Goal: Task Accomplishment & Management: Use online tool/utility

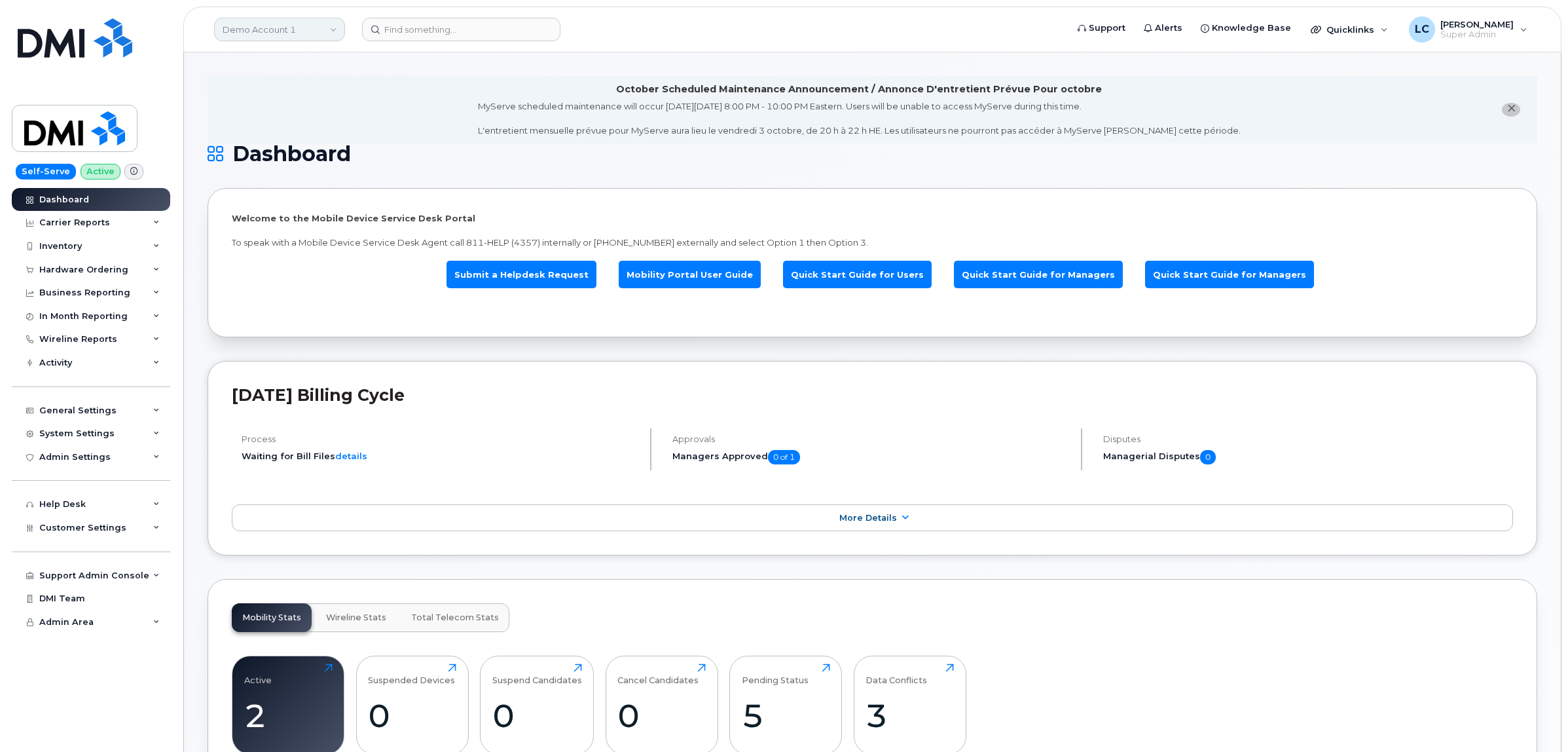
click at [335, 28] on link "Demo Account 1" at bounding box center [279, 29] width 131 height 23
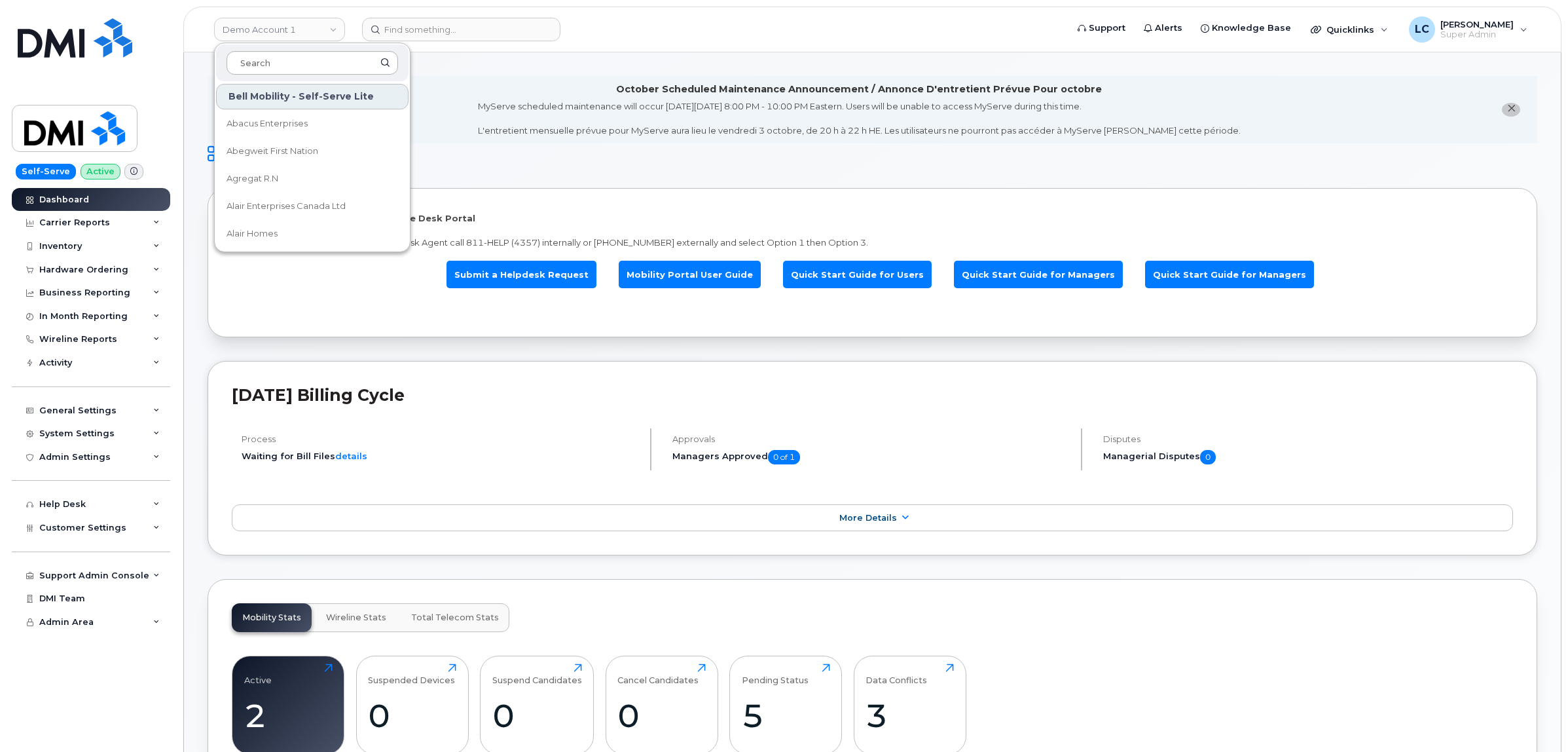
click at [301, 63] on input at bounding box center [312, 63] width 171 height 23
type input "edmonton"
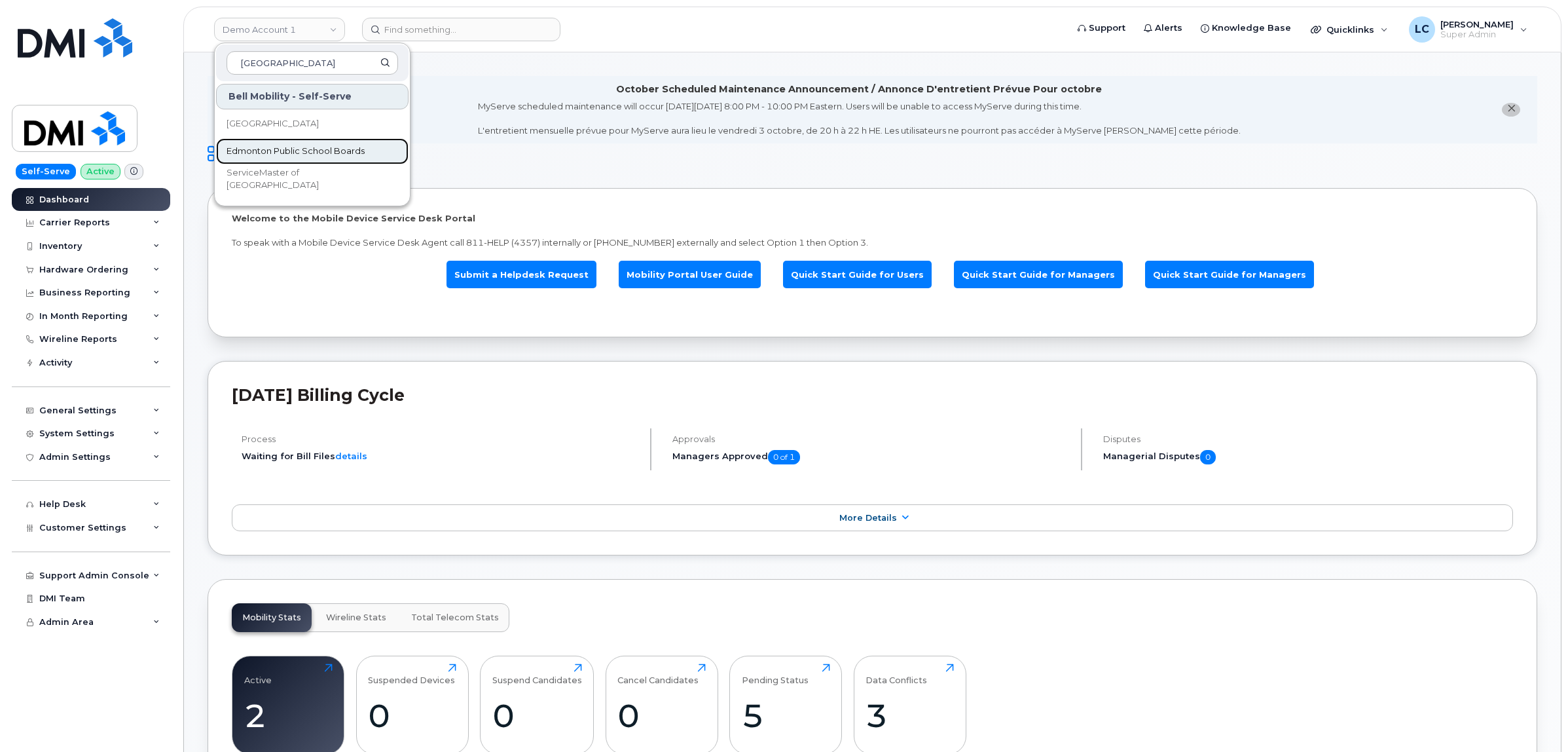
click at [342, 149] on span "Edmonton Public School Boards" at bounding box center [295, 152] width 138 height 13
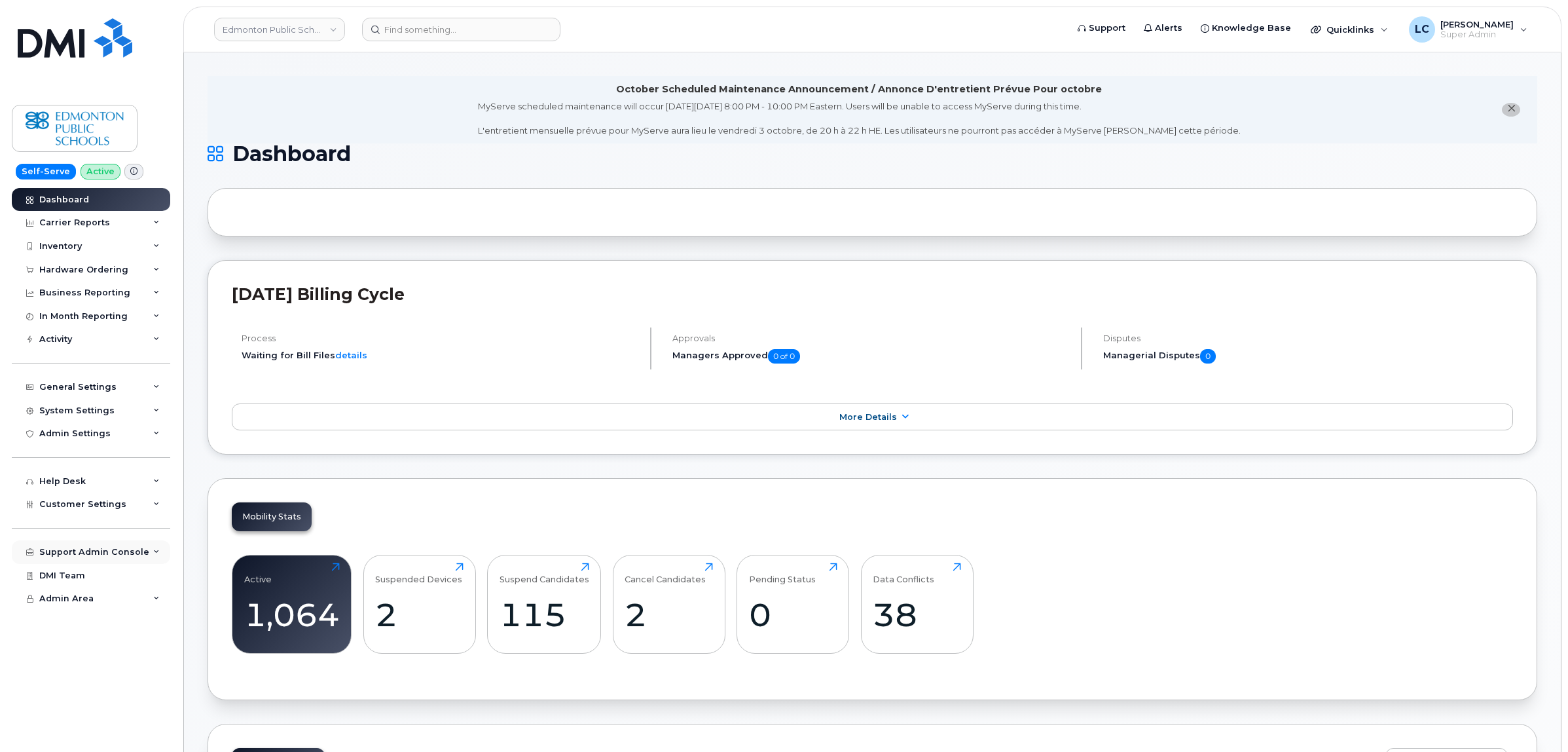
click at [127, 557] on div "Support Admin Console" at bounding box center [94, 552] width 110 height 10
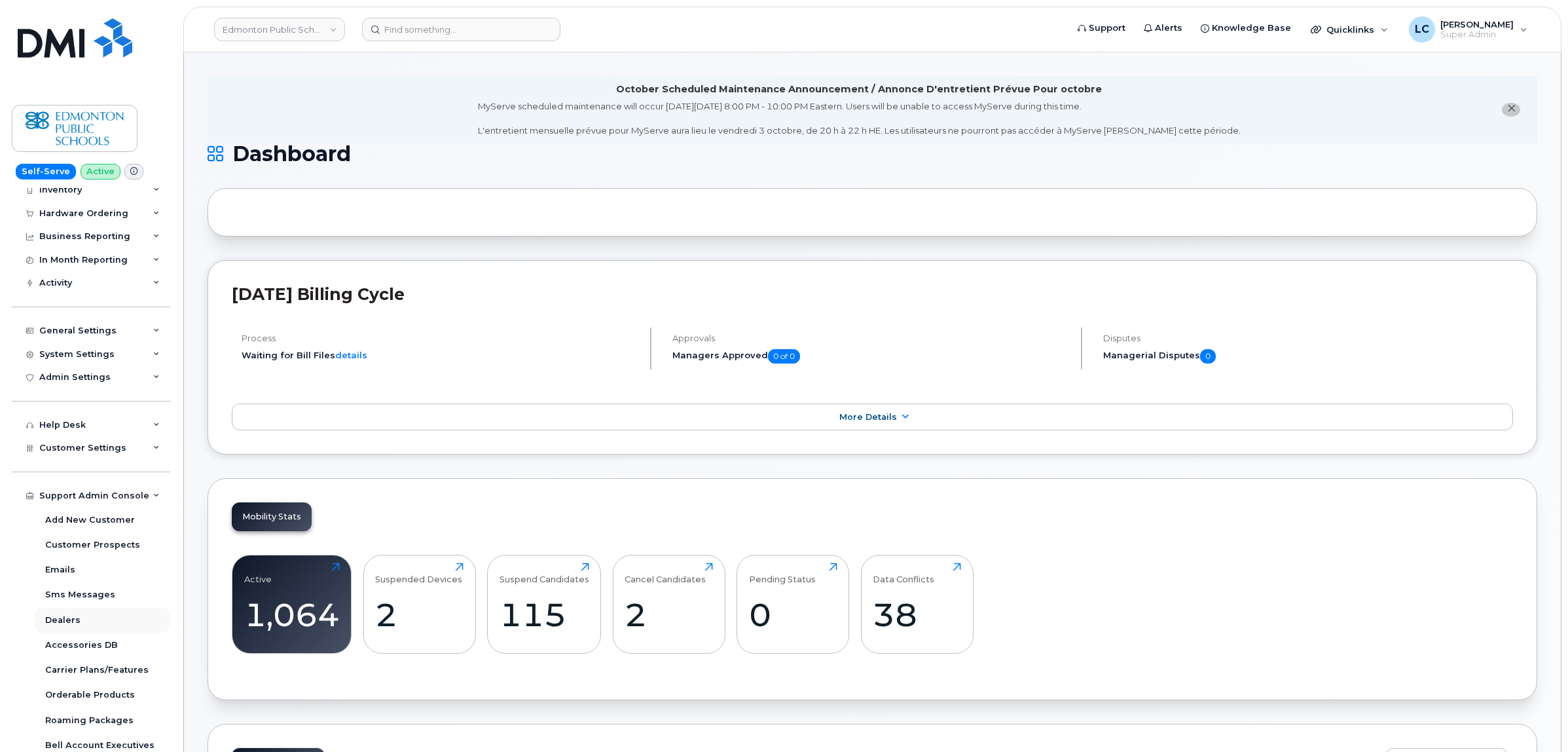
scroll to position [164, 0]
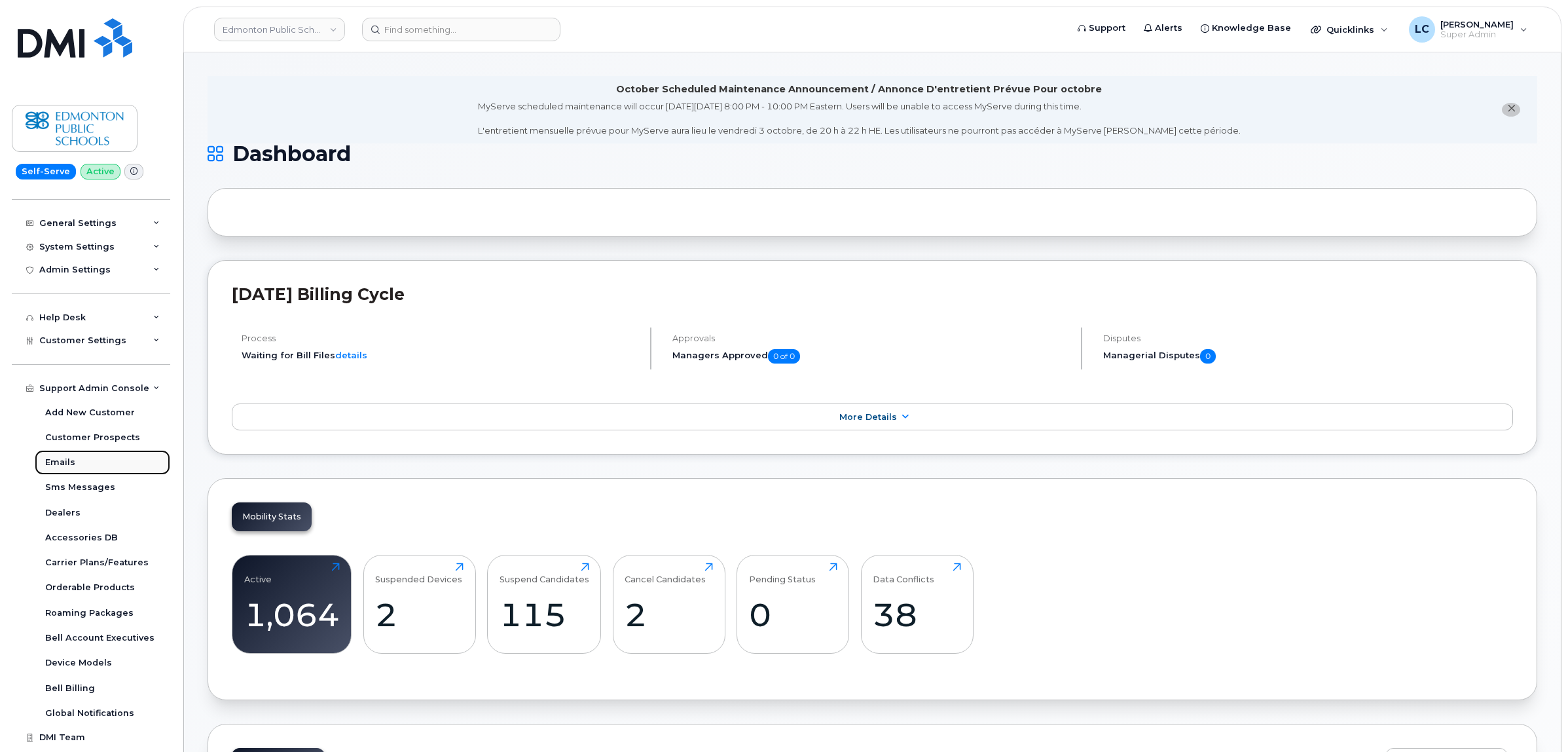
click at [107, 469] on link "Emails" at bounding box center [102, 462] width 135 height 25
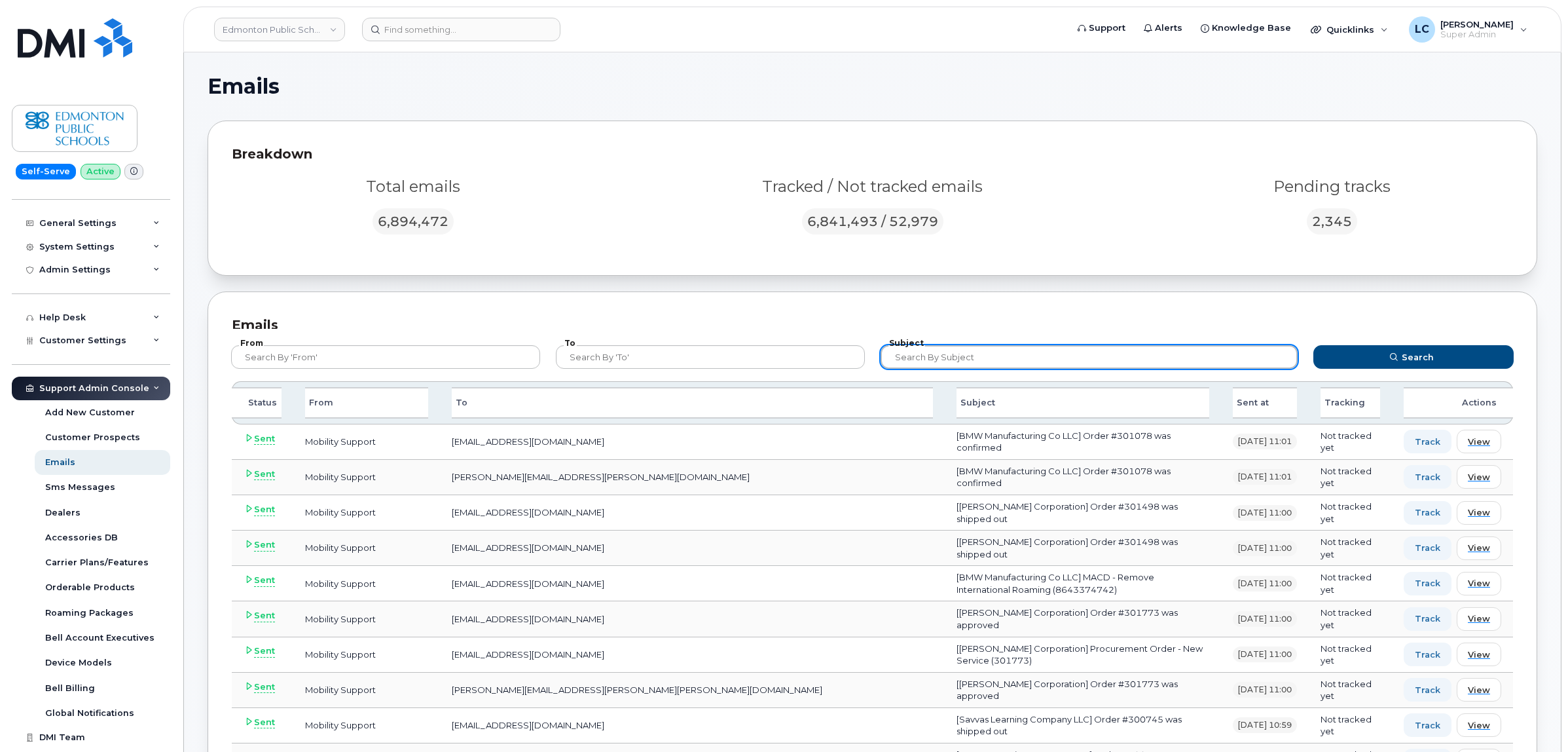
click at [957, 361] on input "text" at bounding box center [1089, 357] width 417 height 23
type input "Executive"
click at [1313, 345] on button "Search" at bounding box center [1414, 357] width 201 height 23
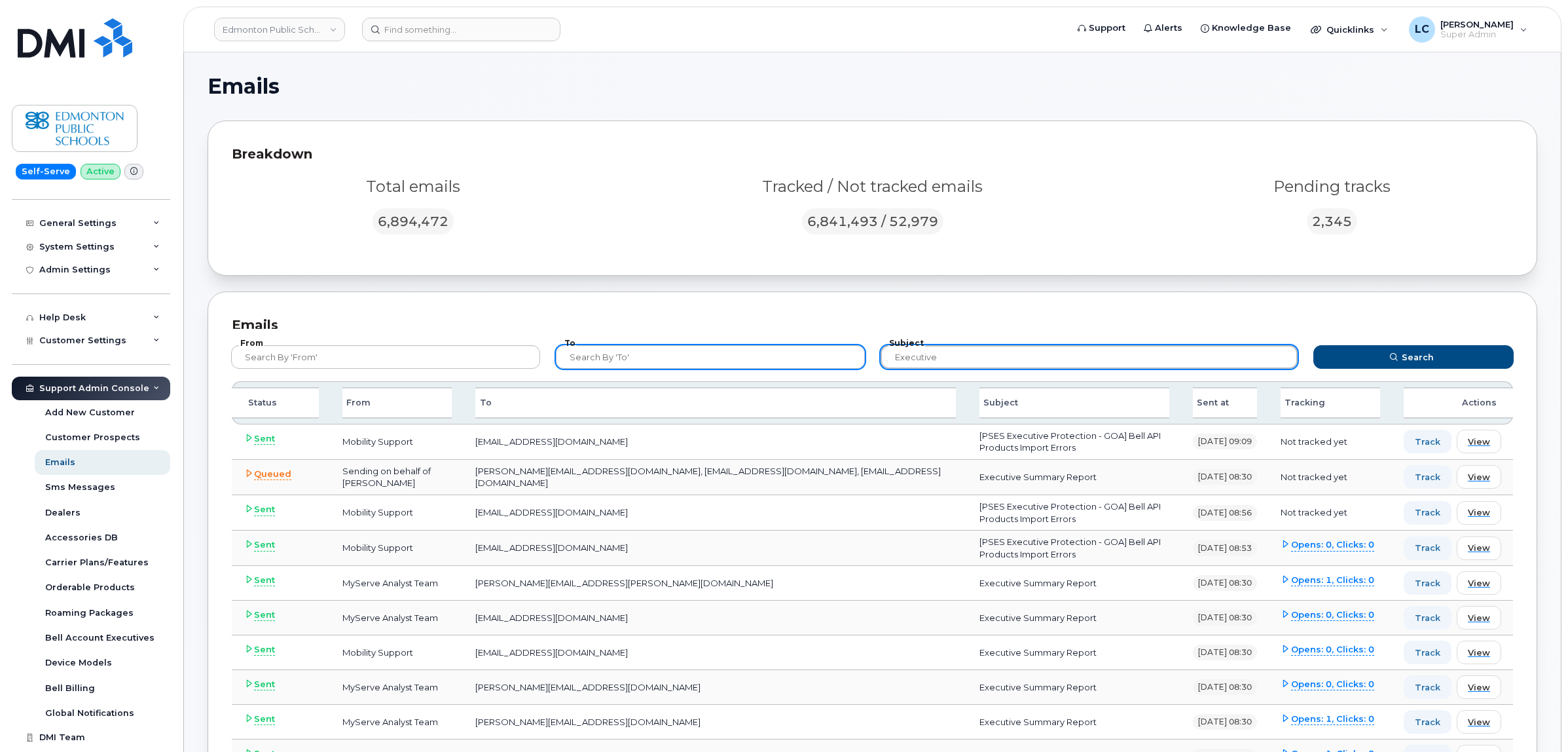
drag, startPoint x: 966, startPoint y: 357, endPoint x: 819, endPoint y: 361, distance: 147.1
click at [819, 361] on form "From To Subject Executive Search" at bounding box center [873, 355] width 1307 height 53
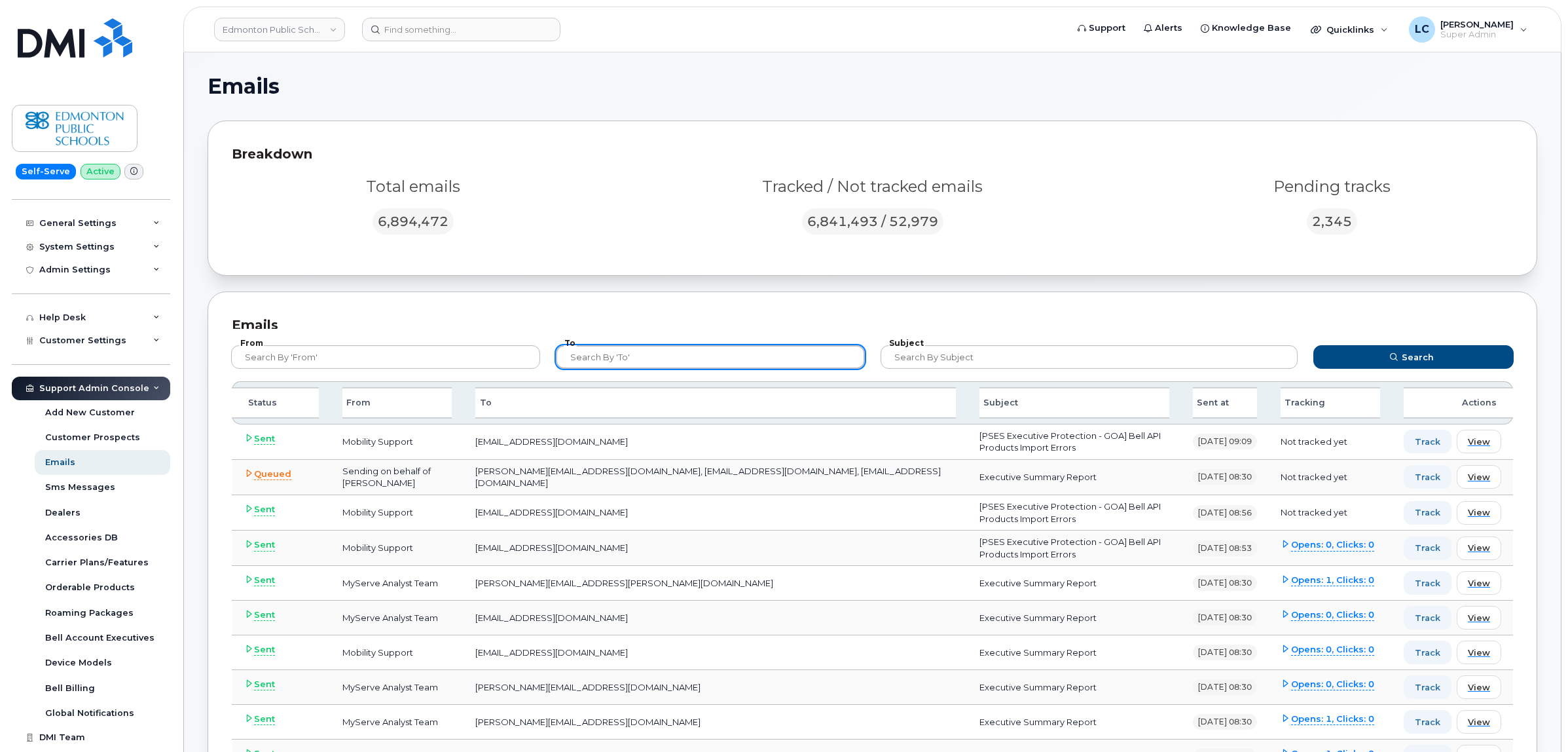
click at [714, 356] on input "text" at bounding box center [710, 357] width 309 height 23
paste input "Ian.Pitt@epsb.ca"
drag, startPoint x: 599, startPoint y: 356, endPoint x: 539, endPoint y: 360, distance: 60.1
click at [539, 360] on form "From To Ian.Pitt@epsb.ca Subject Search" at bounding box center [873, 355] width 1307 height 53
type input "@epsb.ca"
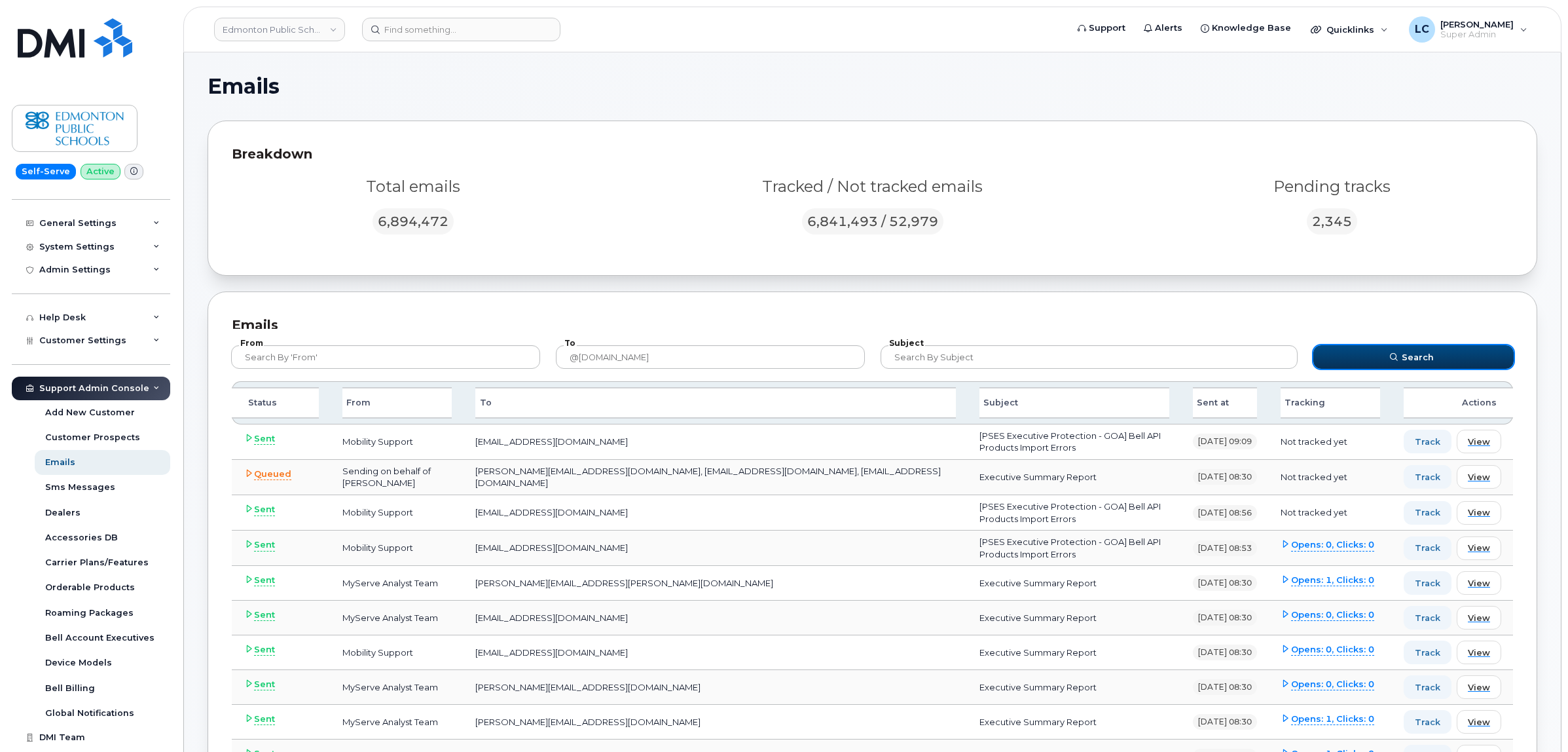
click at [1374, 355] on button "Search" at bounding box center [1414, 357] width 201 height 23
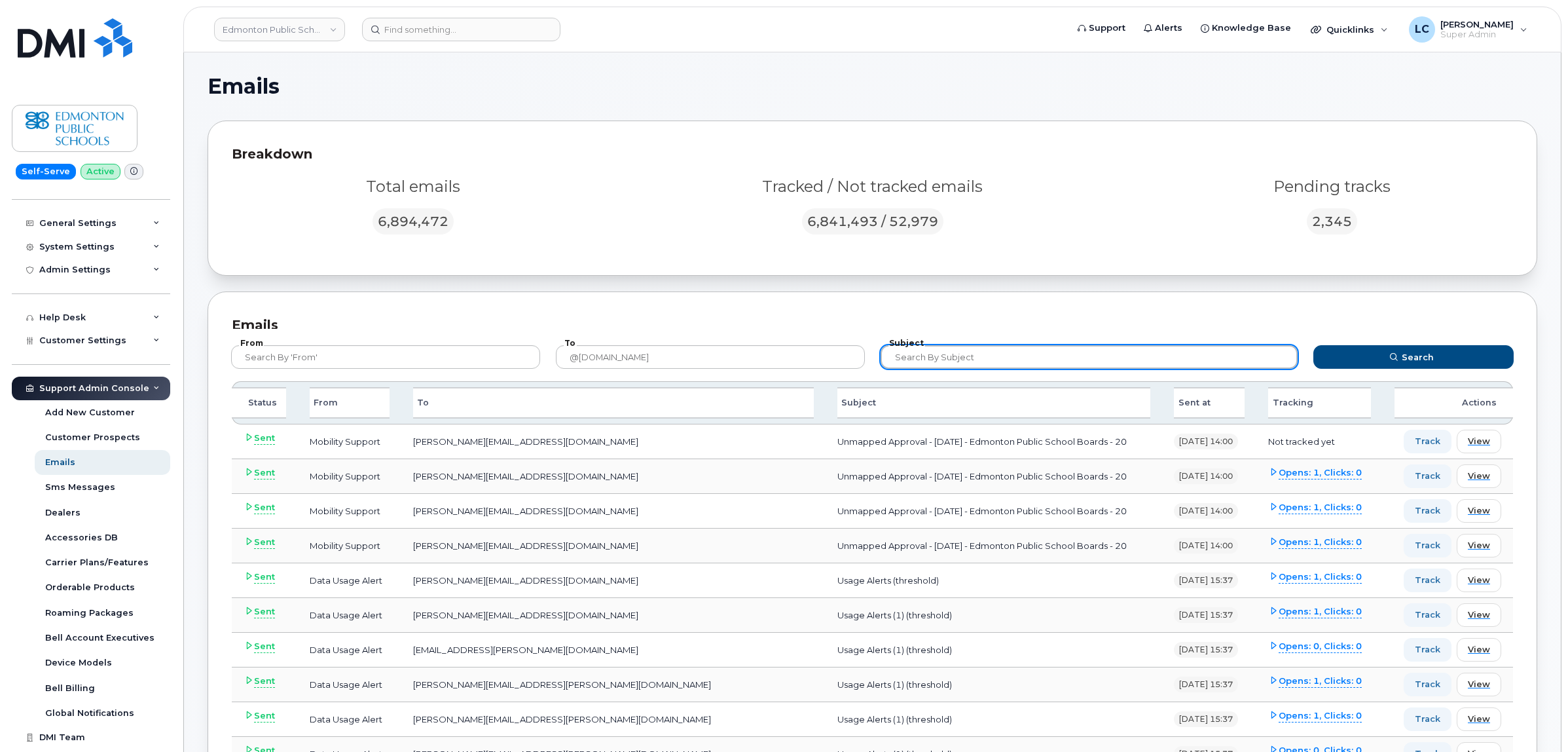
click at [966, 356] on input "text" at bounding box center [1089, 357] width 417 height 23
type input "Executive"
click at [1313, 345] on button "Search" at bounding box center [1414, 357] width 201 height 23
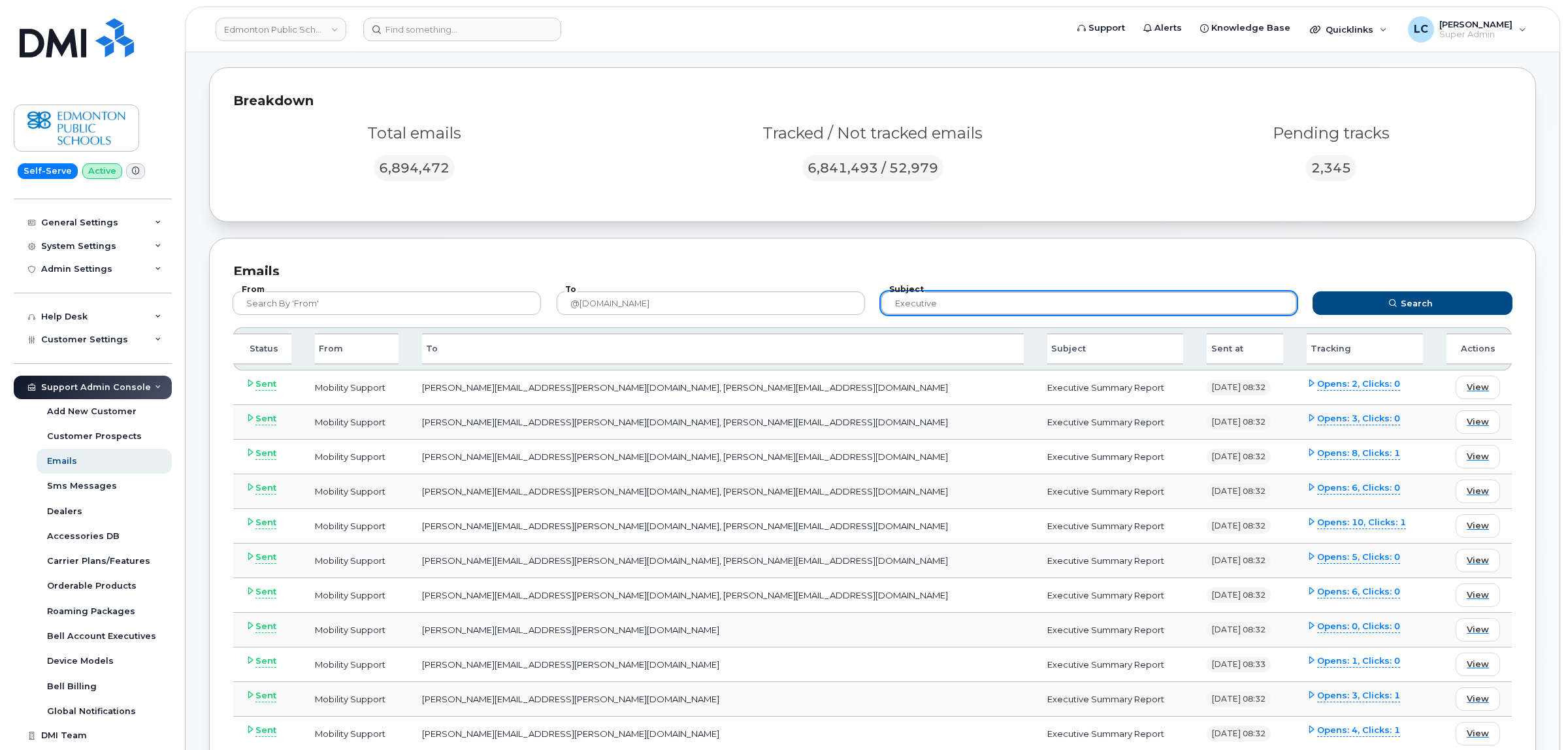
scroll to position [82, 0]
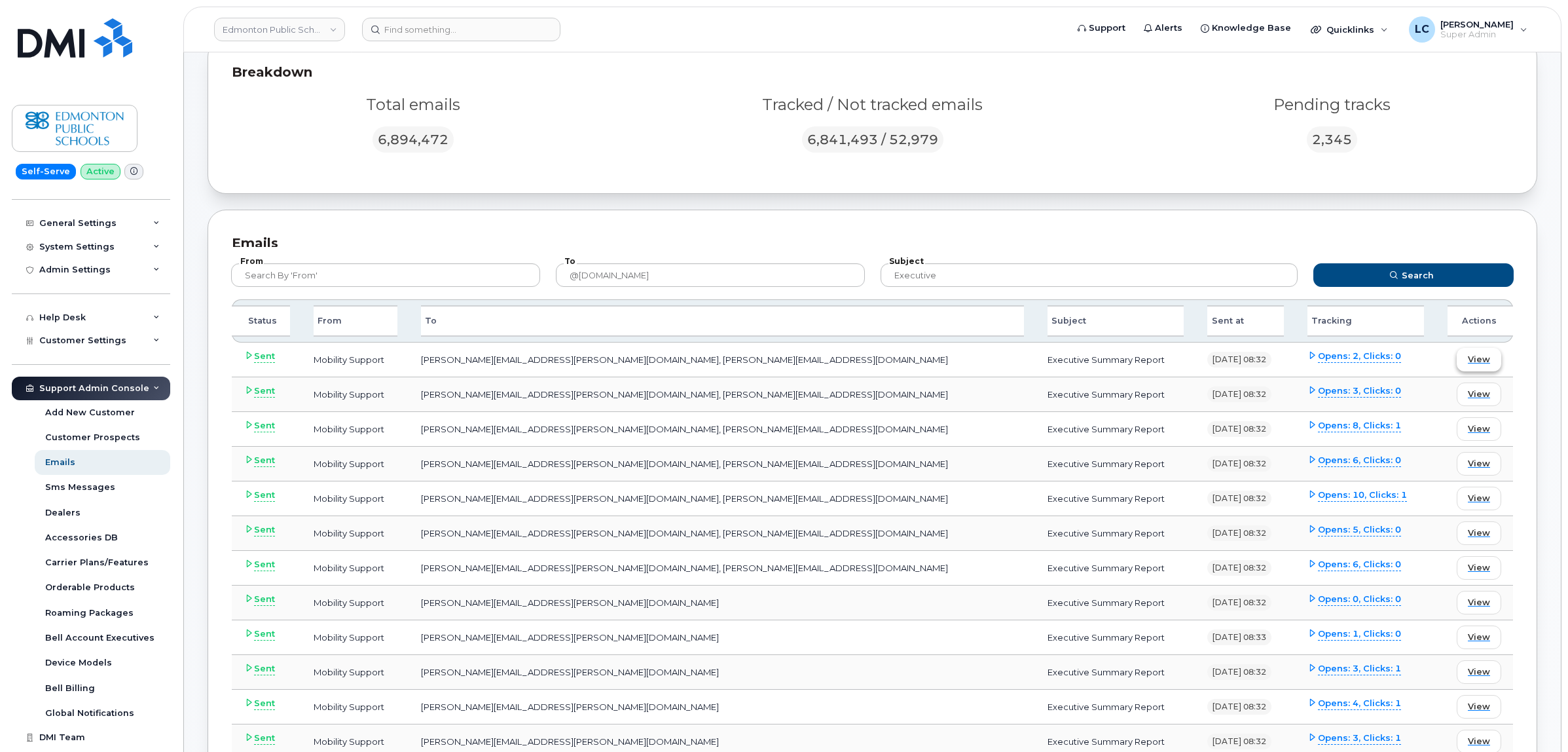
click at [1480, 362] on span "View" at bounding box center [1479, 359] width 22 height 12
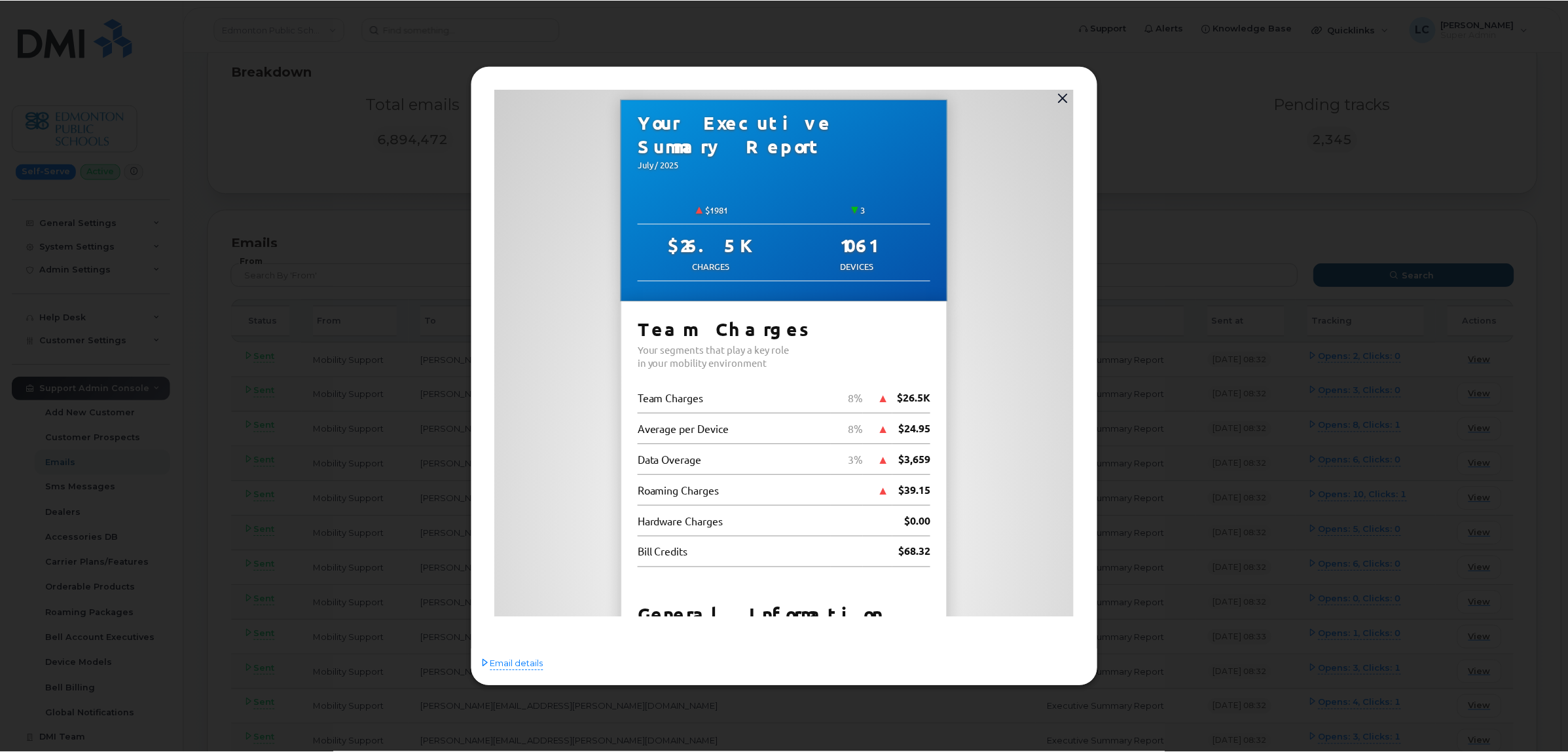
scroll to position [0, 0]
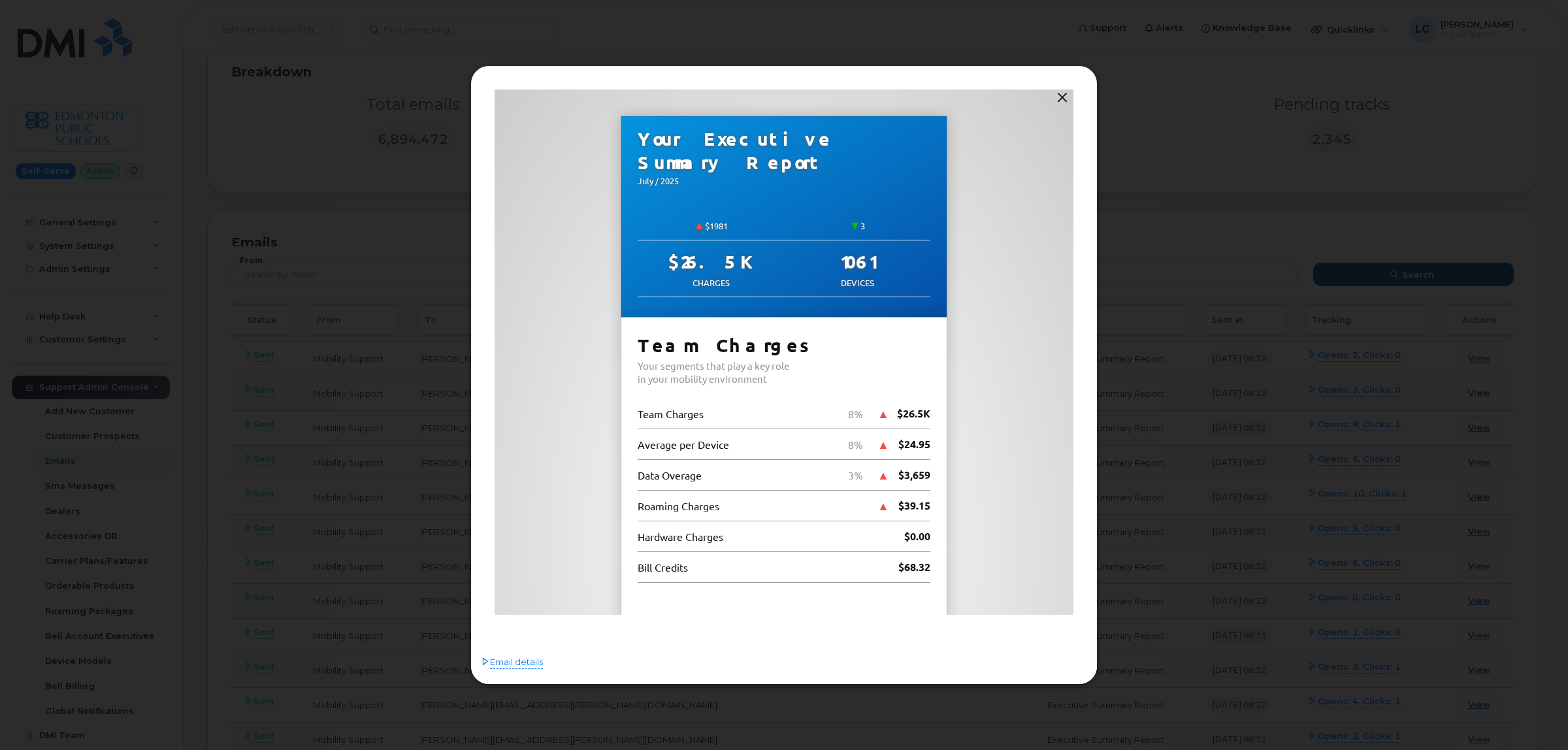
click at [1065, 93] on button "button" at bounding box center [1062, 98] width 20 height 18
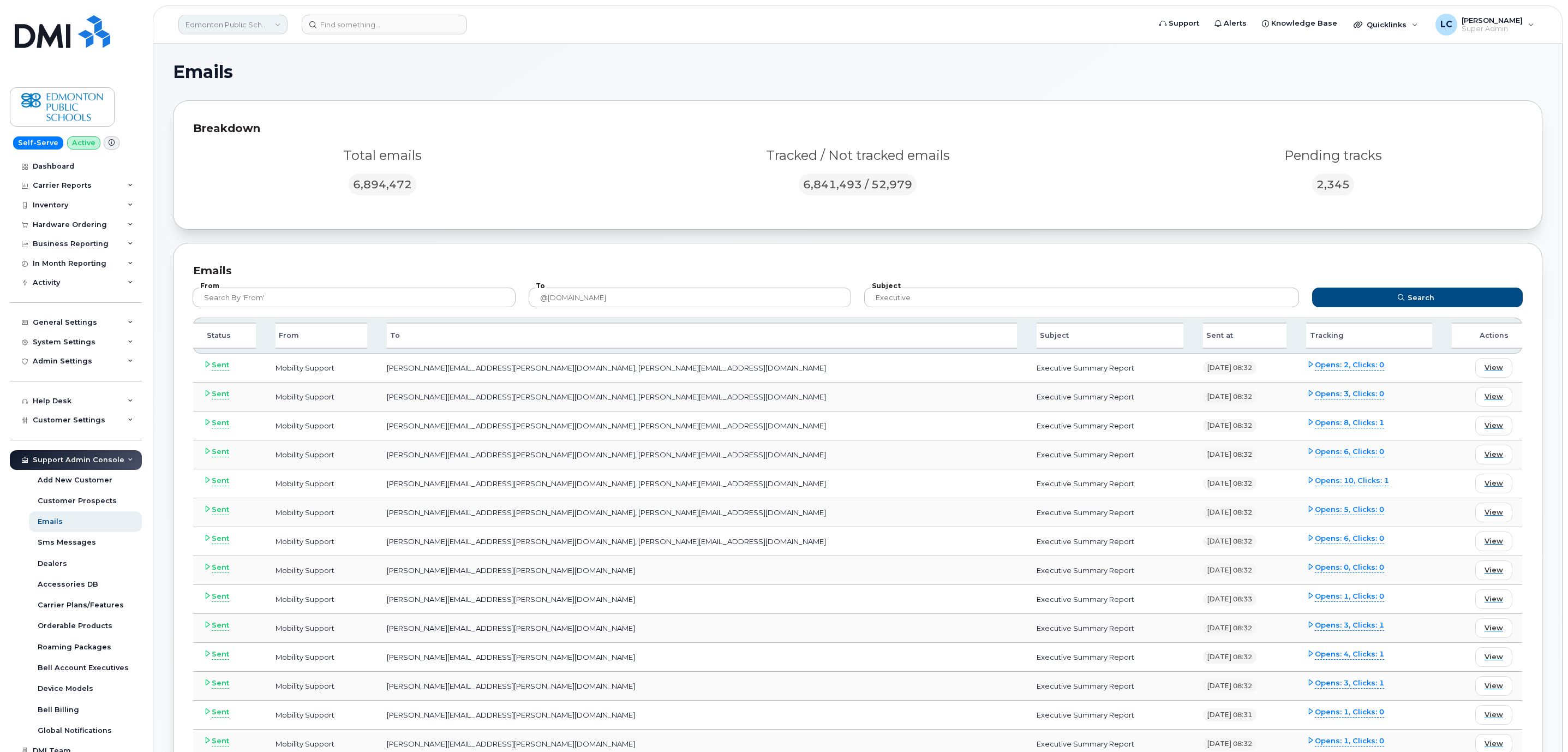
click at [267, 20] on link "Edmonton Public School Boards" at bounding box center [232, 24] width 109 height 20
click at [259, 46] on input at bounding box center [260, 52] width 143 height 20
click at [259, 48] on input at bounding box center [260, 52] width 143 height 20
type input "Morningstar"
click at [298, 110] on link "Morningstar Air Express Inc" at bounding box center [260, 103] width 160 height 22
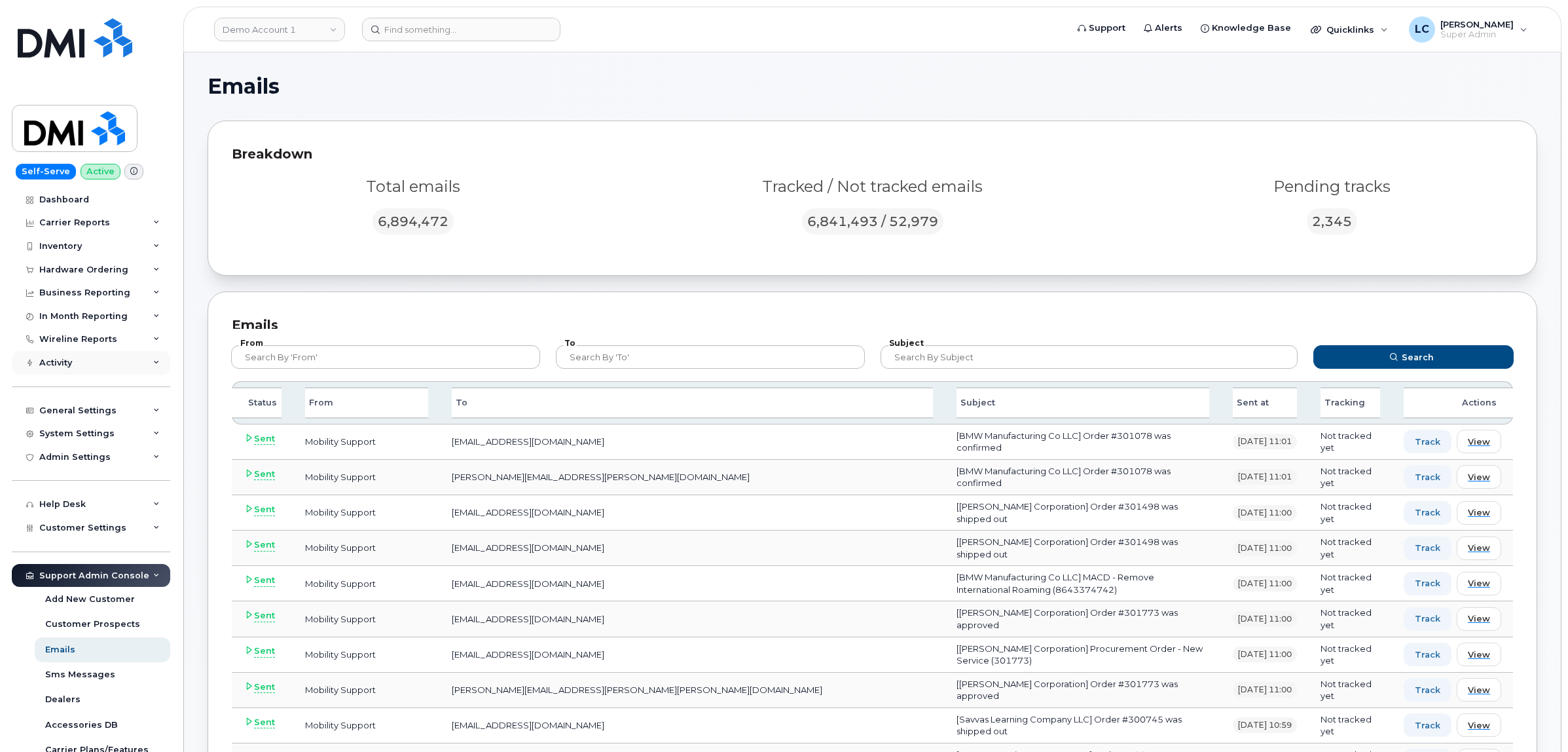
click at [123, 362] on div "Activity" at bounding box center [91, 362] width 158 height 23
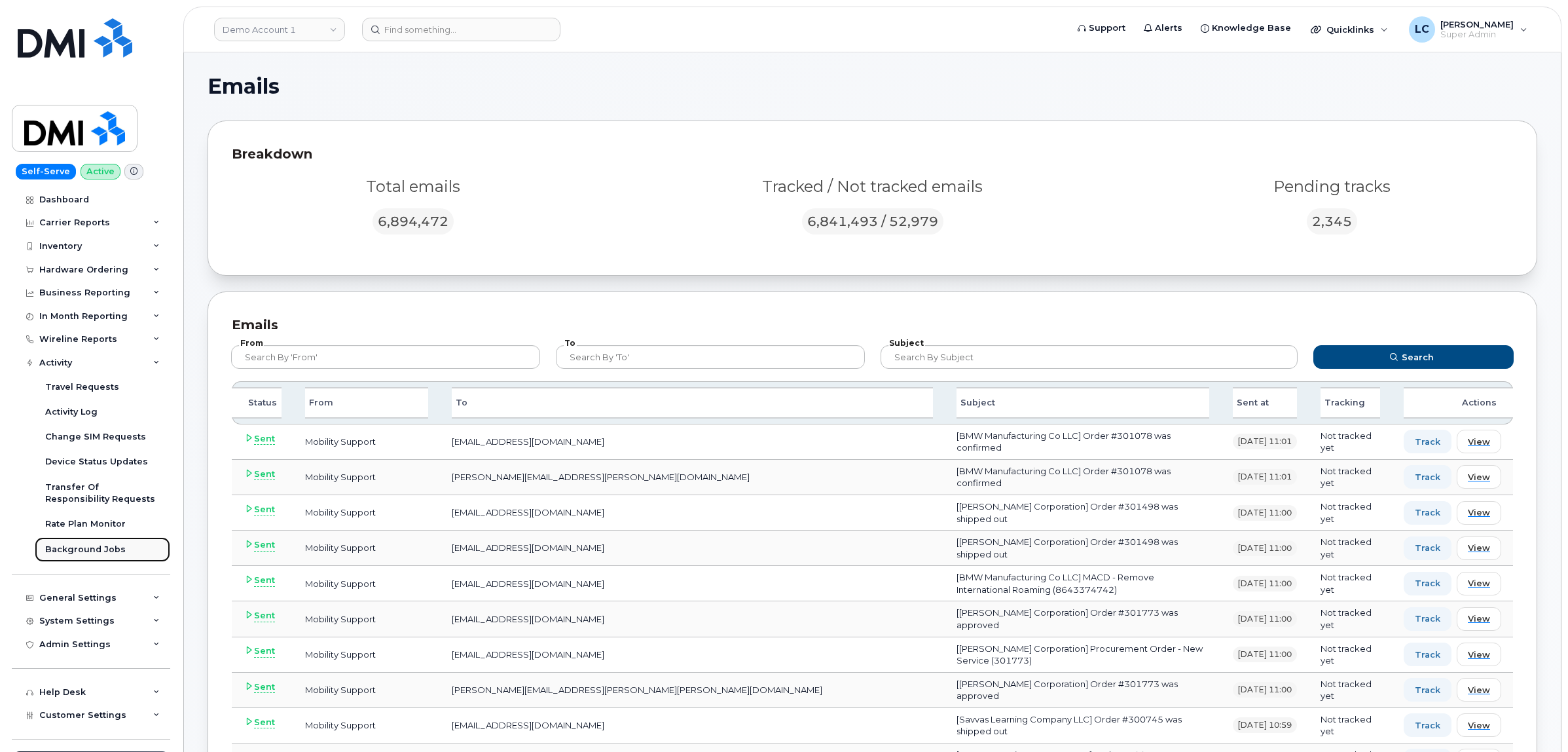
click at [113, 551] on div "Background Jobs" at bounding box center [86, 549] width 81 height 12
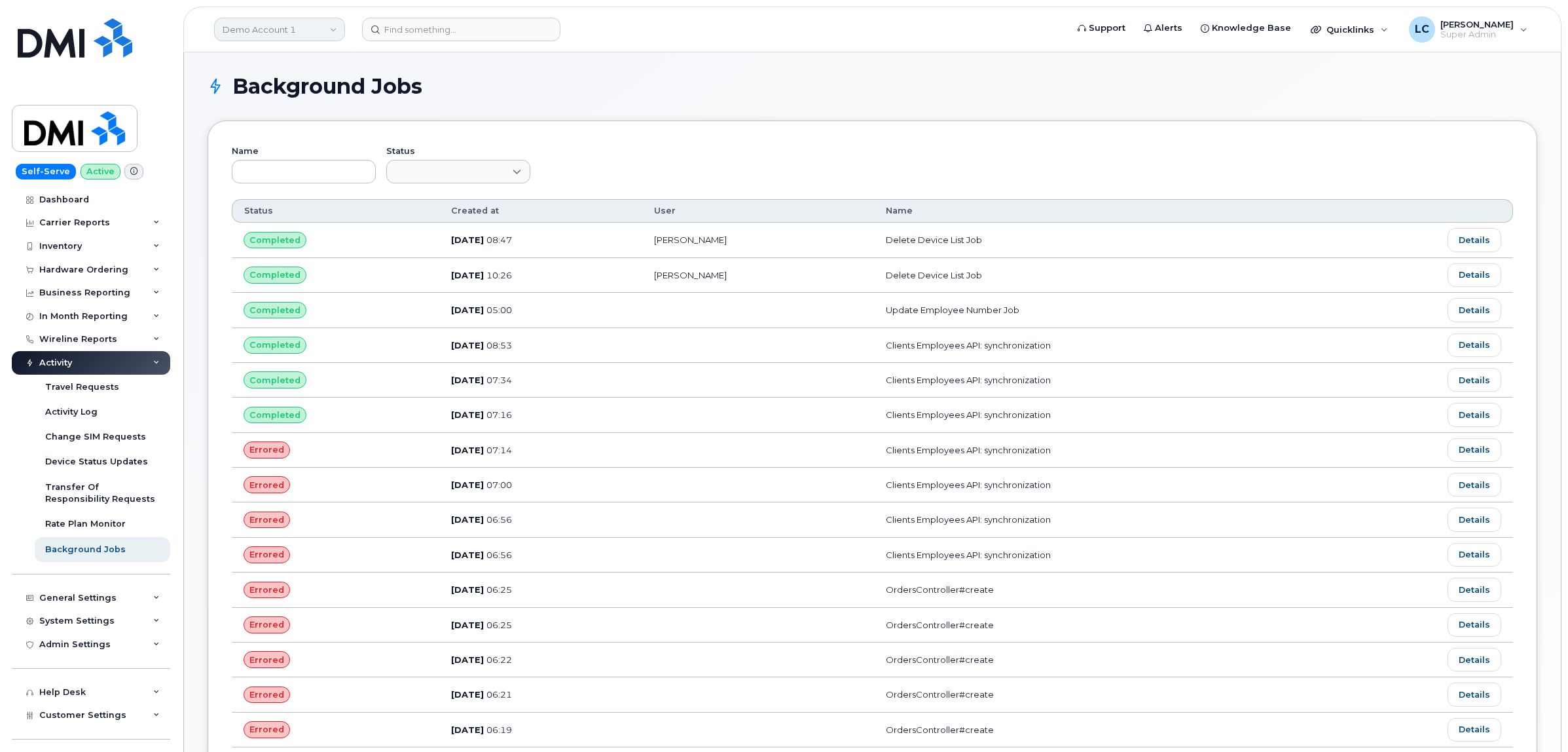
click at [315, 31] on link "Demo Account 1" at bounding box center [279, 29] width 131 height 23
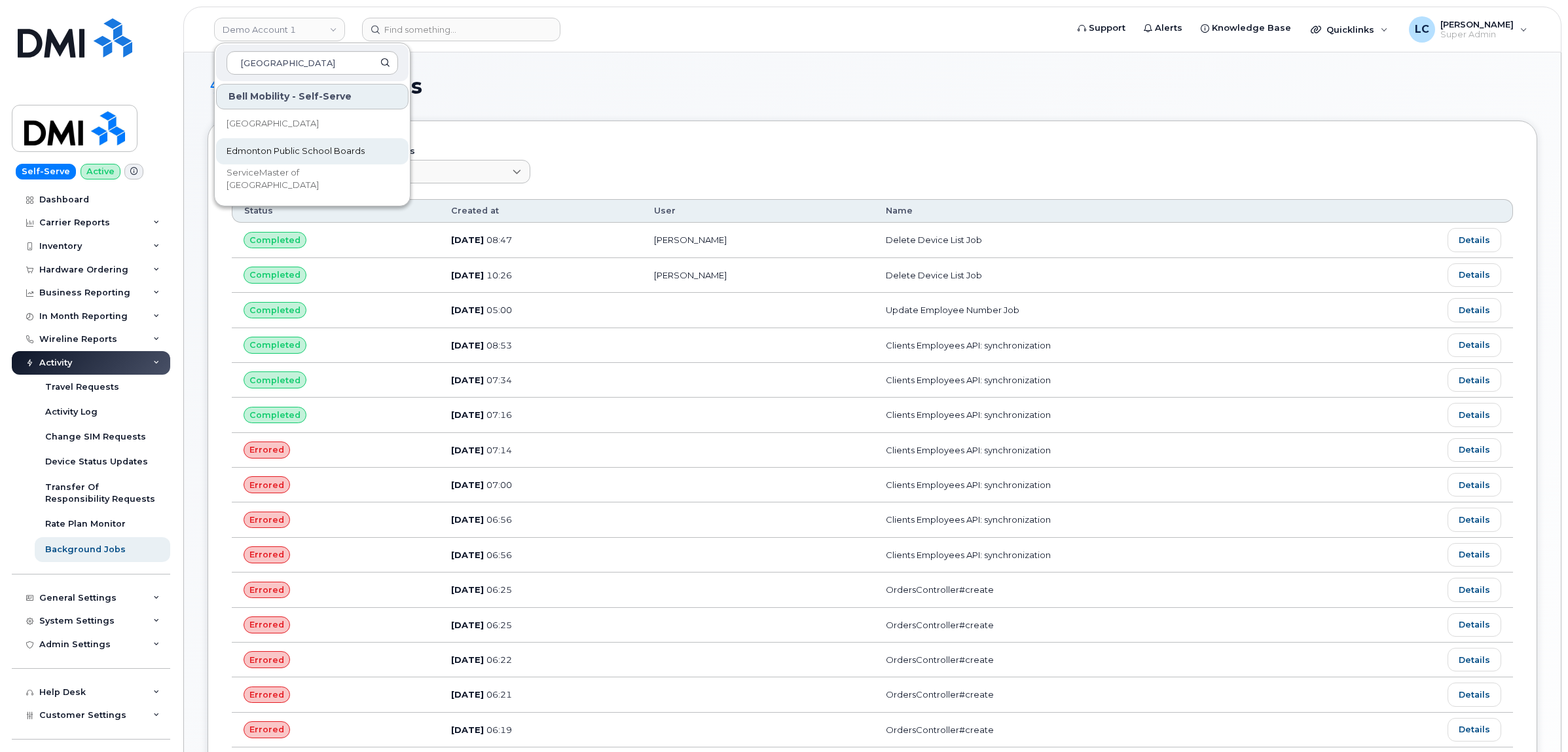
type input "edmonton"
click at [360, 149] on span "Edmonton Public School Boards" at bounding box center [295, 152] width 138 height 13
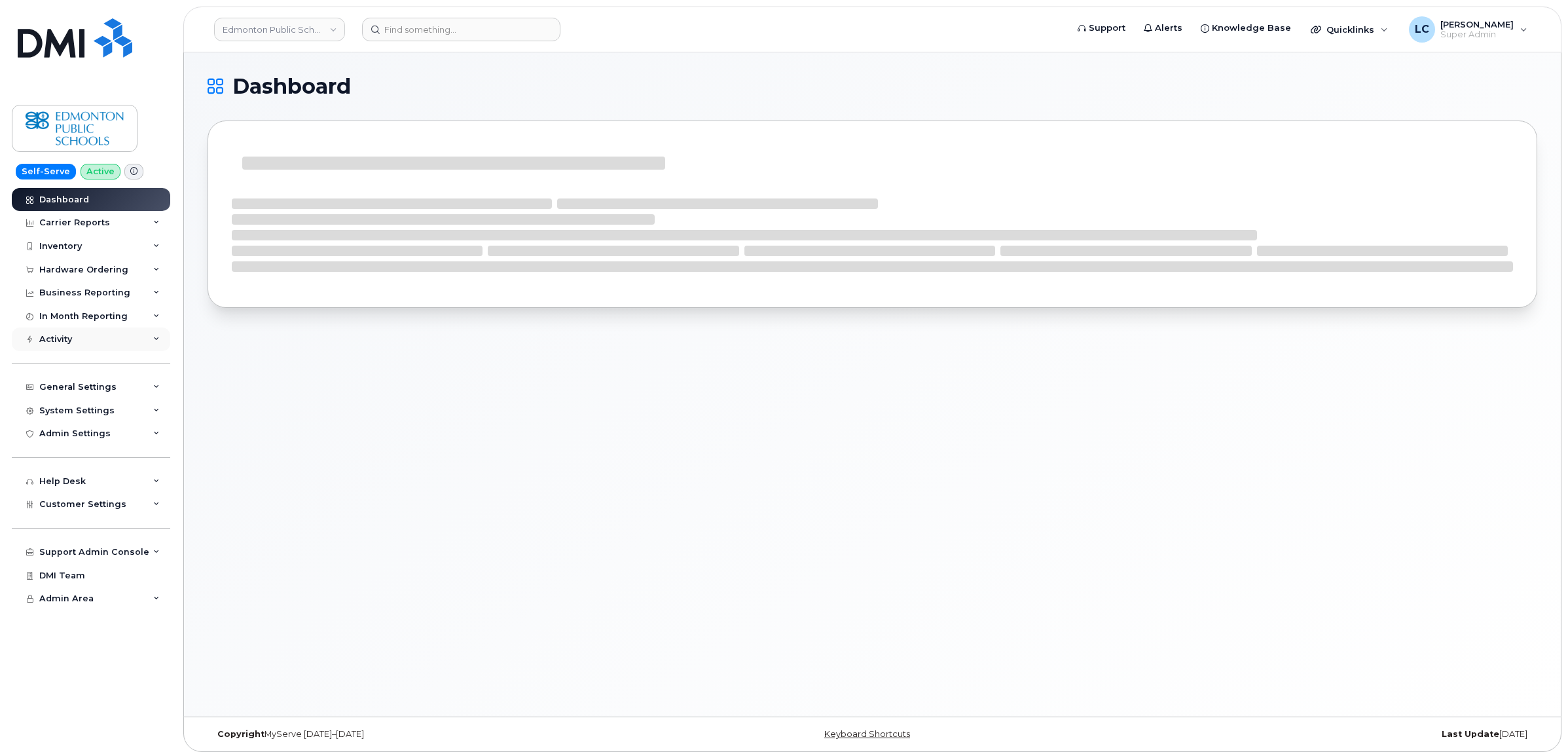
click at [85, 332] on div "Activity" at bounding box center [91, 339] width 158 height 23
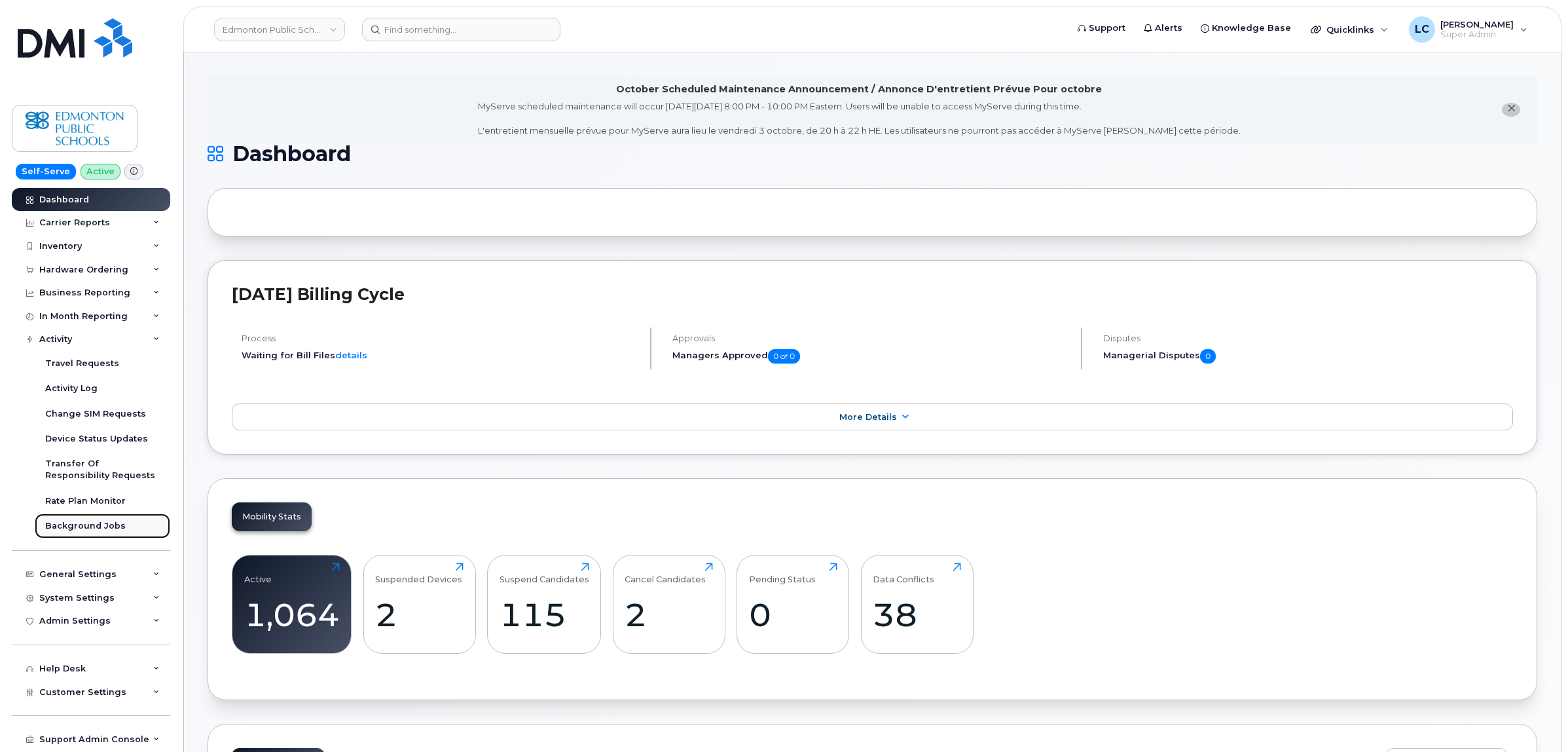
click at [108, 526] on div "Background Jobs" at bounding box center [86, 526] width 81 height 12
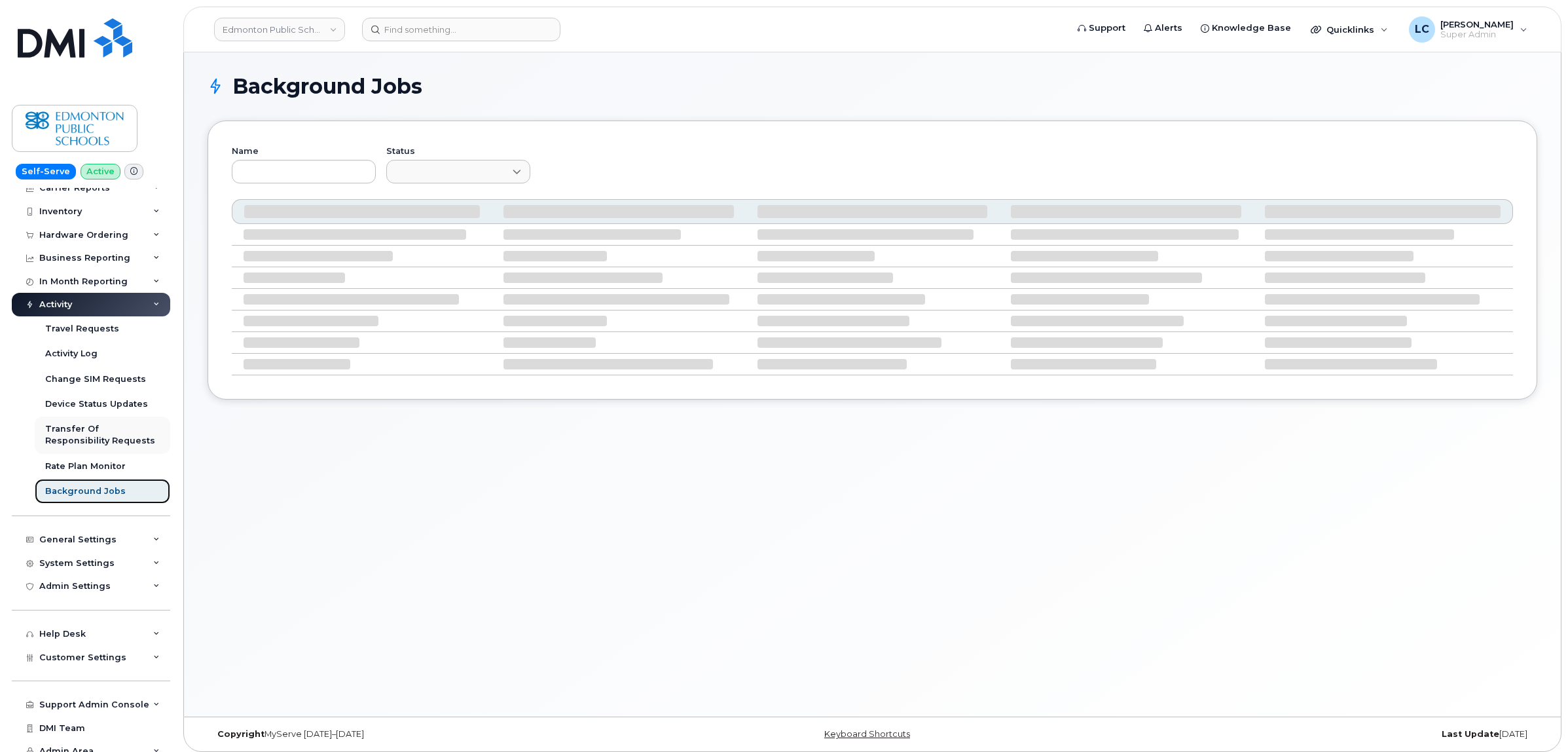
scroll to position [51, 0]
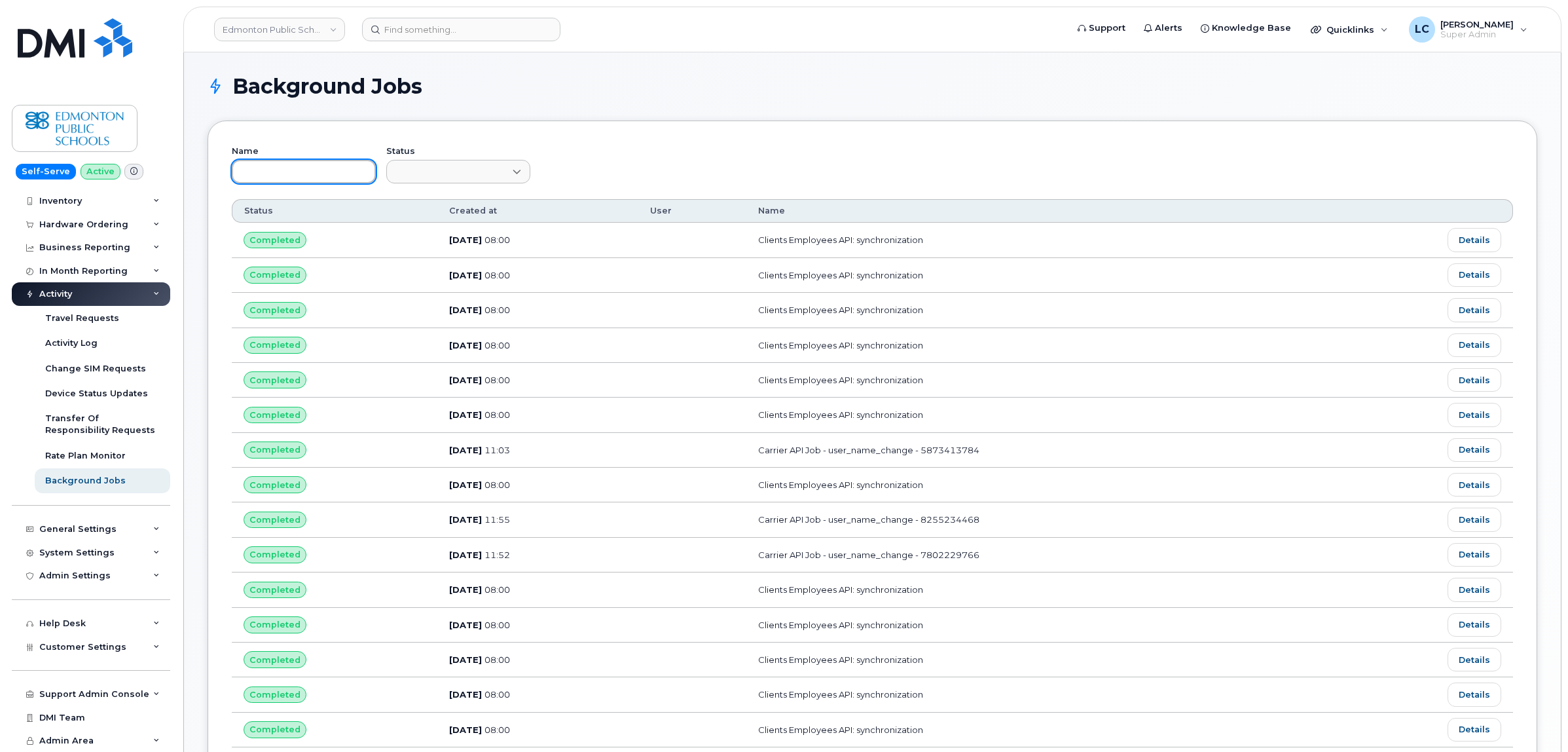
click at [358, 175] on input "text" at bounding box center [304, 171] width 144 height 23
type input "Executive"
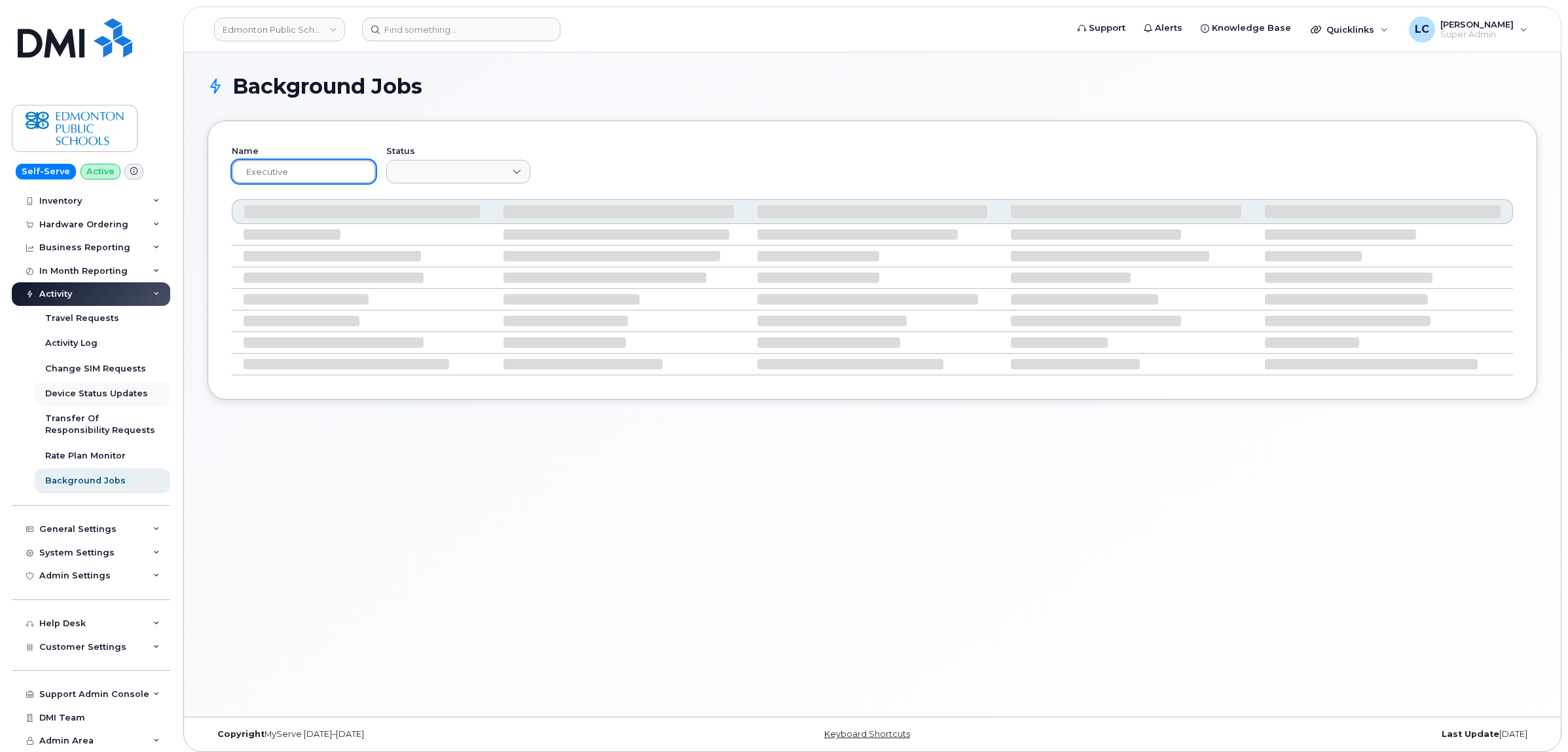
scroll to position [0, 0]
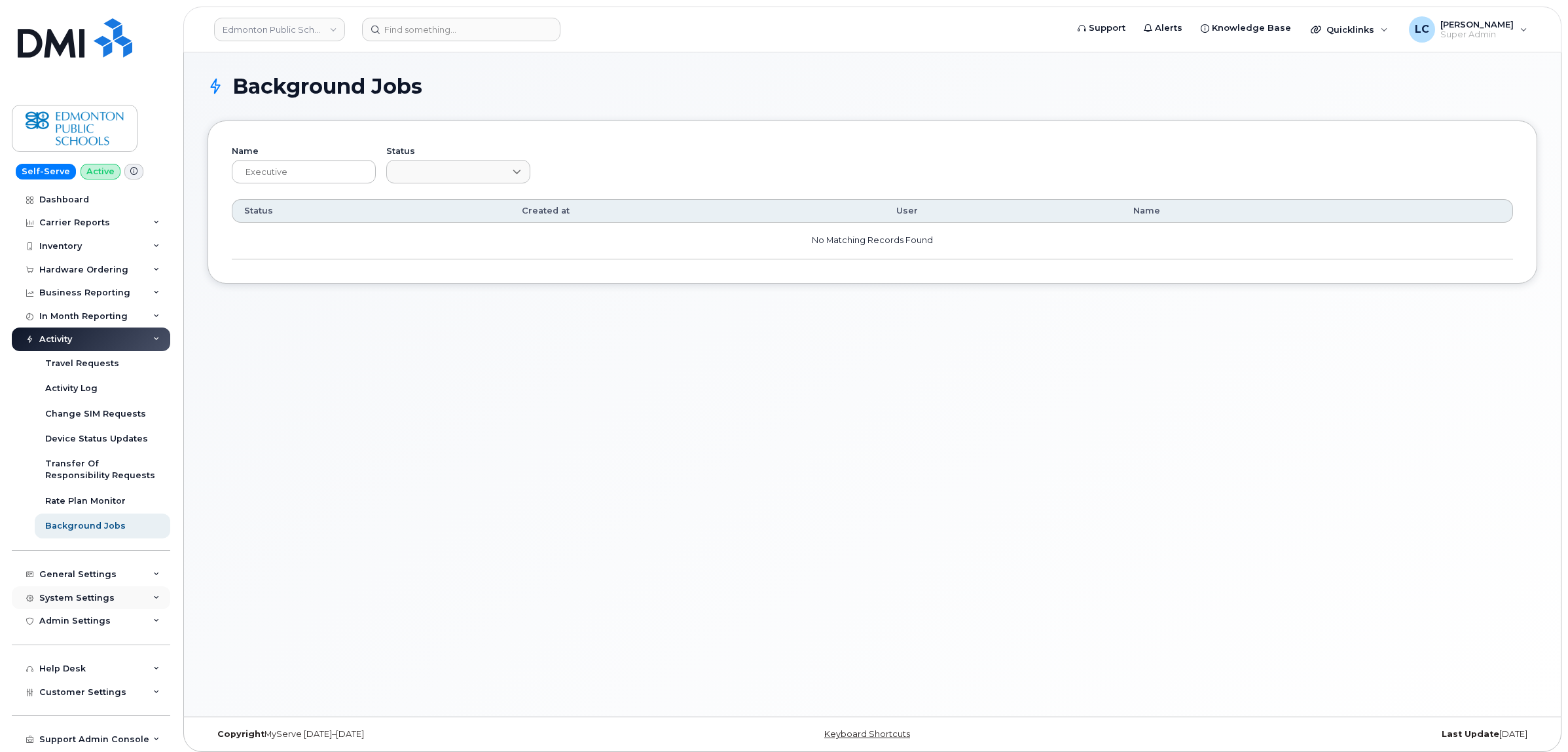
click at [109, 603] on div "System Settings" at bounding box center [91, 598] width 158 height 23
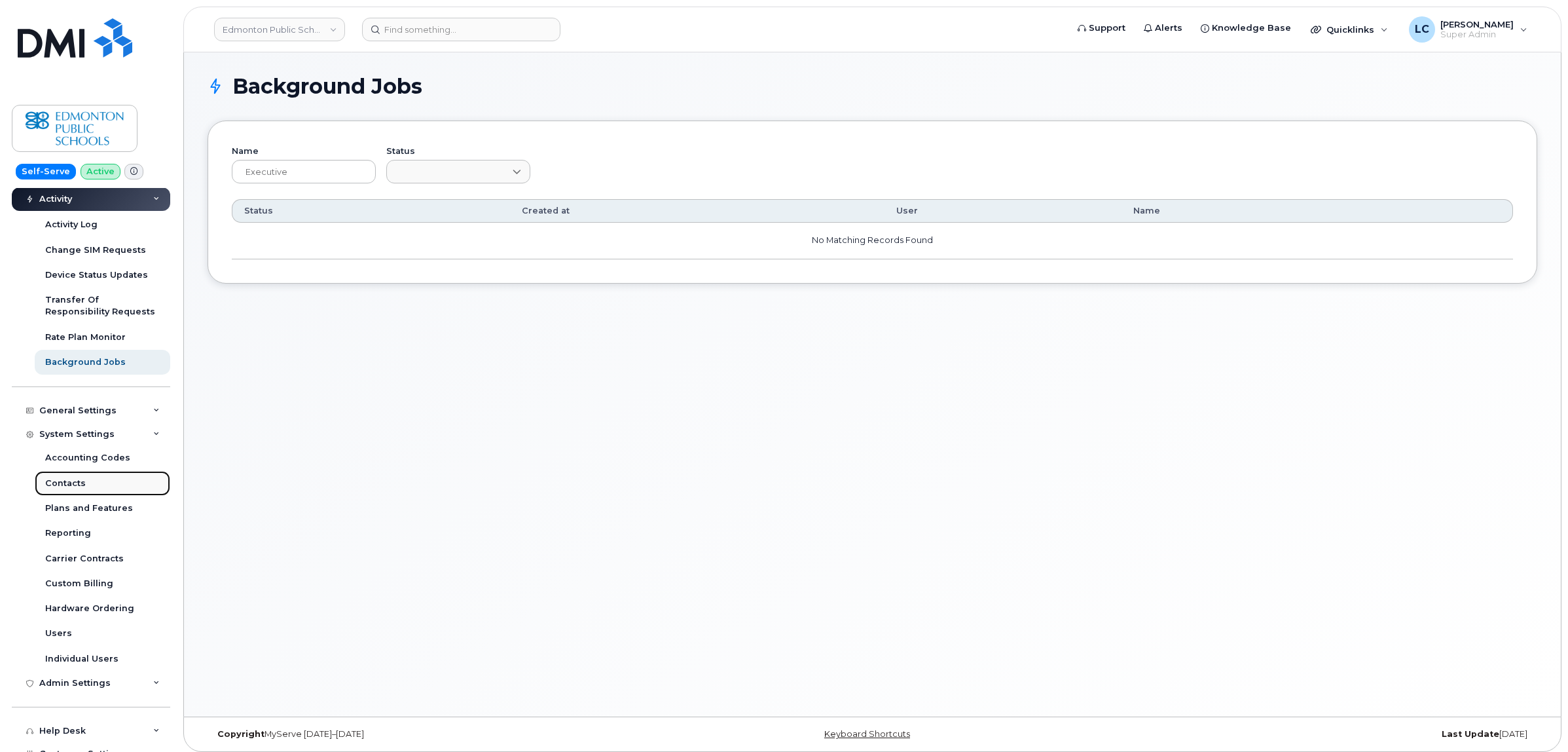
click at [105, 485] on link "Contacts" at bounding box center [102, 483] width 135 height 25
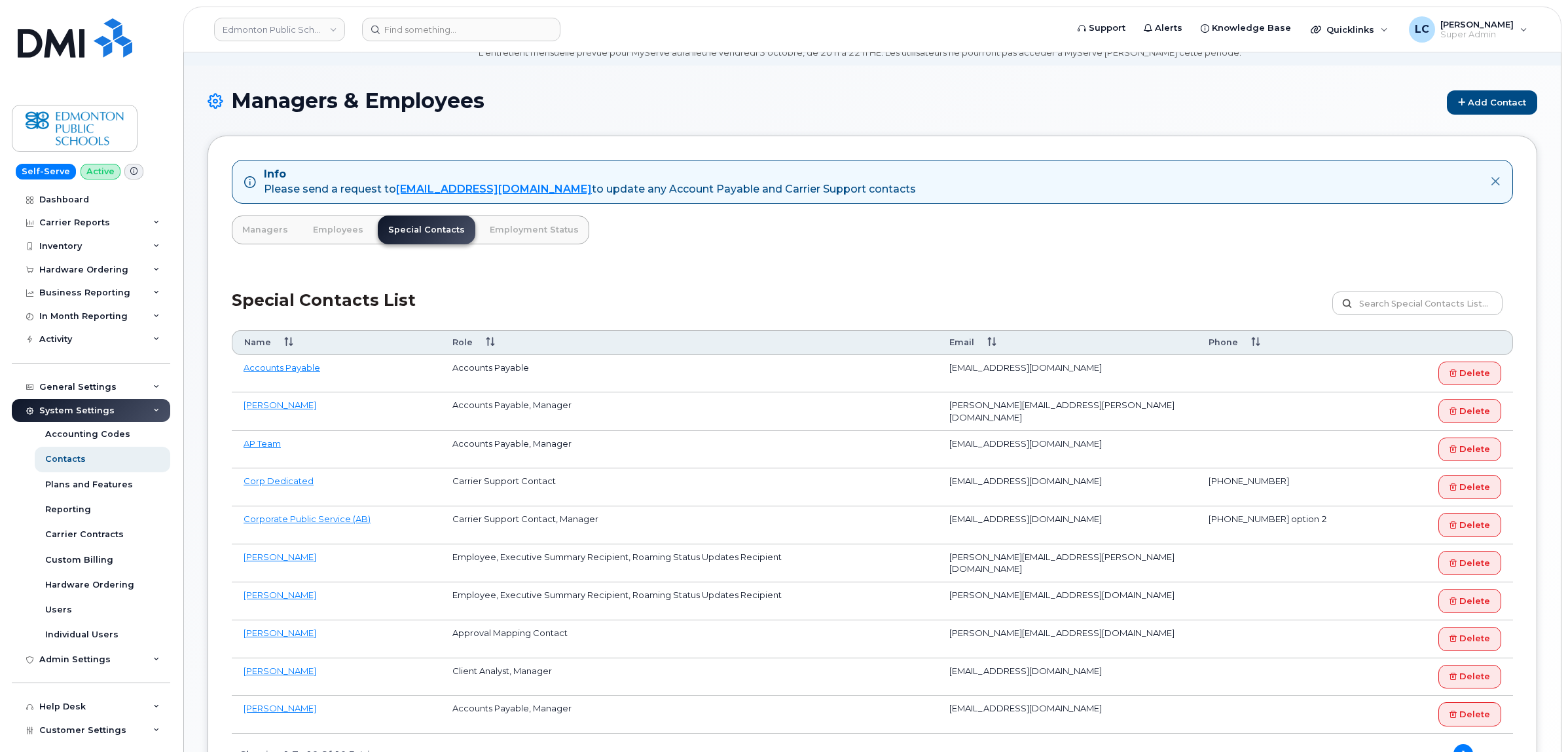
scroll to position [82, 0]
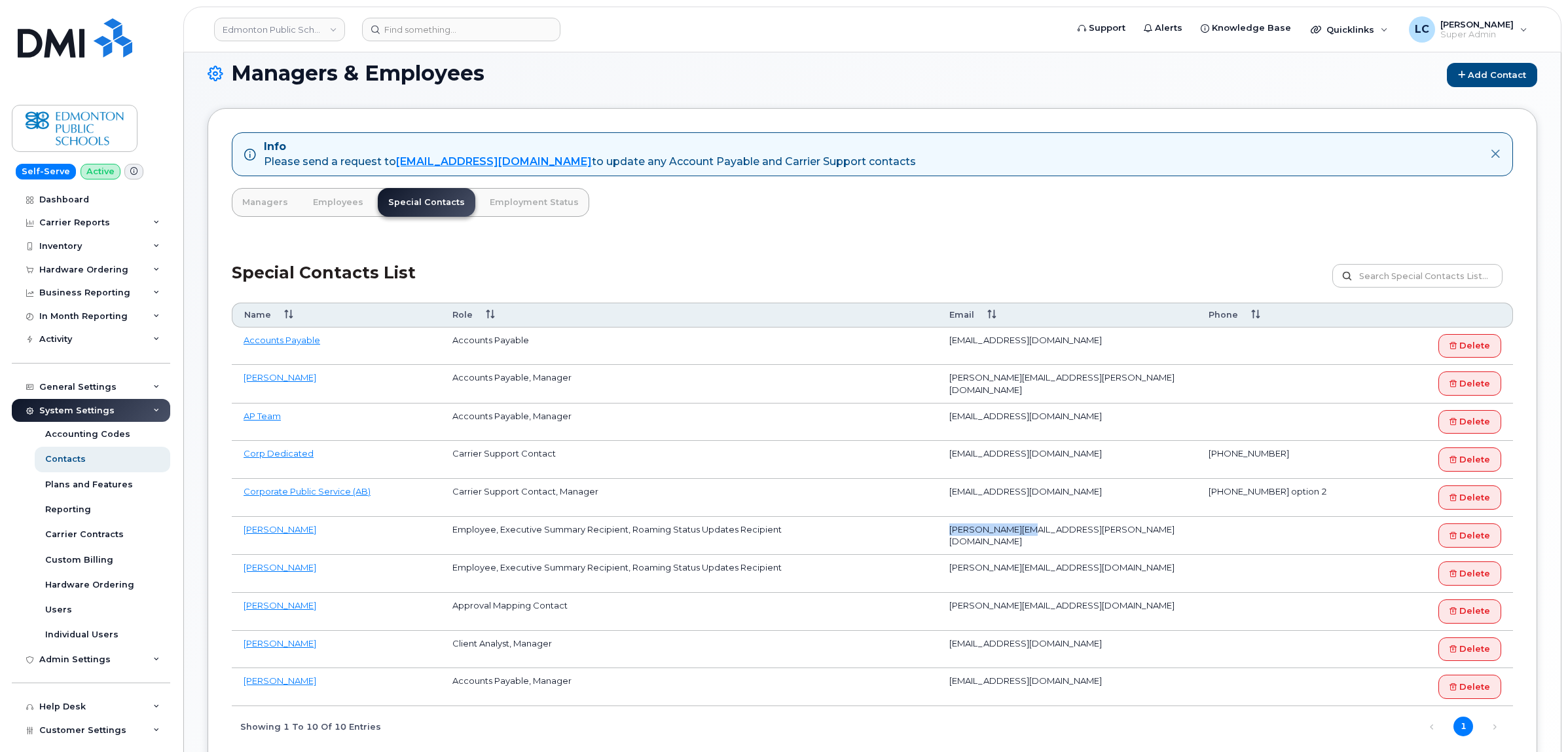
drag, startPoint x: 1026, startPoint y: 534, endPoint x: 946, endPoint y: 532, distance: 80.0
click at [946, 534] on td "Ian.Pitt@epsb.ca" at bounding box center [1067, 536] width 259 height 38
copy td "Ian.Pitt@epsb.ca"
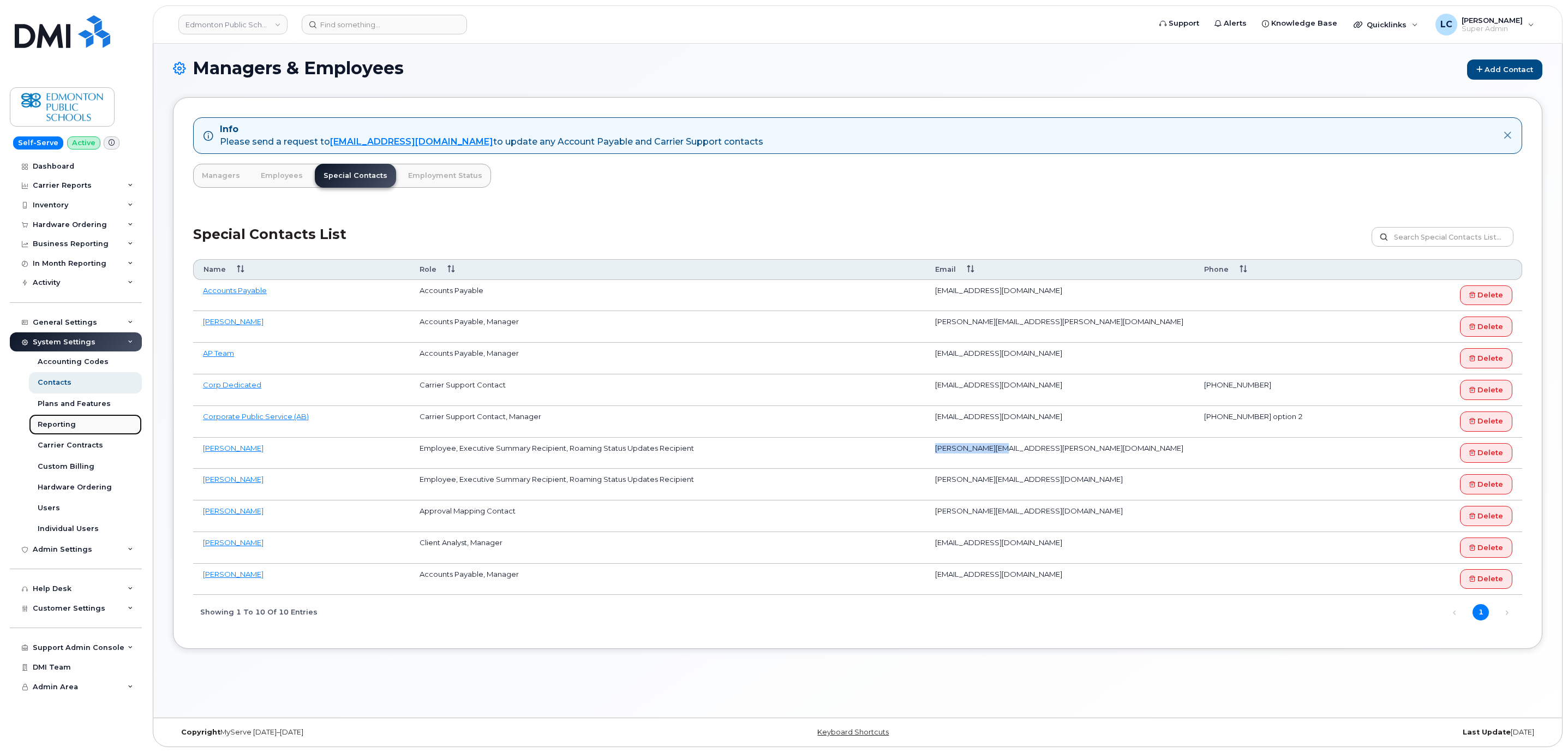
click at [79, 424] on link "Reporting" at bounding box center [85, 424] width 113 height 21
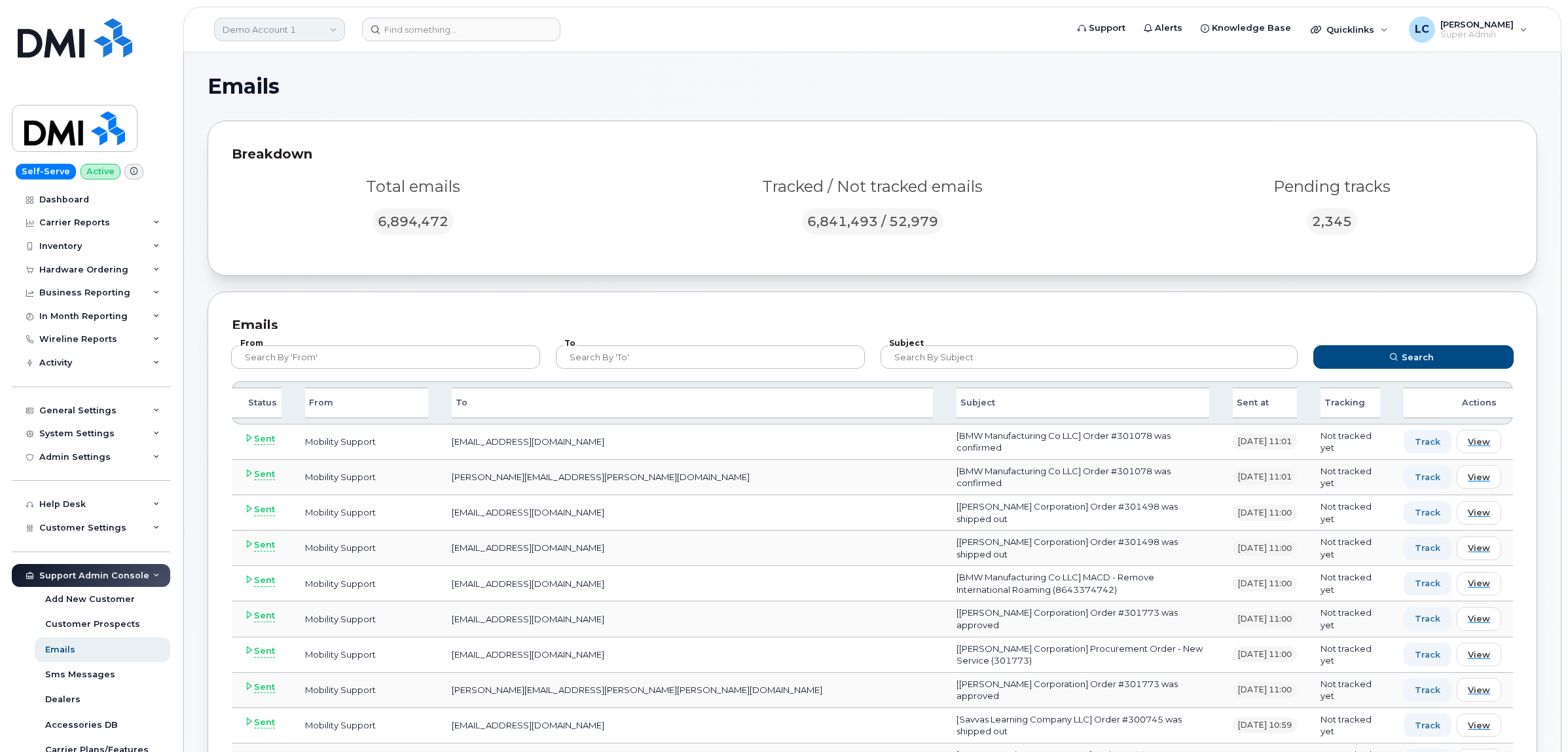
click at [334, 30] on link "Demo Account 1" at bounding box center [279, 29] width 131 height 23
click at [318, 56] on input at bounding box center [312, 63] width 171 height 23
click at [319, 56] on input at bounding box center [312, 63] width 171 height 23
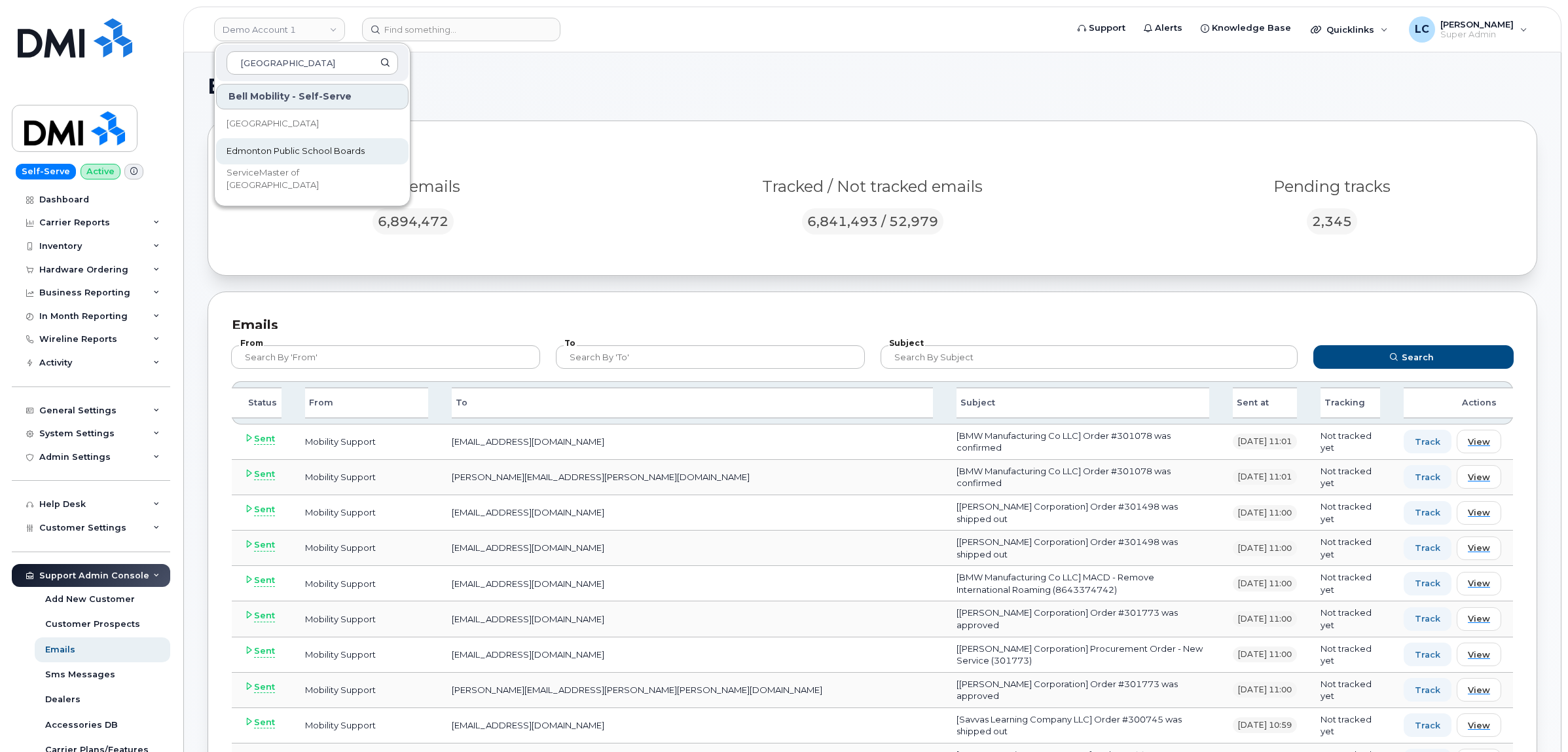
type input "edmonton"
click at [345, 146] on span "Edmonton Public School Boards" at bounding box center [295, 152] width 138 height 13
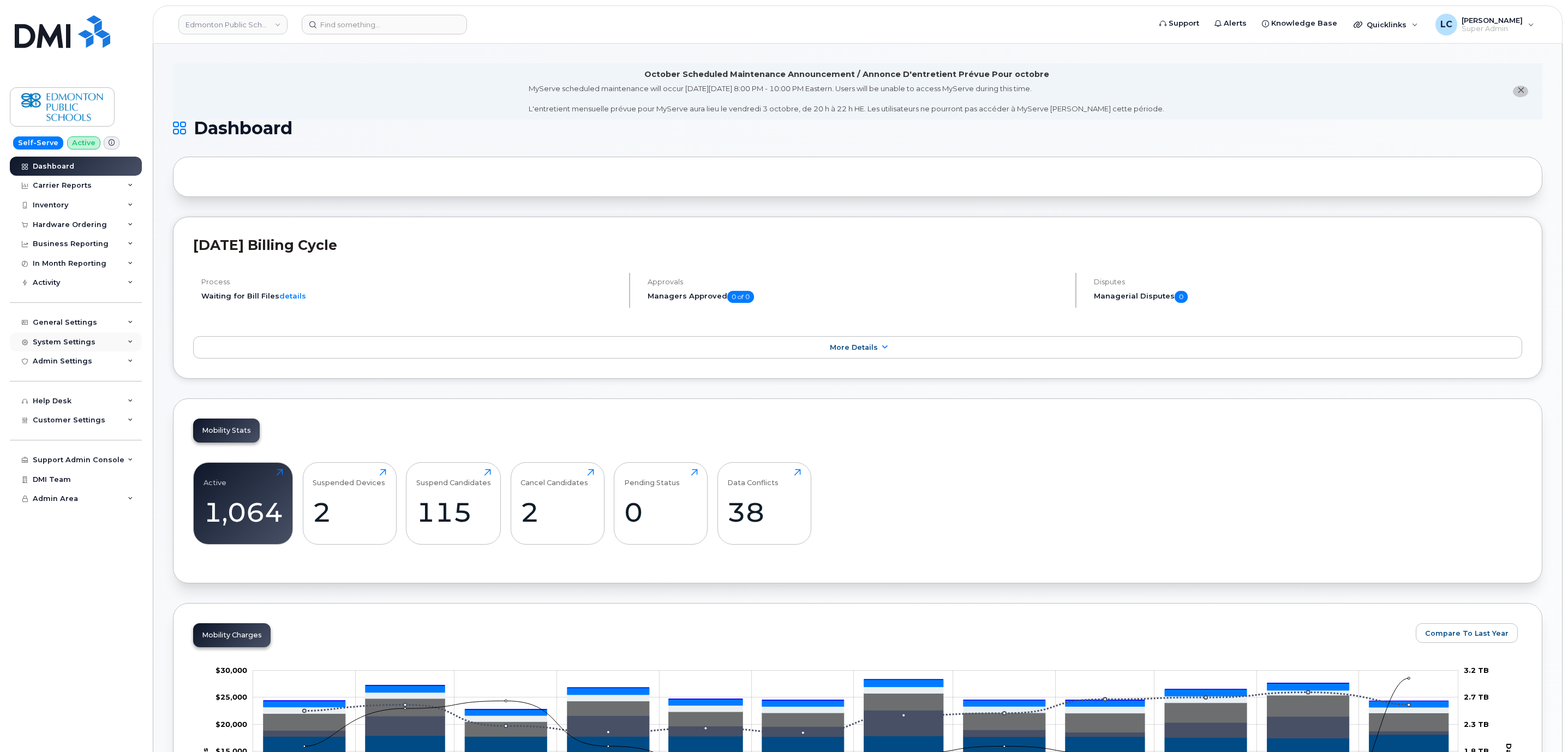
click at [101, 349] on div "System Settings" at bounding box center [76, 342] width 132 height 20
click at [81, 426] on link "Reporting" at bounding box center [85, 424] width 113 height 21
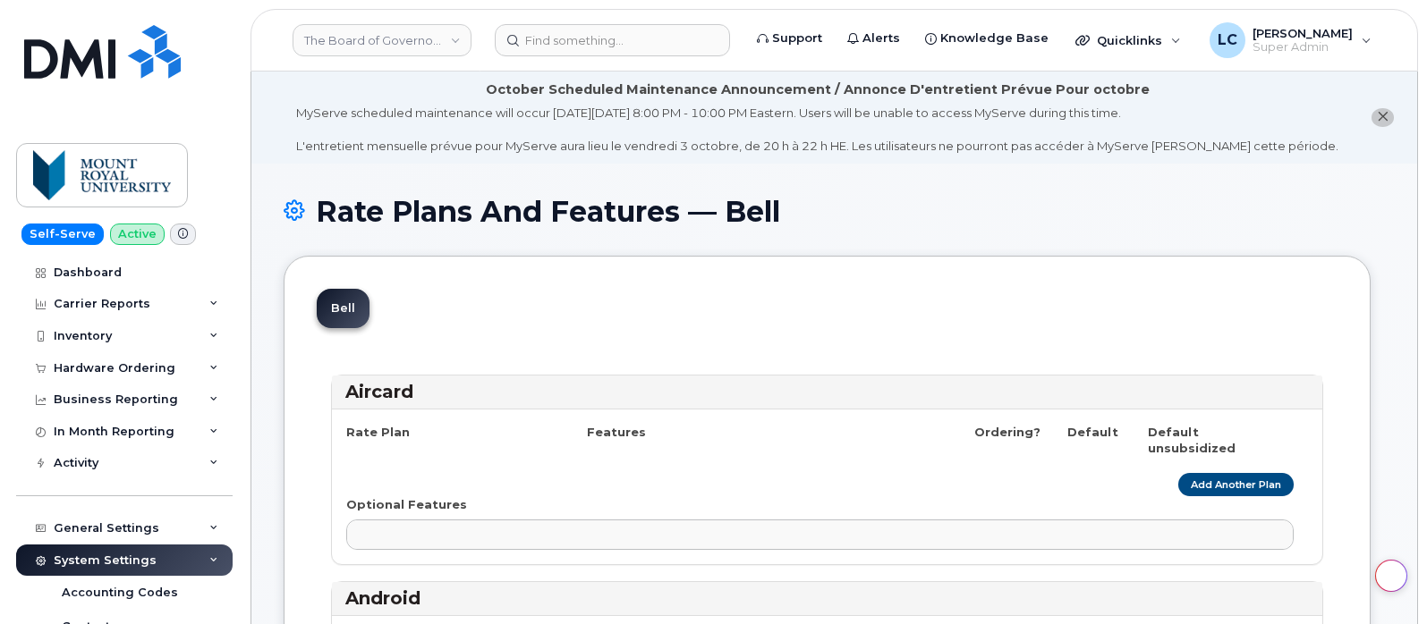
select select
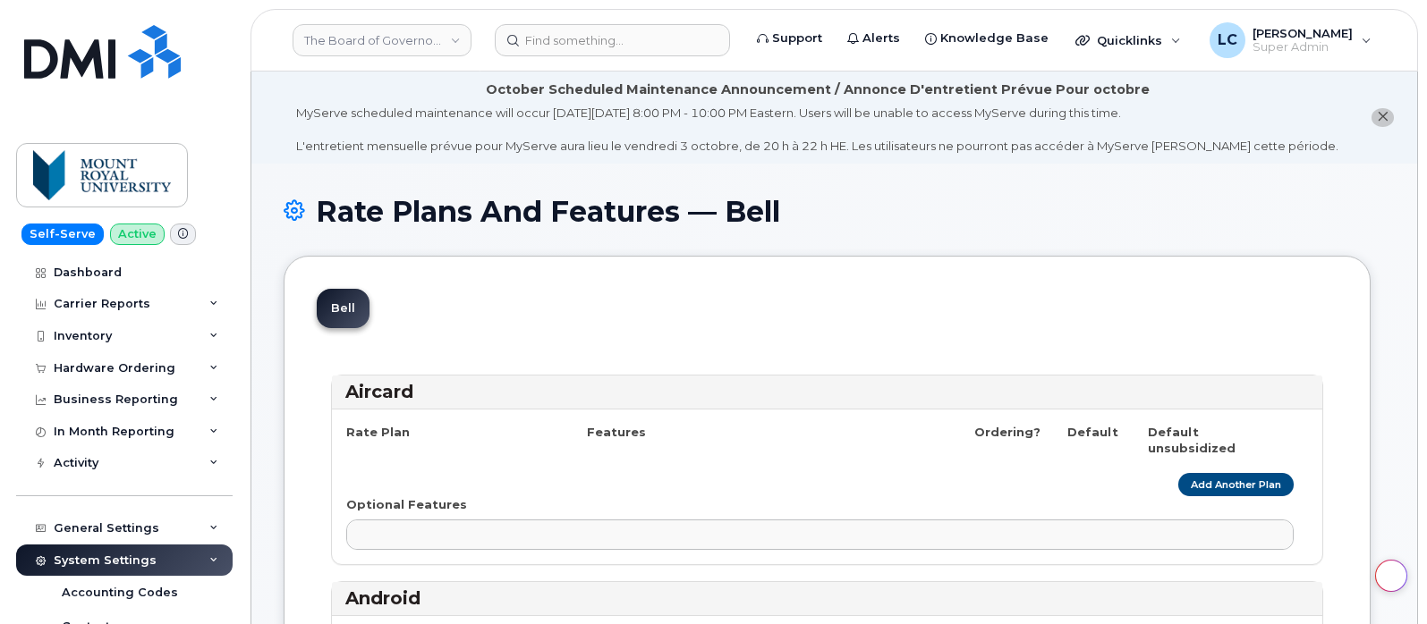
select select
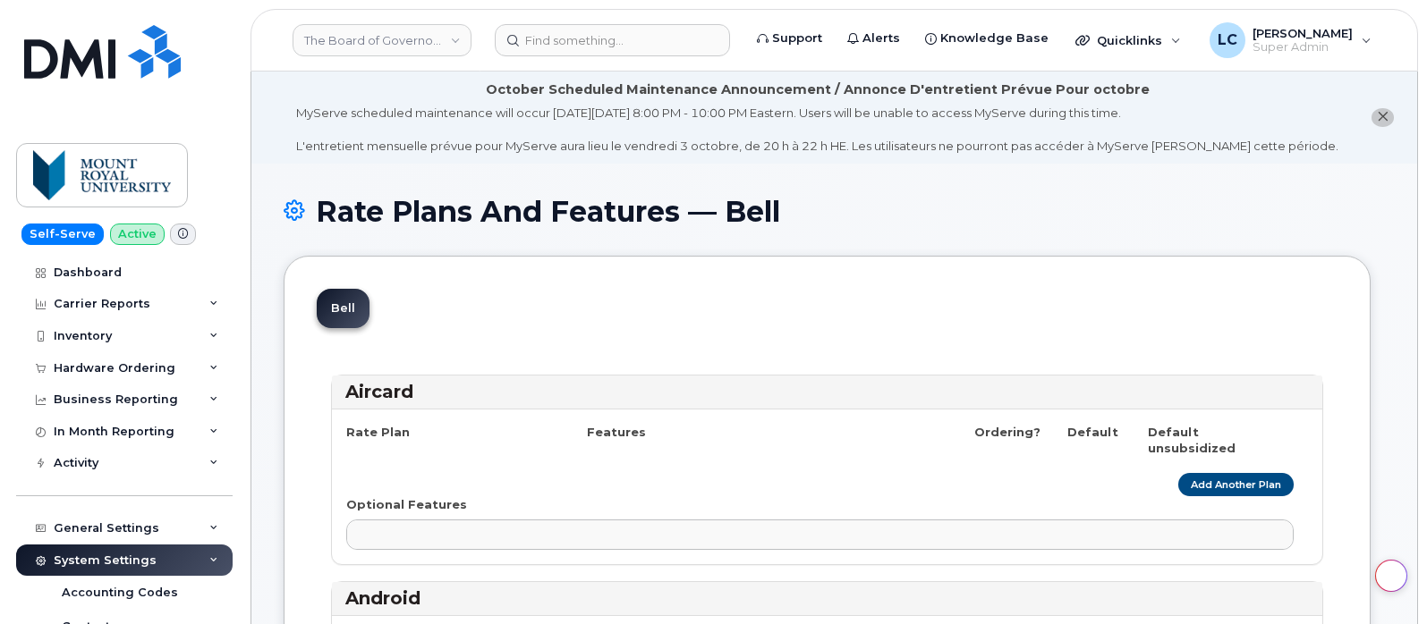
select select
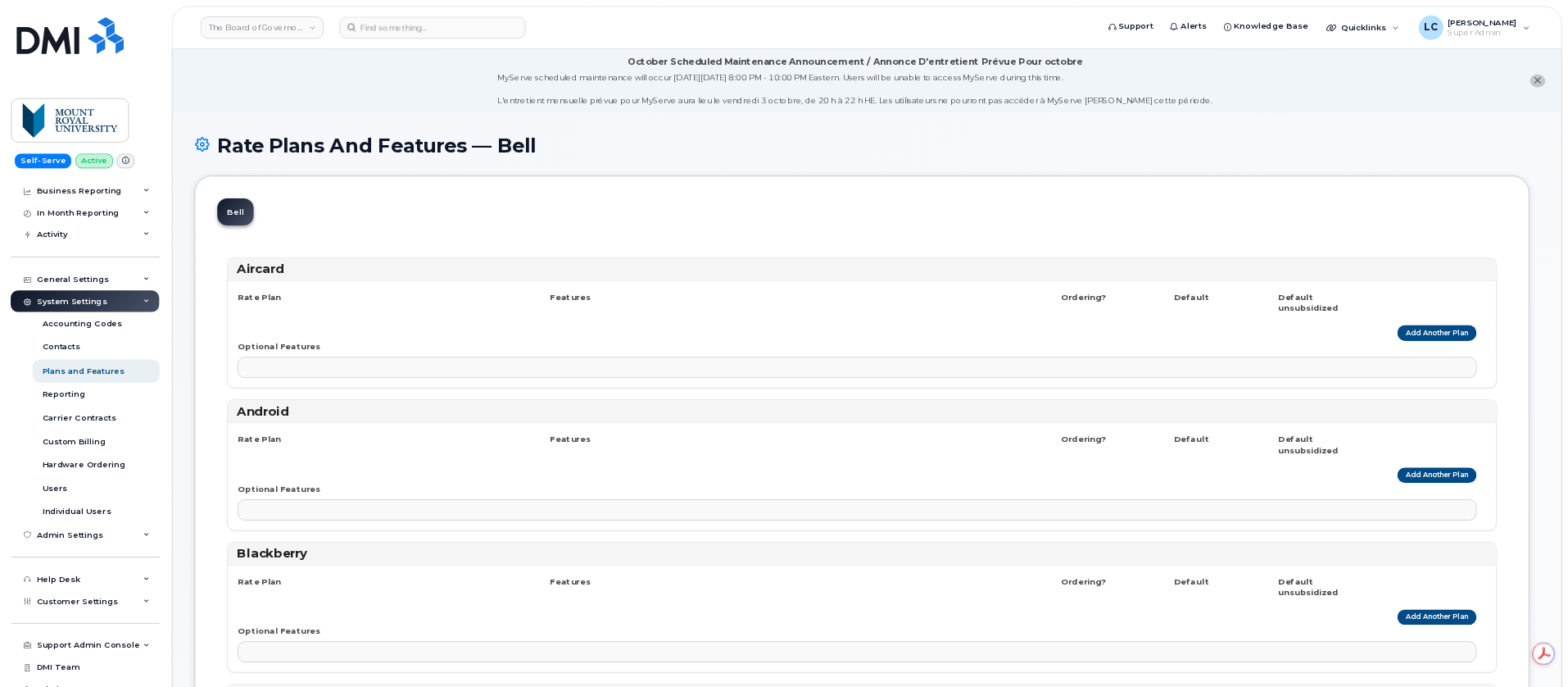
scroll to position [112, 0]
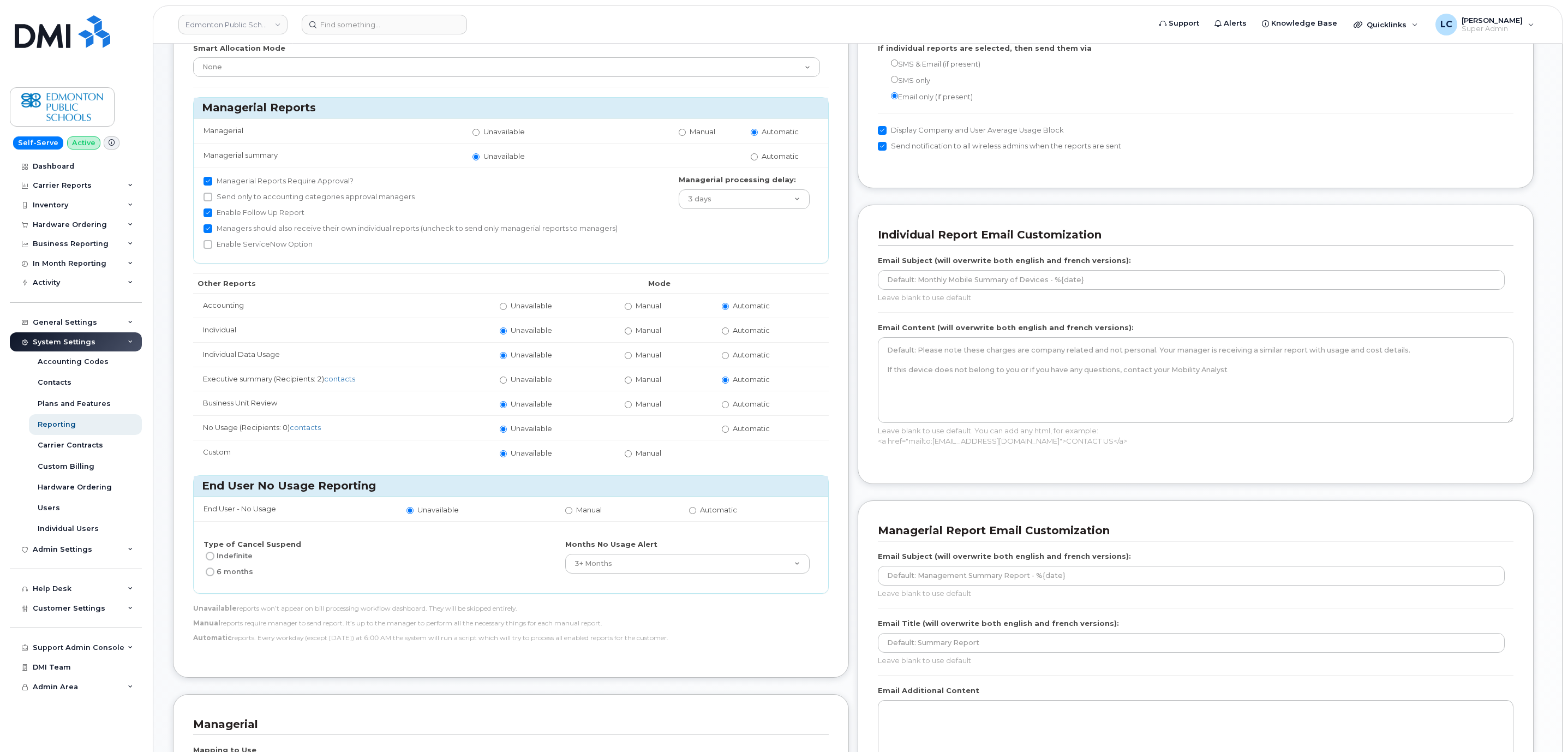
scroll to position [82, 0]
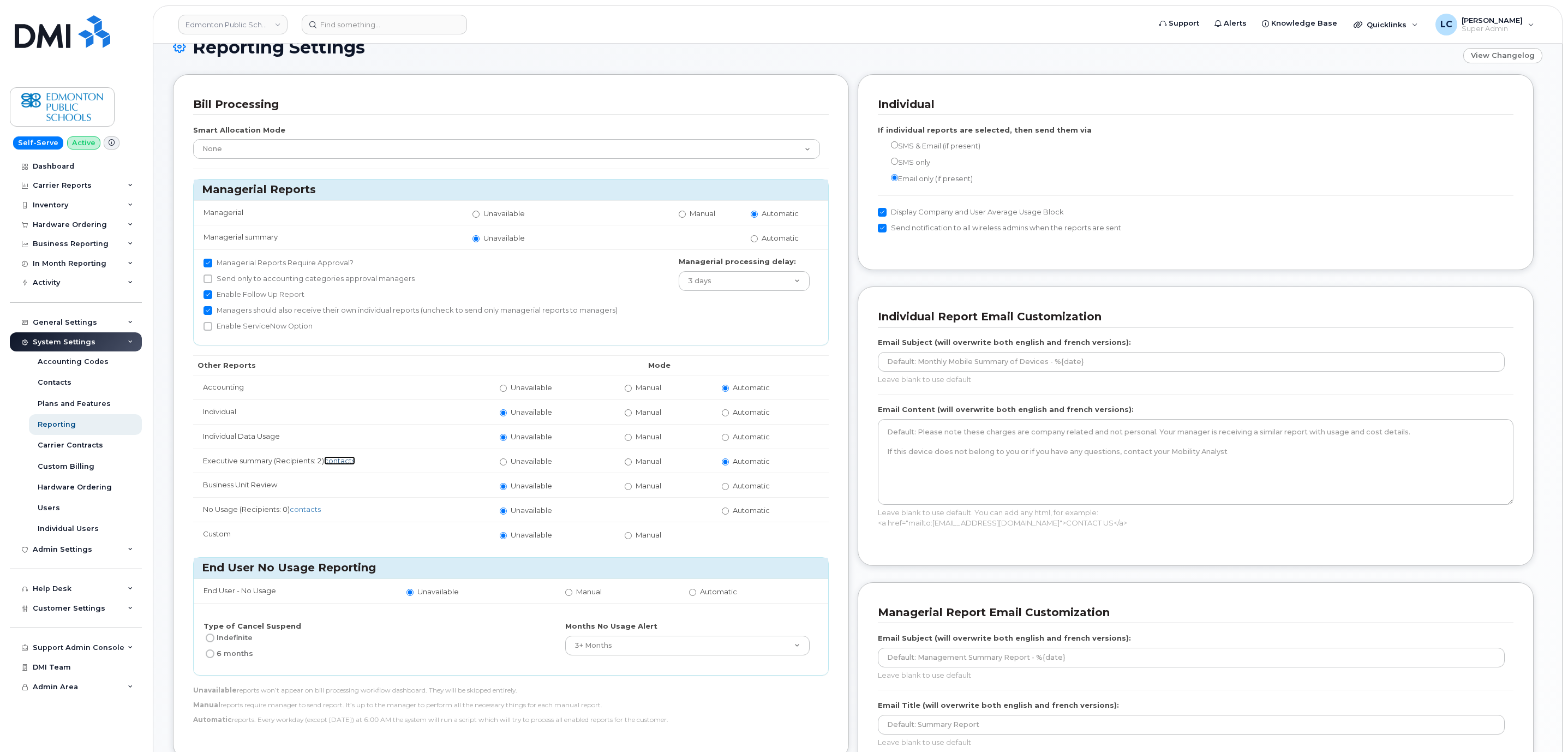
click at [341, 462] on link "contacts" at bounding box center [339, 460] width 31 height 9
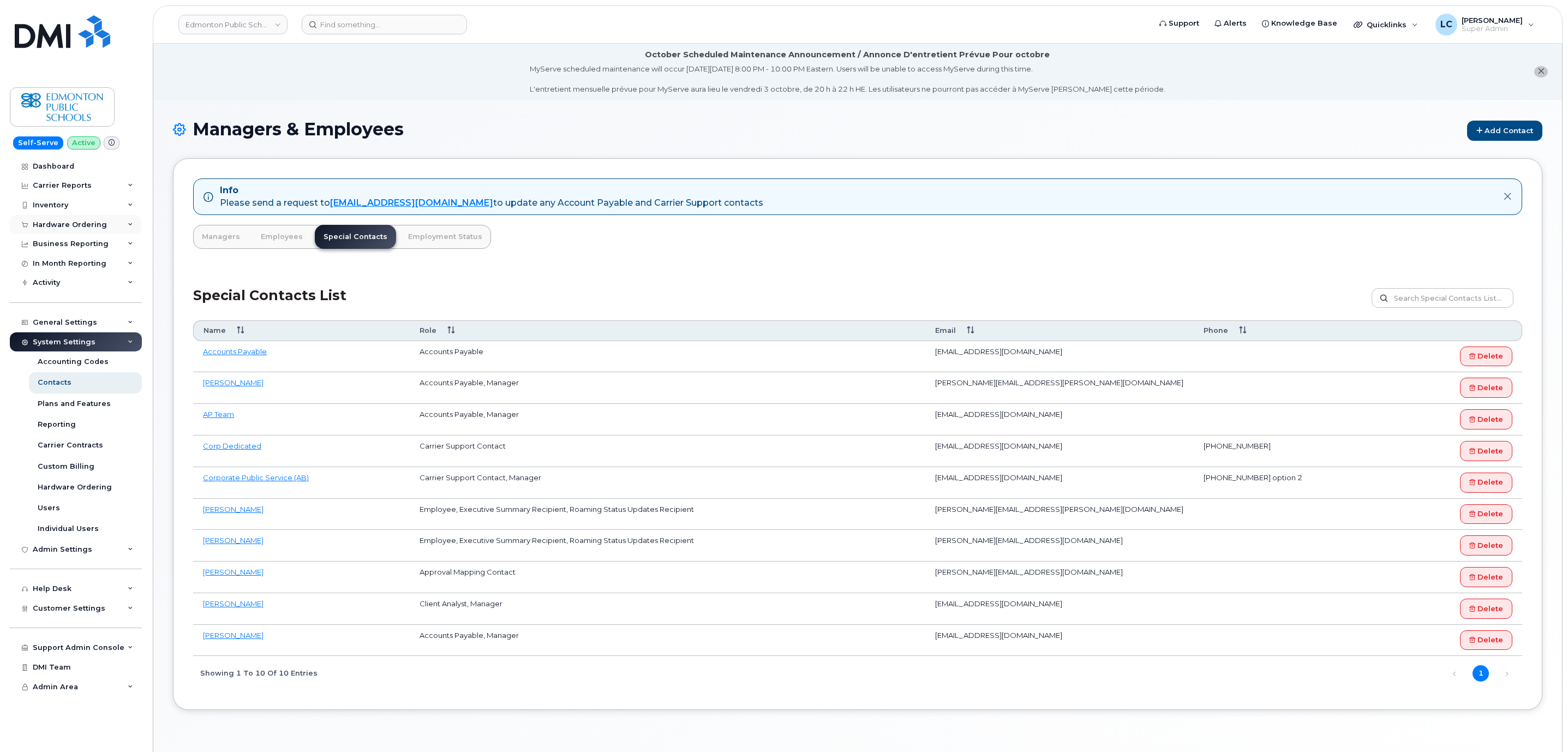
click at [111, 224] on div "Hardware Ordering" at bounding box center [76, 224] width 132 height 20
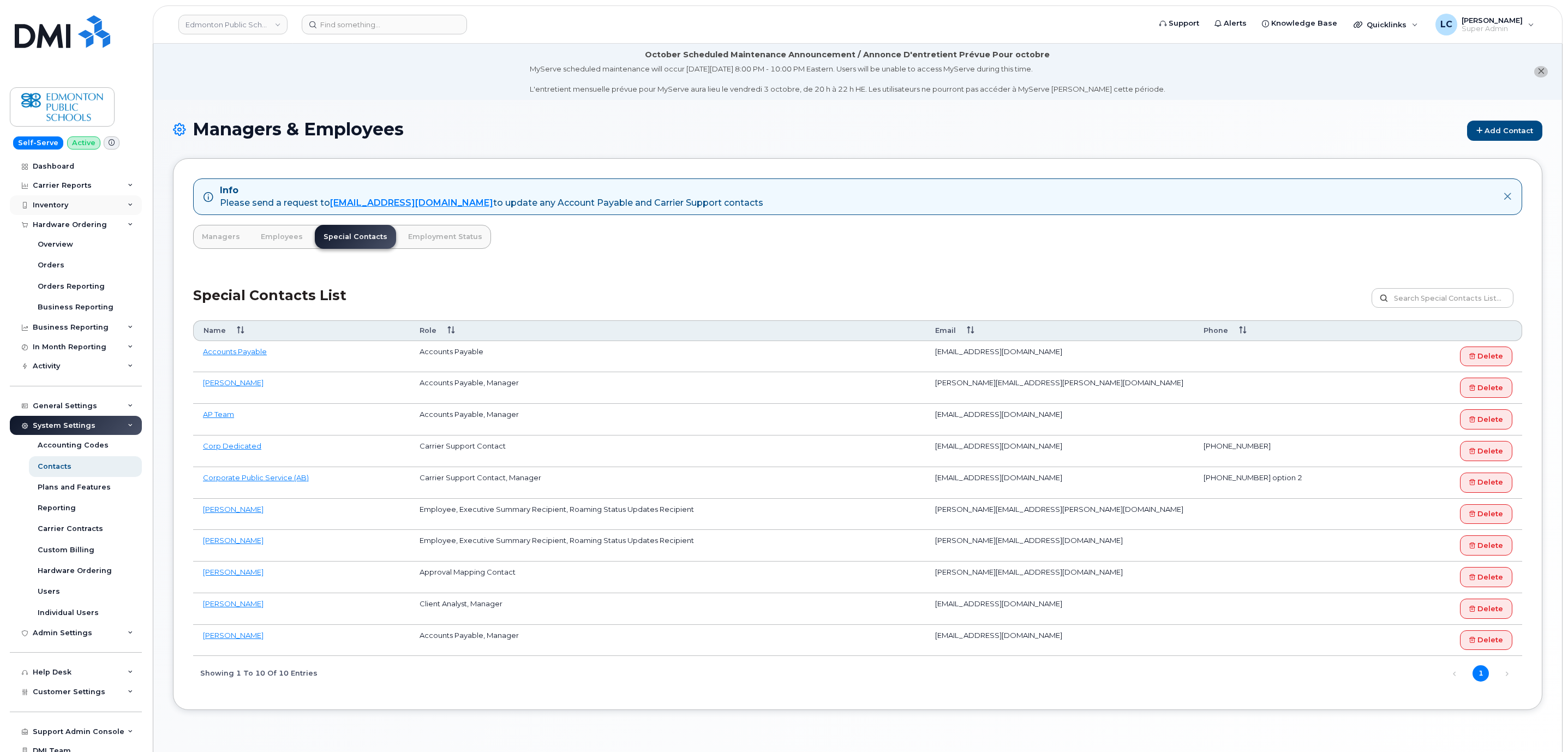
click at [116, 205] on div "Inventory" at bounding box center [76, 205] width 132 height 20
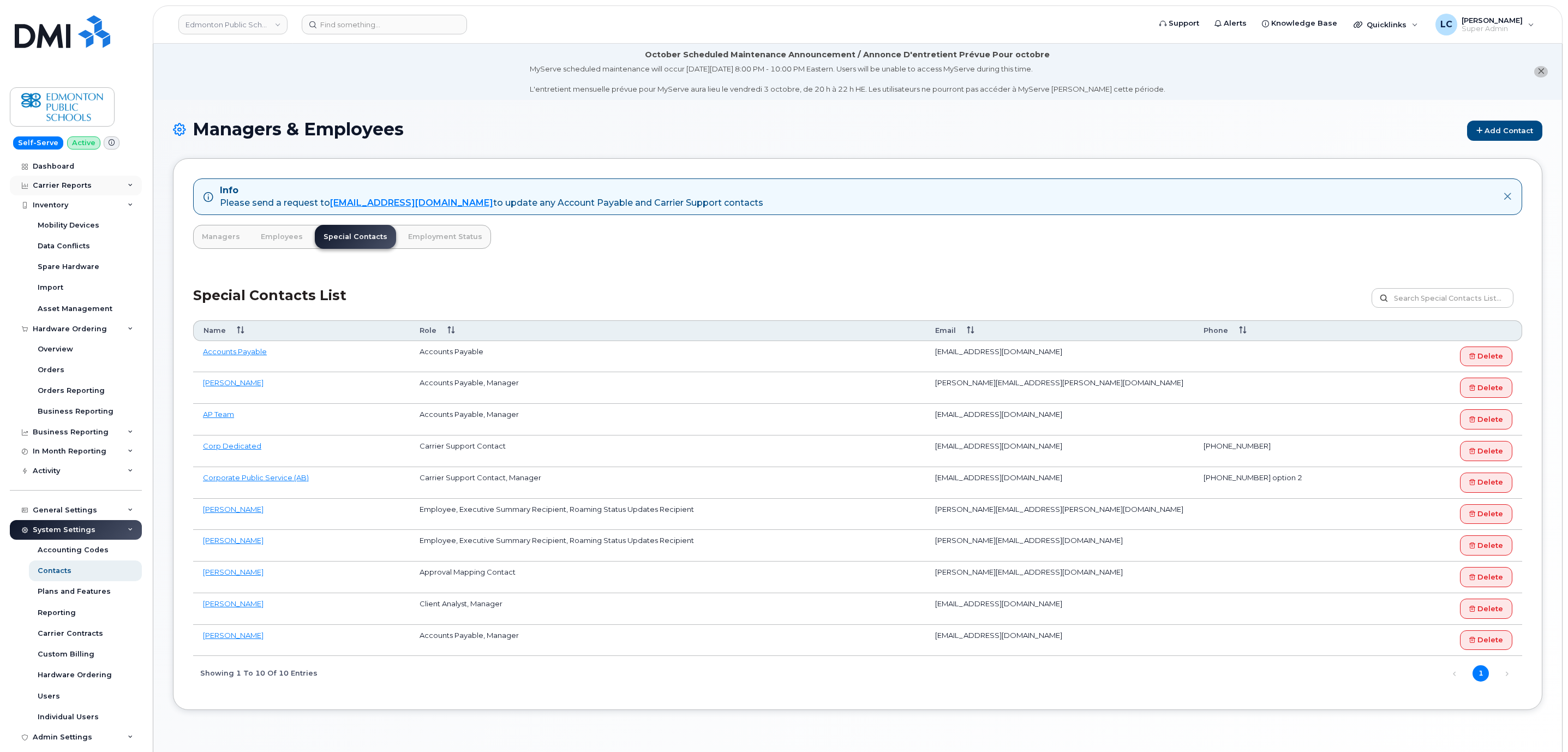
click at [127, 182] on div "Carrier Reports" at bounding box center [76, 185] width 132 height 20
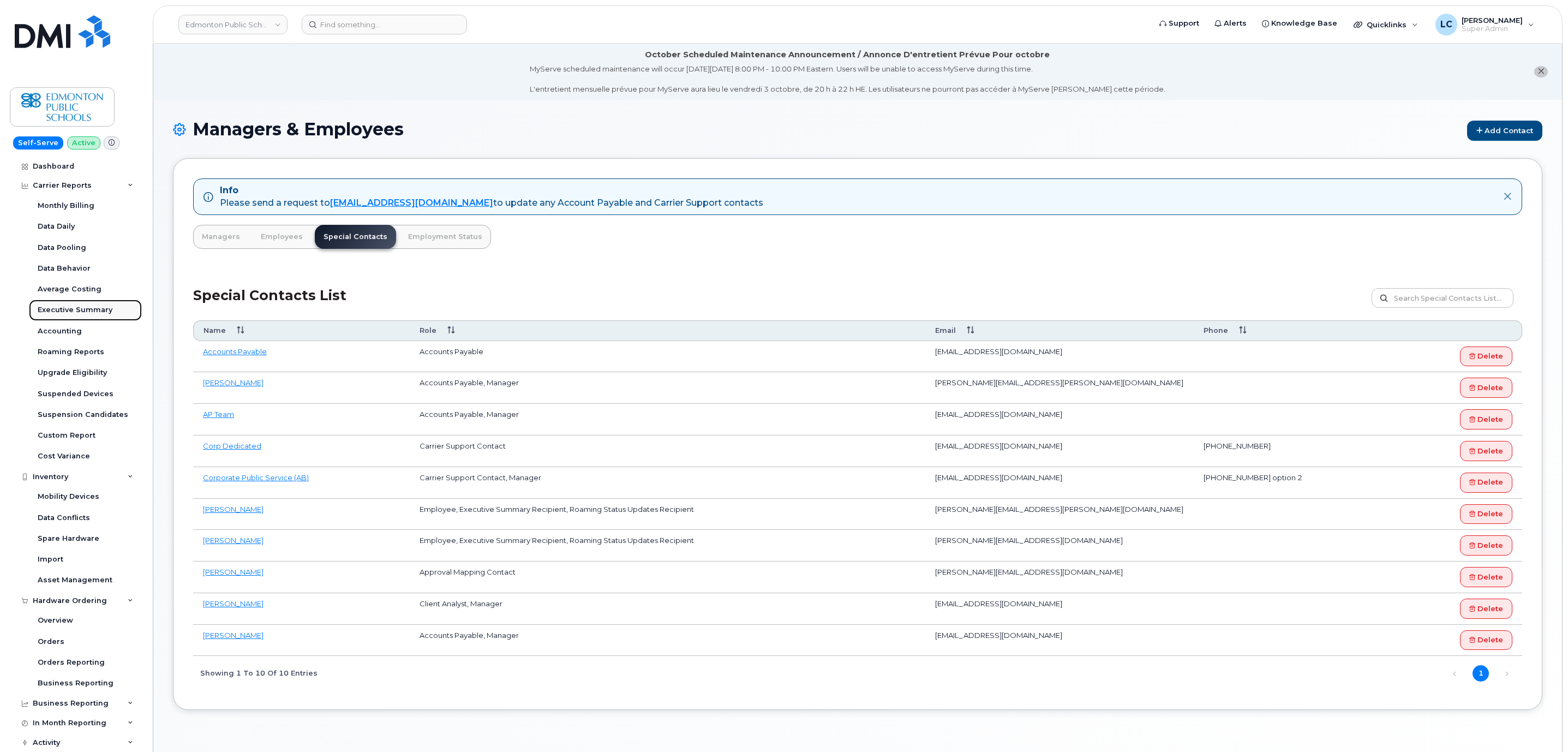
click at [81, 313] on div "Executive Summary" at bounding box center [75, 310] width 75 height 10
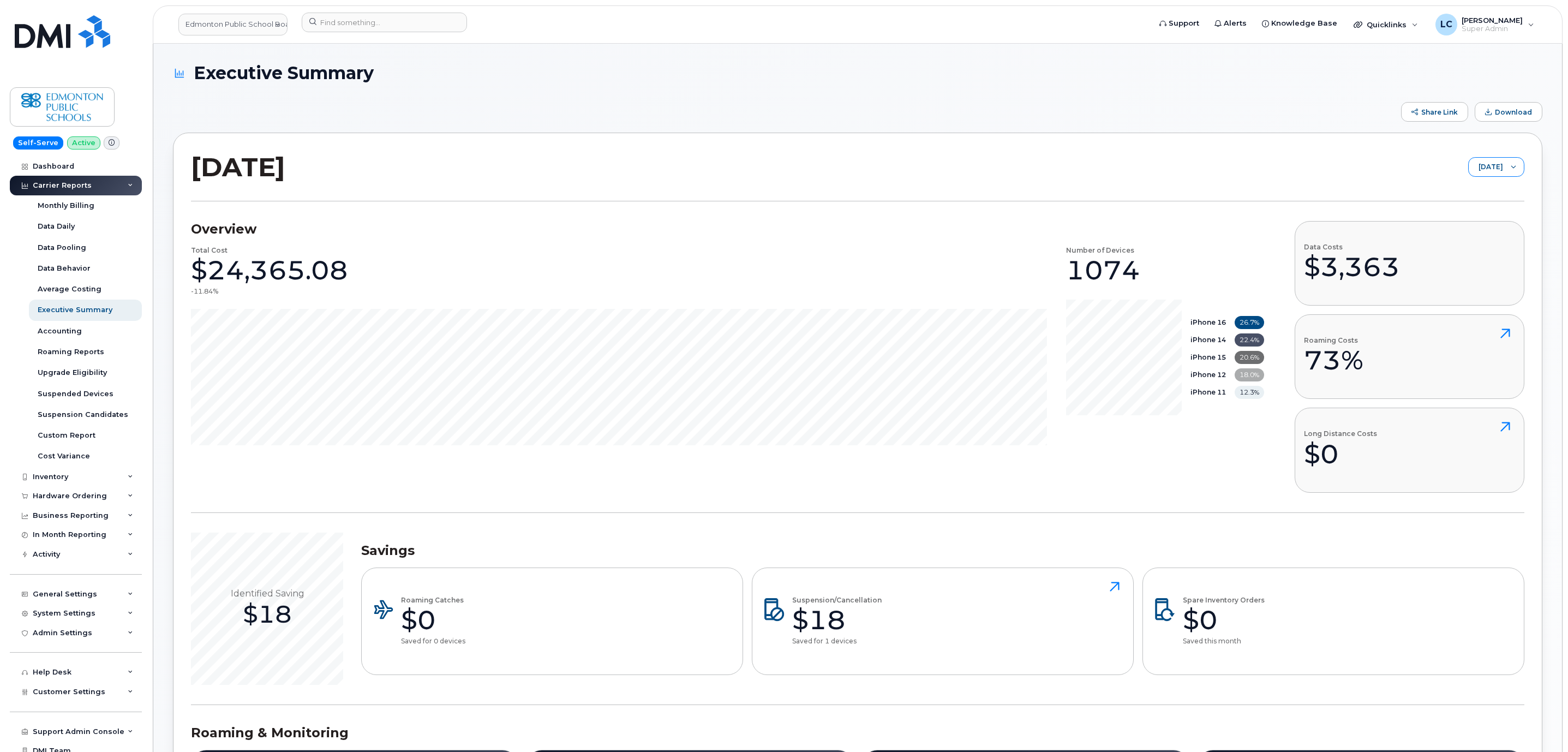
click at [1513, 164] on icon at bounding box center [1513, 167] width 5 height 5
click at [1469, 206] on span "August 2025" at bounding box center [1456, 209] width 23 height 10
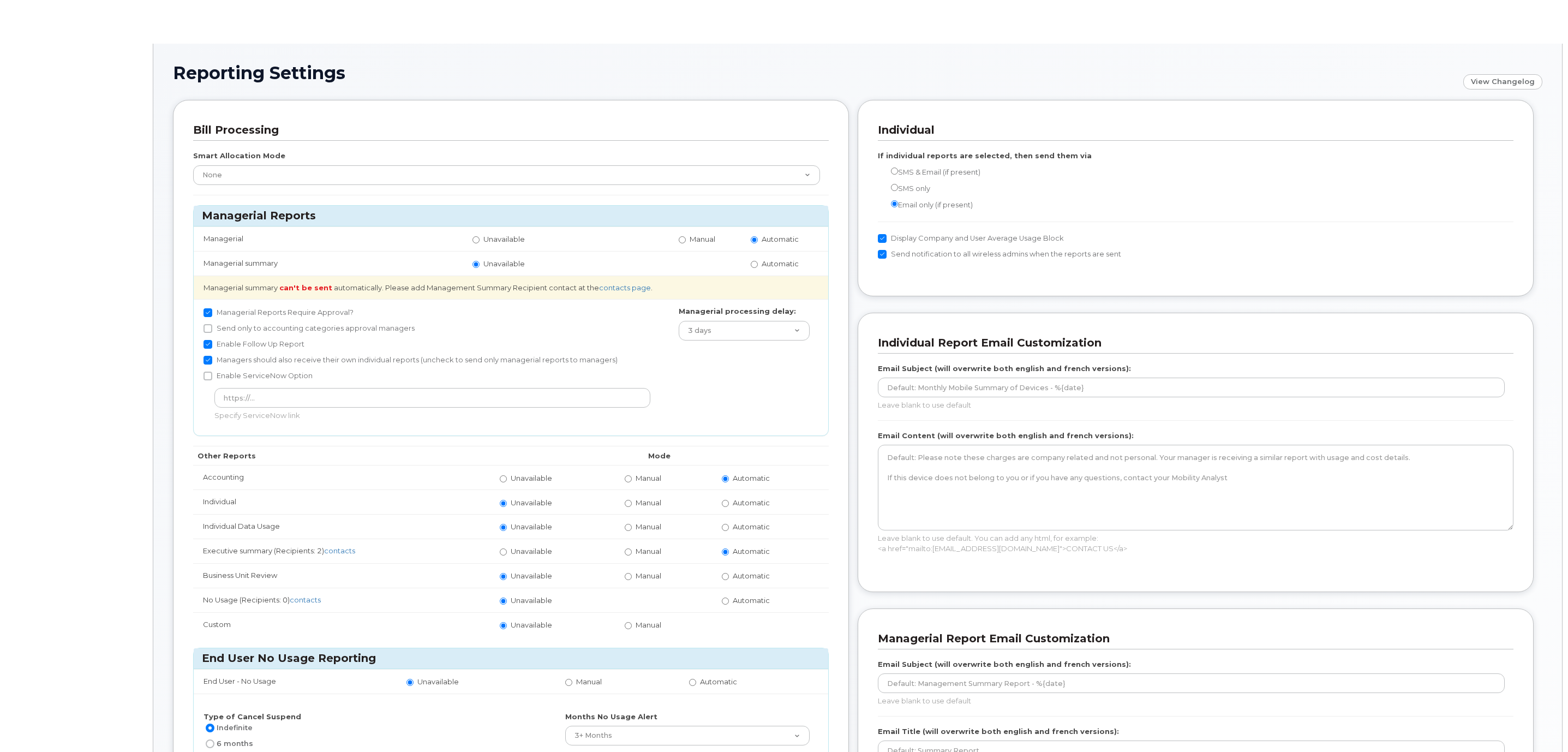
radio input "true"
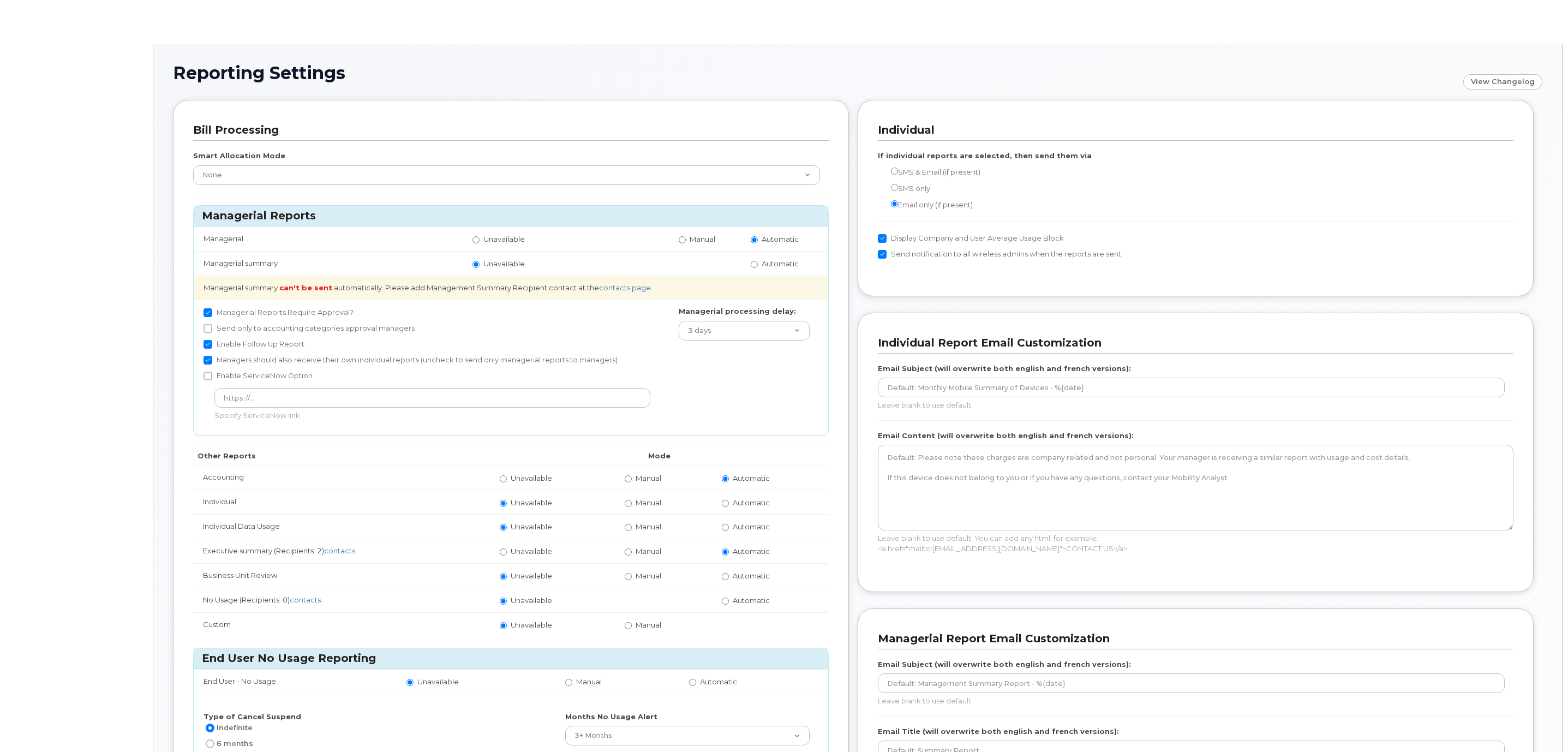
radio input "true"
radio input "false"
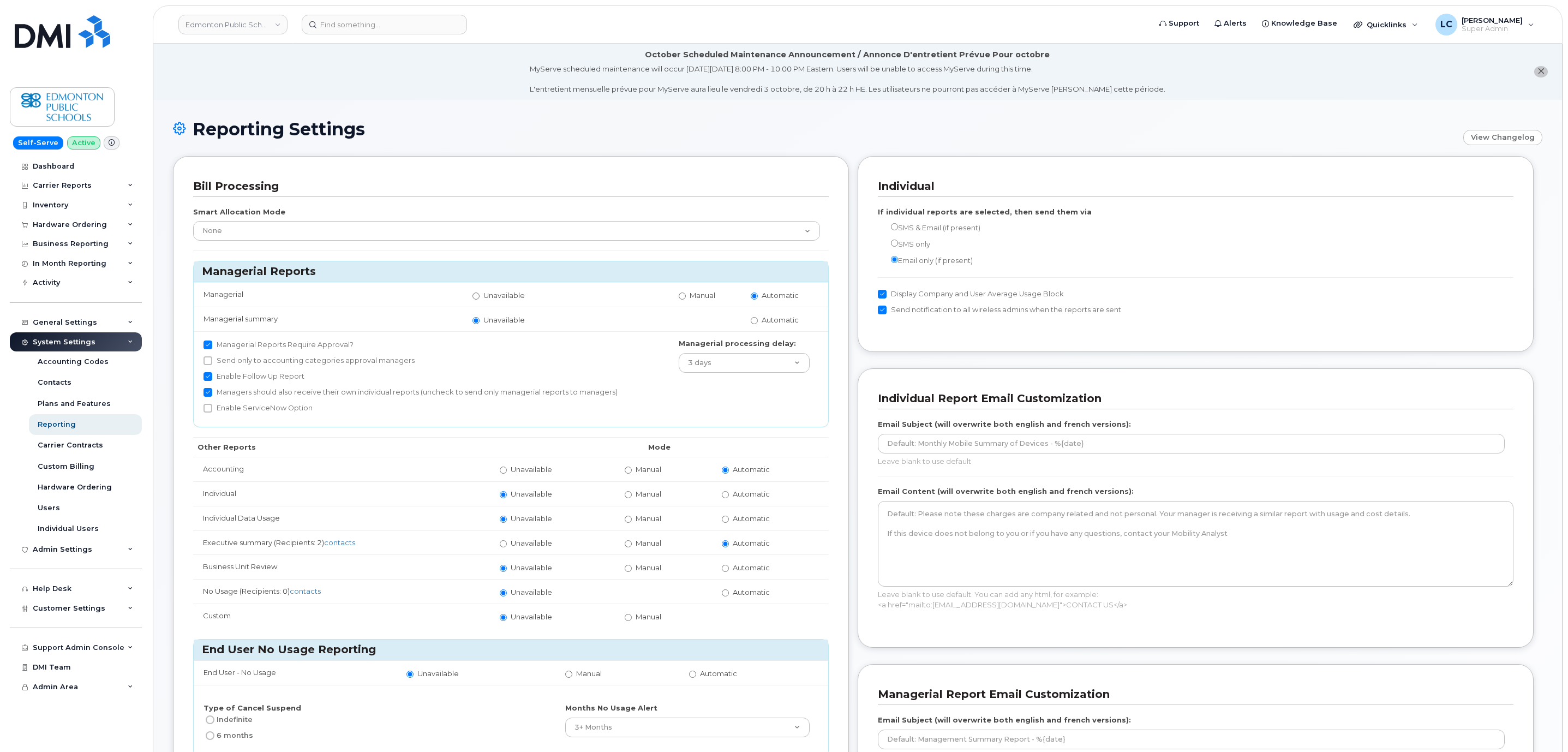
click at [1090, 89] on div "MyServe scheduled maintenance will occur [DATE][DATE] 8:00 PM - 10:00 PM Easter…" at bounding box center [848, 79] width 635 height 30
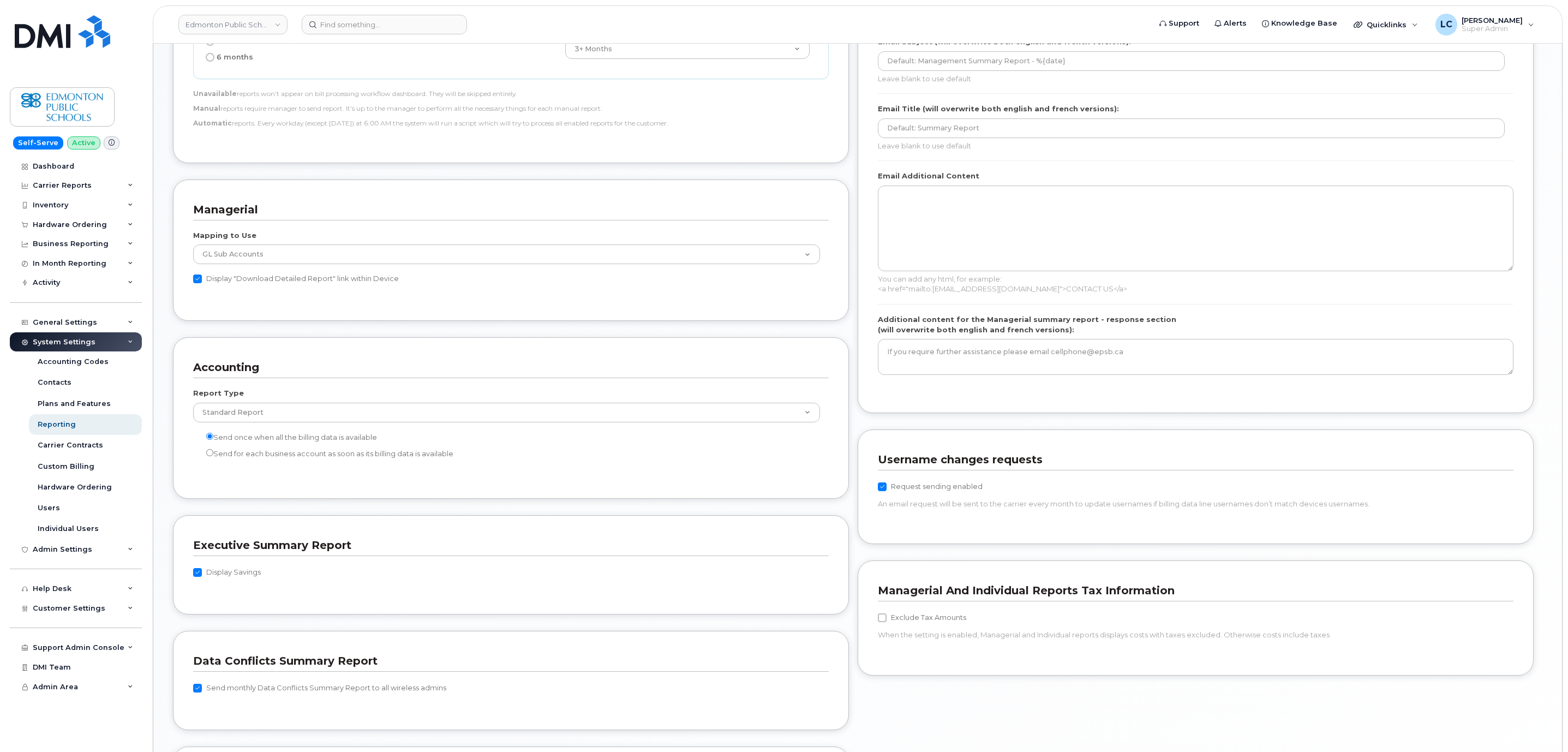
scroll to position [654, 0]
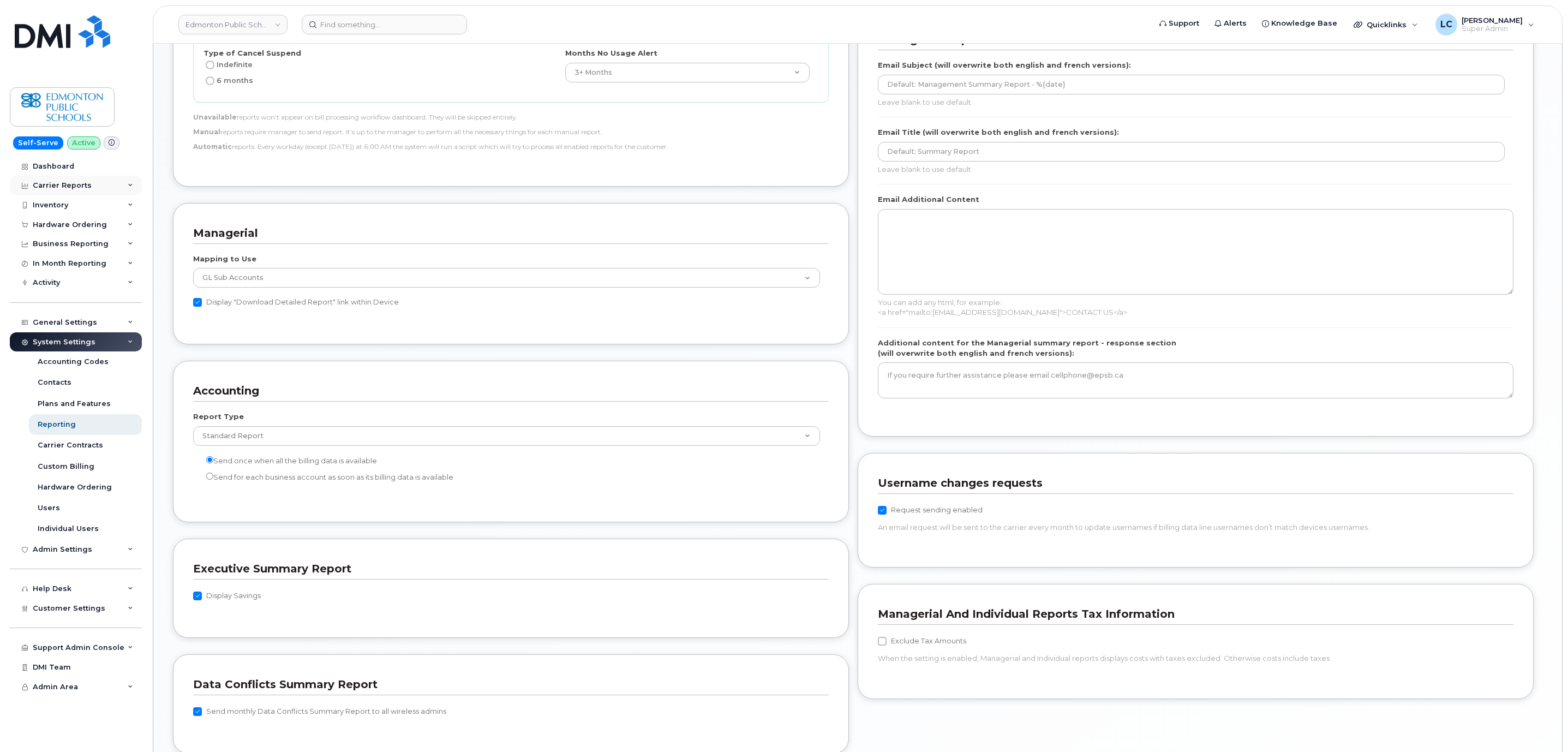
click at [98, 185] on div "Carrier Reports" at bounding box center [76, 185] width 132 height 20
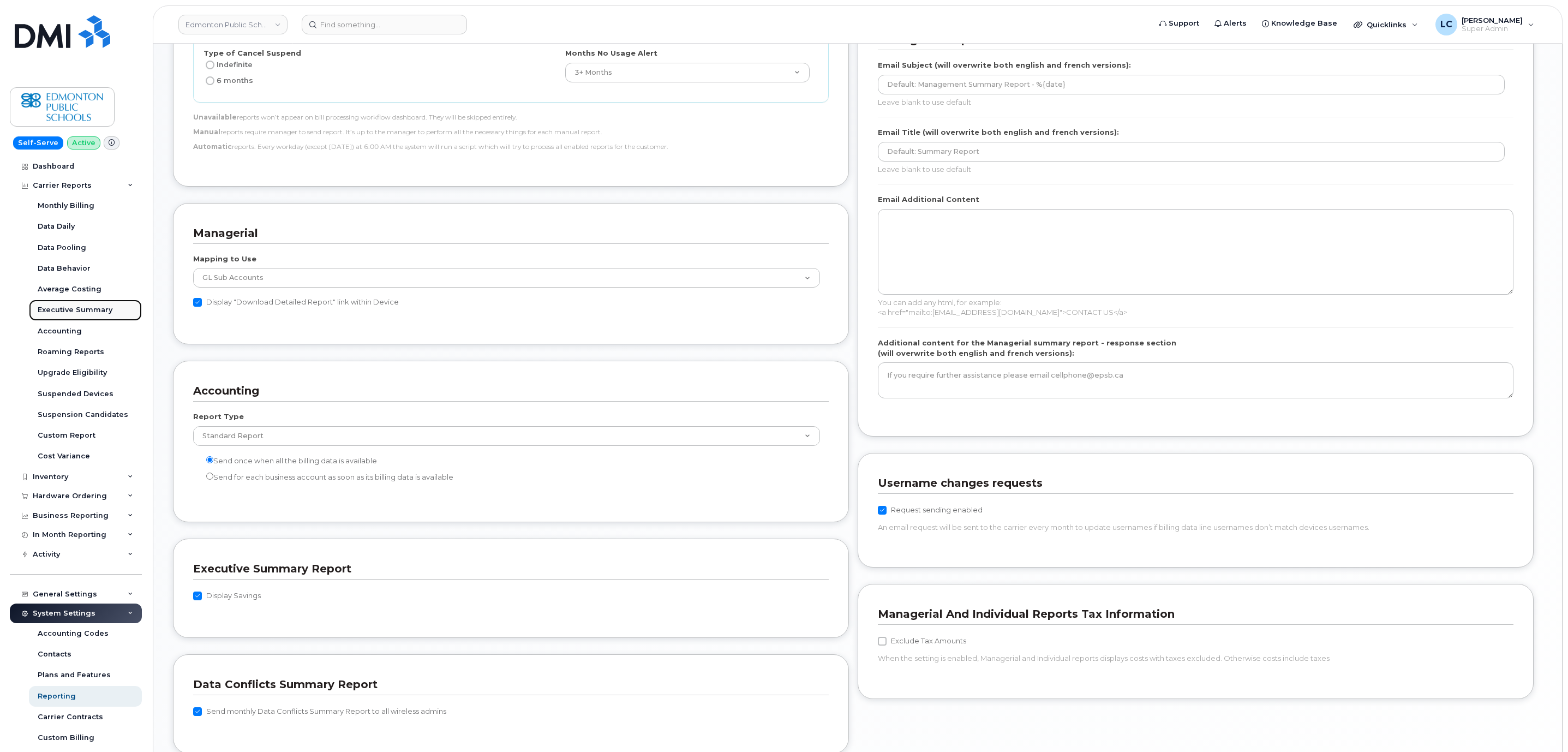
click at [92, 315] on div "Executive Summary" at bounding box center [75, 310] width 75 height 10
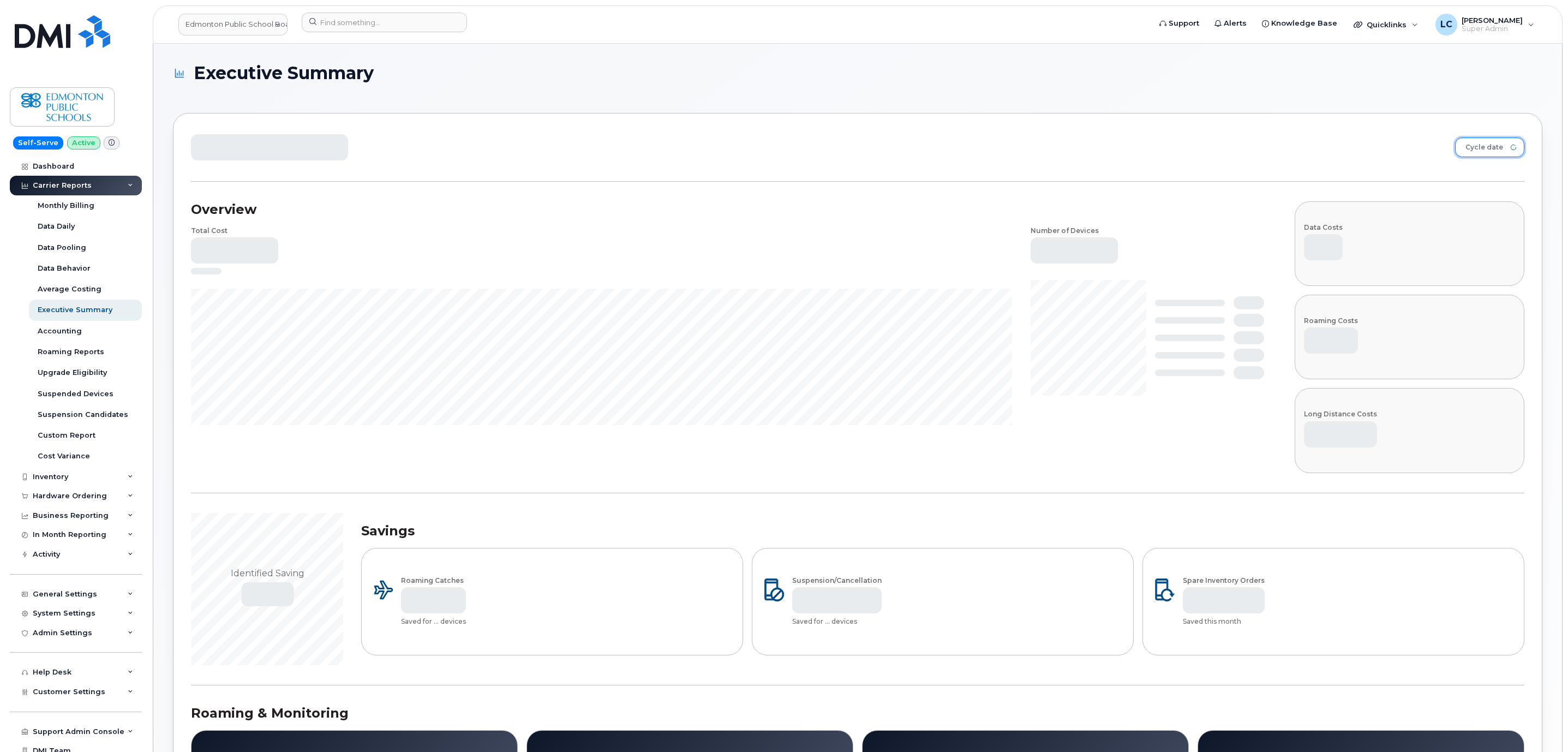
click at [1497, 141] on span "Cycle date" at bounding box center [1479, 148] width 48 height 20
click at [1540, 157] on div "Cycle date Overview Total Cost Number of Devices Data Costs Roaming Costs Long …" at bounding box center [857, 756] width 1369 height 1287
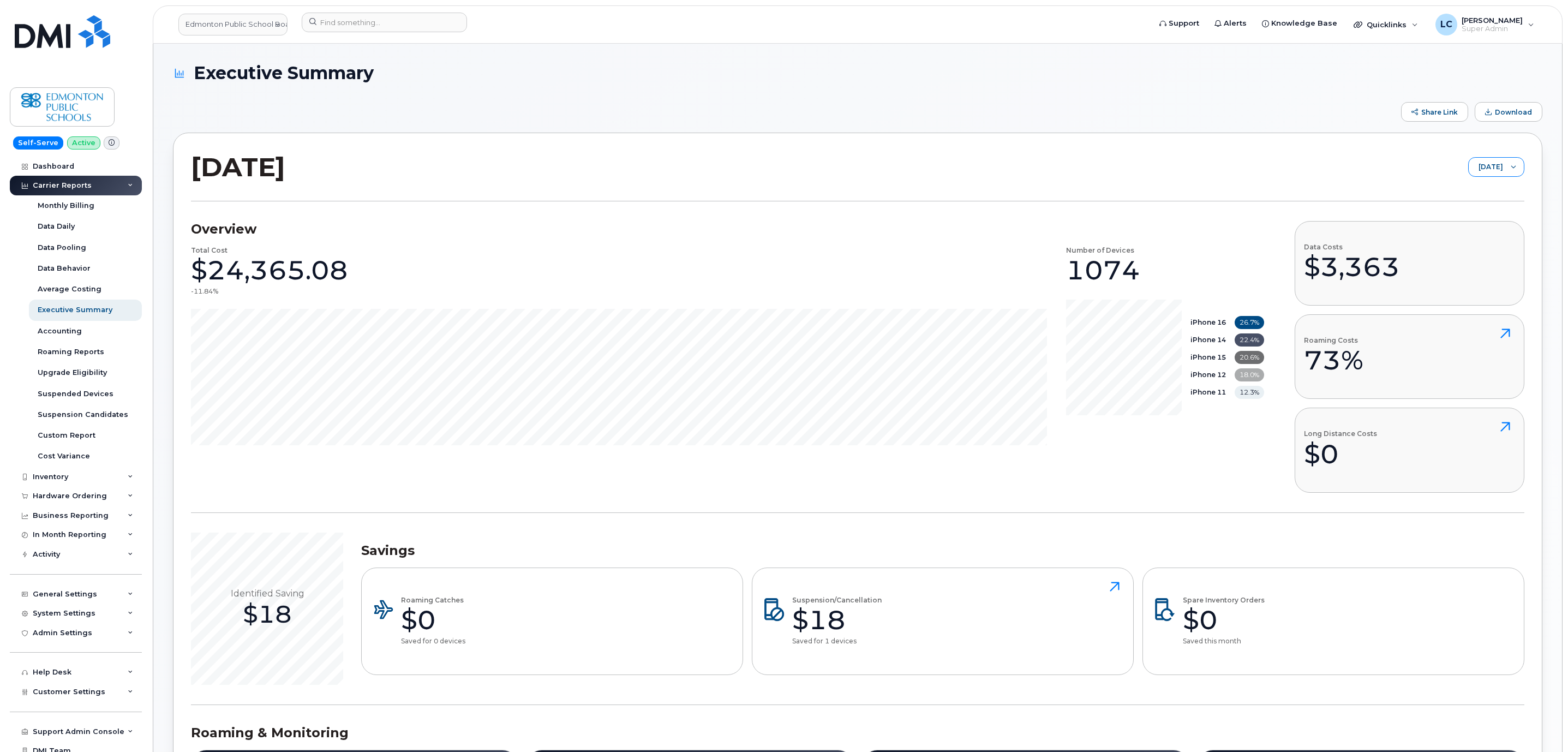
click at [1505, 168] on div at bounding box center [1513, 167] width 21 height 18
click at [1493, 203] on li "[DATE]" at bounding box center [1480, 209] width 87 height 19
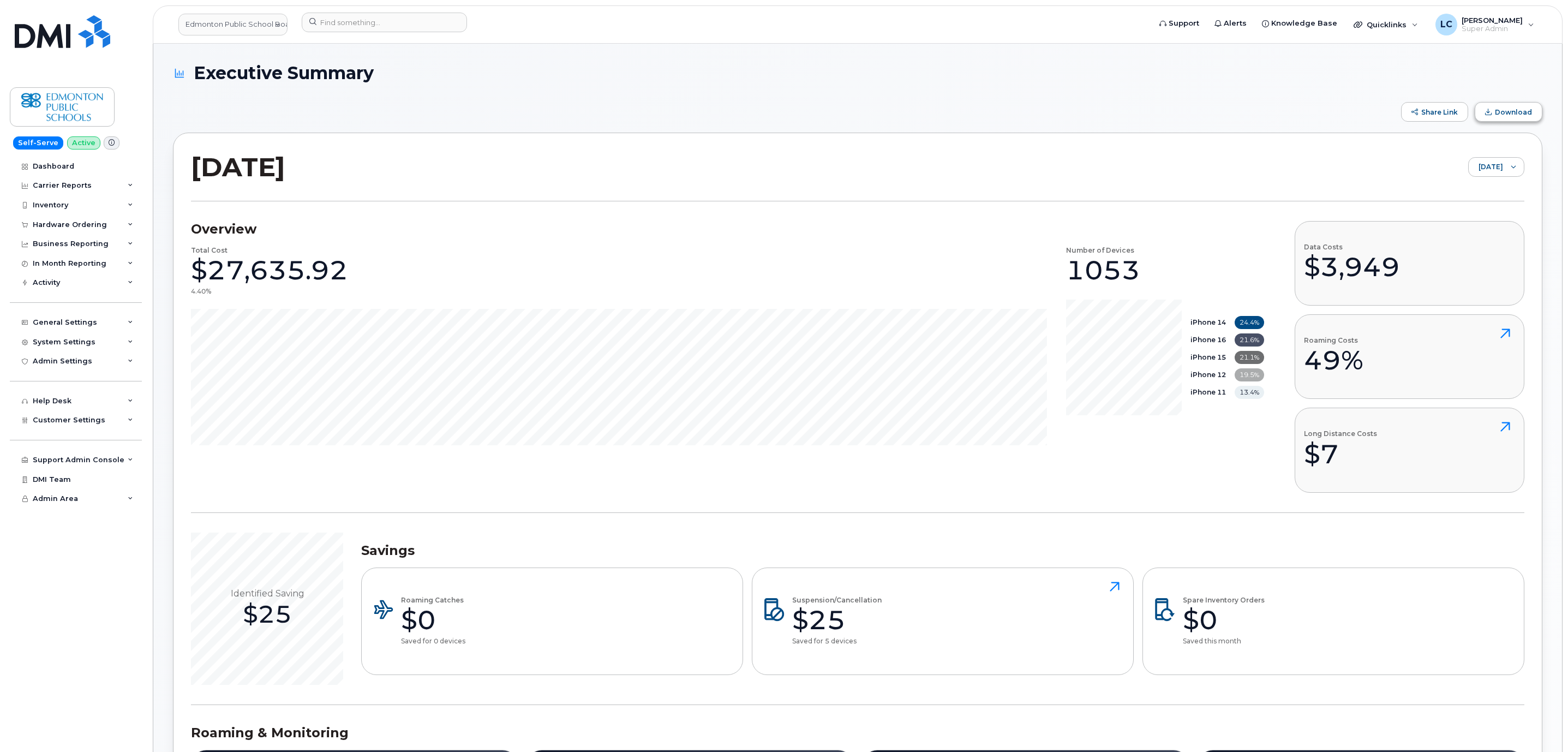
click at [1502, 116] on button "Download" at bounding box center [1508, 112] width 68 height 20
click at [1497, 169] on span "[DATE]" at bounding box center [1486, 167] width 34 height 20
click at [1480, 190] on span "[DATE]" at bounding box center [1470, 190] width 23 height 10
click at [1509, 112] on span "Download" at bounding box center [1513, 112] width 37 height 8
click at [1020, 35] on div at bounding box center [722, 24] width 859 height 24
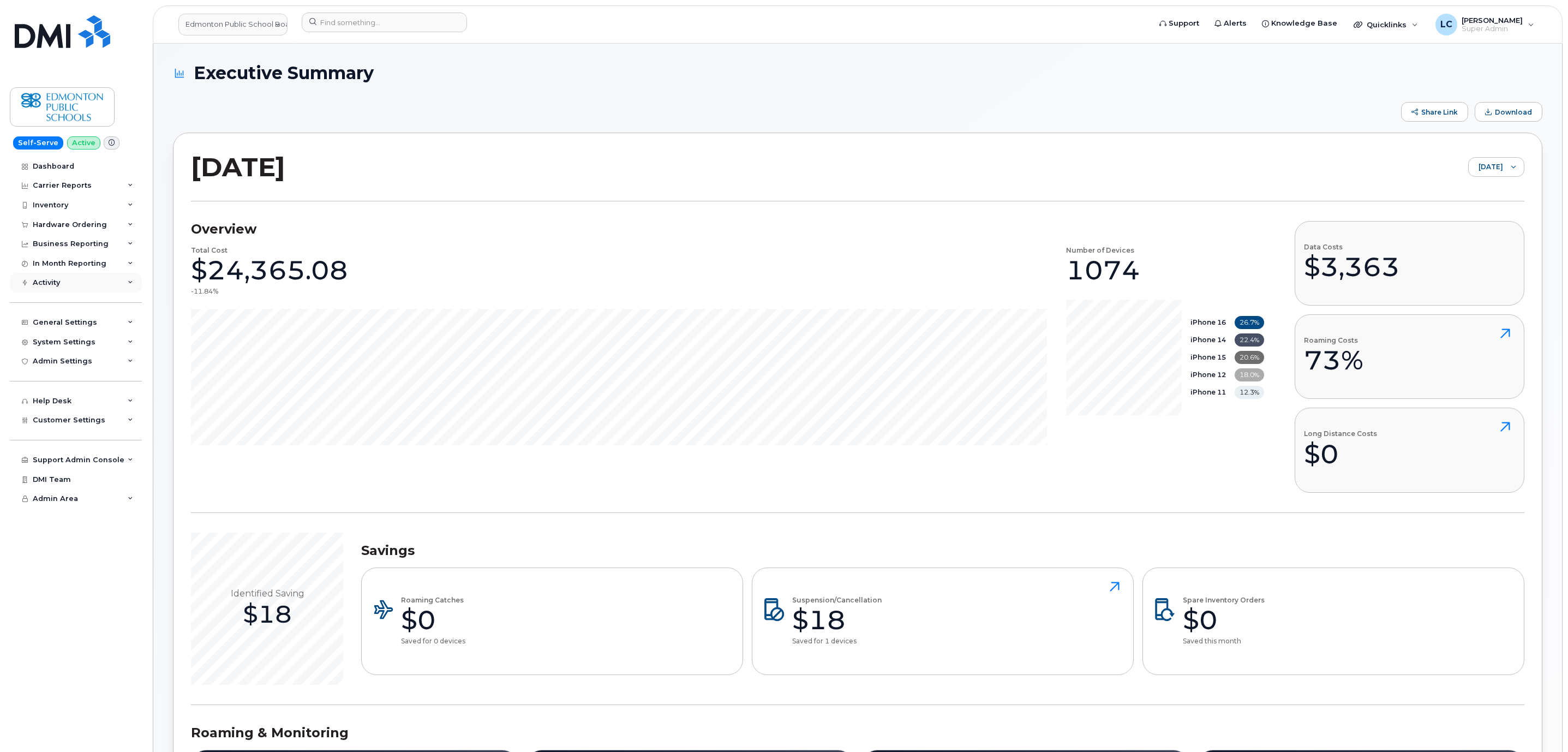
click at [107, 278] on div "Activity" at bounding box center [76, 282] width 132 height 20
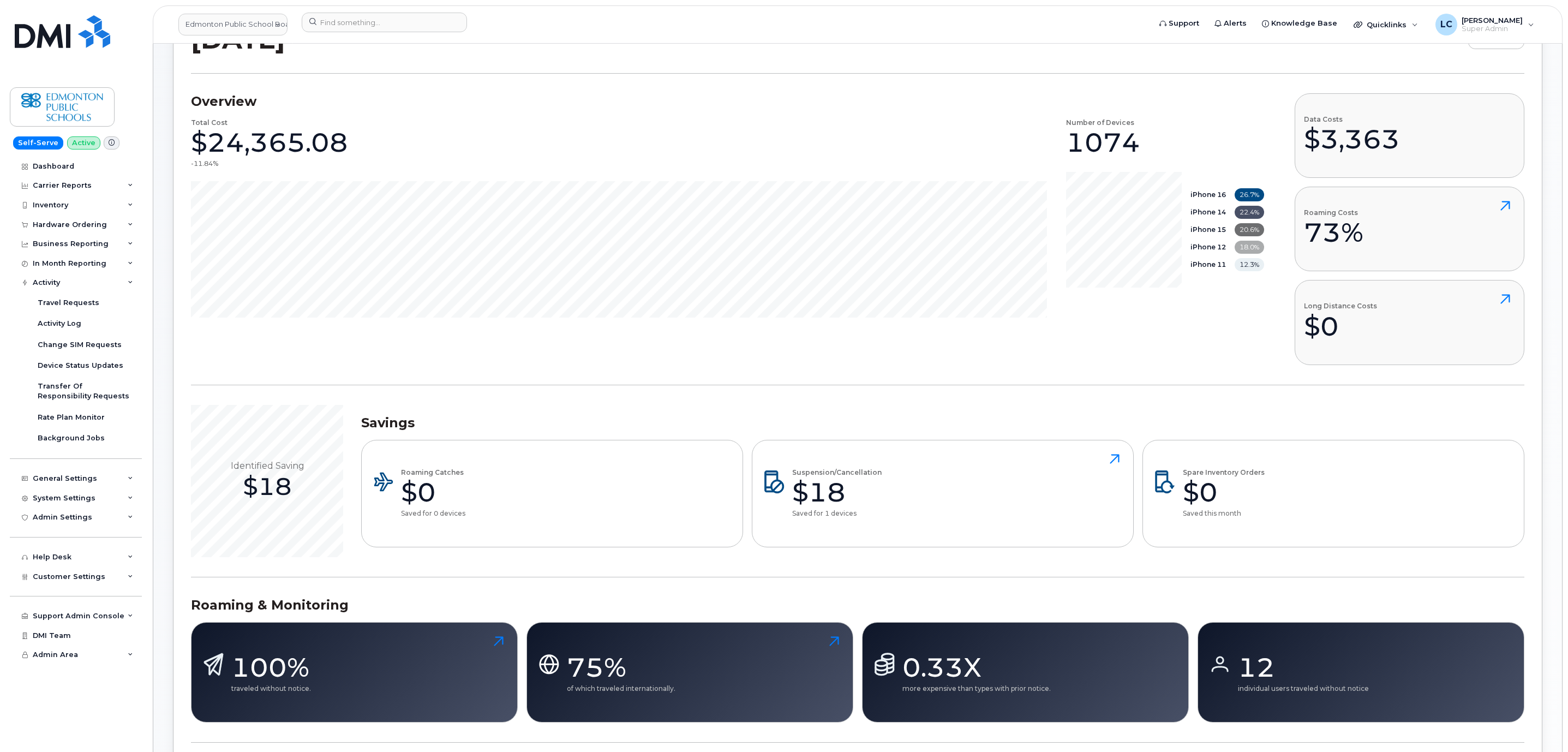
scroll to position [163, 0]
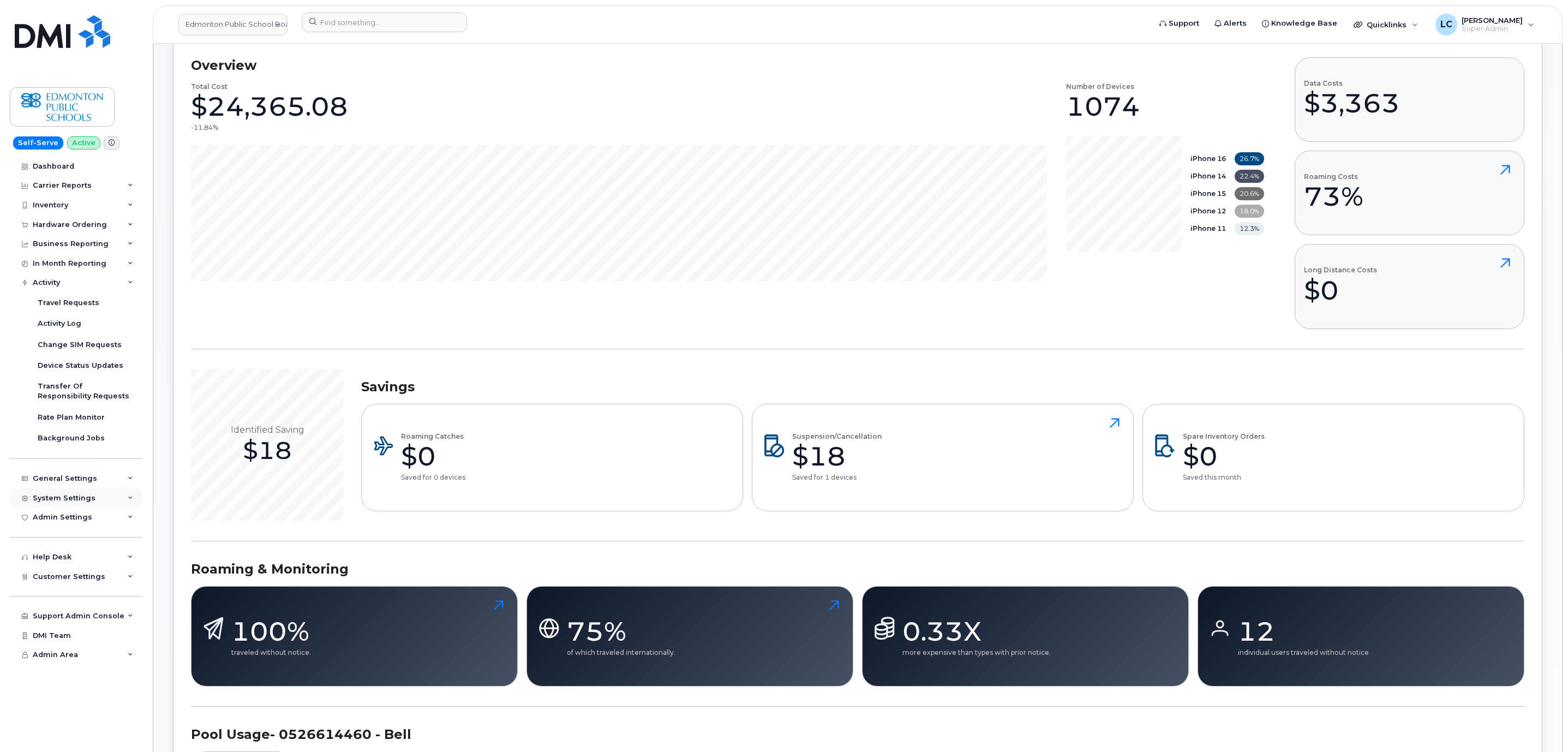
click at [105, 503] on div "System Settings" at bounding box center [76, 498] width 132 height 20
click at [106, 503] on div "System Settings" at bounding box center [76, 498] width 132 height 20
click at [100, 518] on div "Admin Settings" at bounding box center [76, 517] width 132 height 20
click at [100, 490] on div "System Settings" at bounding box center [76, 498] width 132 height 20
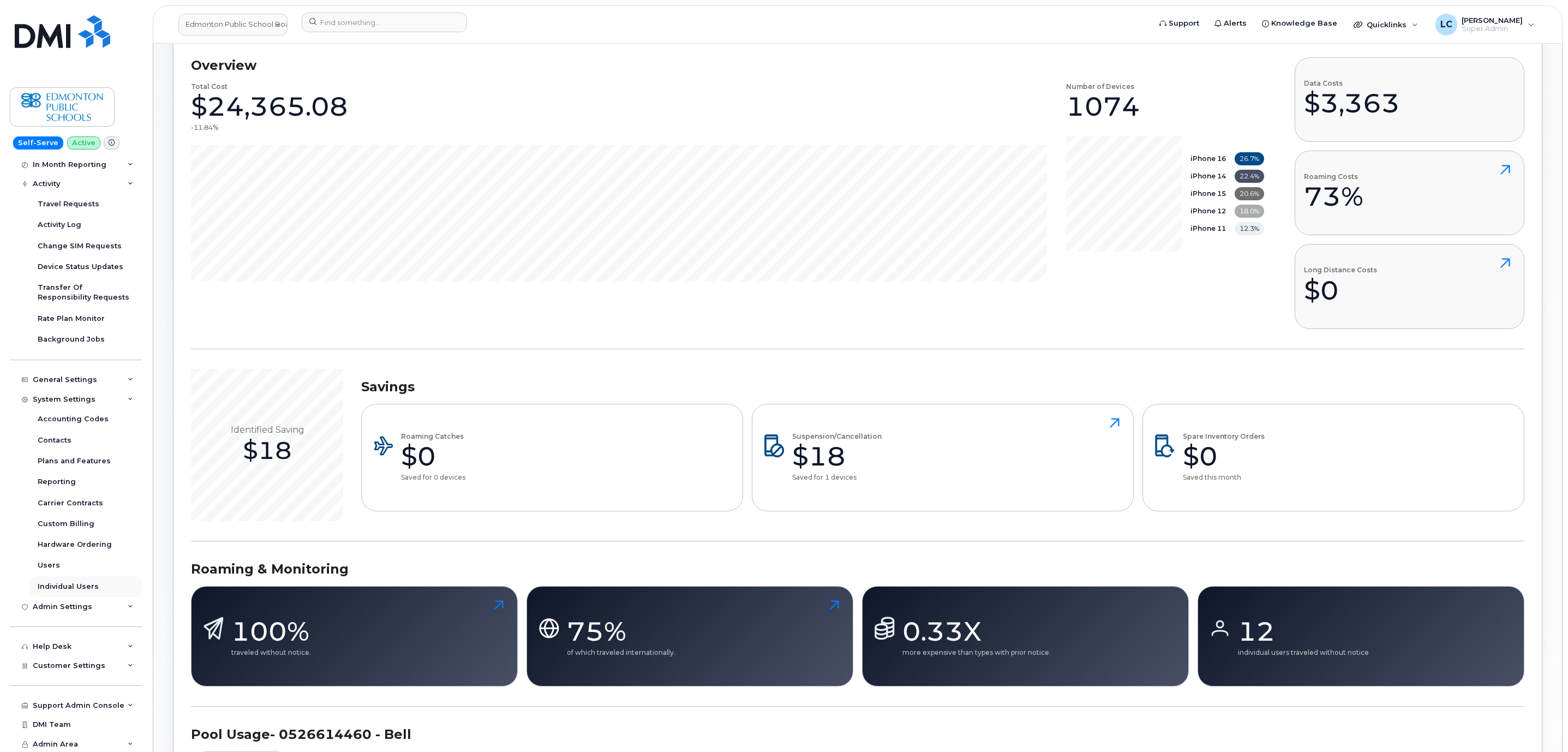
scroll to position [100, 0]
click at [107, 395] on div "System Settings" at bounding box center [76, 398] width 132 height 20
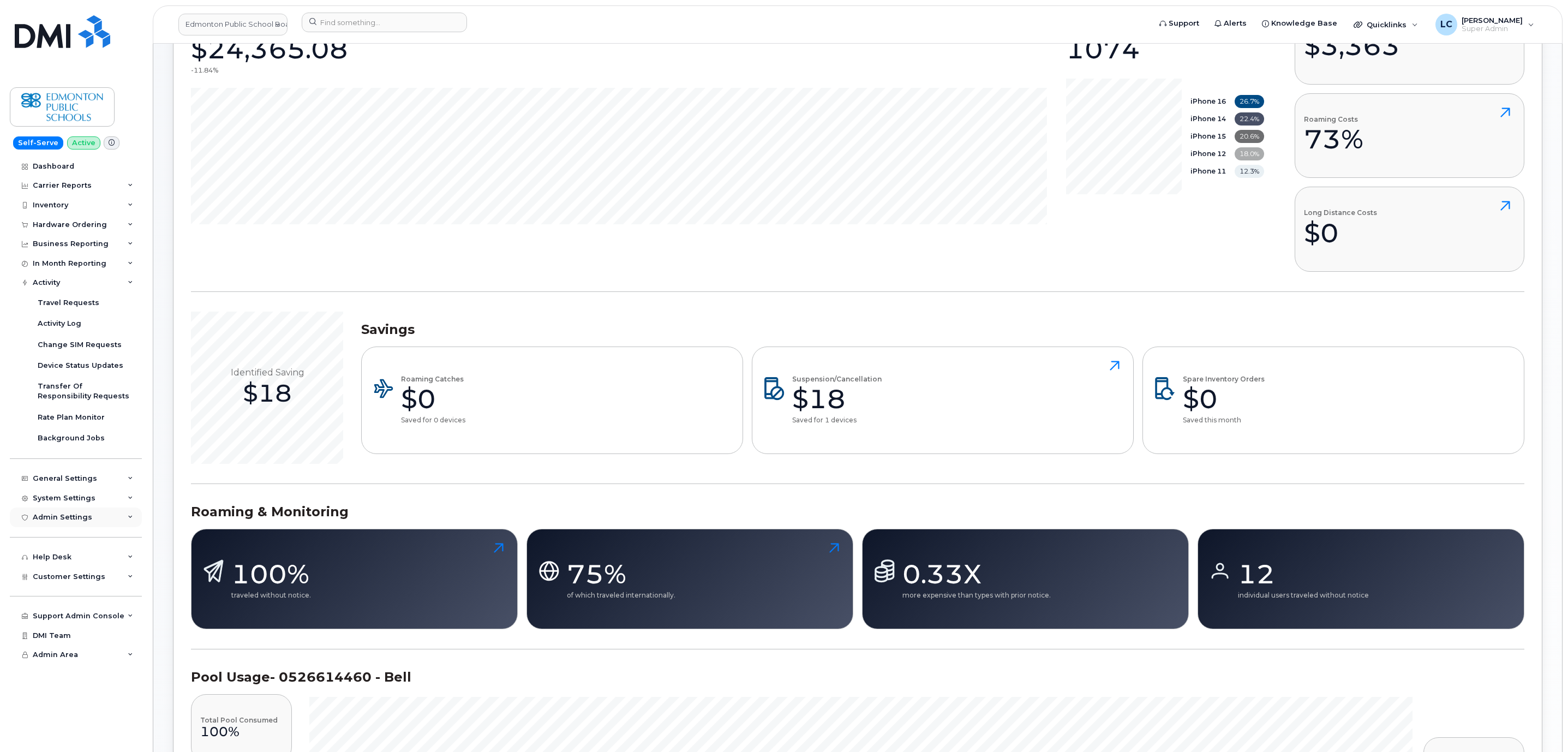
scroll to position [245, 0]
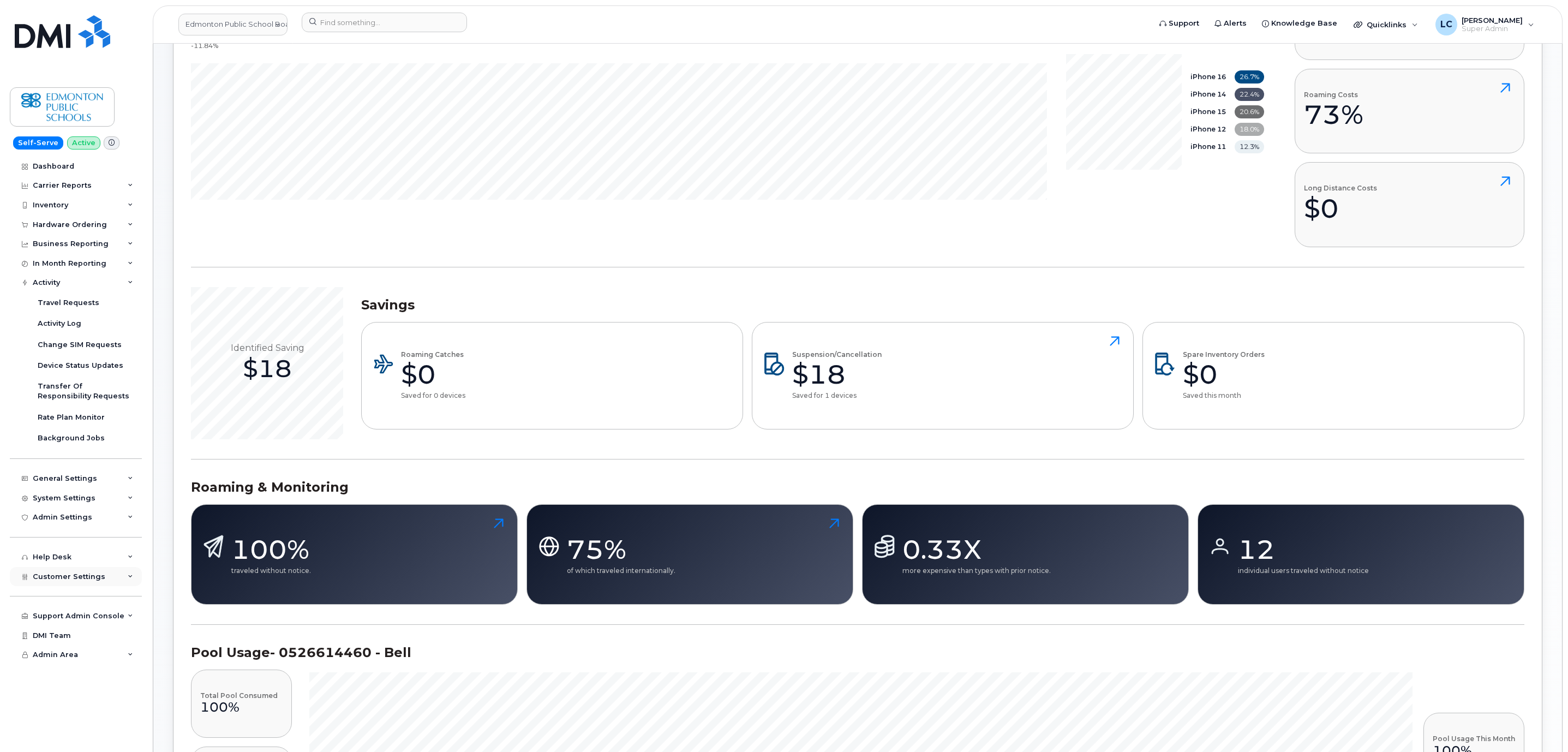
click at [109, 576] on div "Customer Settings" at bounding box center [76, 576] width 132 height 20
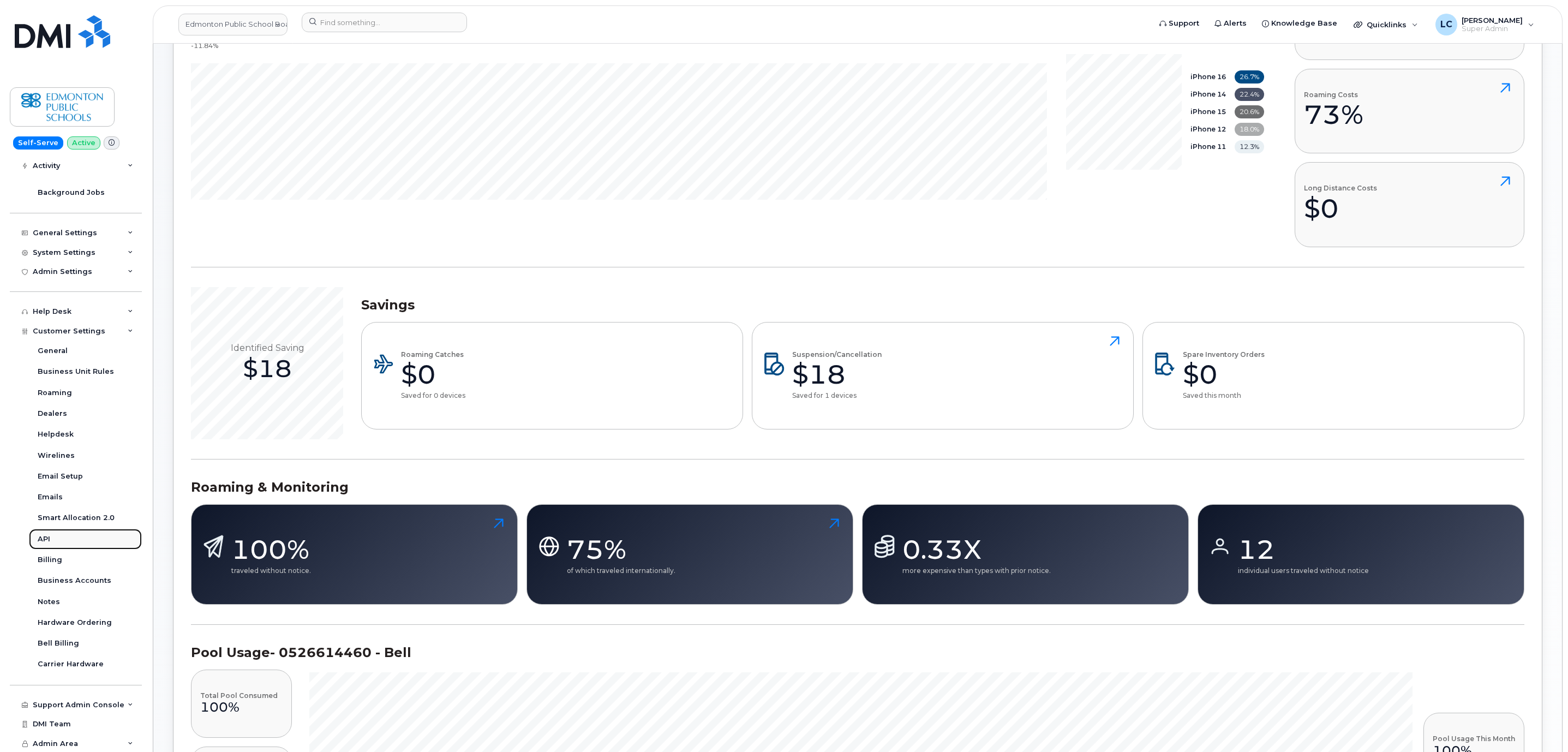
click at [54, 532] on link "API" at bounding box center [85, 539] width 113 height 21
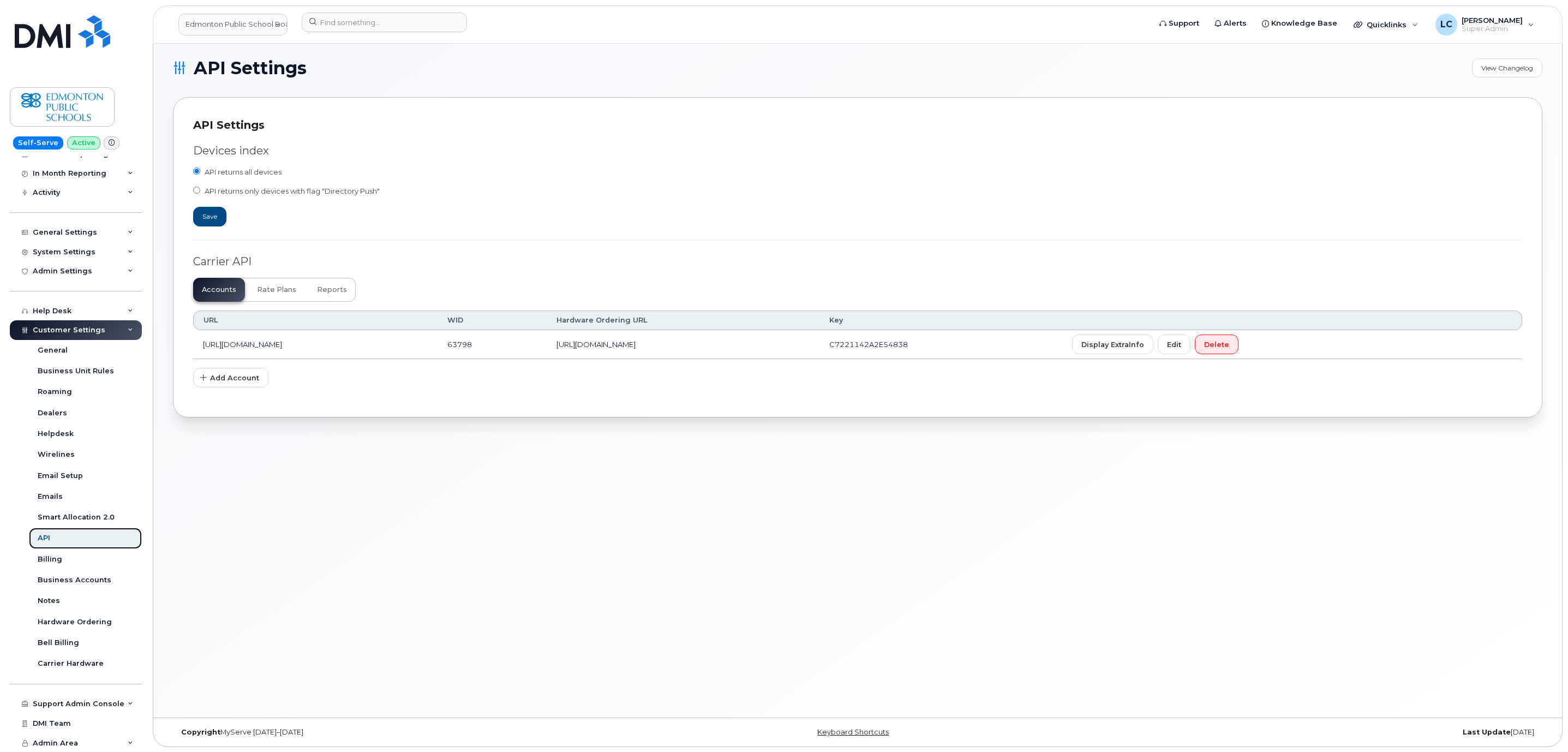
scroll to position [5, 0]
click at [98, 702] on div "Support Admin Console" at bounding box center [79, 704] width 91 height 9
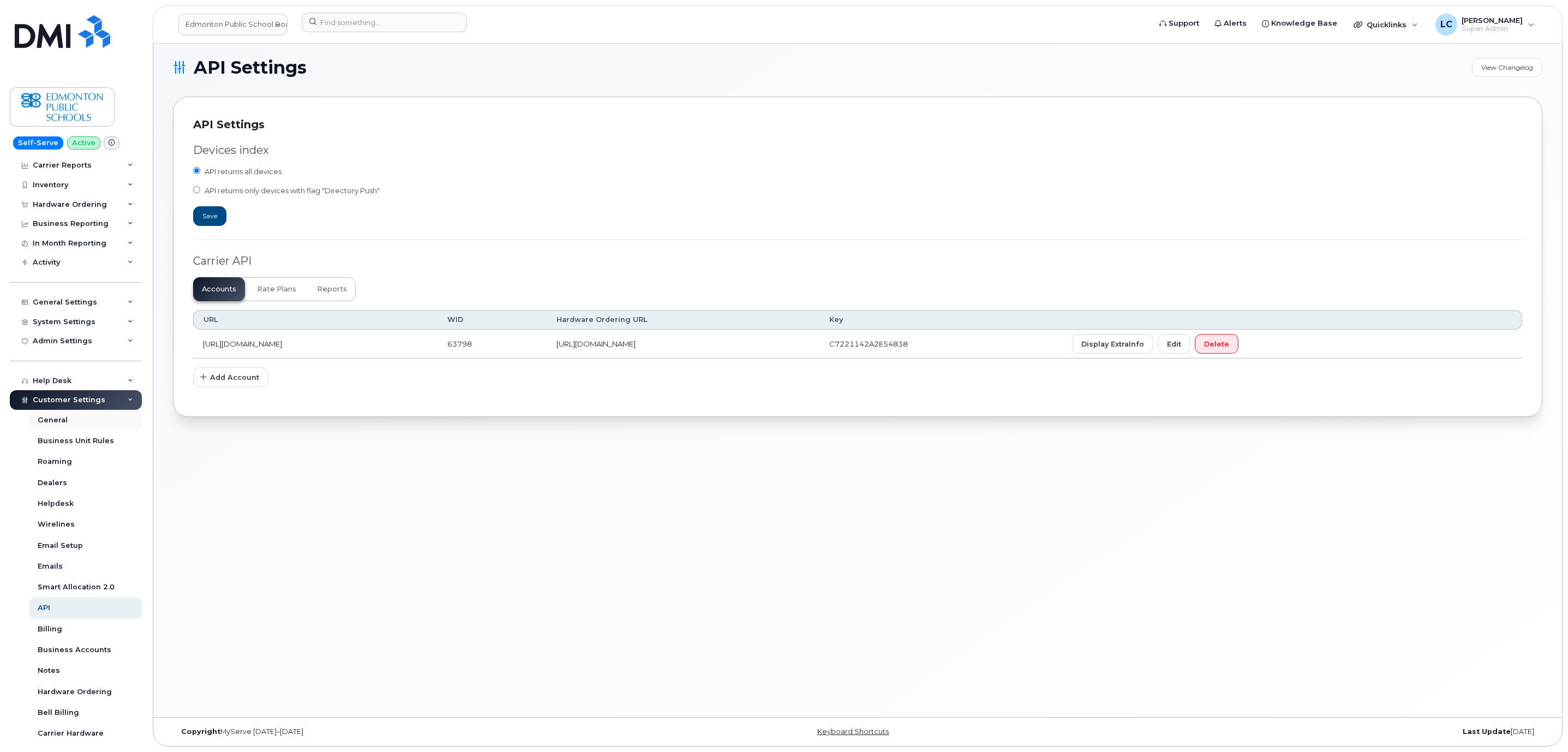
scroll to position [0, 0]
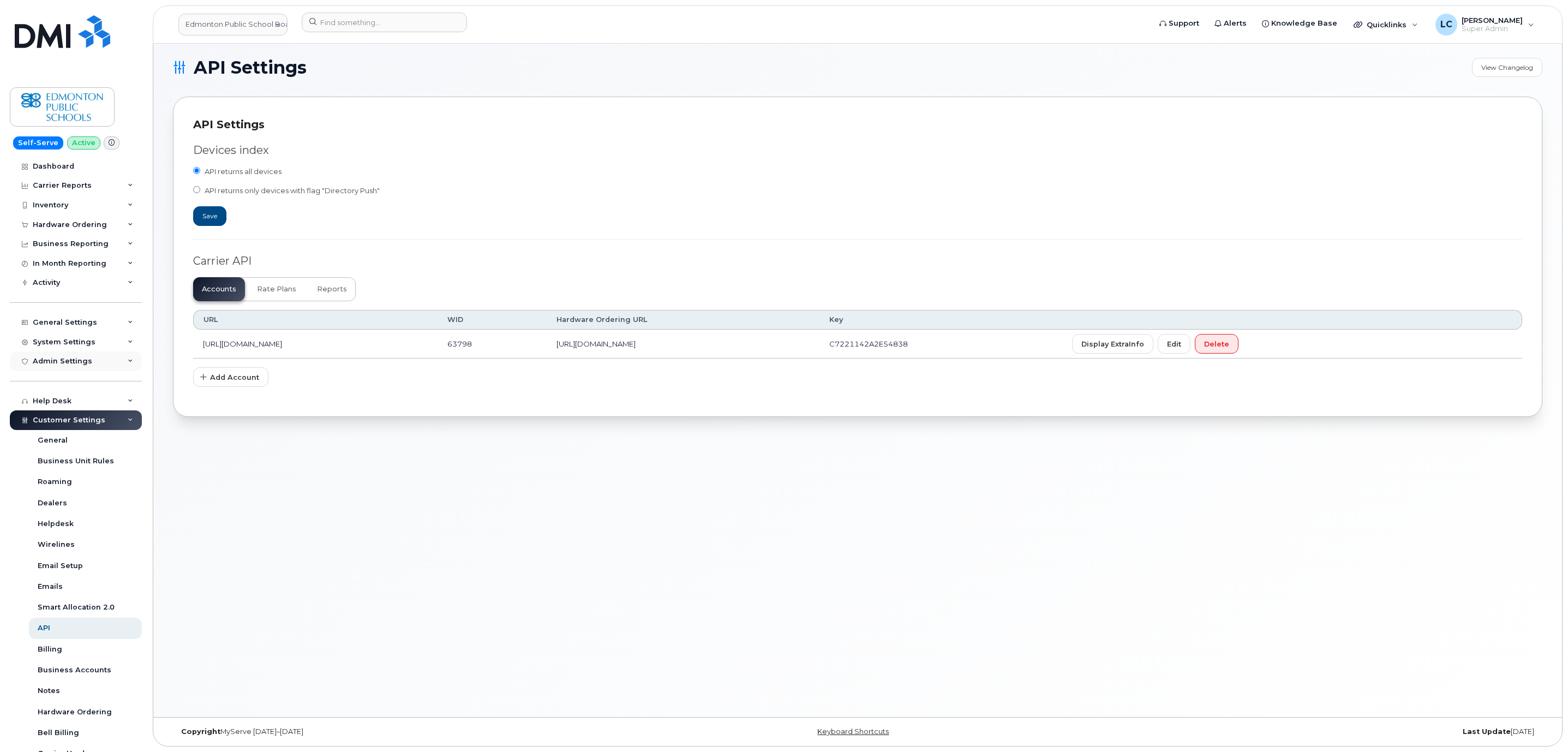
click at [72, 359] on div "Admin Settings" at bounding box center [62, 361] width 59 height 9
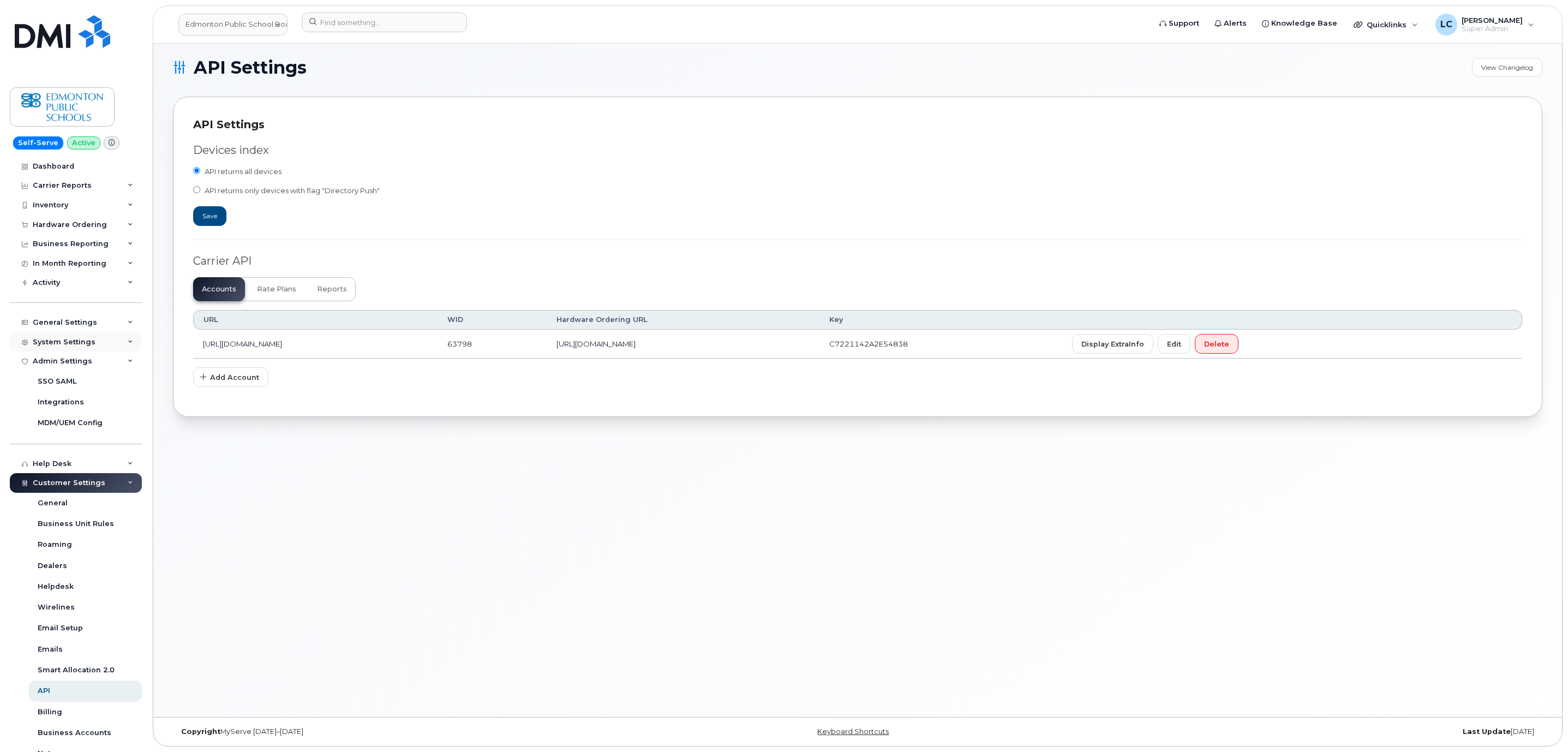
click at [85, 341] on div "System Settings" at bounding box center [64, 342] width 63 height 9
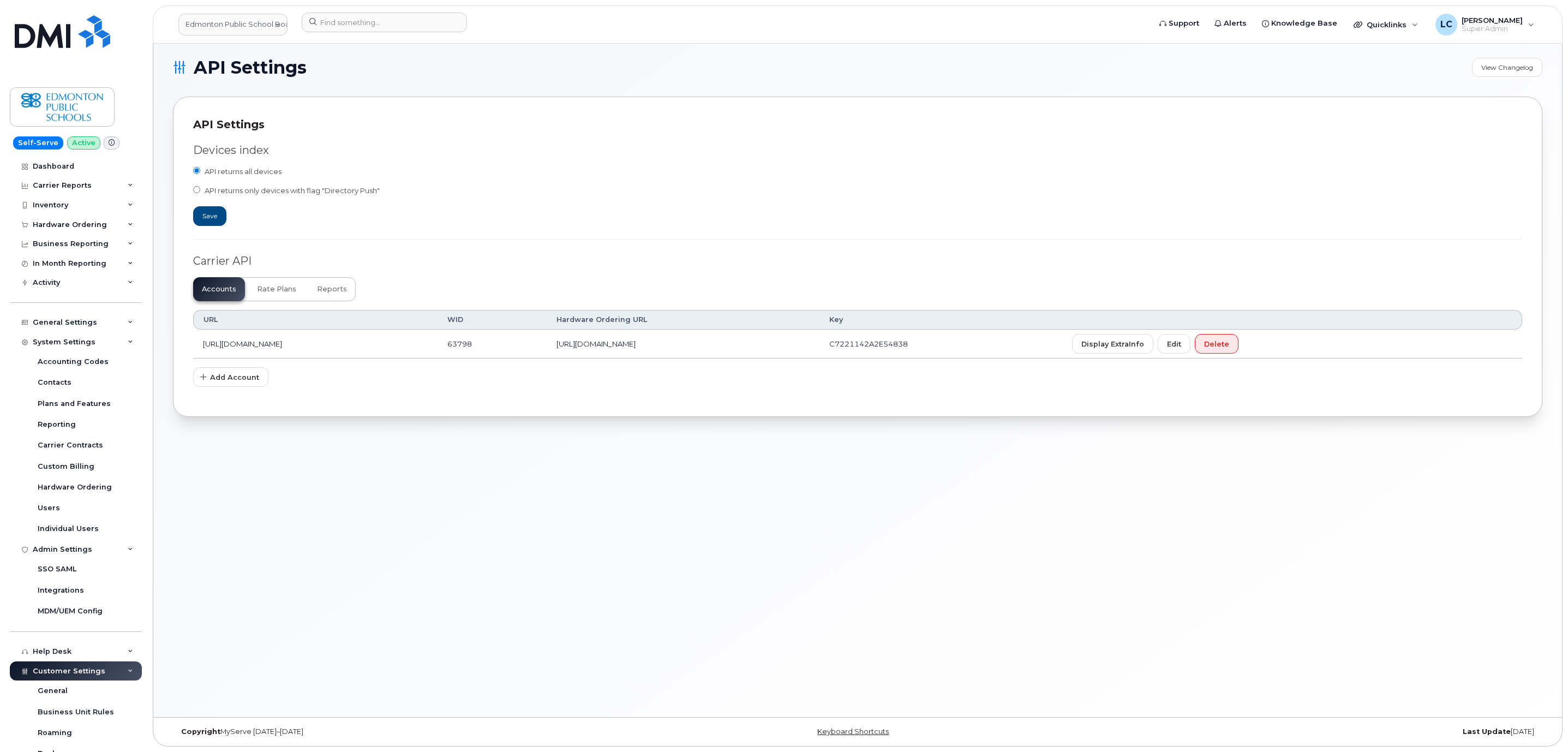
drag, startPoint x: 95, startPoint y: 504, endPoint x: 259, endPoint y: 474, distance: 166.7
click at [259, 475] on div "API Settings View Changelog API Settings Devices index API returns all devices …" at bounding box center [857, 378] width 1408 height 679
click at [101, 483] on div "Hardware Ordering" at bounding box center [75, 487] width 74 height 10
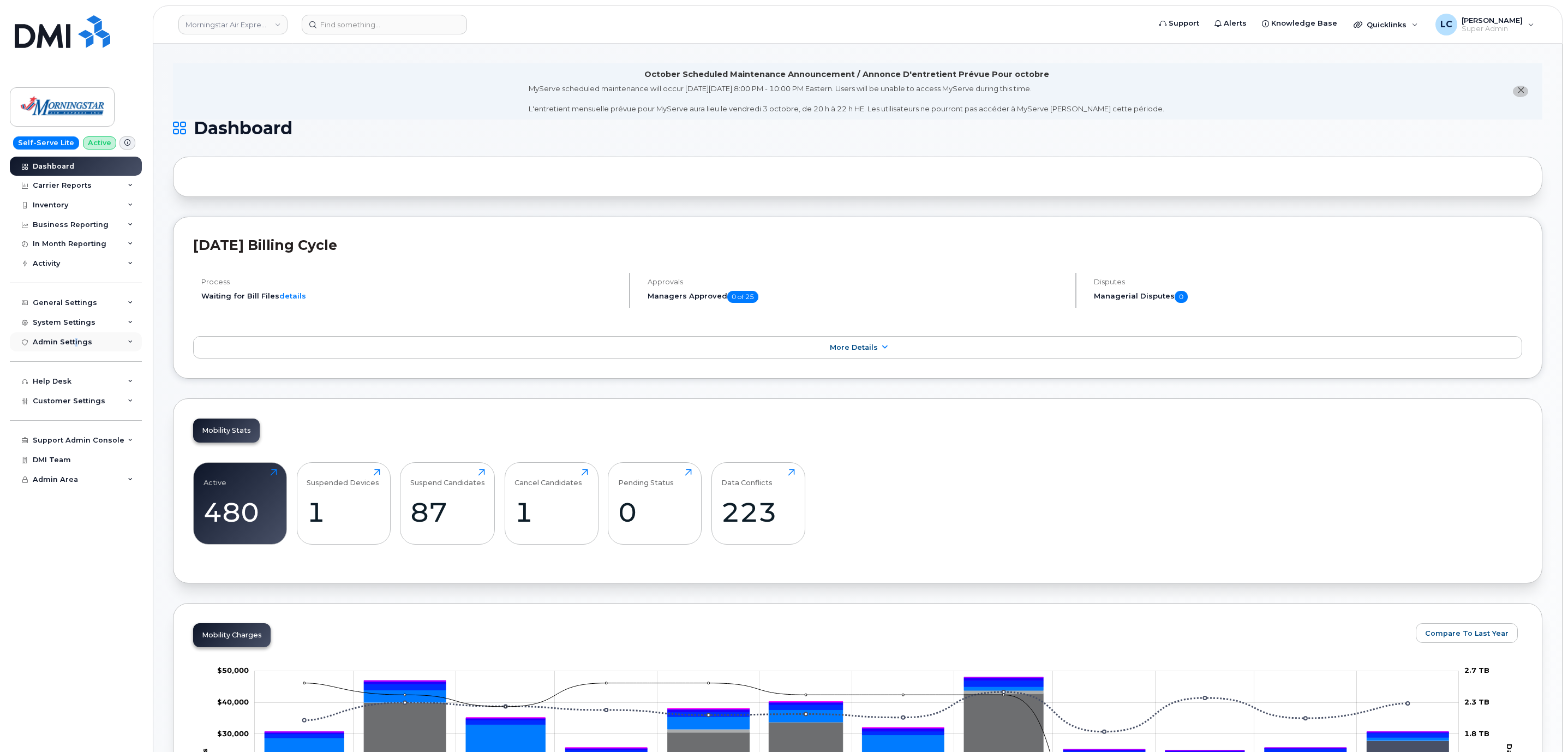
click at [75, 344] on div "Admin Settings" at bounding box center [62, 342] width 59 height 9
click at [84, 385] on link "Integrations" at bounding box center [85, 382] width 113 height 21
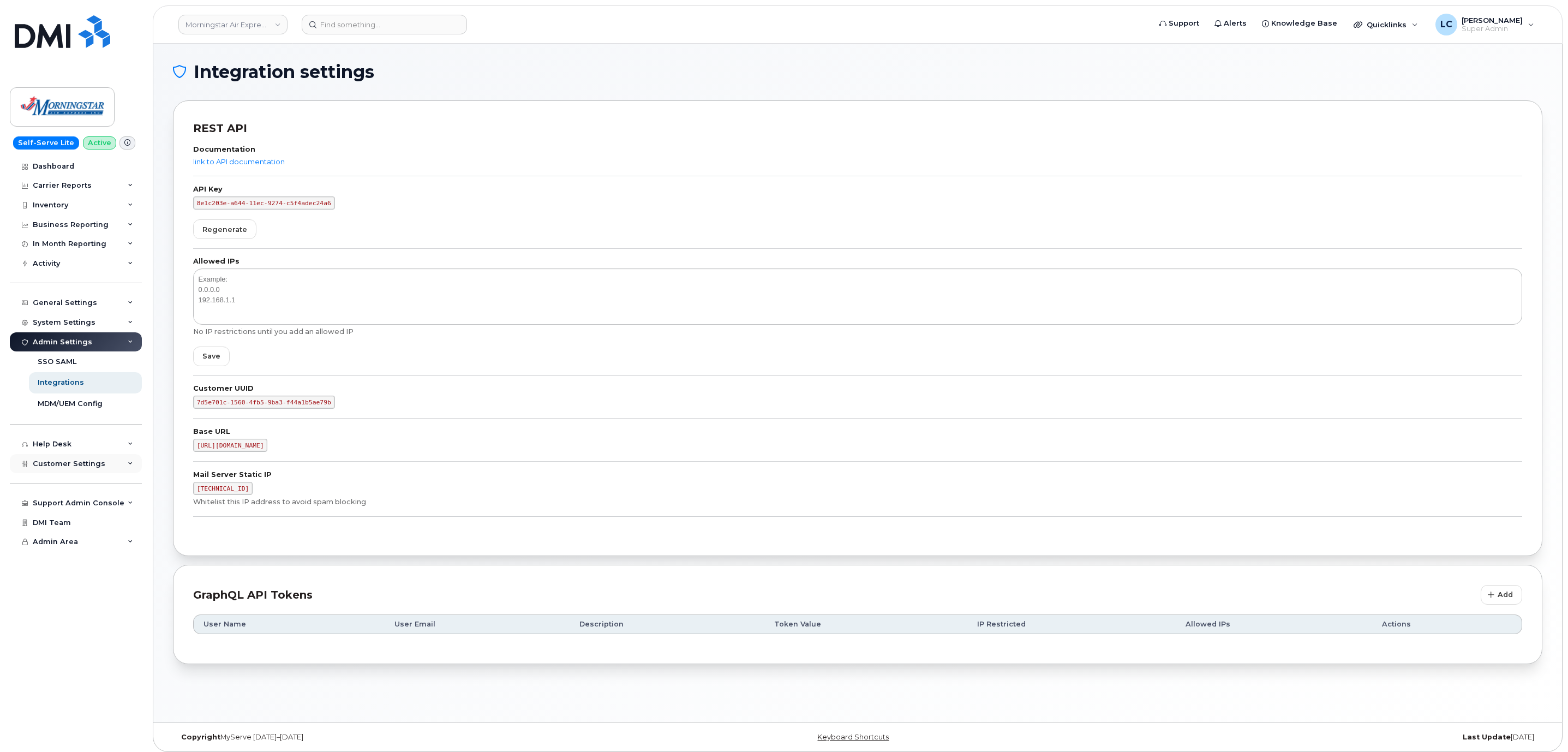
click at [101, 463] on div "Customer Settings" at bounding box center [76, 464] width 132 height 20
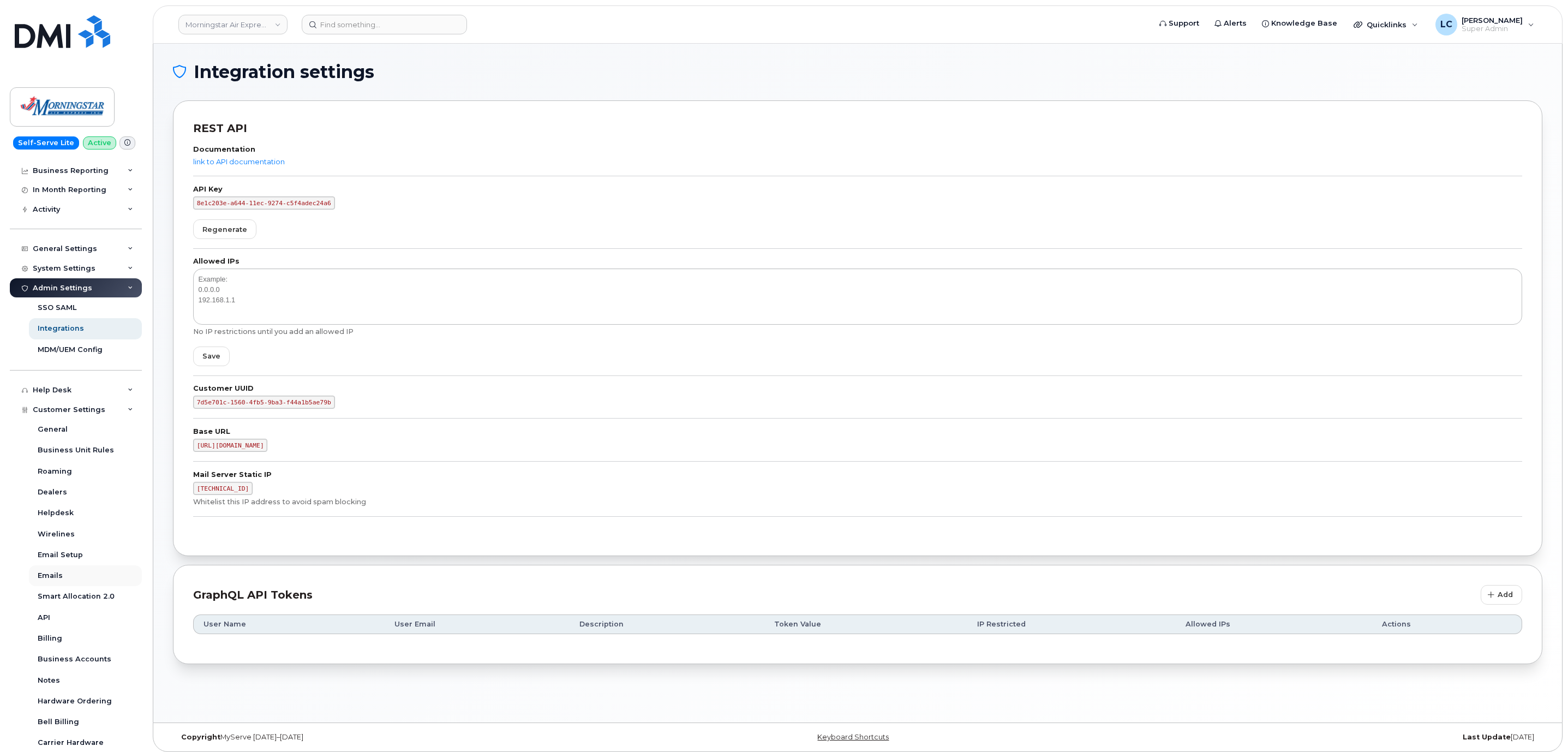
scroll to position [132, 0]
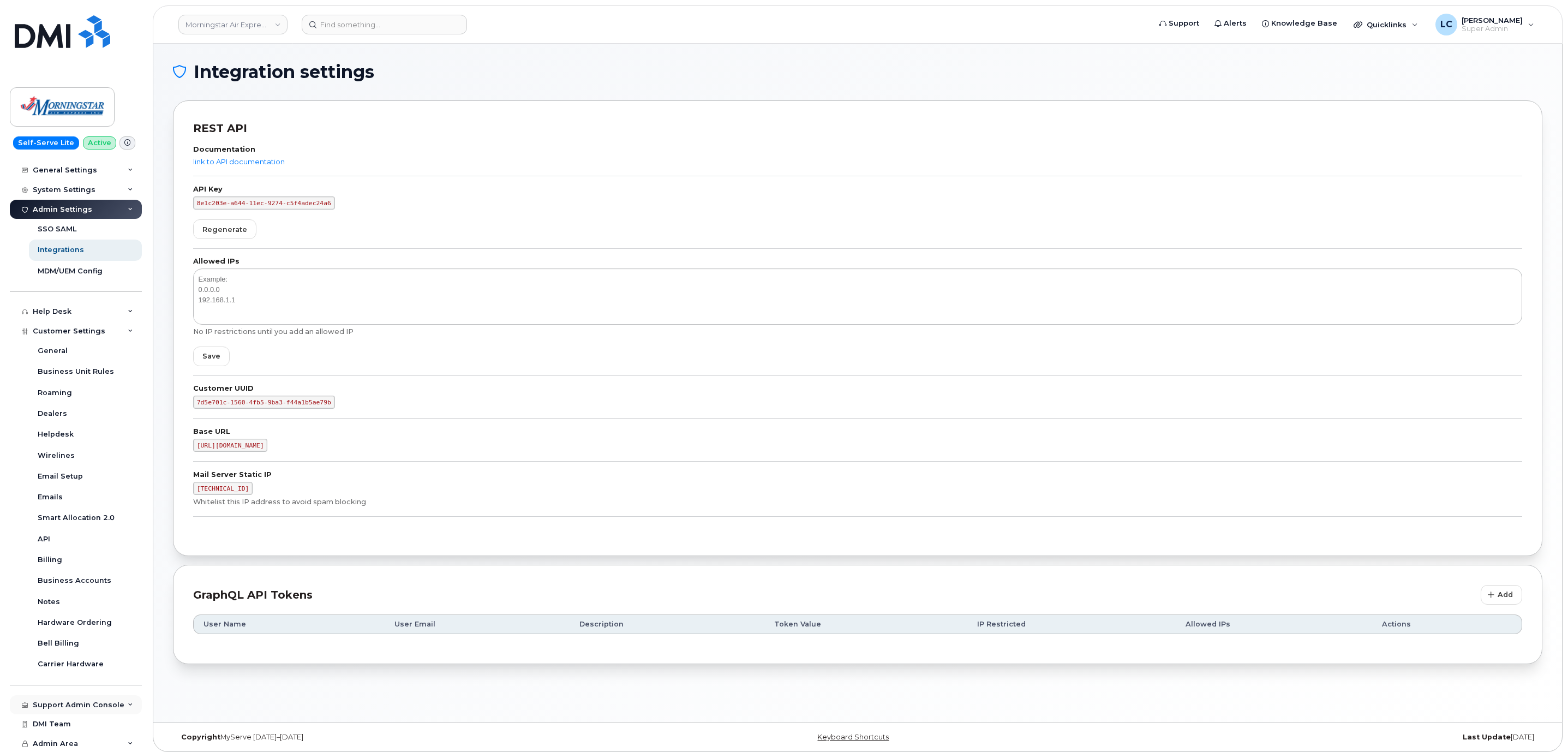
click at [103, 704] on div "Support Admin Console" at bounding box center [79, 704] width 91 height 9
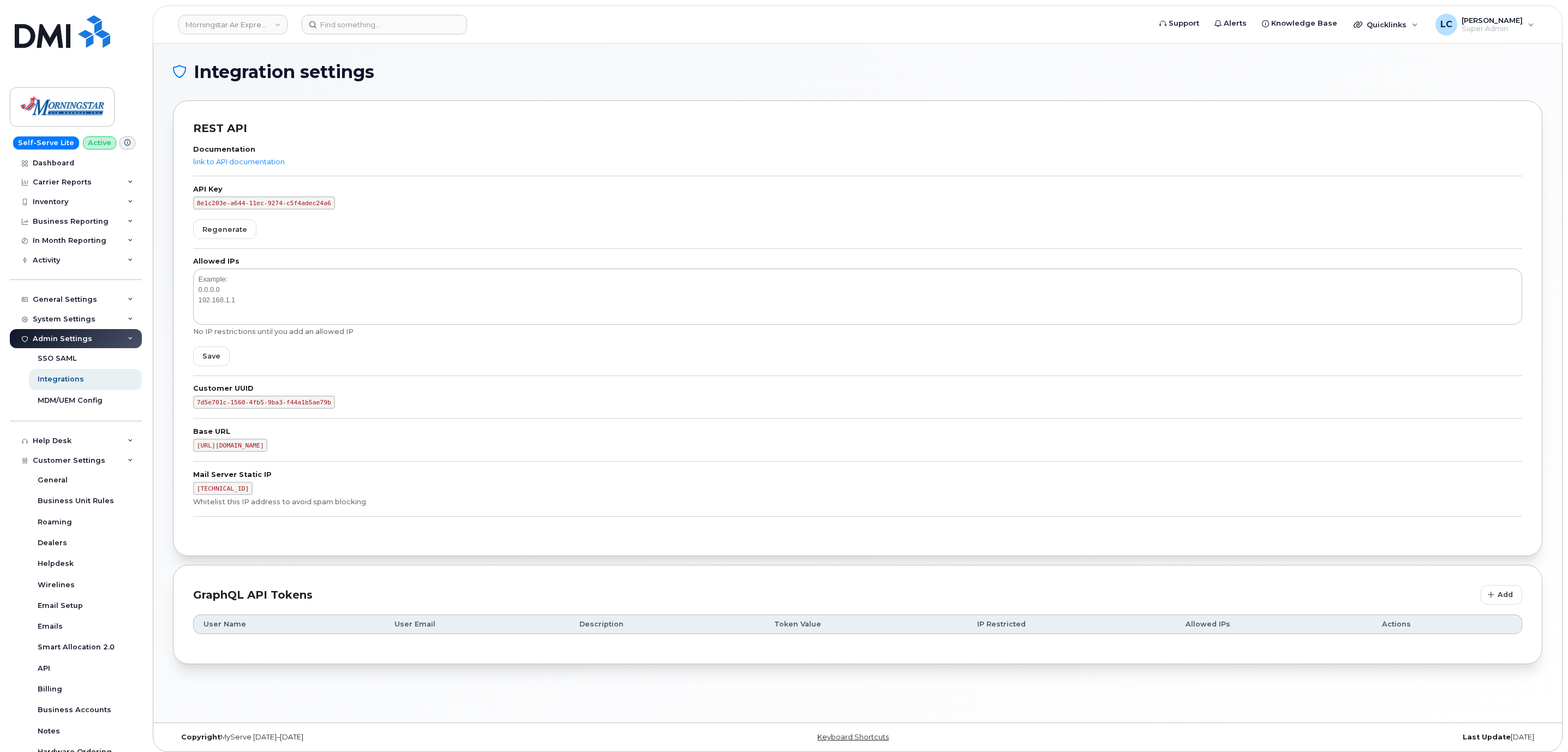
scroll to position [0, 0]
click at [92, 259] on div "Activity" at bounding box center [76, 263] width 132 height 20
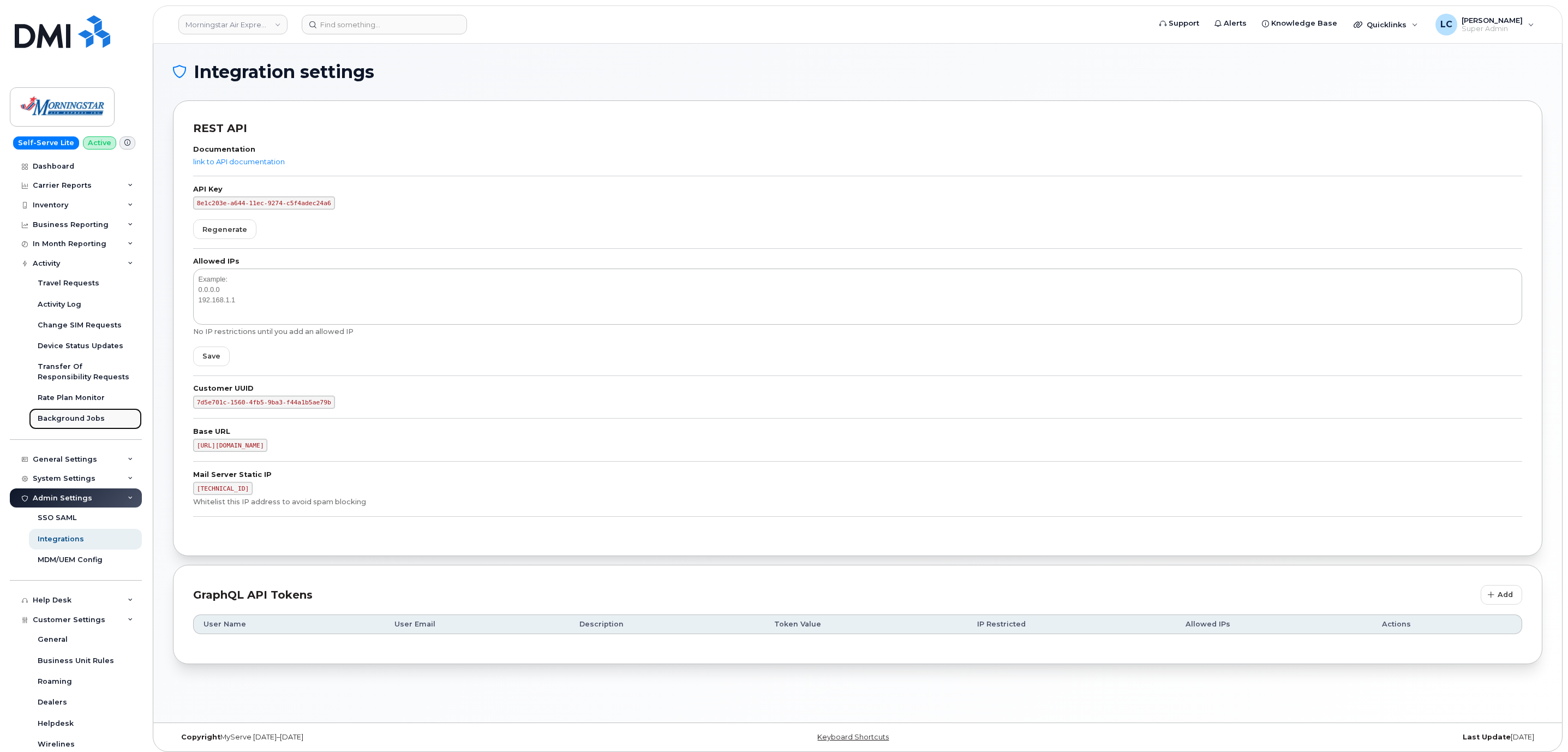
click at [77, 419] on div "Background Jobs" at bounding box center [71, 418] width 67 height 10
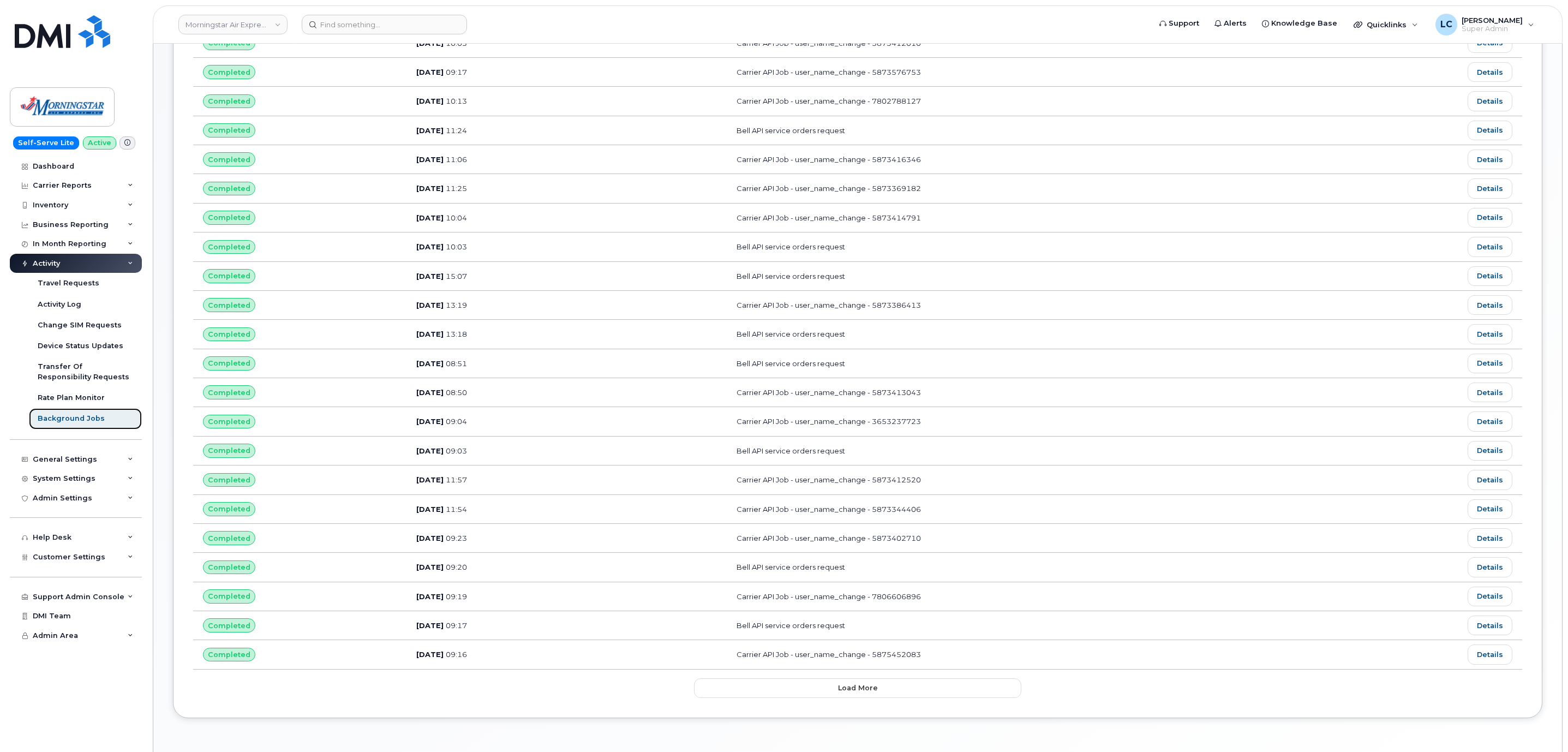
scroll to position [245, 0]
click at [1493, 187] on link "Details" at bounding box center [1489, 187] width 45 height 20
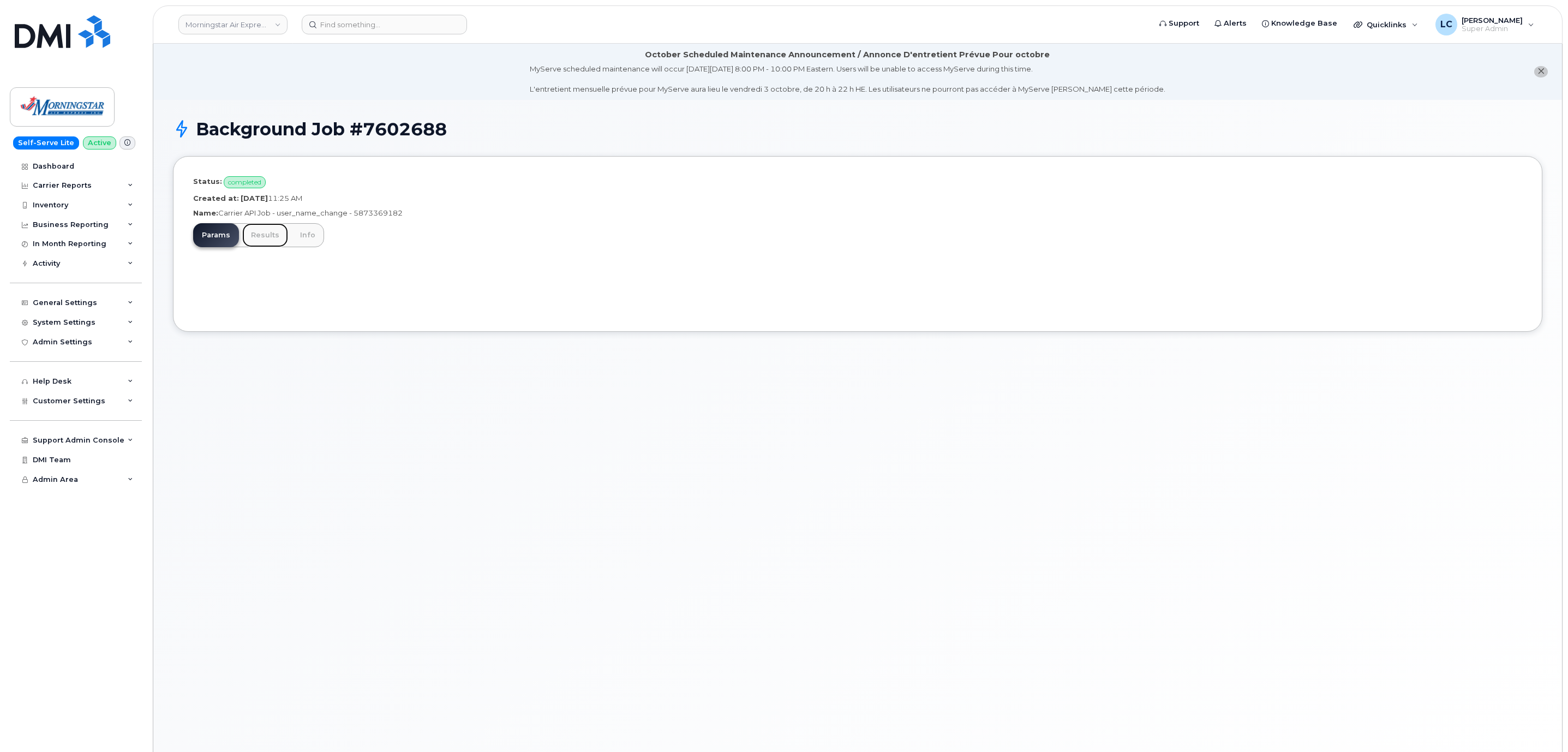
click at [260, 231] on link "Results" at bounding box center [265, 235] width 46 height 24
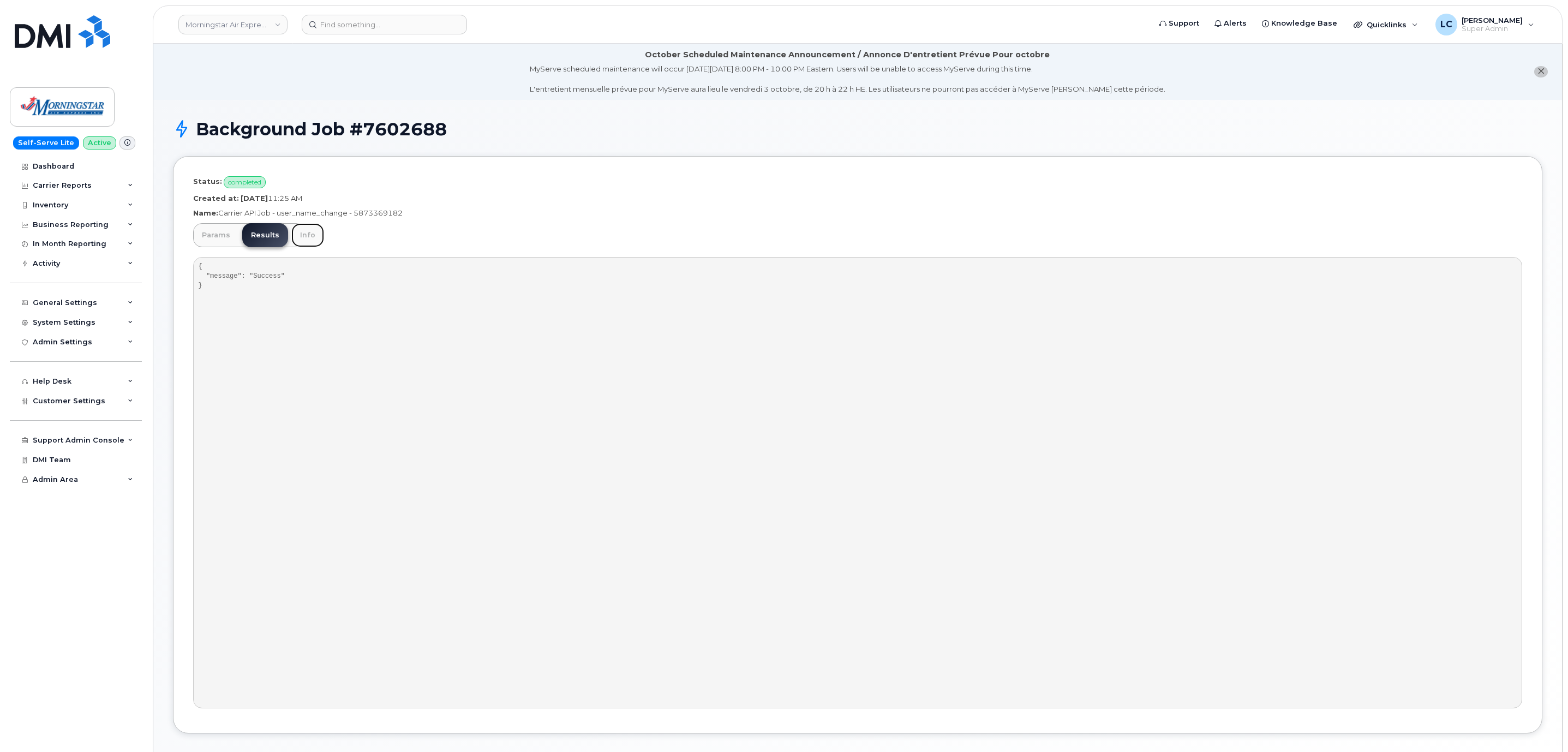
click at [299, 236] on link "Info" at bounding box center [308, 235] width 33 height 24
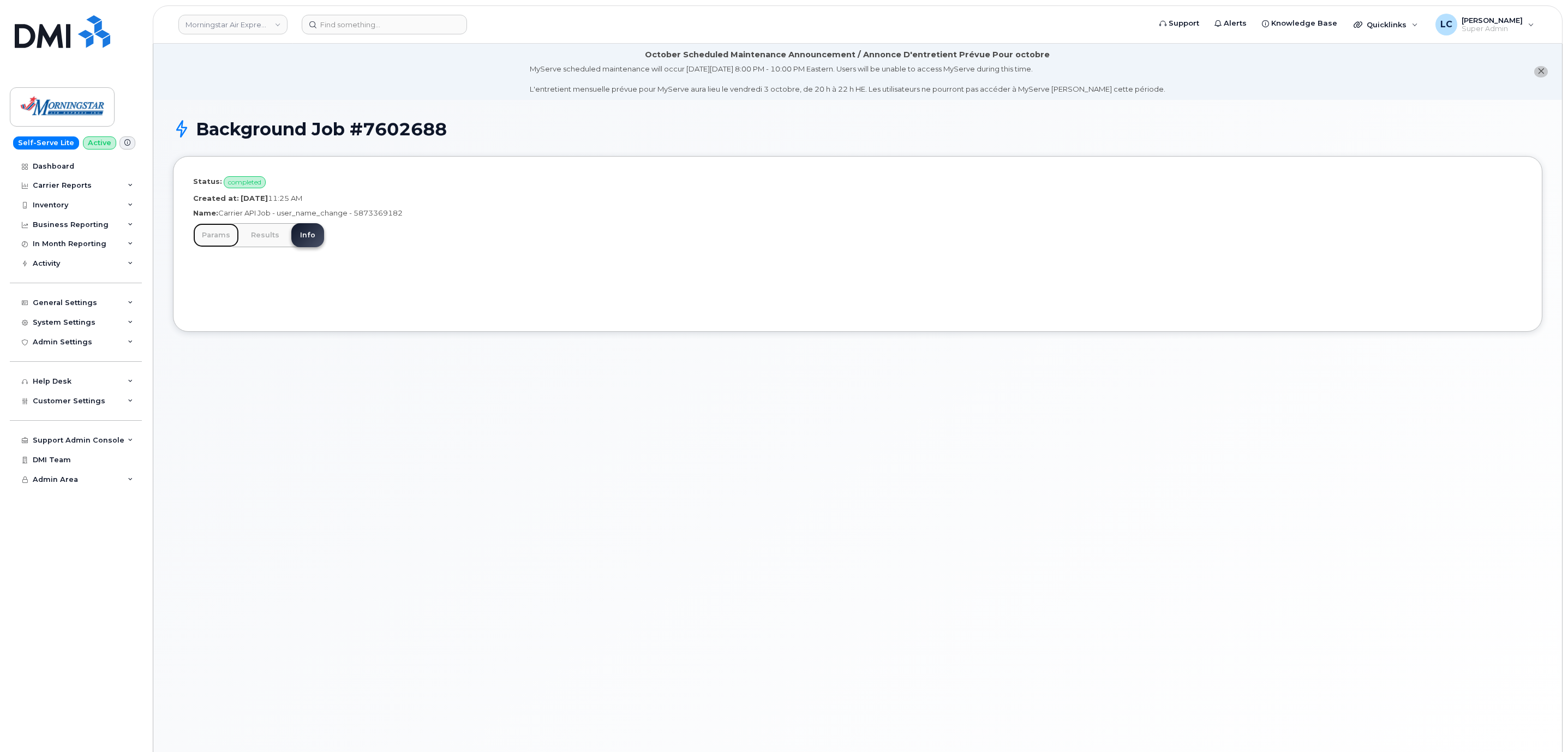
click at [218, 224] on link "Params" at bounding box center [216, 235] width 46 height 24
click at [262, 239] on link "Results" at bounding box center [265, 235] width 46 height 24
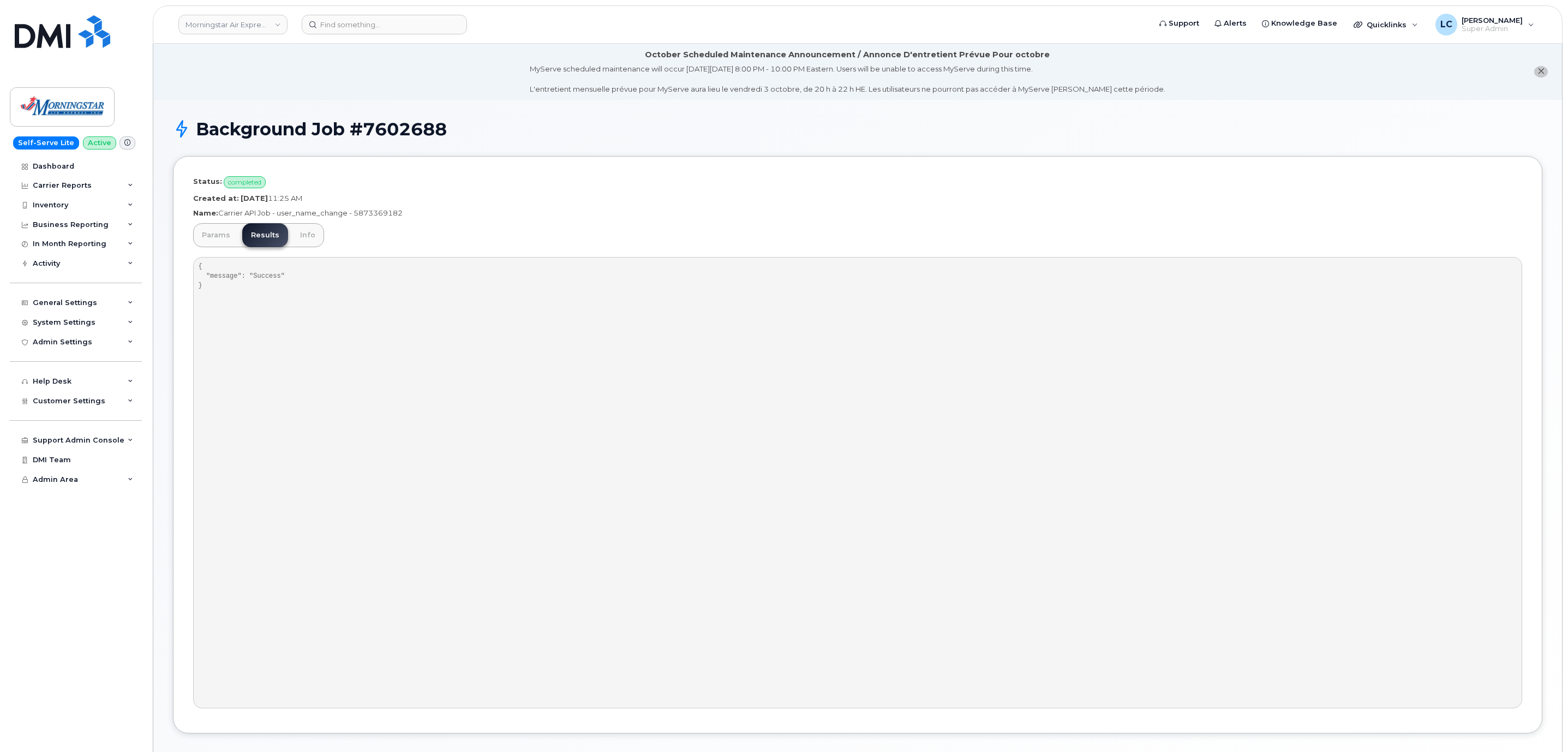
click at [288, 235] on ul "Params Results Info" at bounding box center [259, 235] width 131 height 24
click at [307, 240] on link "Info" at bounding box center [308, 235] width 33 height 24
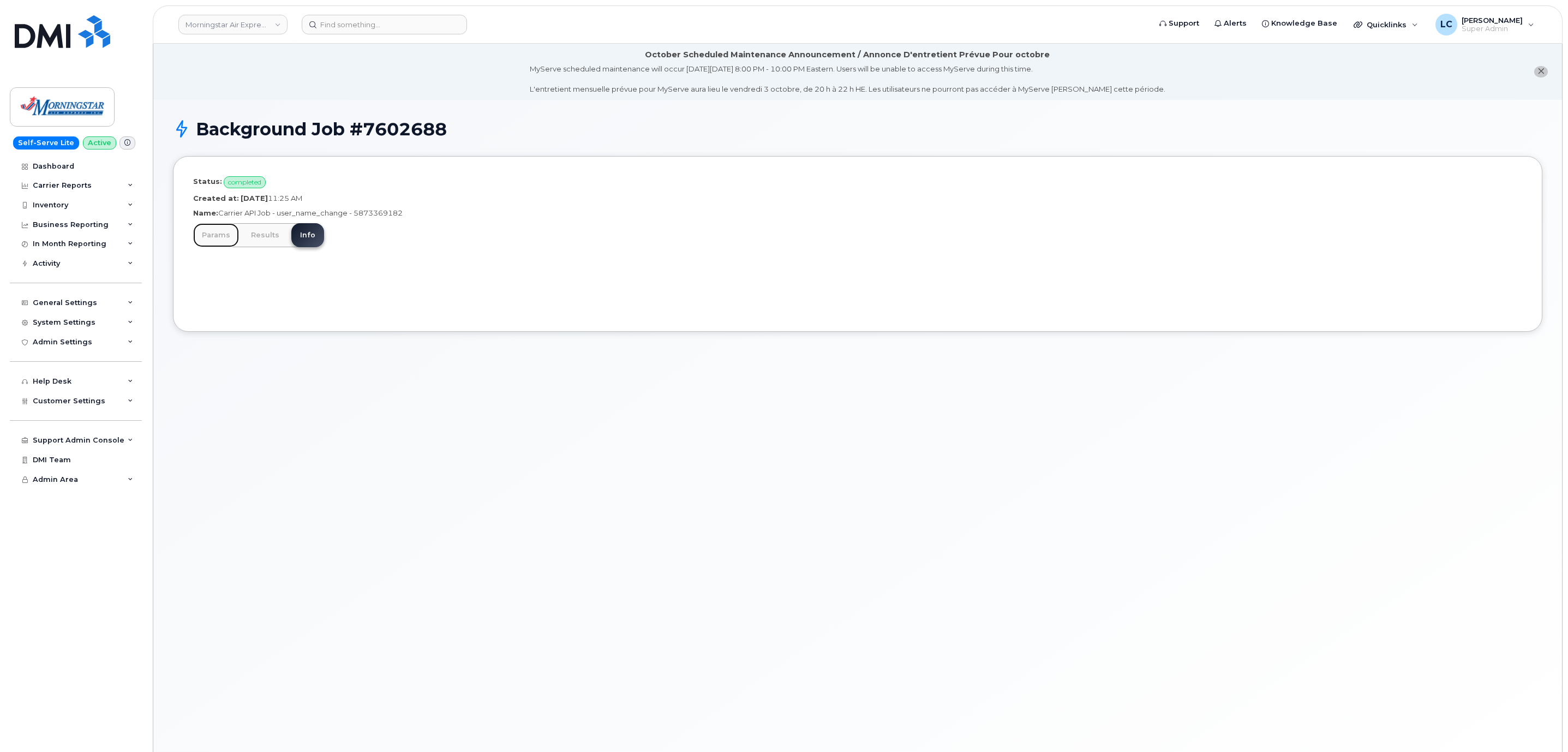
click at [202, 226] on link "Params" at bounding box center [216, 235] width 46 height 24
click at [67, 401] on span "Customer Settings" at bounding box center [69, 400] width 73 height 8
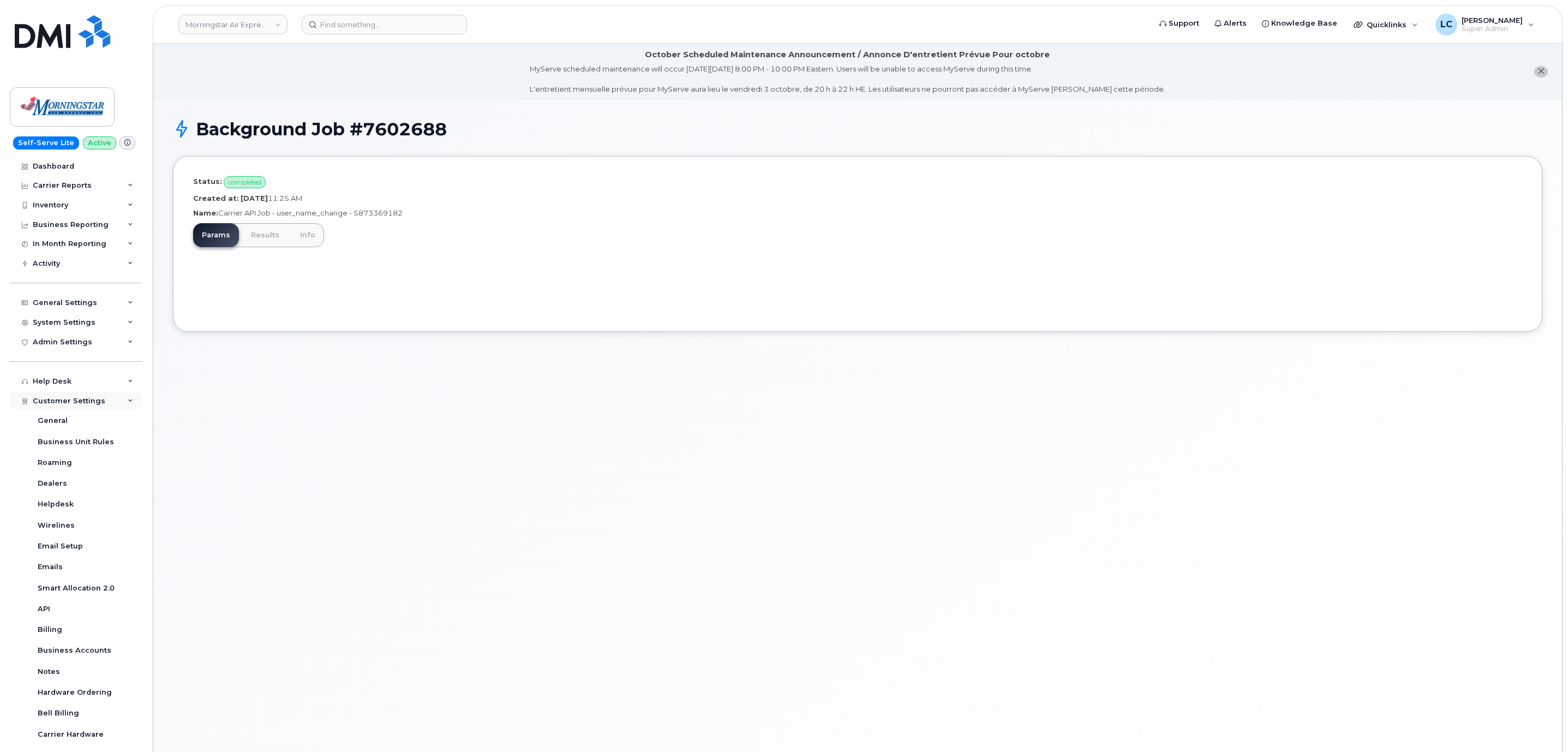
click at [96, 398] on span "Customer Settings" at bounding box center [69, 400] width 73 height 8
click at [104, 321] on div "System Settings" at bounding box center [76, 323] width 132 height 20
click at [76, 404] on link "Reporting" at bounding box center [85, 405] width 113 height 21
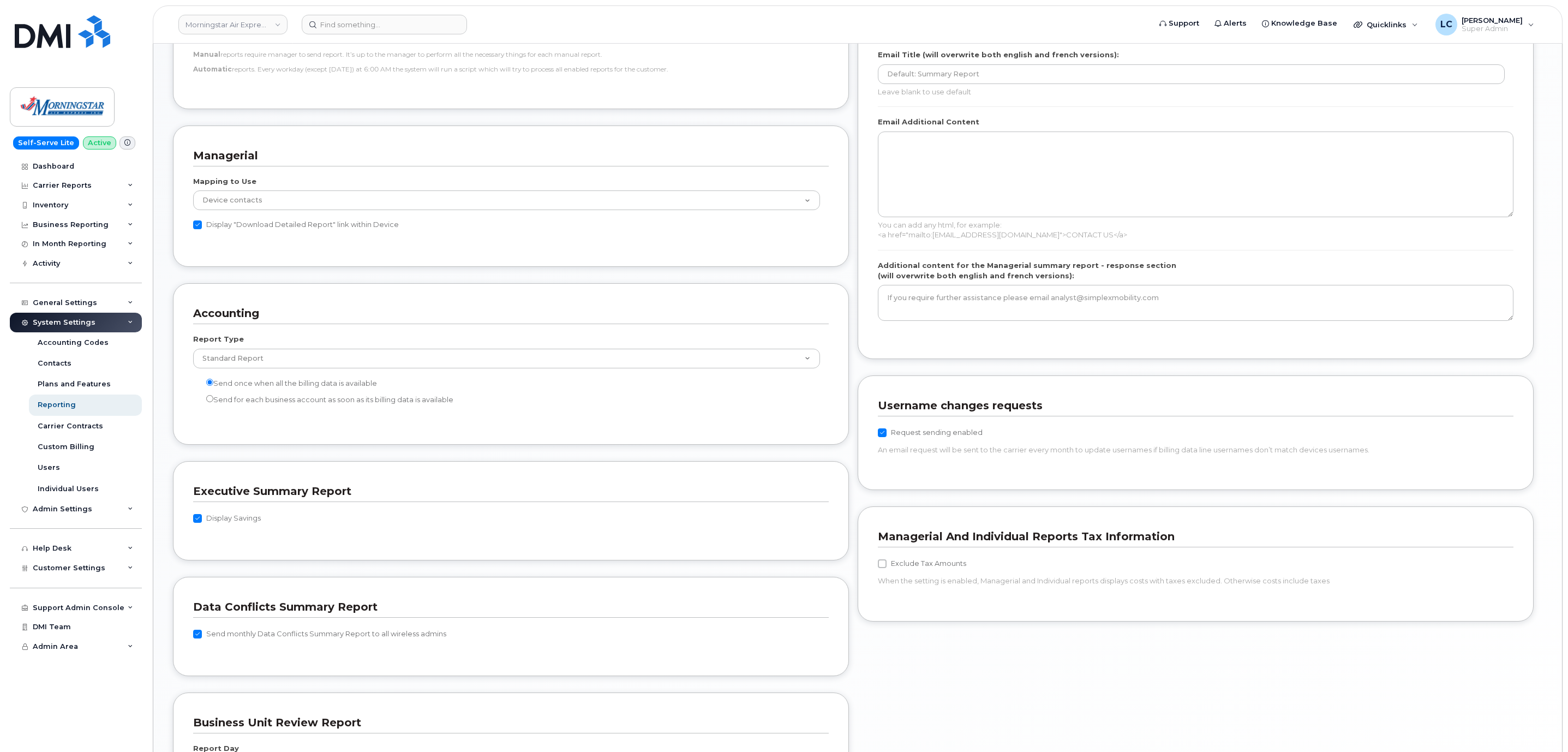
scroll to position [737, 0]
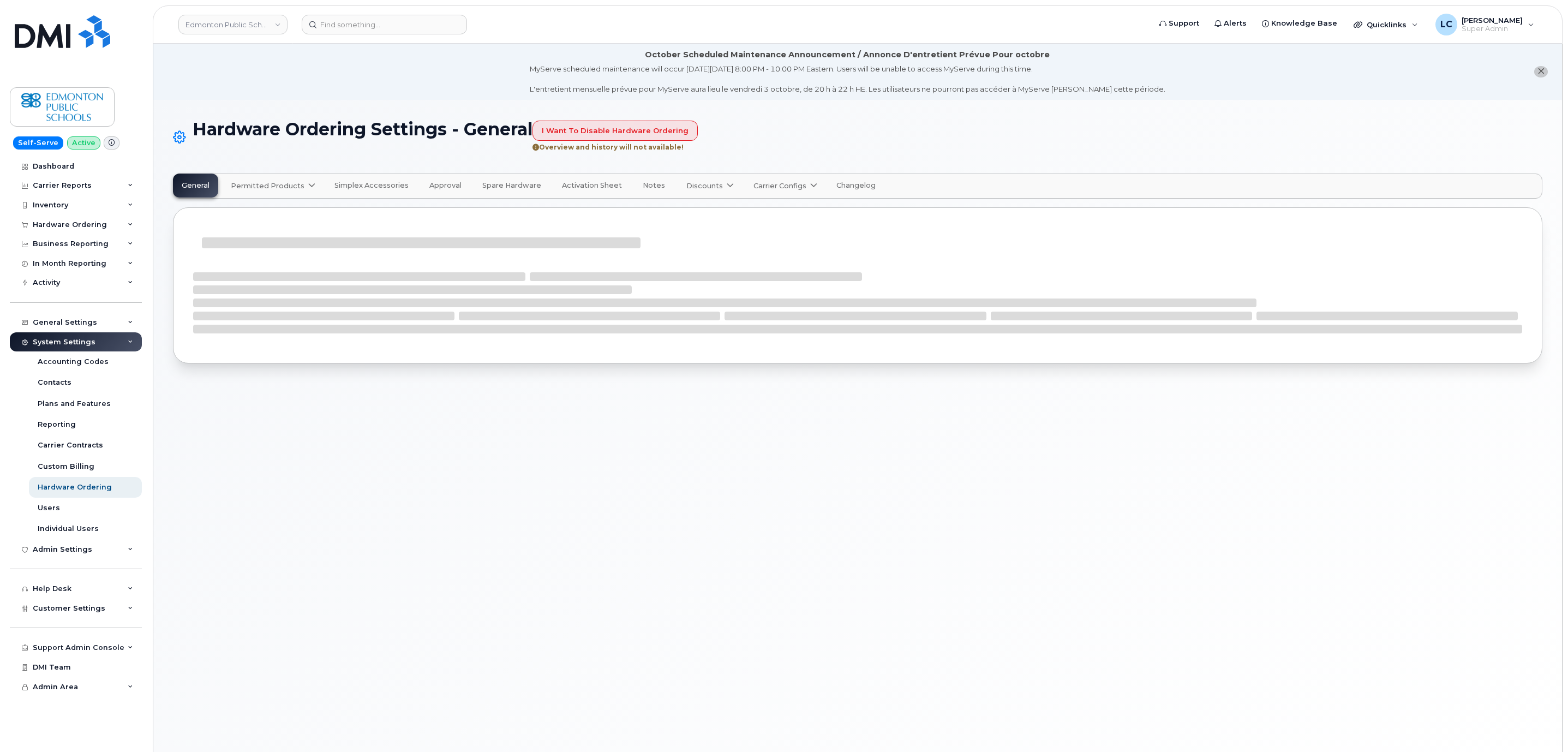
select select "admins"
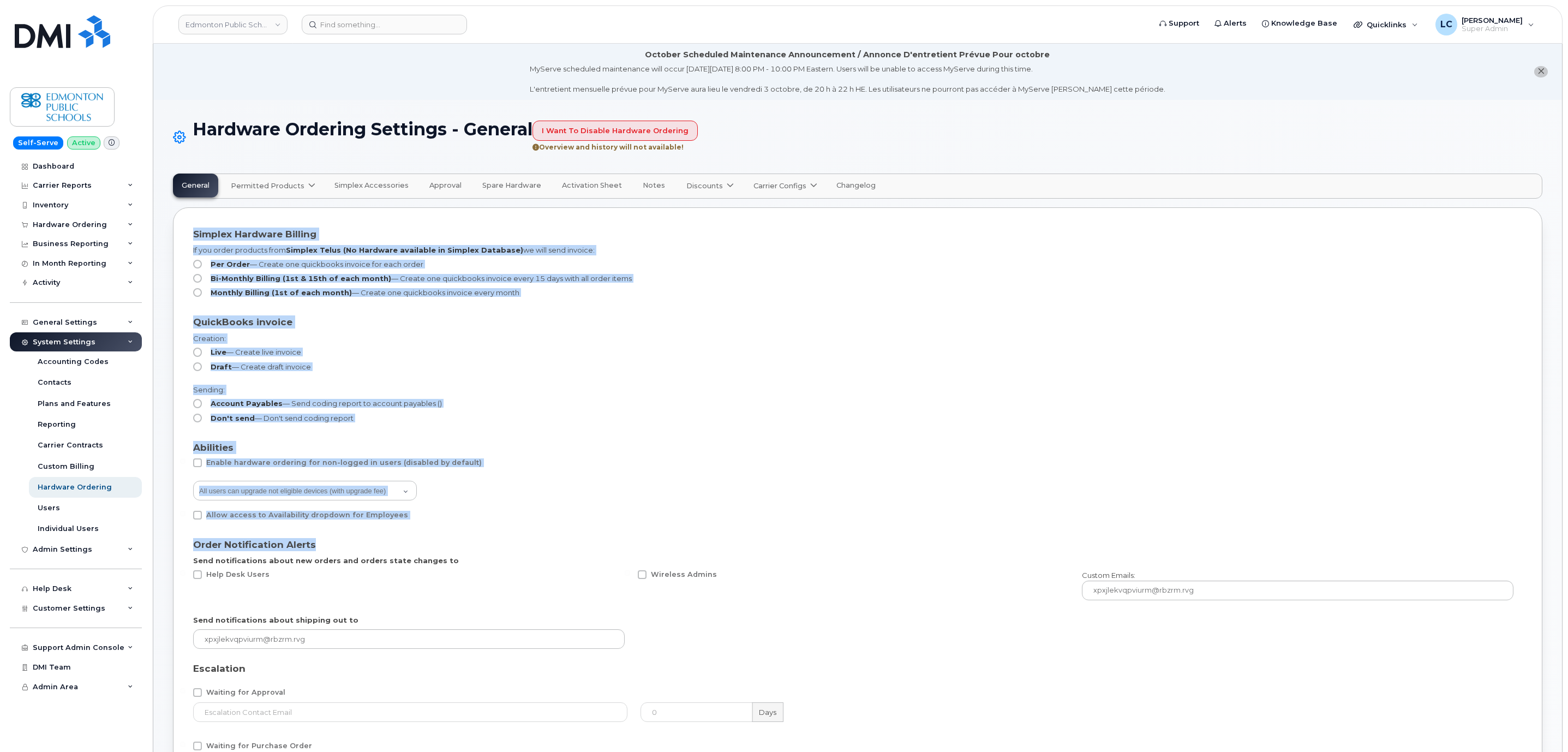
drag, startPoint x: 187, startPoint y: 216, endPoint x: 802, endPoint y: 532, distance: 691.4
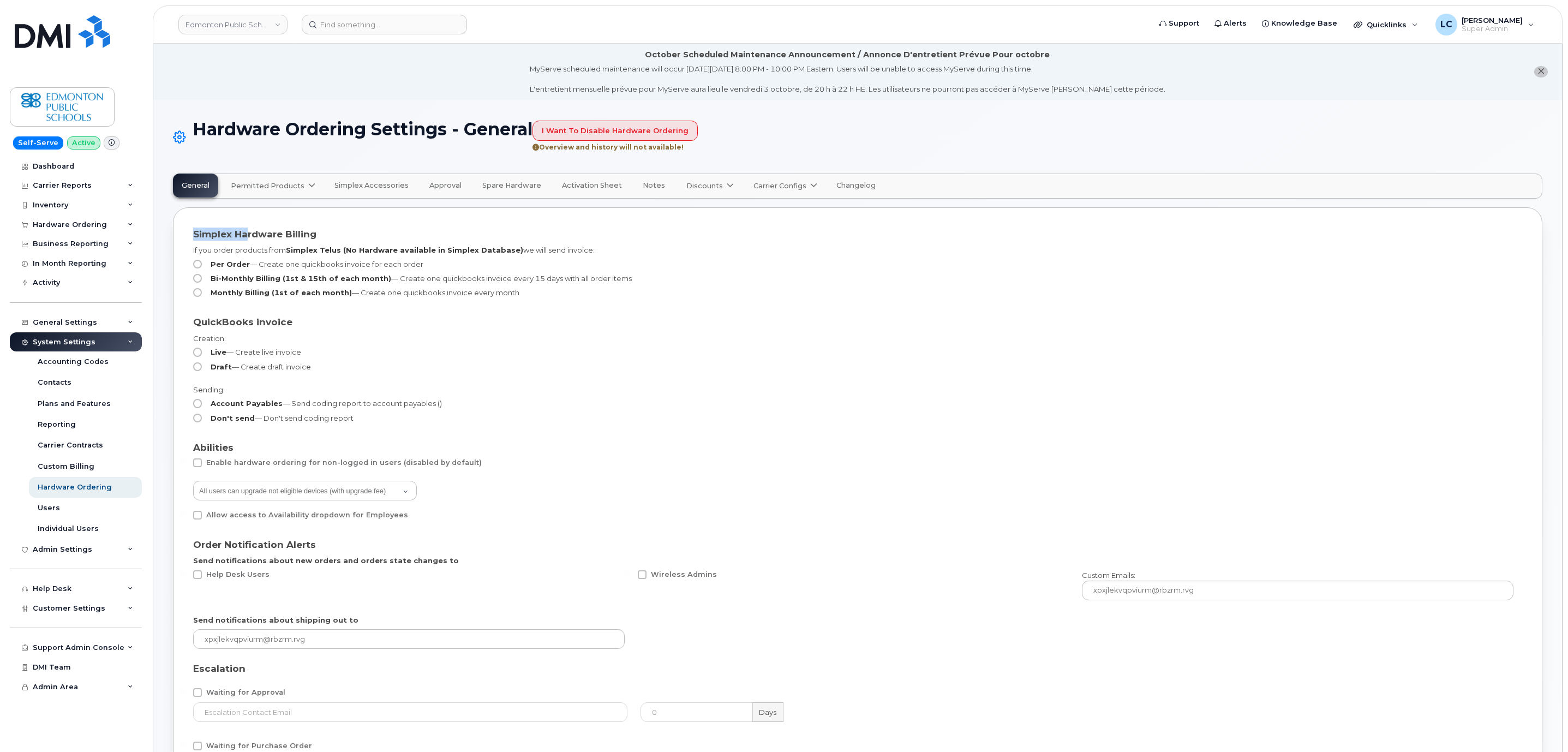
drag, startPoint x: 195, startPoint y: 234, endPoint x: 246, endPoint y: 221, distance: 52.6
click at [632, 277] on div "Bi-Monthly Billing (1st & 15th of each month) — Create one quickbooks invoice e…" at bounding box center [853, 281] width 1320 height 14
click at [786, 182] on span "Carrier Configs" at bounding box center [779, 185] width 53 height 10
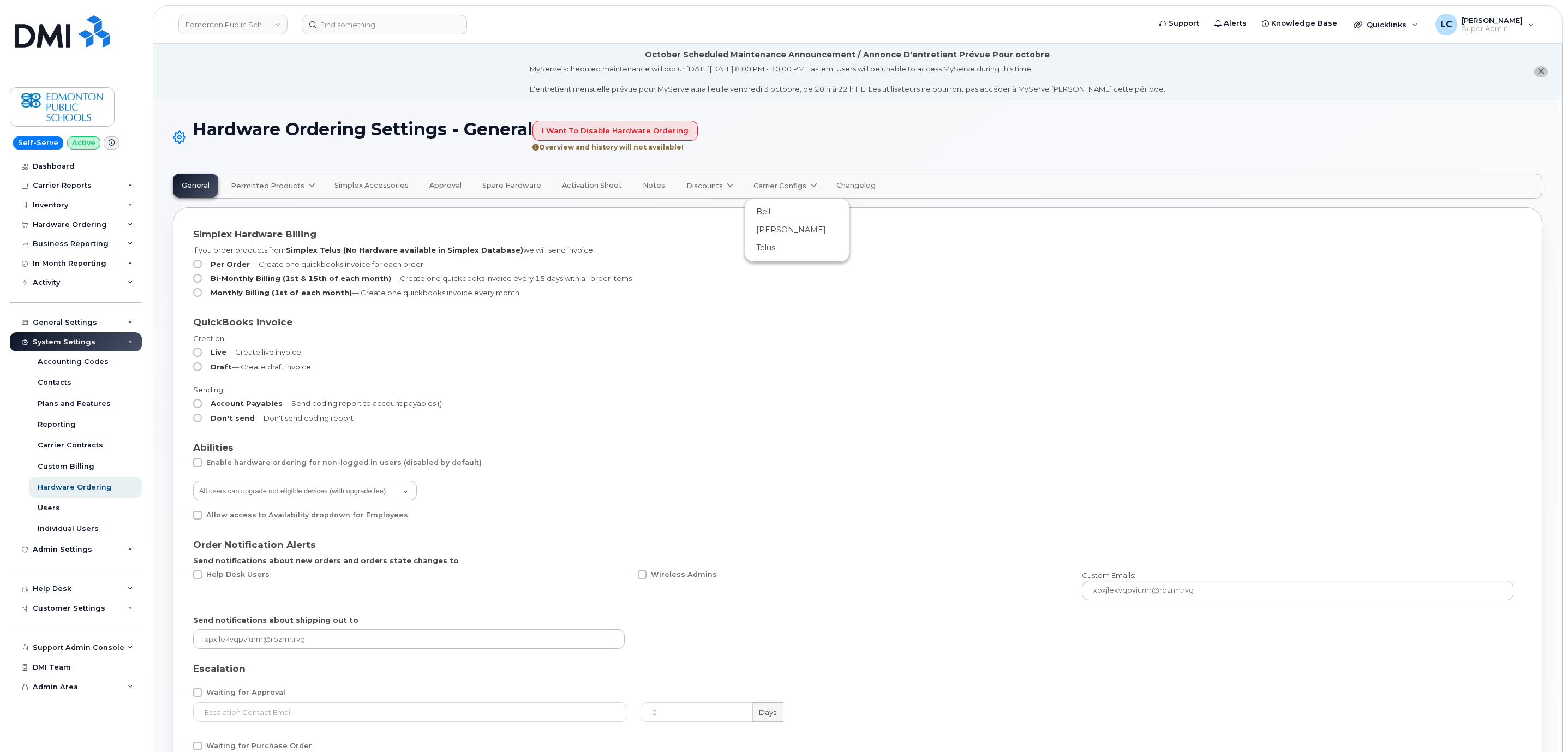
click at [804, 127] on h1 "Hardware Ordering Settings - General I want to disable hardware ordering Overvi…" at bounding box center [857, 138] width 1369 height 37
click at [810, 184] on icon at bounding box center [814, 186] width 7 height 7
click at [783, 124] on h1 "Hardware Ordering Settings - General I want to disable hardware ordering Overvi…" at bounding box center [857, 138] width 1369 height 37
click at [95, 323] on div "General Settings" at bounding box center [76, 323] width 132 height 20
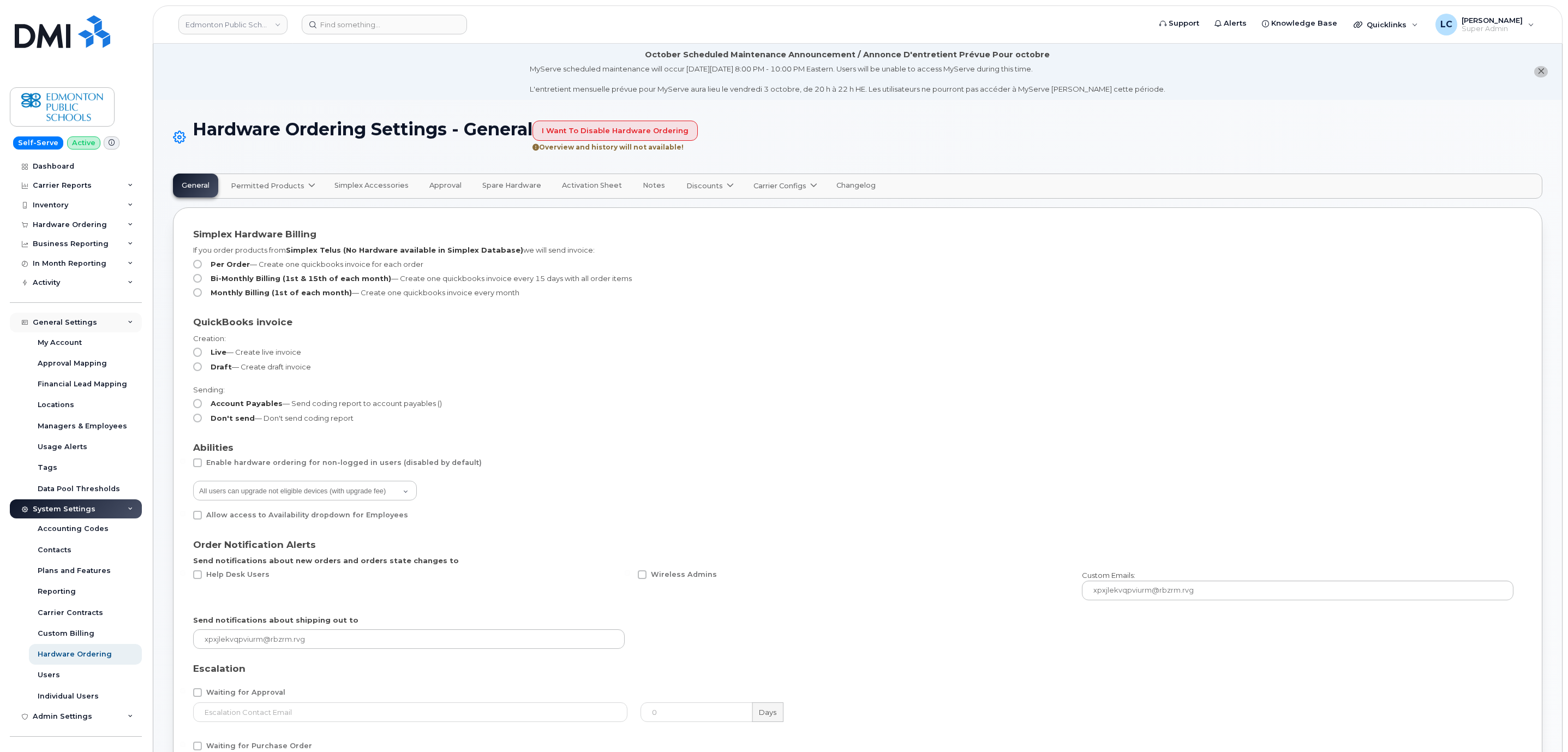
click at [95, 323] on div "General Settings" at bounding box center [76, 323] width 132 height 20
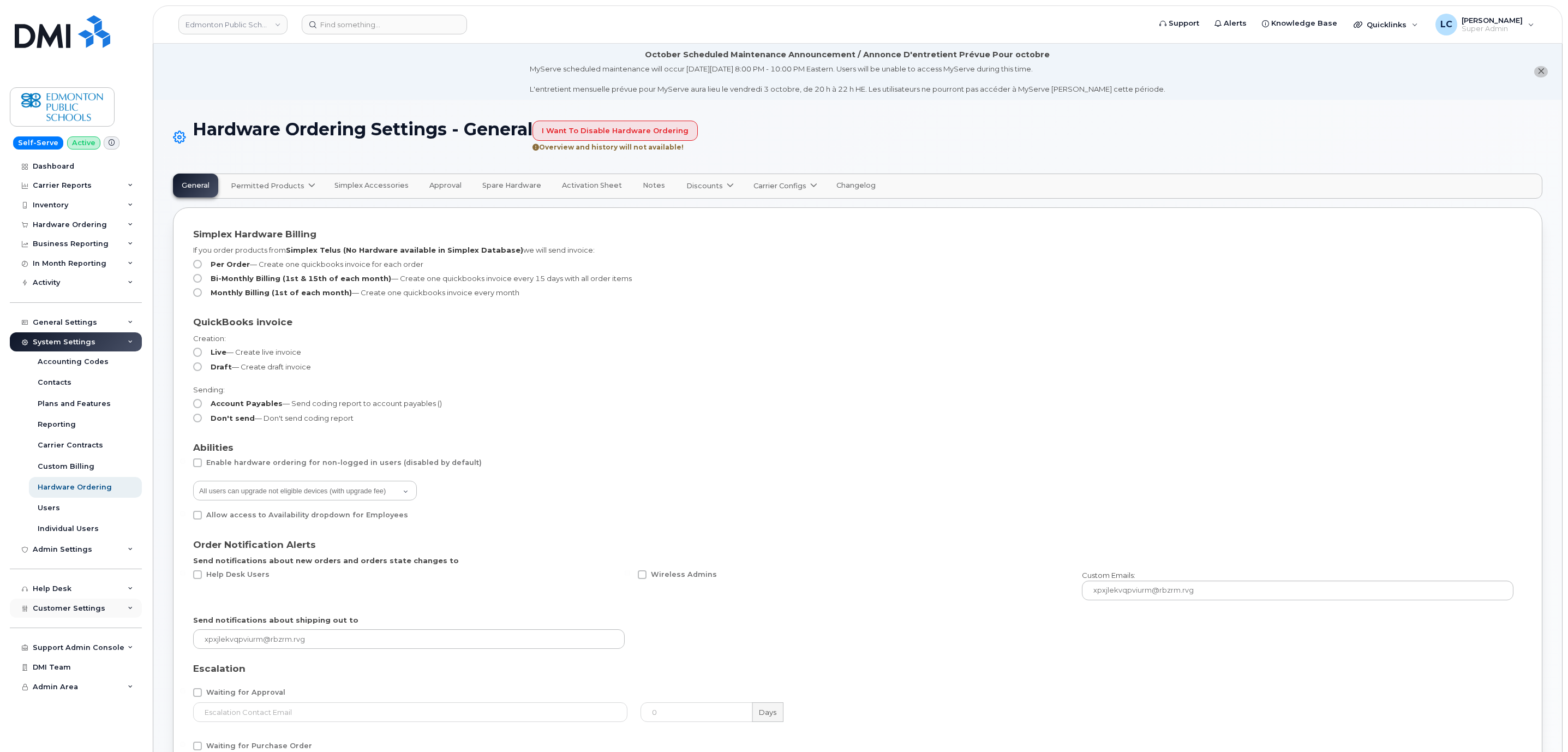
drag, startPoint x: 84, startPoint y: 609, endPoint x: 84, endPoint y: 600, distance: 9.0
click at [84, 609] on span "Customer Settings" at bounding box center [69, 607] width 73 height 8
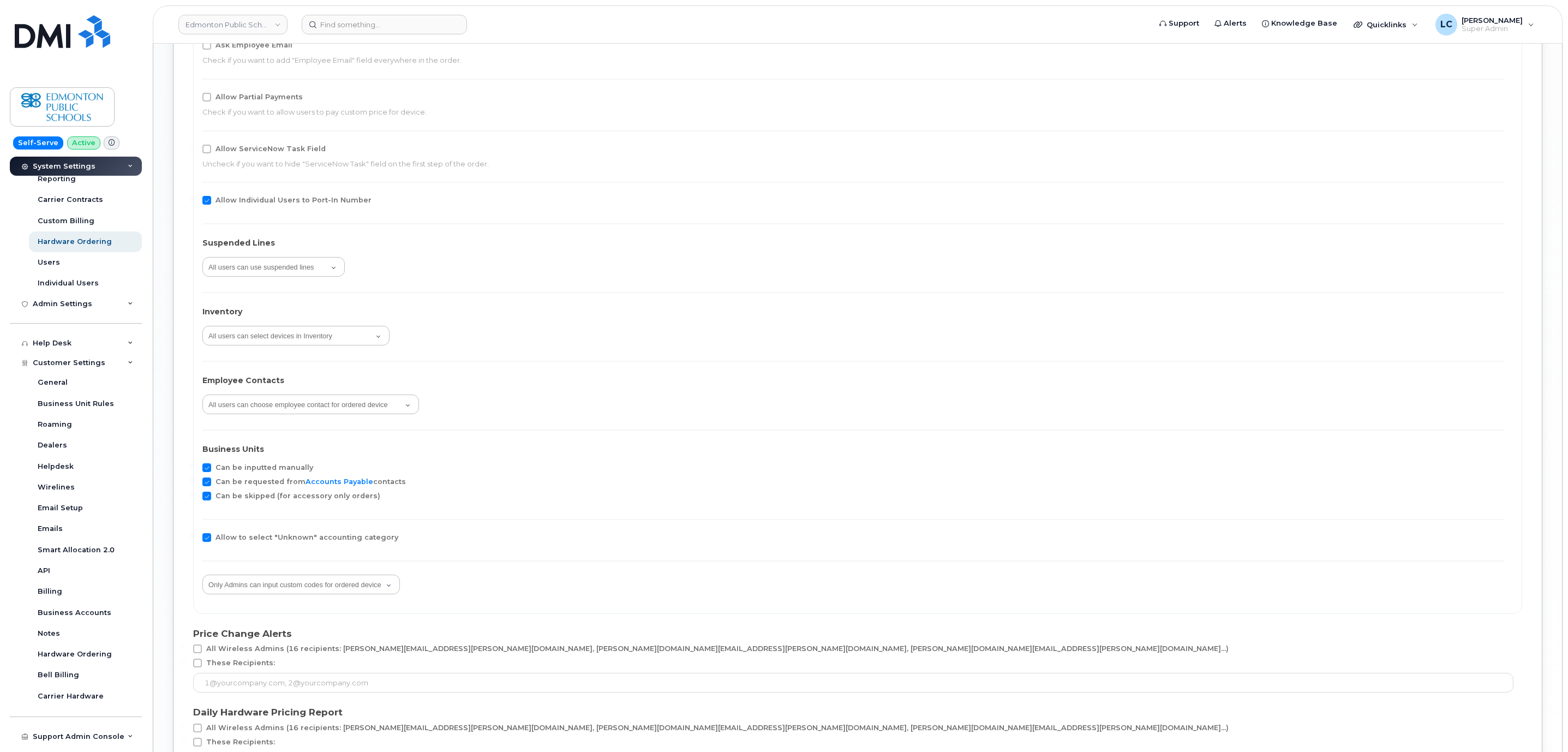
scroll to position [1800, 0]
click at [209, 460] on span at bounding box center [207, 462] width 9 height 9
click at [195, 460] on input "Can be inputted manually" at bounding box center [192, 460] width 5 height 5
checkbox input "false"
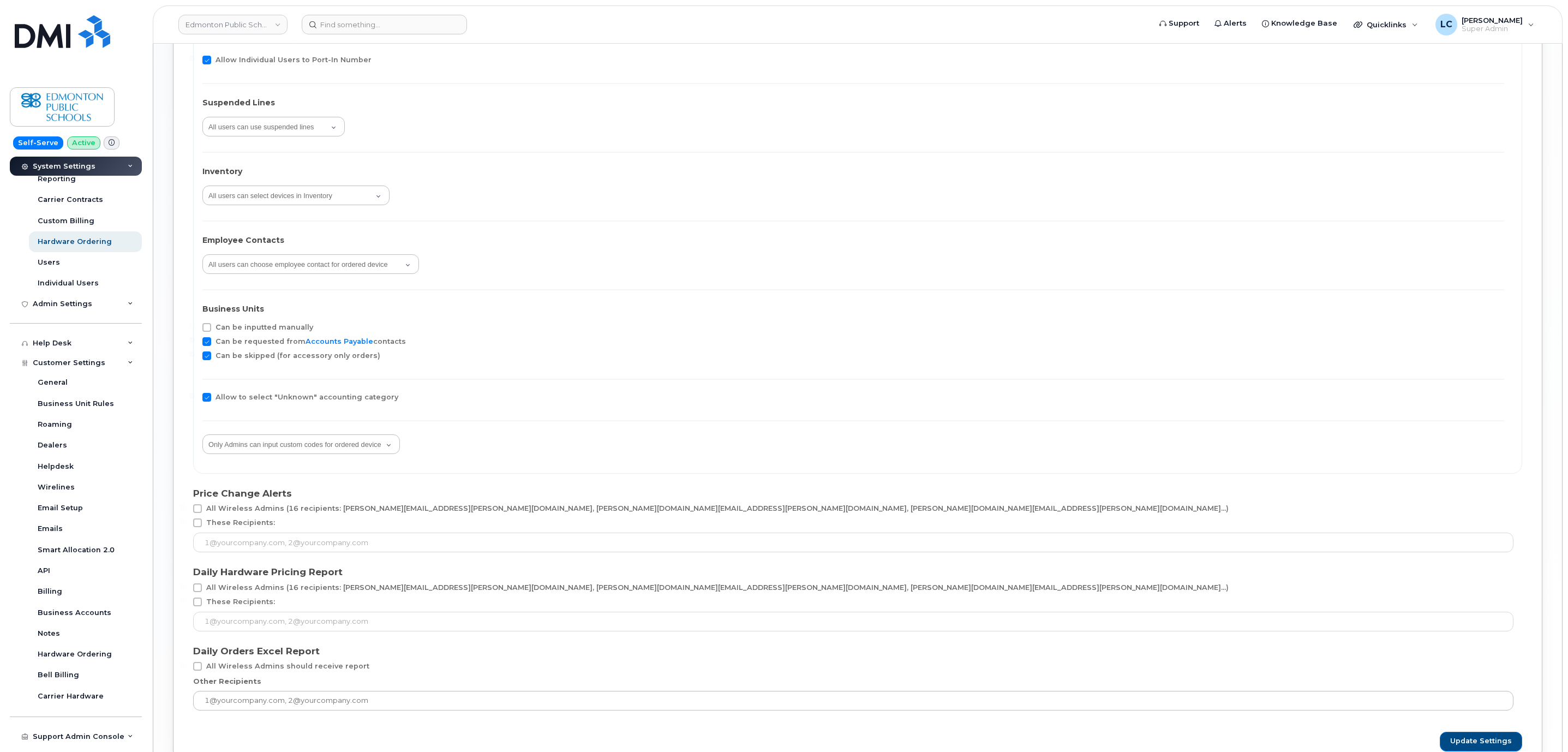
scroll to position [2019, 0]
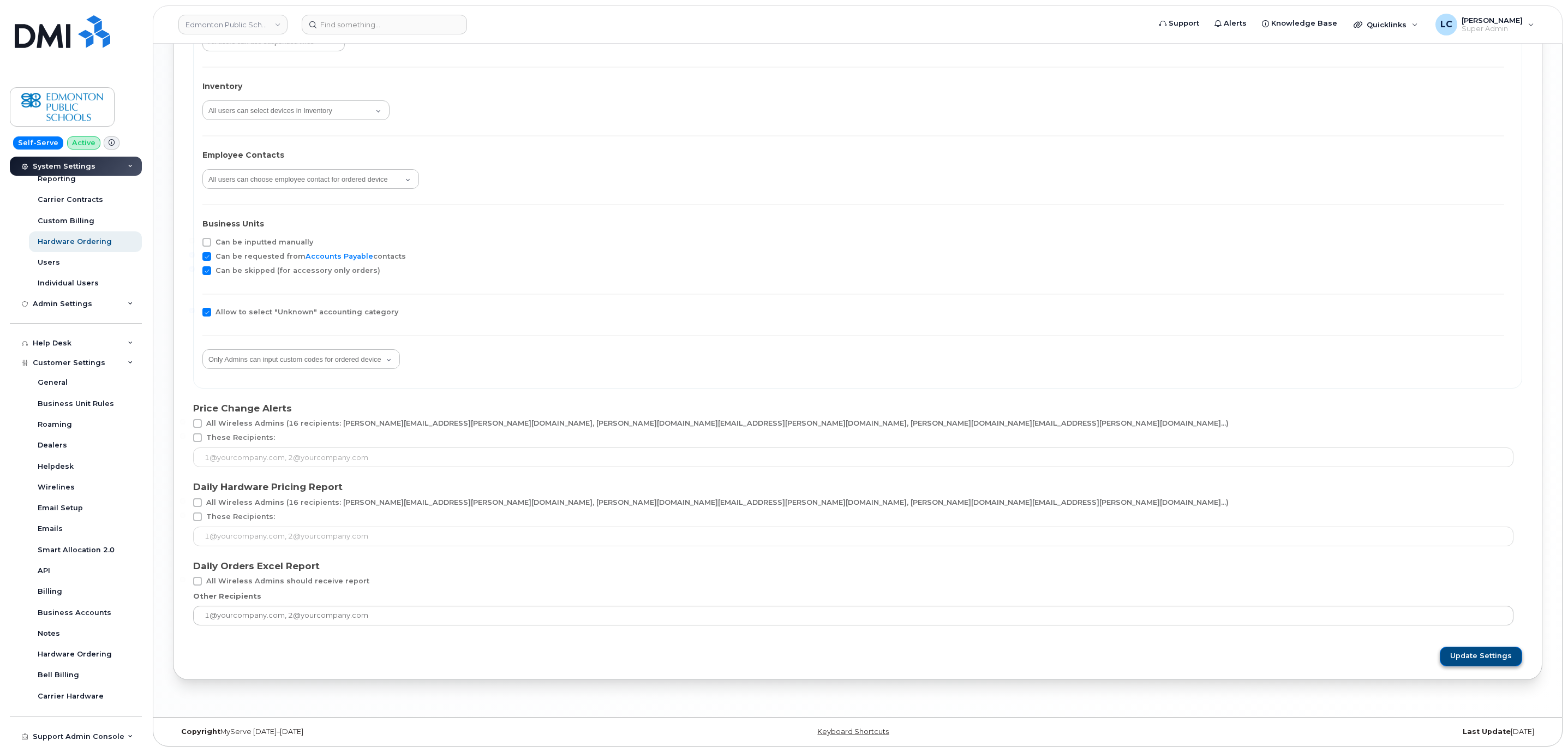
click at [1454, 651] on span "Update Settings" at bounding box center [1480, 656] width 62 height 10
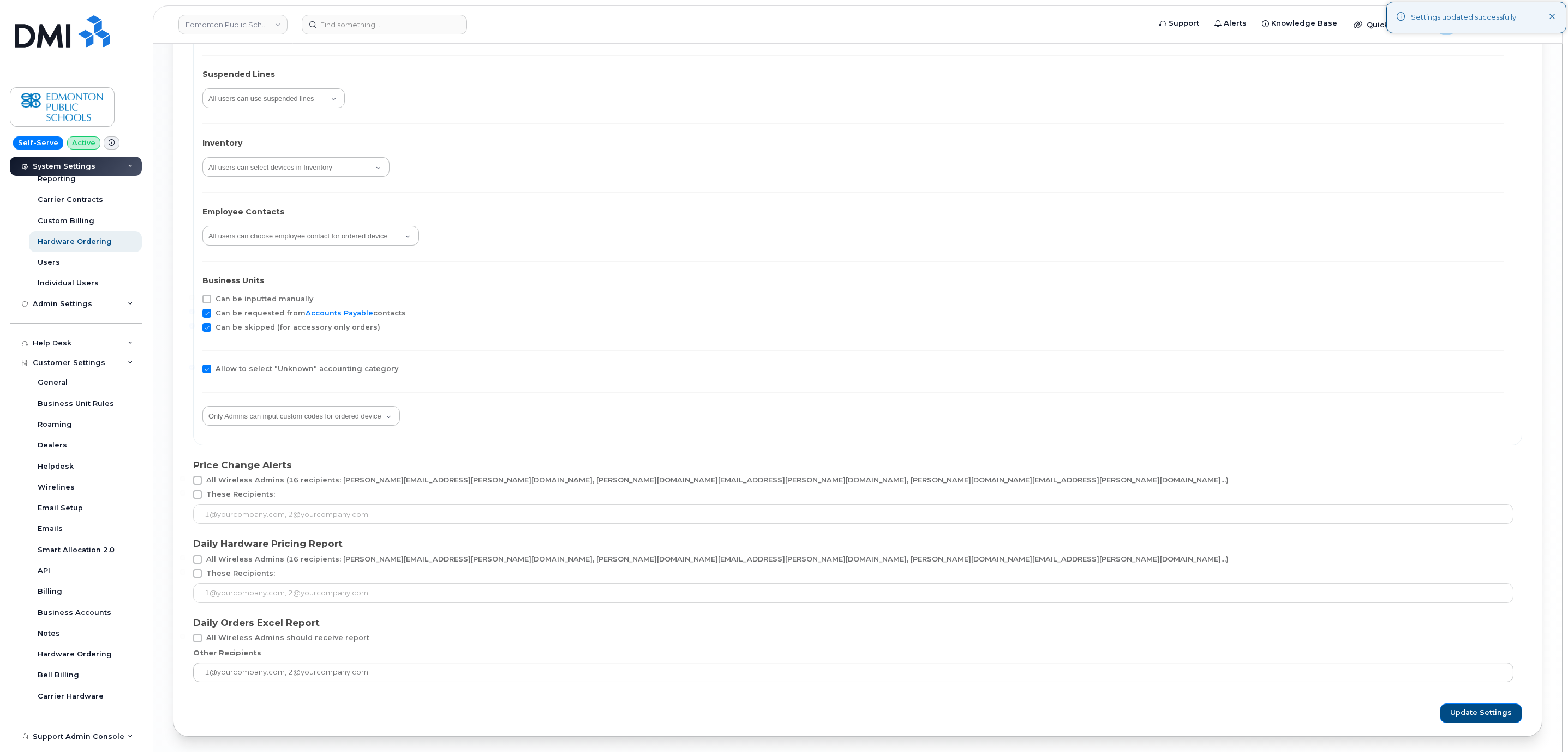
scroll to position [1938, 0]
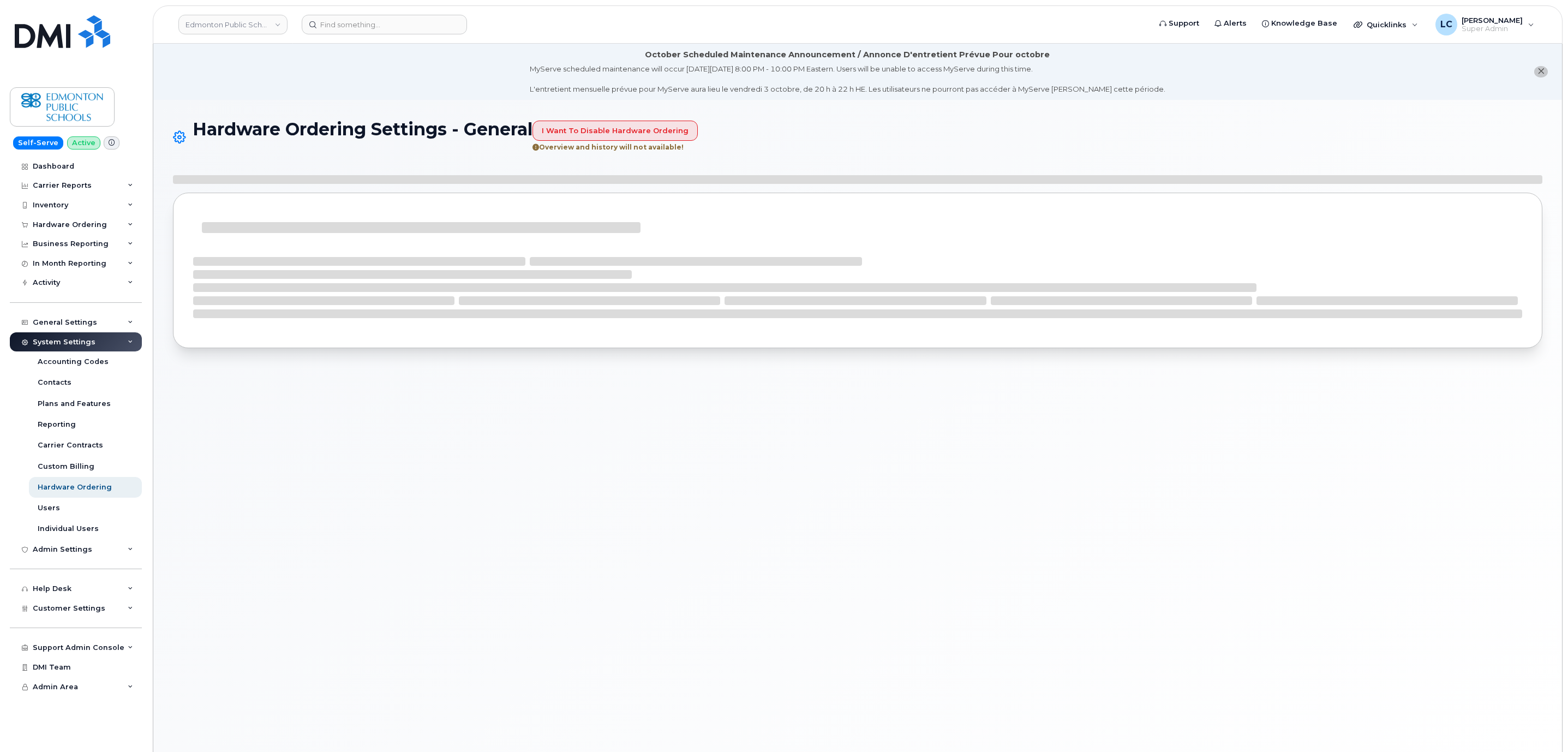
select select "admins"
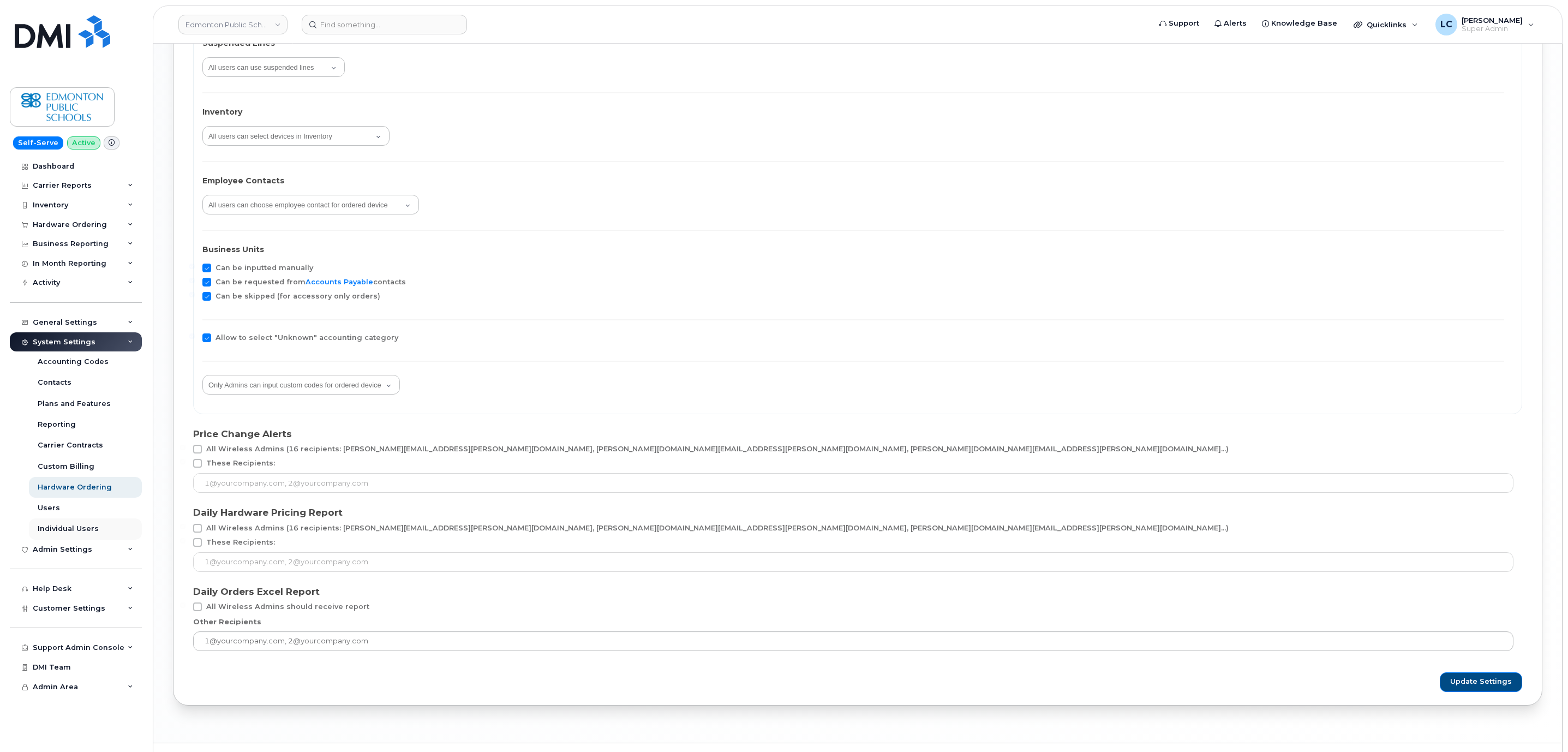
scroll to position [2019, 0]
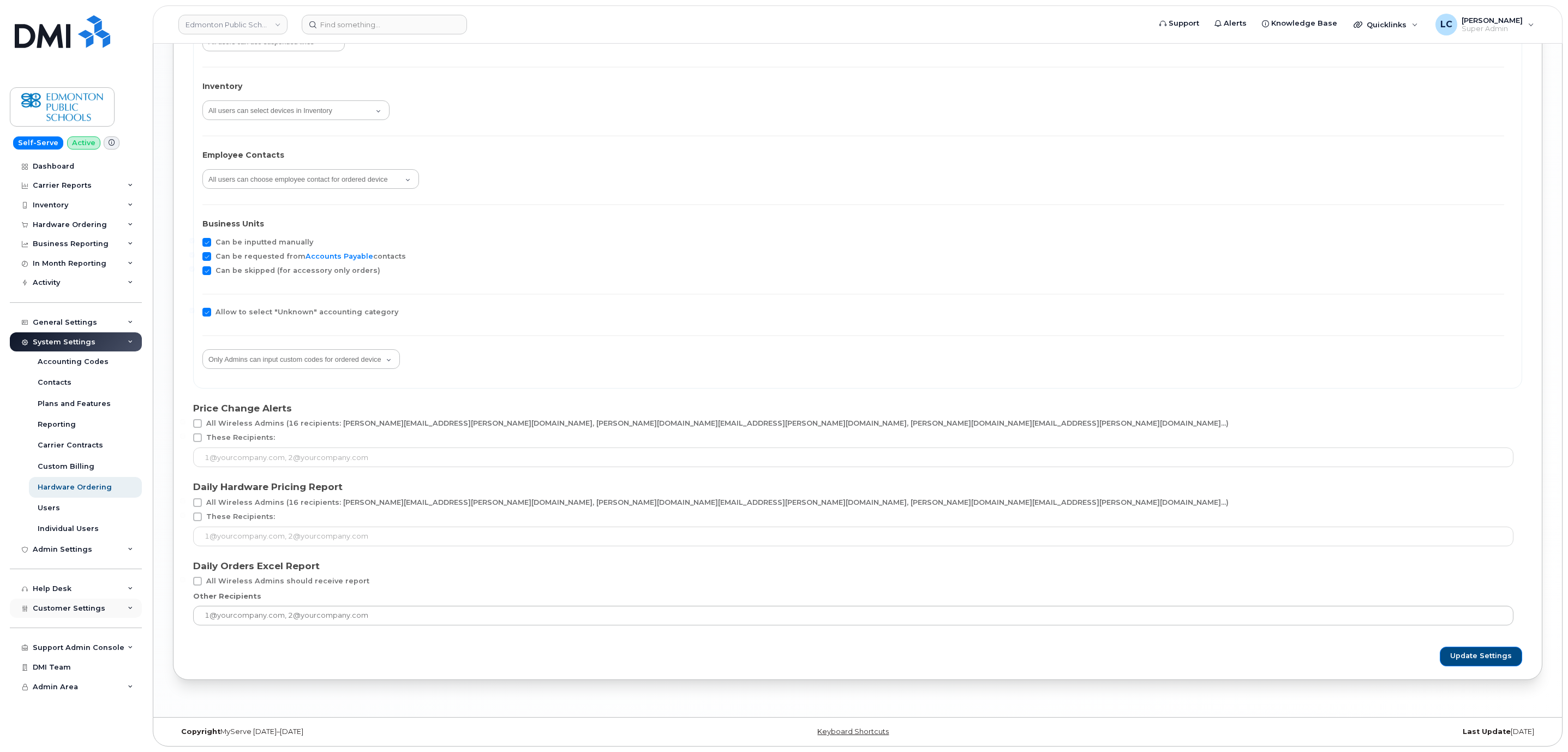
click at [82, 612] on div "Customer Settings" at bounding box center [76, 608] width 132 height 20
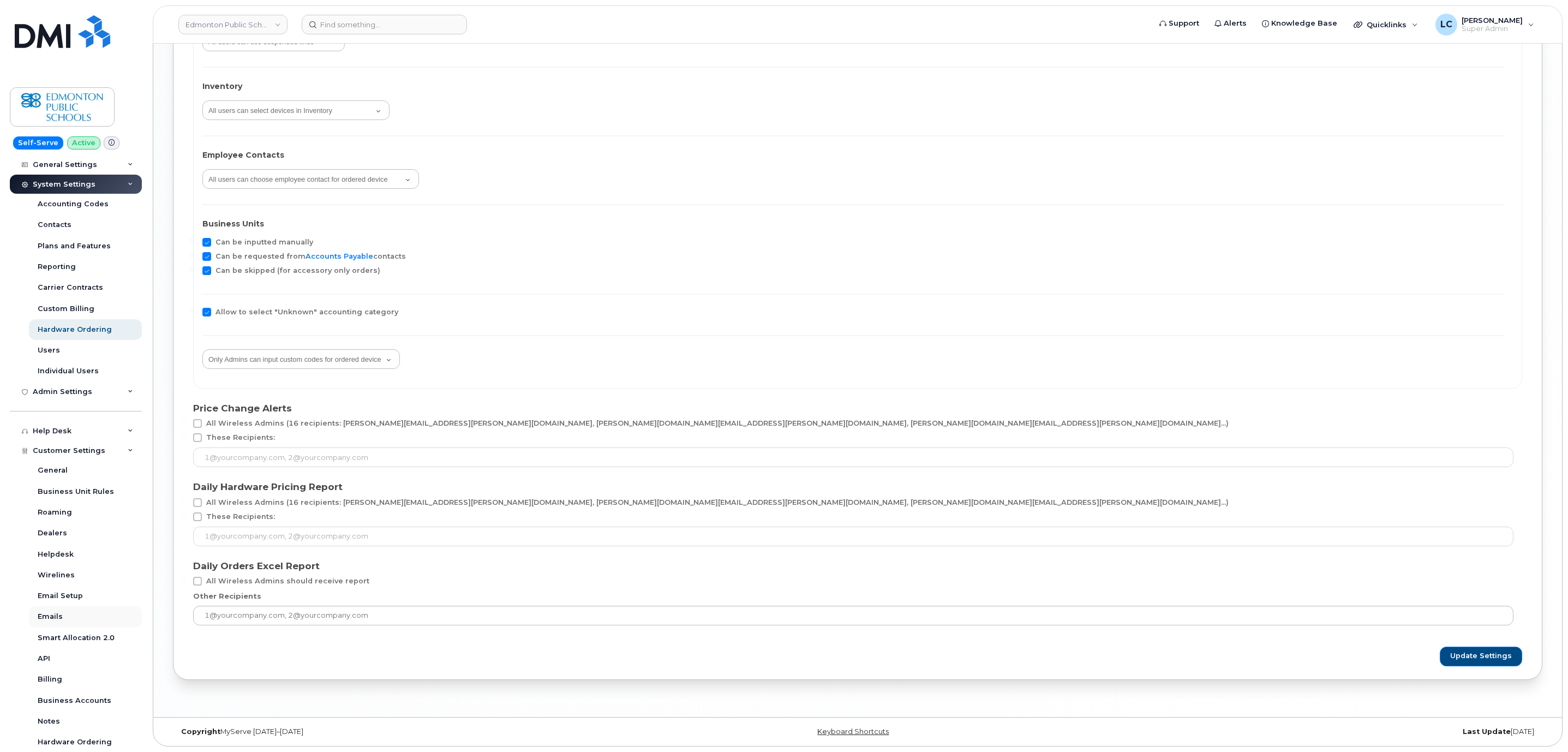
scroll to position [163, 0]
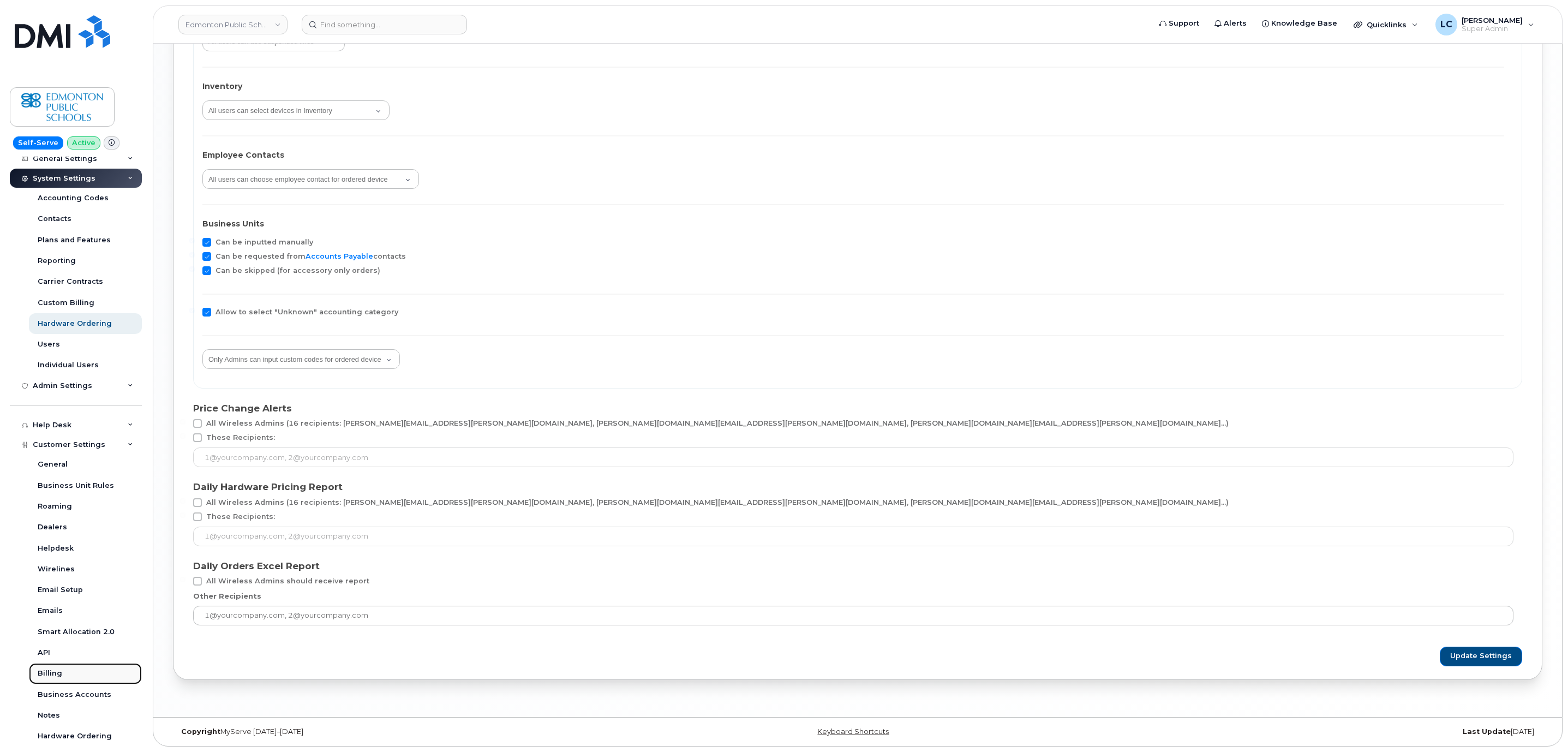
click at [54, 675] on div "Billing" at bounding box center [50, 673] width 24 height 10
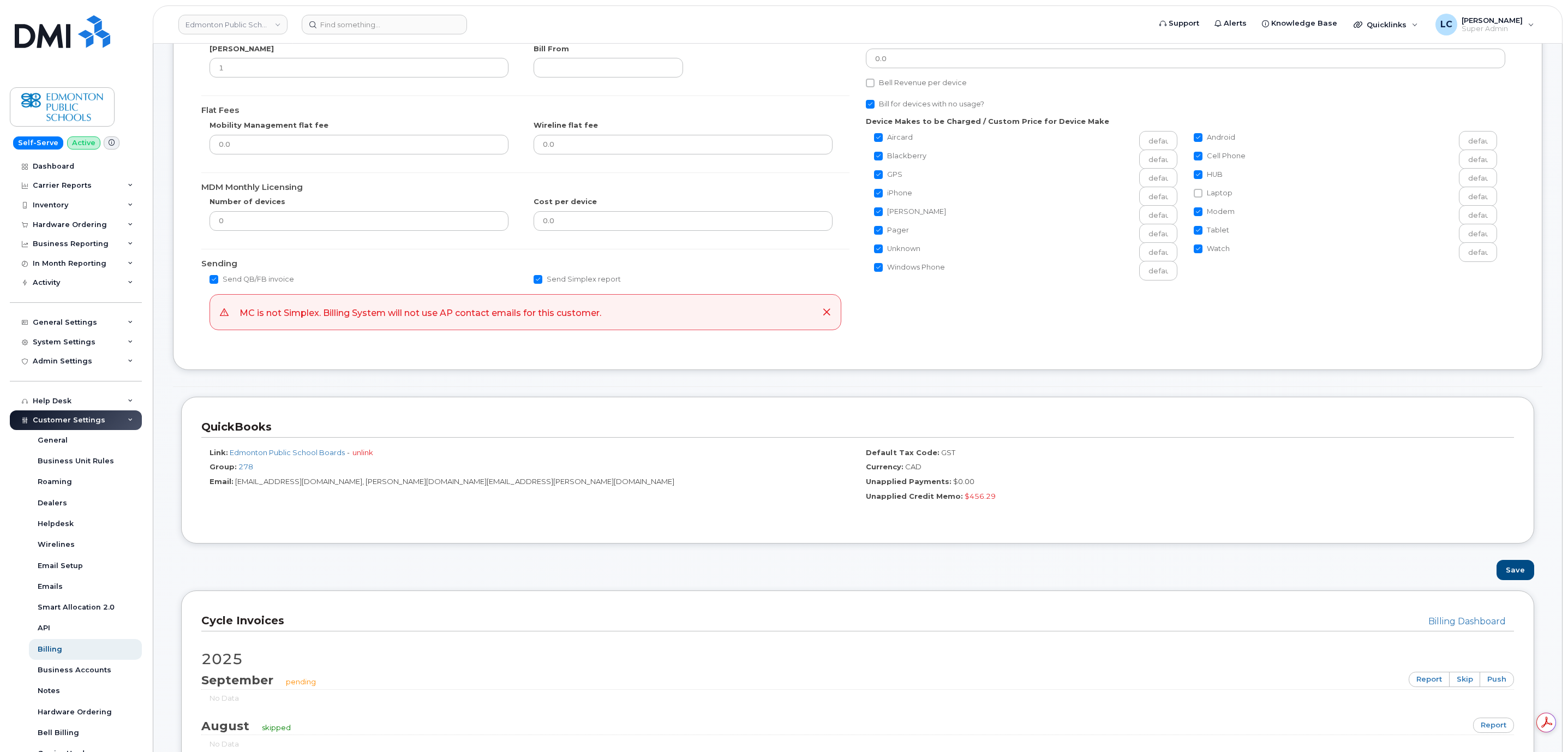
scroll to position [245, 0]
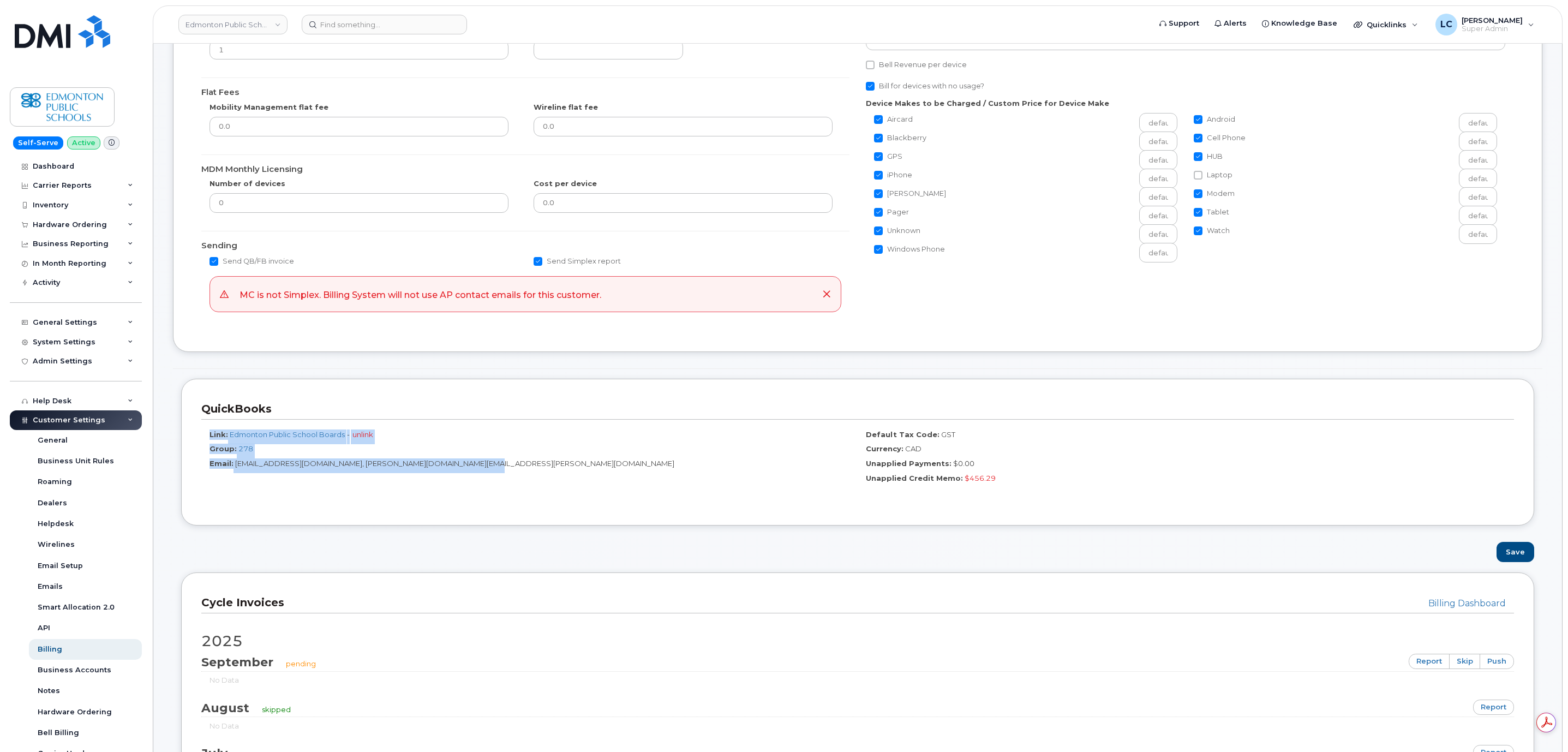
drag, startPoint x: 525, startPoint y: 492, endPoint x: 212, endPoint y: 432, distance: 318.7
click at [212, 432] on div "Link: Edmonton Public School Boards - unlink Group: 278 Email: accounts.payable…" at bounding box center [857, 462] width 1312 height 66
click at [518, 524] on div "QuickBooks Link: Edmonton Public School Boards - unlink Group: 278 Email: accou…" at bounding box center [857, 452] width 1353 height 147
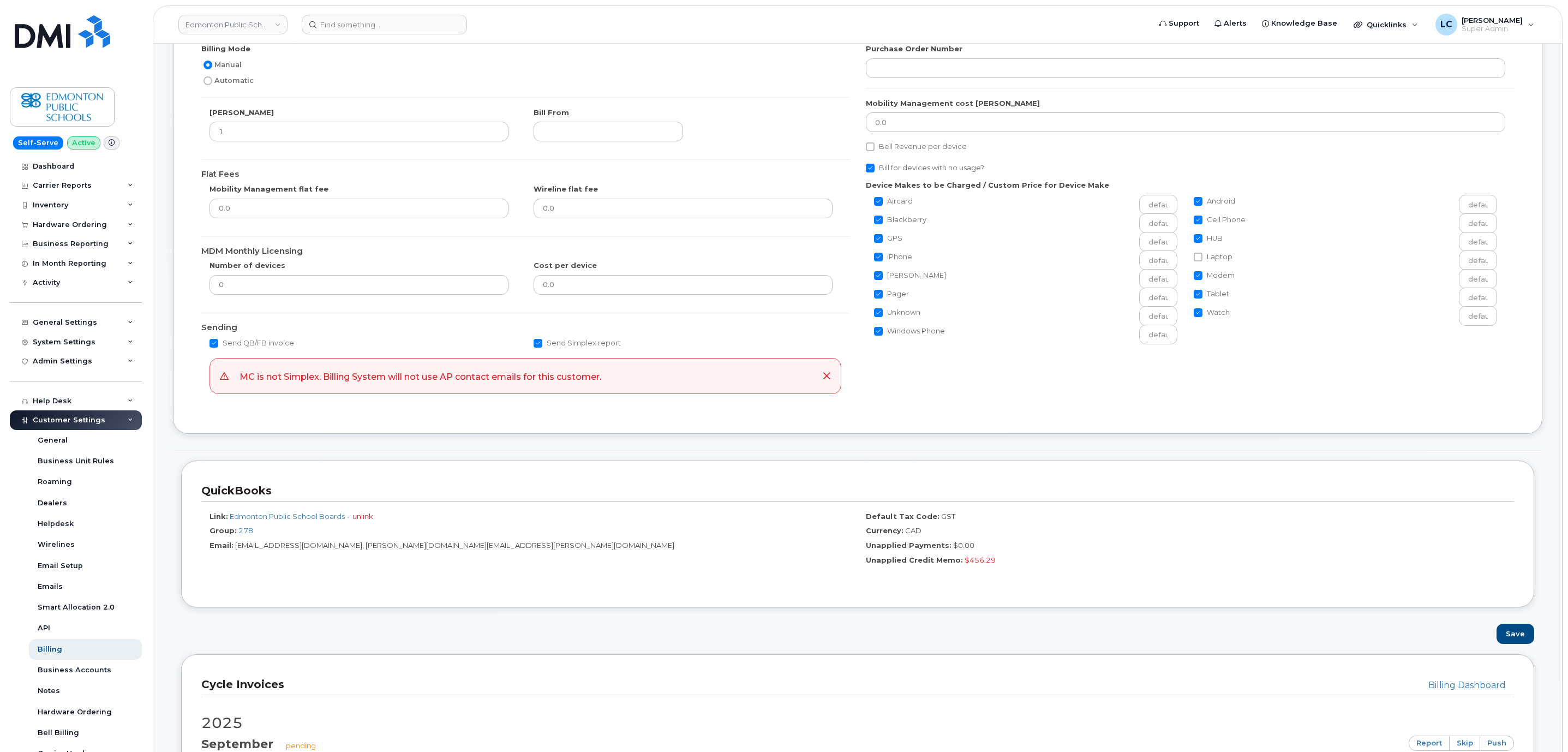
click at [908, 148] on label "Bell Revenue per device" at bounding box center [915, 146] width 101 height 13
click at [875, 148] on input "Bell Revenue per device" at bounding box center [870, 146] width 9 height 9
click at [881, 144] on label "Bell Revenue per device" at bounding box center [915, 146] width 101 height 13
click at [875, 144] on input "Bell Revenue per device" at bounding box center [870, 146] width 9 height 9
checkbox input "false"
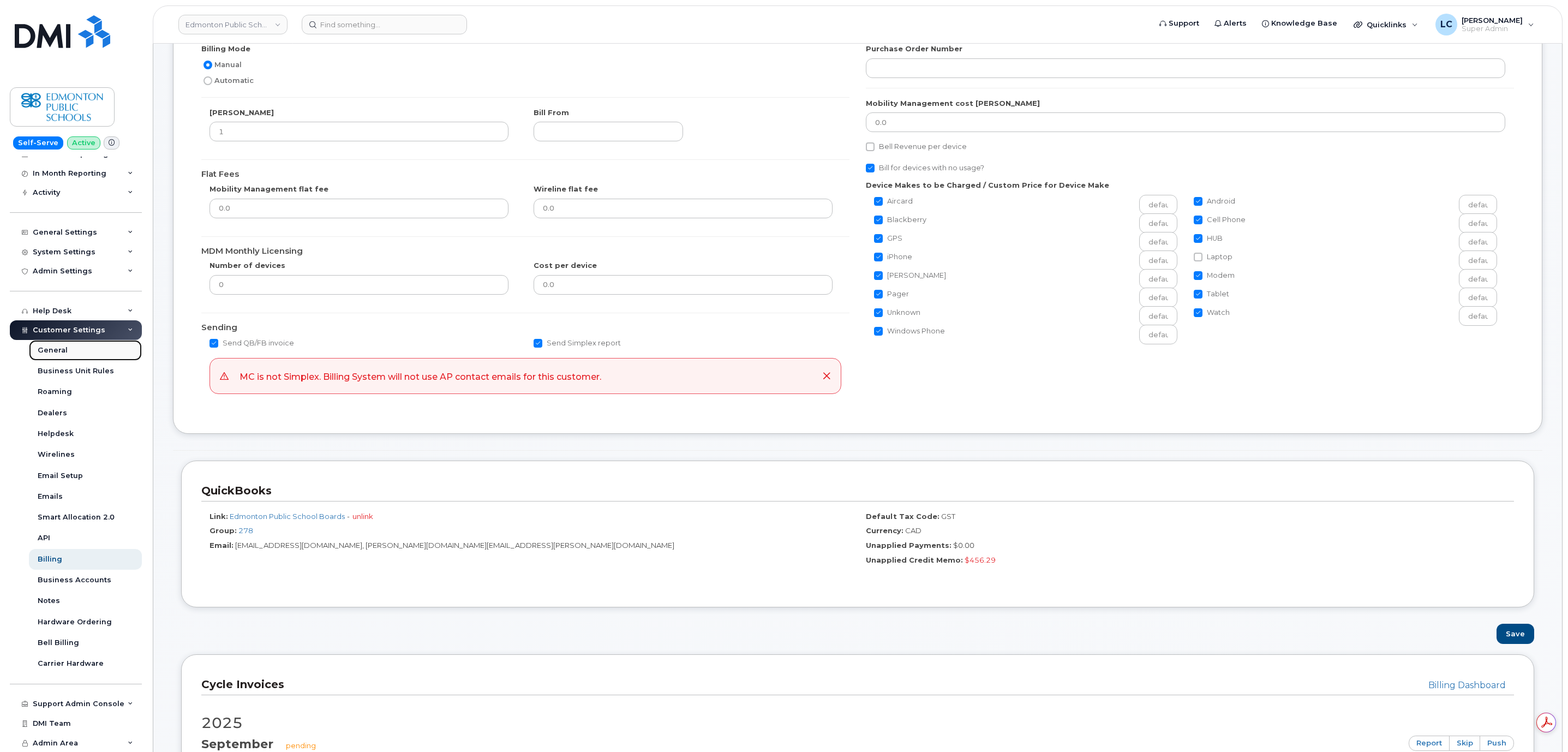
click at [82, 350] on link "General" at bounding box center [85, 350] width 113 height 21
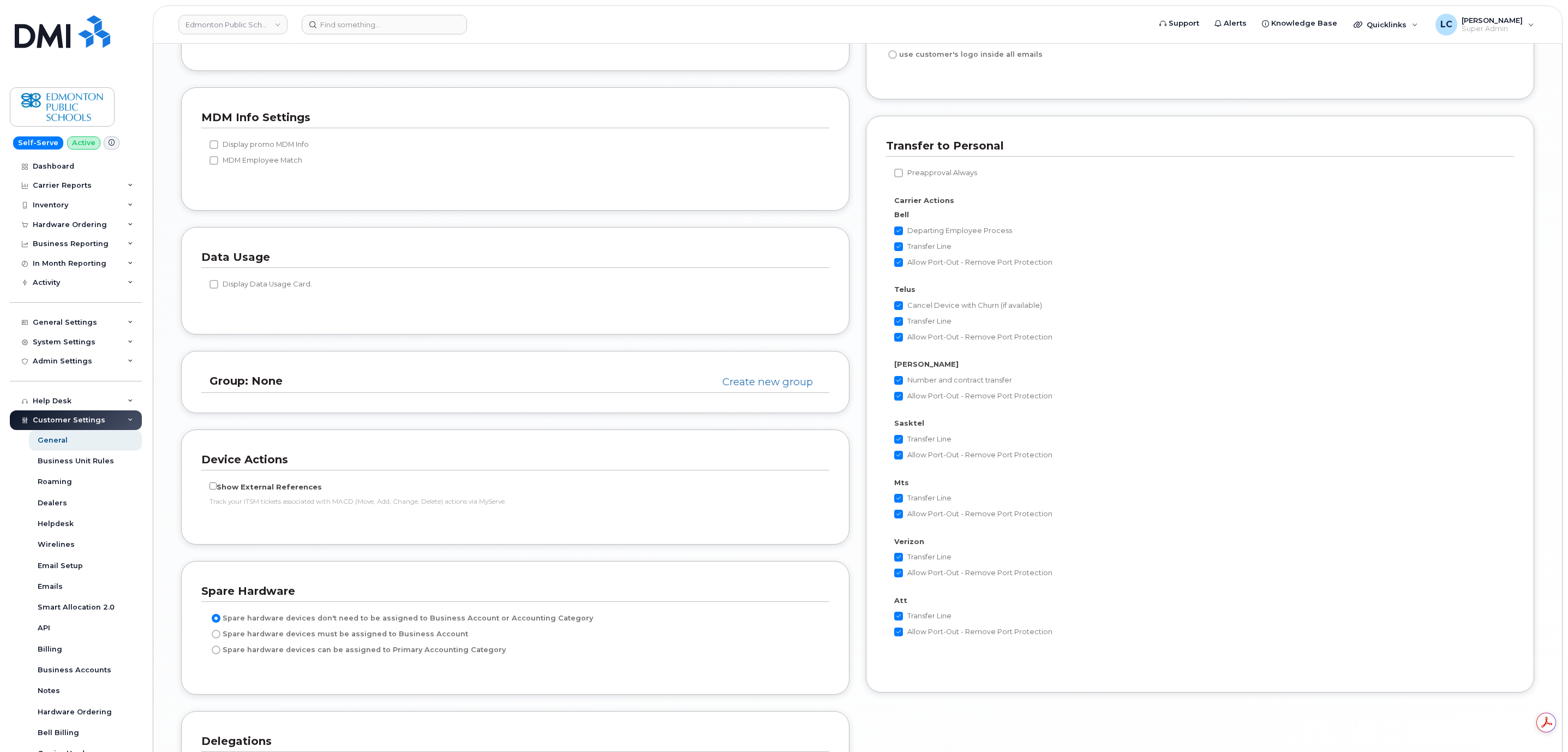
scroll to position [1800, 0]
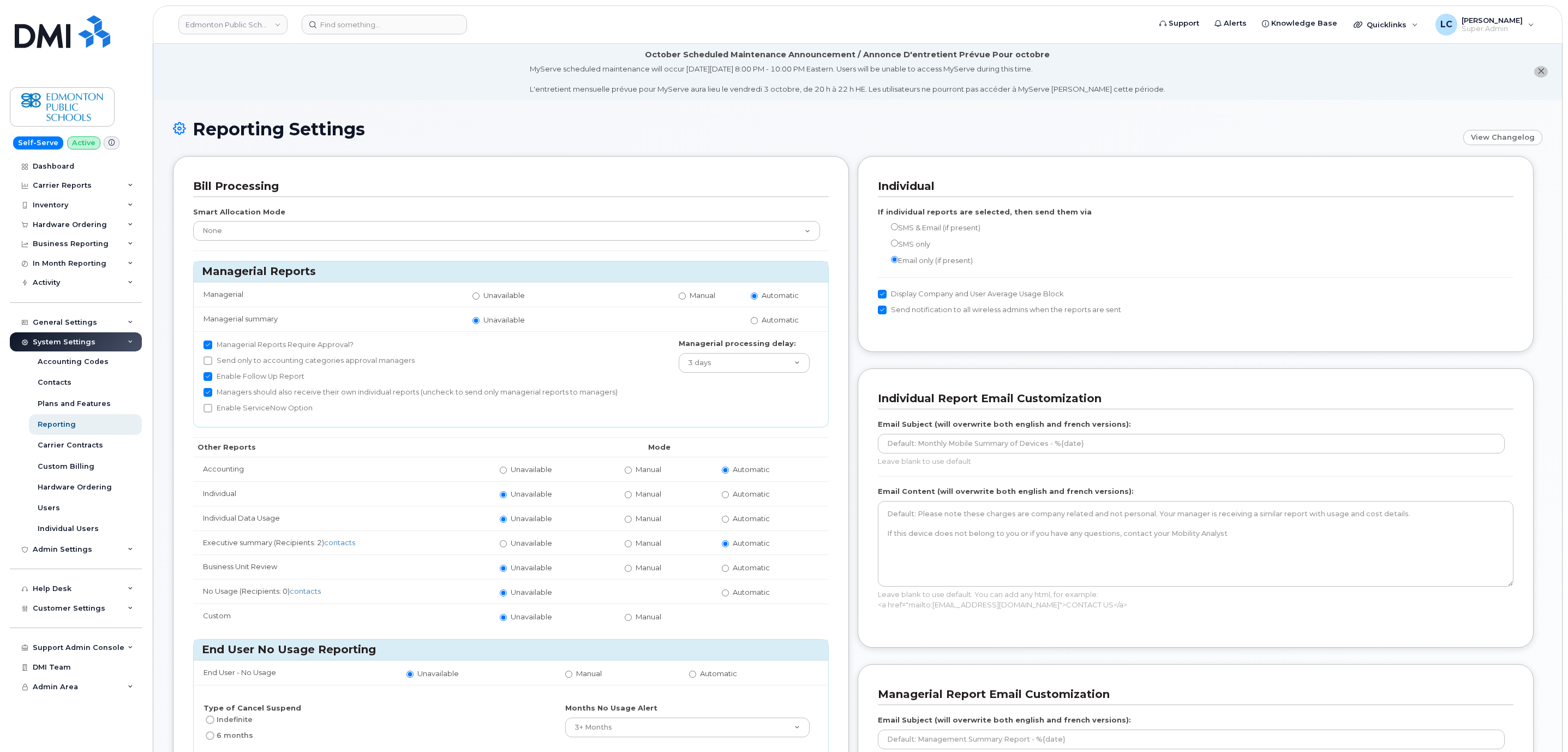
scroll to position [82, 0]
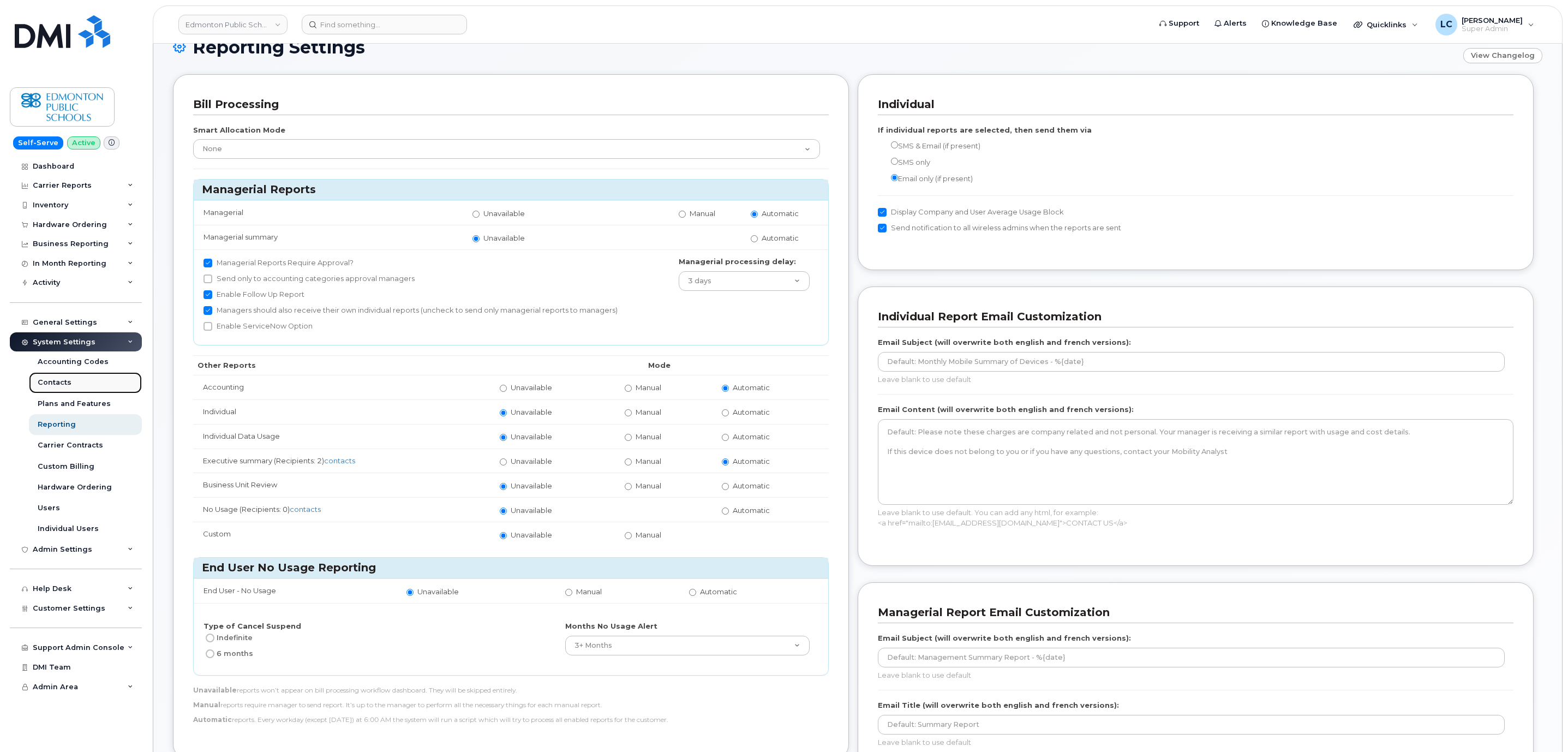
click at [71, 380] on link "Contacts" at bounding box center [85, 382] width 113 height 21
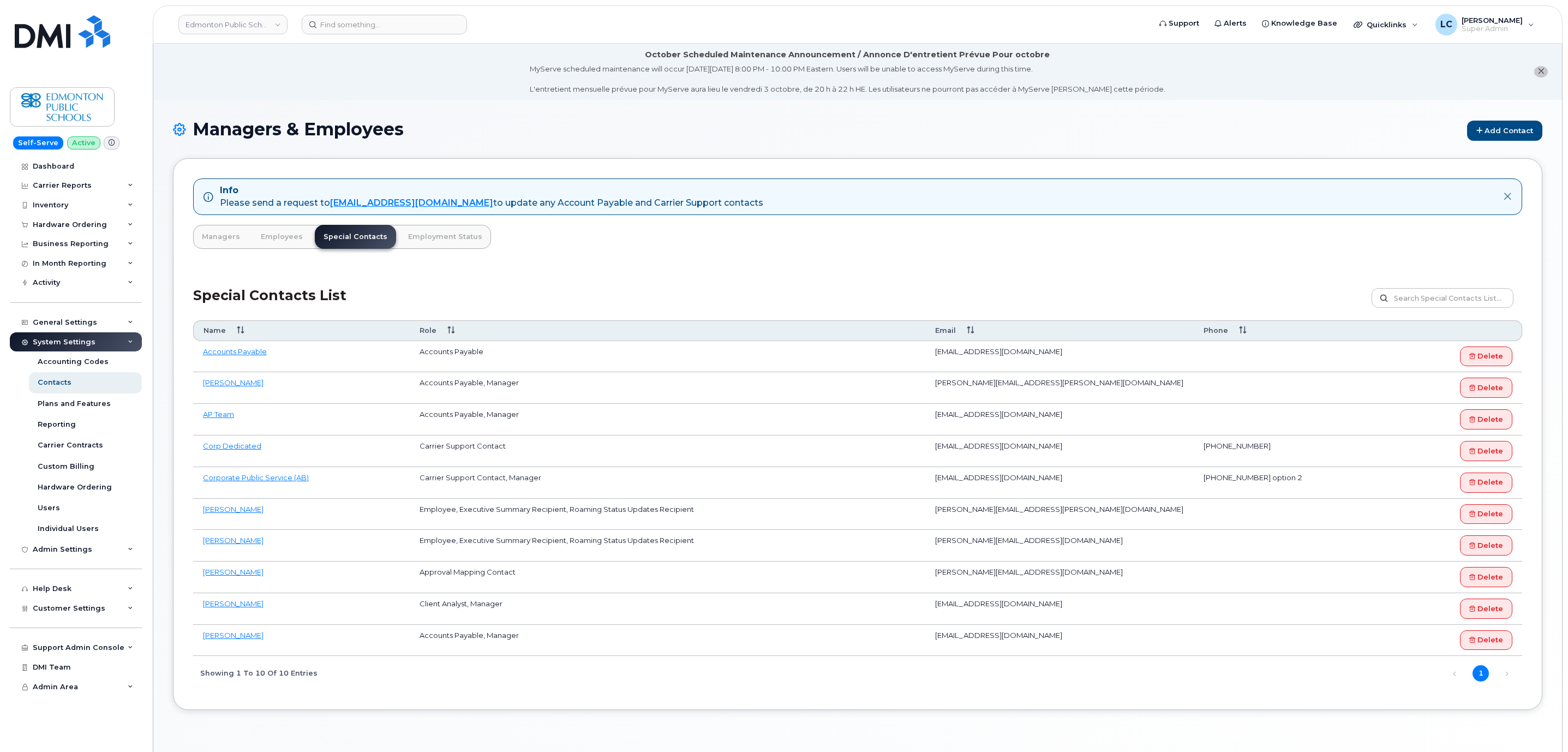
scroll to position [62, 0]
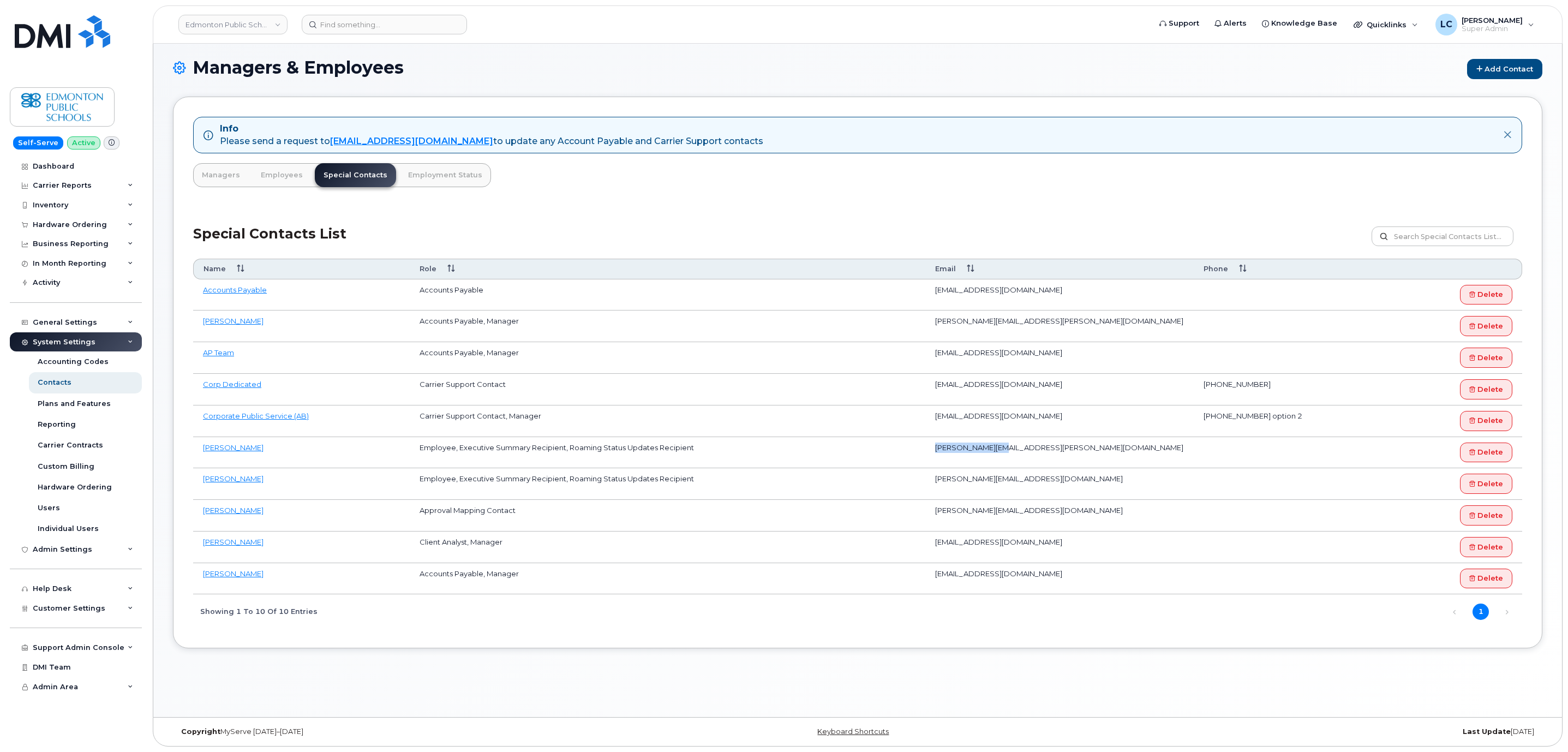
drag, startPoint x: 1005, startPoint y: 451, endPoint x: 872, endPoint y: 458, distance: 133.2
click at [928, 453] on td "Ian.Pitt@epsb.ca" at bounding box center [1059, 453] width 268 height 32
copy td "Ian.Pitt@epsb.ca"
click at [1008, 477] on td "Jayson.Kralkay@epsb.ca" at bounding box center [1059, 484] width 268 height 32
drag, startPoint x: 1029, startPoint y: 487, endPoint x: 761, endPoint y: 478, distance: 268.2
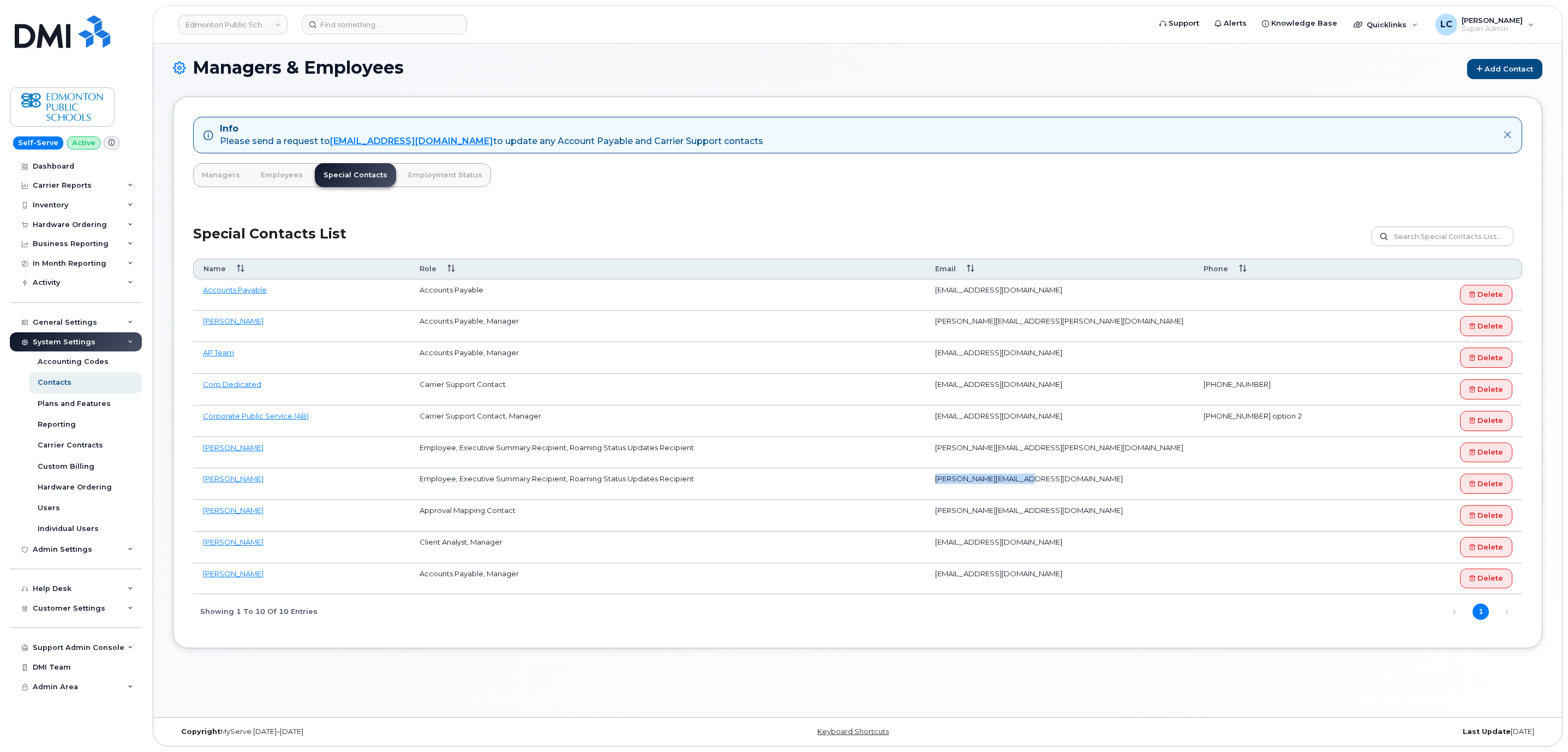
click at [912, 490] on tr "JAYSON KRALKAY Employee, Executive Summary Recipient, Roaming Status Updates Re…" at bounding box center [857, 484] width 1329 height 32
copy tr "Jayson.Kralkay@epsb.ca"
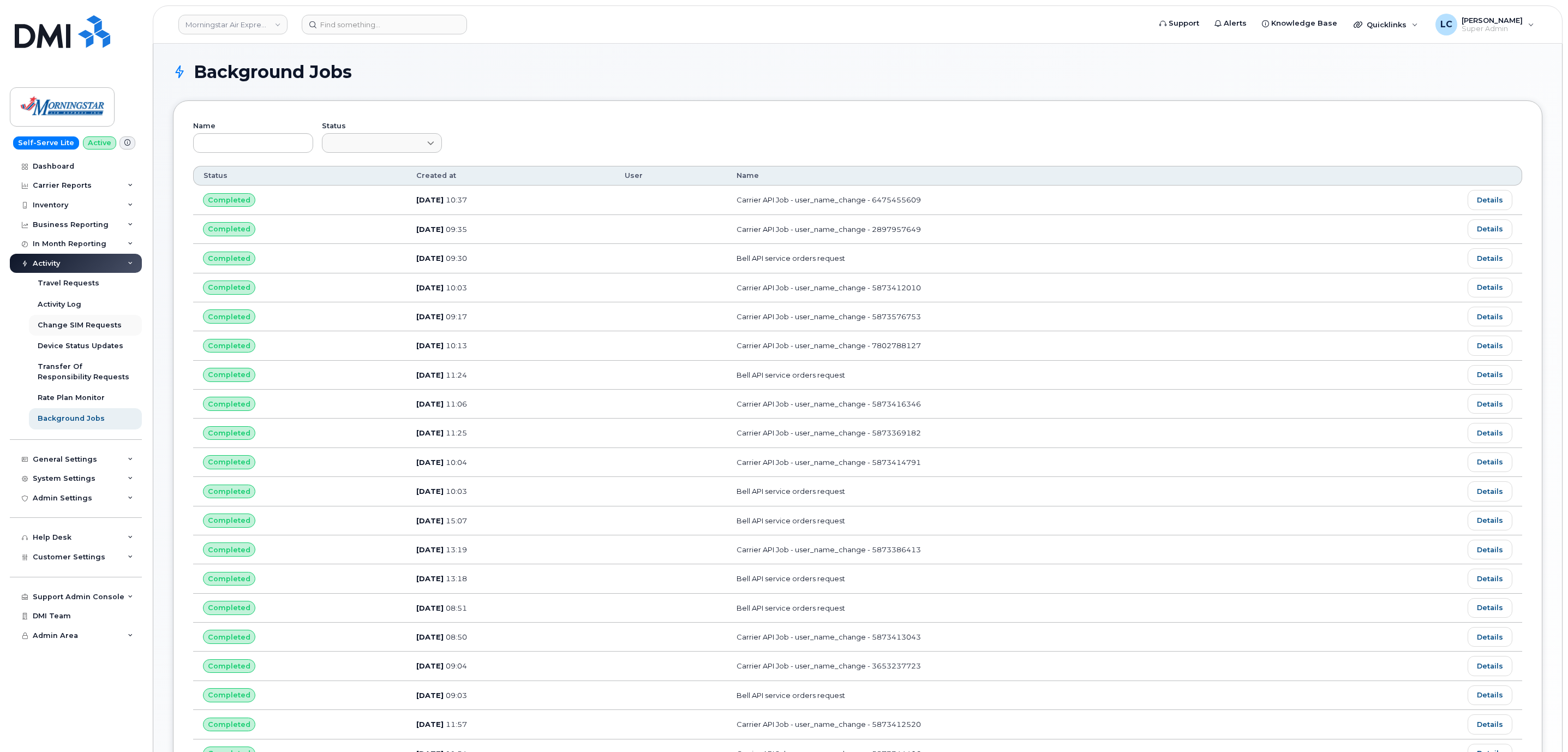
scroll to position [245, 0]
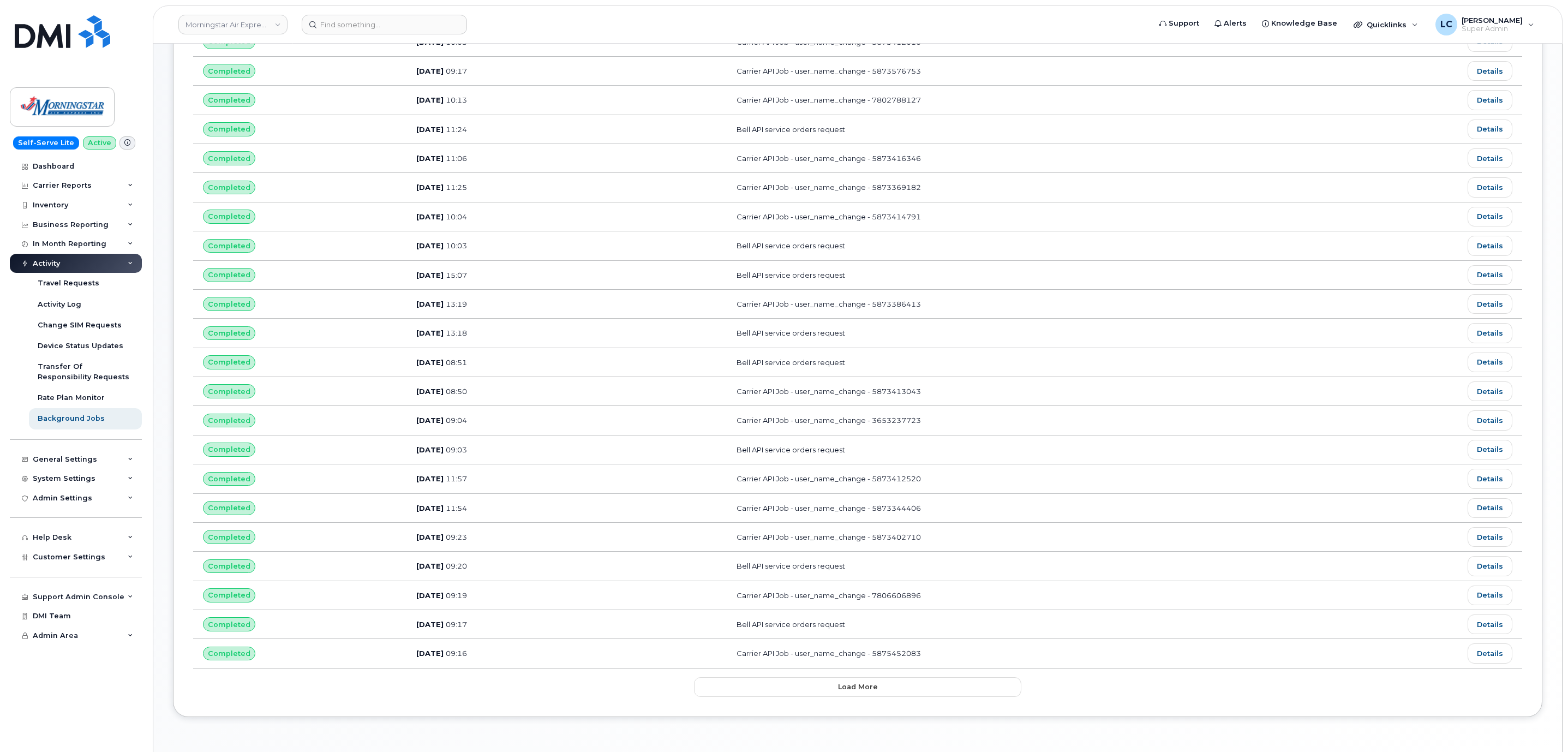
click at [118, 262] on div "Activity" at bounding box center [76, 263] width 132 height 20
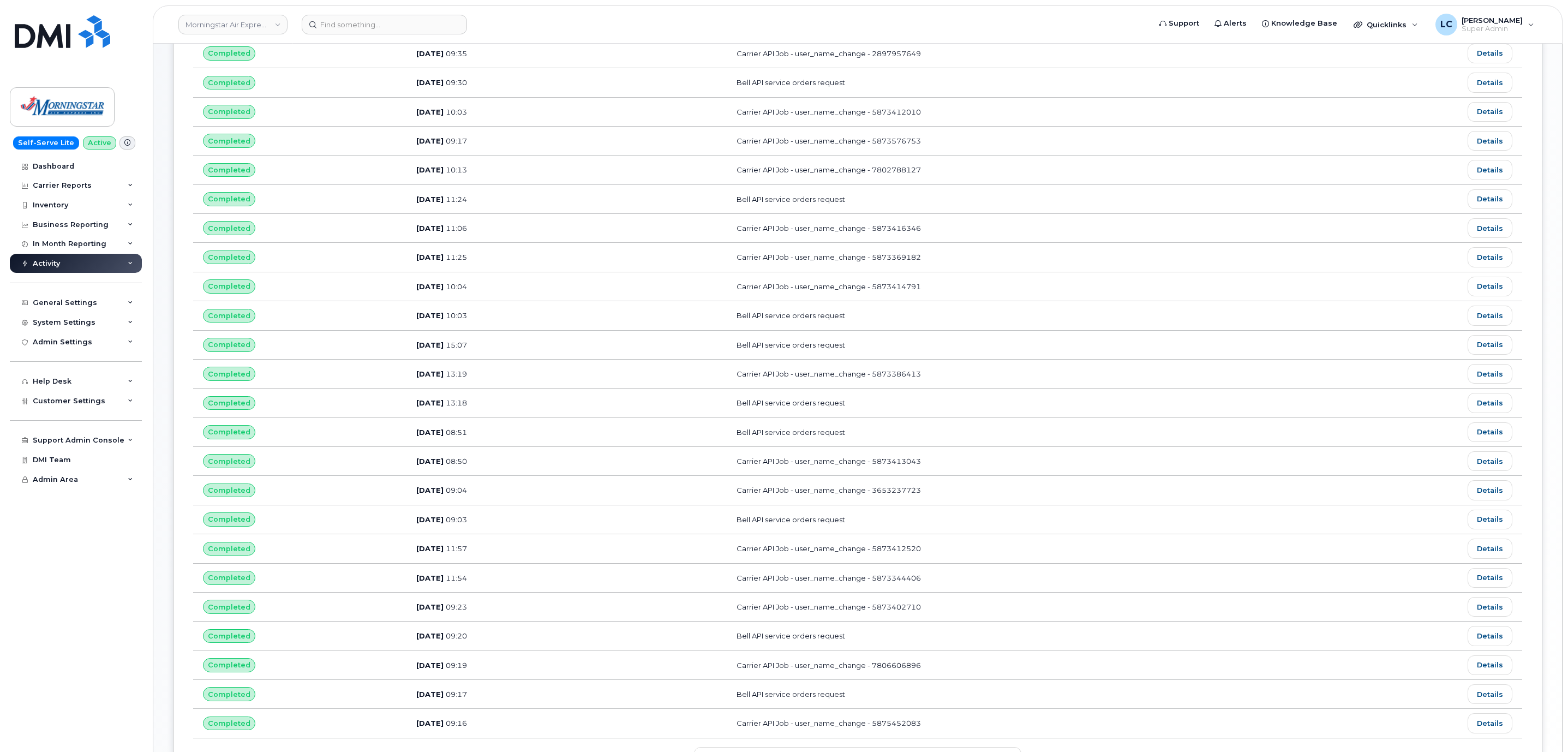
scroll to position [82, 0]
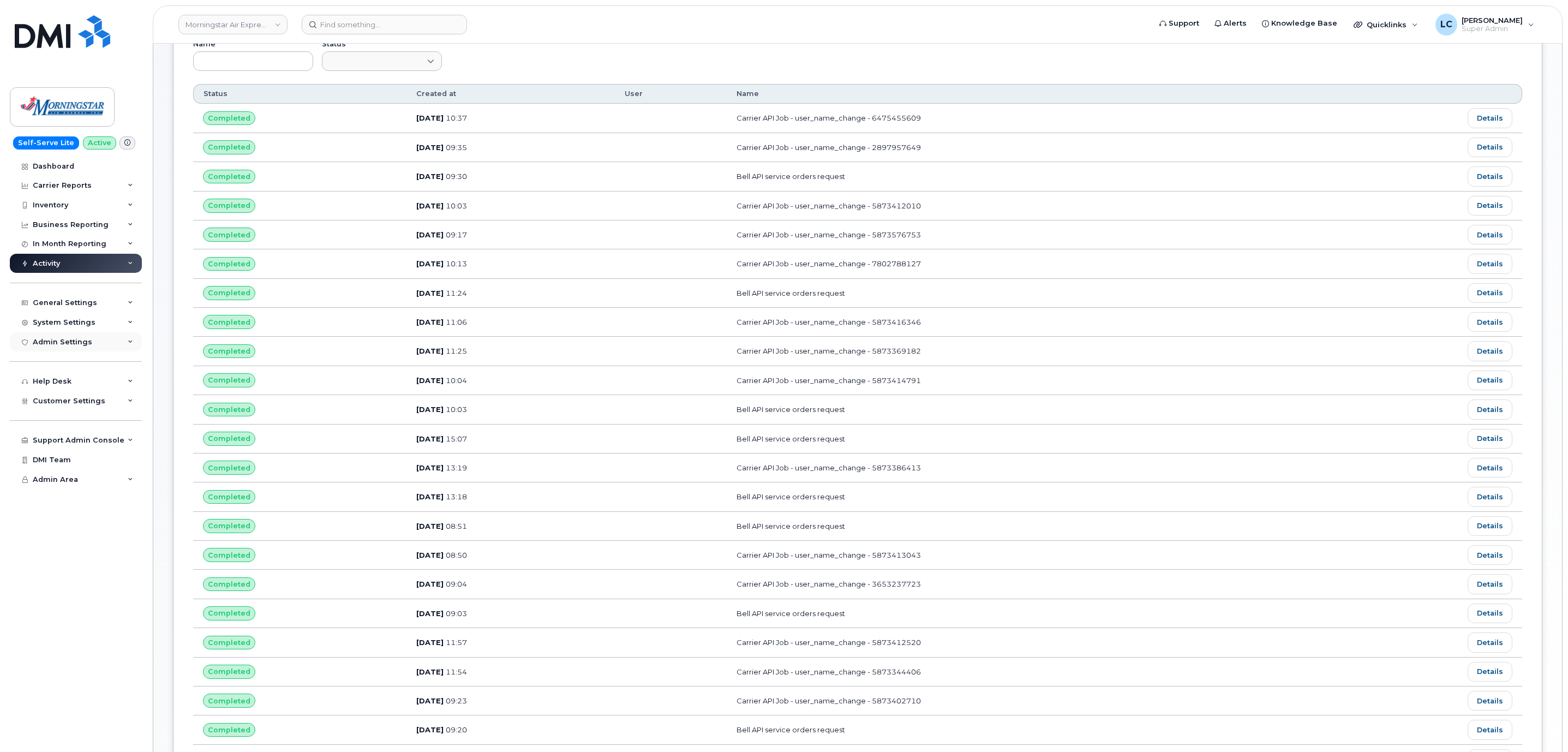
click at [70, 338] on div "Admin Settings" at bounding box center [62, 342] width 59 height 9
click at [74, 375] on link "Integrations" at bounding box center [85, 382] width 113 height 21
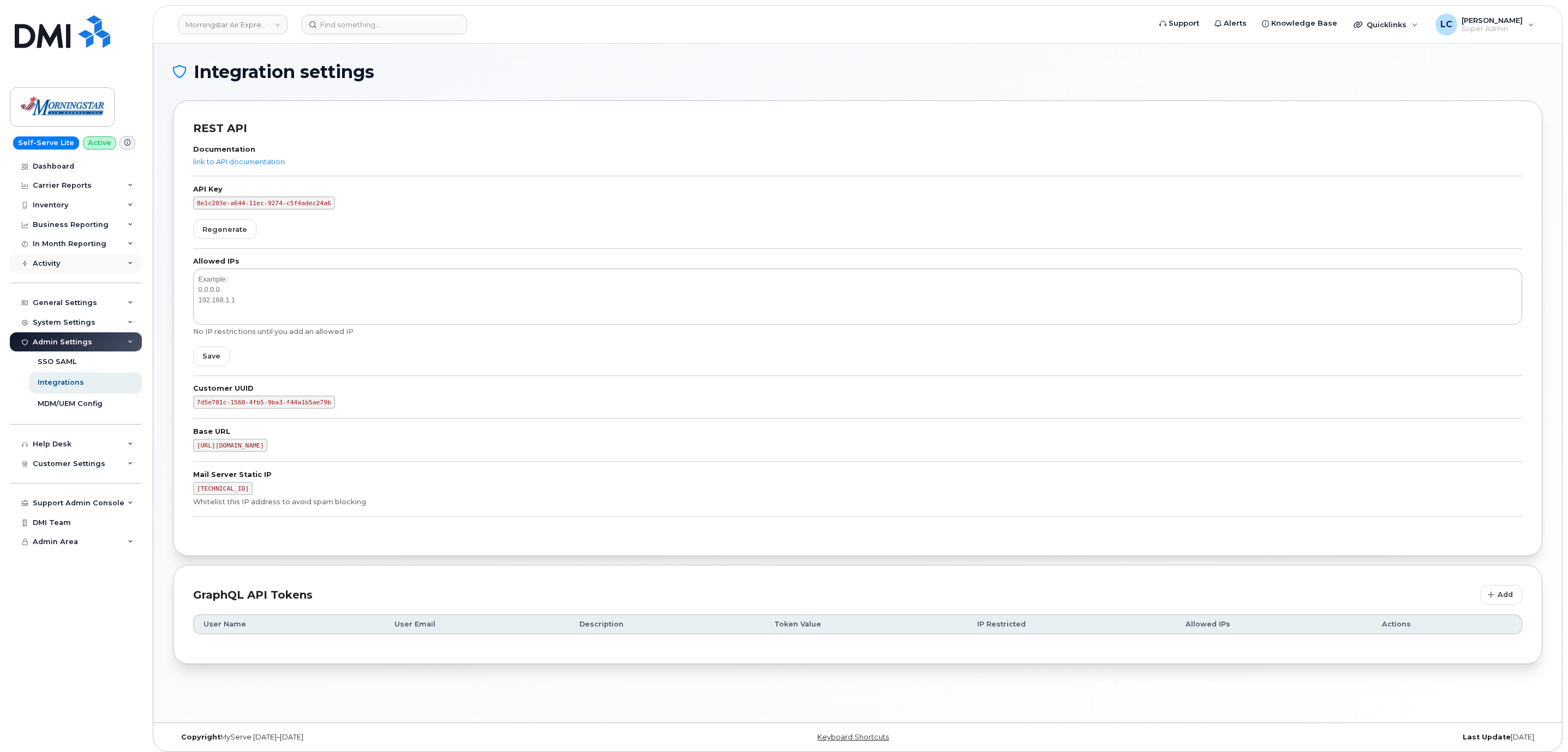
click at [113, 271] on div "Activity" at bounding box center [76, 263] width 132 height 20
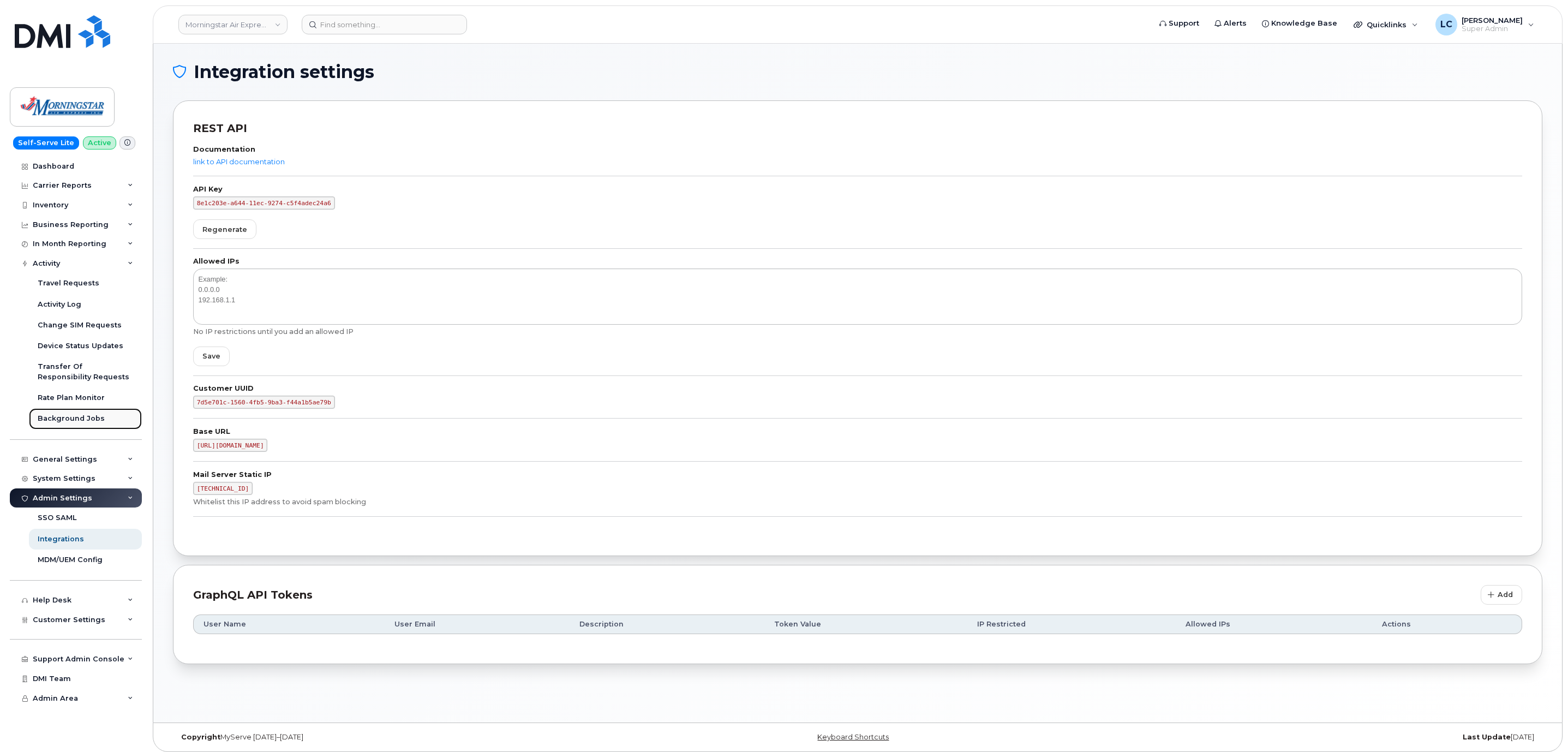
click at [91, 421] on div "Background Jobs" at bounding box center [71, 418] width 67 height 10
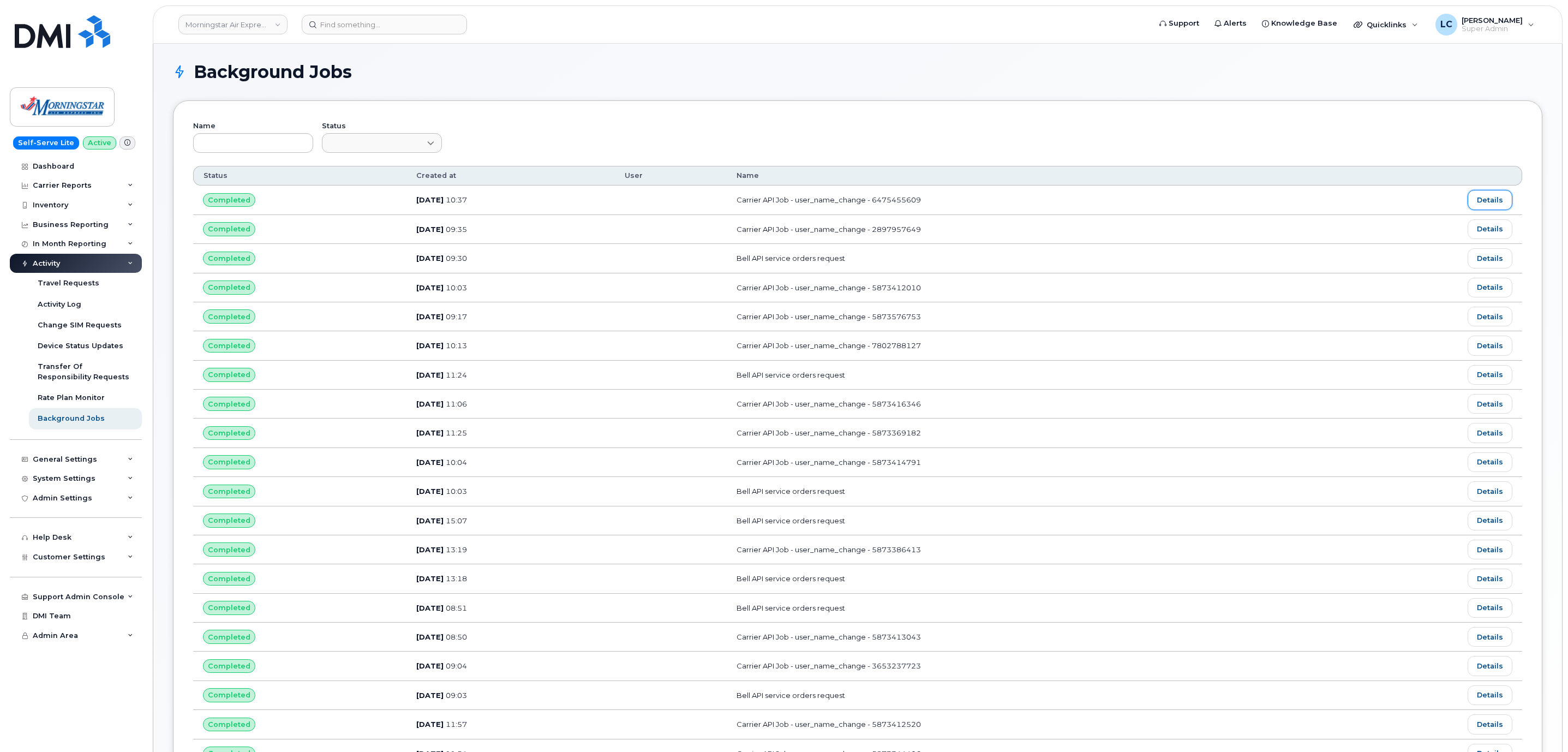
click at [1477, 204] on link "Details" at bounding box center [1489, 199] width 45 height 20
drag, startPoint x: 907, startPoint y: 203, endPoint x: 983, endPoint y: 211, distance: 76.4
click at [983, 211] on td "Carrier API Job - user_name_change - 6475455609" at bounding box center [1028, 199] width 604 height 29
copy td "6475455609"
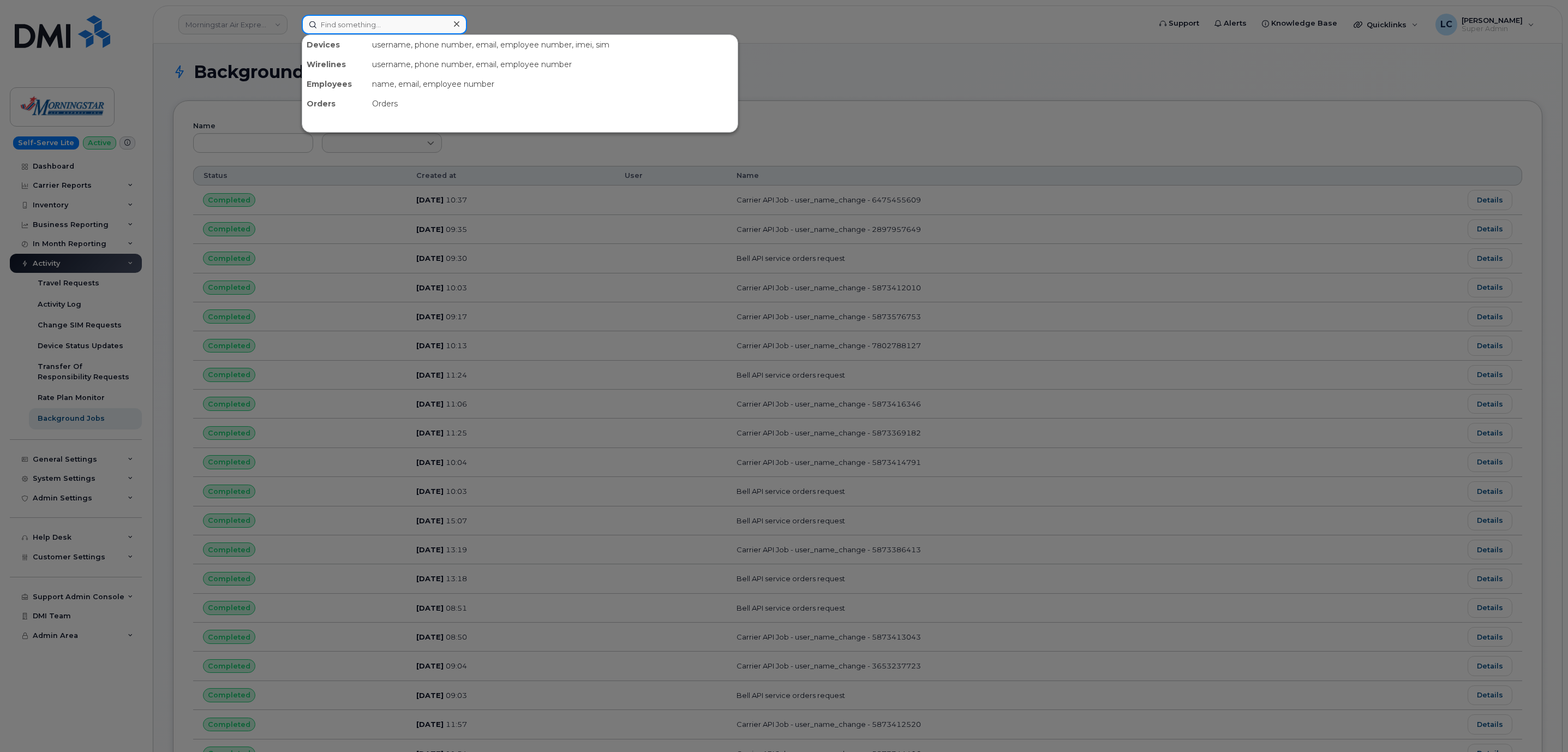
click at [408, 23] on input at bounding box center [384, 24] width 165 height 20
paste input "6475455609"
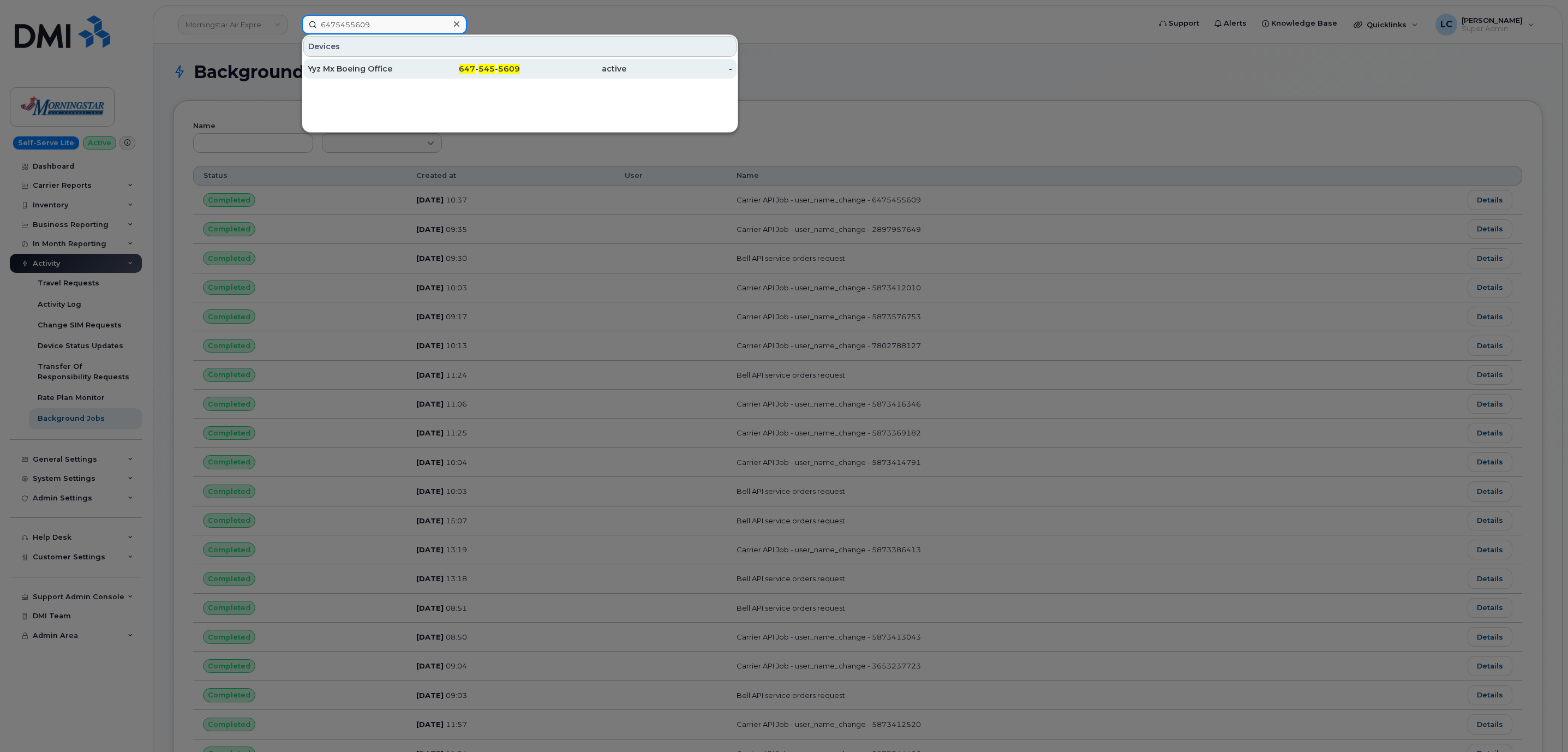
type input "6475455609"
click at [480, 69] on span "545" at bounding box center [486, 69] width 16 height 10
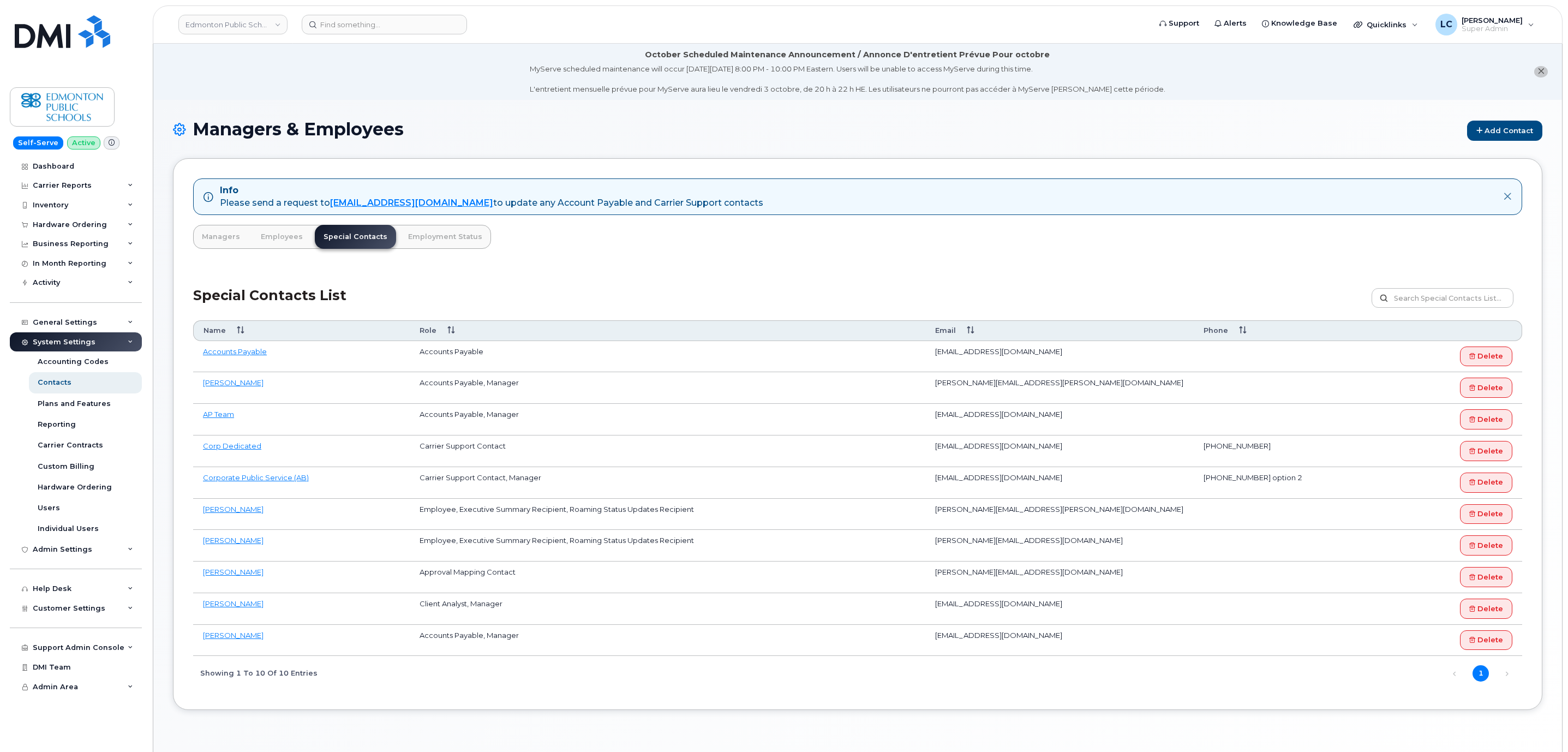
scroll to position [62, 0]
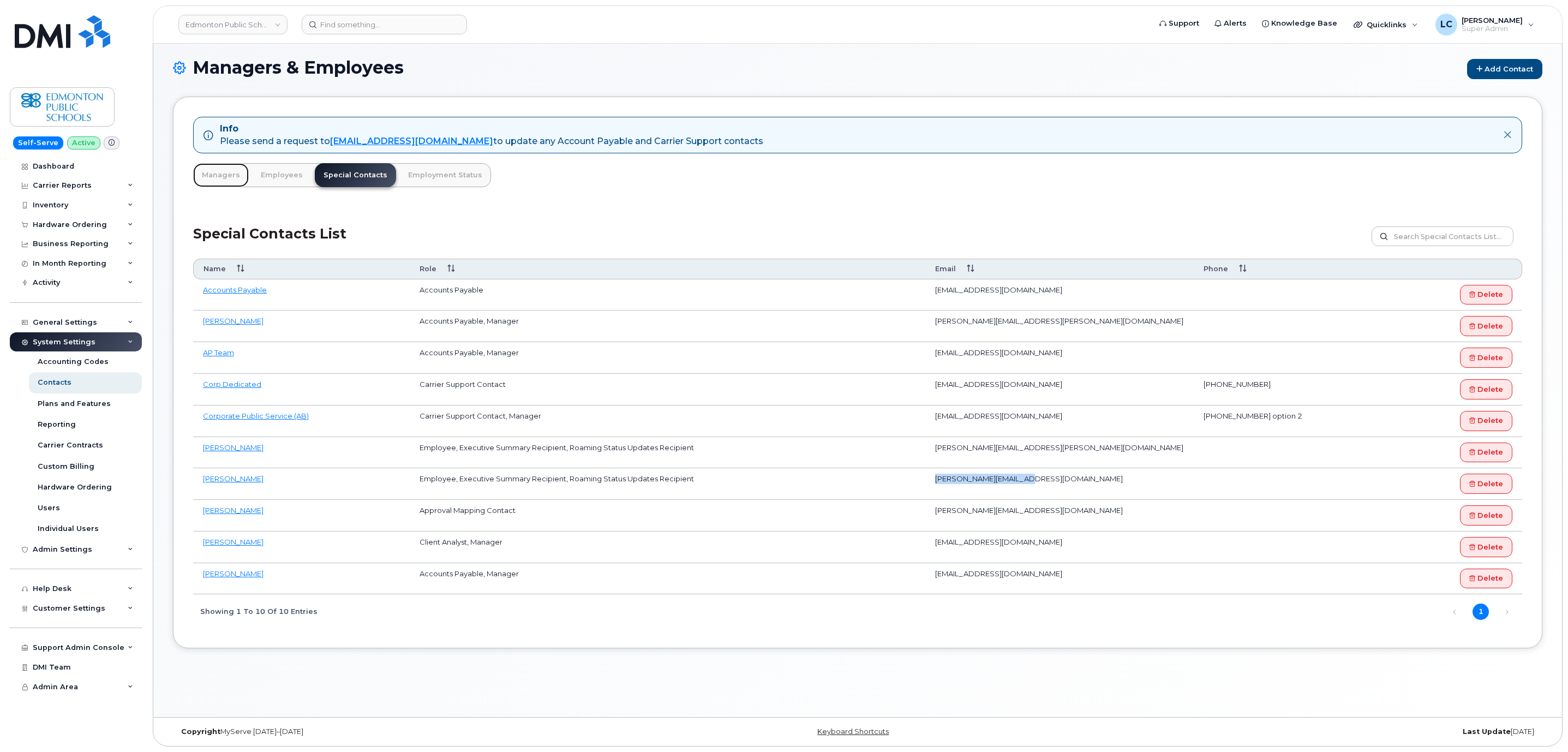
click at [215, 179] on link "Managers" at bounding box center [221, 174] width 55 height 24
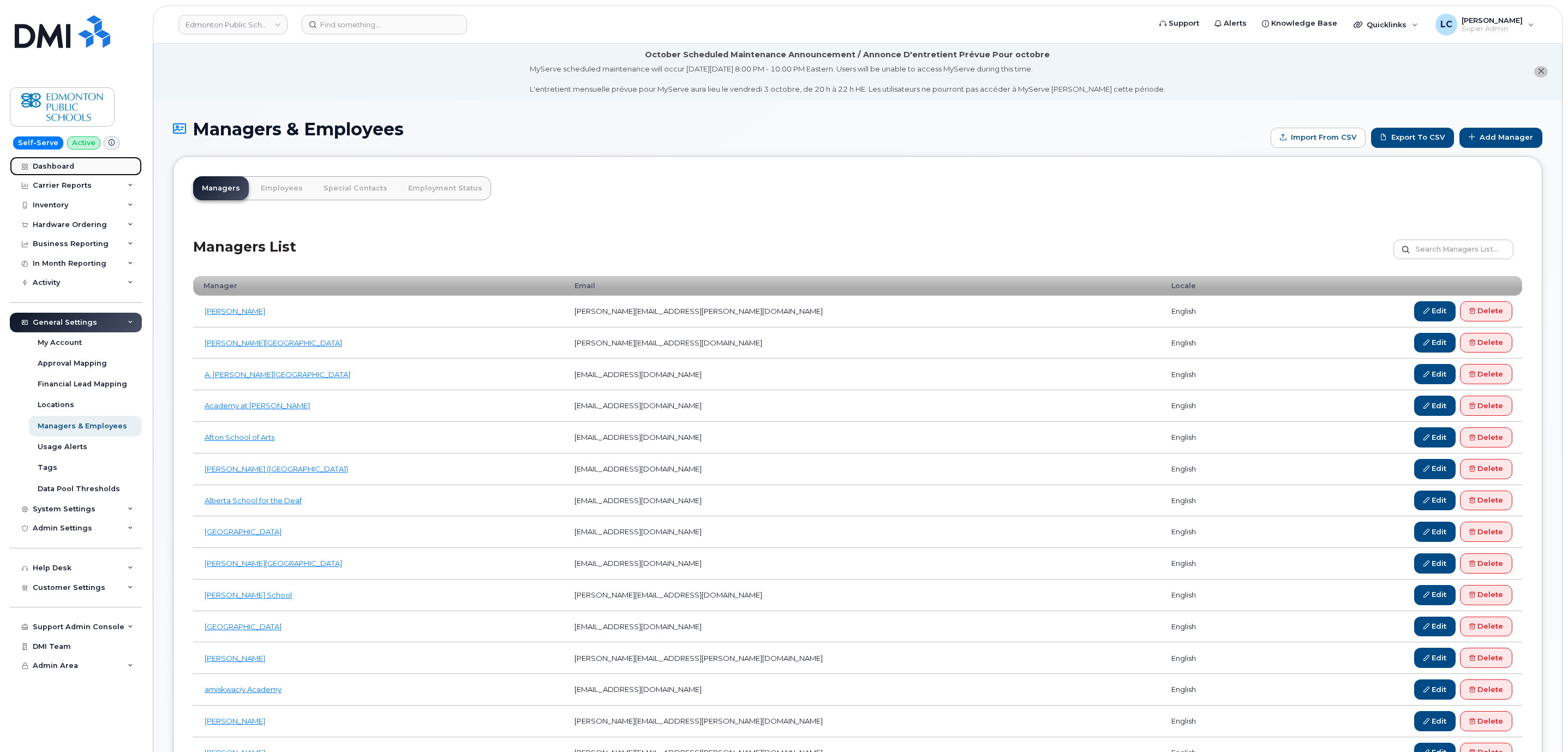
click at [74, 167] on link "Dashboard" at bounding box center [76, 167] width 132 height 20
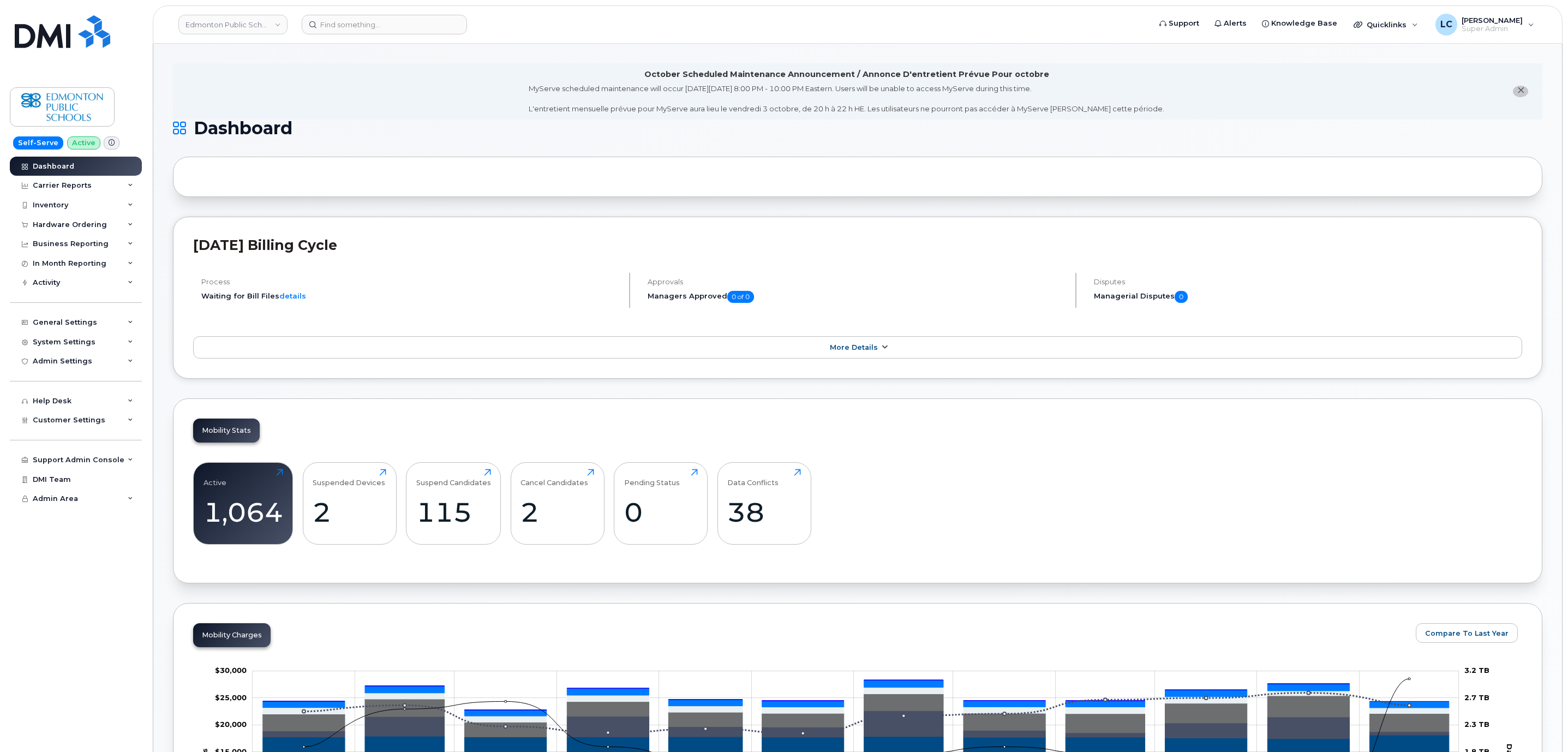
click at [857, 351] on span "More Details" at bounding box center [853, 347] width 48 height 8
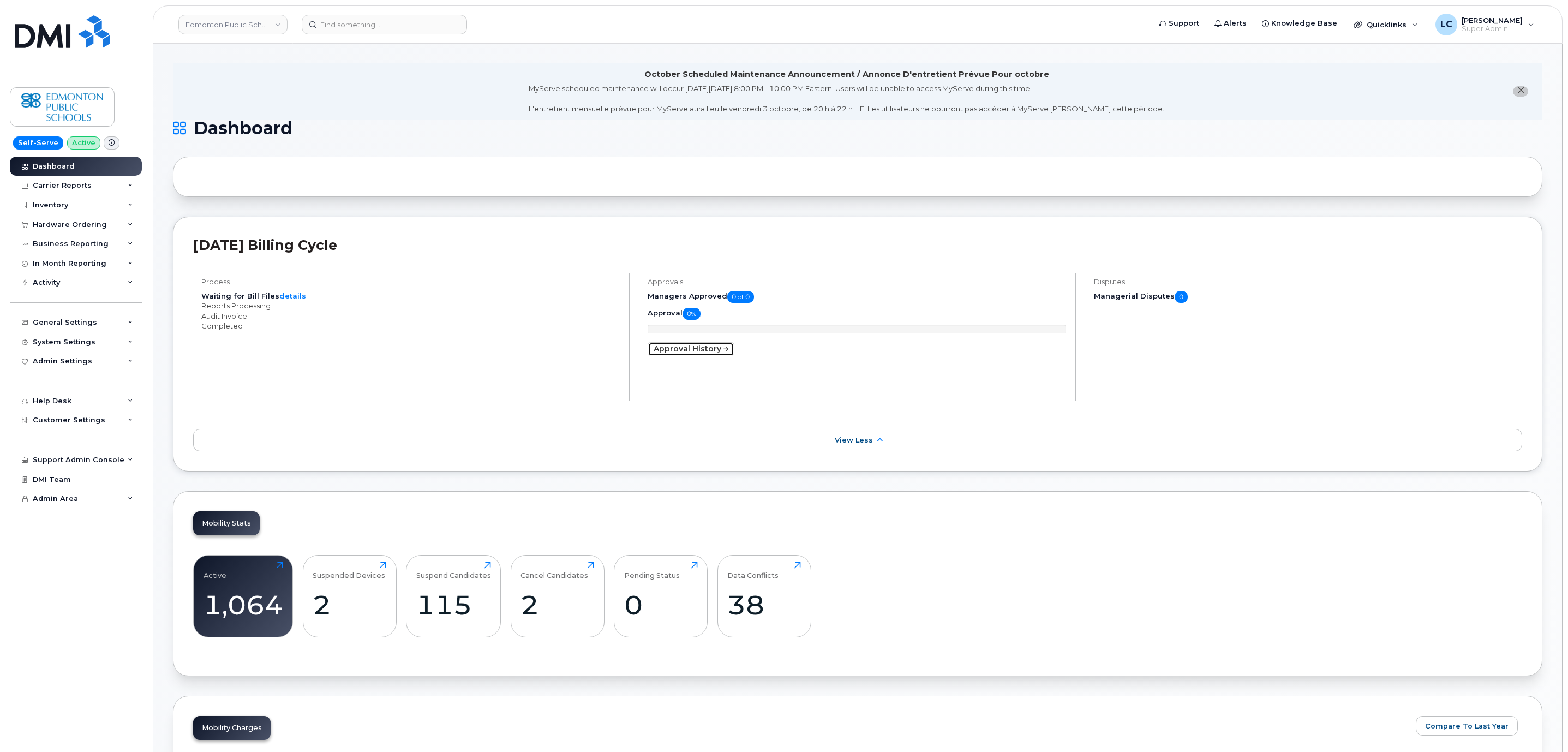
click at [722, 355] on link "Approval History" at bounding box center [691, 349] width 87 height 14
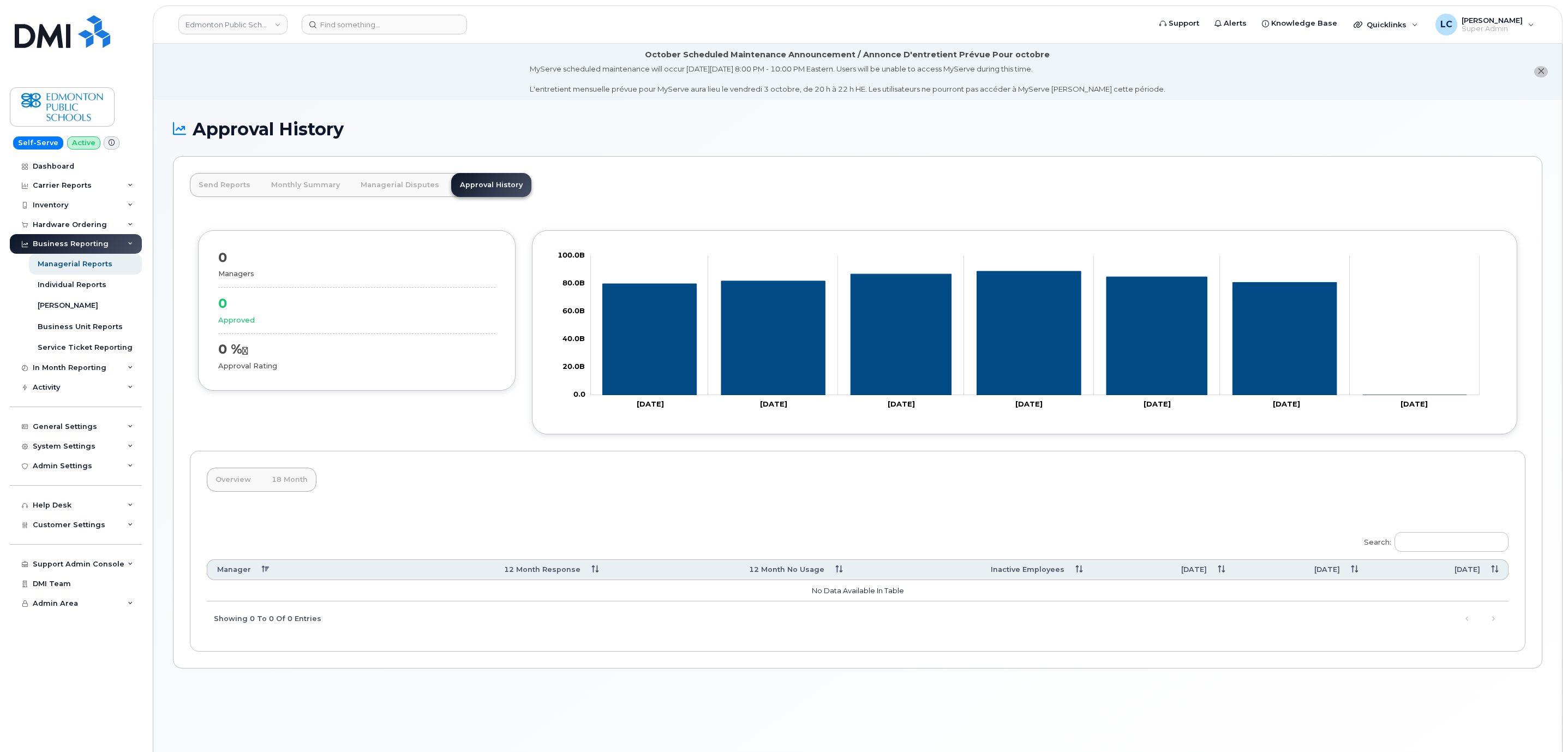
click at [1259, 527] on div "Search: Manager 12 Month Response 12 Month No Usage Inactive Employees [DATE] […" at bounding box center [857, 579] width 1301 height 110
click at [398, 478] on div "Overview 18 Month Search: Manager 12 Month Response 12 Month No Usage Inactive …" at bounding box center [857, 551] width 1336 height 201
click at [388, 184] on link "Managerial Disputes" at bounding box center [399, 185] width 96 height 24
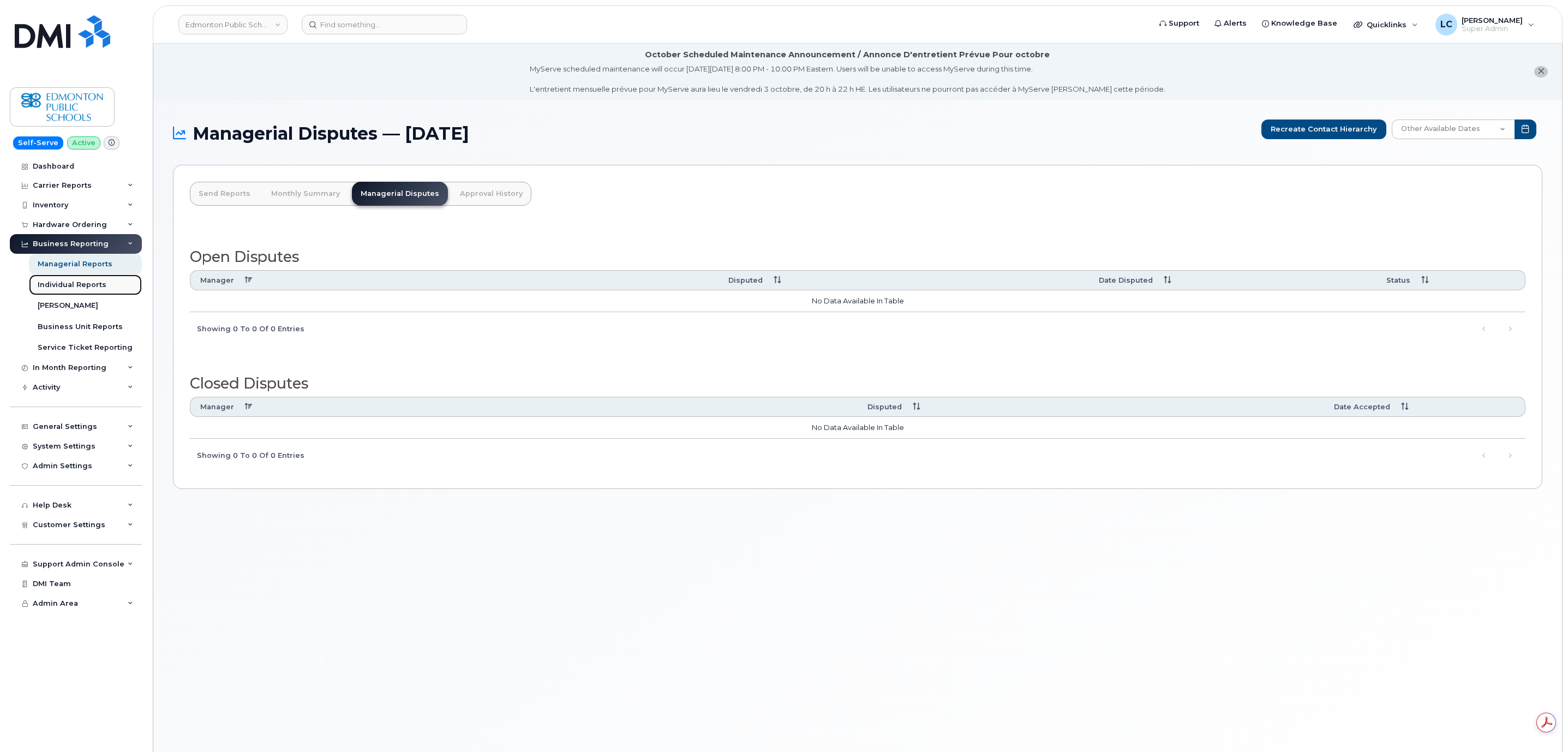
click at [96, 287] on div "Individual Reports" at bounding box center [72, 285] width 69 height 10
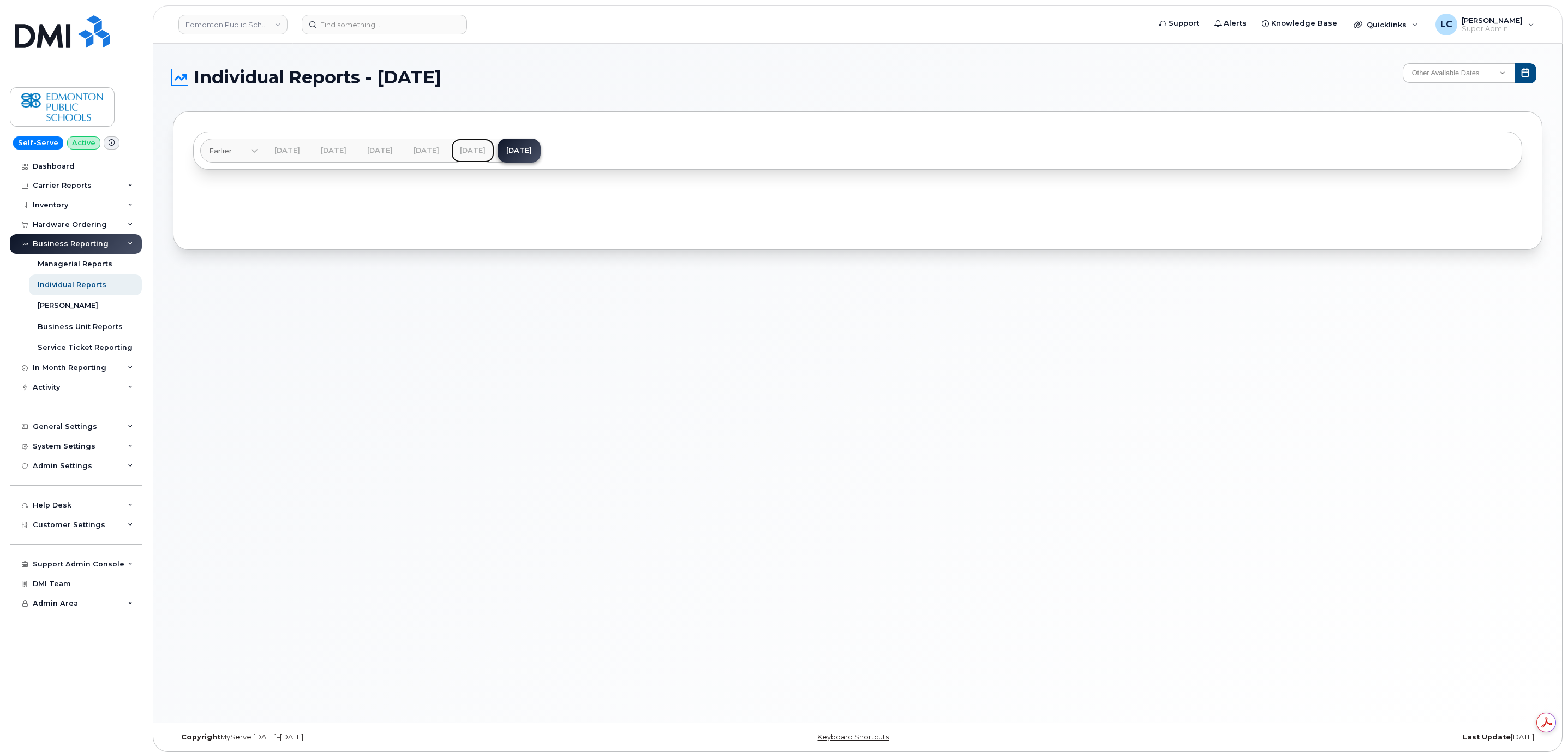
click at [494, 148] on link "Aug 2025" at bounding box center [473, 150] width 43 height 24
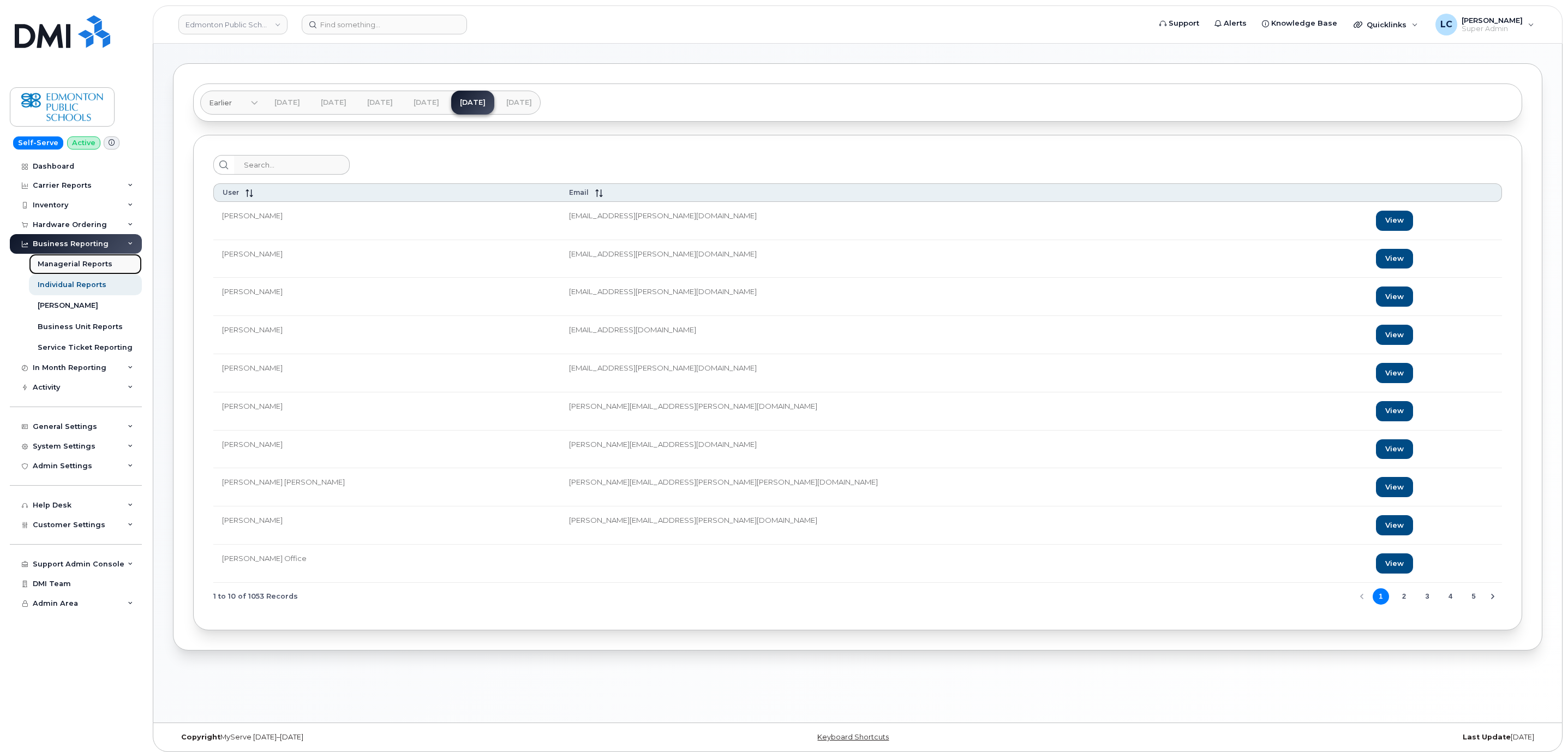
click at [85, 262] on div "Managerial Reports" at bounding box center [75, 264] width 75 height 10
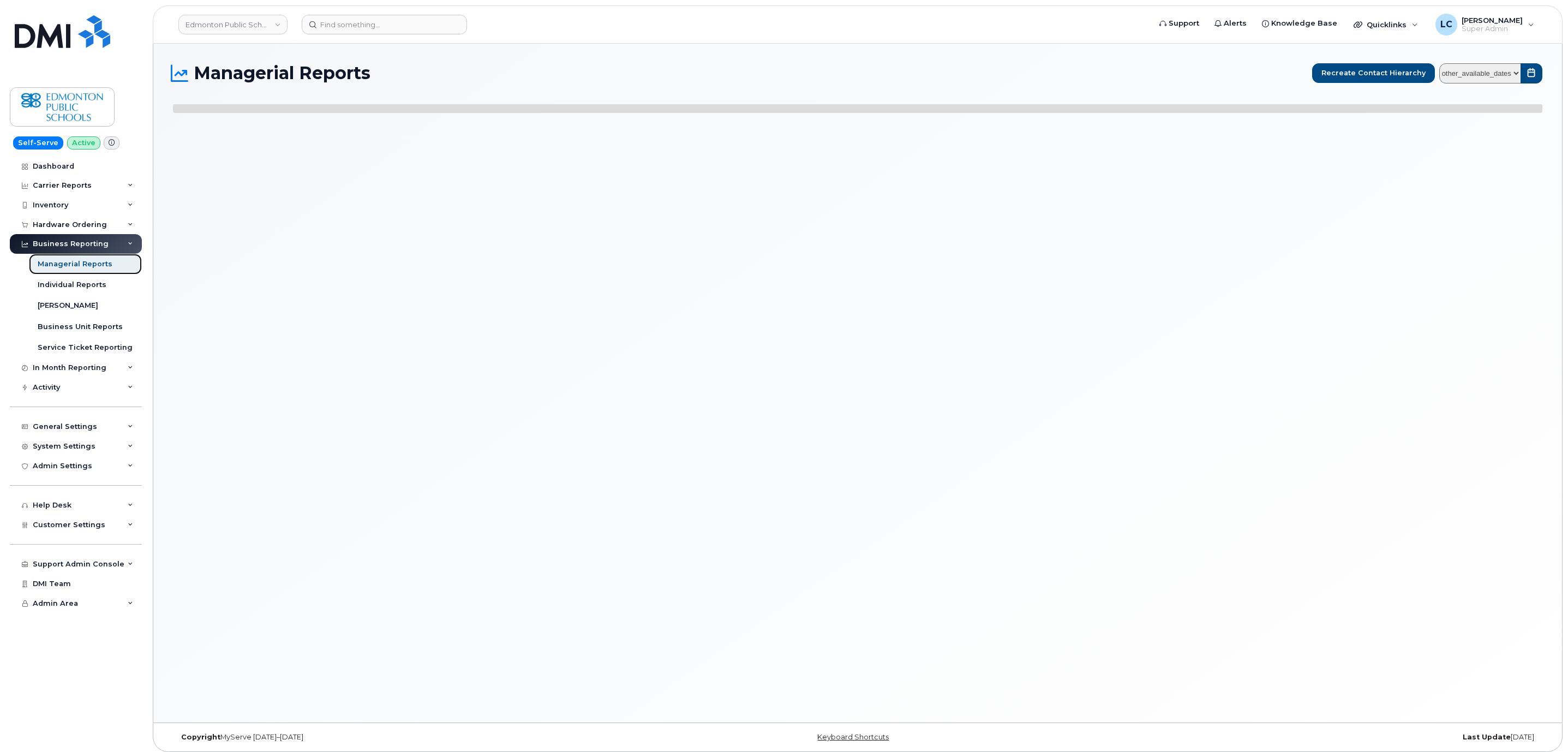
select select
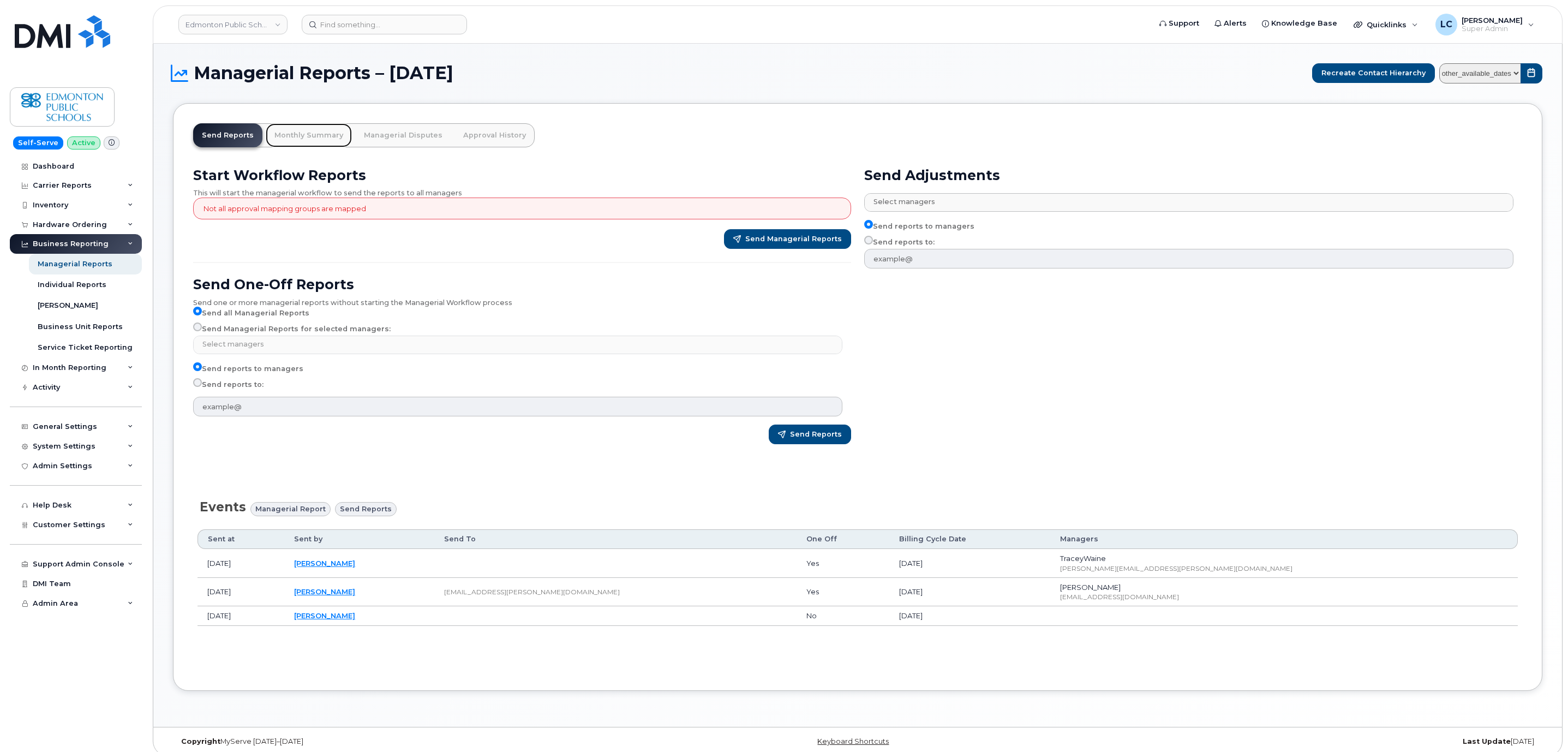
click at [334, 137] on link "Monthly Summary" at bounding box center [309, 135] width 86 height 24
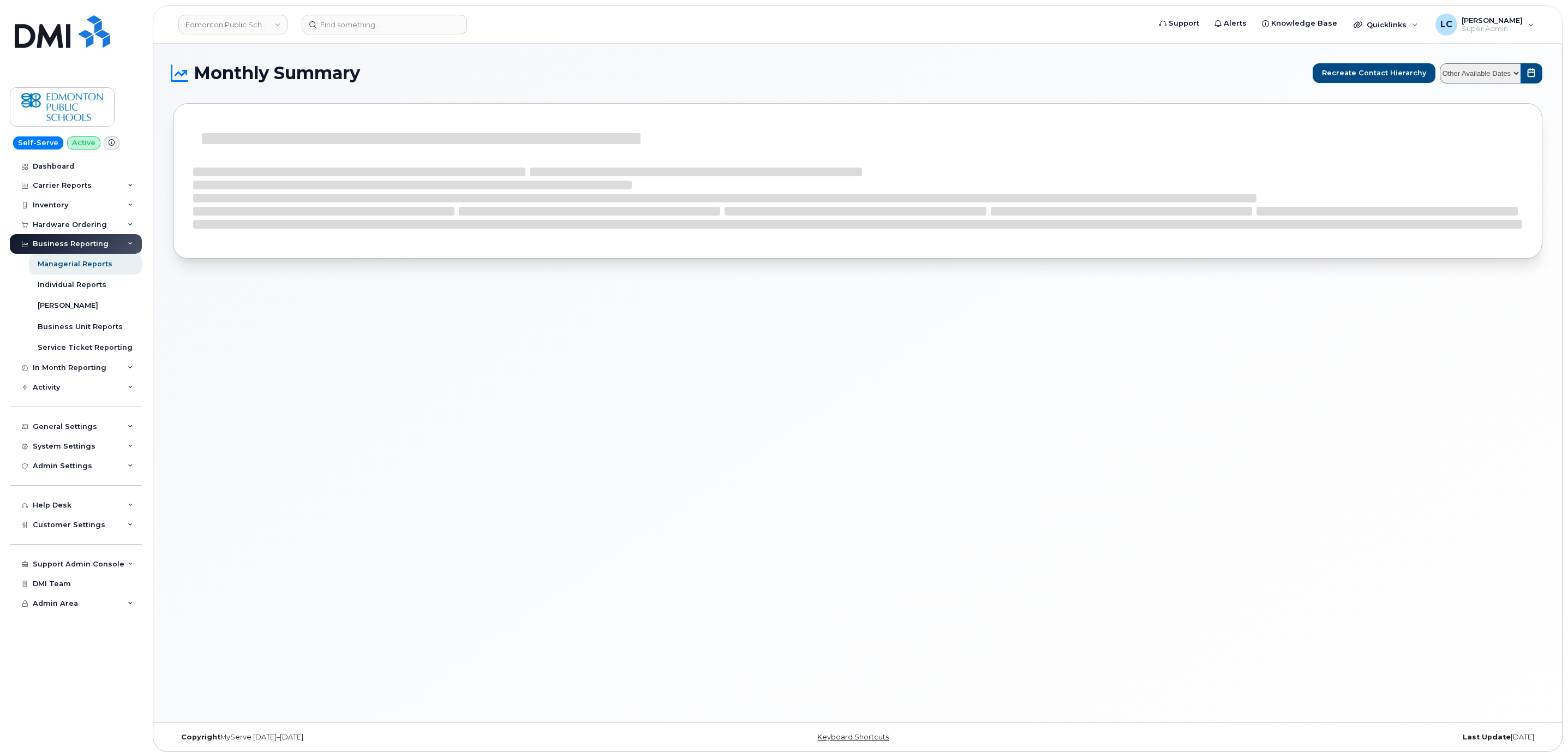
select select
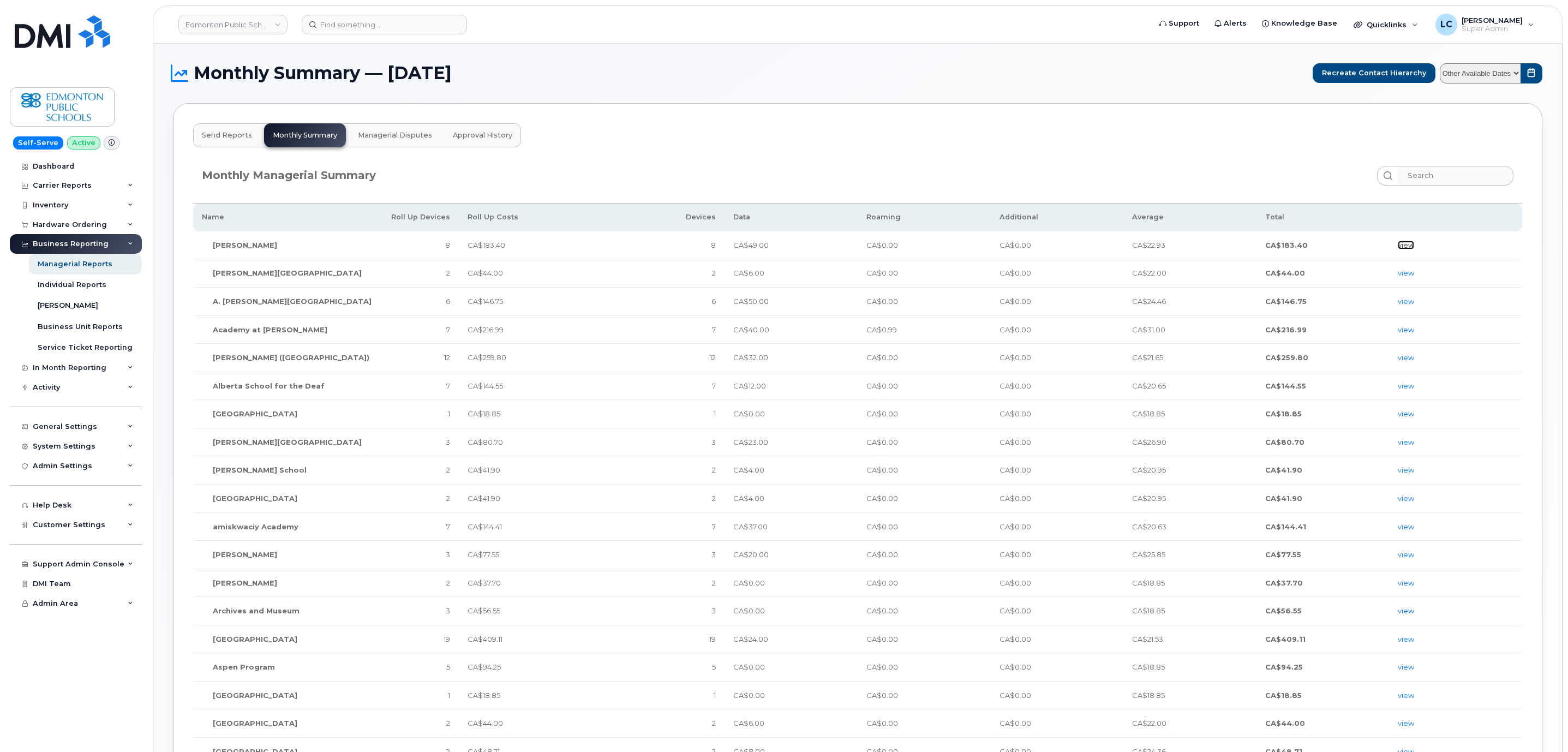
click at [1401, 245] on link "view" at bounding box center [1406, 245] width 16 height 9
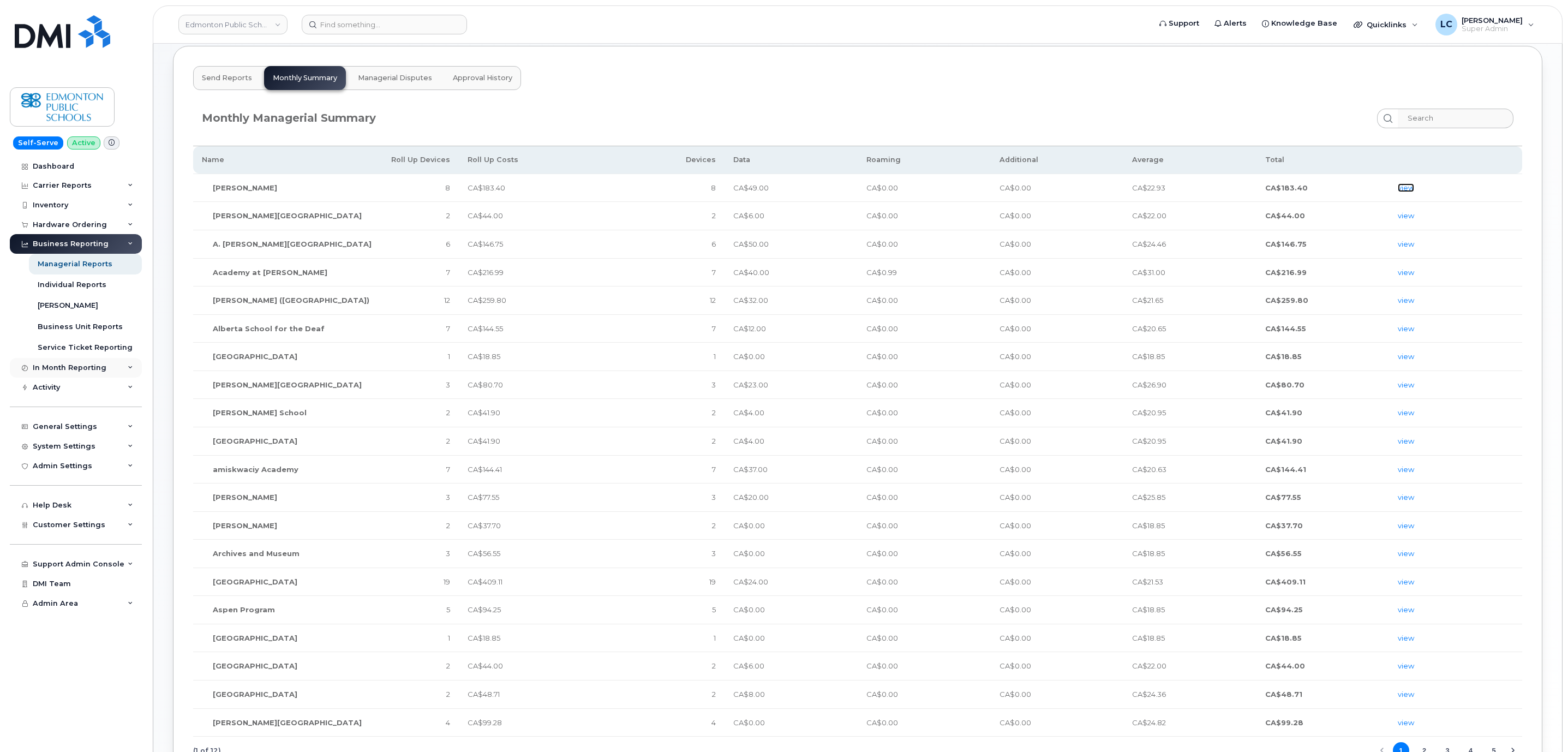
scroll to position [82, 0]
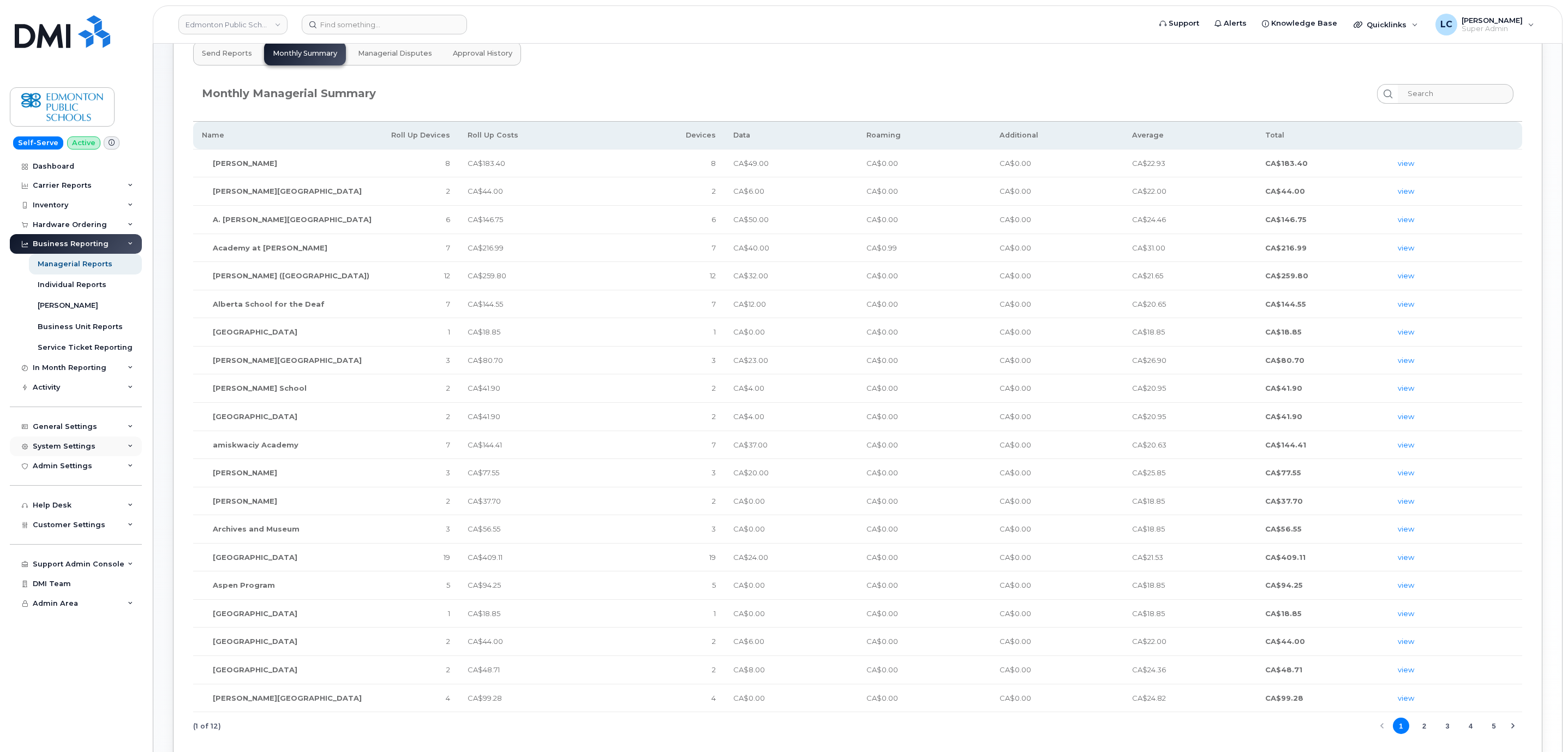
click at [101, 445] on div "System Settings" at bounding box center [76, 446] width 132 height 20
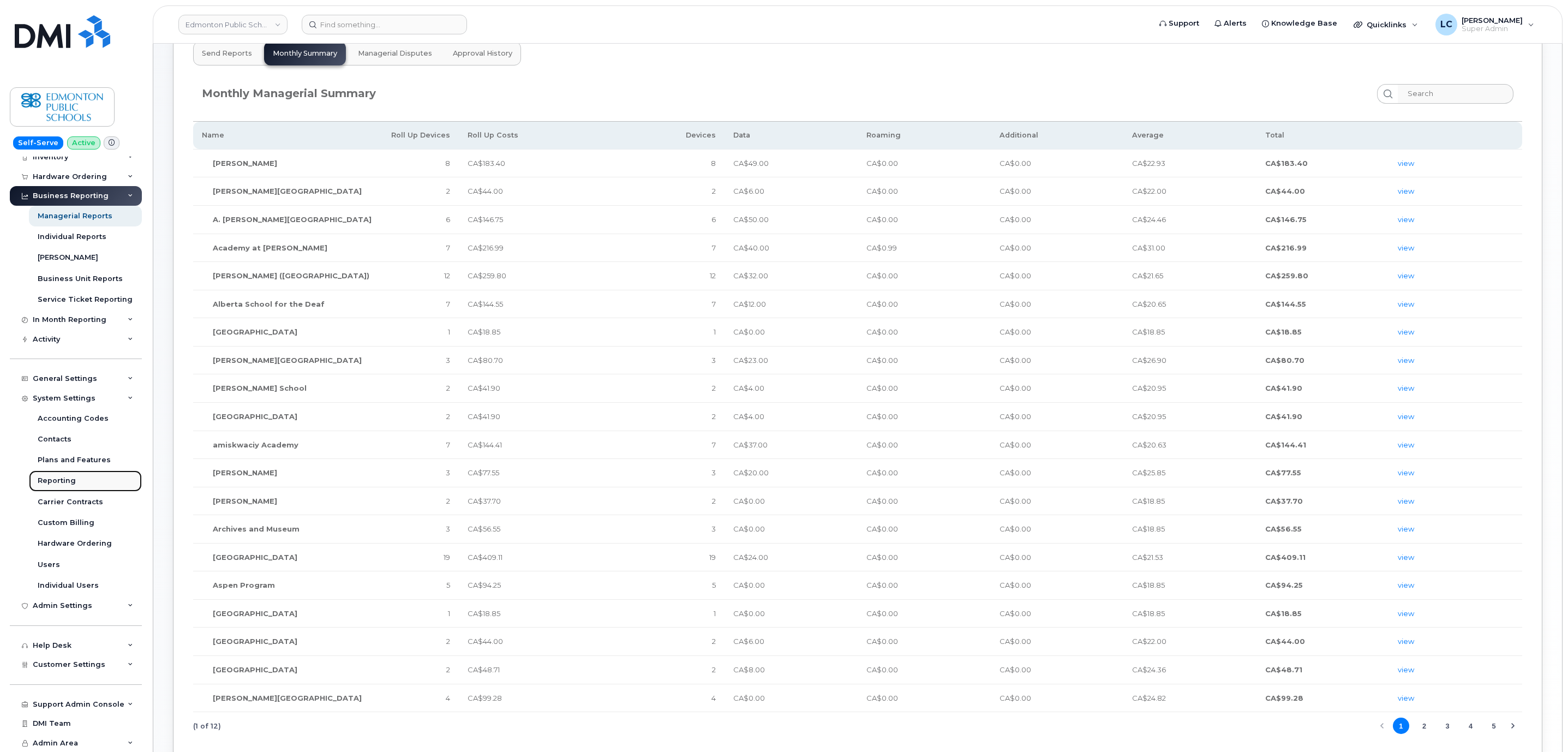
click at [72, 480] on div "Reporting" at bounding box center [57, 481] width 38 height 10
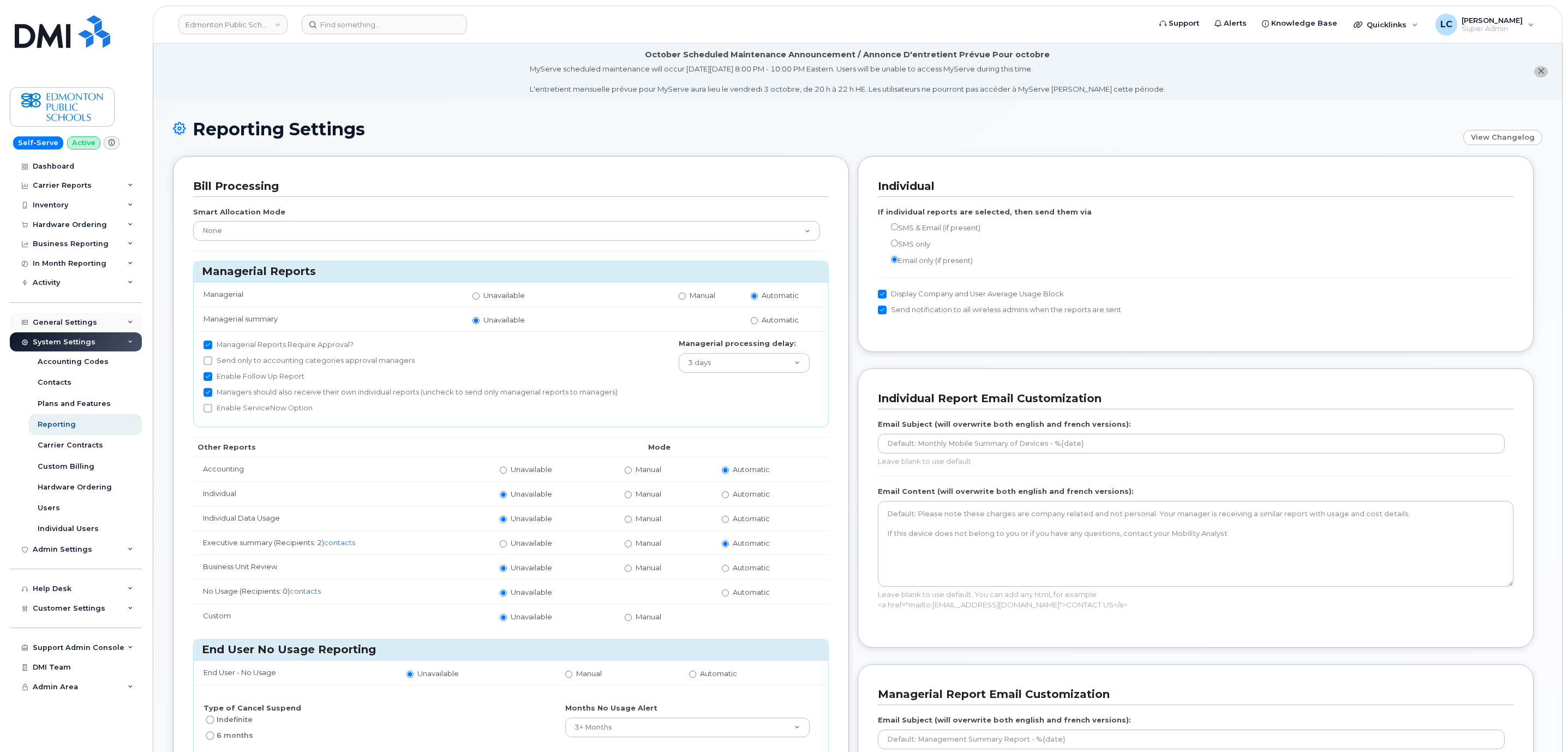
click at [113, 323] on div "General Settings" at bounding box center [76, 323] width 132 height 20
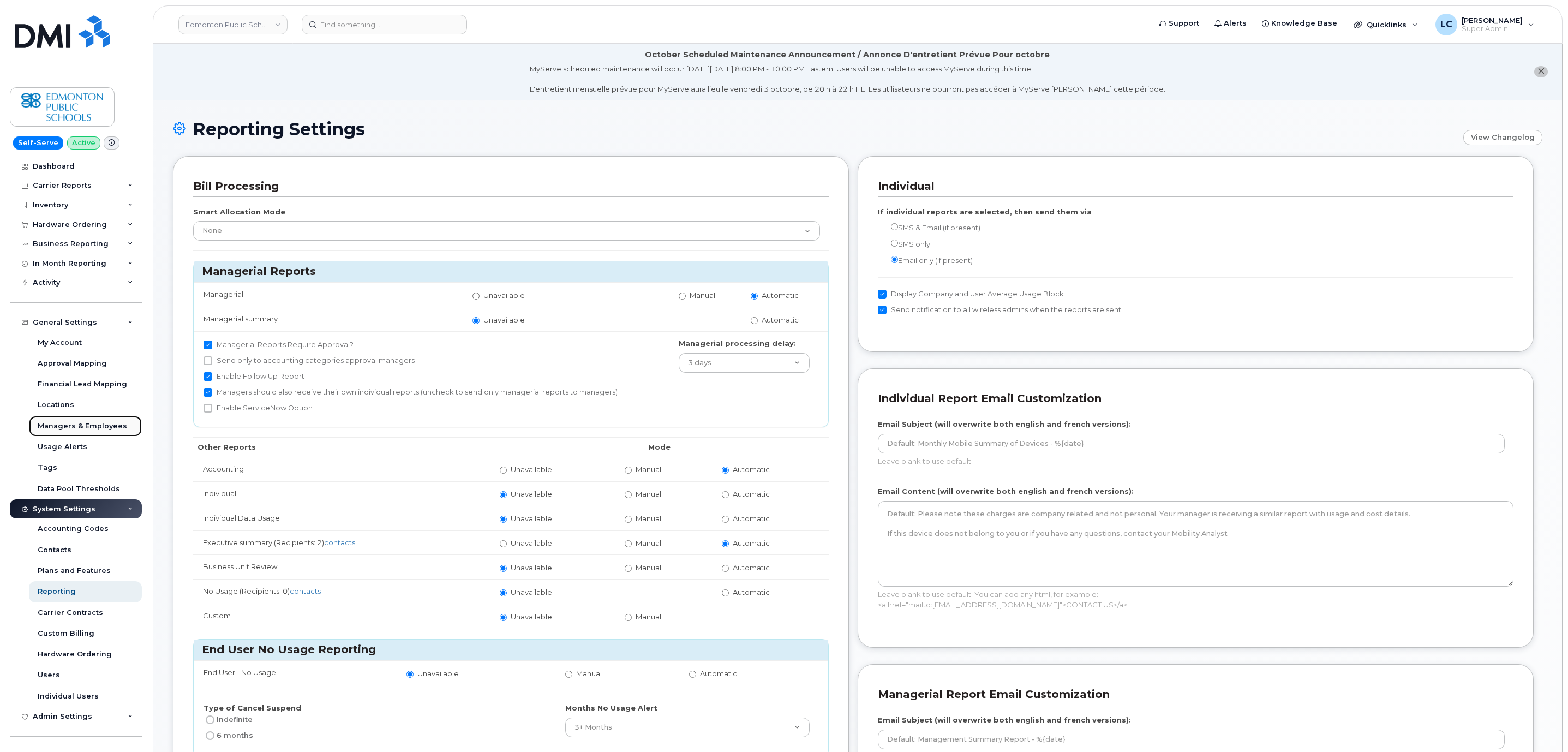
click at [104, 426] on div "Managers & Employees" at bounding box center [82, 426] width 90 height 10
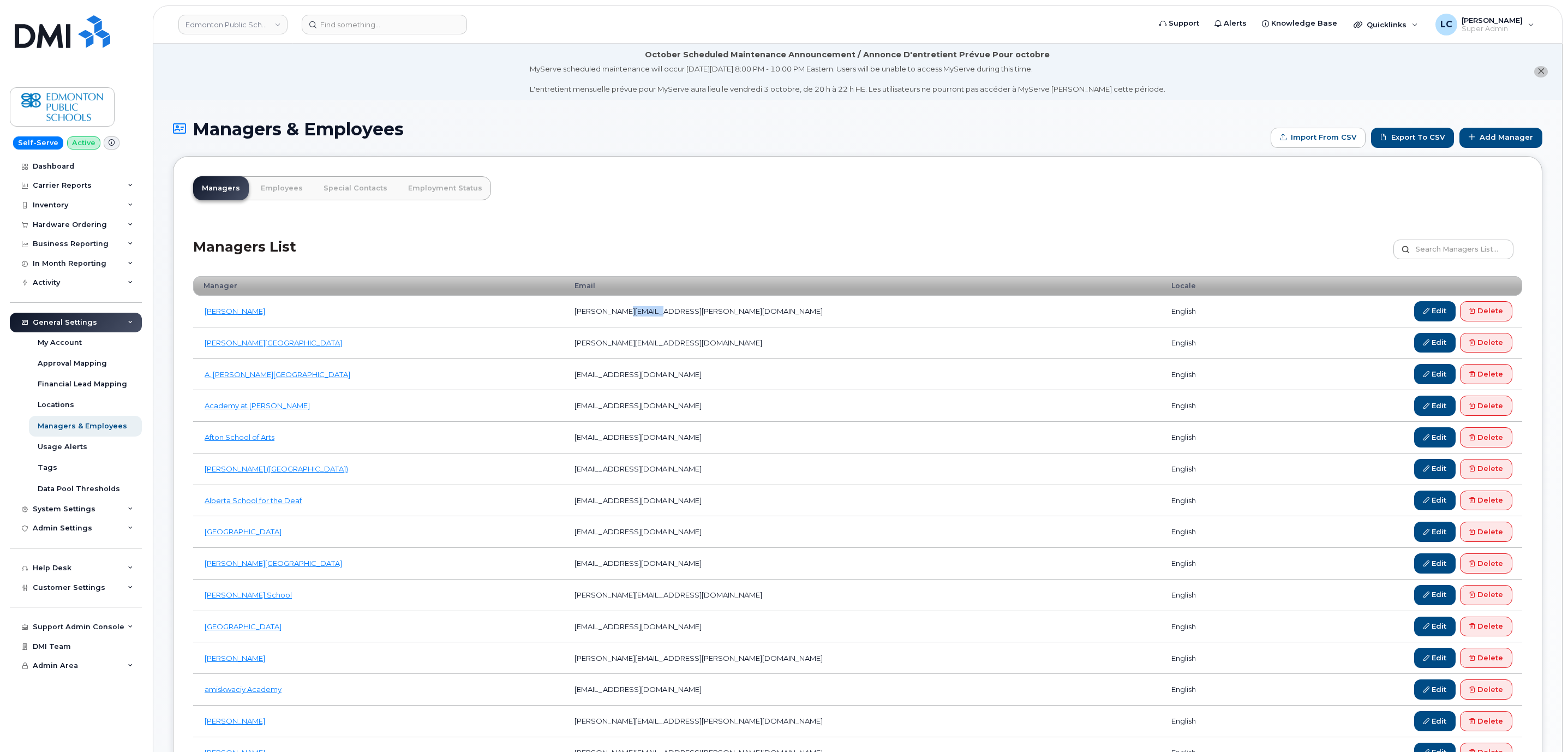
drag, startPoint x: 686, startPoint y: 312, endPoint x: 645, endPoint y: 315, distance: 41.1
click at [645, 315] on td "[PERSON_NAME][EMAIL_ADDRESS][PERSON_NAME][DOMAIN_NAME]" at bounding box center [863, 312] width 596 height 32
copy td "@[DOMAIN_NAME]"
click at [77, 592] on div "Customer Settings" at bounding box center [76, 587] width 132 height 20
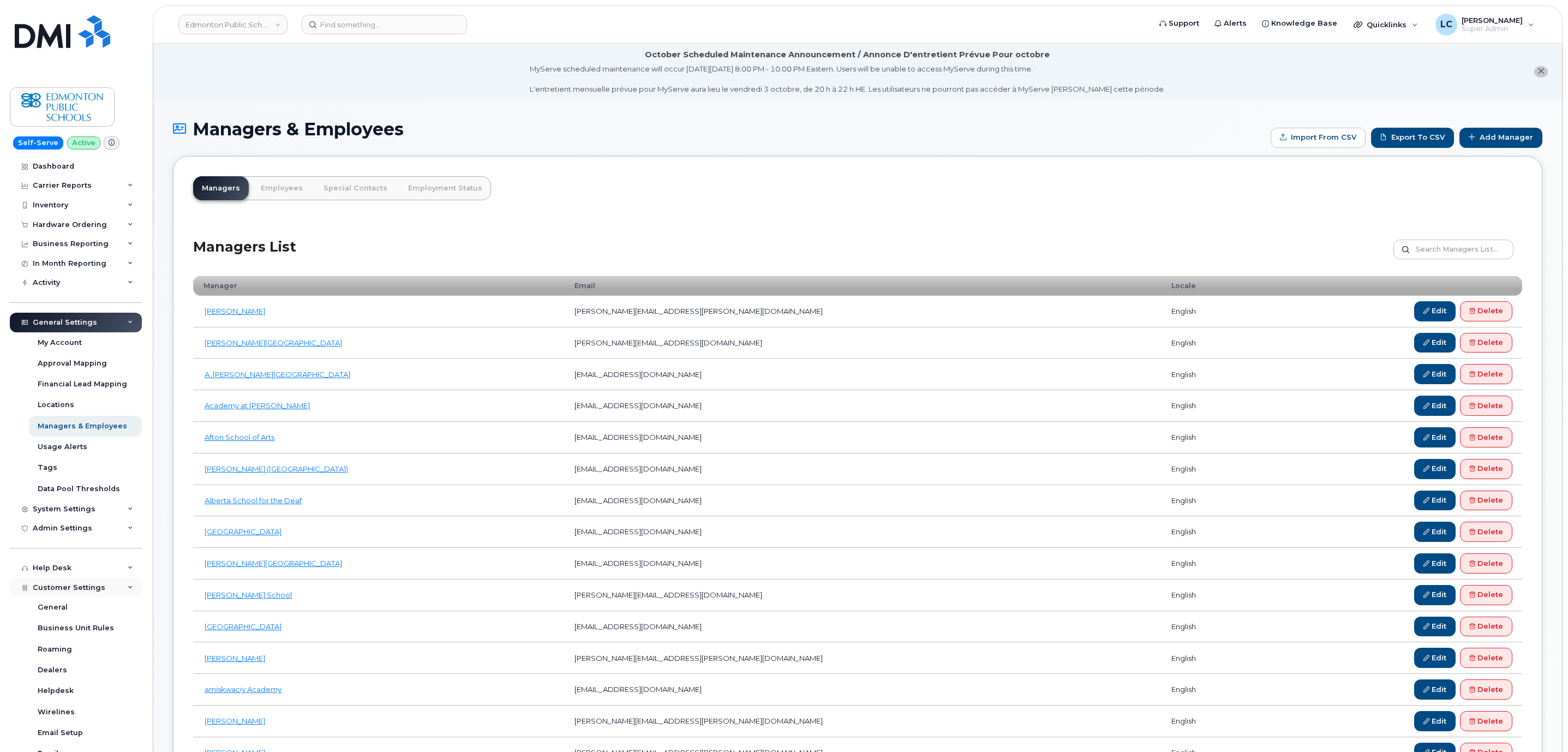
click at [81, 589] on span "Customer Settings" at bounding box center [69, 587] width 73 height 8
click at [367, 27] on input at bounding box center [384, 24] width 165 height 20
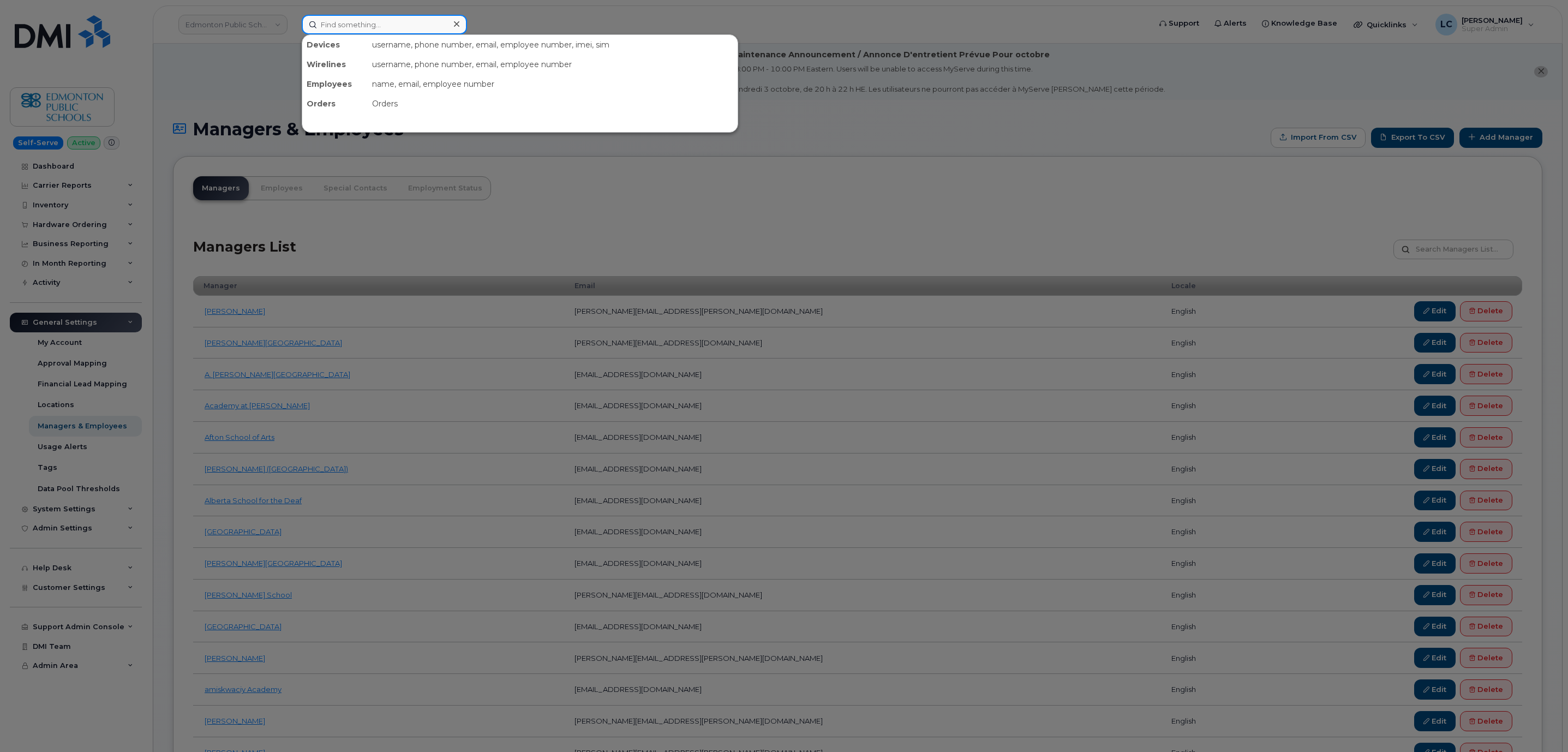
paste input "7802375812"
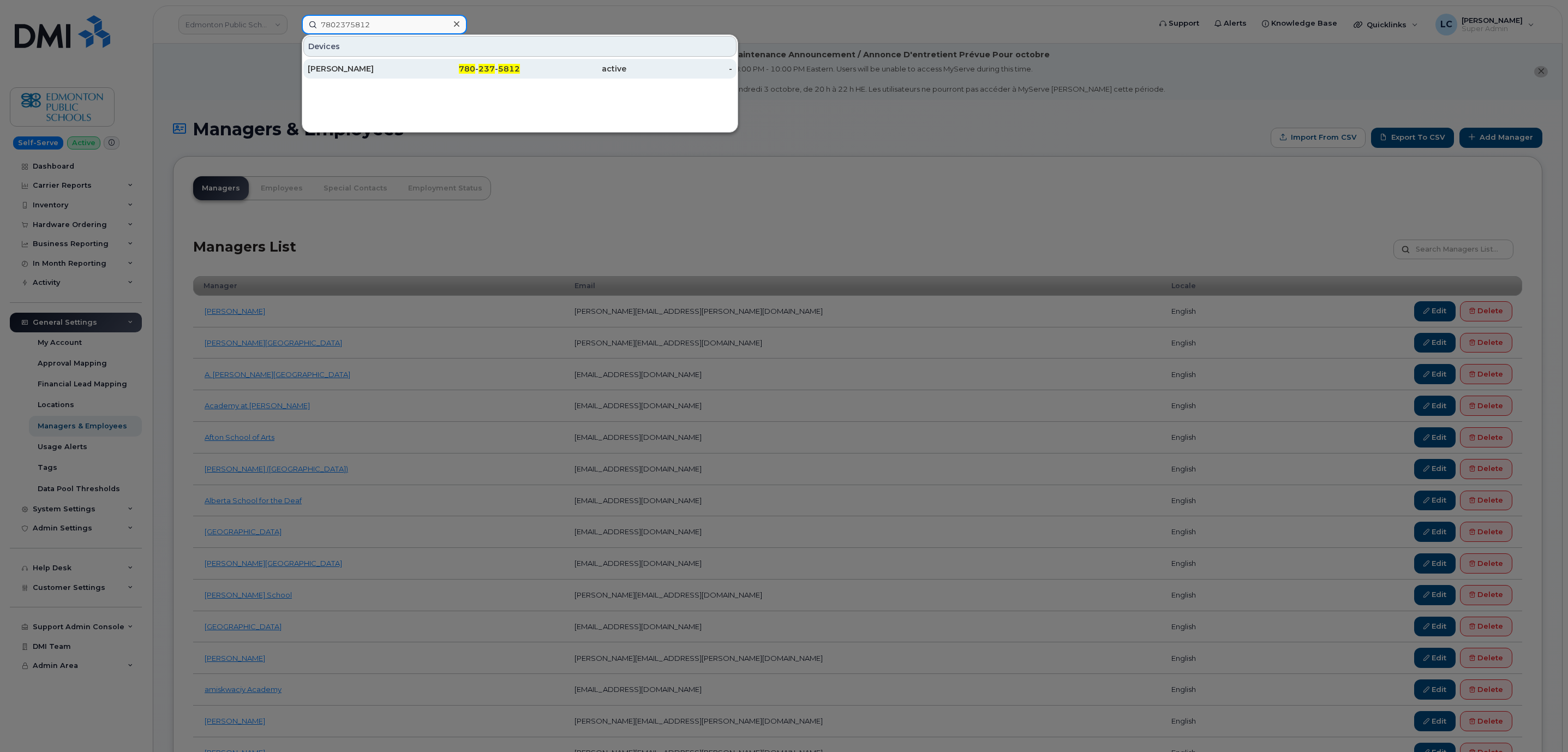
type input "7802375812"
click at [499, 67] on span "5812" at bounding box center [509, 69] width 22 height 10
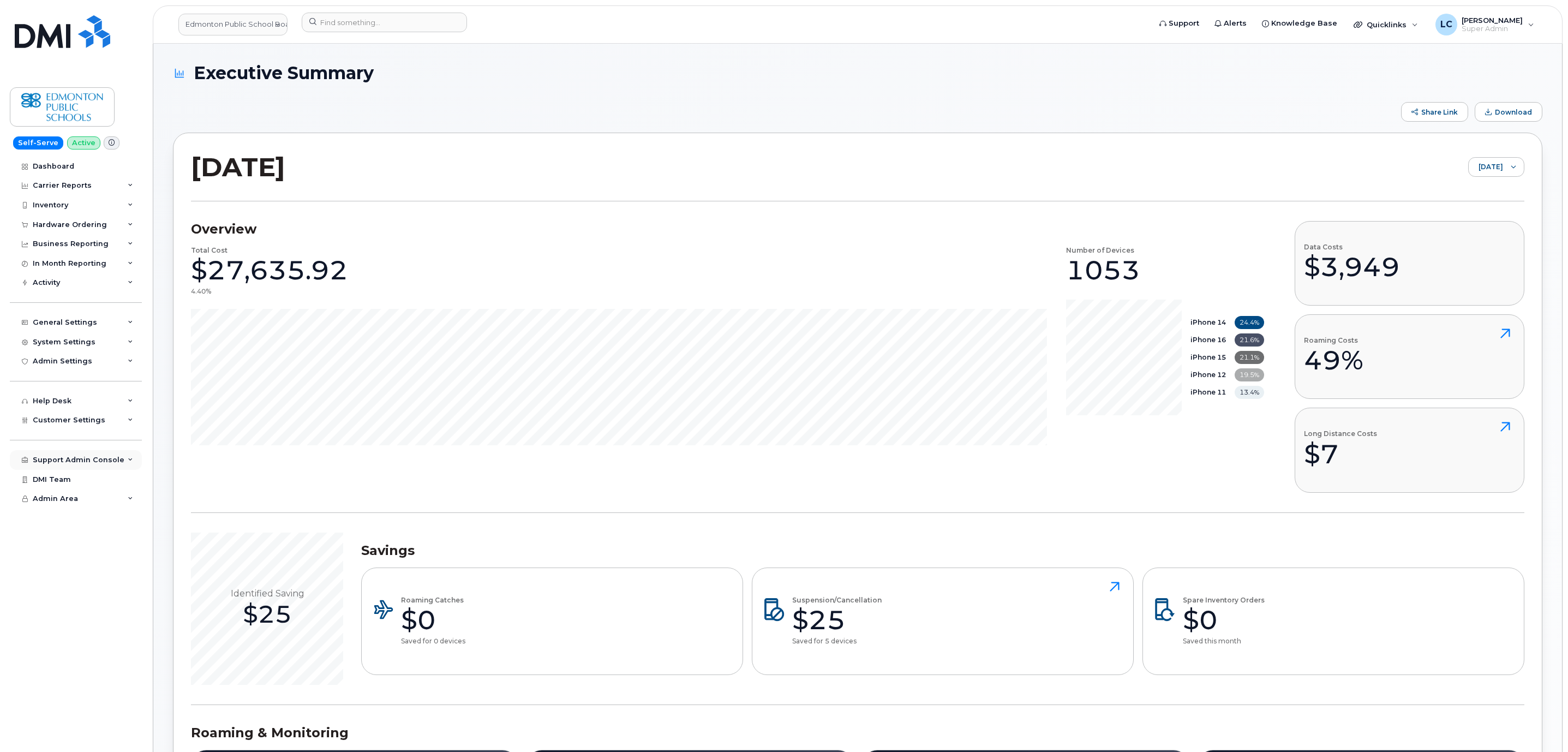
click at [93, 456] on div "Support Admin Console" at bounding box center [76, 460] width 132 height 20
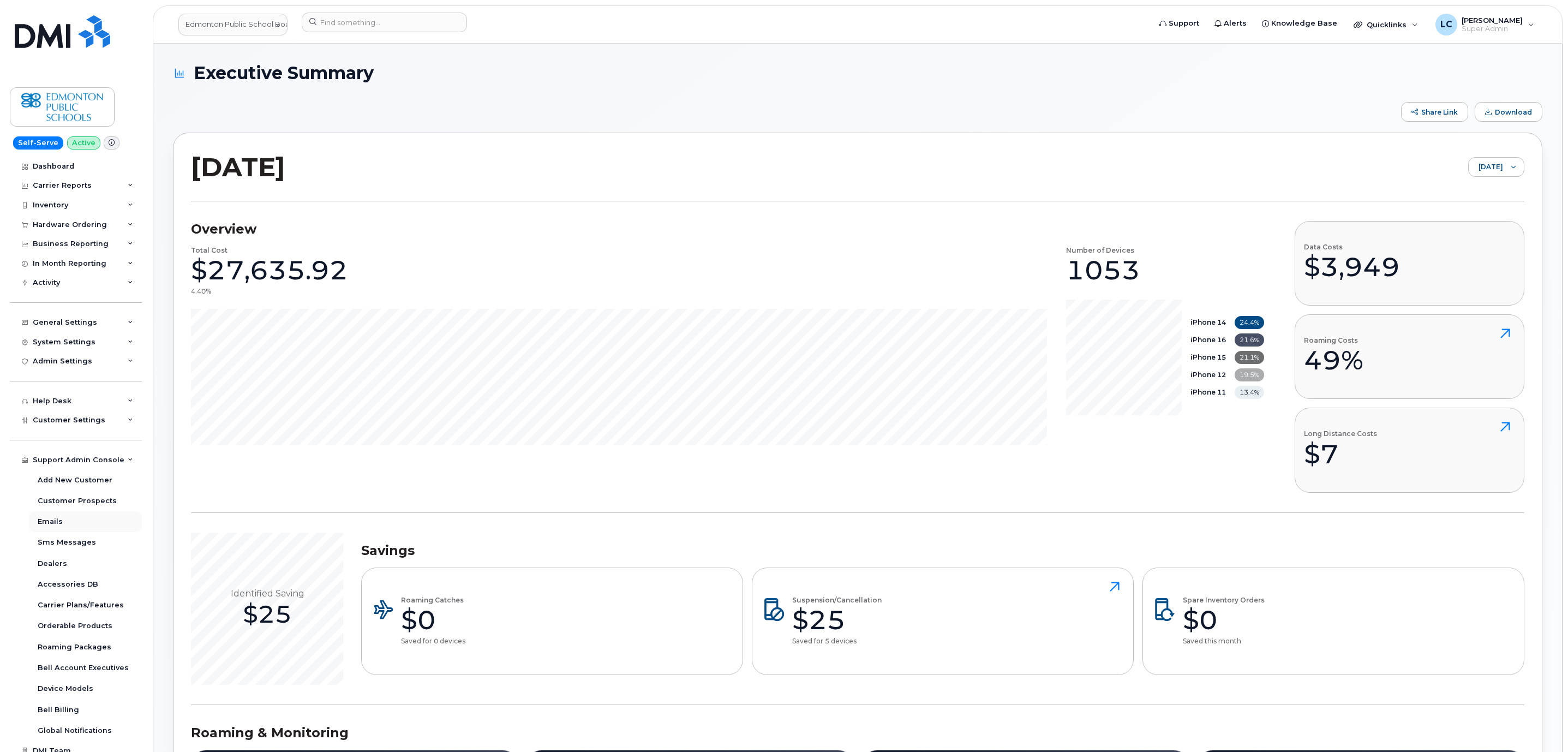
scroll to position [27, 0]
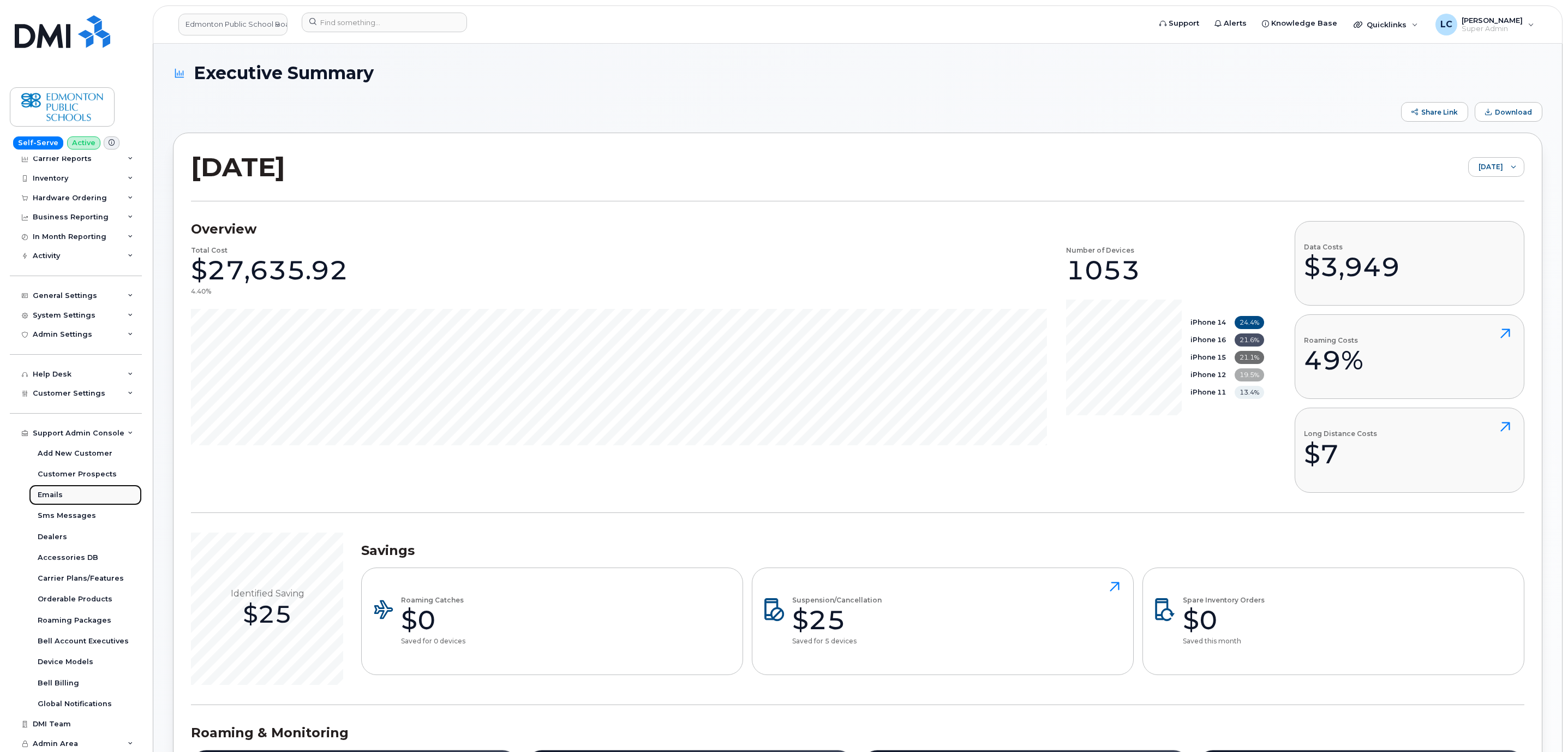
click at [66, 498] on link "Emails" at bounding box center [85, 495] width 113 height 21
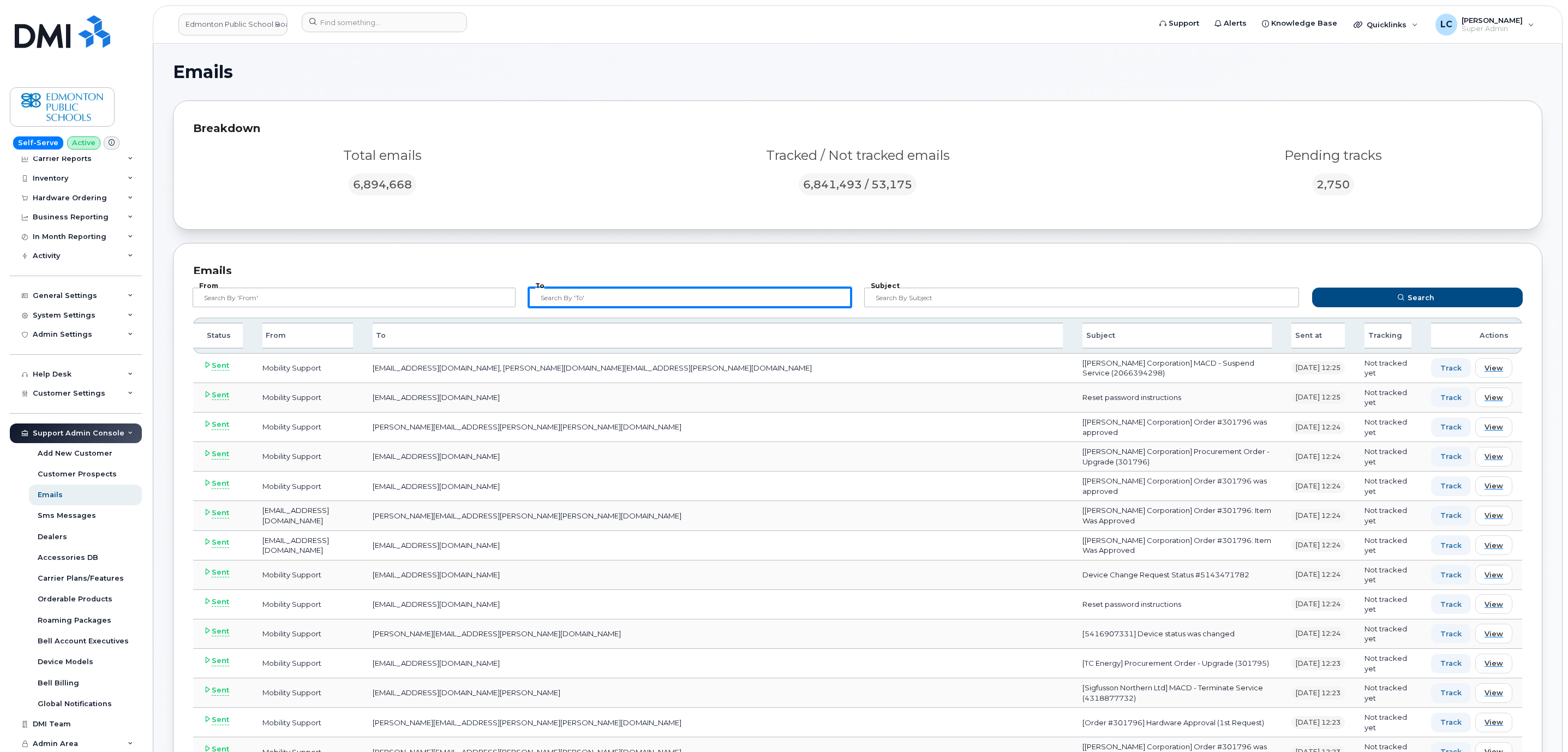
click at [638, 295] on input "text" at bounding box center [690, 297] width 323 height 20
paste input "@epsb.ca"
click at [1312, 287] on button "Search" at bounding box center [1417, 297] width 210 height 20
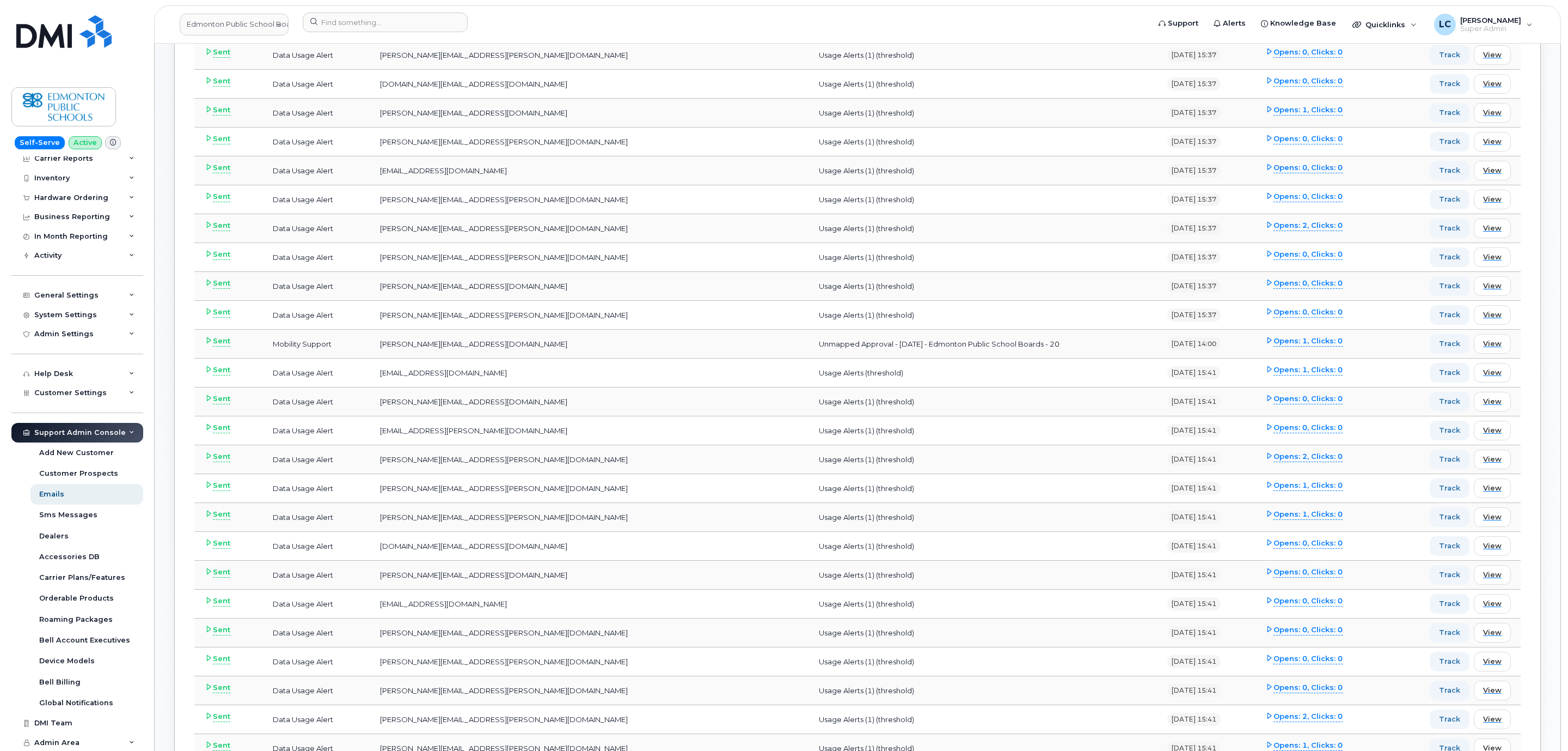
scroll to position [163, 0]
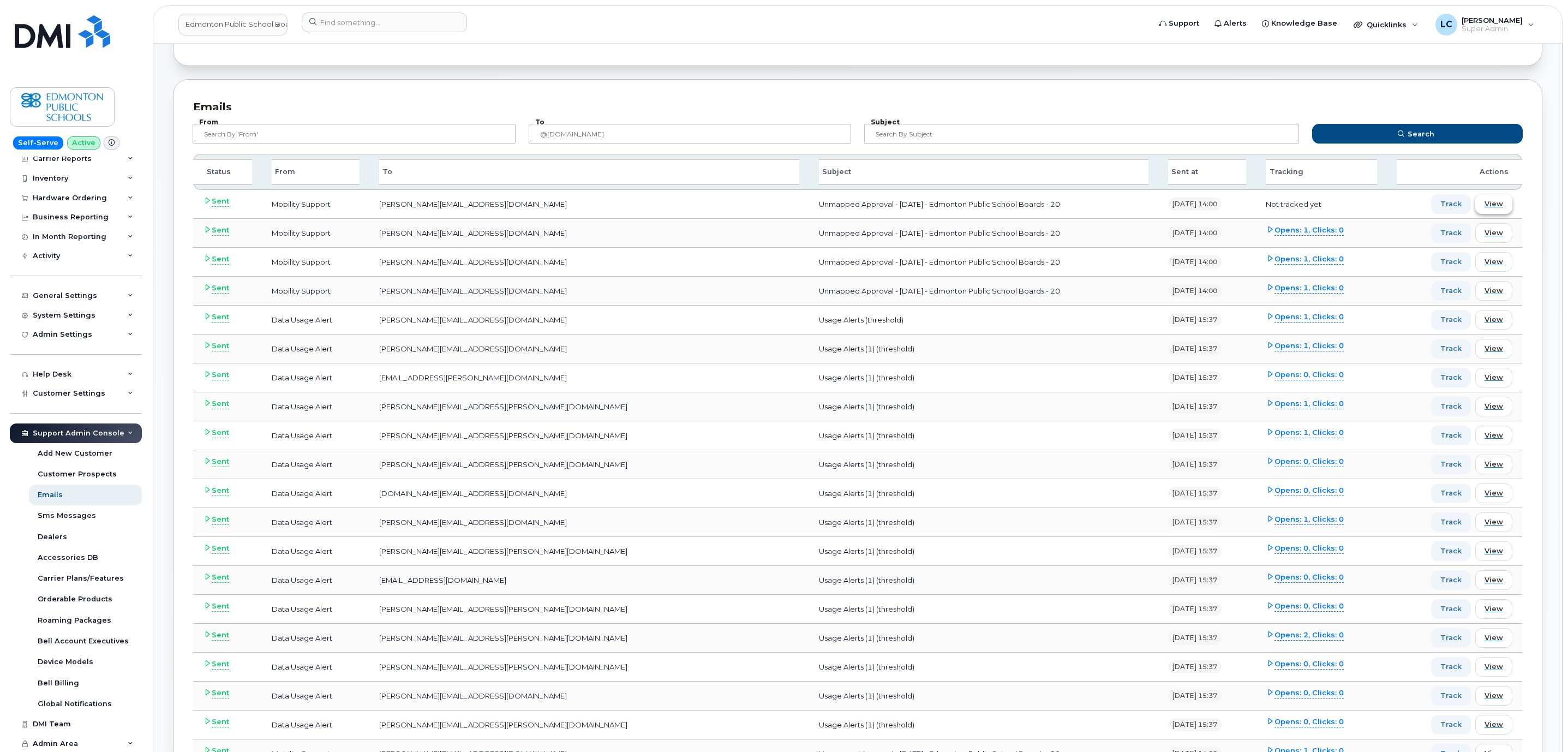
click at [1496, 209] on span "View" at bounding box center [1494, 204] width 18 height 10
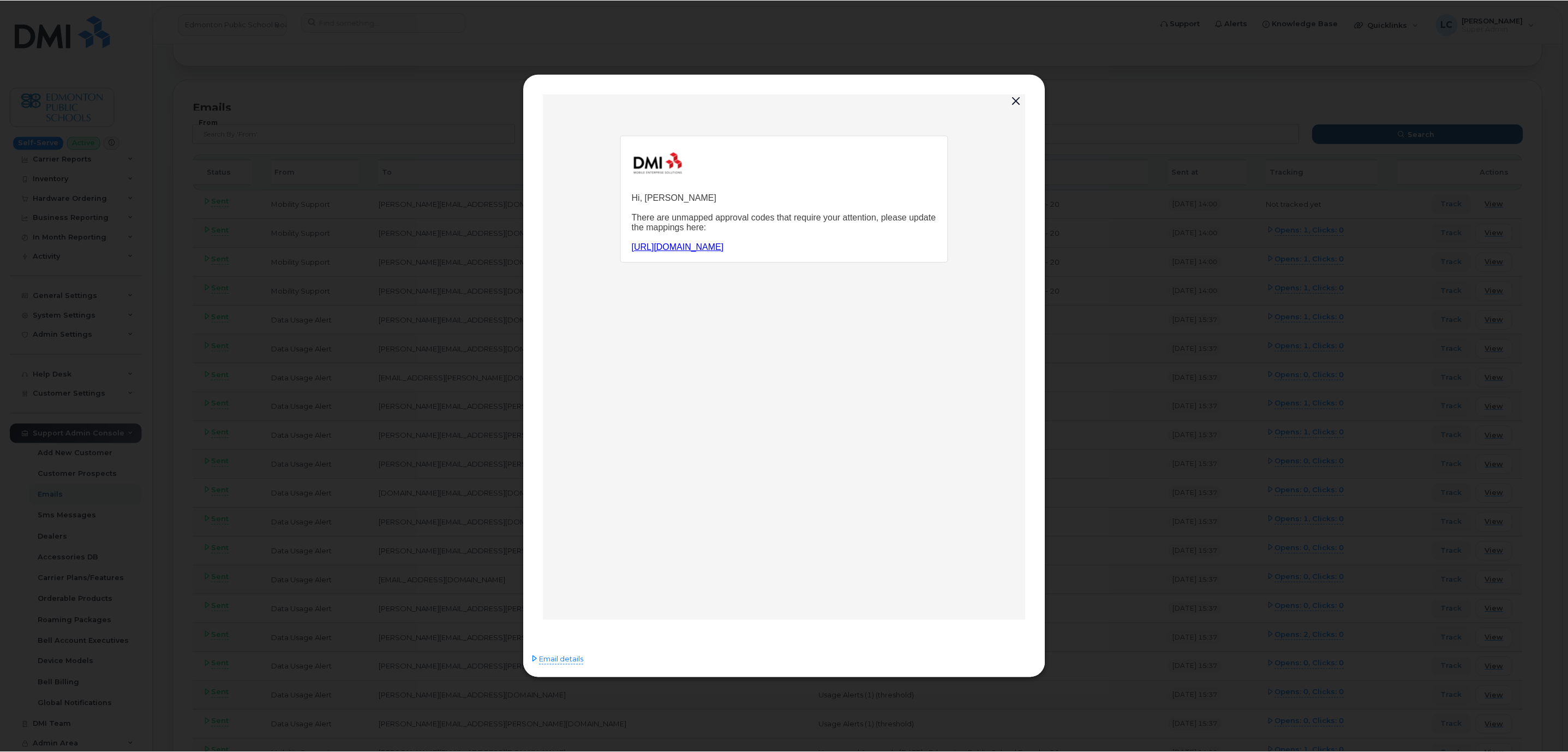
scroll to position [0, 0]
click at [1014, 97] on button "button" at bounding box center [1018, 101] width 16 height 15
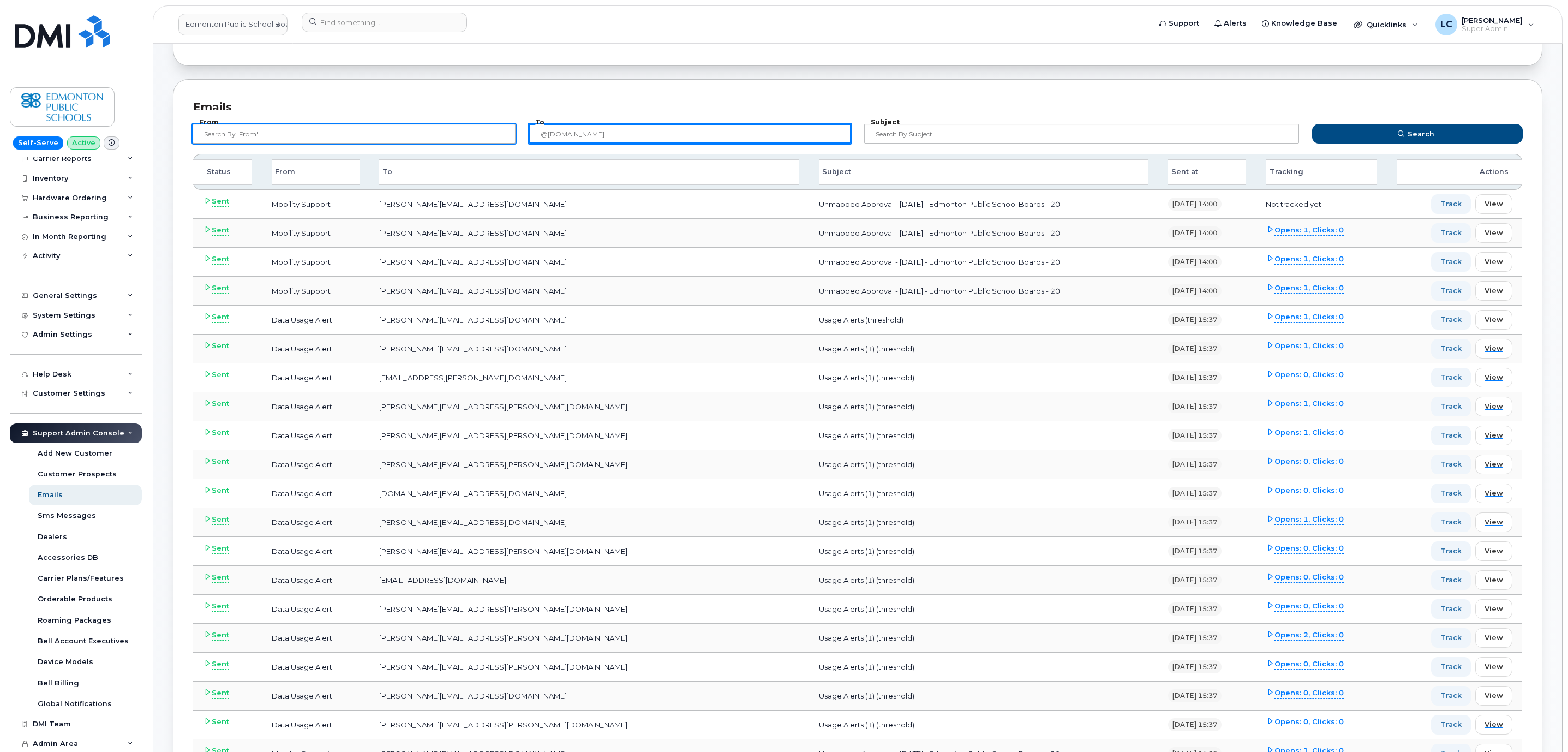
drag, startPoint x: 676, startPoint y: 132, endPoint x: 420, endPoint y: 132, distance: 256.0
click at [420, 132] on form "From To @epsb.ca Subject Search" at bounding box center [858, 132] width 1350 height 44
paste input "aaron.muller"
type input "[PERSON_NAME][EMAIL_ADDRESS][PERSON_NAME][DOMAIN_NAME]"
click at [1312, 124] on button "Search" at bounding box center [1417, 134] width 210 height 20
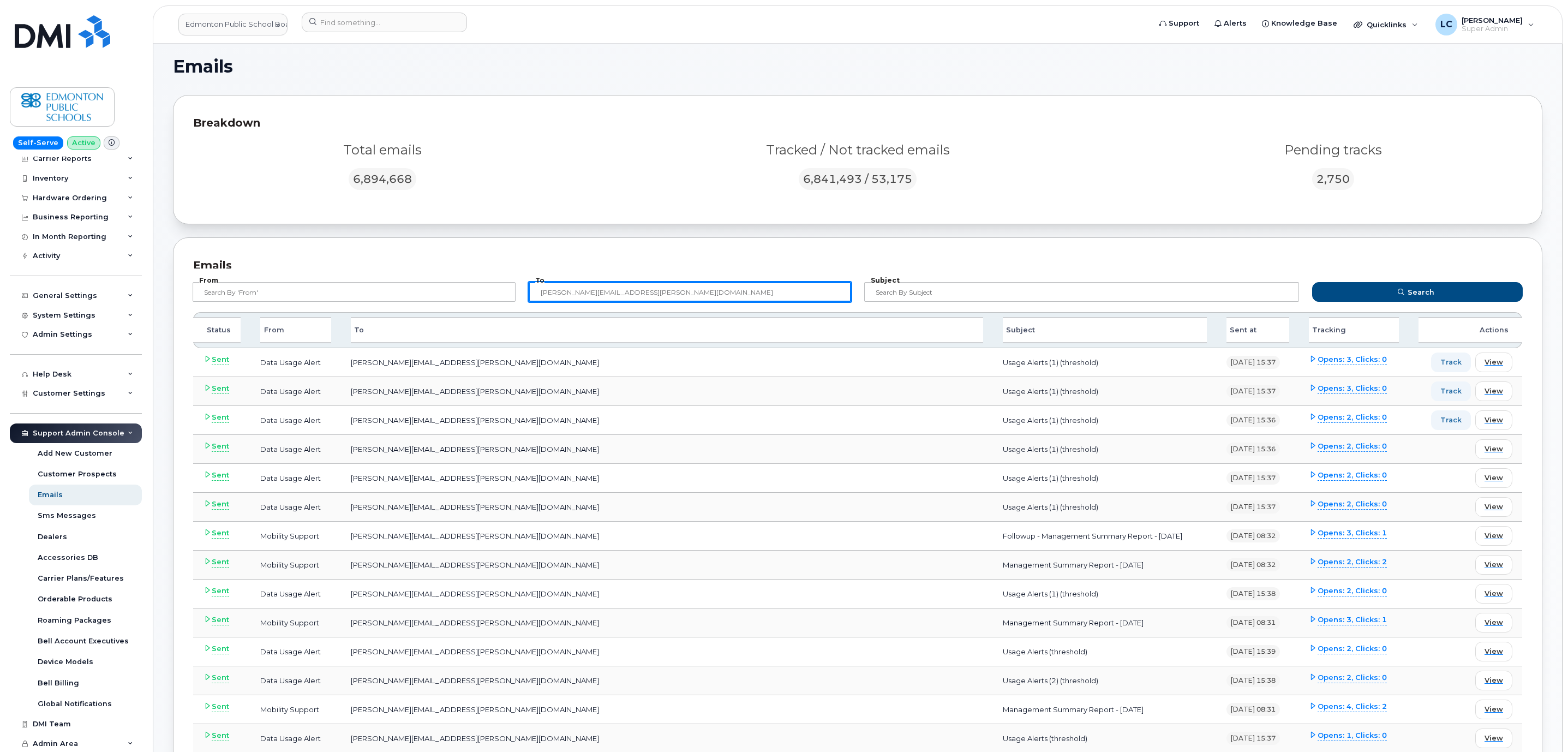
scroll to position [163, 0]
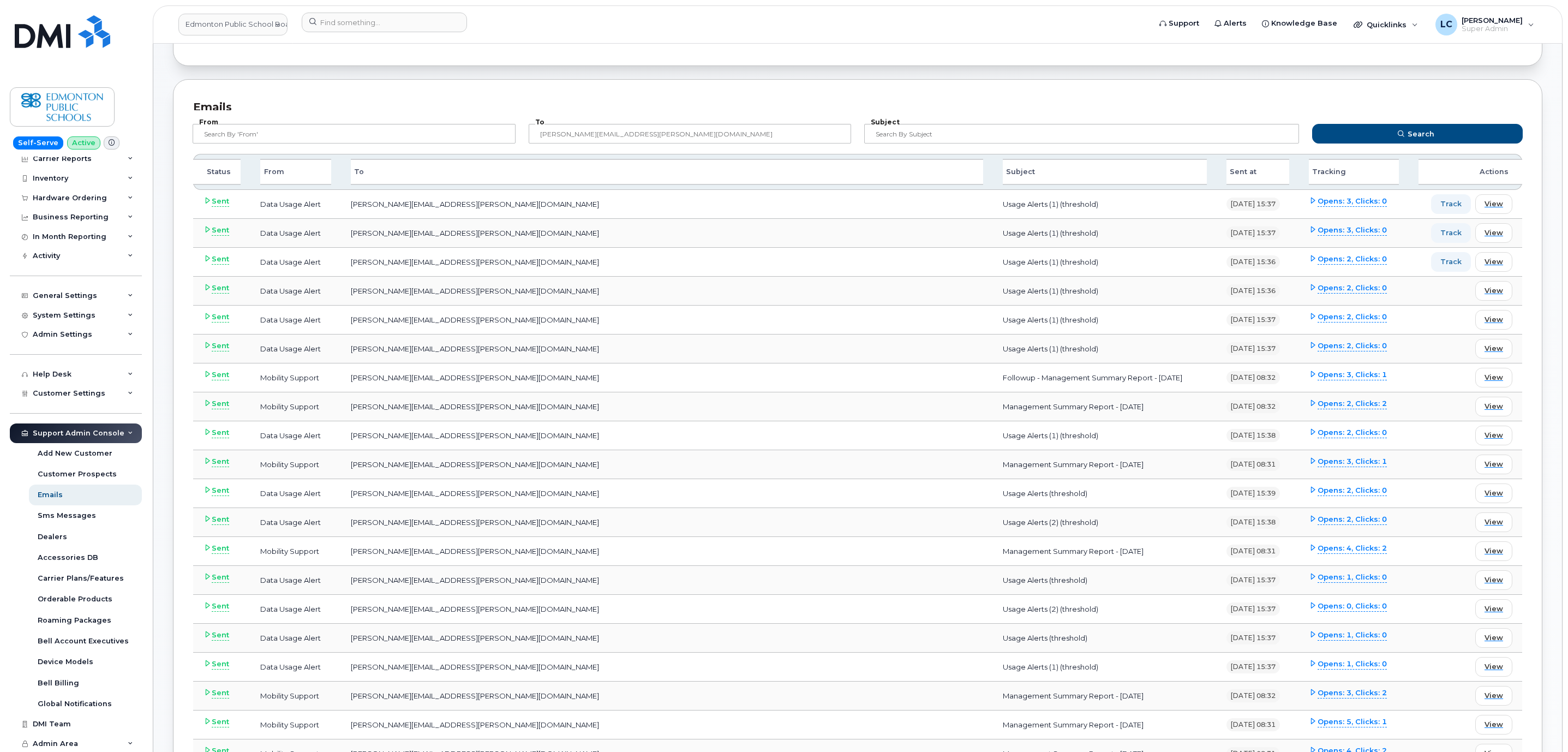
click at [993, 414] on td "Management Summary Report - July 2025" at bounding box center [1104, 406] width 224 height 29
drag, startPoint x: 850, startPoint y: 411, endPoint x: 678, endPoint y: 408, distance: 172.0
click at [993, 408] on td "Management Summary Report - July 2025" at bounding box center [1104, 406] width 224 height 29
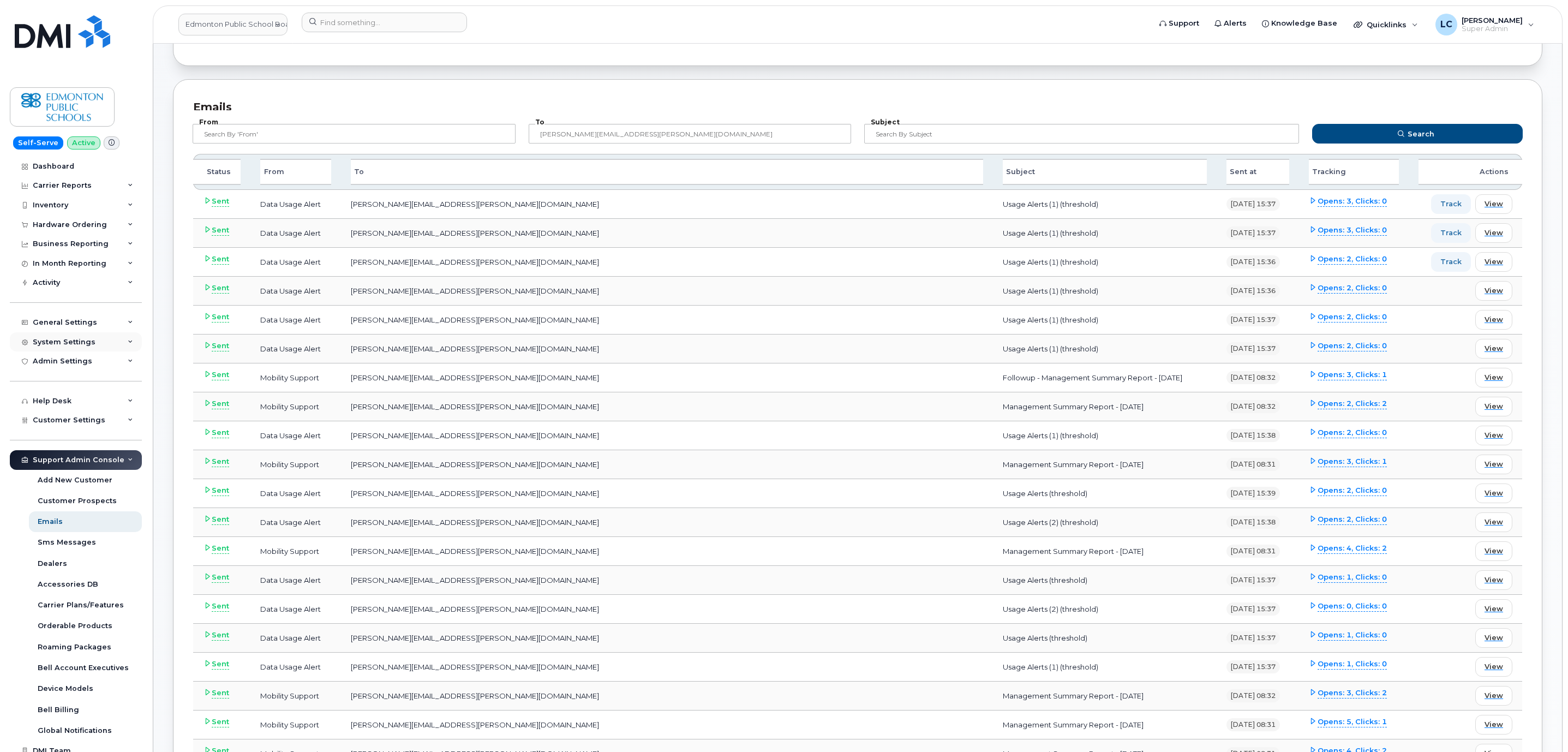
click at [92, 339] on div "System Settings" at bounding box center [76, 342] width 132 height 20
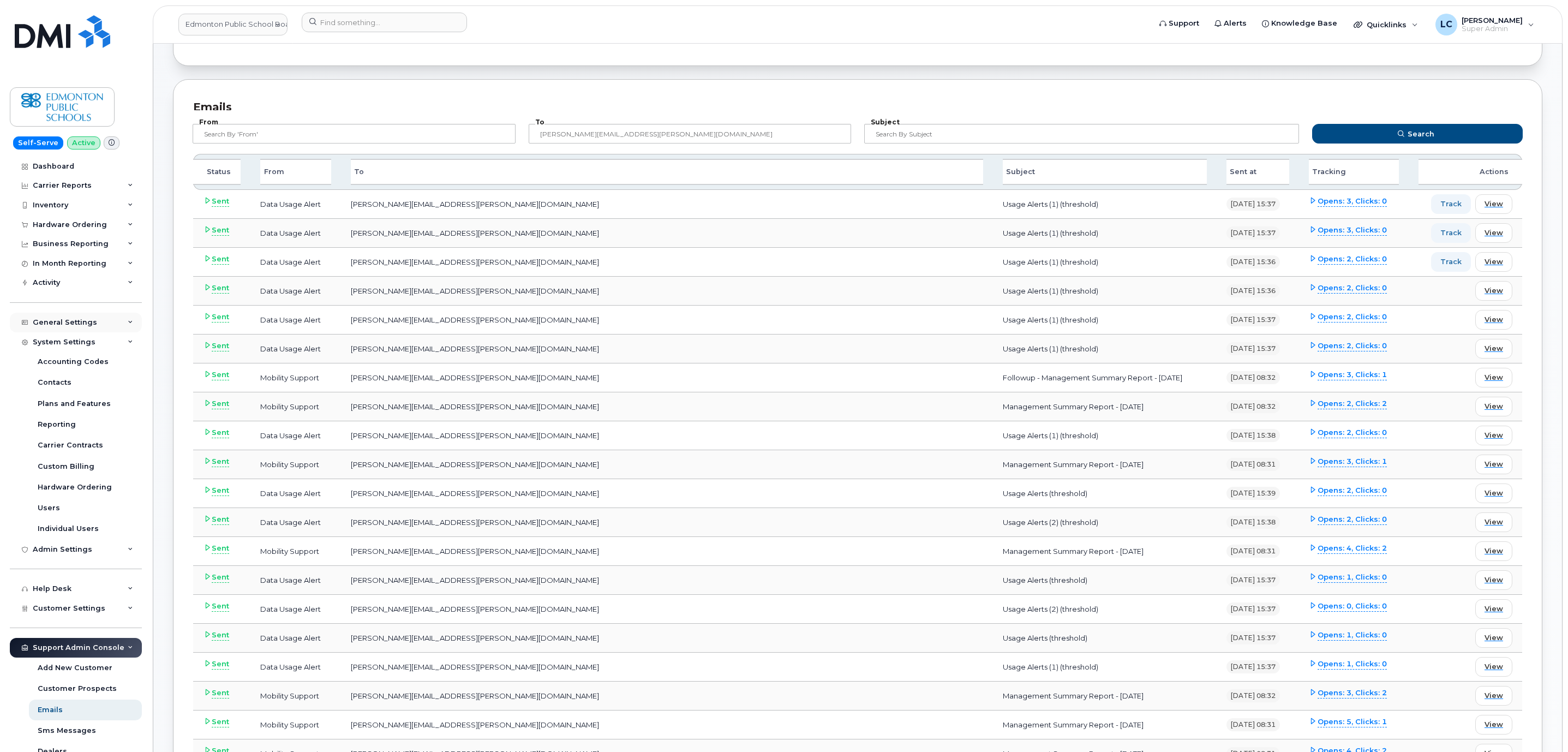
click at [103, 321] on div "General Settings" at bounding box center [76, 323] width 132 height 20
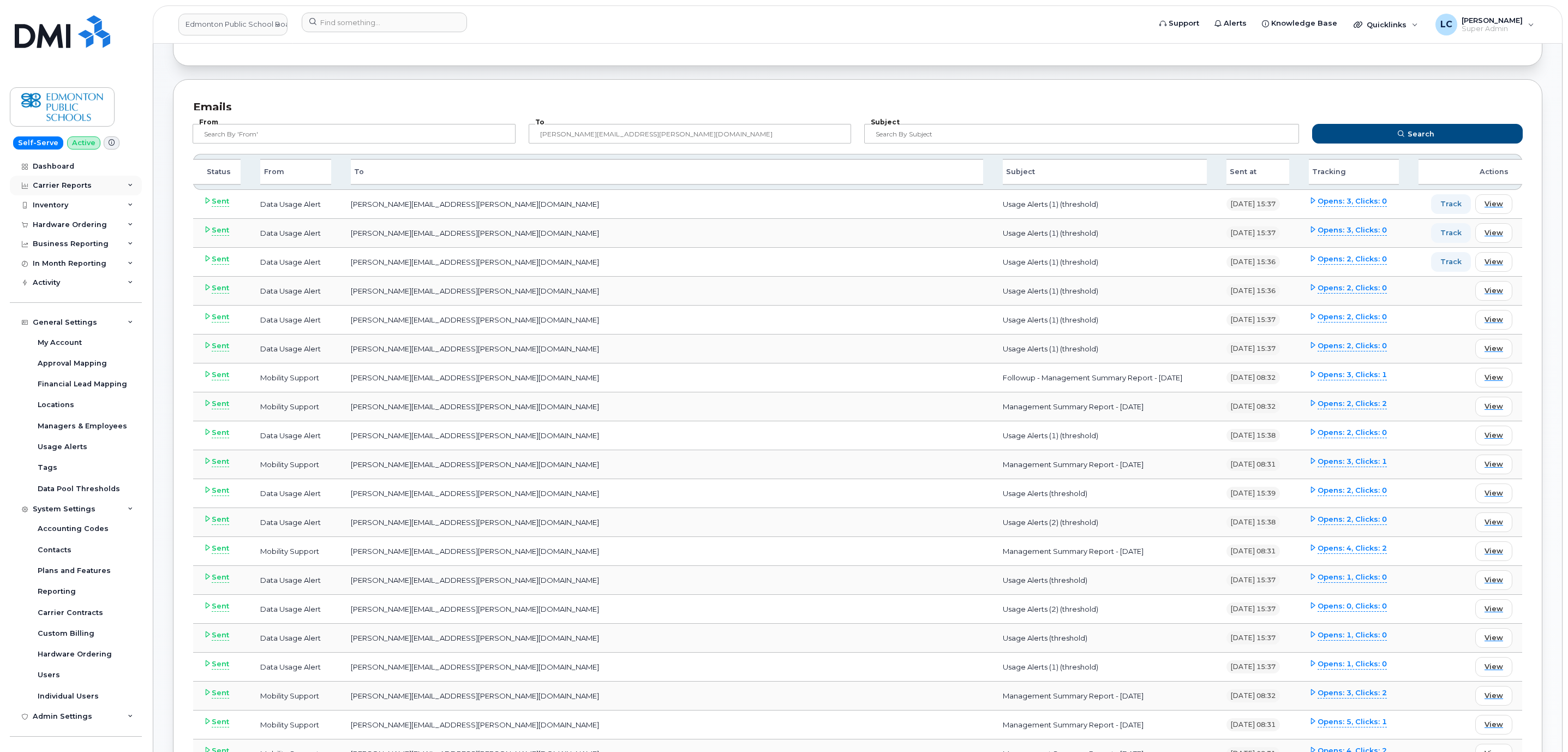
click at [109, 185] on div "Carrier Reports" at bounding box center [76, 185] width 132 height 20
click at [105, 510] on div "Business Reporting" at bounding box center [76, 515] width 132 height 20
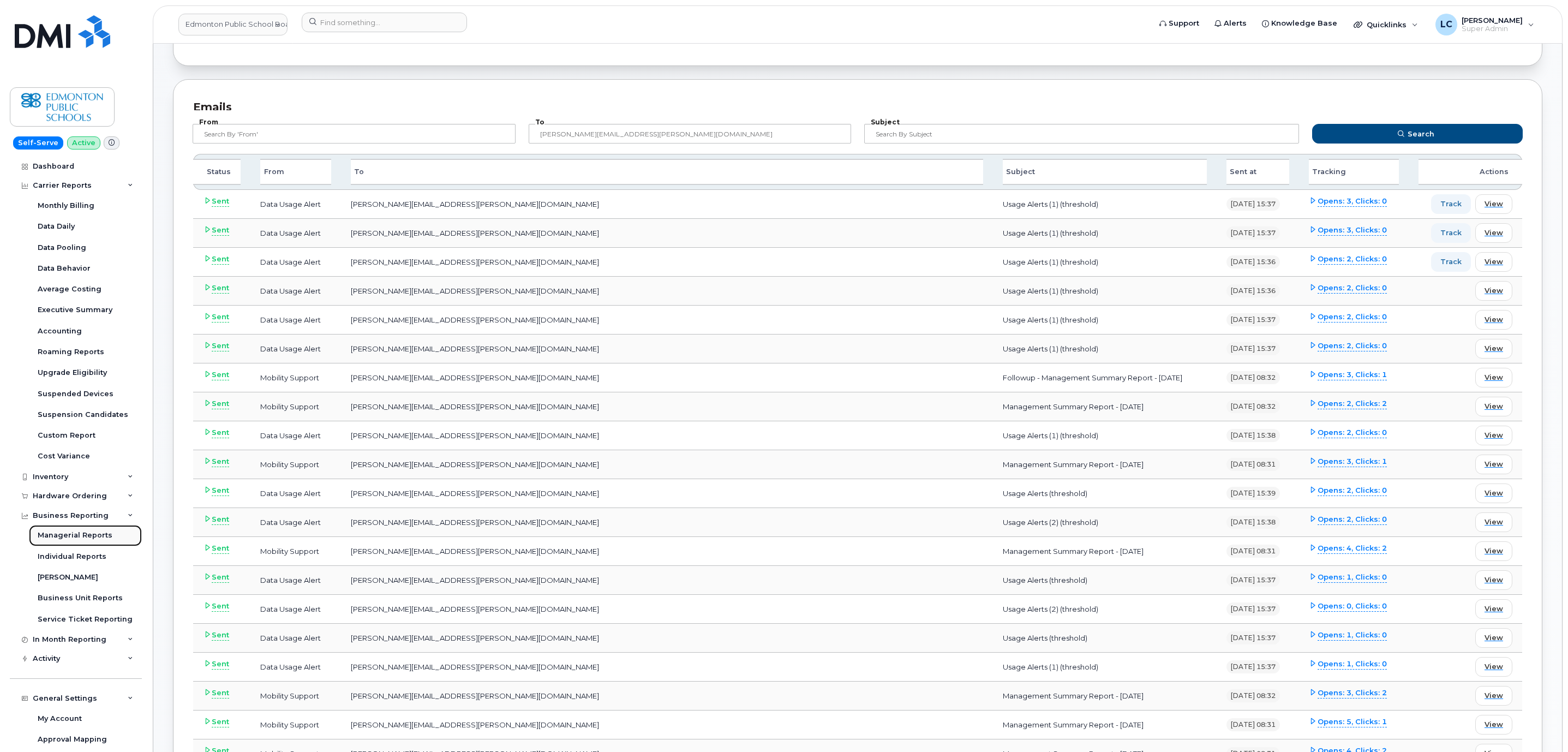
click at [99, 539] on div "Managerial Reports" at bounding box center [75, 535] width 75 height 10
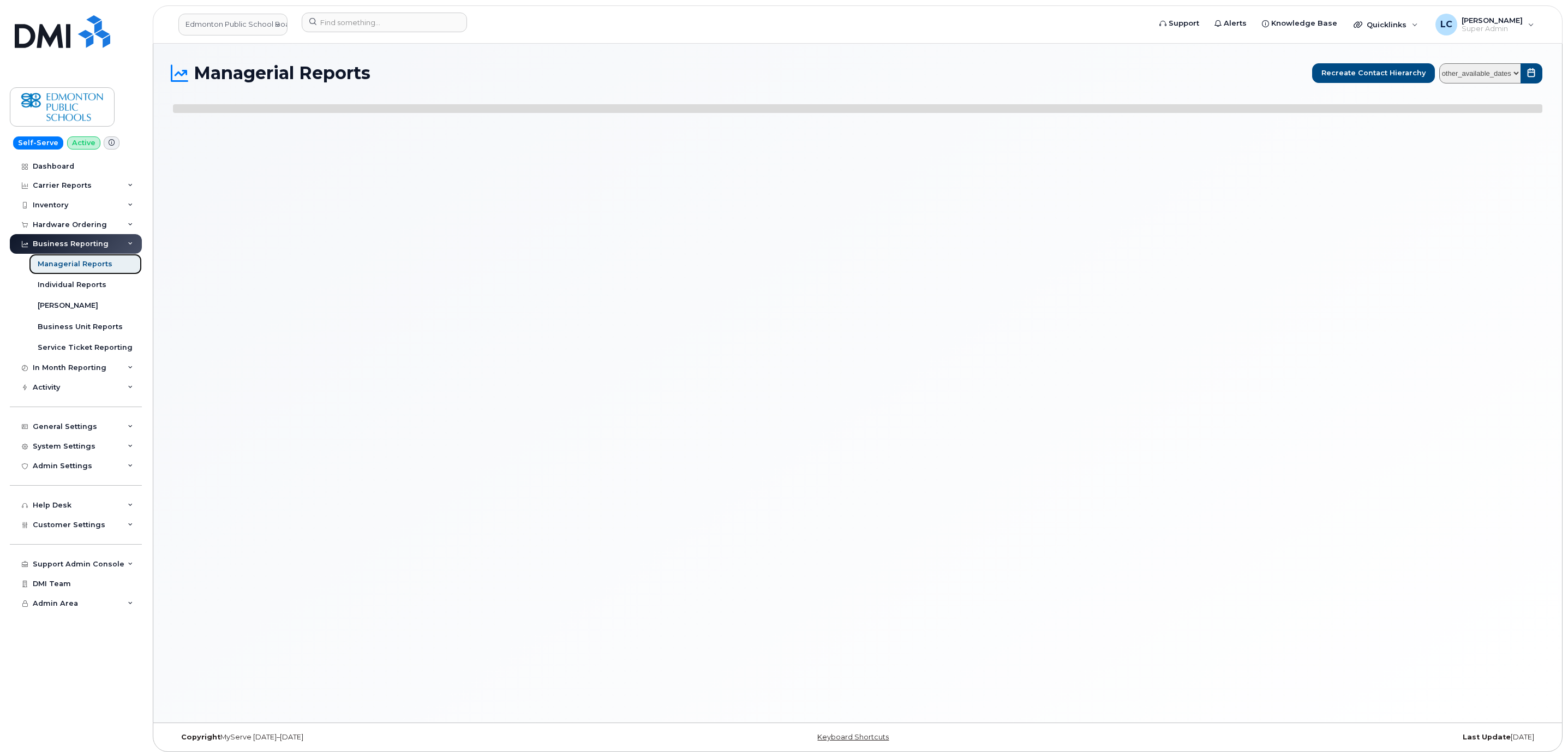
select select
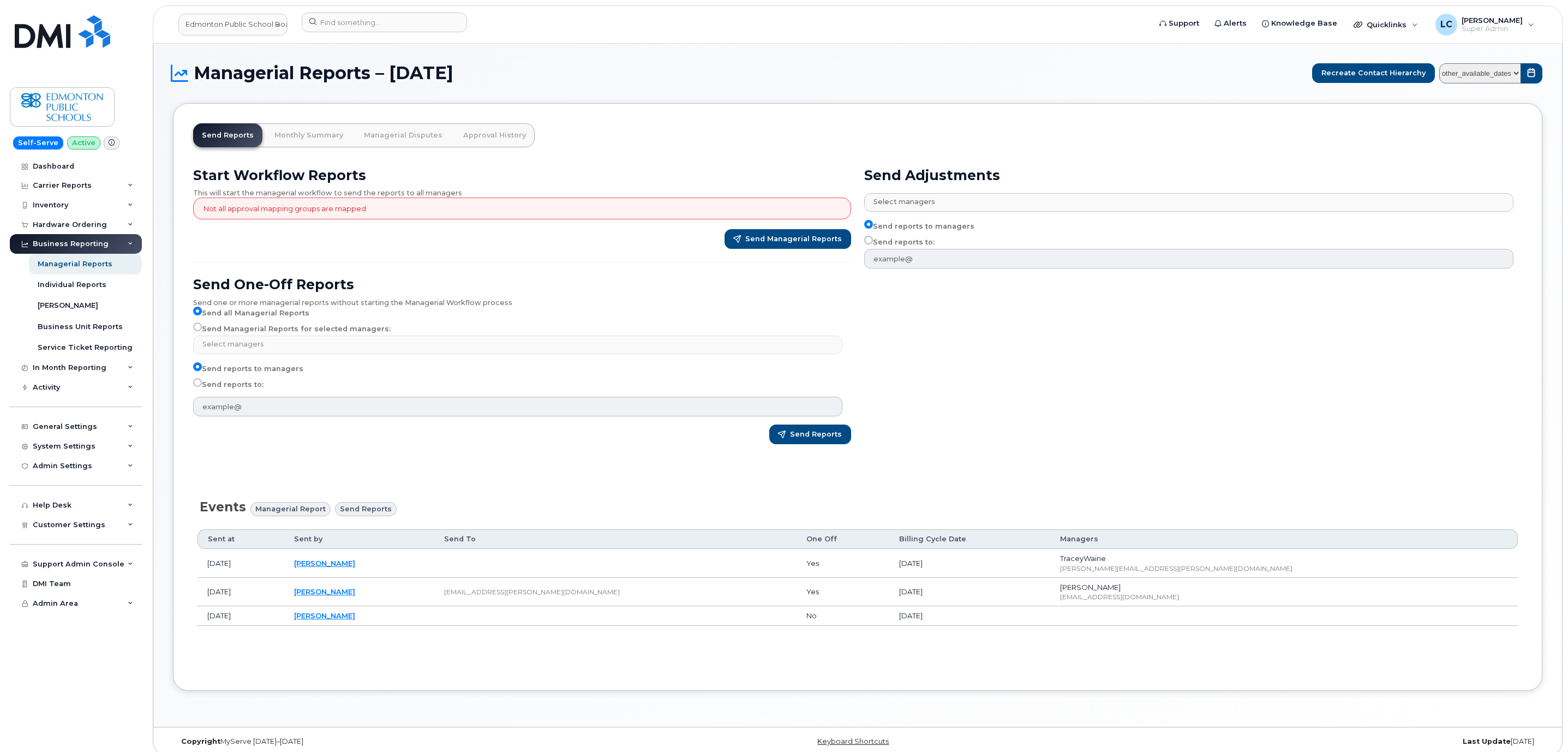
click at [311, 206] on p "Not all approval mapping groups are mapped" at bounding box center [285, 209] width 163 height 10
click at [815, 439] on span "Send Reports" at bounding box center [815, 434] width 52 height 10
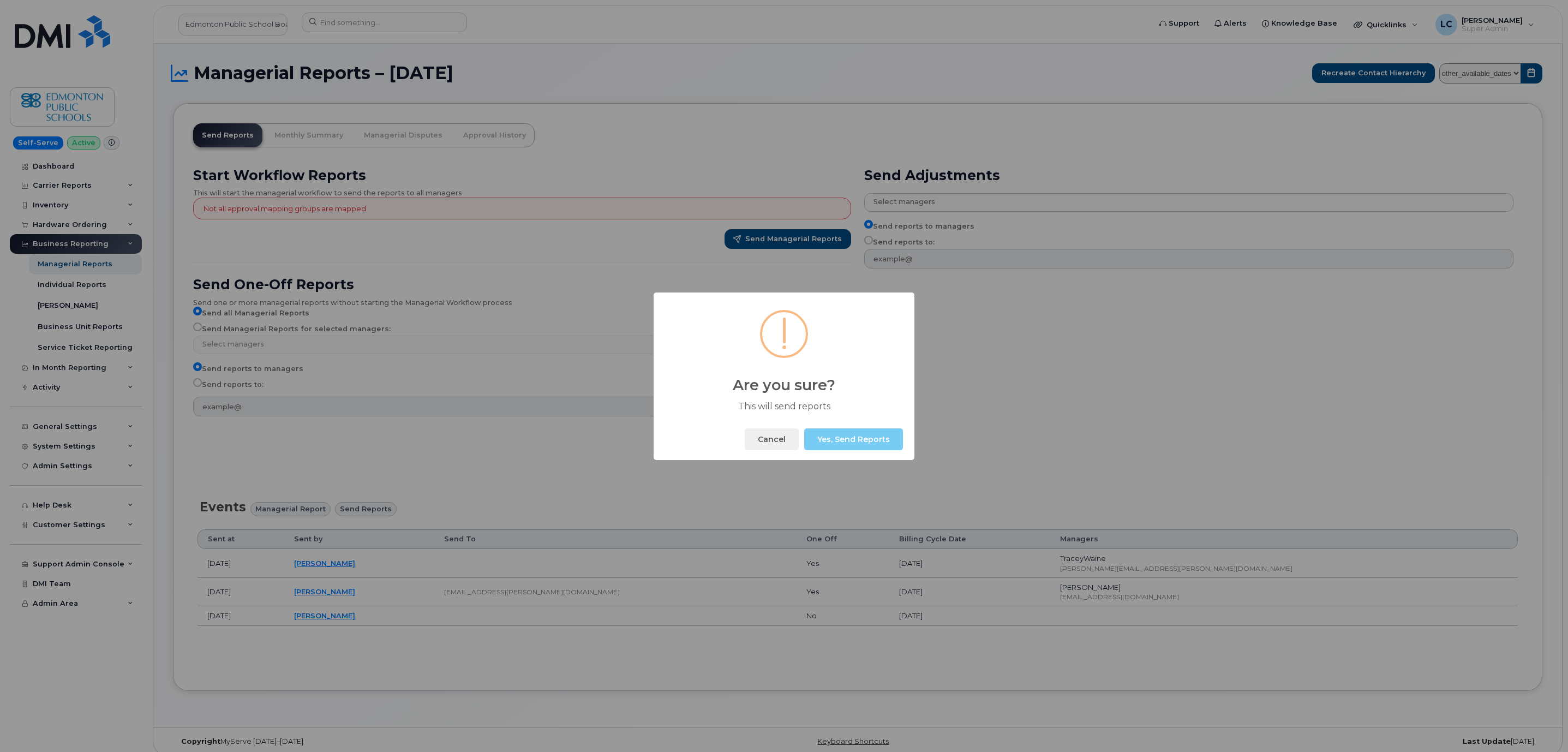
click at [873, 439] on button "Yes, Send Reports" at bounding box center [853, 439] width 99 height 22
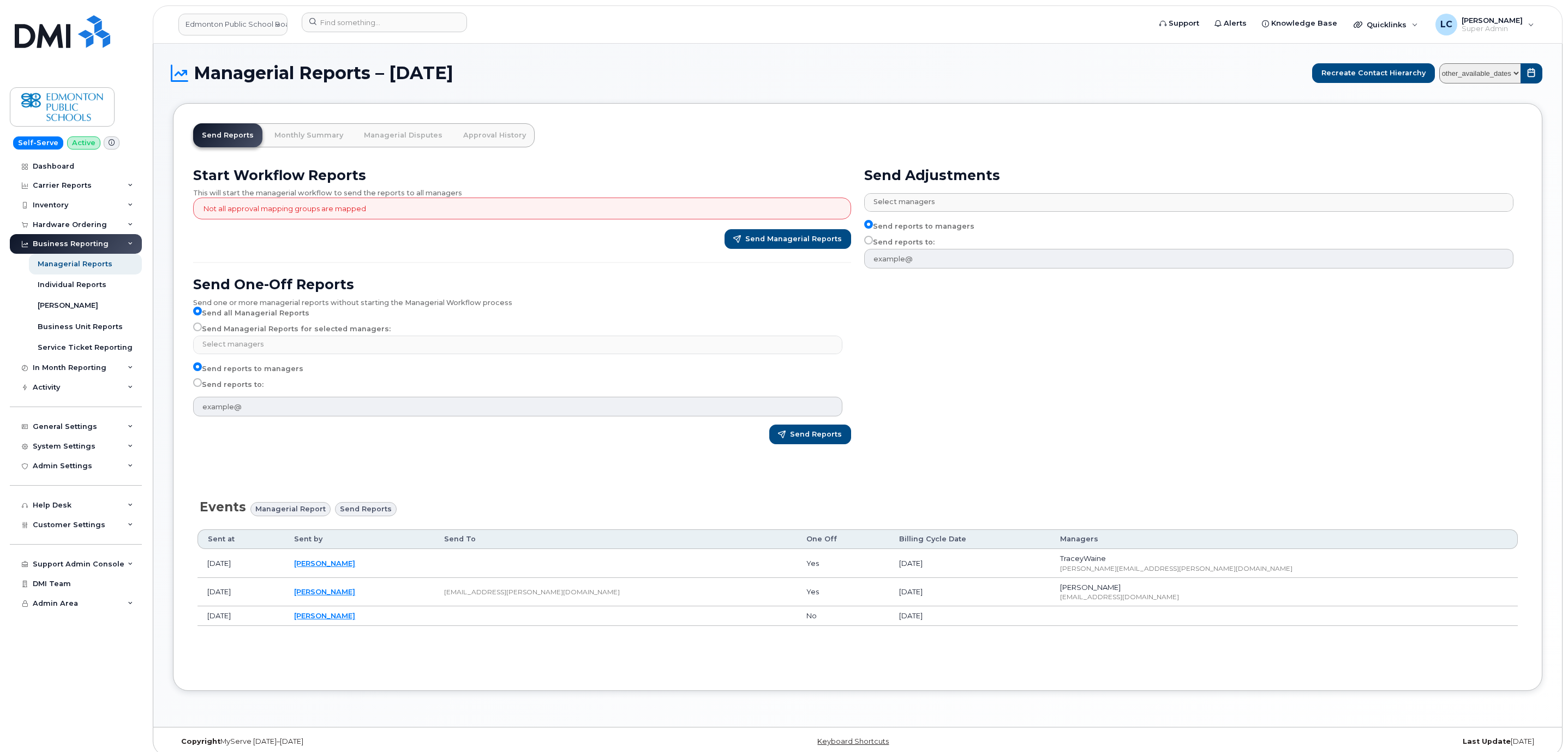
click at [1020, 455] on div "Send Adjustments Select managers No matches found Aaron Muller Abbott School A.…" at bounding box center [1193, 310] width 671 height 299
click at [118, 561] on div "Support Admin Console" at bounding box center [79, 564] width 91 height 9
click at [82, 383] on div "Activity" at bounding box center [76, 387] width 132 height 20
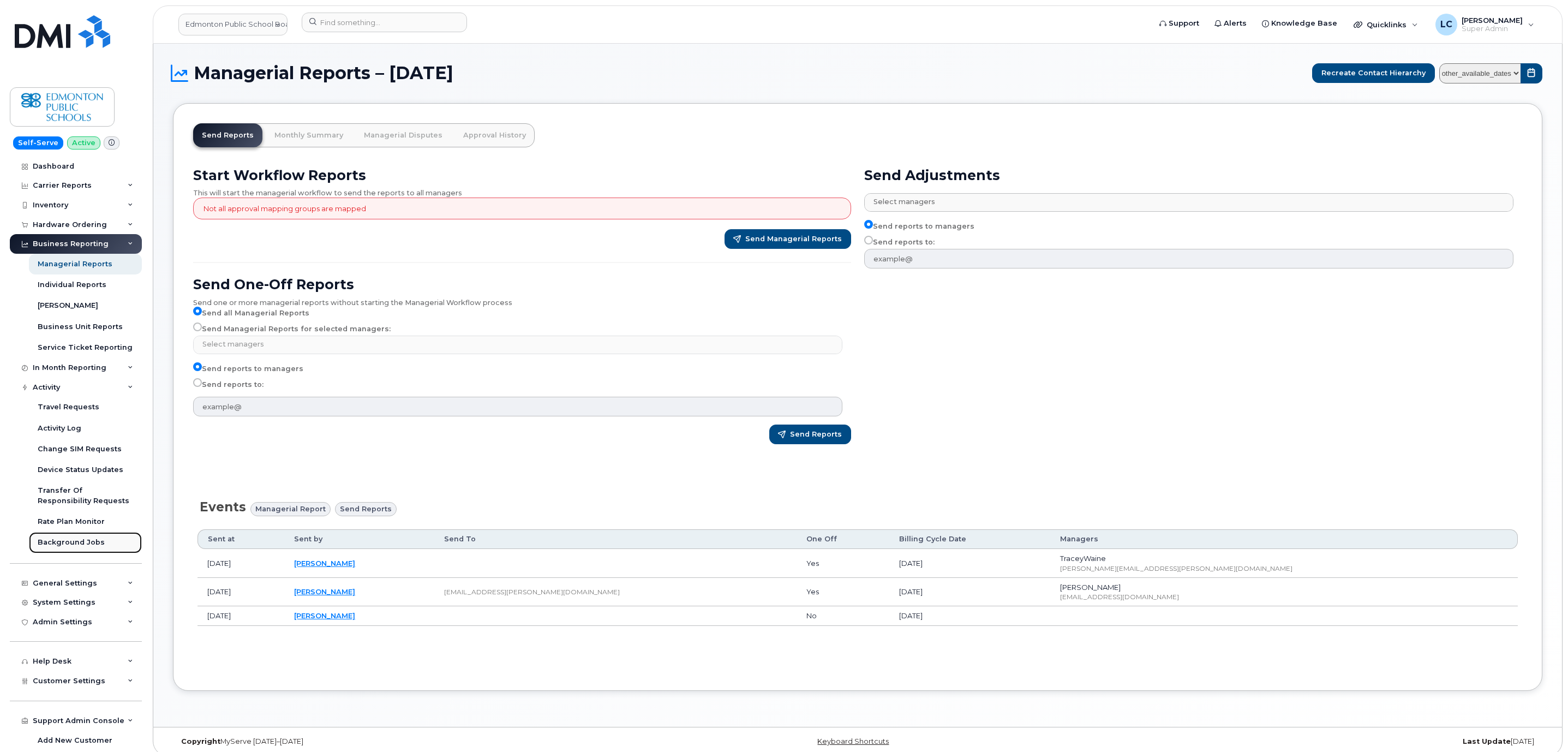
click at [79, 542] on div "Background Jobs" at bounding box center [71, 542] width 67 height 10
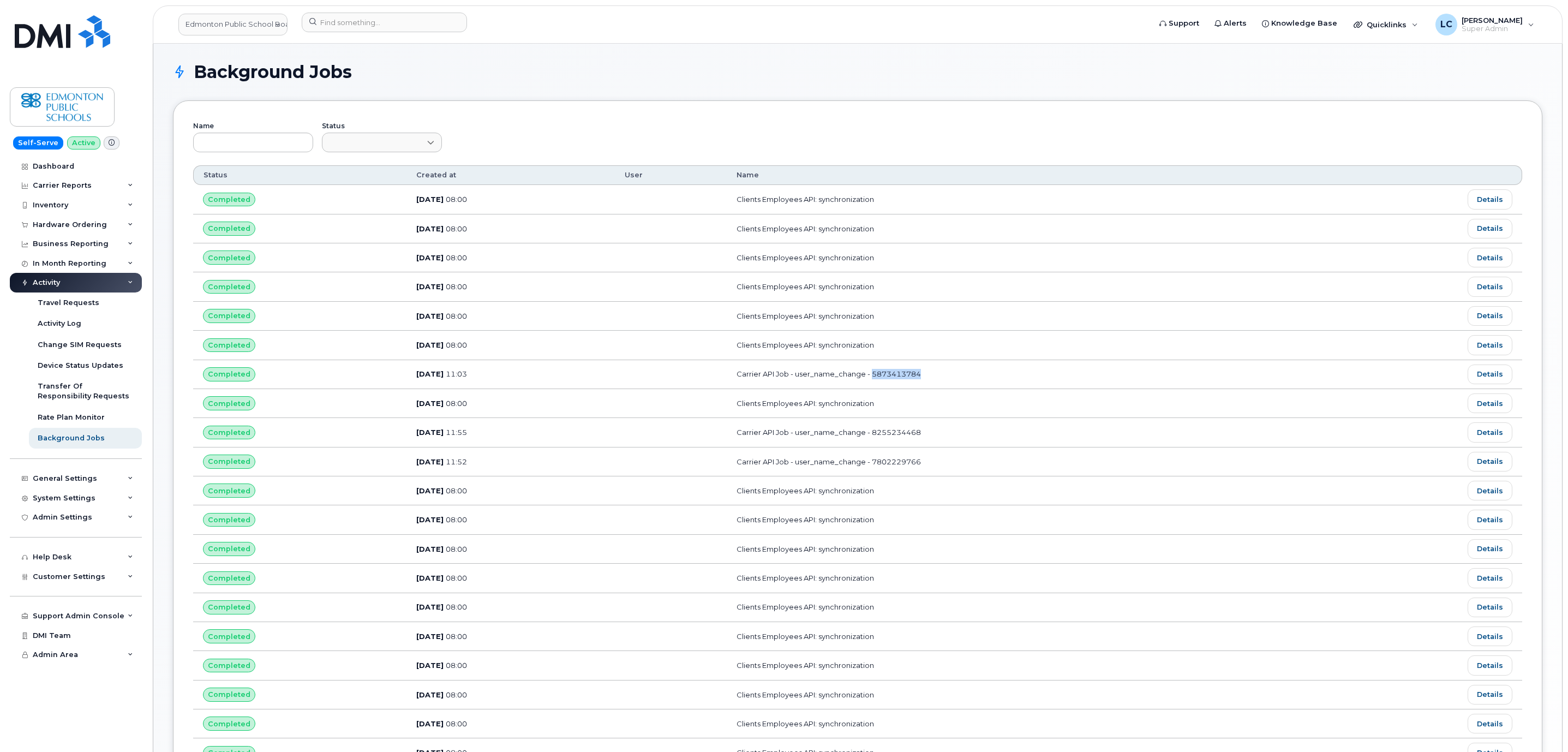
drag, startPoint x: 962, startPoint y: 378, endPoint x: 905, endPoint y: 380, distance: 57.0
click at [905, 380] on td "Carrier API Job - user_name_change - 5873413784" at bounding box center [1028, 374] width 604 height 29
copy td "5873413784"
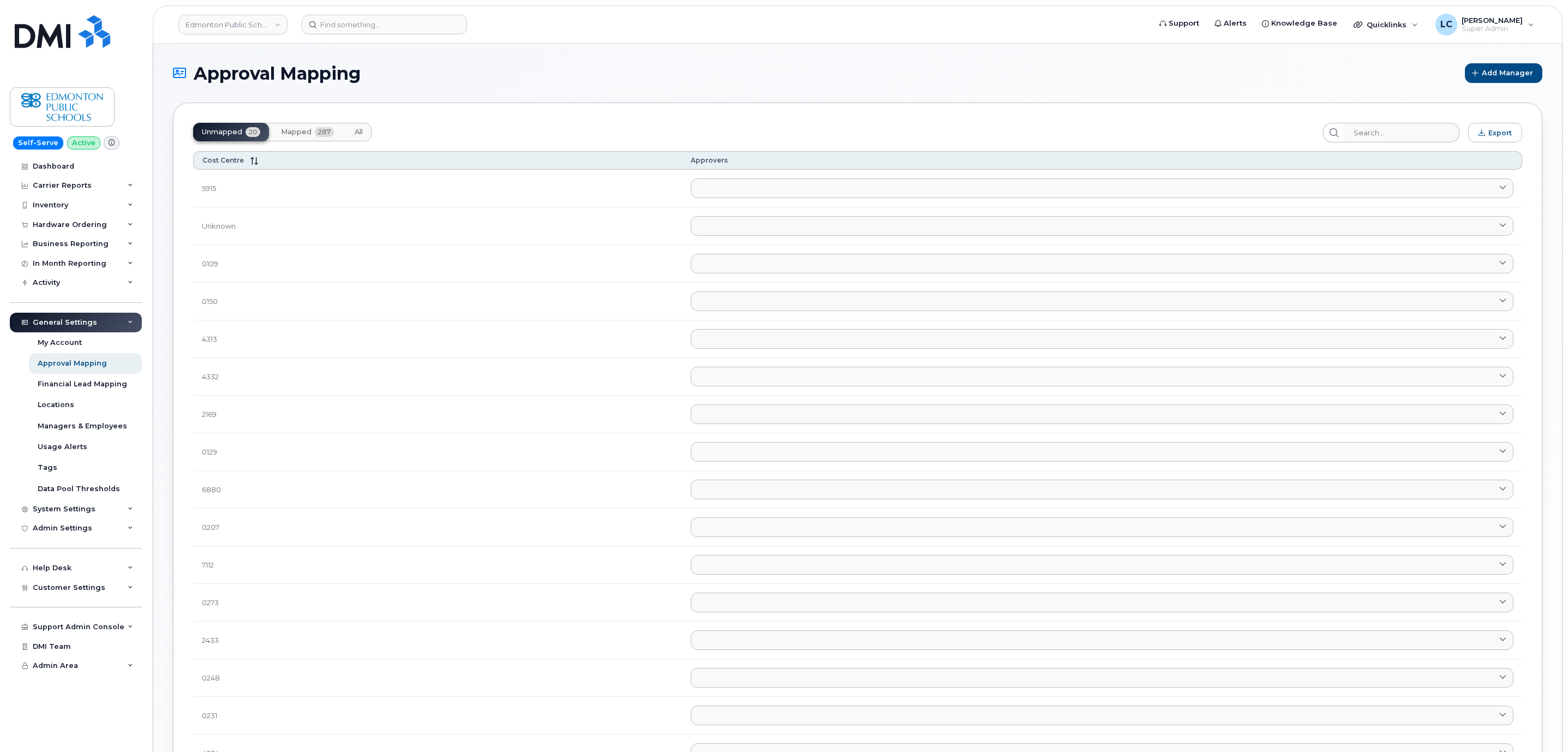
click at [302, 134] on span "Mapped" at bounding box center [296, 132] width 30 height 9
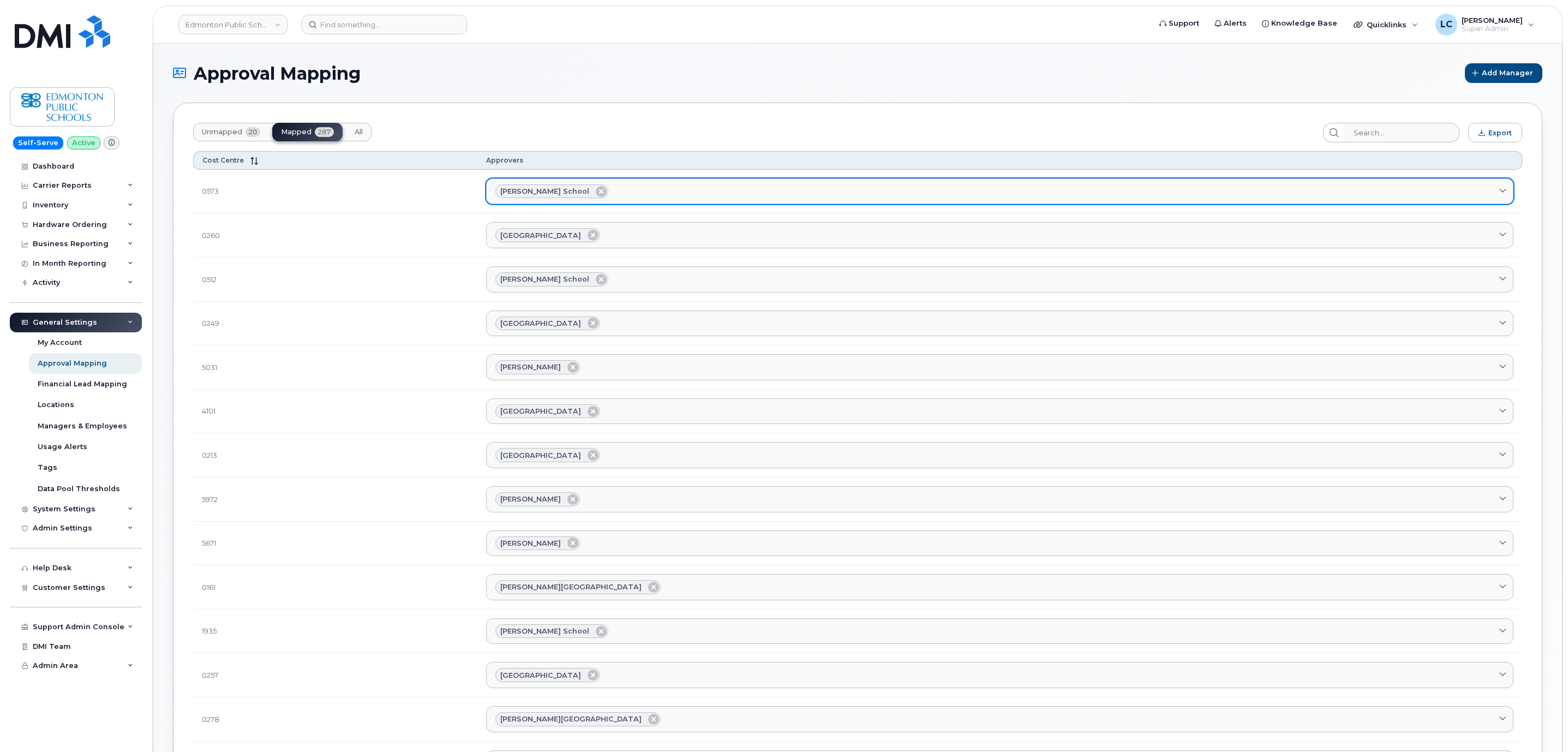
click at [589, 193] on span "John D. Bracco School" at bounding box center [545, 191] width 89 height 10
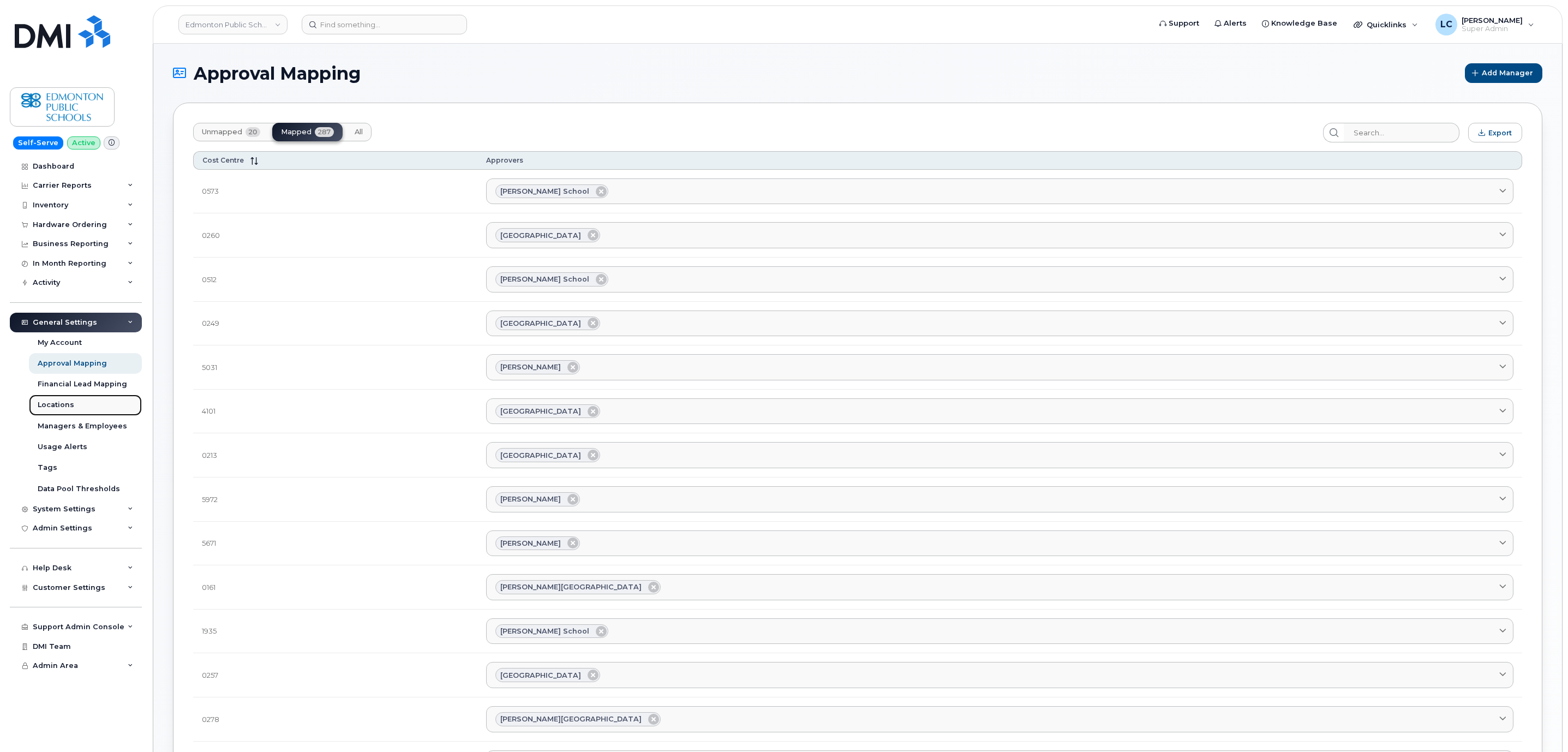
click at [63, 406] on div "Locations" at bounding box center [56, 405] width 37 height 10
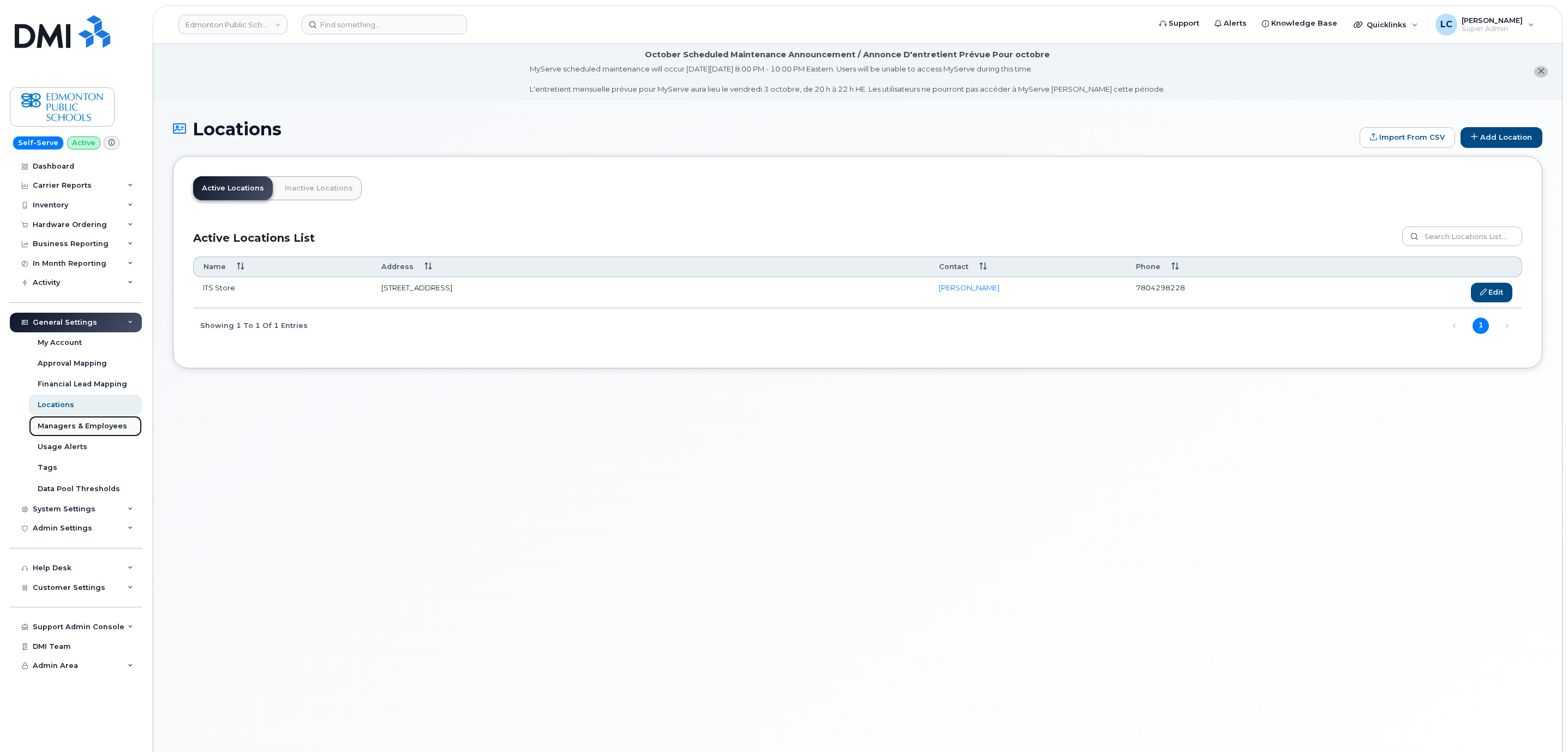
click at [98, 431] on div "Managers & Employees" at bounding box center [82, 426] width 90 height 10
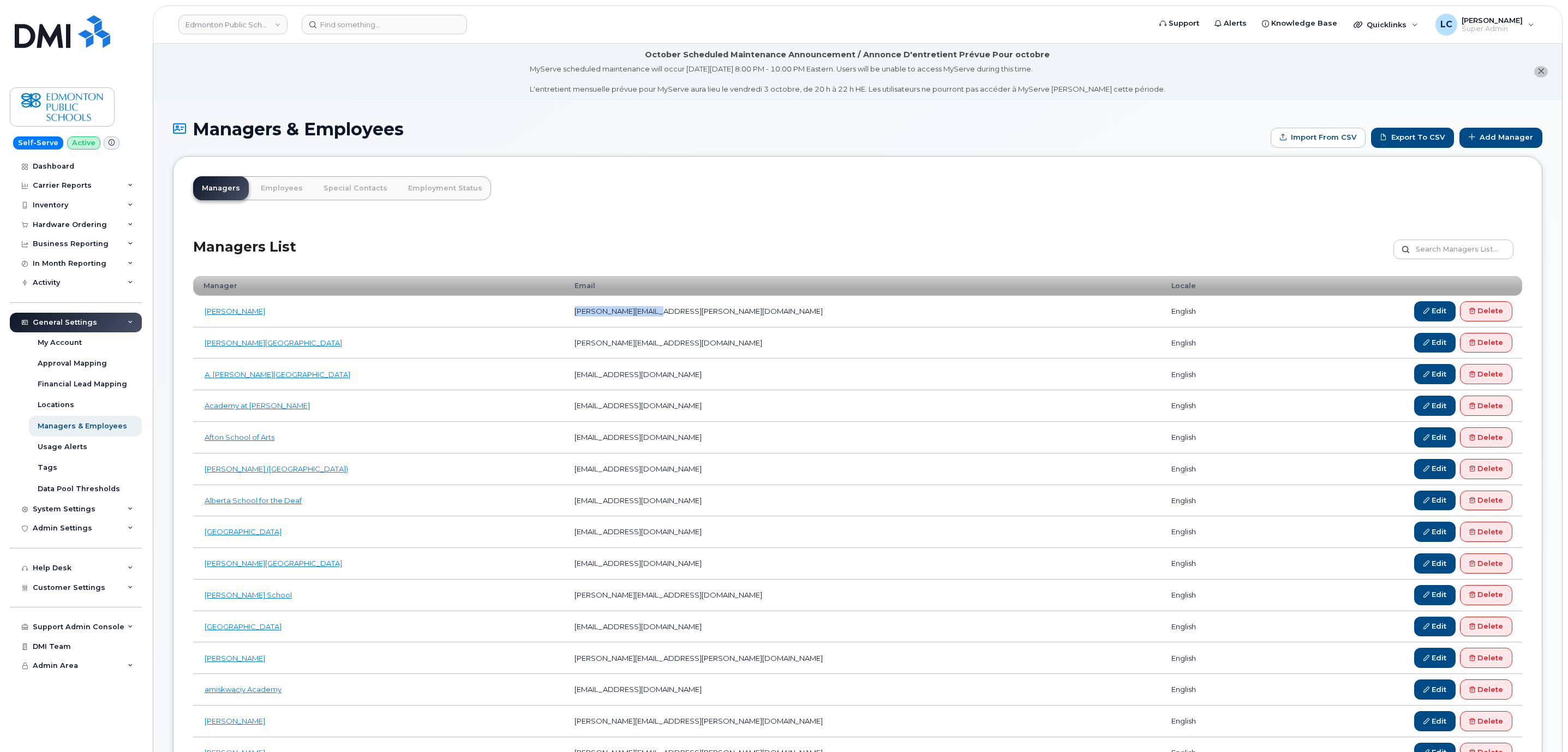
drag, startPoint x: 681, startPoint y: 311, endPoint x: 600, endPoint y: 313, distance: 81.0
click at [600, 313] on td "aaron.muller@epsb.ca" at bounding box center [863, 312] width 596 height 32
copy td "aaron.muller@epsb.ca"
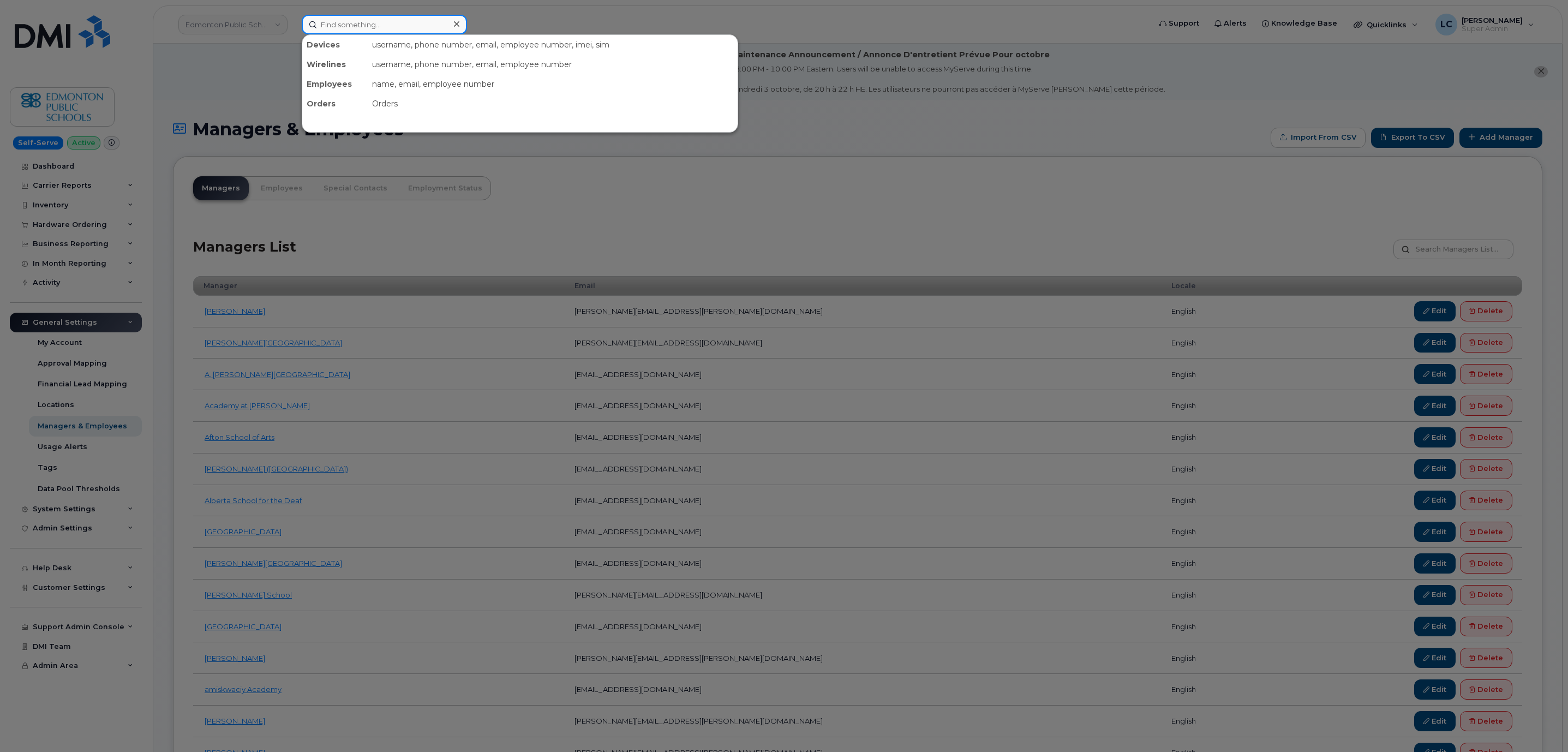
click at [382, 23] on input at bounding box center [384, 24] width 165 height 20
paste input "5873413784"
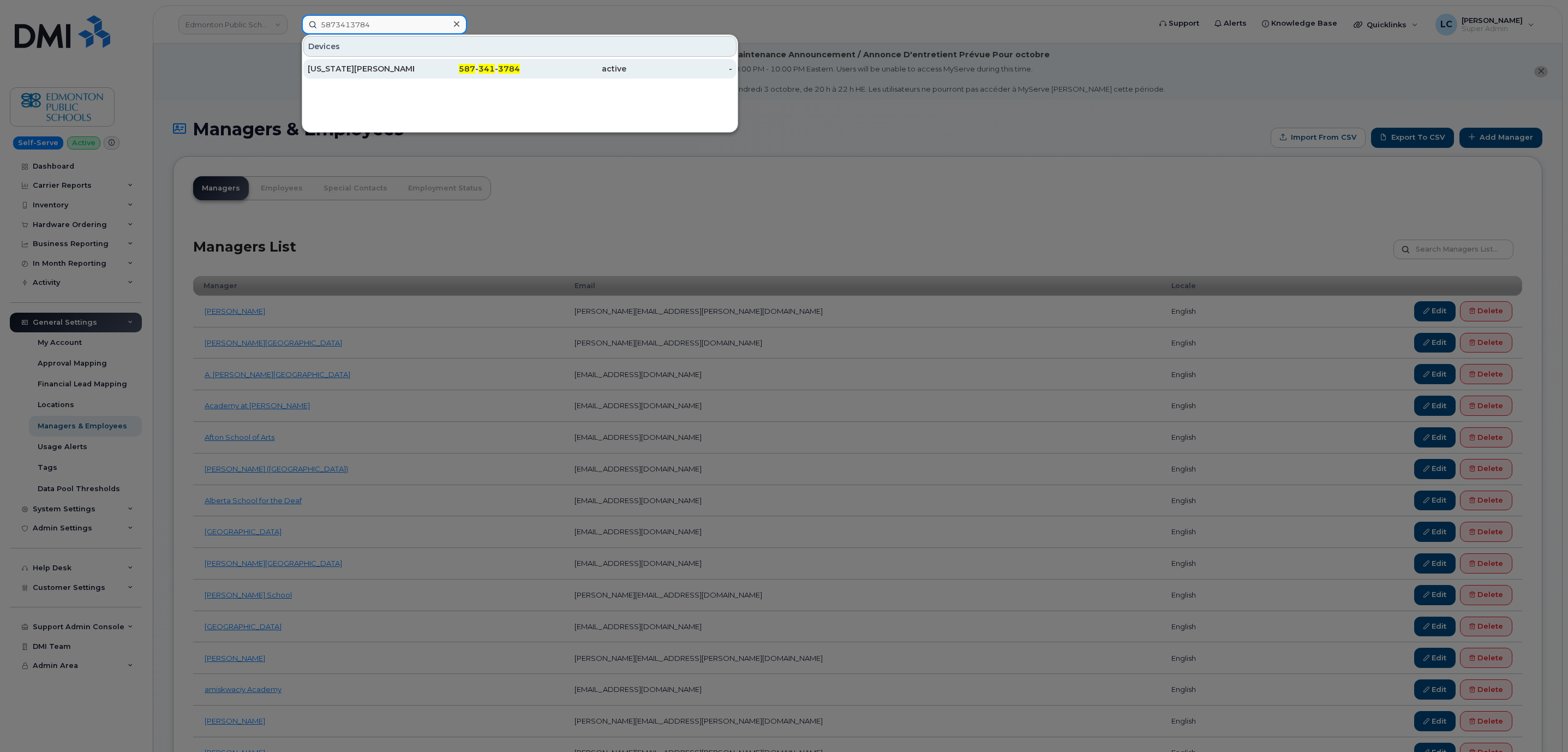
type input "5873413784"
click at [447, 65] on div "587 - 341 - 3784" at bounding box center [467, 69] width 106 height 11
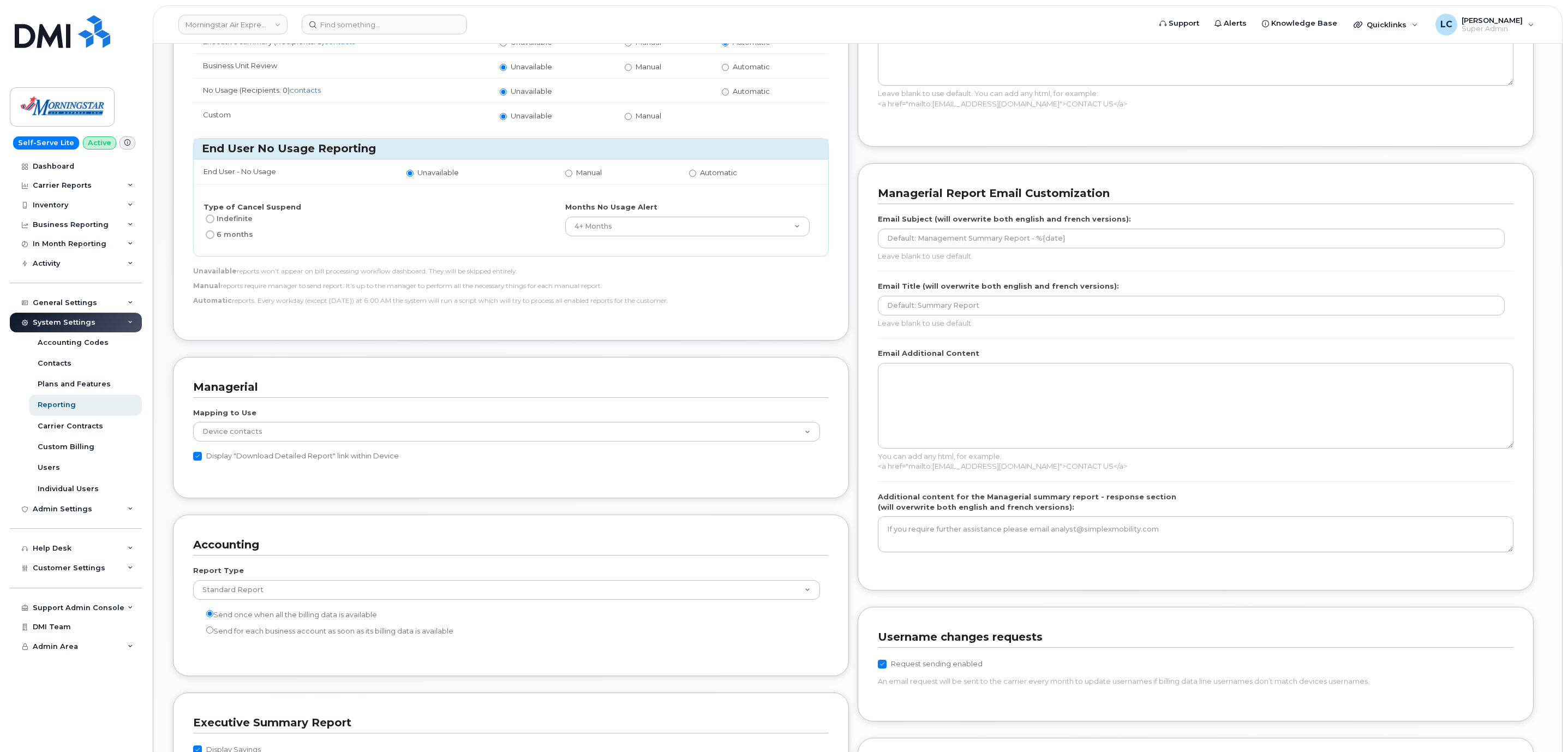
scroll to position [491, 0]
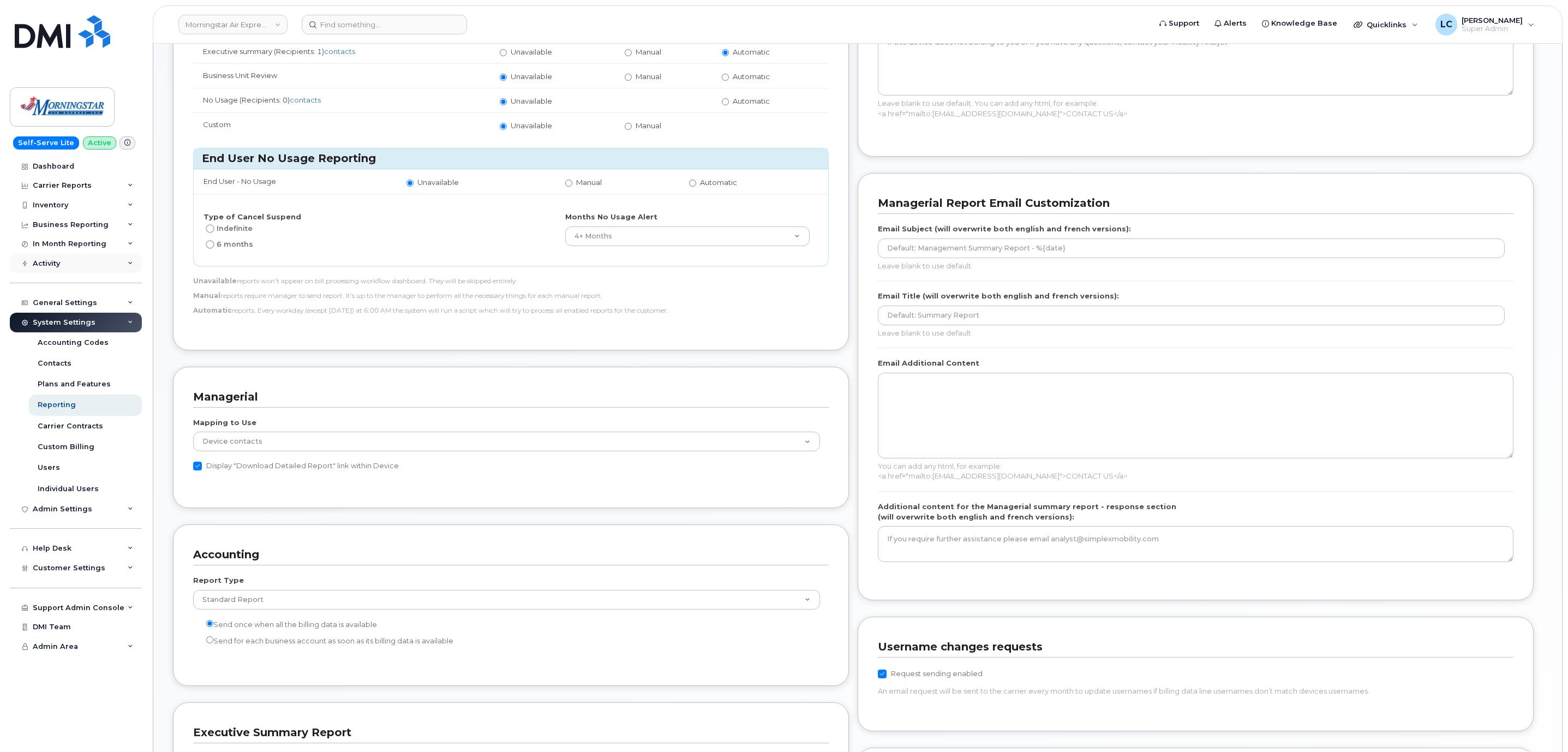
click at [80, 267] on div "Activity" at bounding box center [76, 263] width 132 height 20
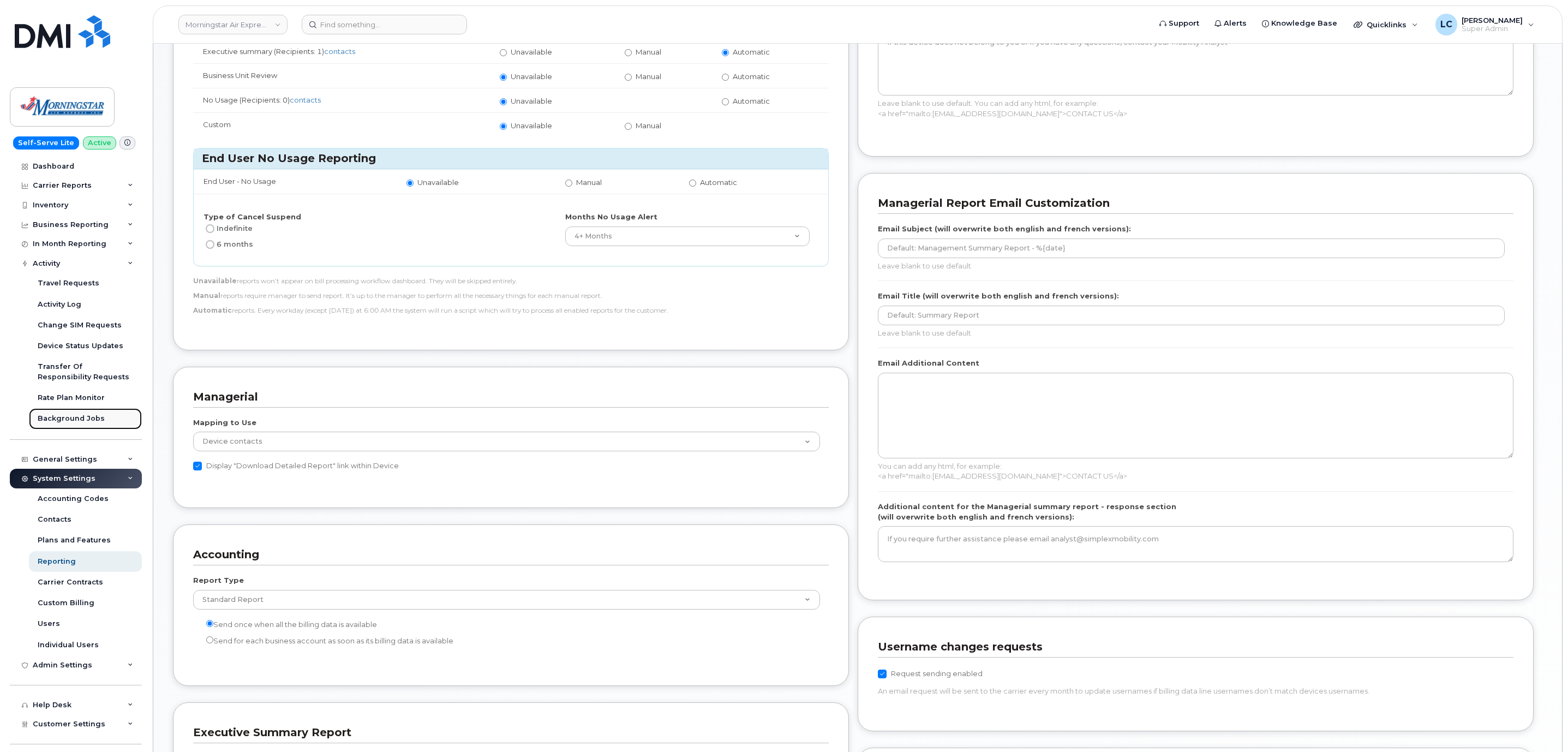
click at [90, 416] on div "Background Jobs" at bounding box center [71, 418] width 67 height 10
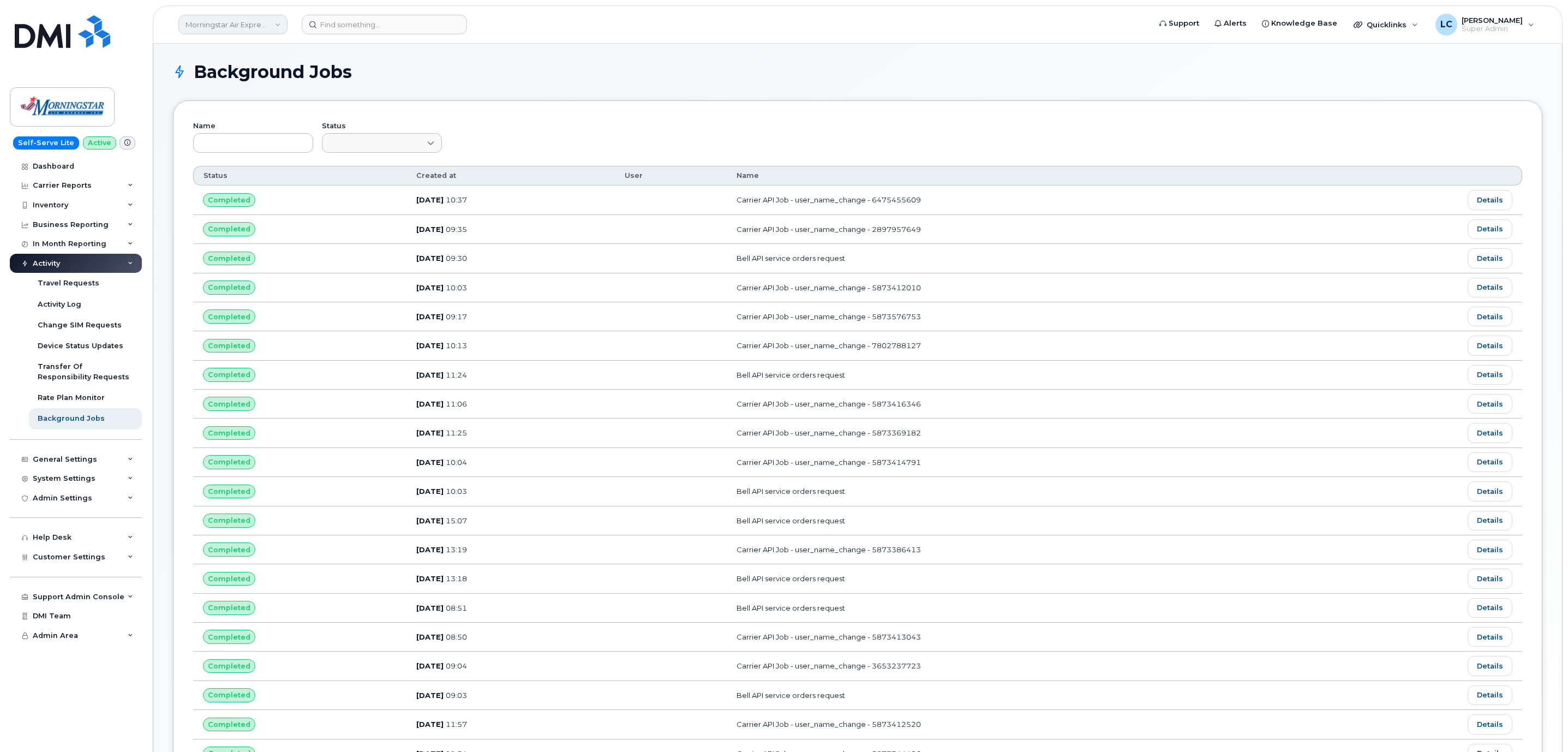
click at [243, 28] on link "Morningstar Air Express Inc" at bounding box center [232, 24] width 109 height 20
click at [254, 60] on input at bounding box center [260, 52] width 143 height 20
type input "GOA"
click at [264, 100] on span "Government of Alberta ([GEOGRAPHIC_DATA])" at bounding box center [251, 103] width 126 height 21
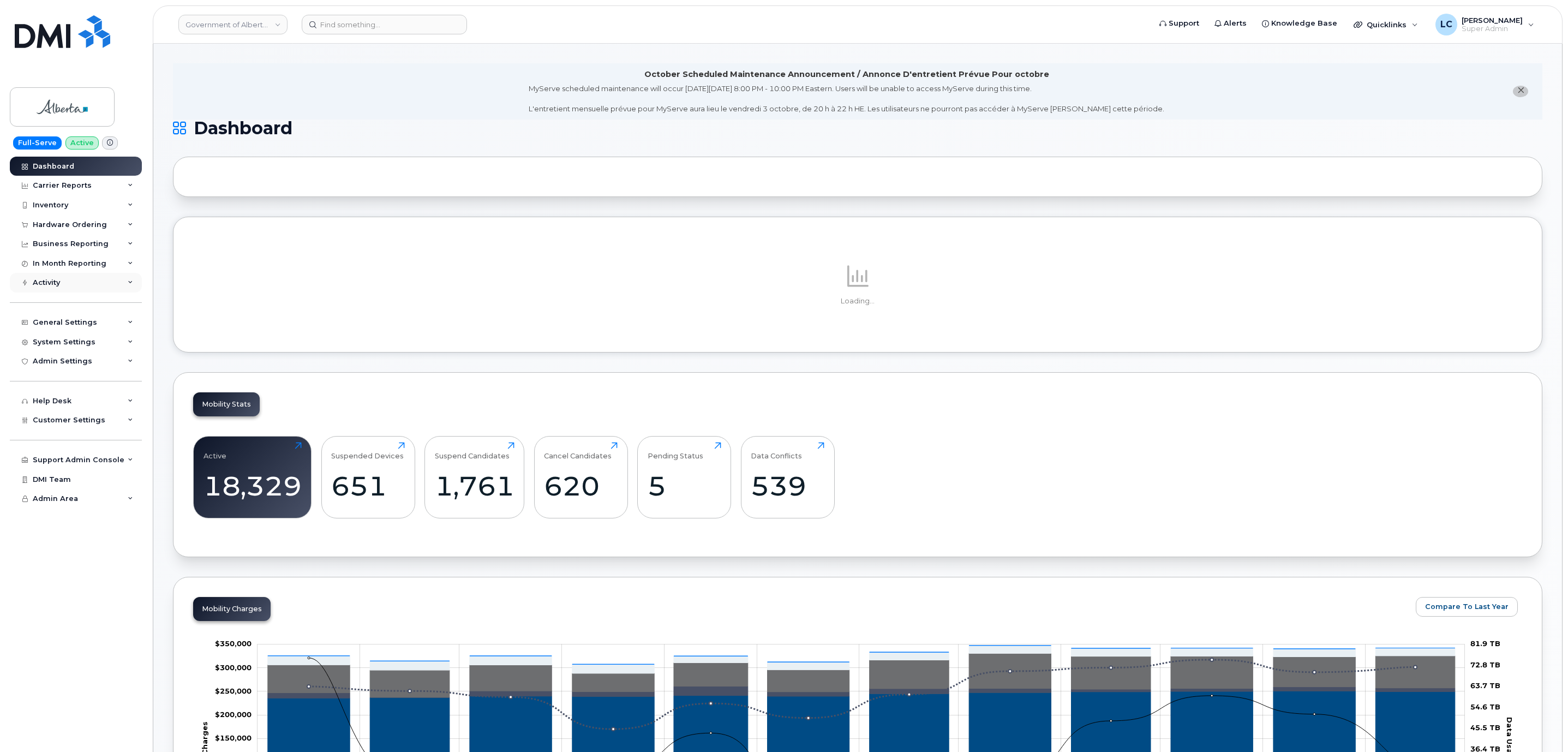
click at [110, 285] on div "Activity" at bounding box center [76, 282] width 132 height 20
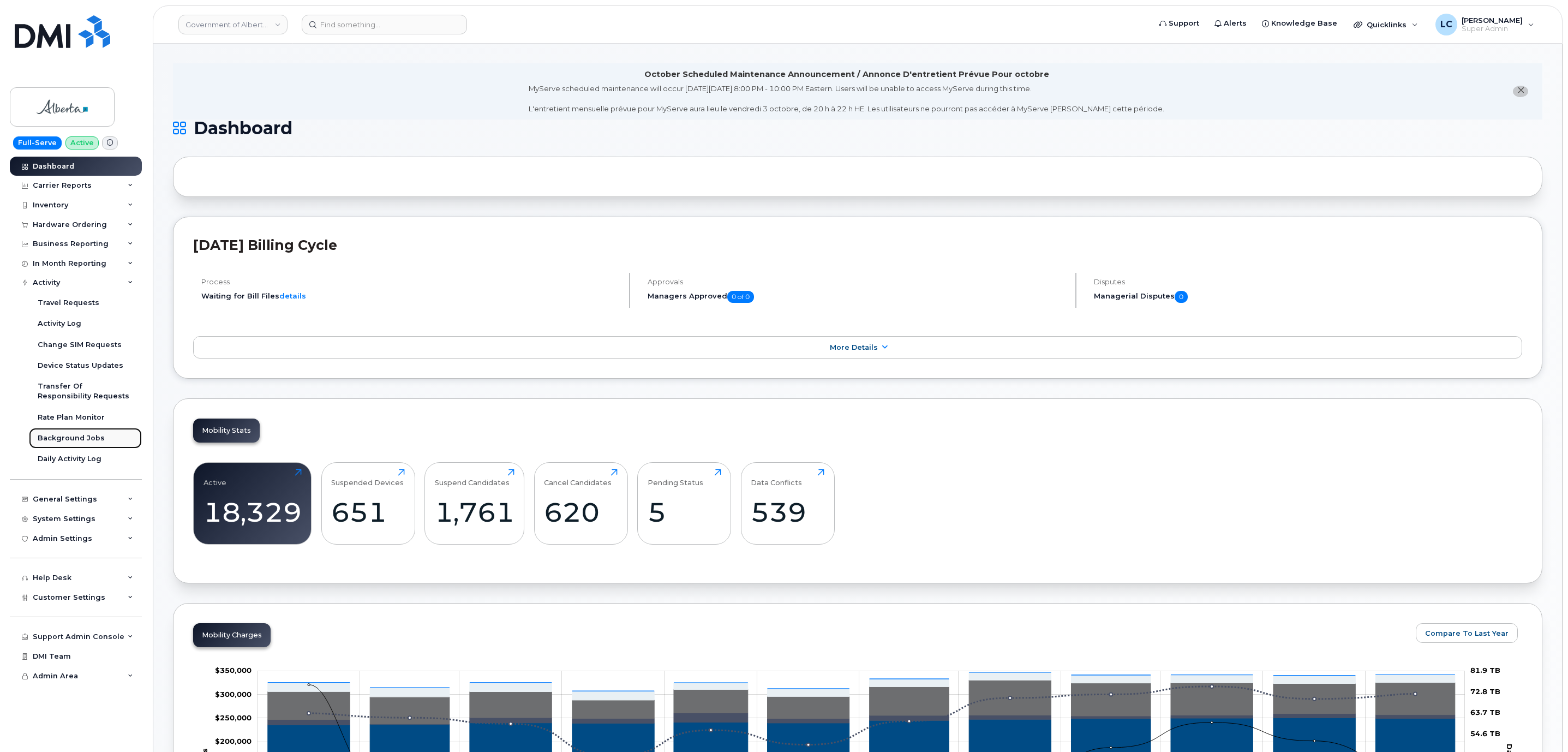
click at [96, 437] on div "Background Jobs" at bounding box center [71, 438] width 67 height 10
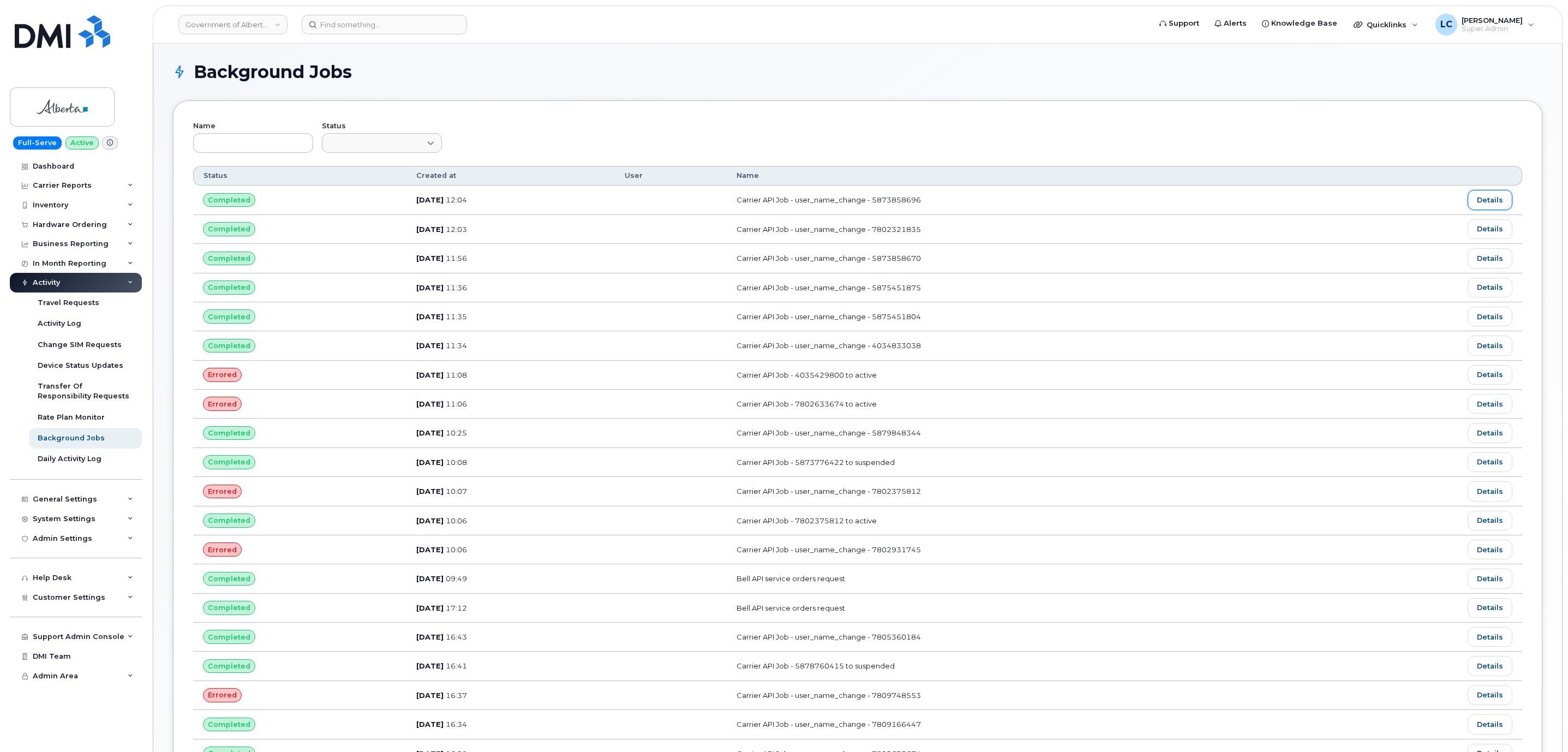
click at [1488, 202] on link "Details" at bounding box center [1489, 199] width 45 height 20
click at [566, 89] on div "Background Jobs Name Status Customize Filter Refresh Export Status Created at U…" at bounding box center [857, 513] width 1369 height 899
drag, startPoint x: 887, startPoint y: 503, endPoint x: 1116, endPoint y: 506, distance: 229.0
click at [1103, 506] on td "Carrier API Job - user_name_change - 7802375812" at bounding box center [1028, 491] width 604 height 29
click at [850, 562] on td "Carrier API Job - user_name_change - 7802931745" at bounding box center [1028, 549] width 604 height 29
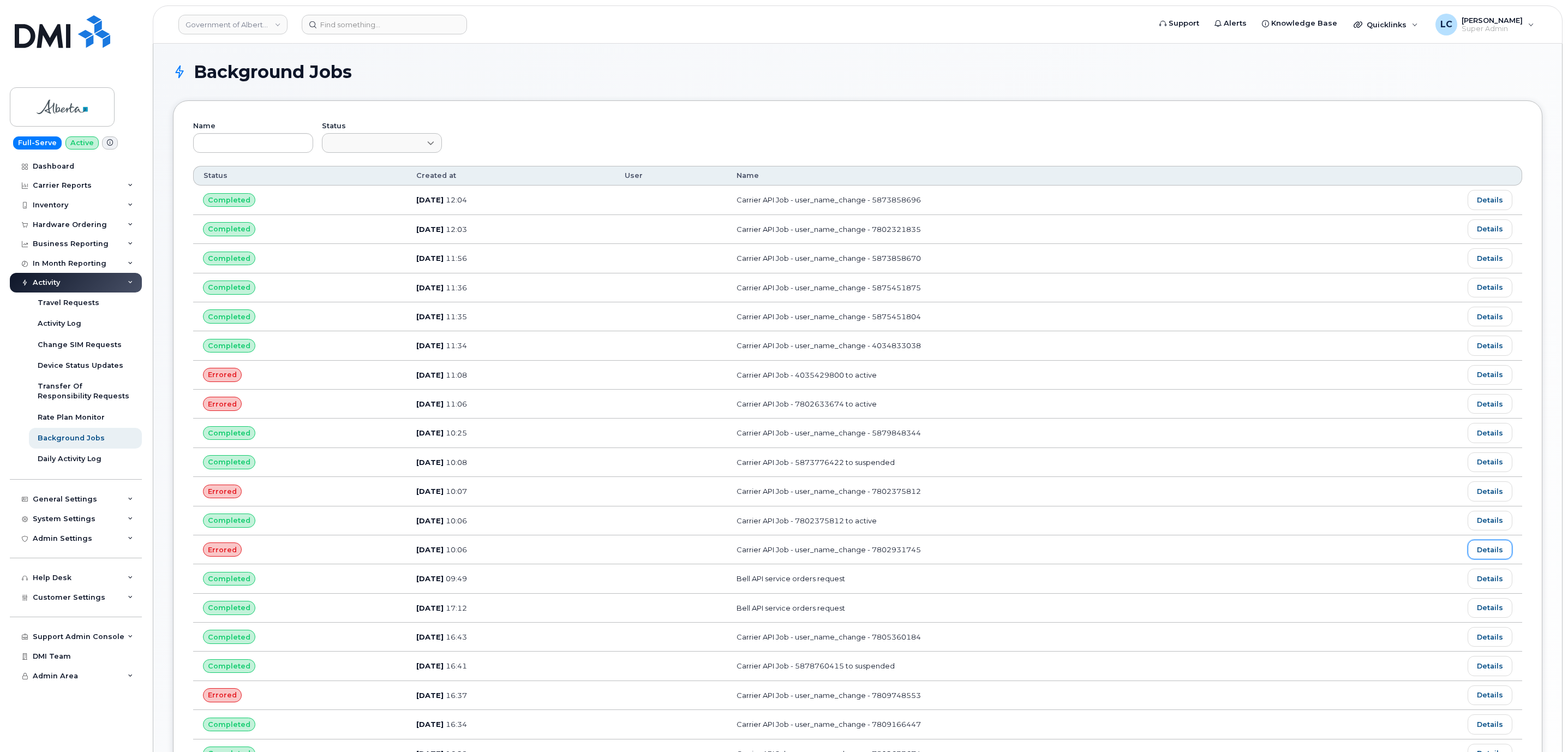
click at [1480, 559] on link "Details" at bounding box center [1489, 550] width 45 height 20
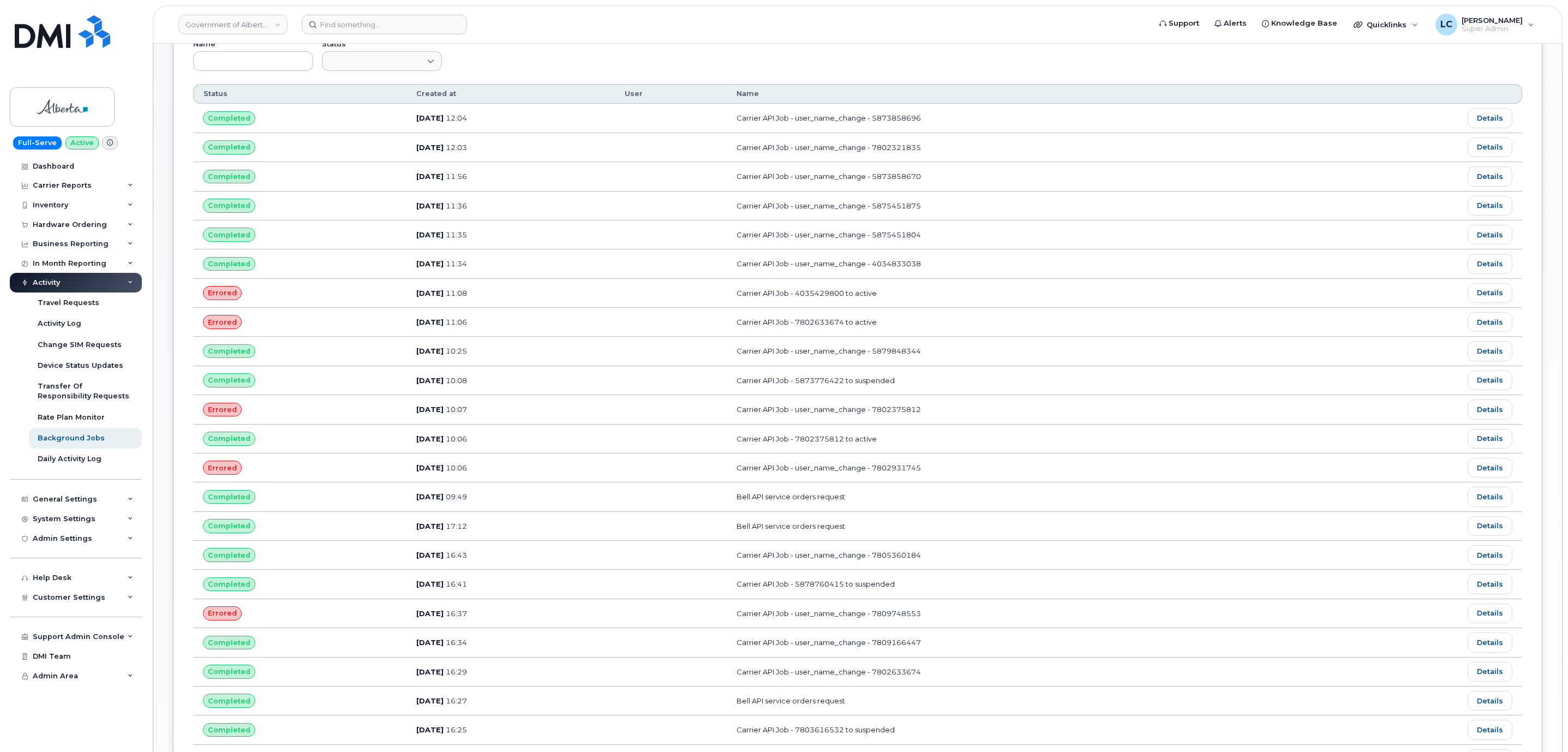
click at [961, 618] on td "Carrier API Job - user_name_change - 7809748553" at bounding box center [1028, 613] width 604 height 29
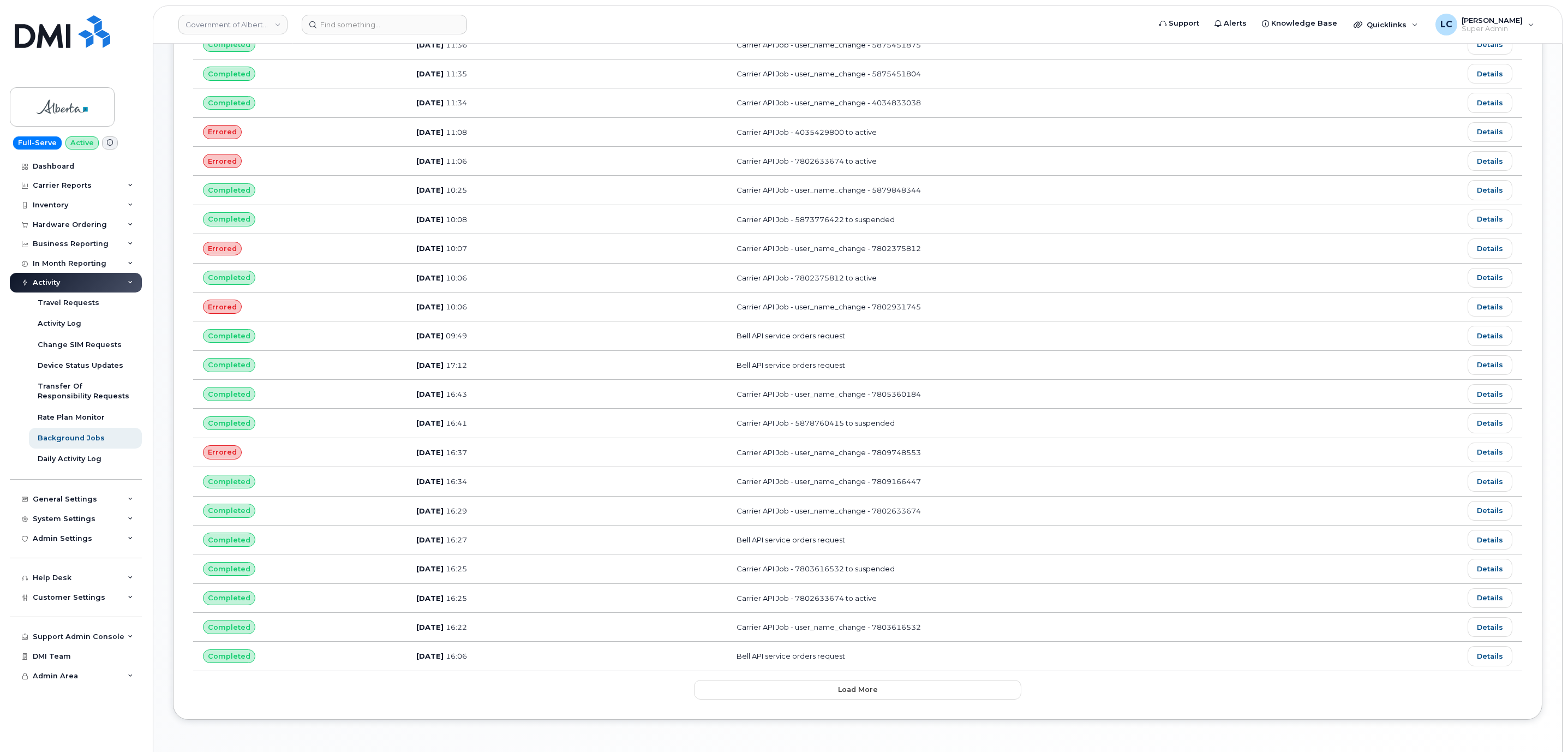
scroll to position [303, 0]
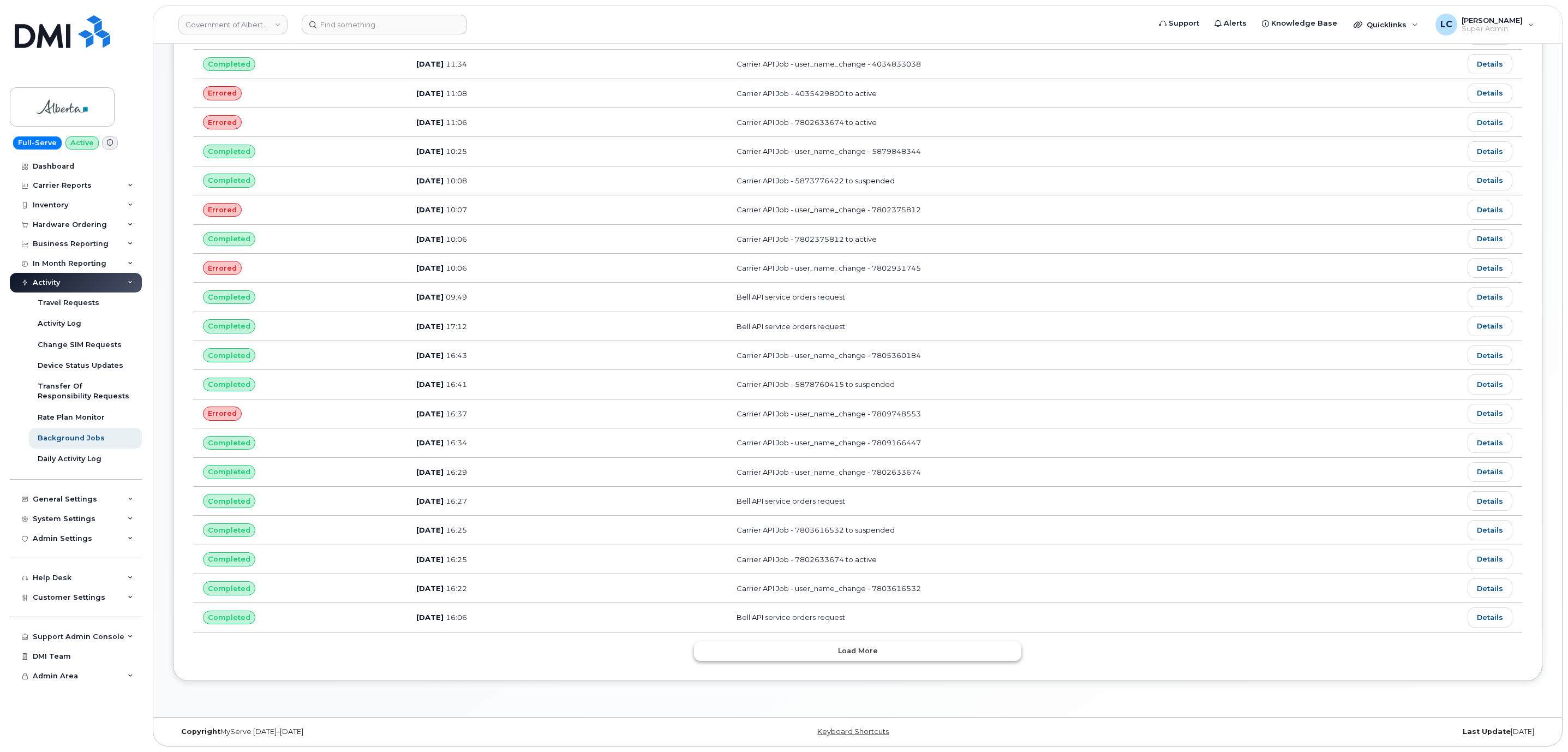
click at [861, 647] on span "Load more" at bounding box center [857, 650] width 40 height 10
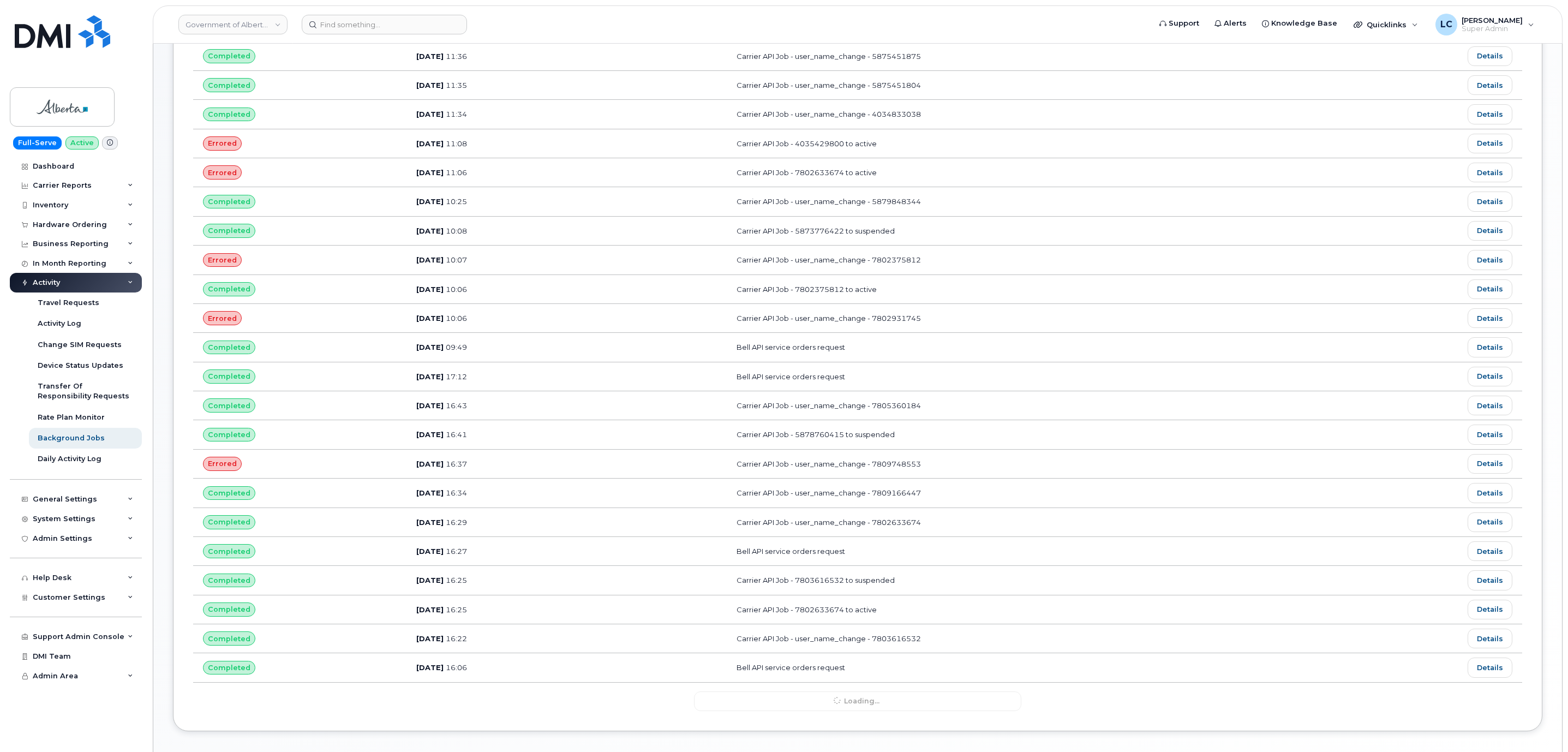
scroll to position [139, 0]
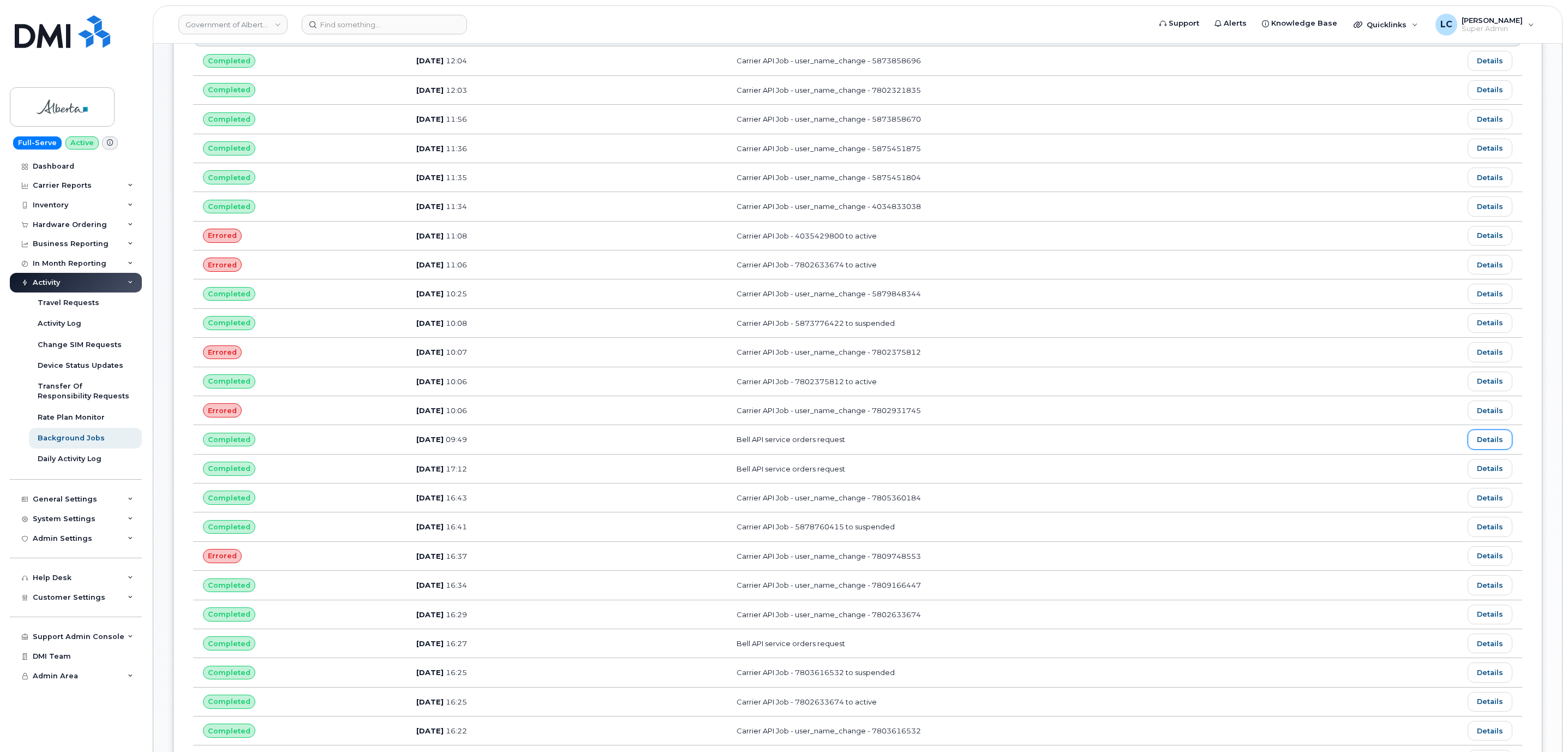
click at [1490, 449] on link "Details" at bounding box center [1489, 439] width 45 height 20
drag, startPoint x: 226, startPoint y: 576, endPoint x: 974, endPoint y: 573, distance: 748.0
click at [974, 571] on tr "Errored Sep 24, 2025 16:37 Carrier API Job - user_name_change - 7809748553 Deta…" at bounding box center [857, 556] width 1329 height 29
click at [944, 571] on td "Carrier API Job - user_name_change - 7809748553" at bounding box center [1028, 556] width 604 height 29
click at [943, 570] on td "Carrier API Job - user_name_change - 7809748553" at bounding box center [1028, 556] width 604 height 29
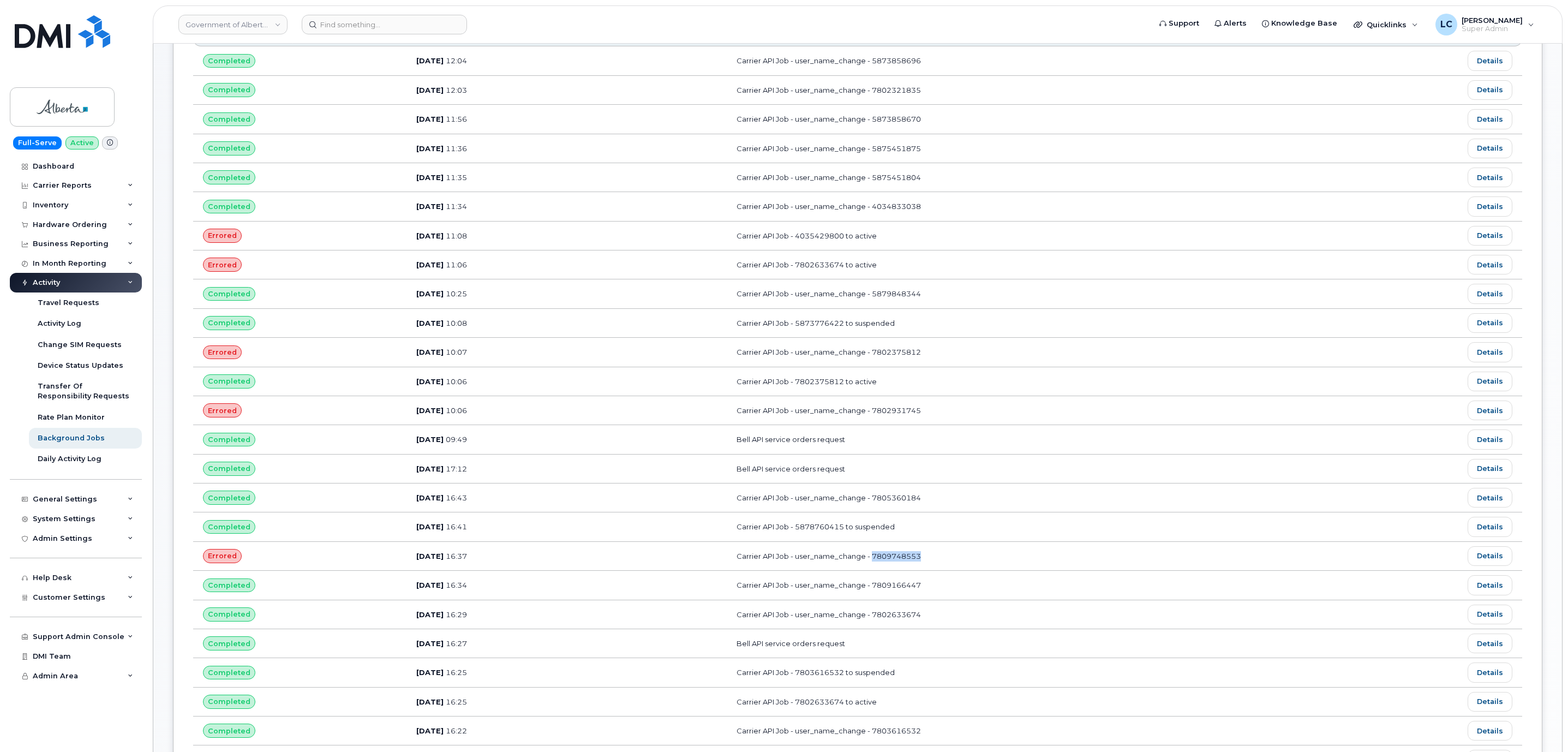
click at [943, 570] on td "Carrier API Job - user_name_change - 7809748553" at bounding box center [1028, 556] width 604 height 29
copy td "7809748553"
click at [372, 21] on input at bounding box center [384, 24] width 165 height 20
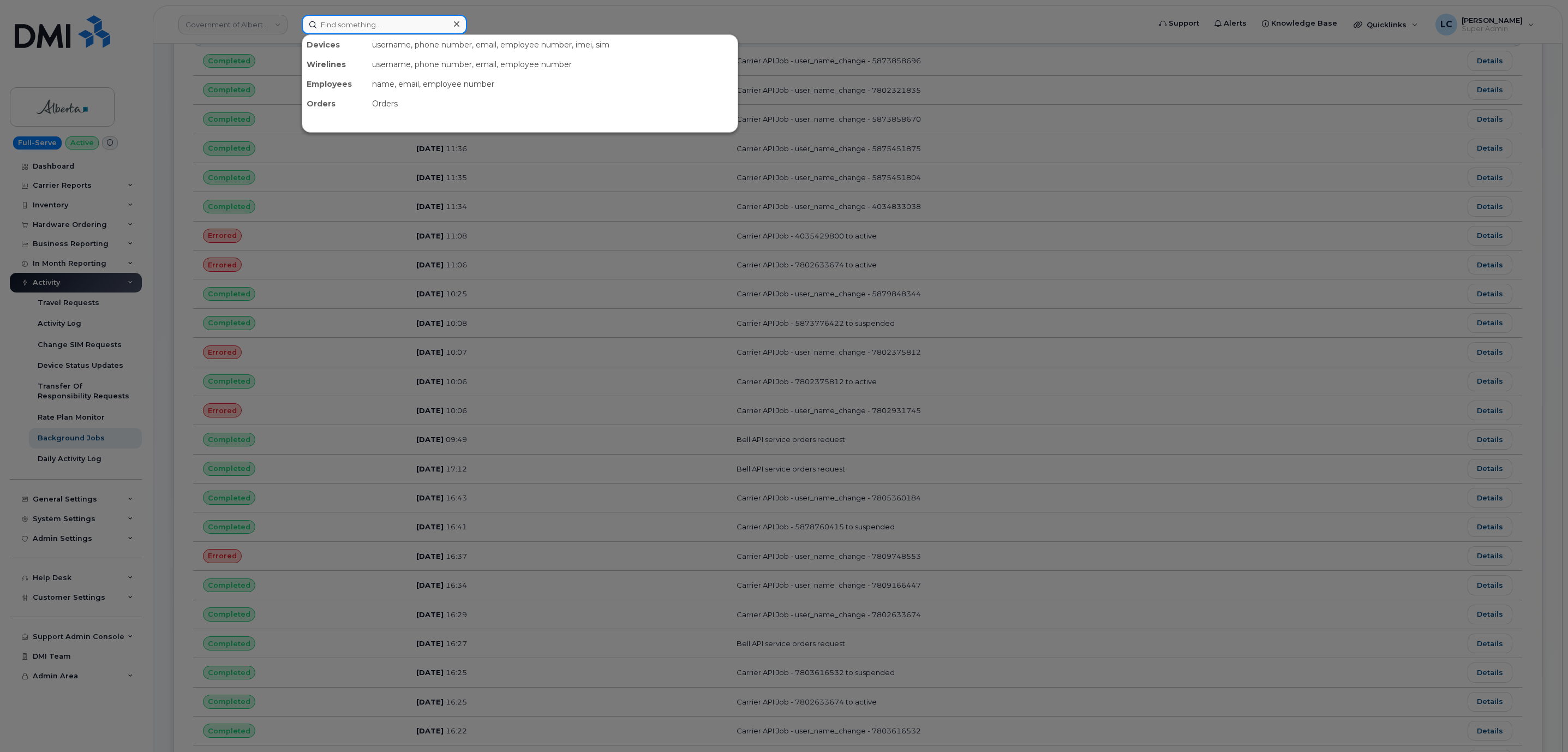
paste input "5879848344"
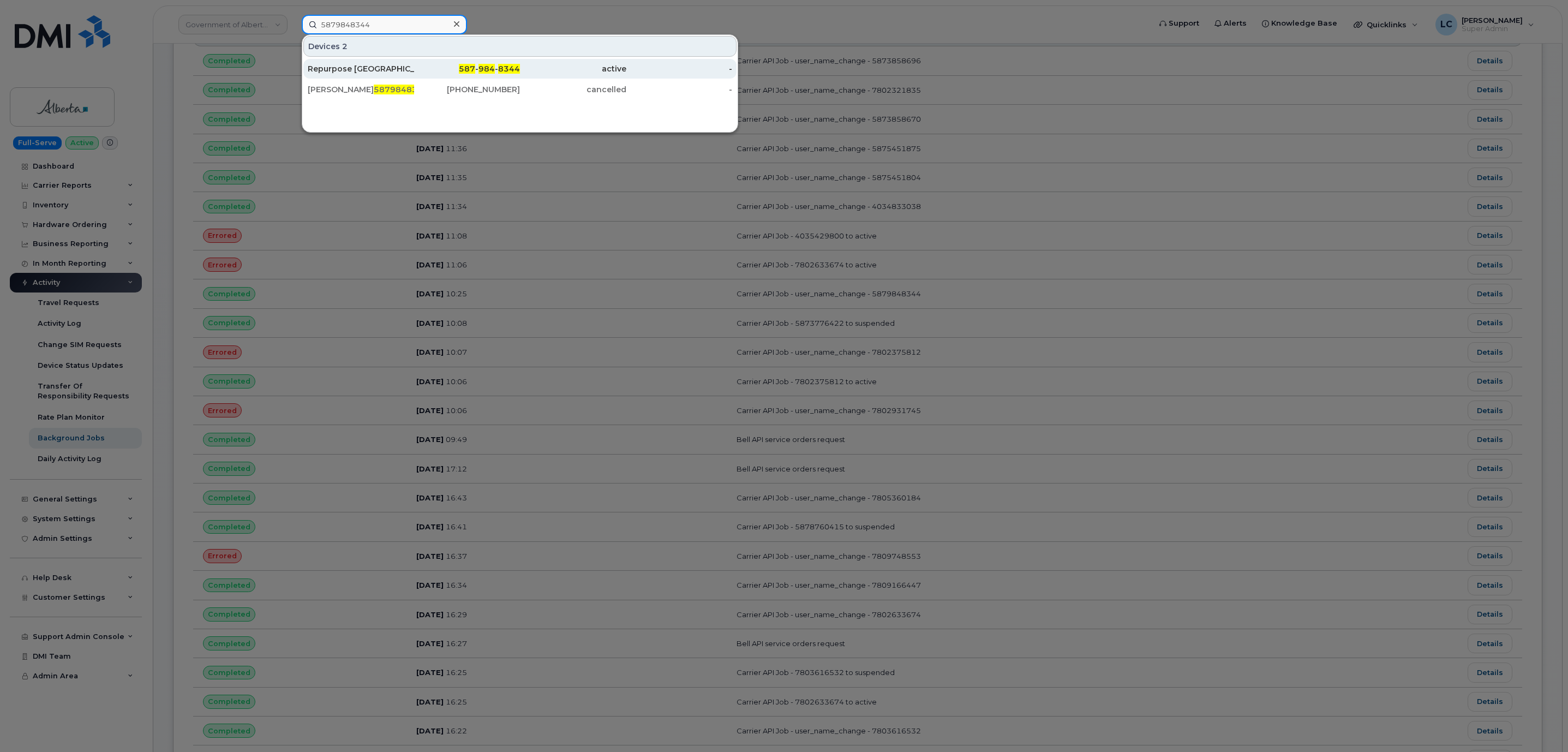
type input "5879848344"
click at [491, 69] on span "984" at bounding box center [486, 69] width 16 height 10
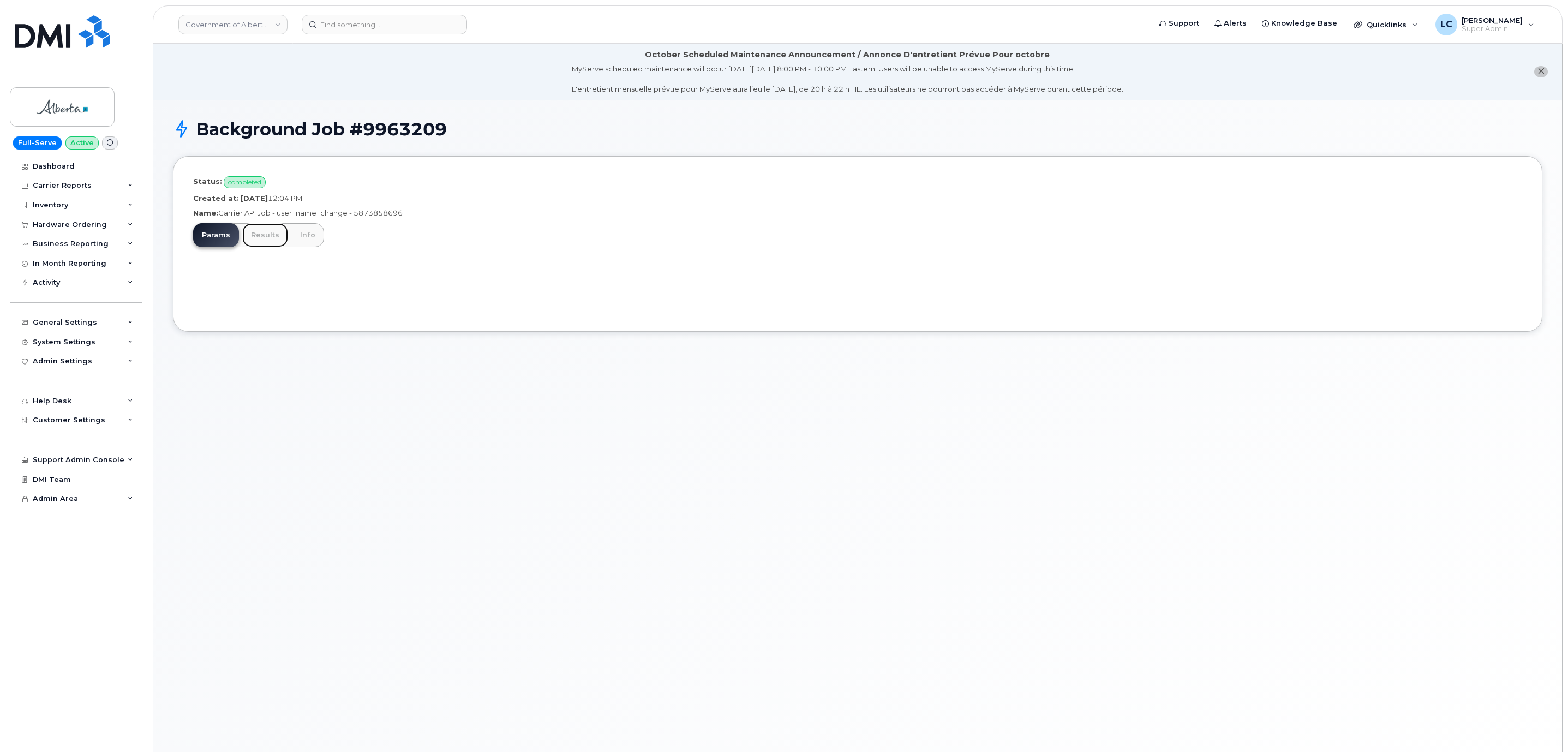
click at [266, 240] on link "Results" at bounding box center [265, 235] width 46 height 24
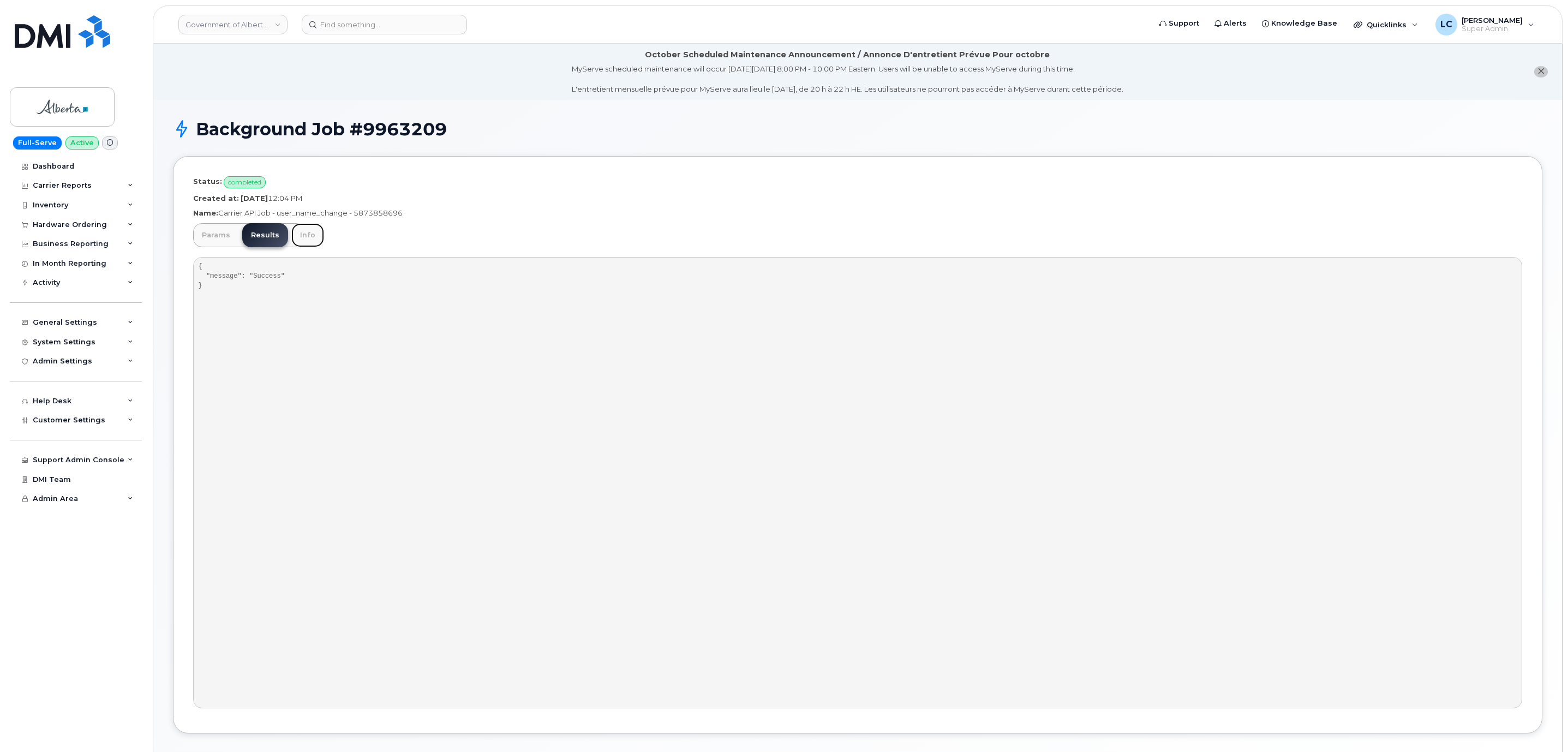
click at [302, 240] on link "Info" at bounding box center [308, 235] width 33 height 24
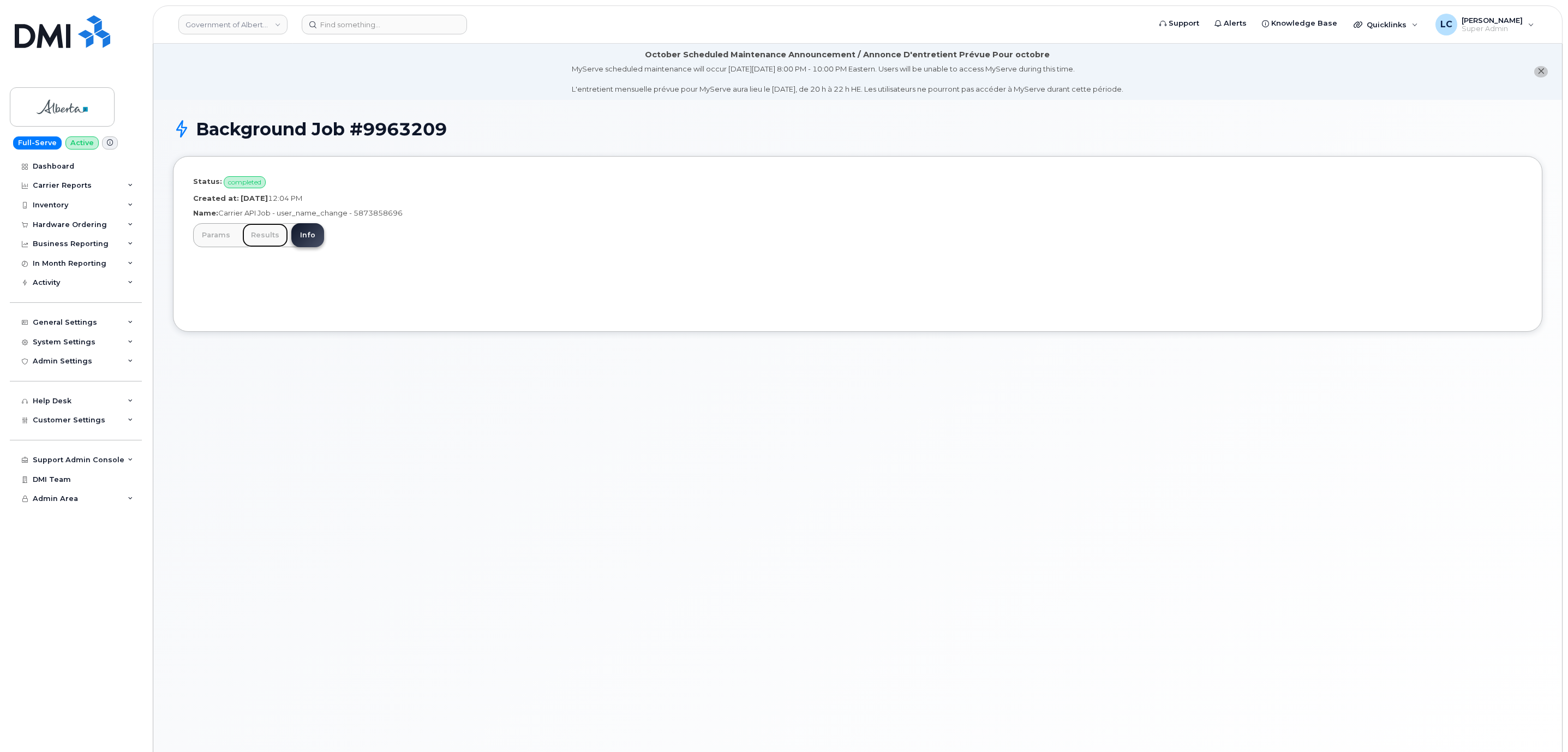
click at [268, 243] on link "Results" at bounding box center [265, 235] width 46 height 24
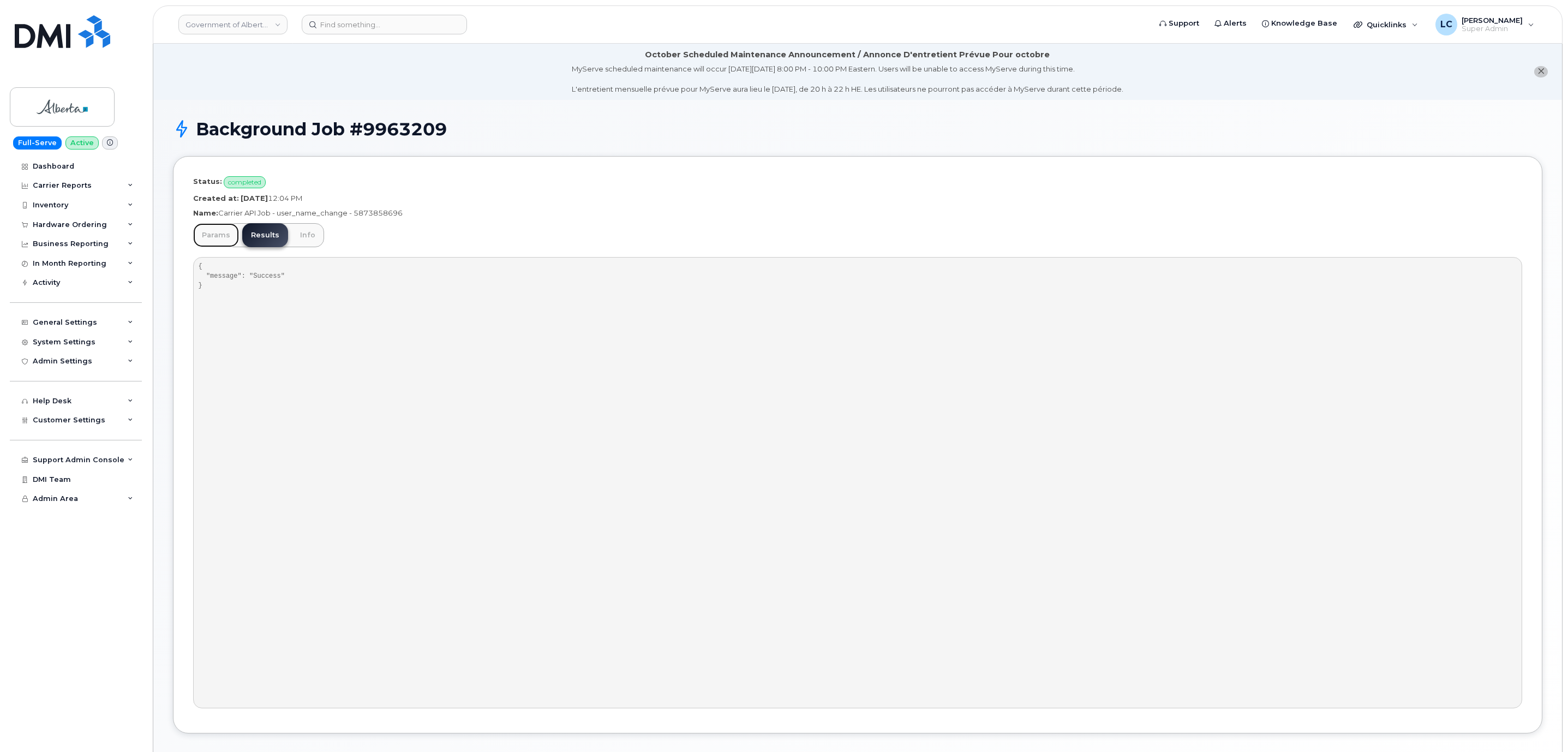
click at [199, 240] on link "Params" at bounding box center [216, 235] width 46 height 24
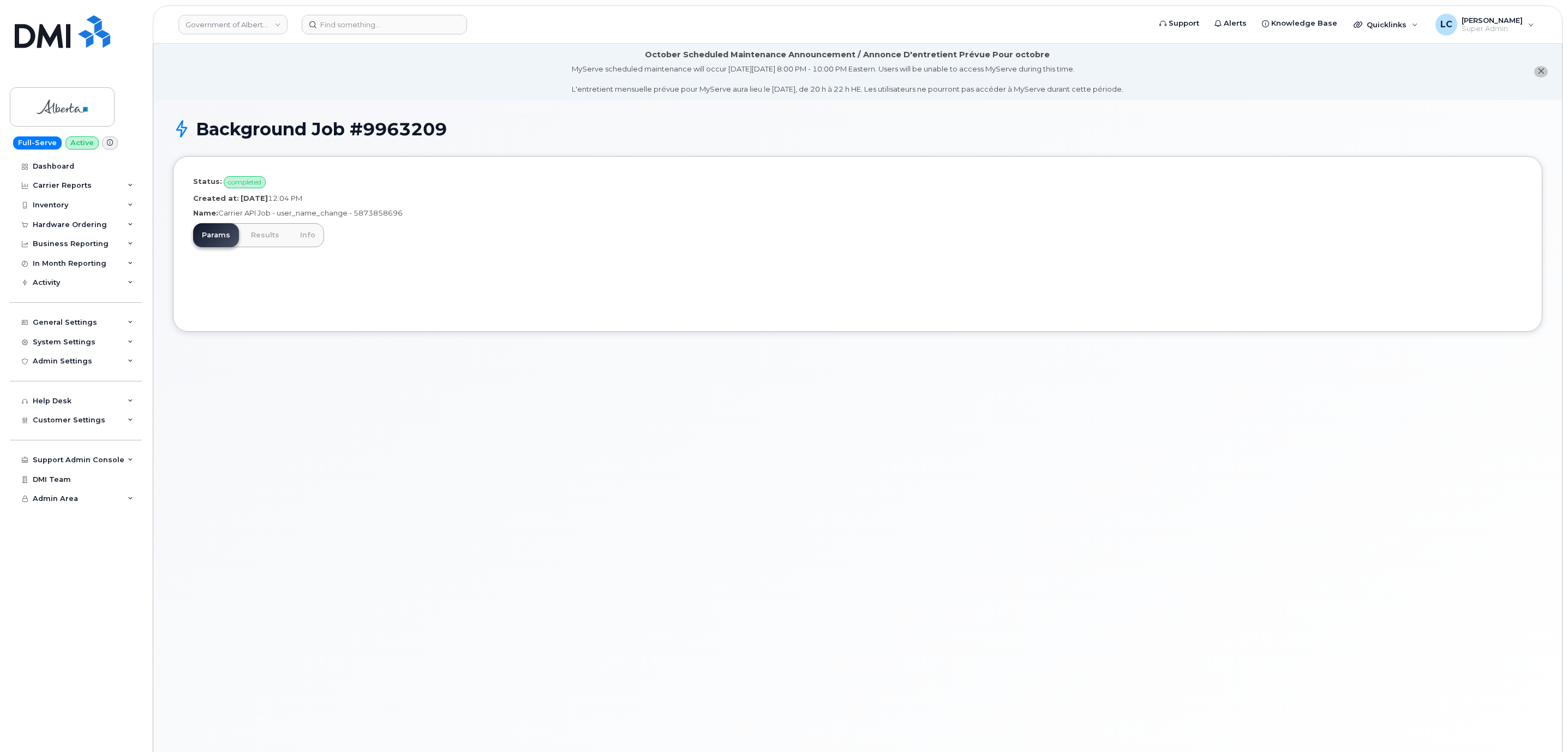
click at [370, 216] on p "Name: Carrier API Job - user_name_change - 5873858696" at bounding box center [857, 213] width 1329 height 10
click at [369, 195] on p "Created at: [DATE] 12:04 PM" at bounding box center [857, 198] width 1329 height 10
click at [396, 249] on div "Params Results Info { "message": "Success" }" at bounding box center [857, 267] width 1329 height 88
click at [400, 213] on p "Name: Carrier API Job - user_name_change - 5873858696" at bounding box center [857, 213] width 1329 height 10
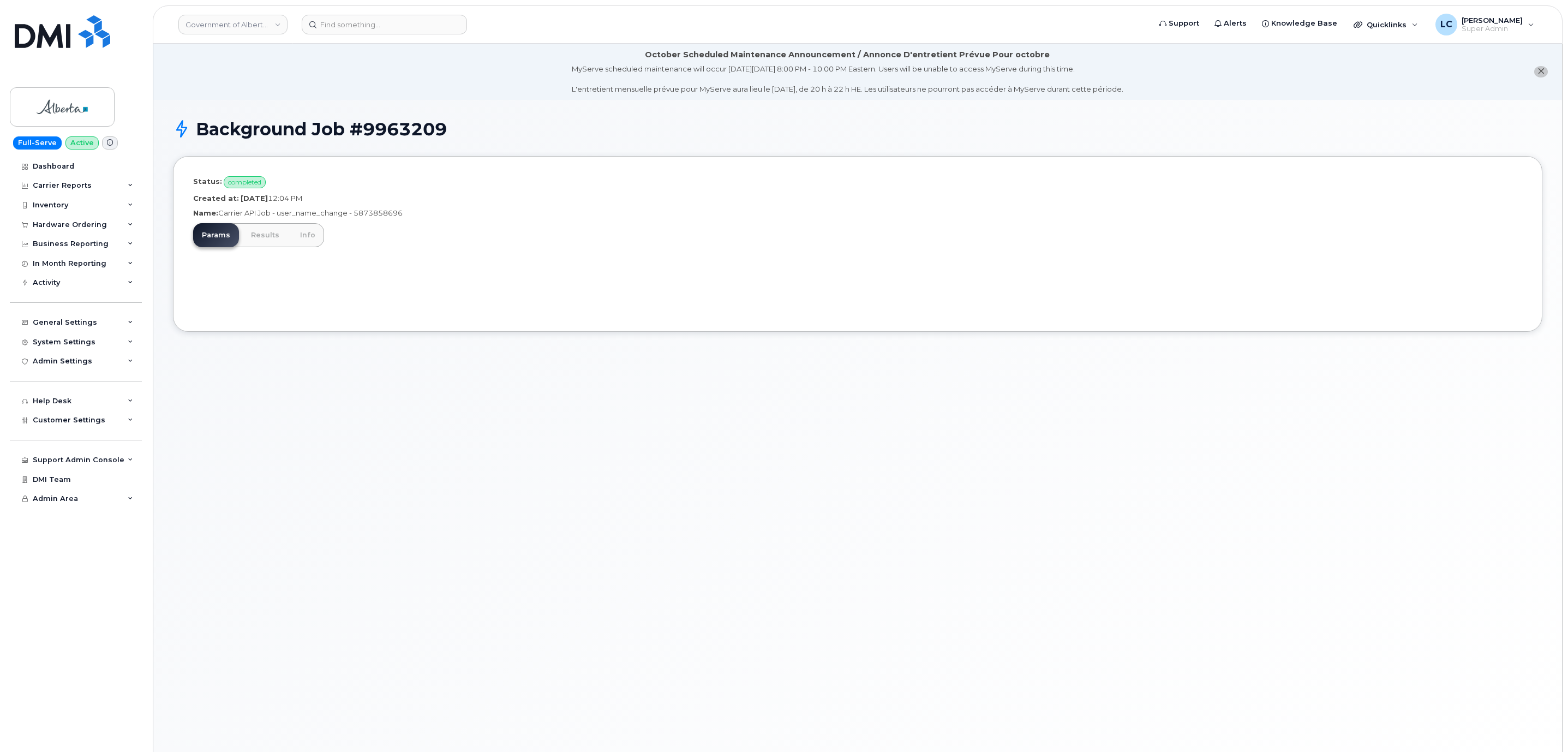
click at [293, 82] on li "October Scheduled Maintenance Announcement / Annonce D'entretient Prévue Pour o…" at bounding box center [857, 72] width 1408 height 56
click at [273, 234] on link "Results" at bounding box center [265, 235] width 46 height 24
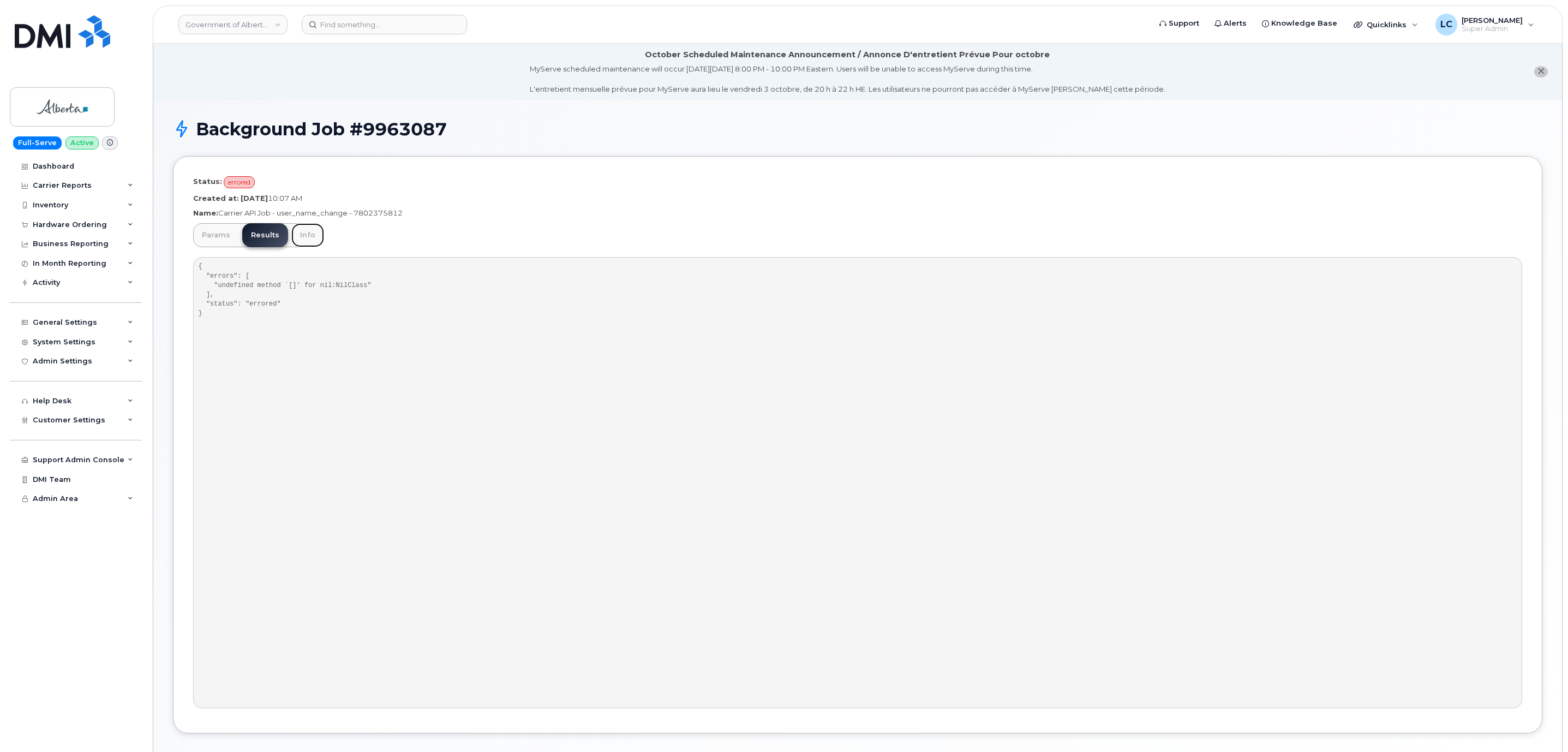
click at [306, 233] on link "Info" at bounding box center [308, 235] width 33 height 24
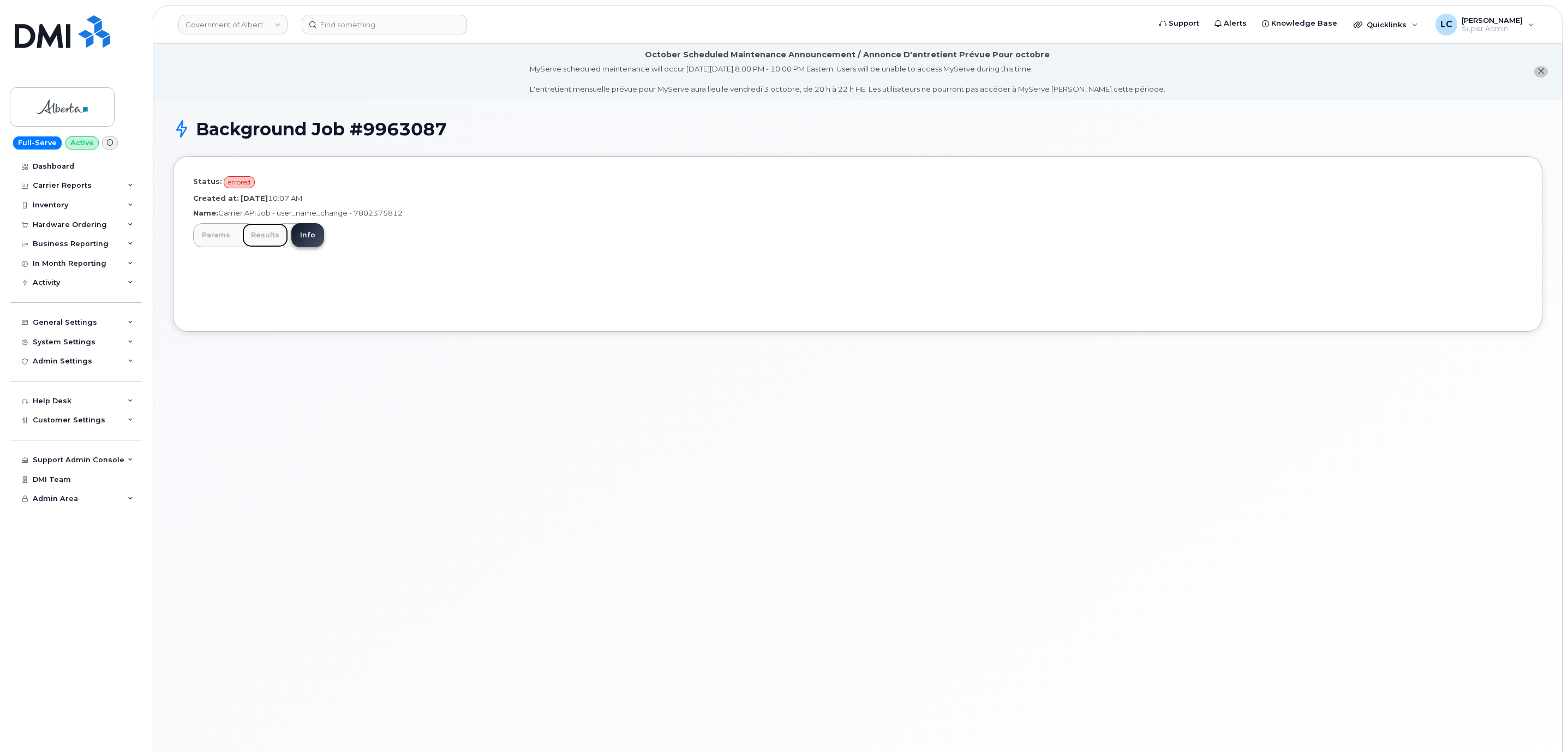
click at [264, 234] on link "Results" at bounding box center [265, 235] width 46 height 24
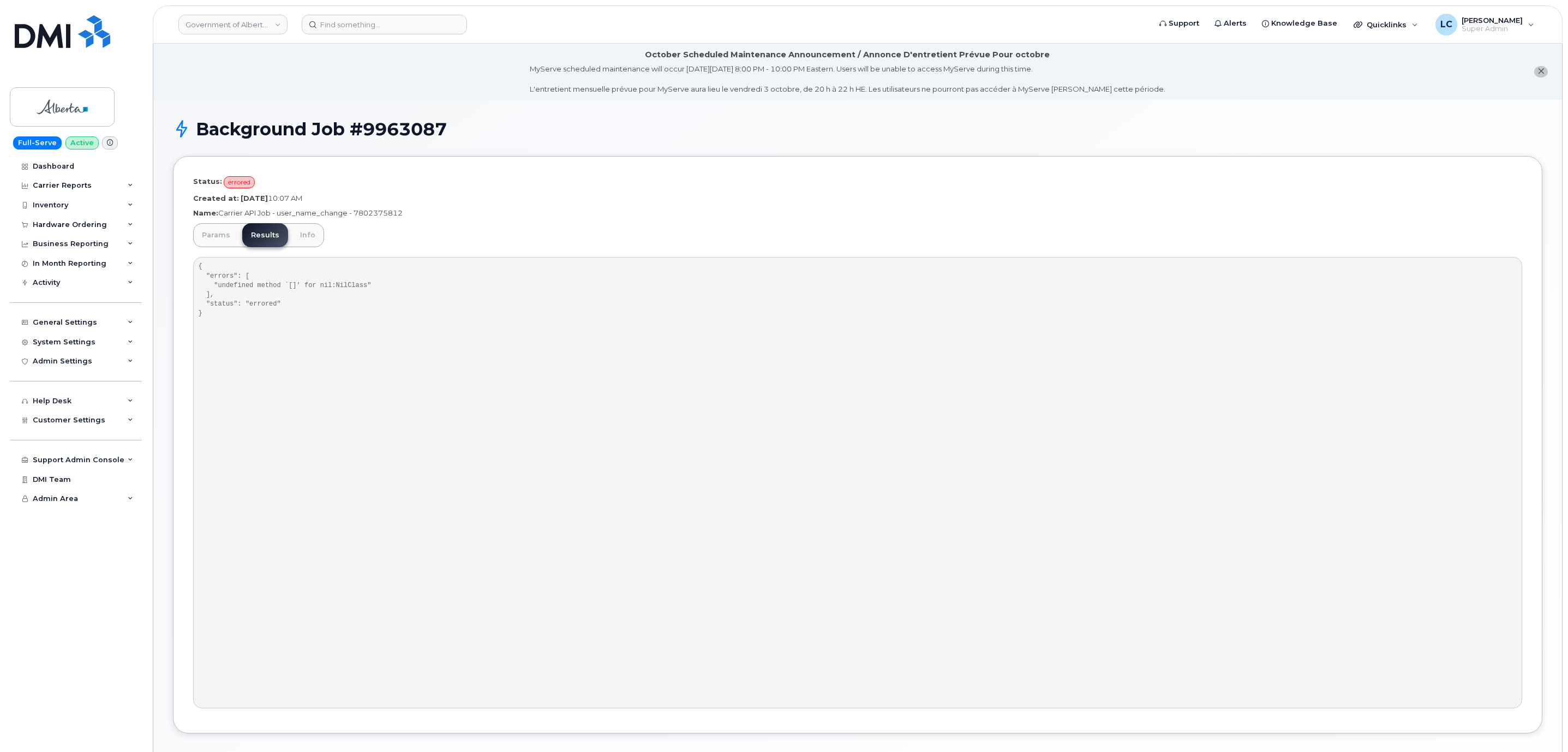
click at [353, 231] on div "Params Results Info { "errors": [ "undefined method `[]' for nil:NilClass" ], "…" at bounding box center [857, 468] width 1329 height 490
click at [229, 234] on link "Params" at bounding box center [216, 235] width 46 height 24
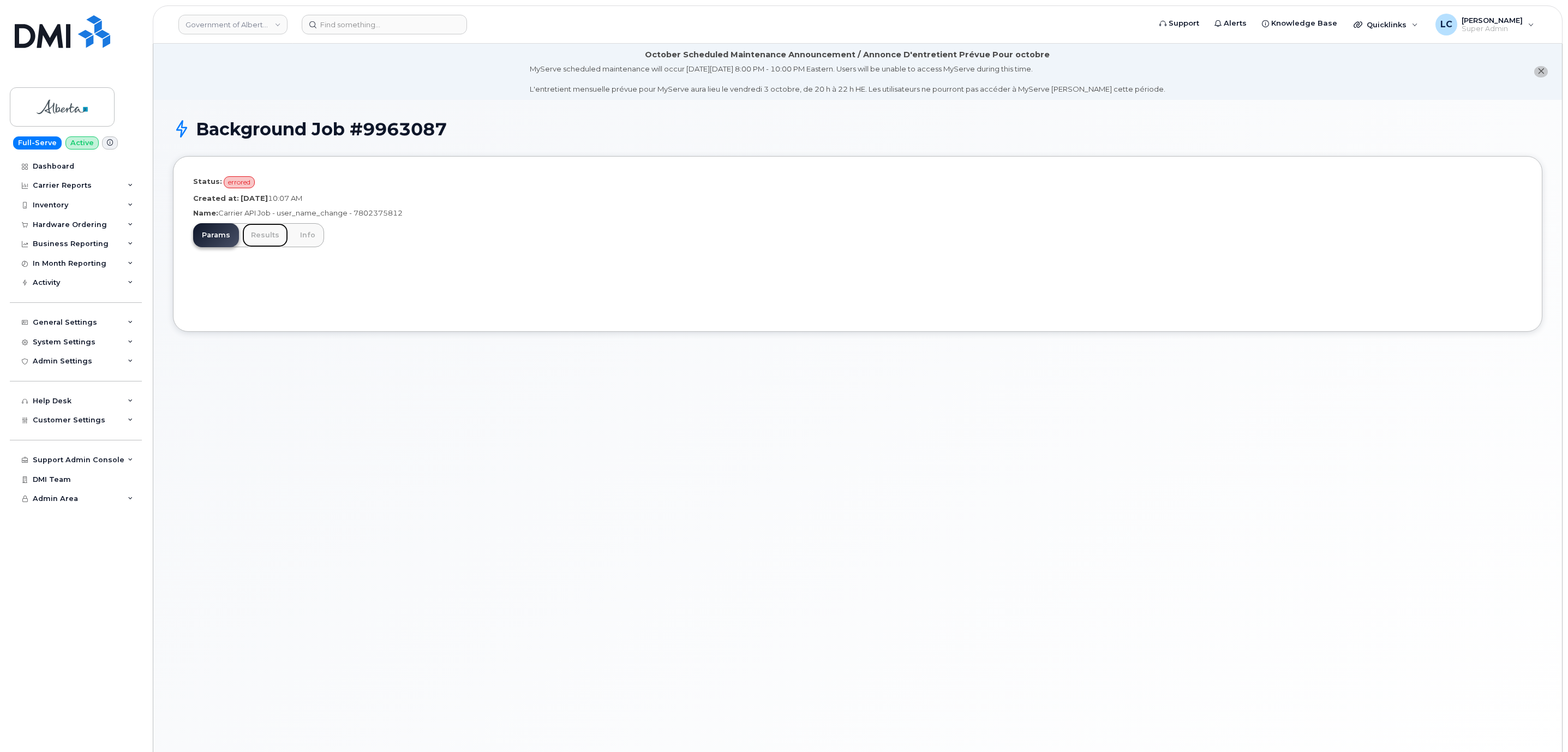
click at [272, 233] on link "Results" at bounding box center [265, 235] width 46 height 24
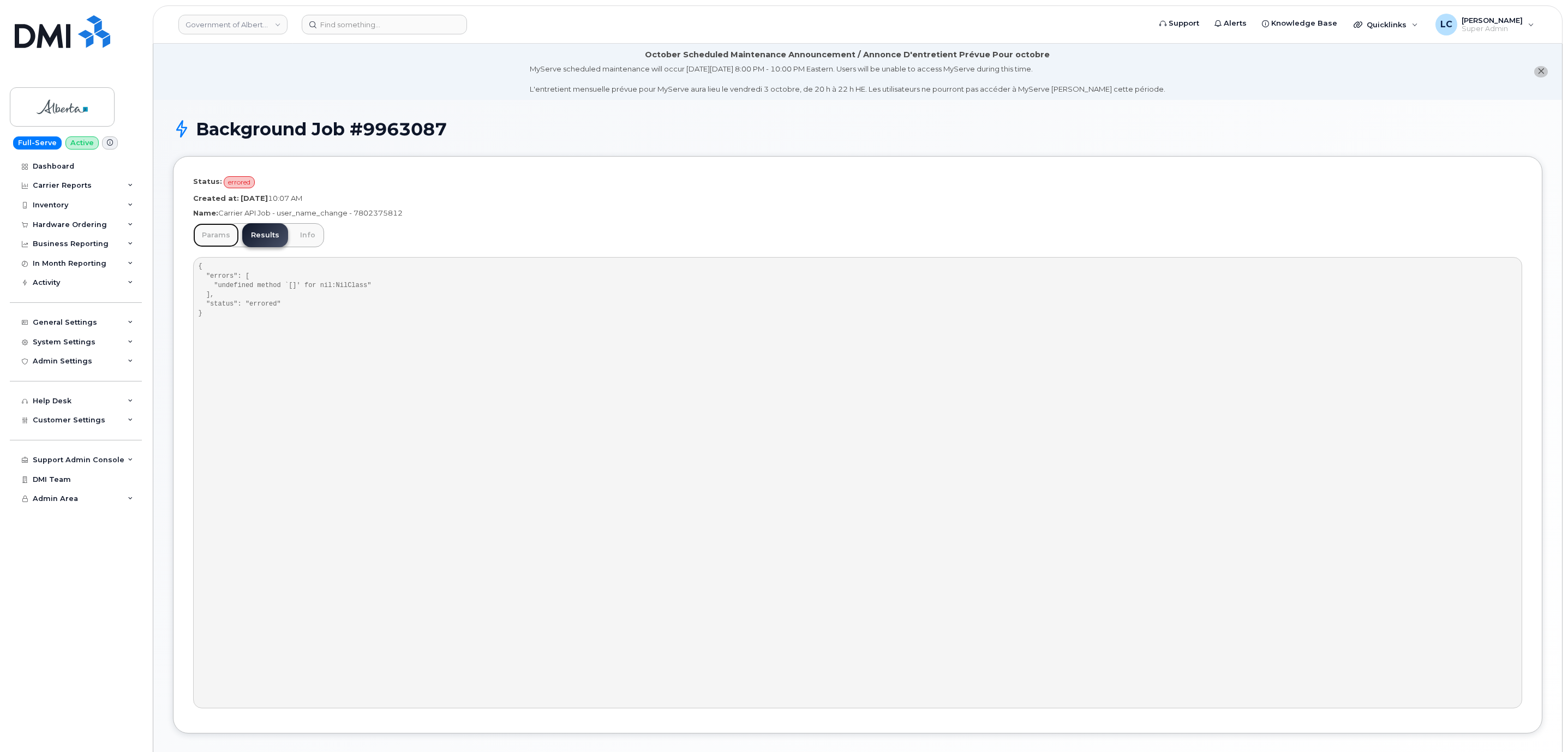
click at [213, 235] on link "Params" at bounding box center [216, 235] width 46 height 24
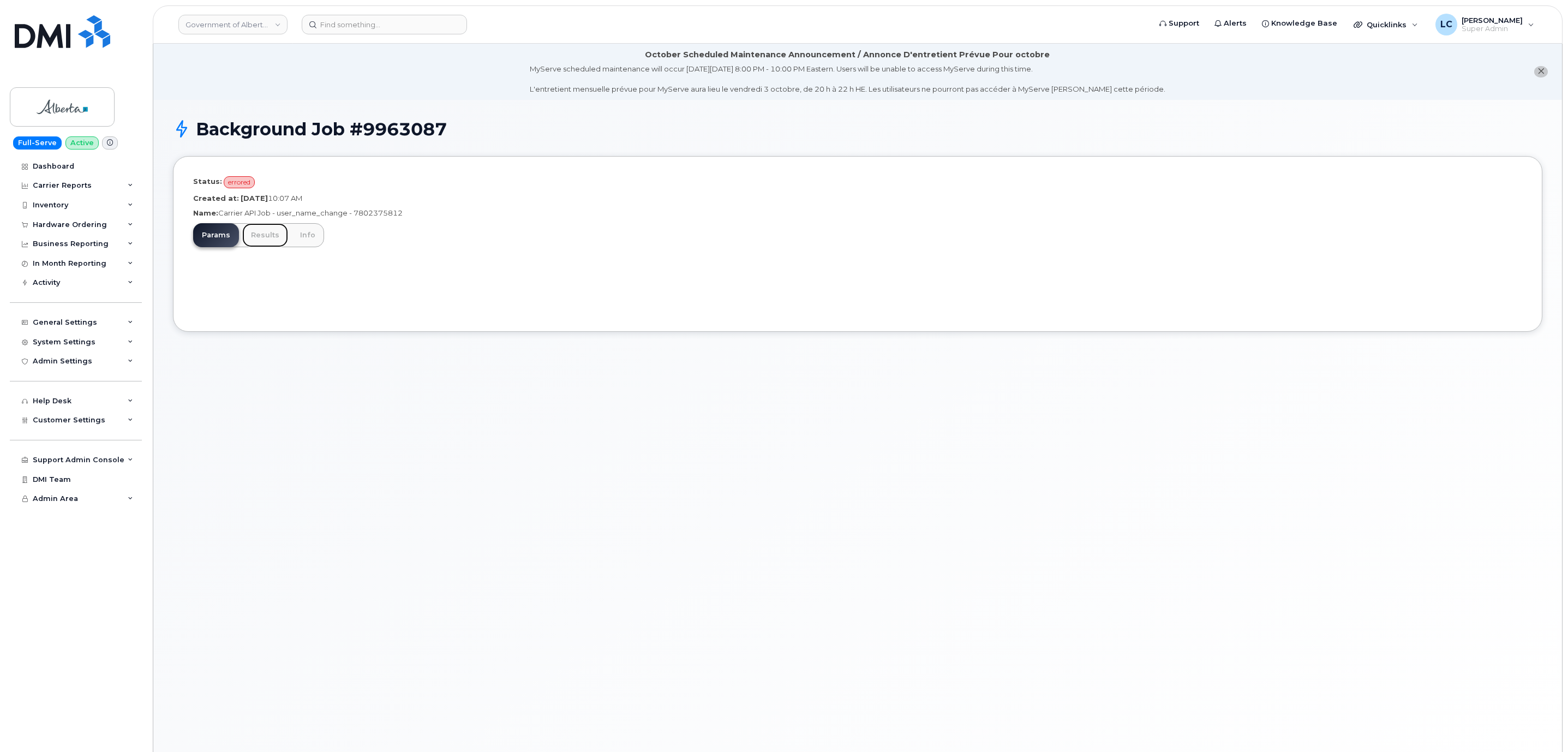
click at [248, 237] on link "Results" at bounding box center [265, 235] width 46 height 24
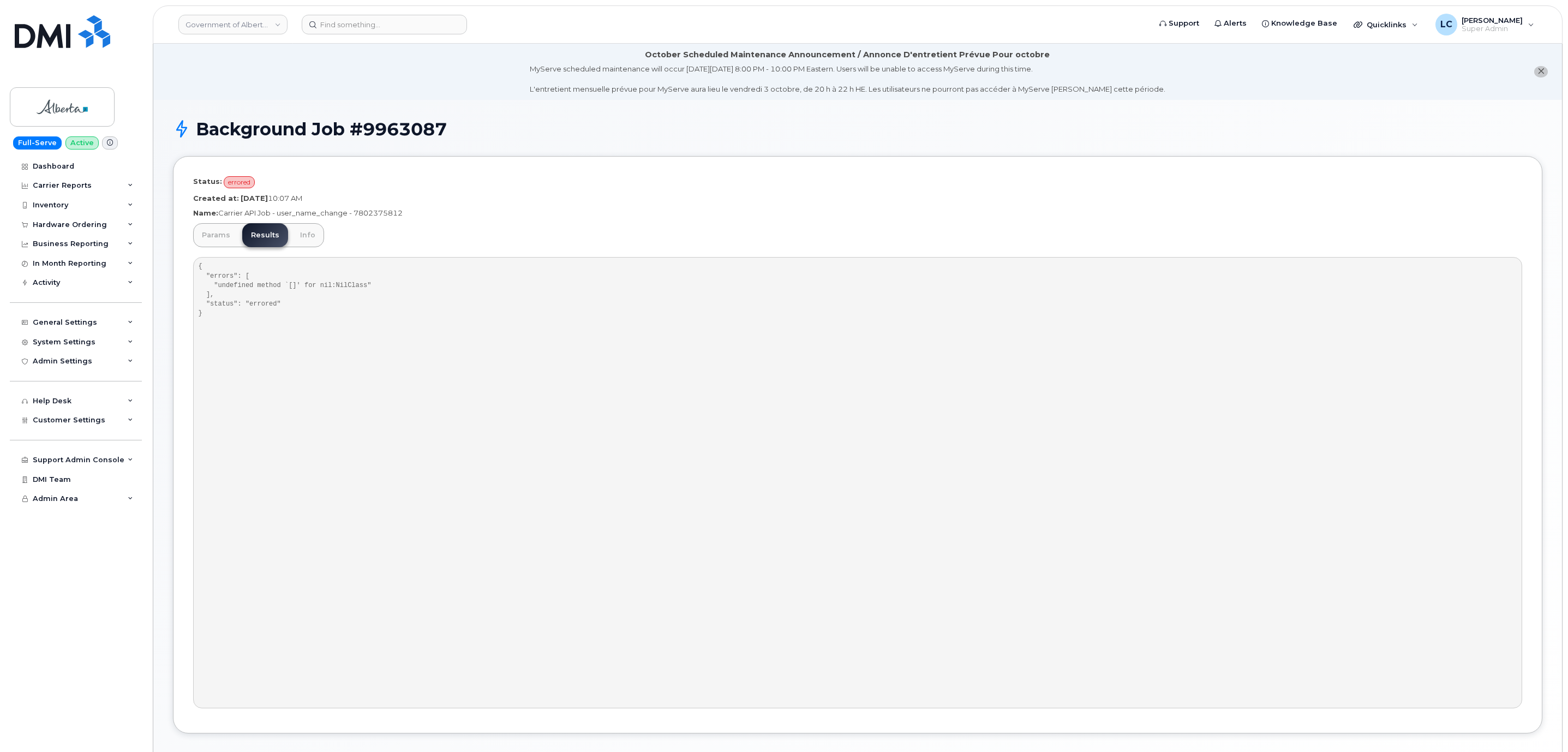
click at [288, 240] on ul "Params Results Info" at bounding box center [259, 235] width 131 height 24
click at [225, 234] on link "Params" at bounding box center [216, 235] width 46 height 24
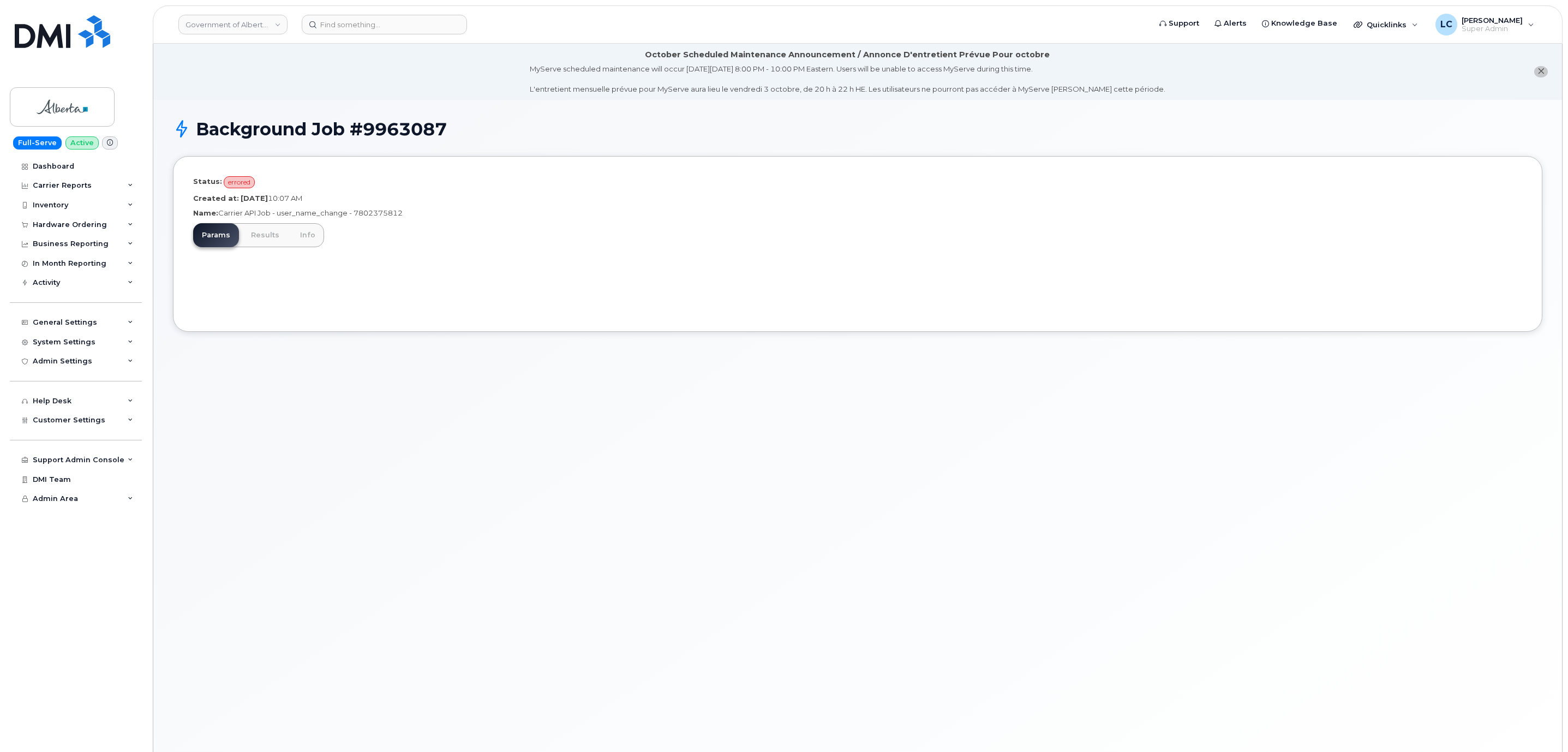
drag, startPoint x: 407, startPoint y: 212, endPoint x: 357, endPoint y: 217, distance: 50.2
click at [357, 217] on p "Name: Carrier API Job - user_name_change - 7802375812" at bounding box center [857, 213] width 1329 height 10
copy p "7802375812"
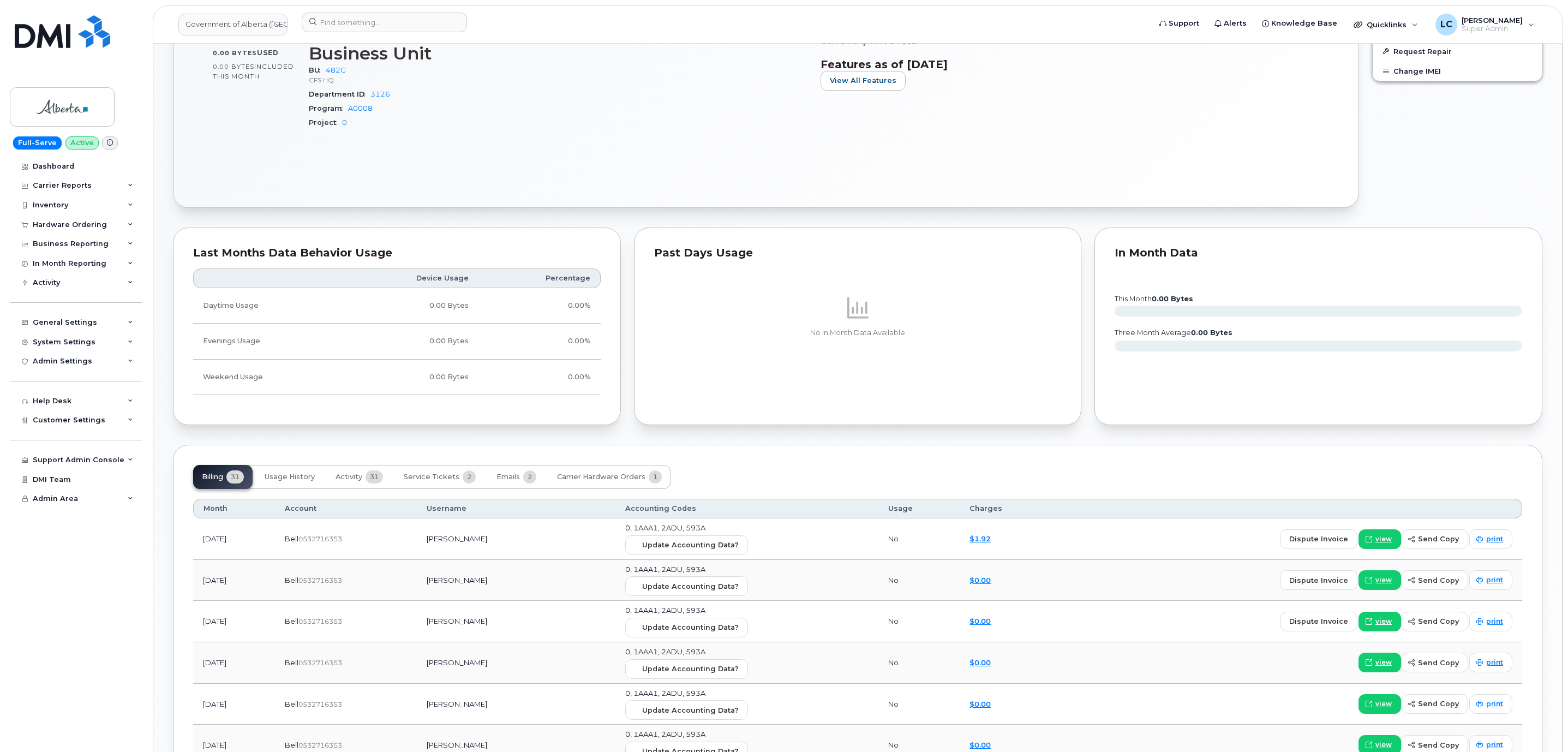
scroll to position [818, 0]
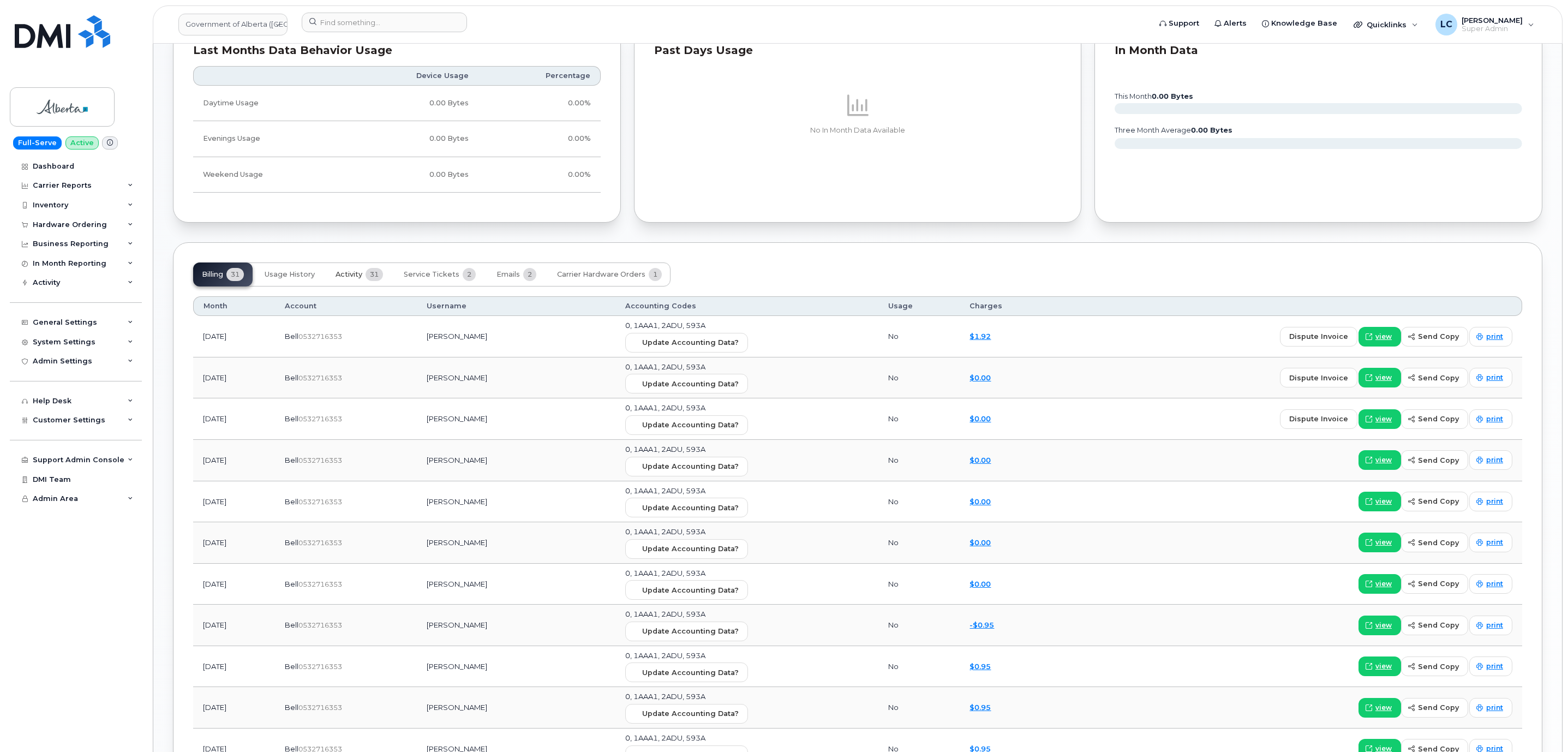
click at [367, 281] on span "31" at bounding box center [374, 274] width 18 height 13
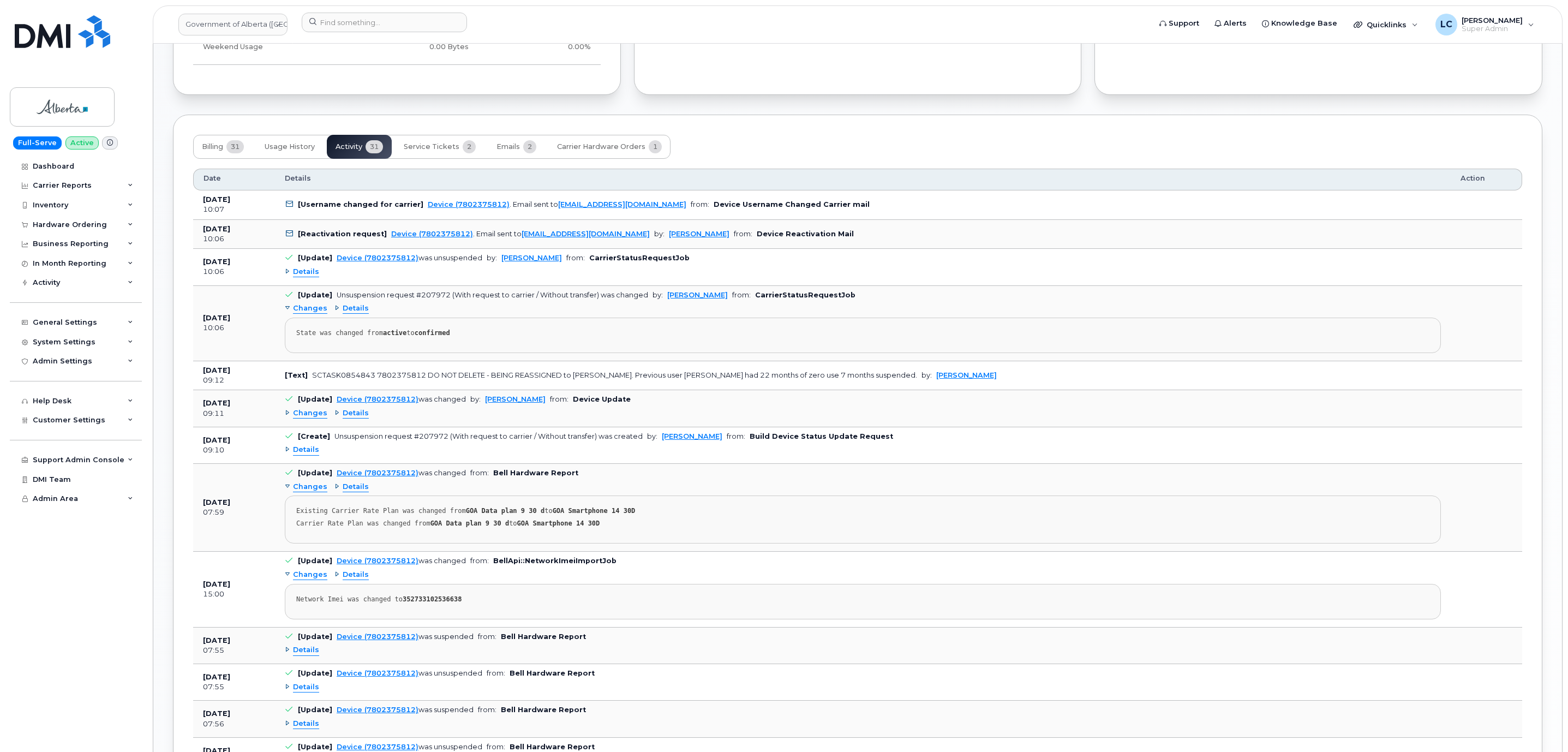
scroll to position [900, 0]
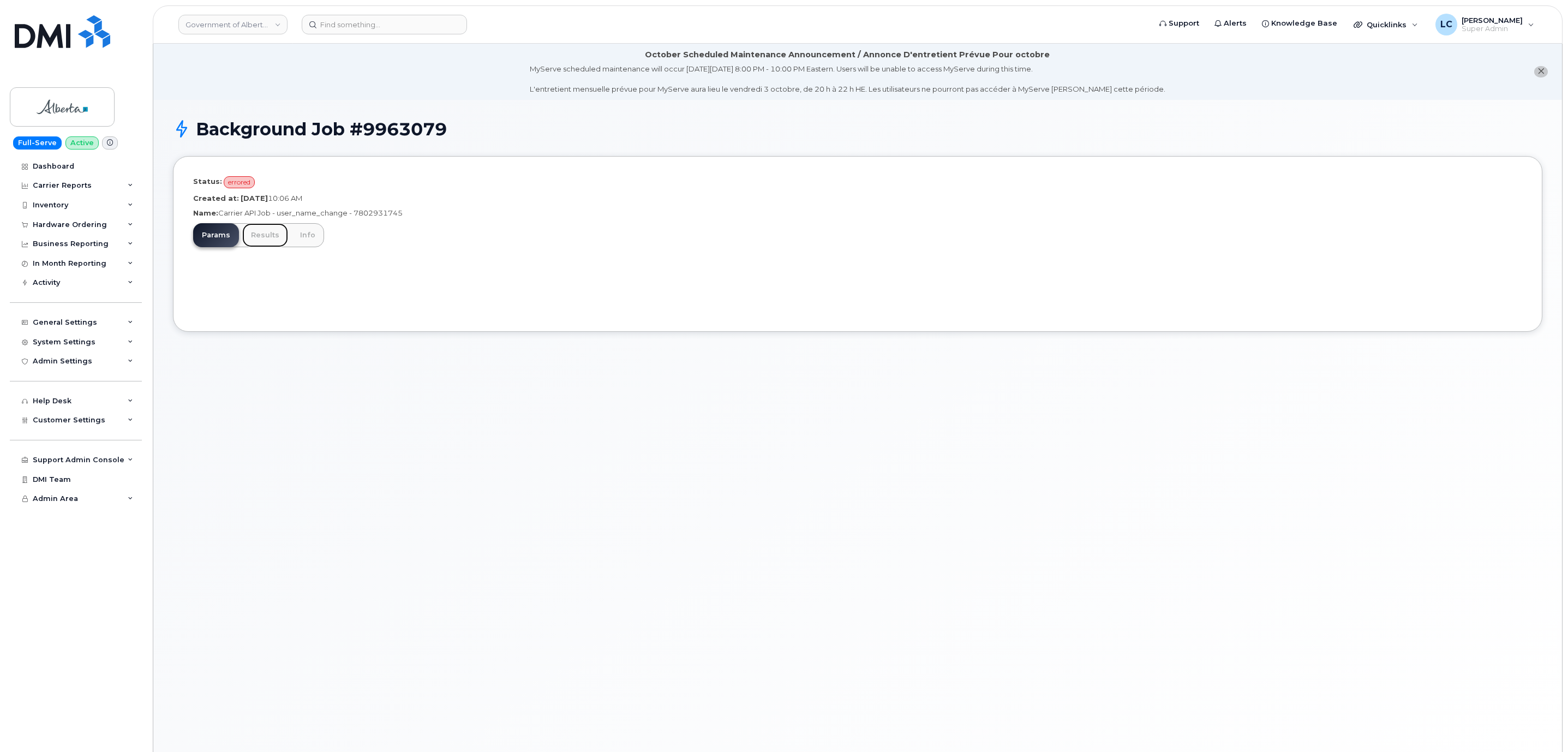
click at [256, 228] on link "Results" at bounding box center [265, 235] width 46 height 24
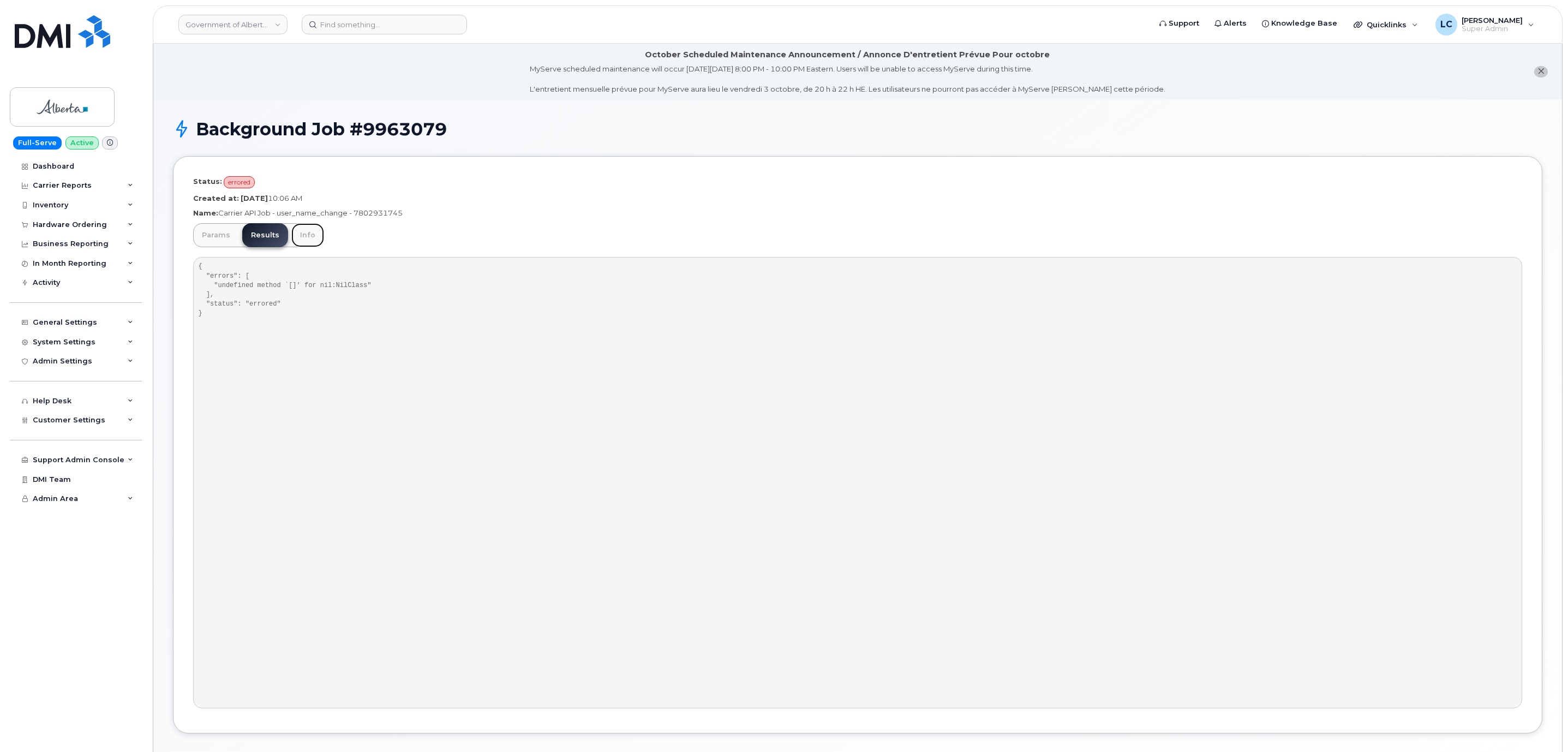
click at [317, 232] on link "Info" at bounding box center [308, 235] width 33 height 24
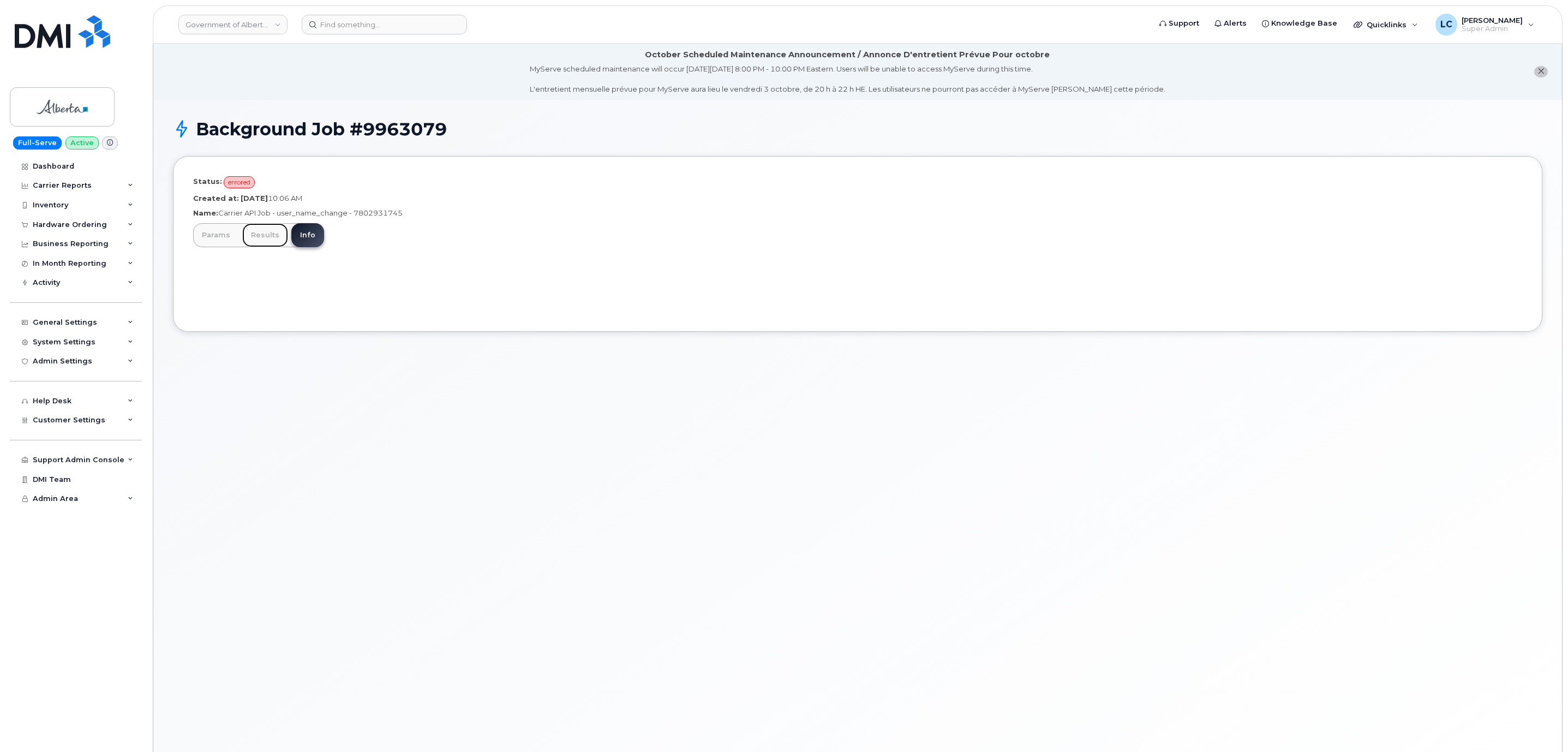
click at [259, 238] on link "Results" at bounding box center [265, 235] width 46 height 24
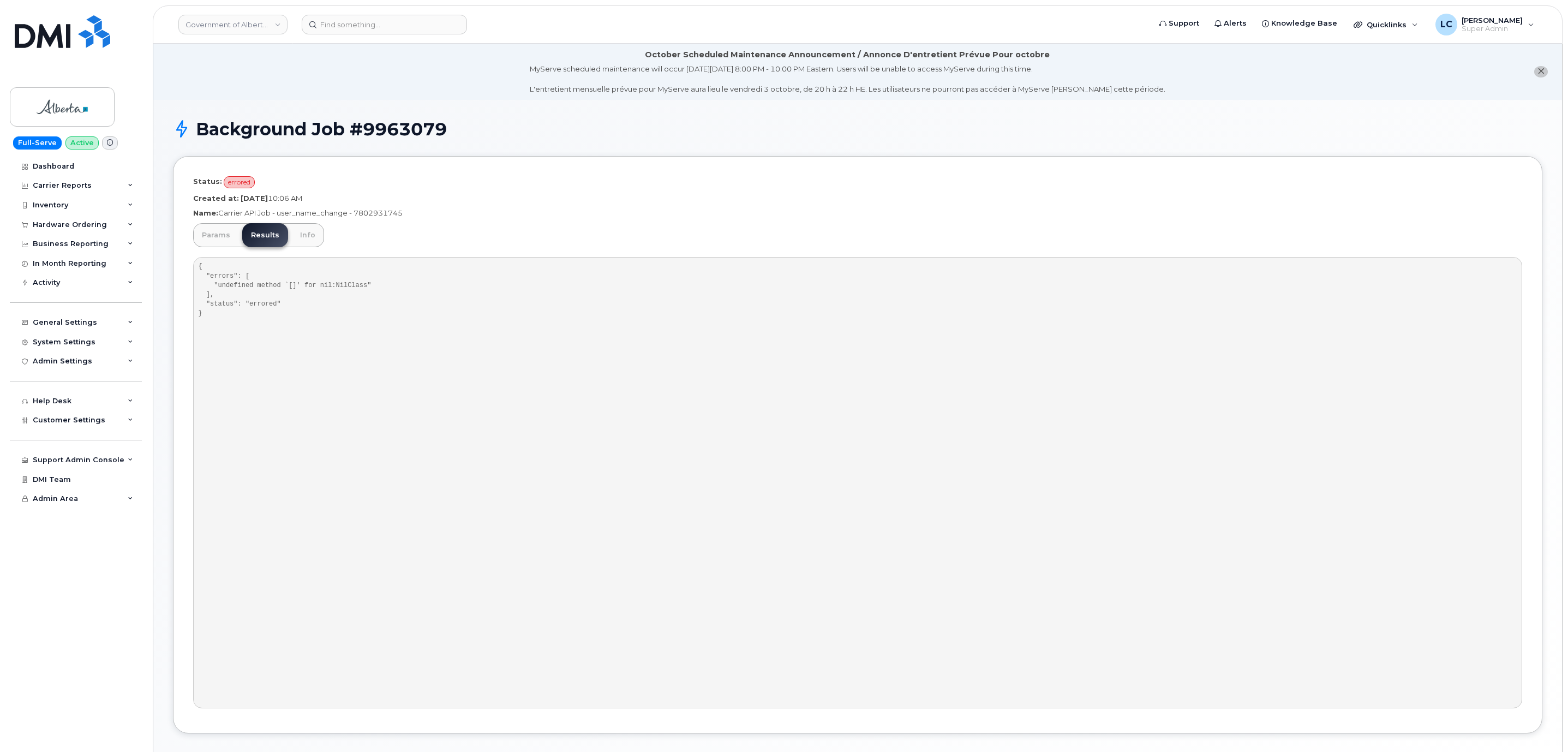
drag, startPoint x: 407, startPoint y: 213, endPoint x: 357, endPoint y: 213, distance: 50.0
click at [357, 213] on p "Name: Carrier API Job - user_name_change - 7802931745" at bounding box center [857, 213] width 1329 height 10
copy p "7802931745"
click at [393, 27] on input at bounding box center [384, 24] width 165 height 20
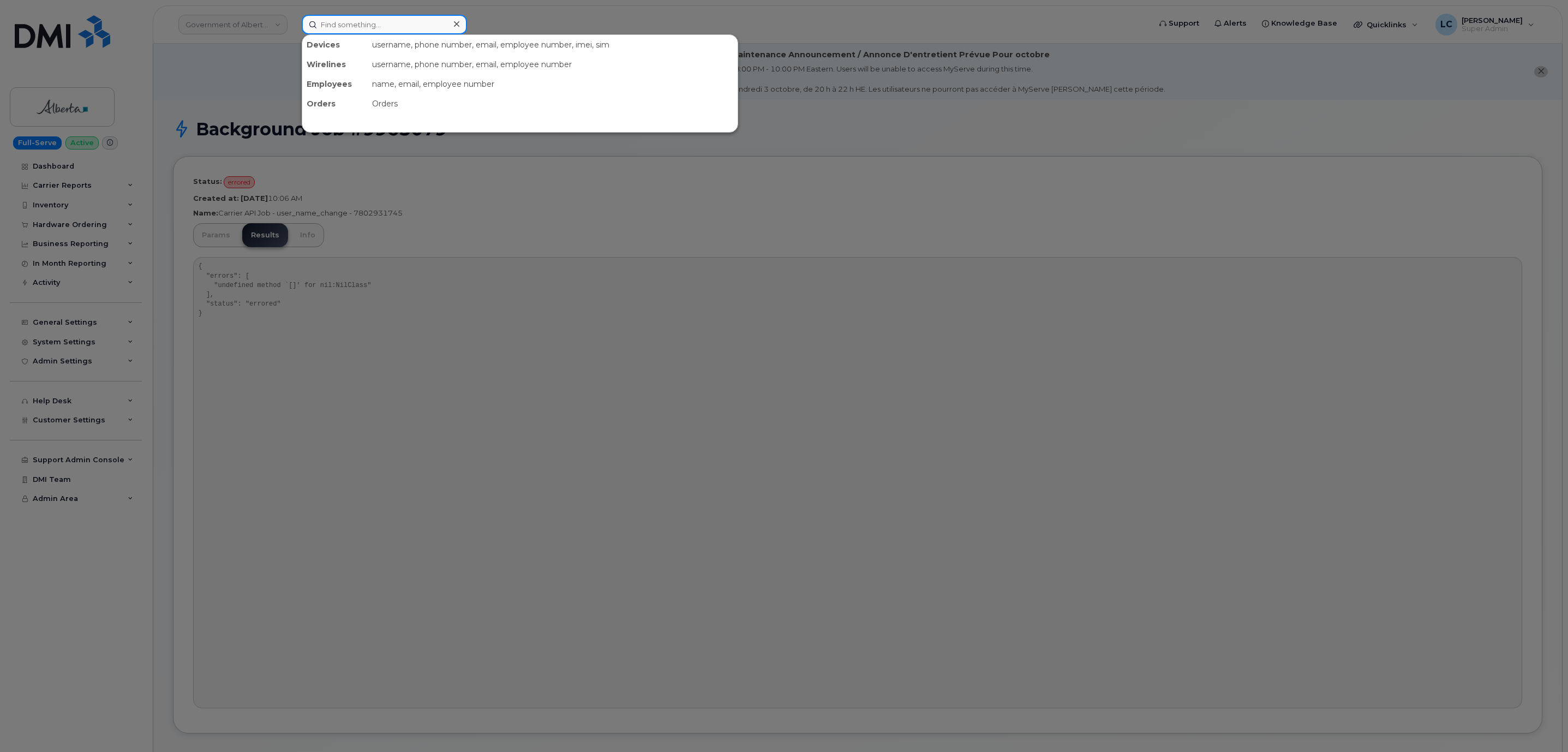
paste input "7802931745"
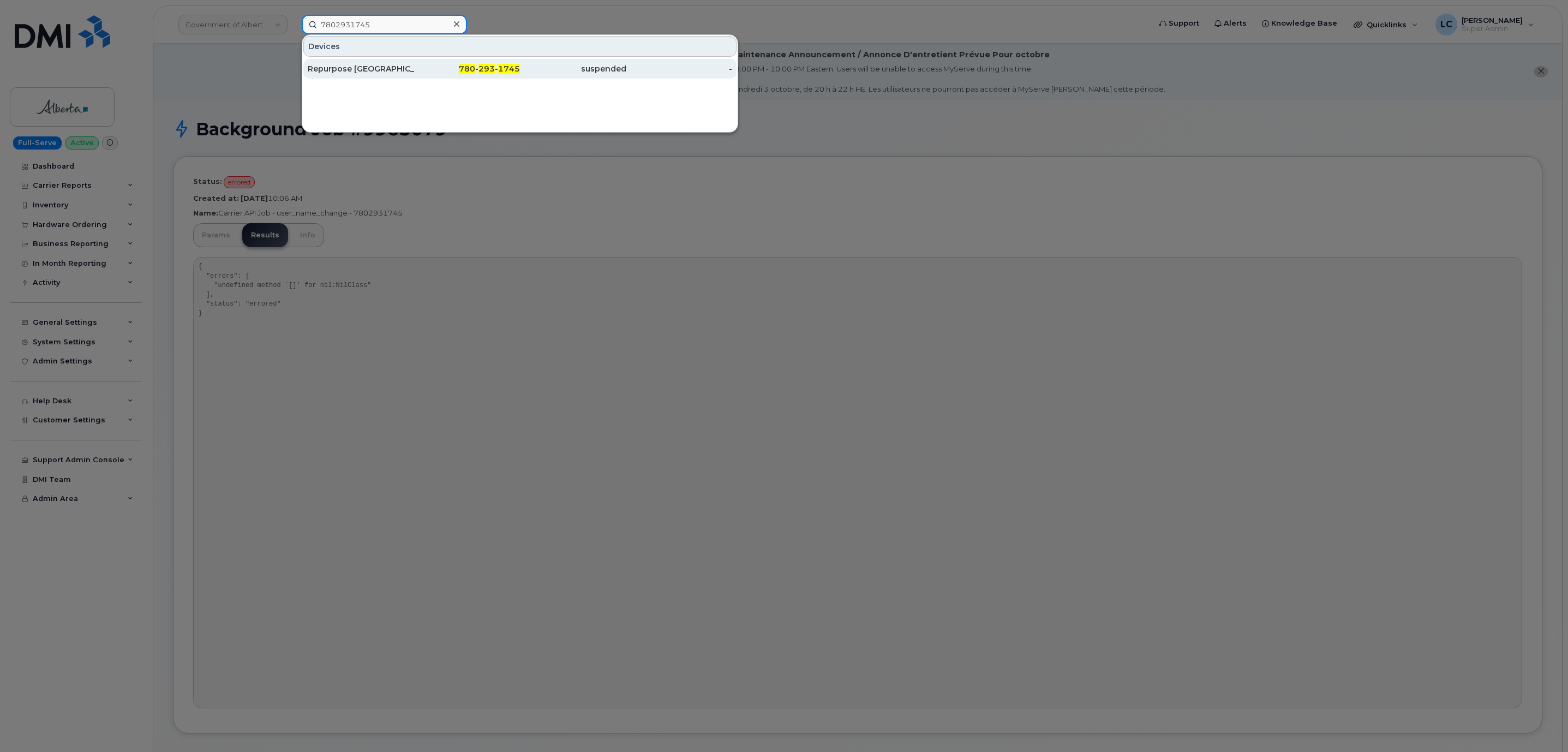
type input "7802931745"
click at [495, 71] on span "293" at bounding box center [486, 69] width 16 height 10
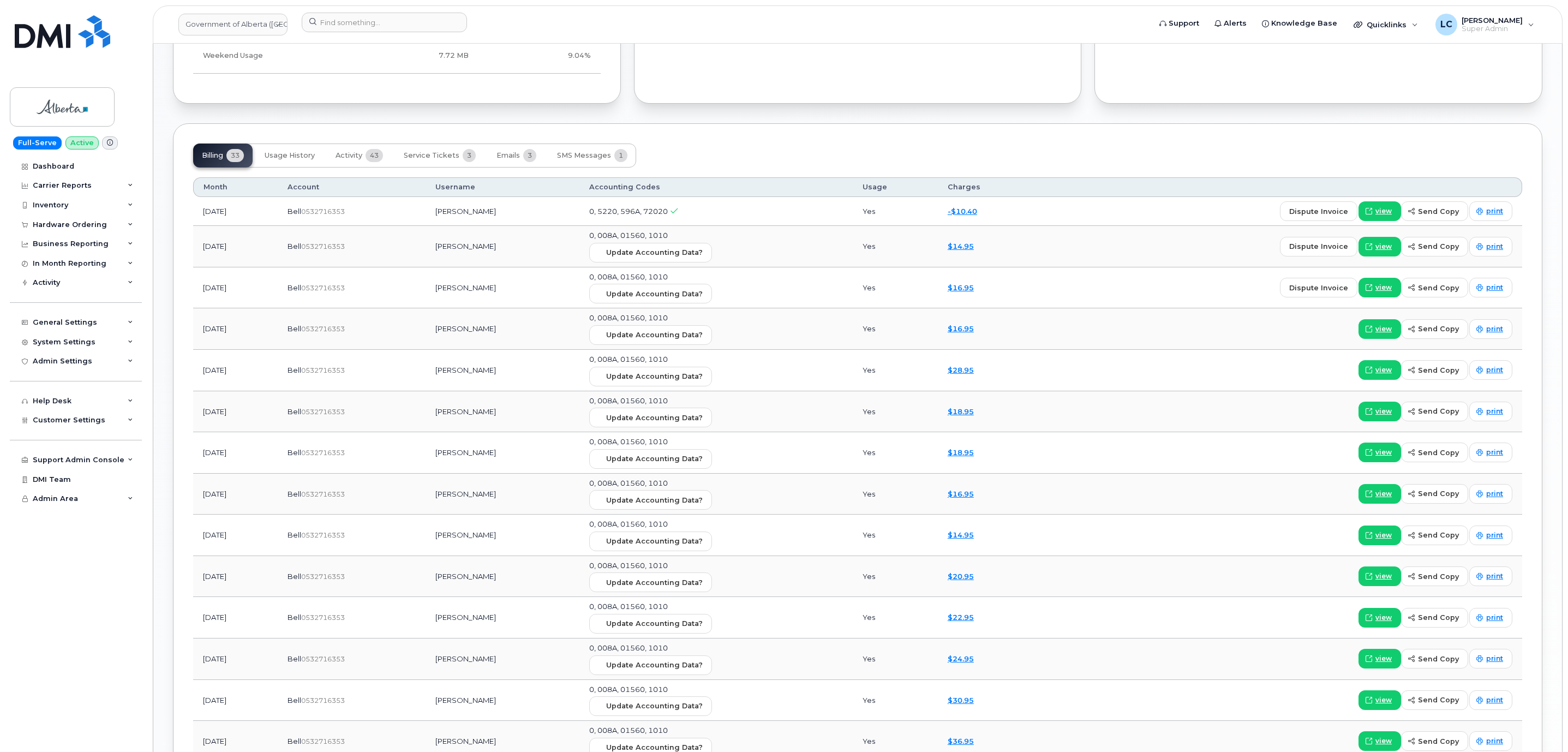
scroll to position [982, 0]
click at [342, 159] on span "Activity" at bounding box center [349, 154] width 27 height 9
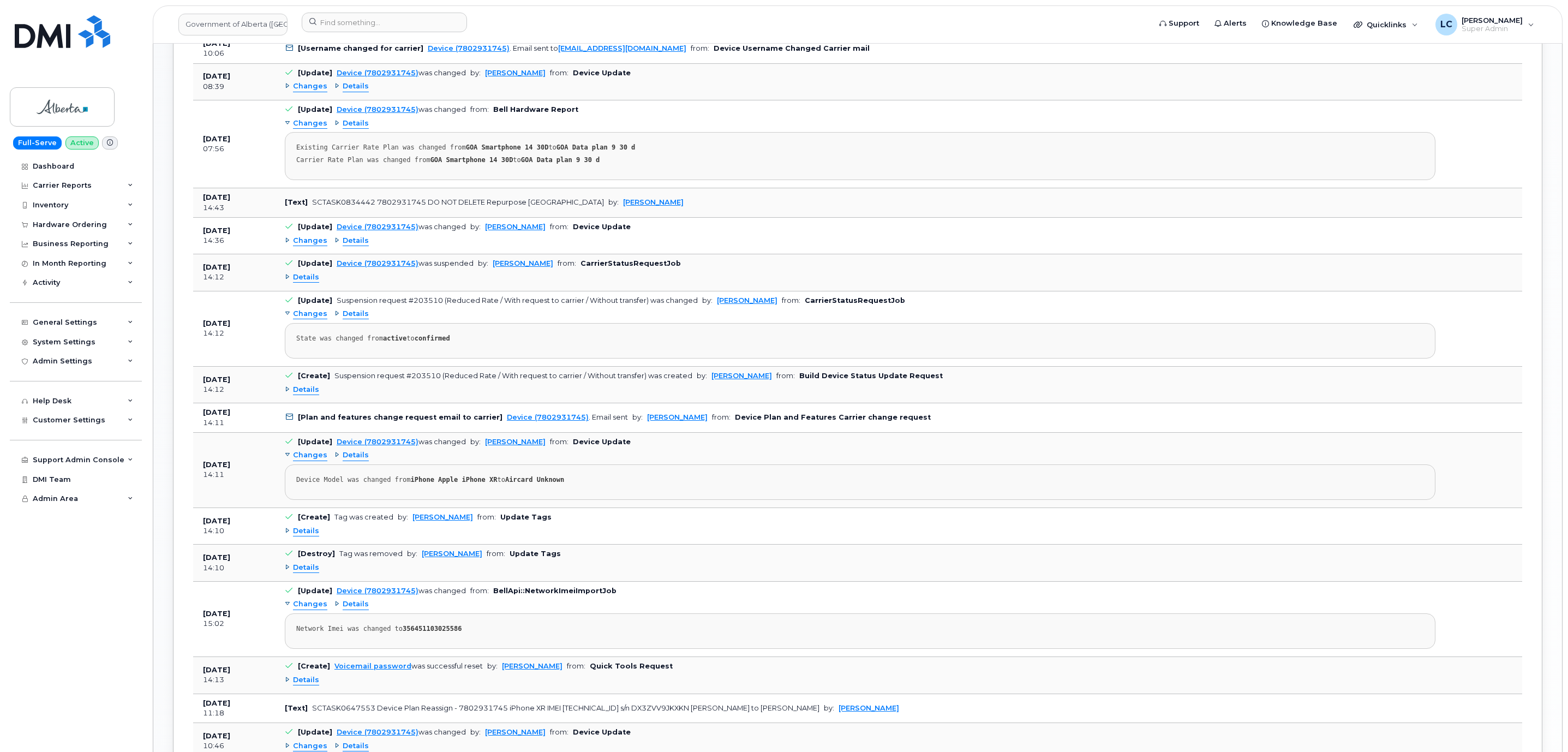
scroll to position [1064, 0]
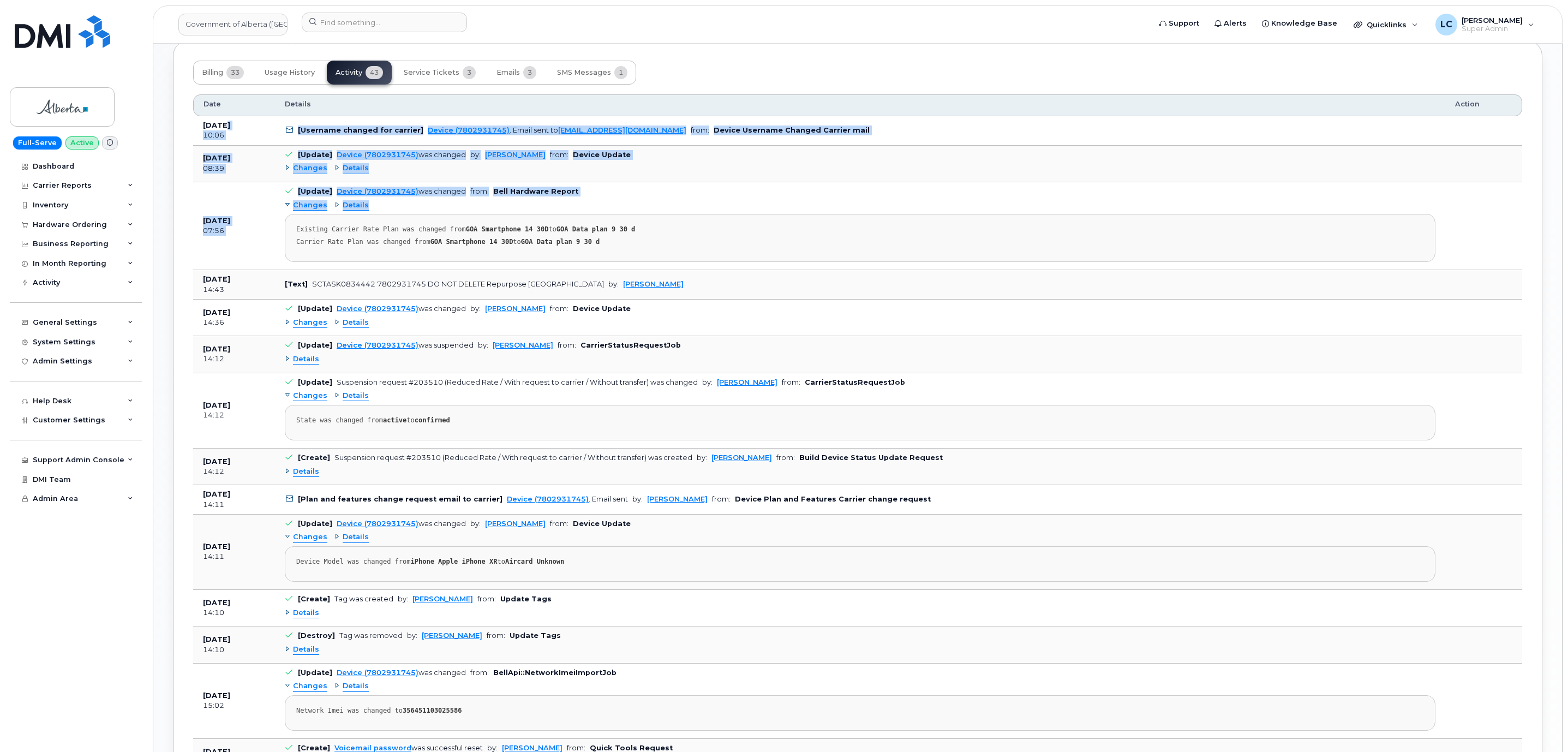
drag, startPoint x: 221, startPoint y: 135, endPoint x: 290, endPoint y: 239, distance: 124.8
click at [290, 239] on tbody "Sep 25, 2025 10:06 [Username changed for carrier] Device (7802931745) . Email s…" at bounding box center [857, 728] width 1329 height 1223
click at [211, 270] on td "Aug 22, 2025 07:56" at bounding box center [234, 226] width 82 height 88
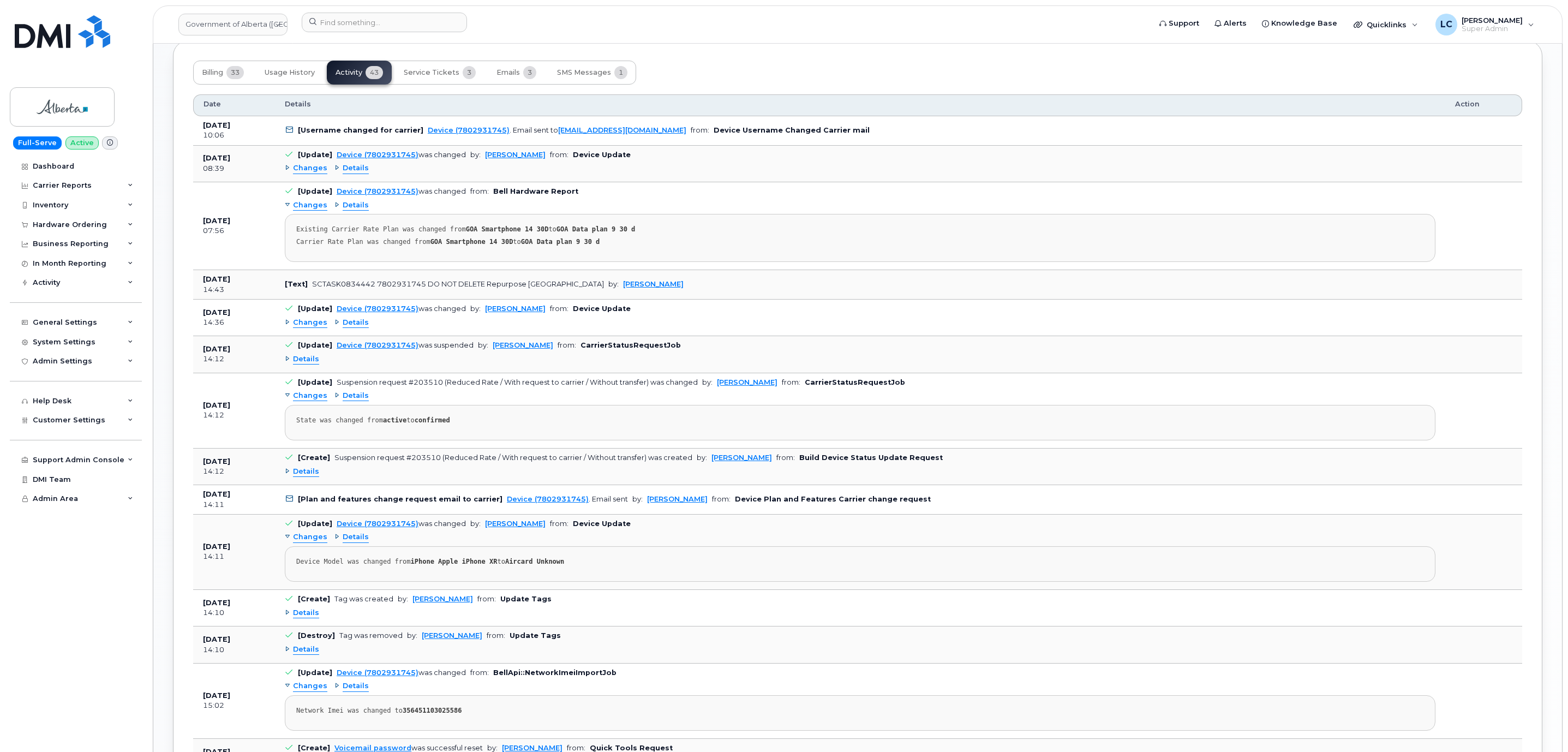
click at [298, 364] on span "Details" at bounding box center [306, 359] width 26 height 10
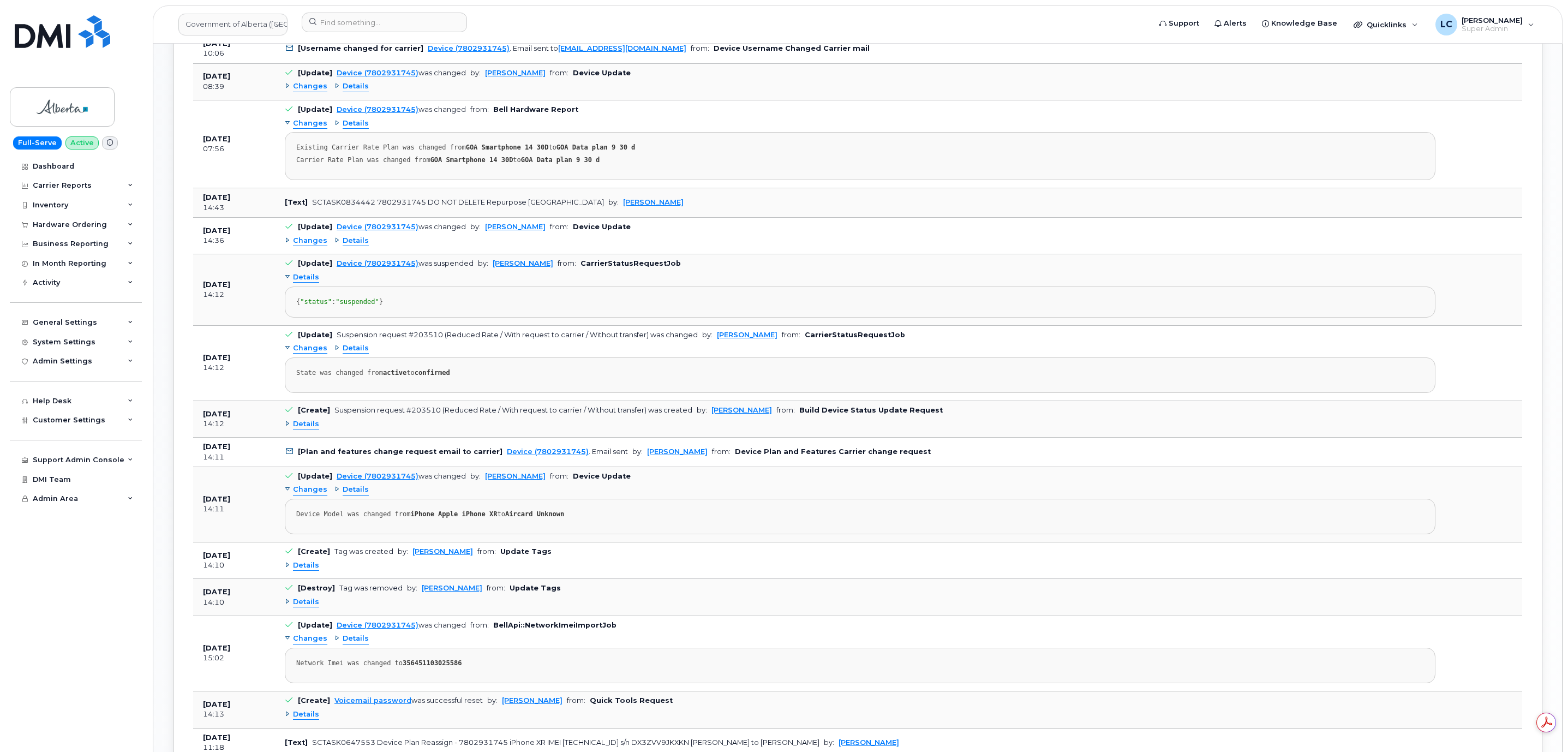
scroll to position [0, 0]
click at [307, 429] on span "Details" at bounding box center [306, 424] width 26 height 10
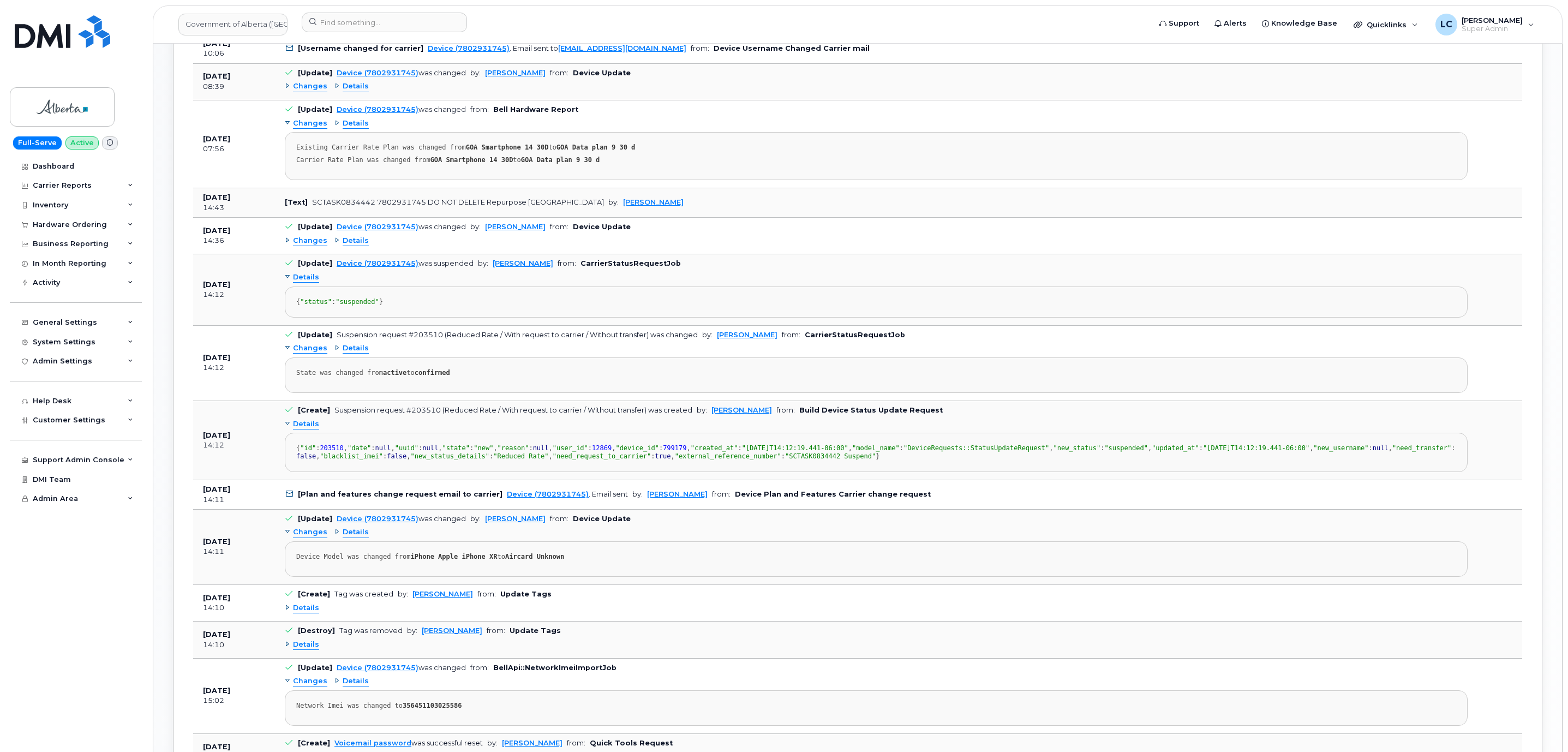
scroll to position [1064, 0]
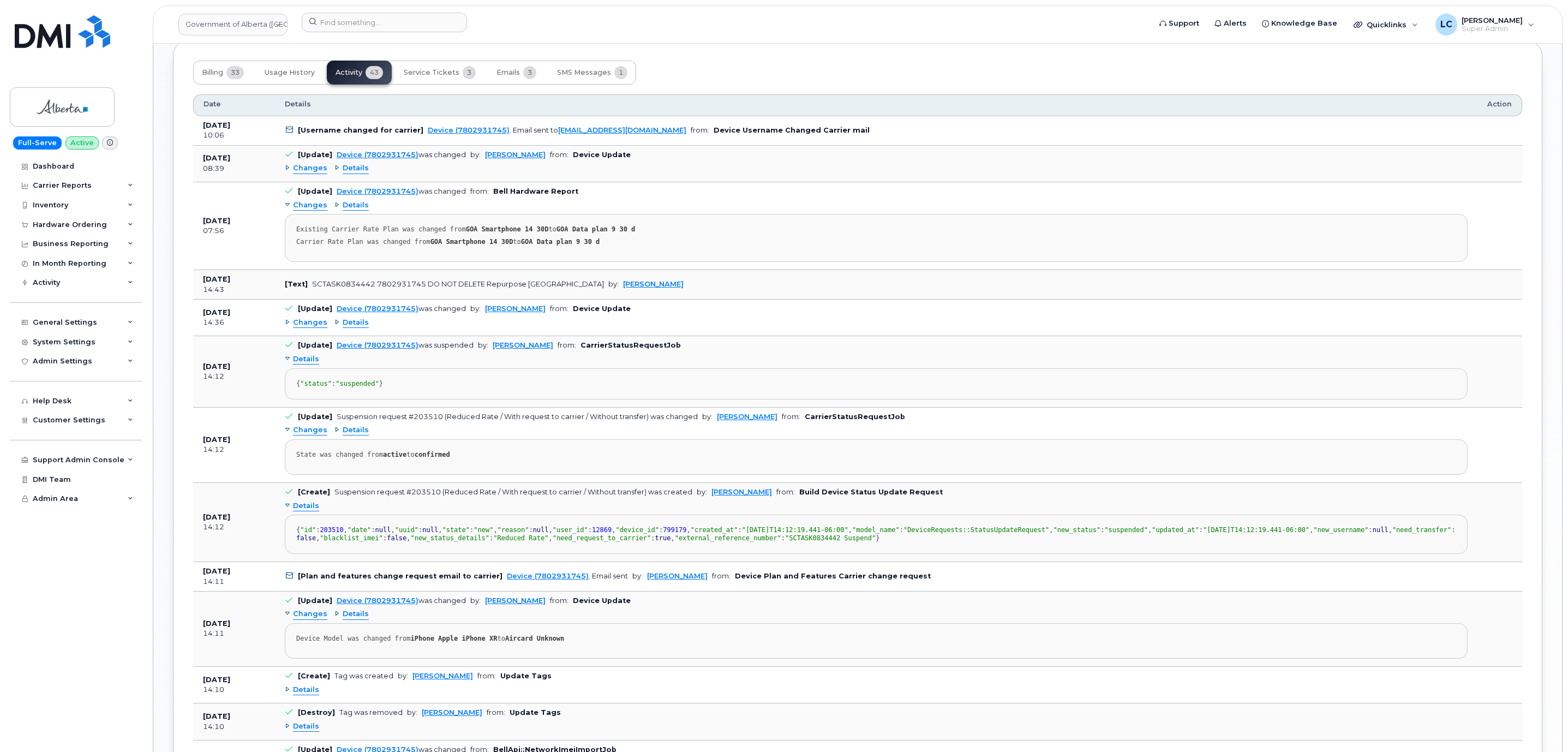
click at [316, 328] on span "Changes" at bounding box center [310, 323] width 34 height 10
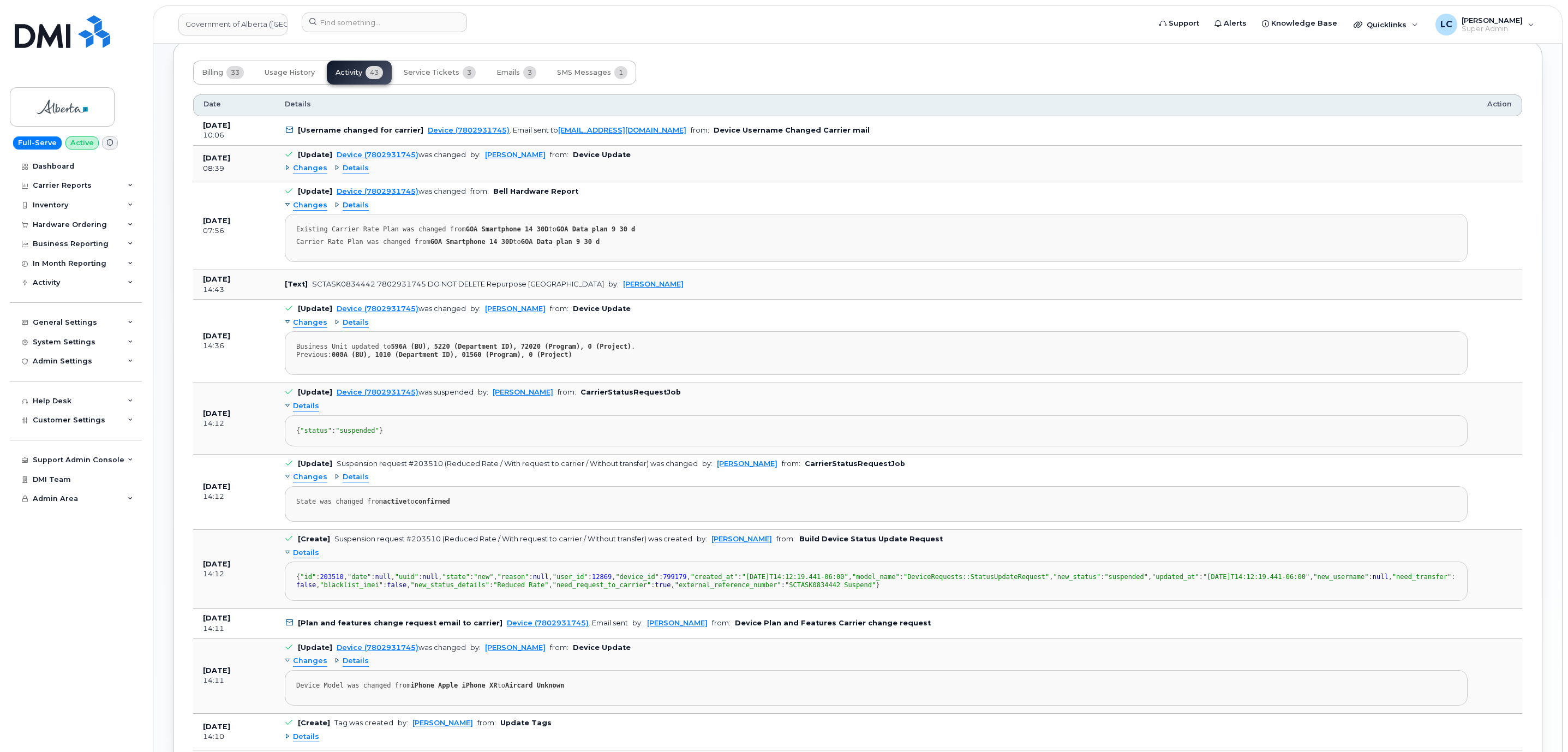
click at [359, 328] on span "Details" at bounding box center [356, 323] width 26 height 10
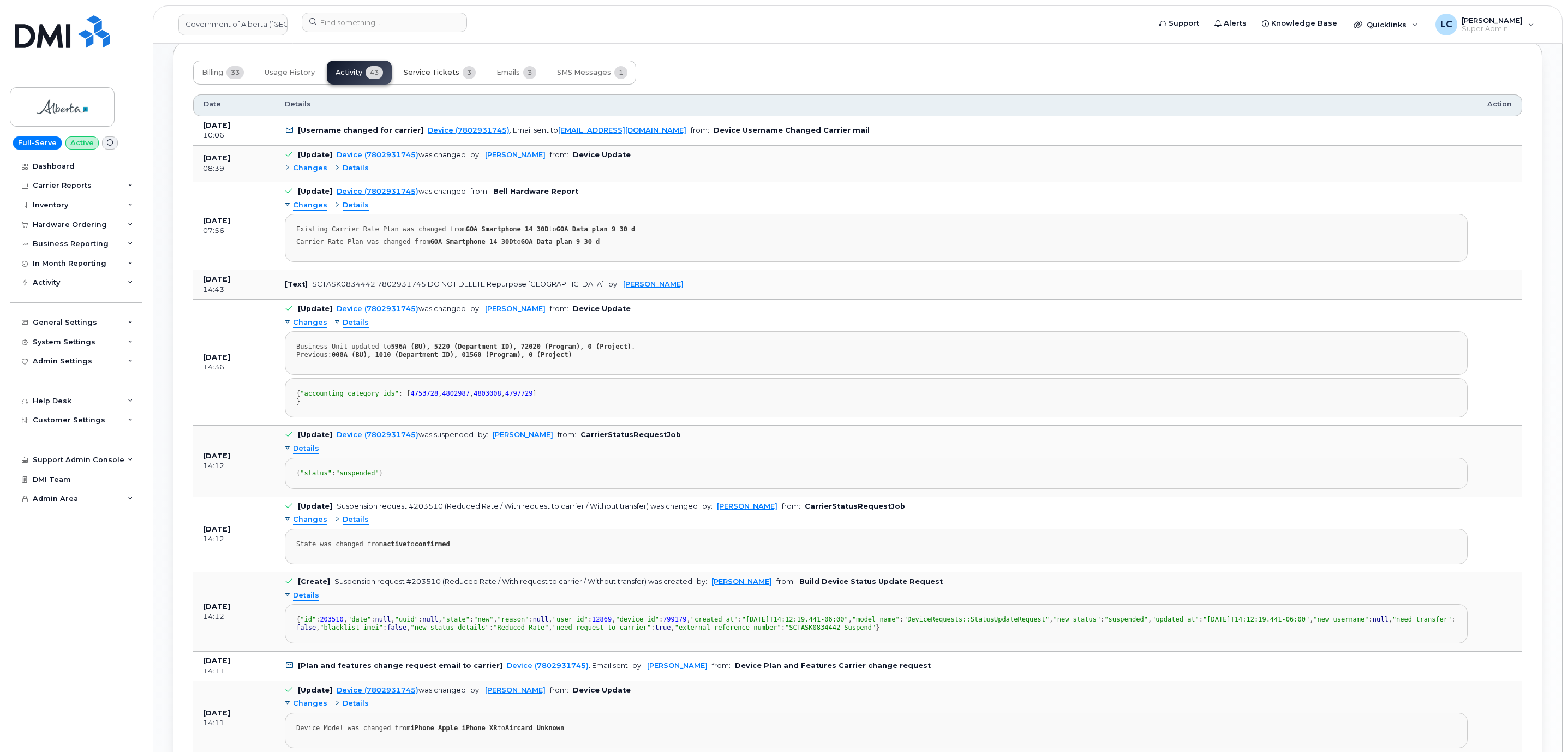
click at [455, 77] on span "Service Tickets" at bounding box center [431, 73] width 55 height 9
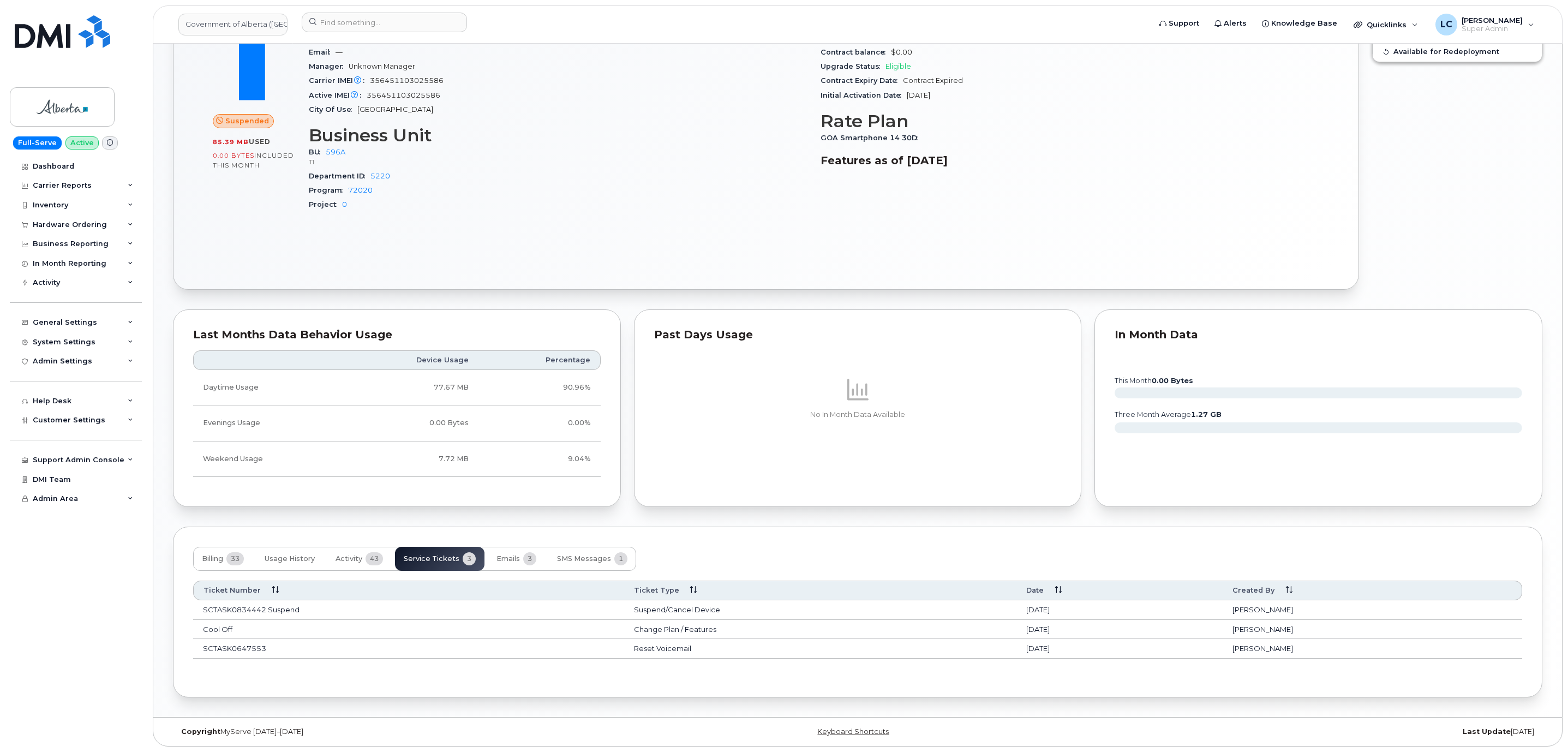
scroll to position [0, 0]
drag, startPoint x: 1045, startPoint y: 645, endPoint x: 993, endPoint y: 606, distance: 65.0
click at [993, 606] on tbody "SCTASK0834442 Suspend Suspend/Cancel Device Aug 19, 2025 Susannah Parlee Cool O…" at bounding box center [857, 629] width 1329 height 59
click at [1059, 621] on td "Aug 19, 2025" at bounding box center [1119, 629] width 206 height 20
click at [357, 554] on span "Activity" at bounding box center [349, 559] width 27 height 9
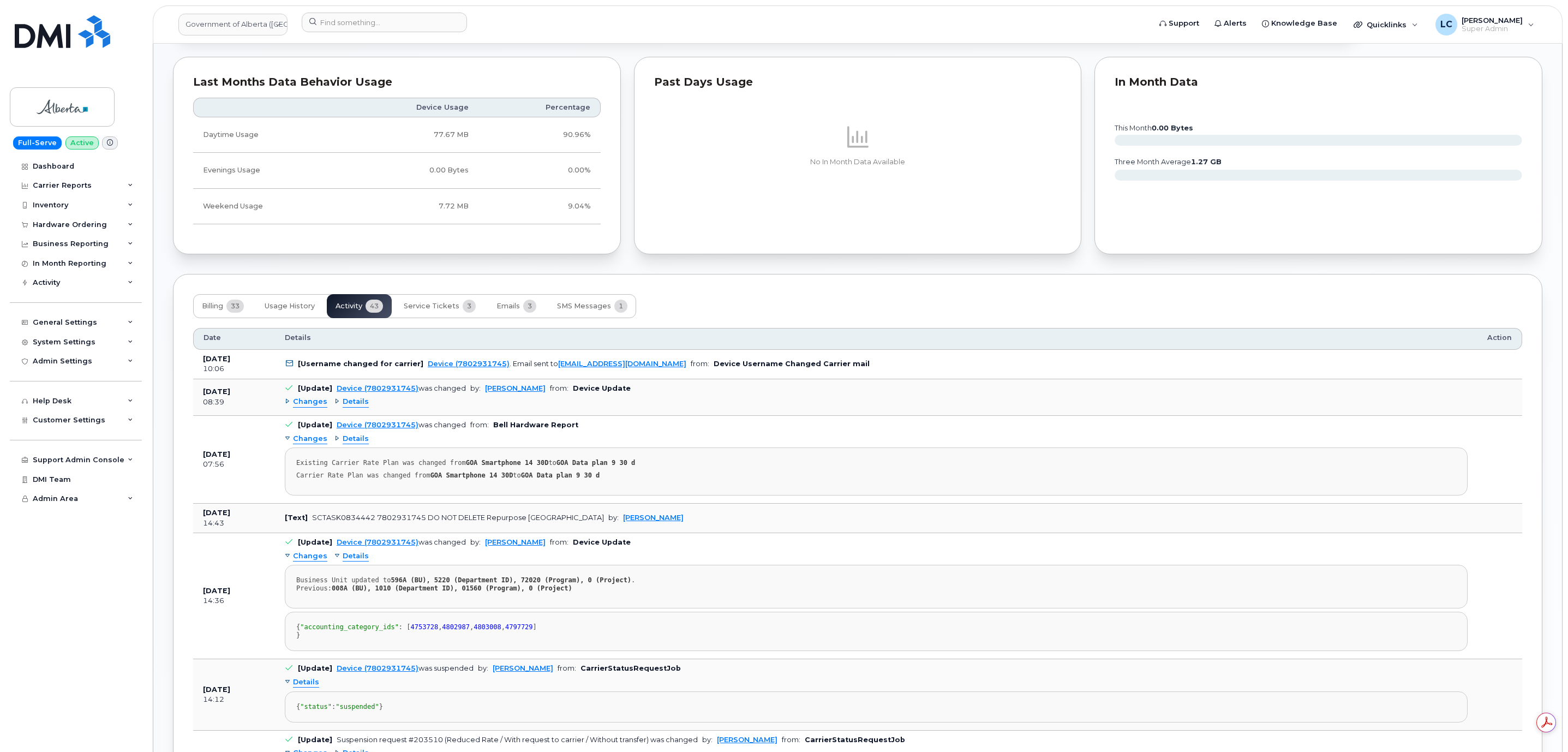
scroll to position [831, 0]
click at [348, 406] on span "Details" at bounding box center [356, 400] width 26 height 10
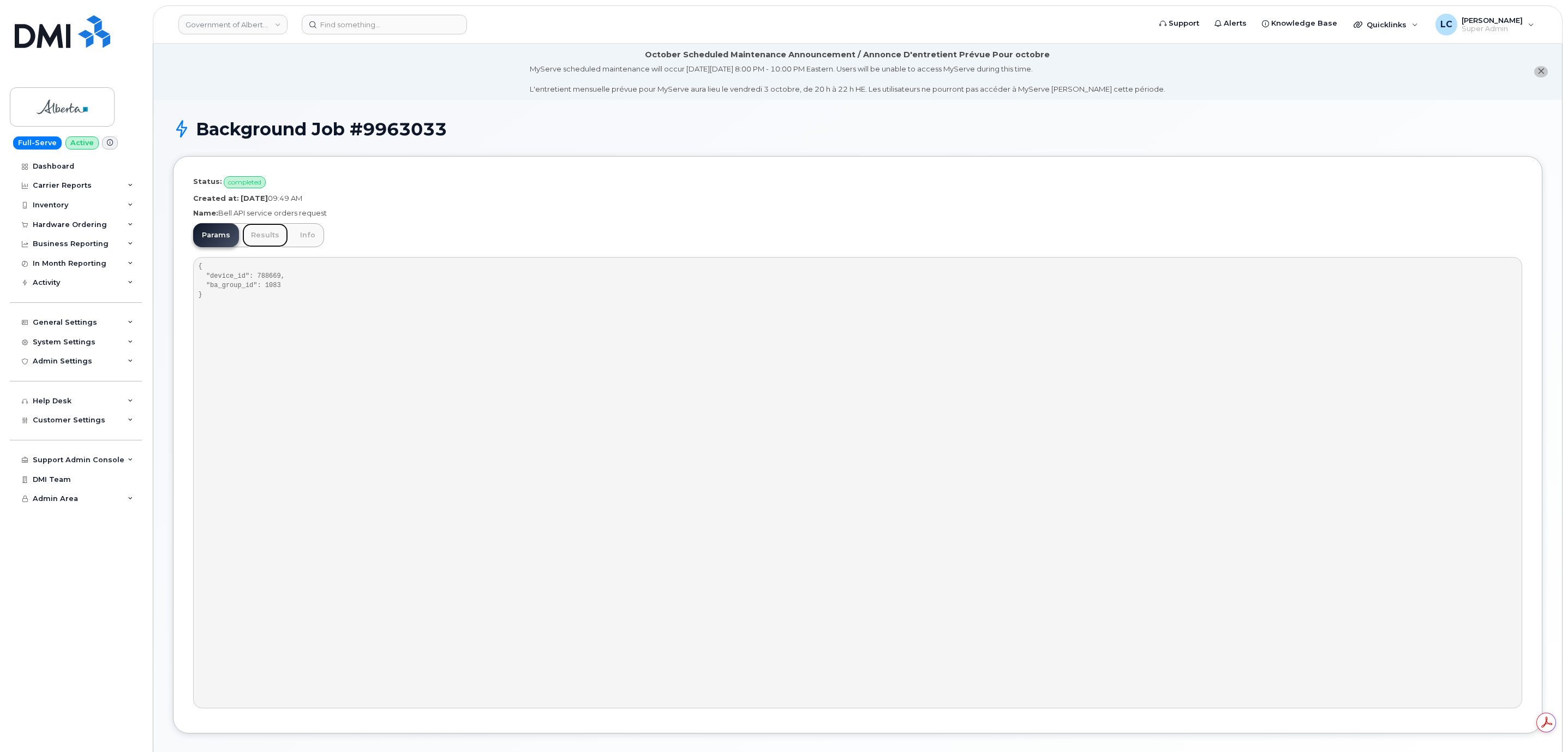
click at [262, 240] on link "Results" at bounding box center [265, 235] width 46 height 24
click at [307, 237] on link "Info" at bounding box center [308, 235] width 33 height 24
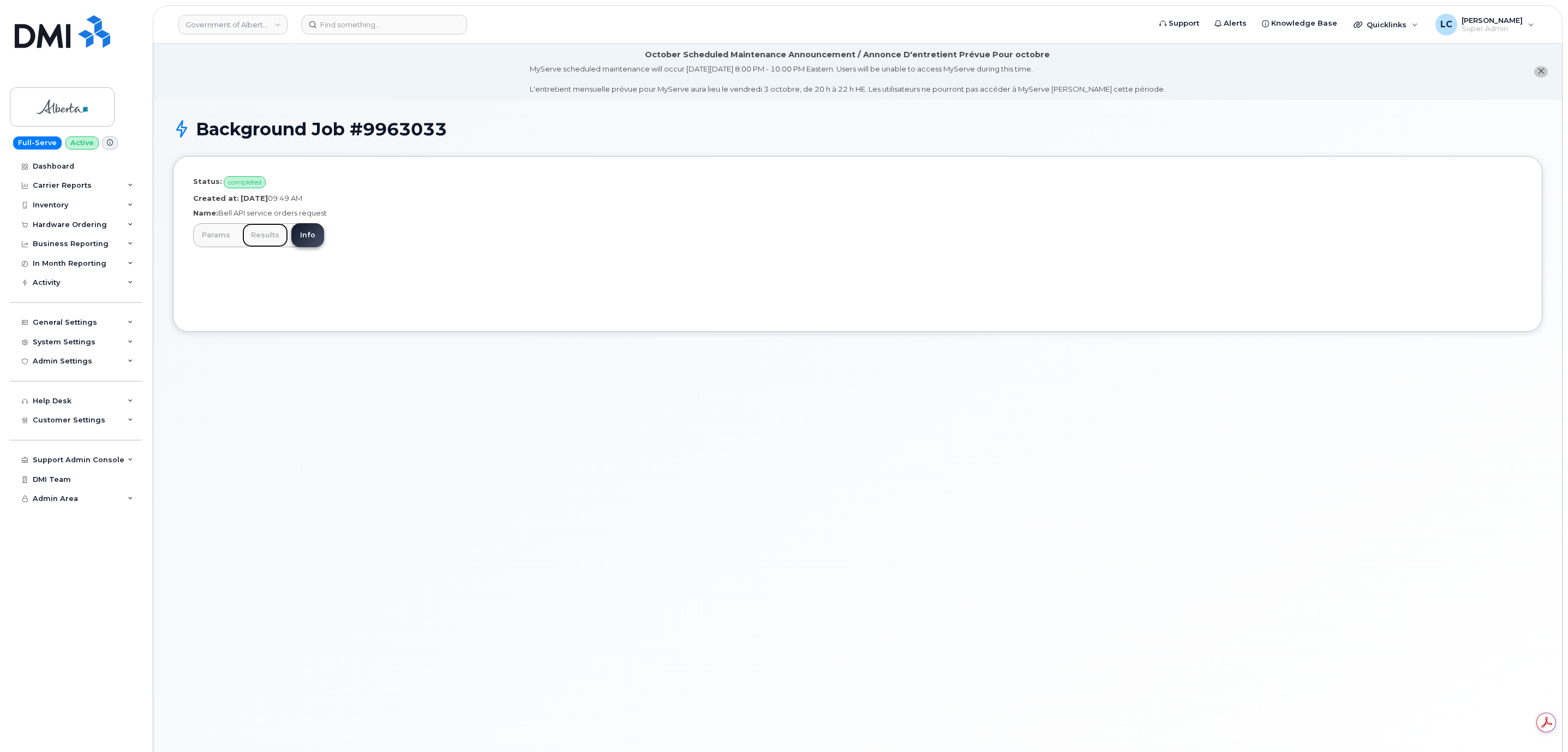
click at [280, 235] on link "Results" at bounding box center [265, 235] width 46 height 24
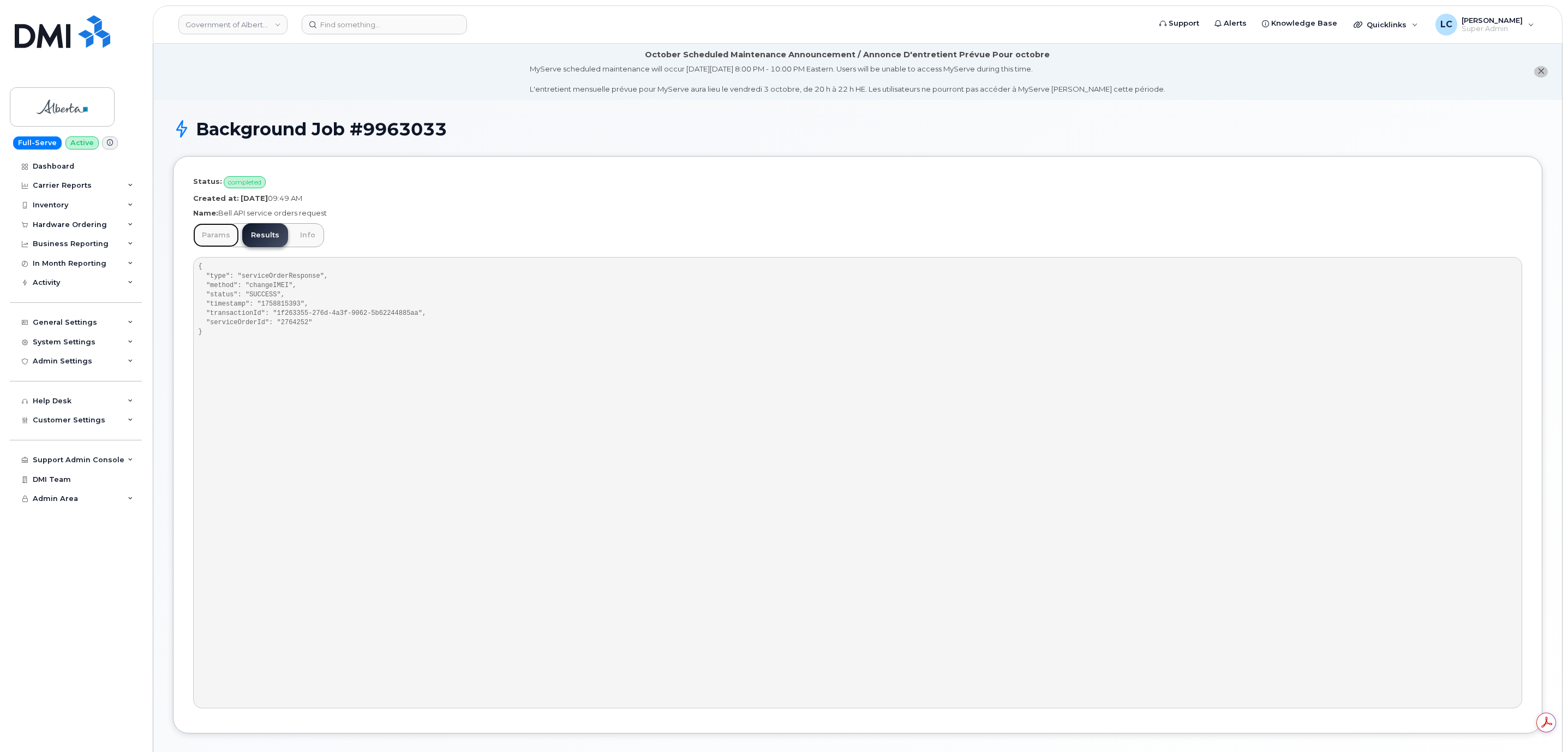
click at [224, 227] on link "Params" at bounding box center [216, 235] width 46 height 24
click at [384, 23] on input at bounding box center [384, 24] width 165 height 20
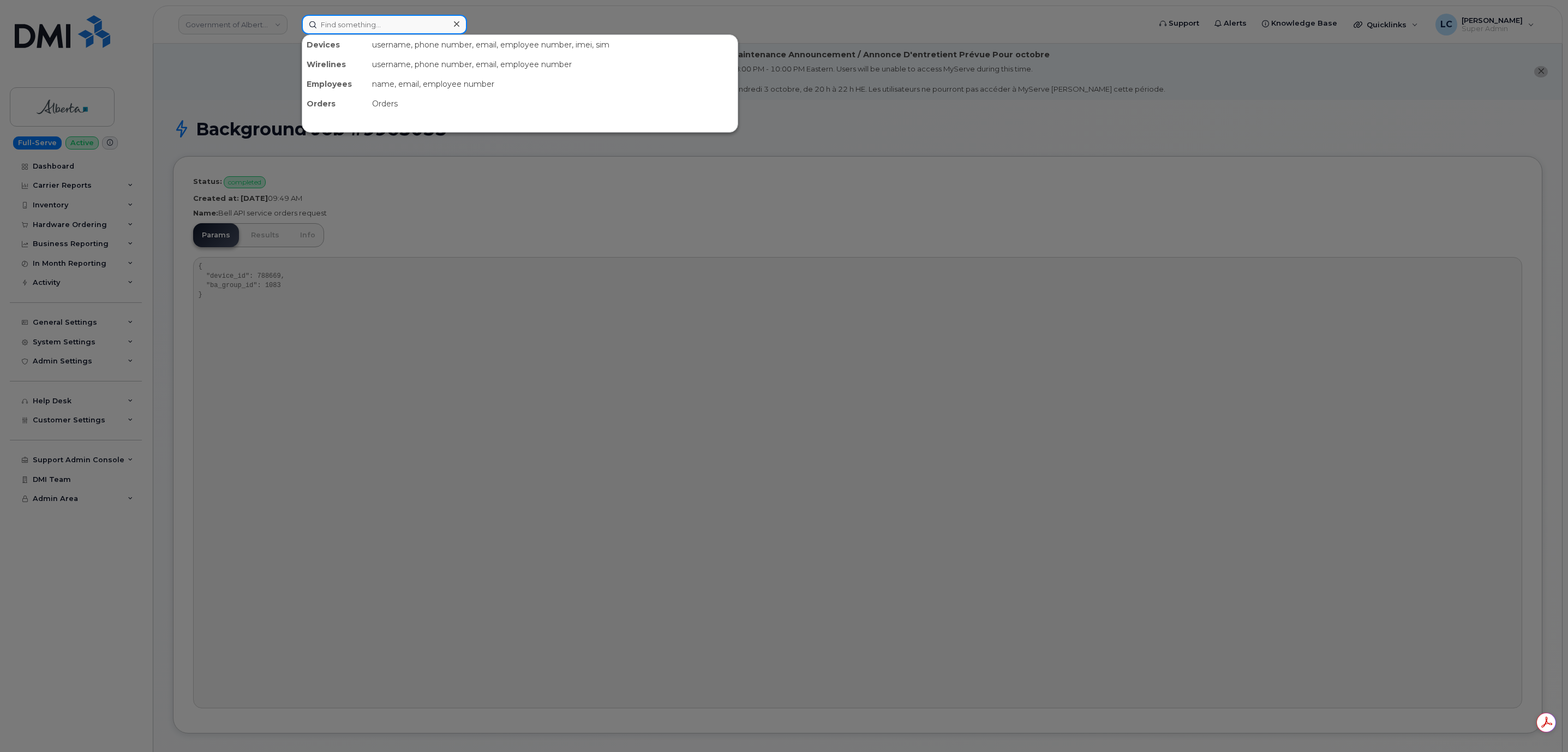
paste input "7809748553"
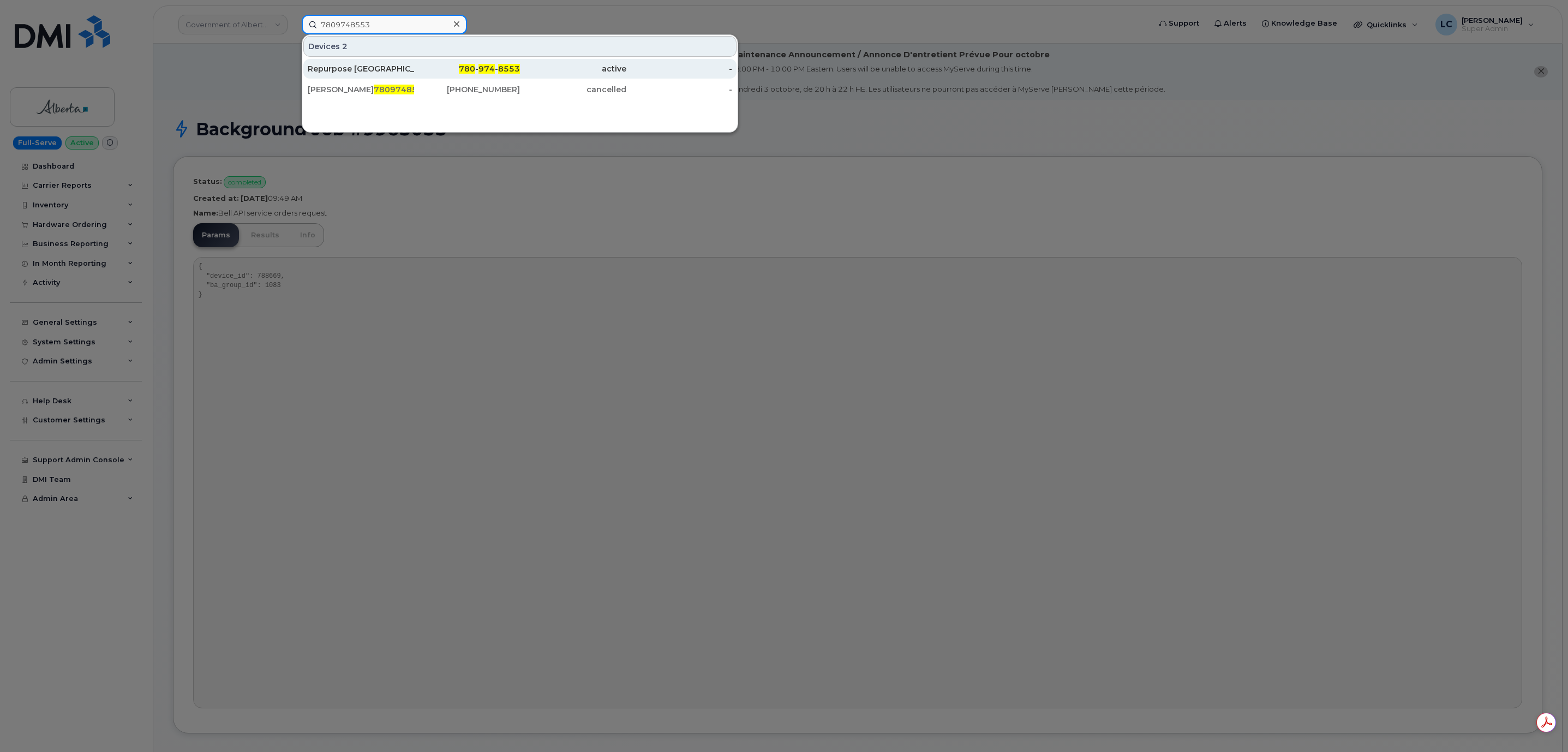
type input "7809748553"
click at [475, 72] on span "780" at bounding box center [467, 69] width 16 height 10
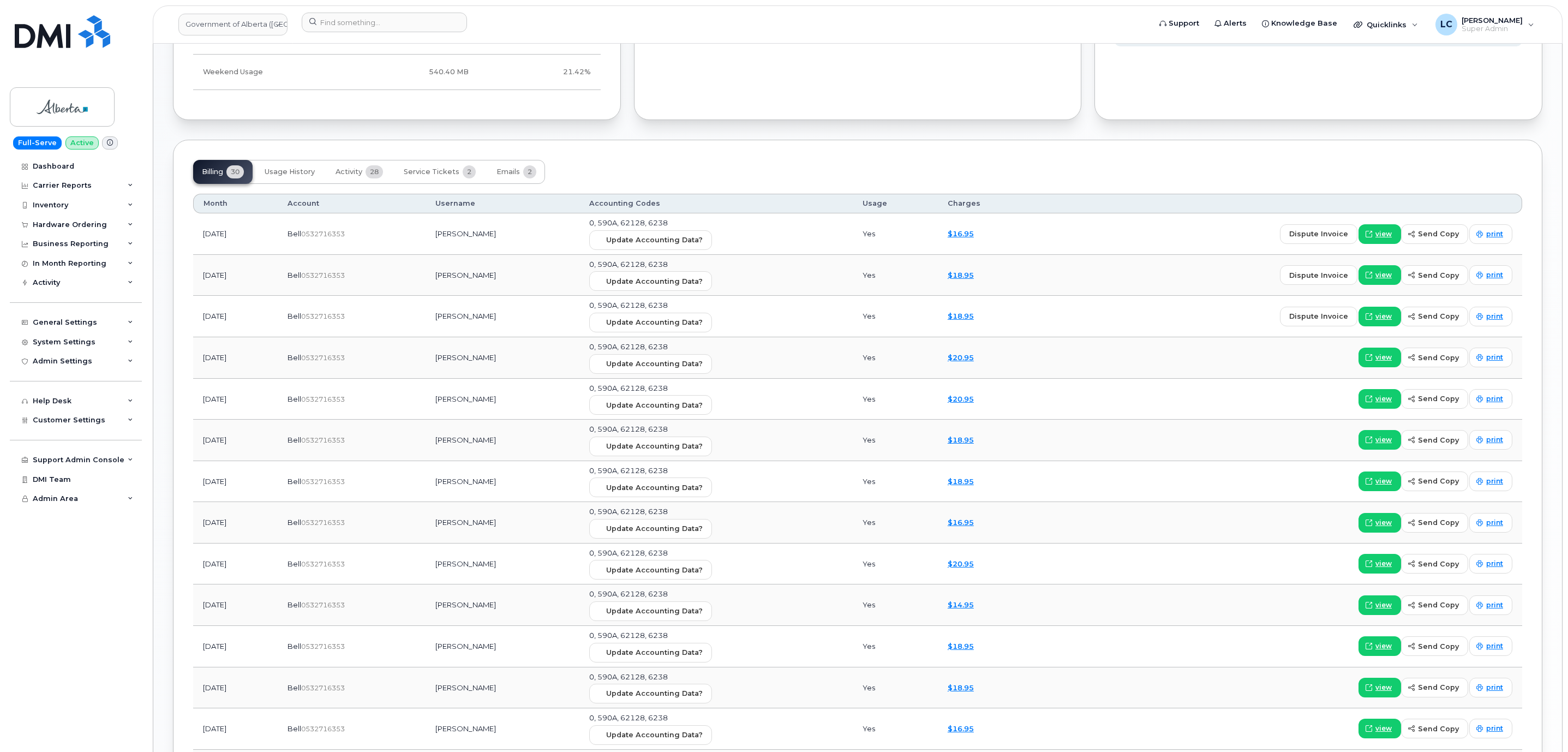
scroll to position [982, 0]
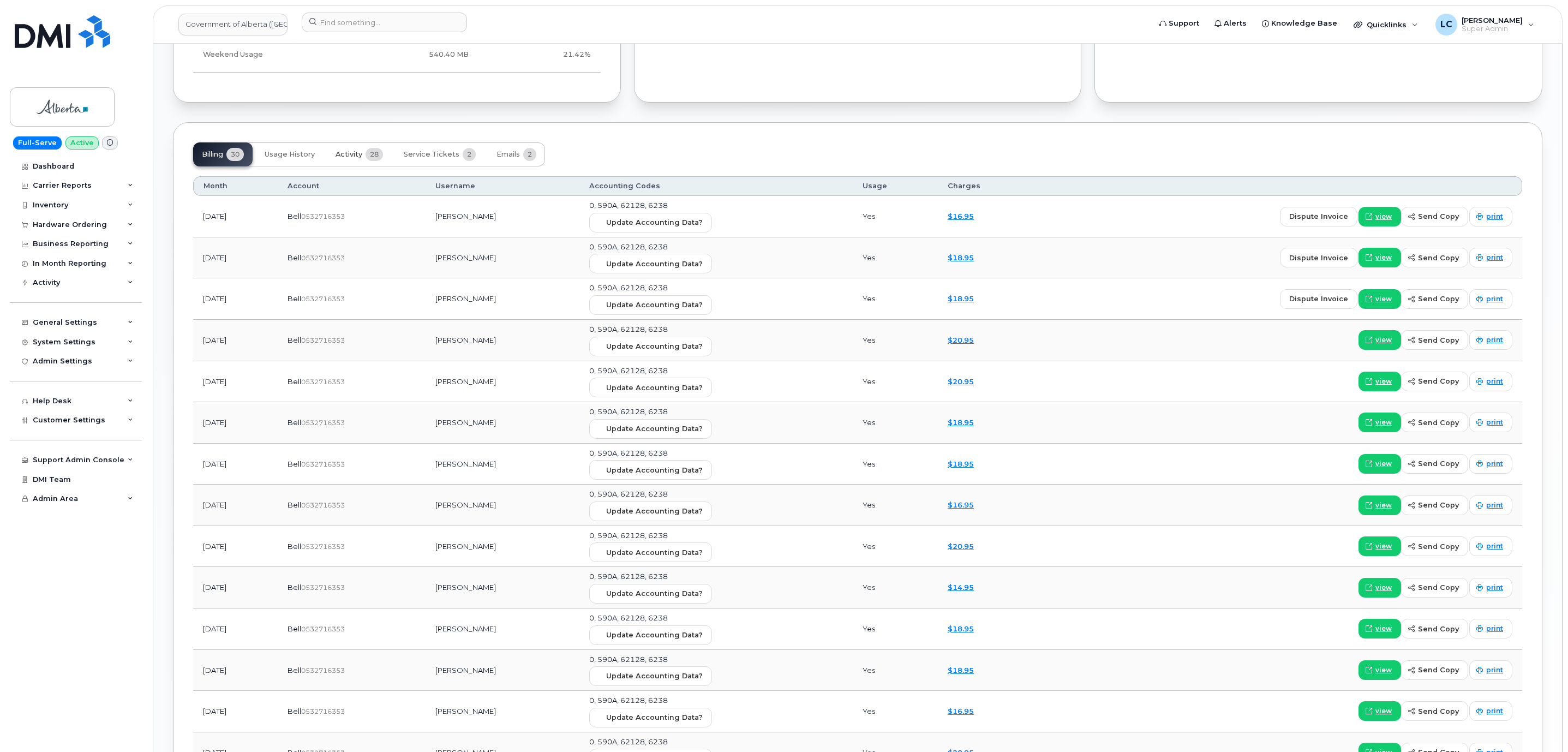
click at [335, 163] on button "Activity 28" at bounding box center [359, 154] width 65 height 24
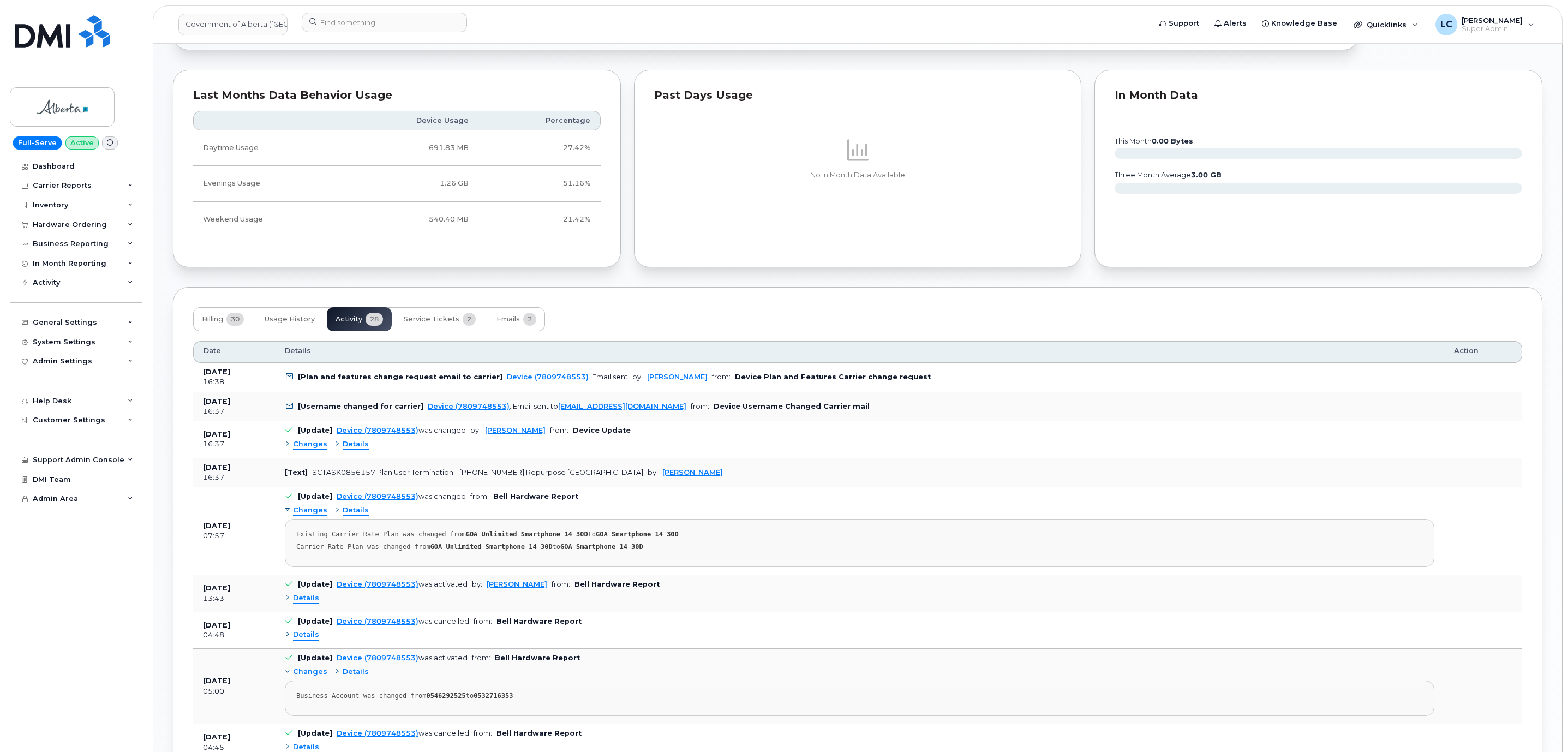
scroll to position [818, 0]
click at [822, 412] on td "[Username changed for carrier] Device (7809748553) . Email sent to wirelessbbmc…" at bounding box center [859, 406] width 1169 height 29
drag, startPoint x: 822, startPoint y: 412, endPoint x: 668, endPoint y: 411, distance: 154.0
click at [668, 411] on td "[Username changed for carrier] Device (7809748553) . Email sent to wirelessbbmc…" at bounding box center [859, 406] width 1169 height 29
click at [867, 412] on td "[Username changed for carrier] Device (7809748553) . Email sent to wirelessbbmc…" at bounding box center [859, 406] width 1169 height 29
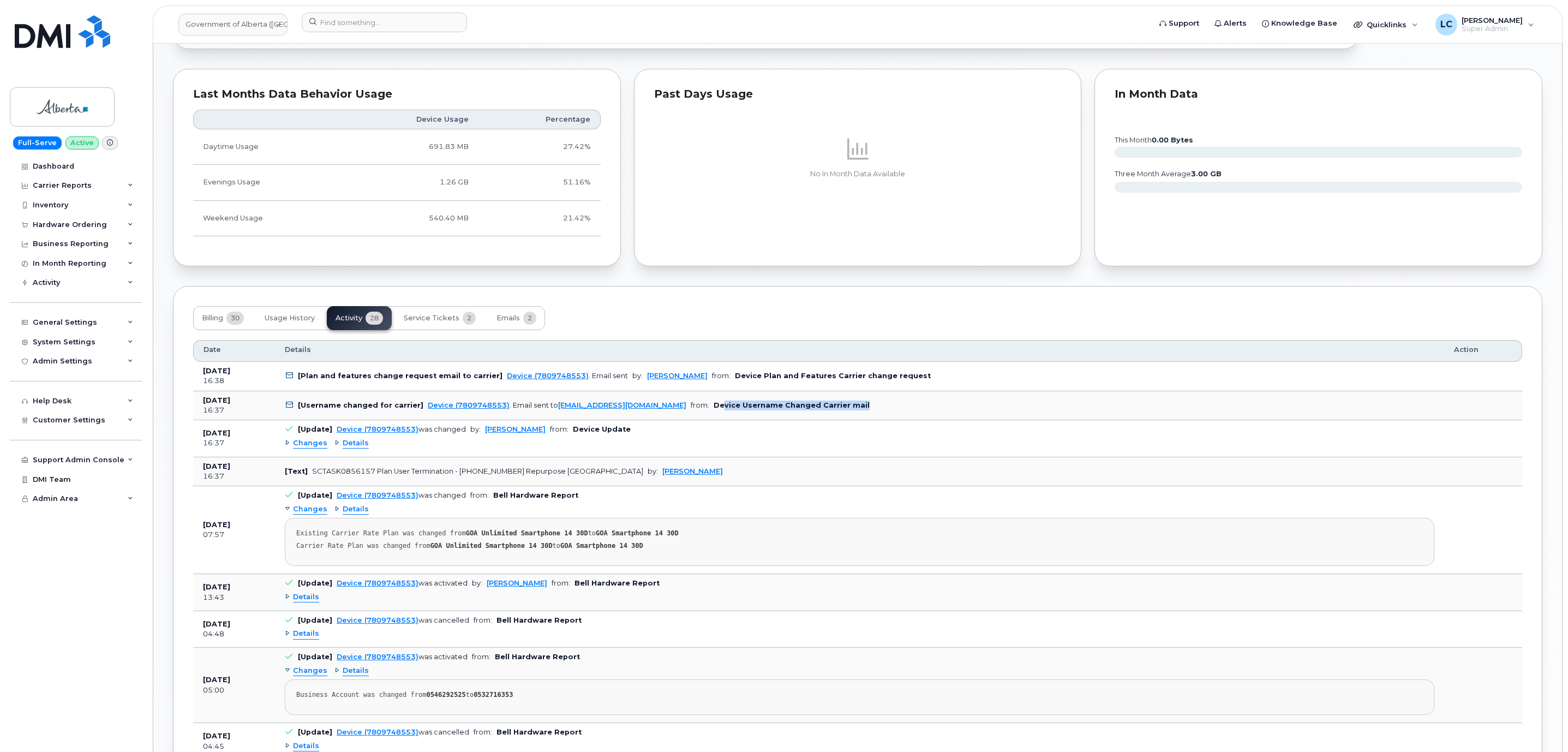
drag, startPoint x: 868, startPoint y: 414, endPoint x: 678, endPoint y: 406, distance: 190.2
click at [678, 406] on td "[Username changed for carrier] Device (7809748553) . Email sent to wirelessbbmc…" at bounding box center [859, 406] width 1169 height 29
click at [281, 285] on div "Plan / Features change for 7809748553 was requested by Susannah Parlee . New ra…" at bounding box center [857, 563] width 1369 height 2443
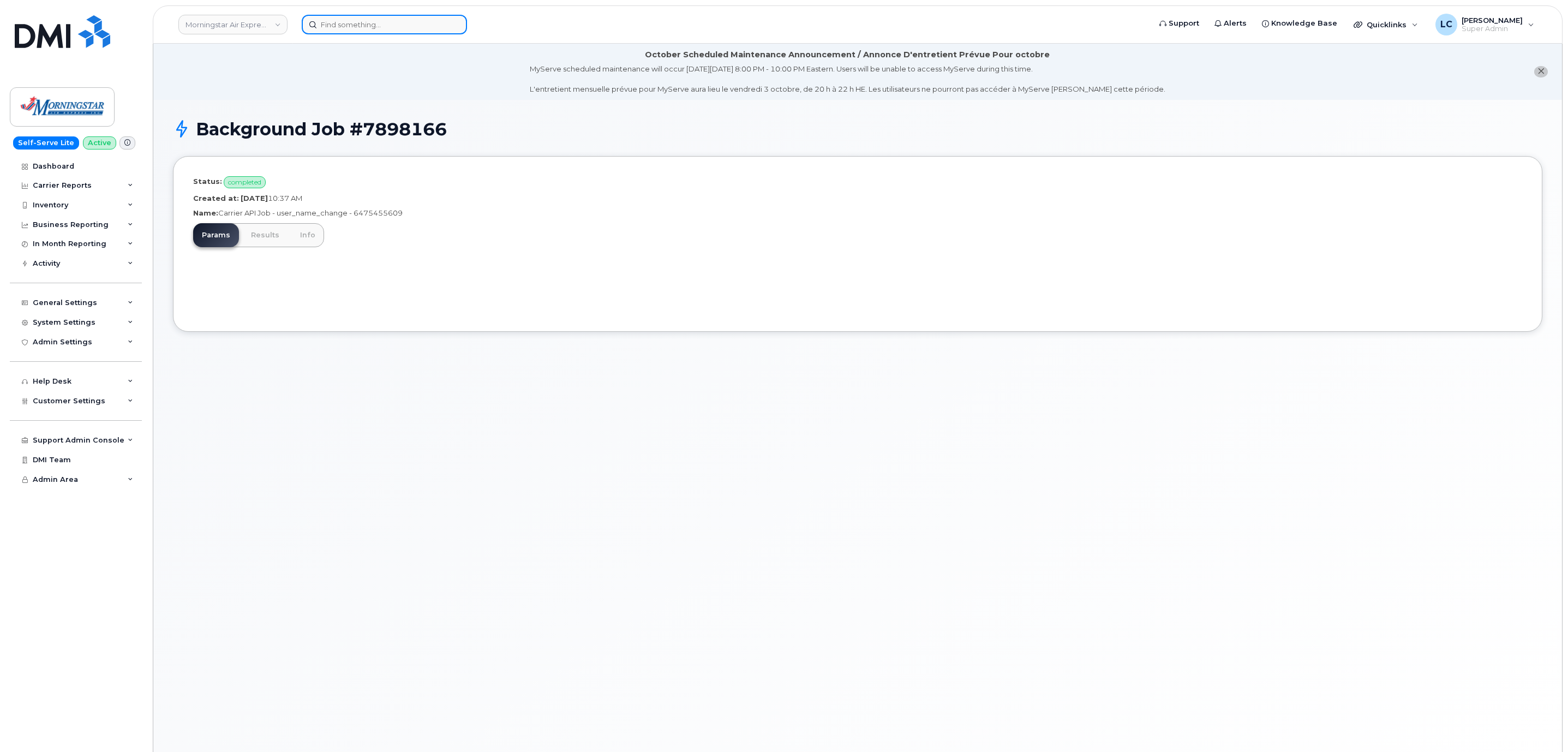
click at [342, 27] on input at bounding box center [384, 24] width 165 height 20
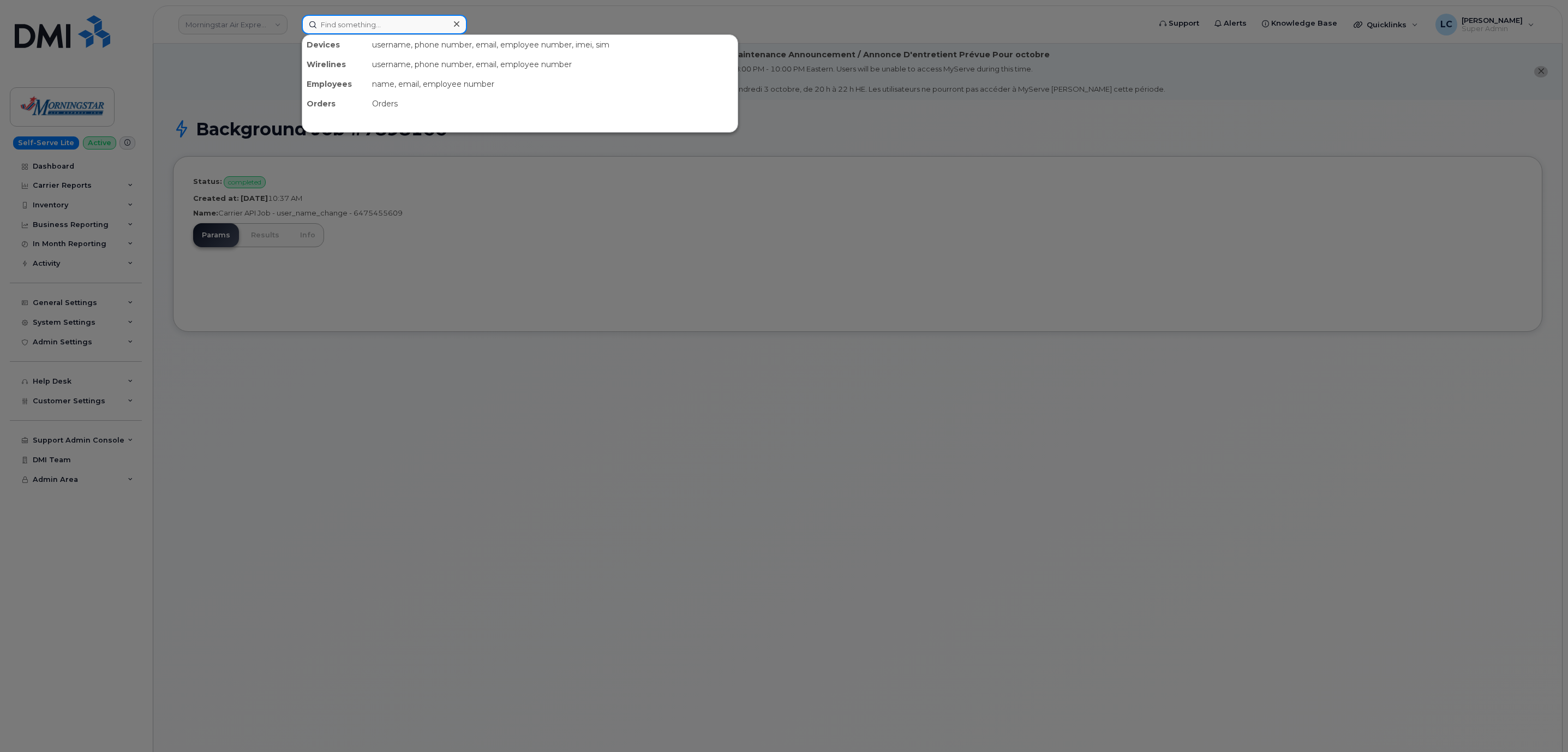
paste input "6475455609"
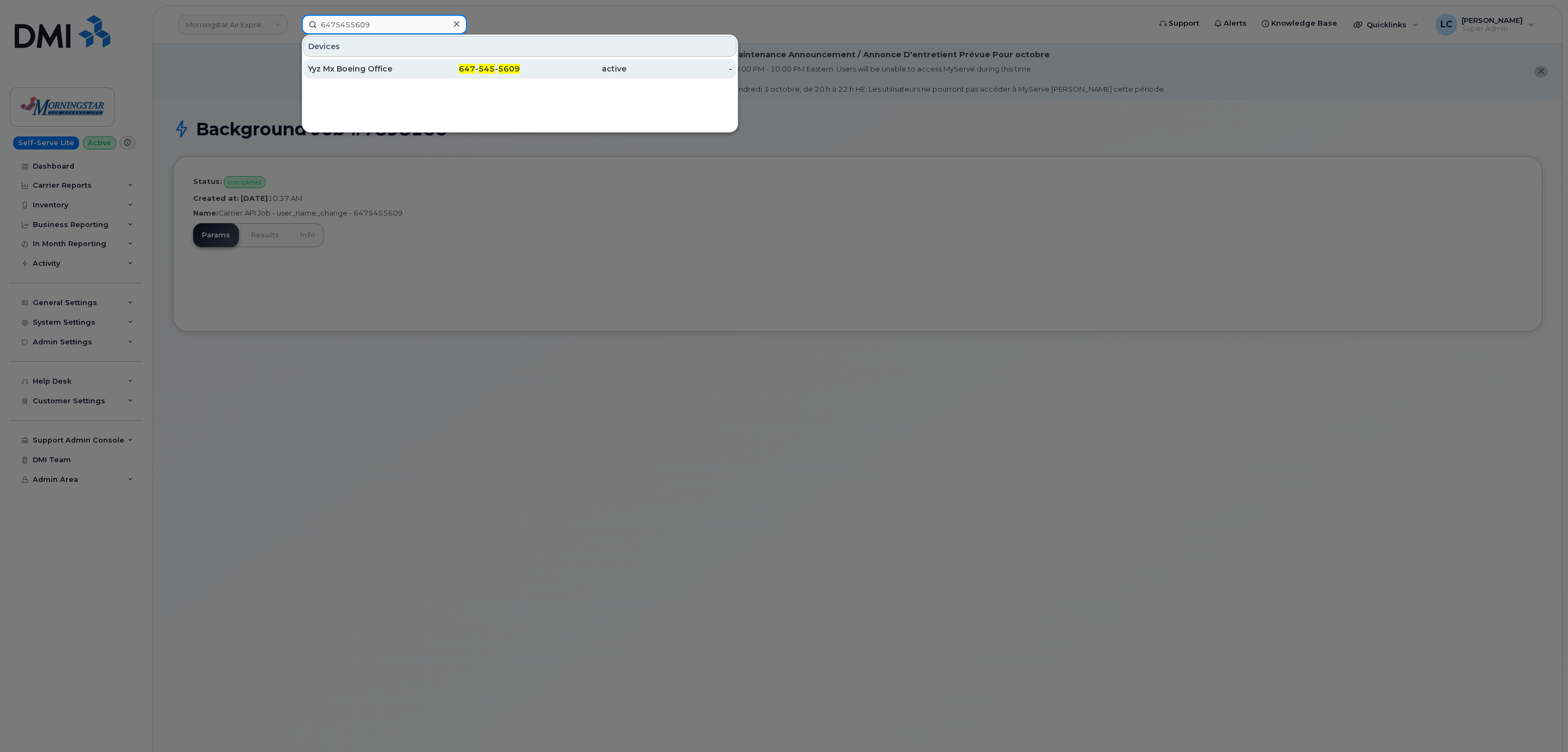
type input "6475455609"
click at [414, 72] on div "647 - 545 - 5609" at bounding box center [467, 69] width 106 height 11
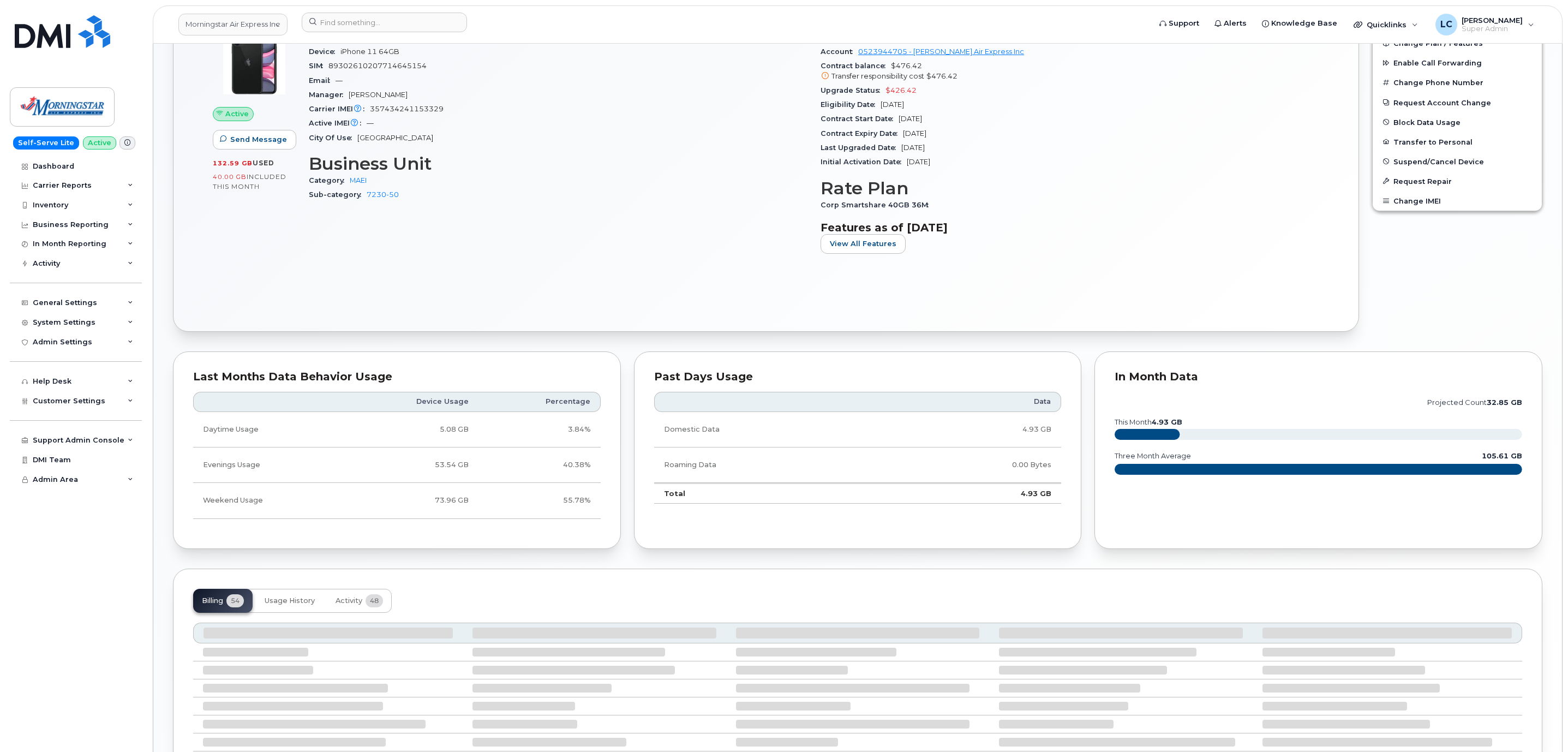
scroll to position [503, 0]
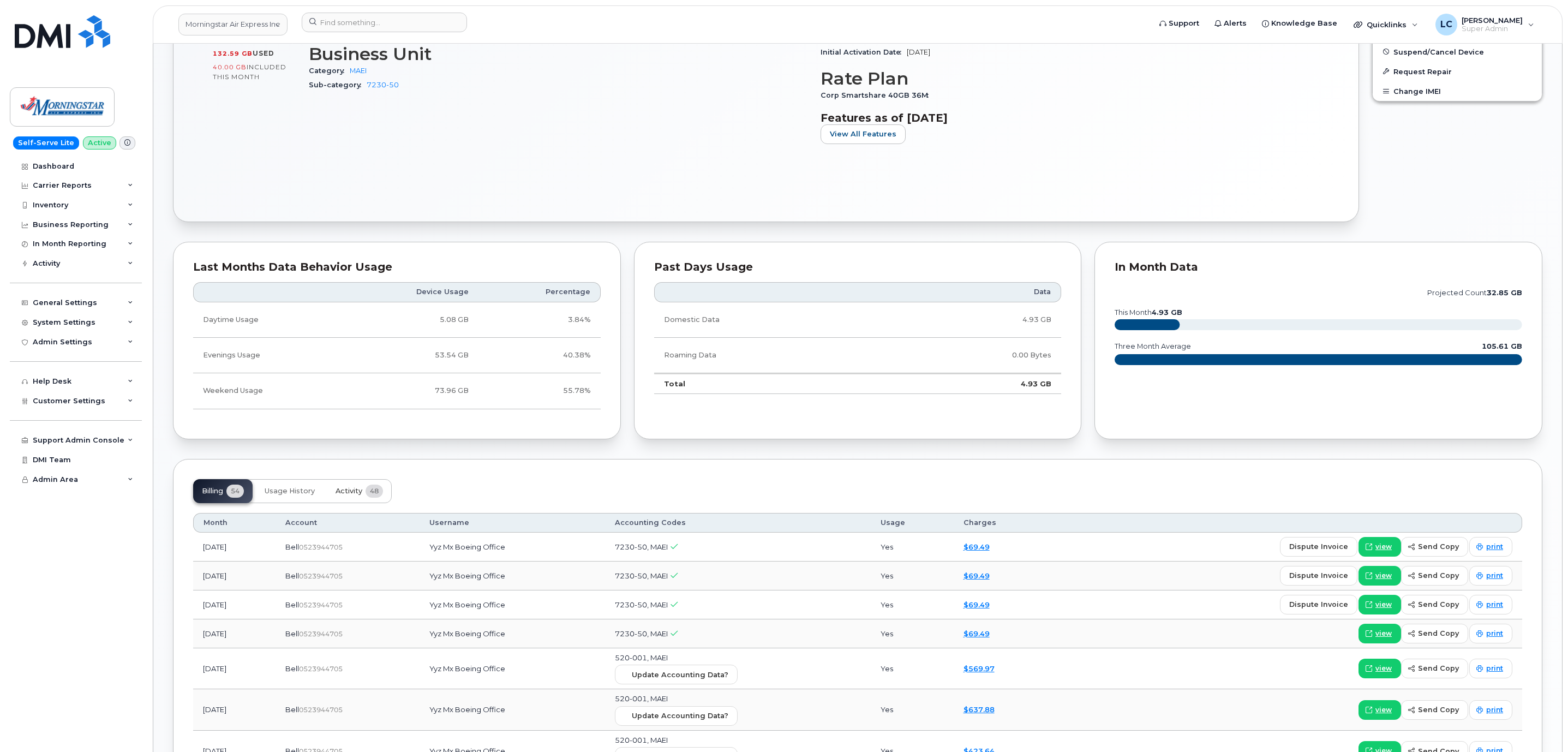
click at [357, 495] on span "Activity" at bounding box center [349, 491] width 27 height 9
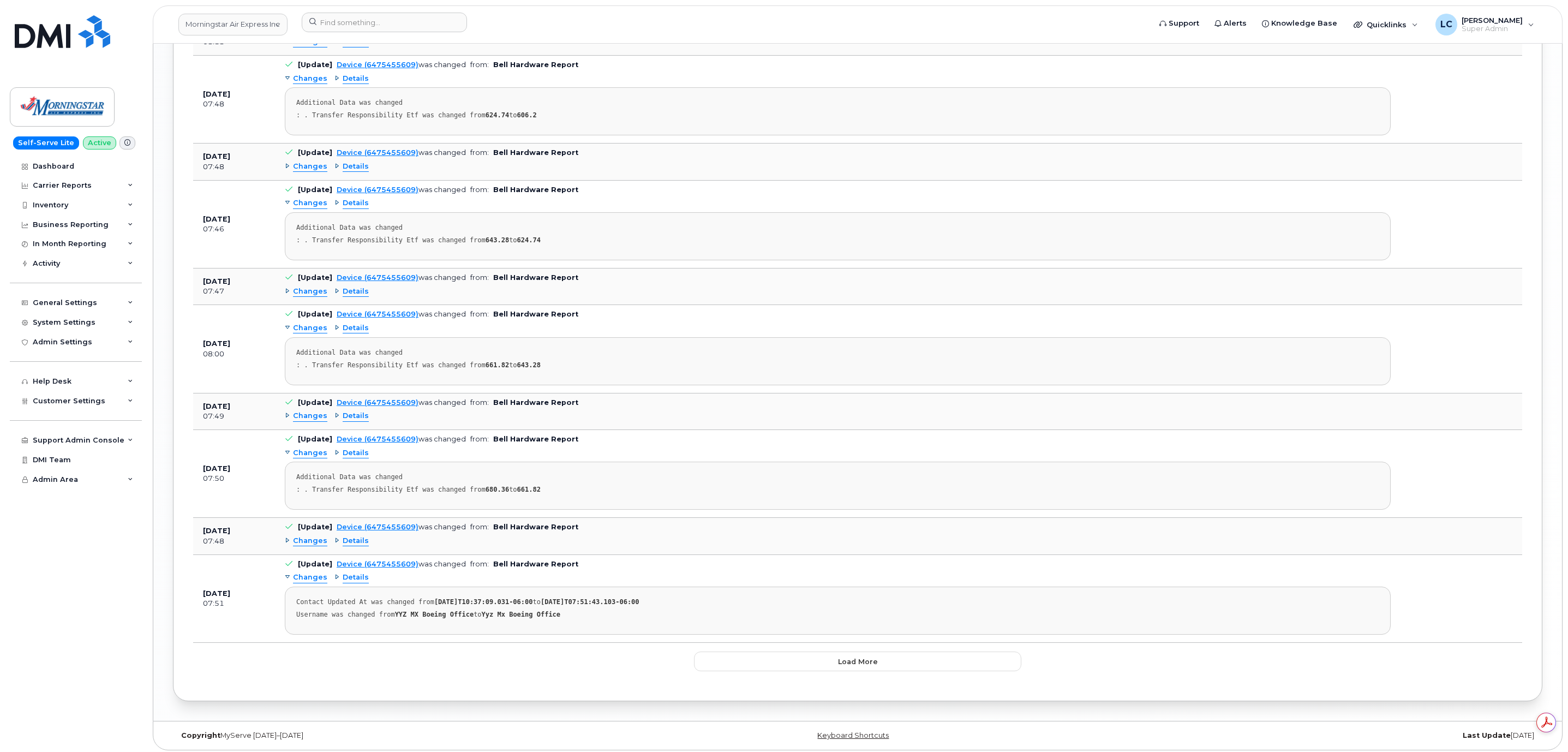
scroll to position [2057, 0]
click at [812, 654] on button "Load more" at bounding box center [857, 657] width 328 height 20
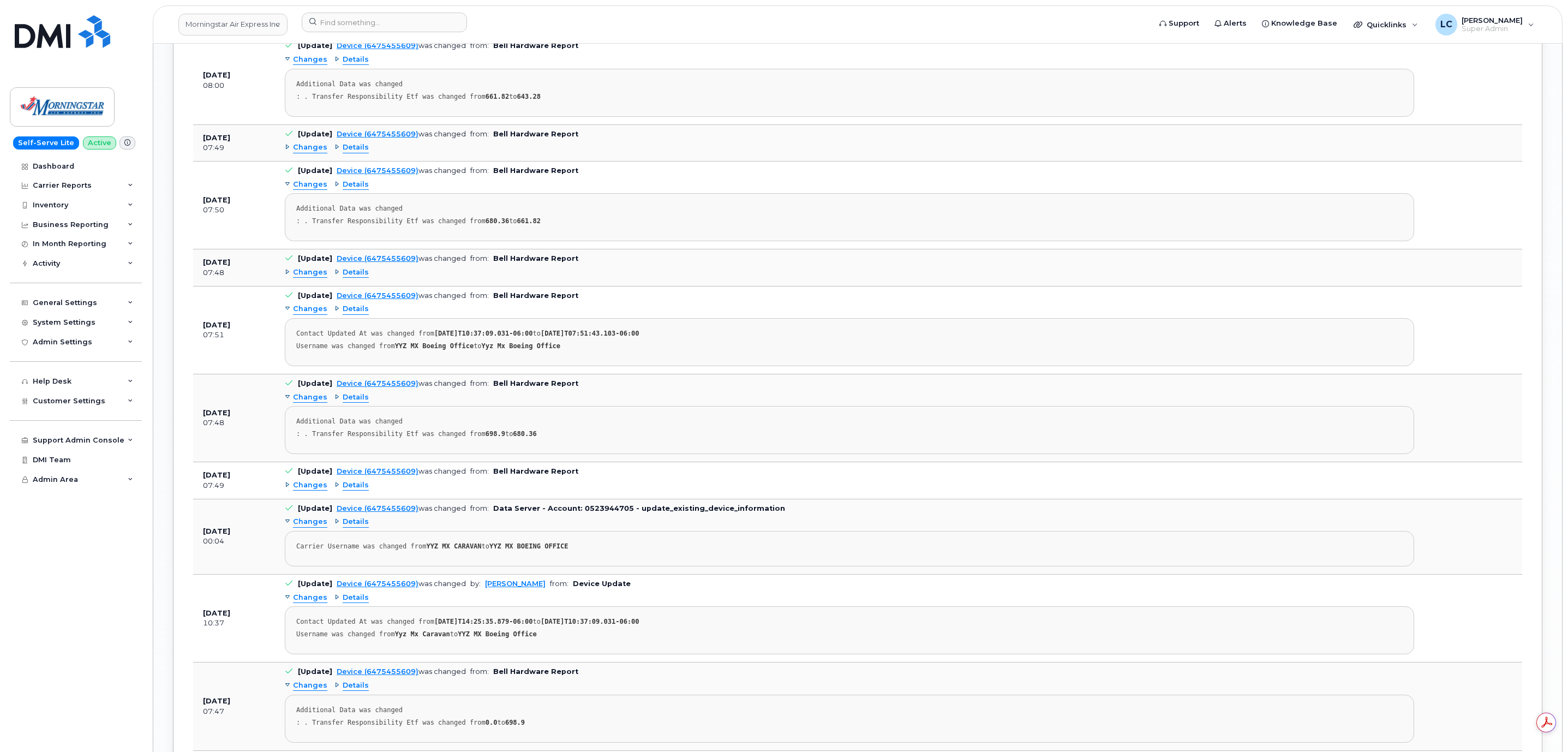
scroll to position [2385, 0]
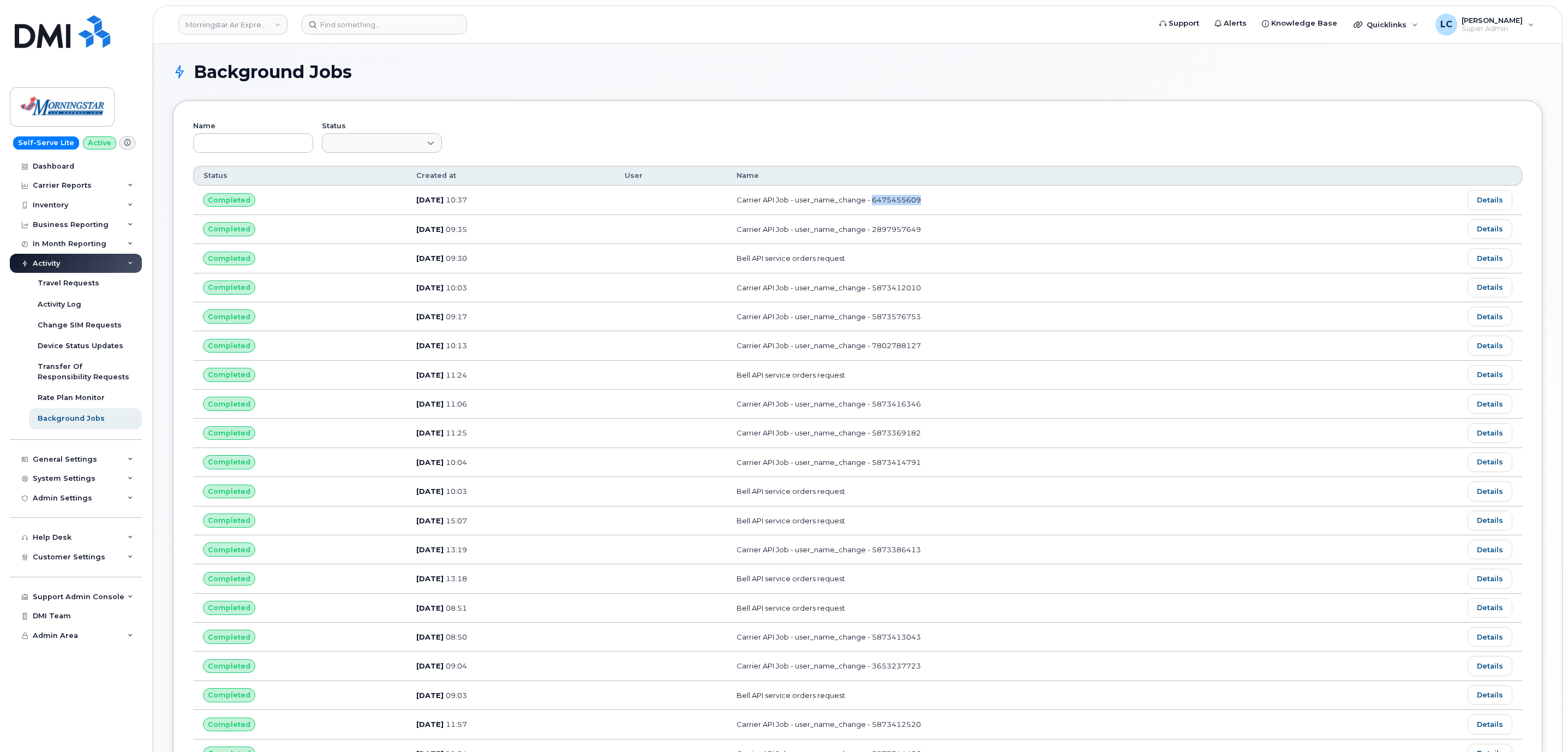
drag, startPoint x: 961, startPoint y: 201, endPoint x: 907, endPoint y: 204, distance: 54.1
click at [907, 204] on td "Carrier API Job - user_name_change - 6475455609" at bounding box center [1028, 199] width 604 height 29
copy td "6475455609"
click at [277, 34] on div "Morningstar Air Express Inc" at bounding box center [233, 24] width 120 height 22
click at [269, 32] on link "Morningstar Air Express Inc" at bounding box center [232, 24] width 109 height 20
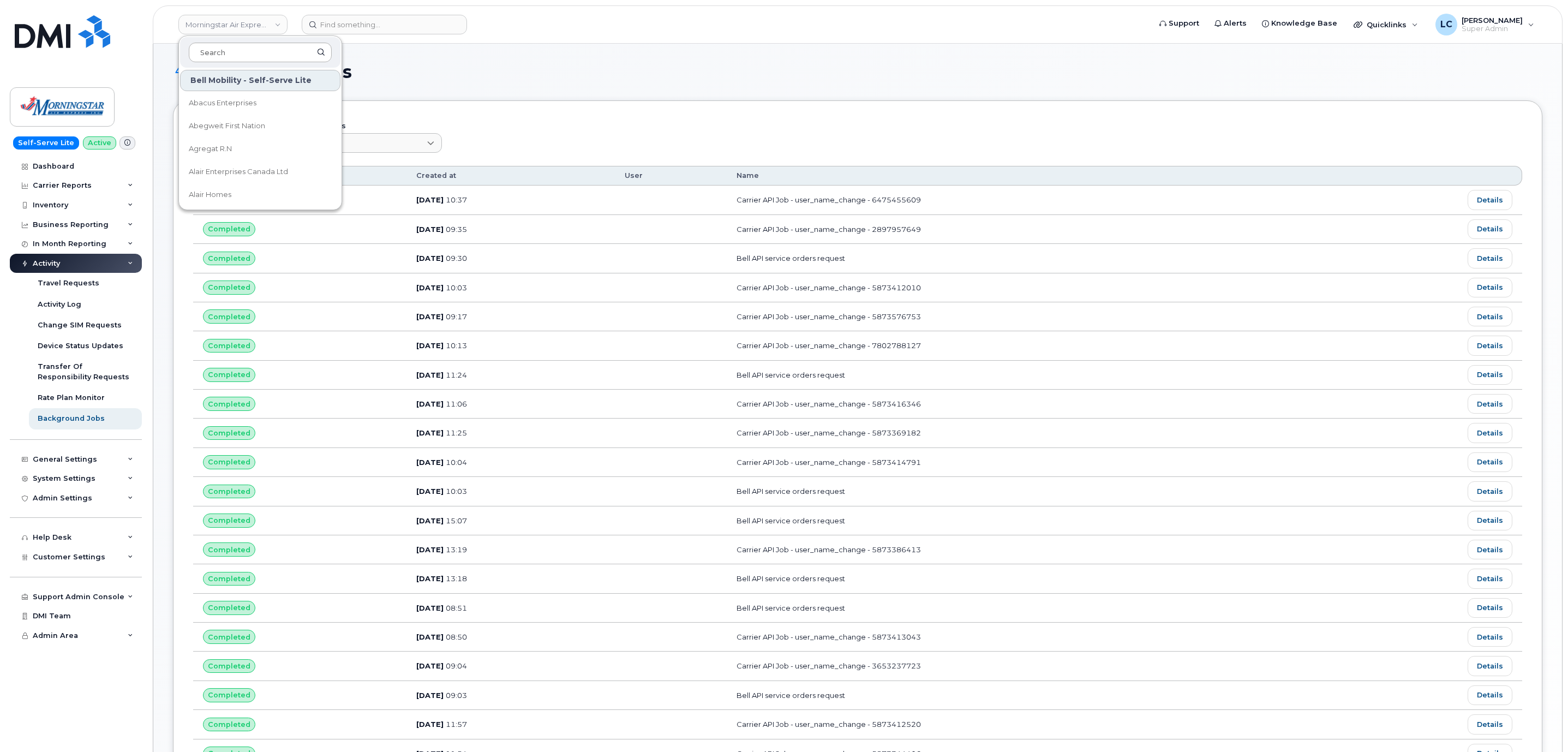
click at [257, 59] on input at bounding box center [260, 52] width 143 height 20
click at [257, 59] on input at bounding box center [260, 52] width 143 height 20
type input "GOA"
click at [275, 105] on span "Government of Alberta (GOA)" at bounding box center [251, 103] width 126 height 21
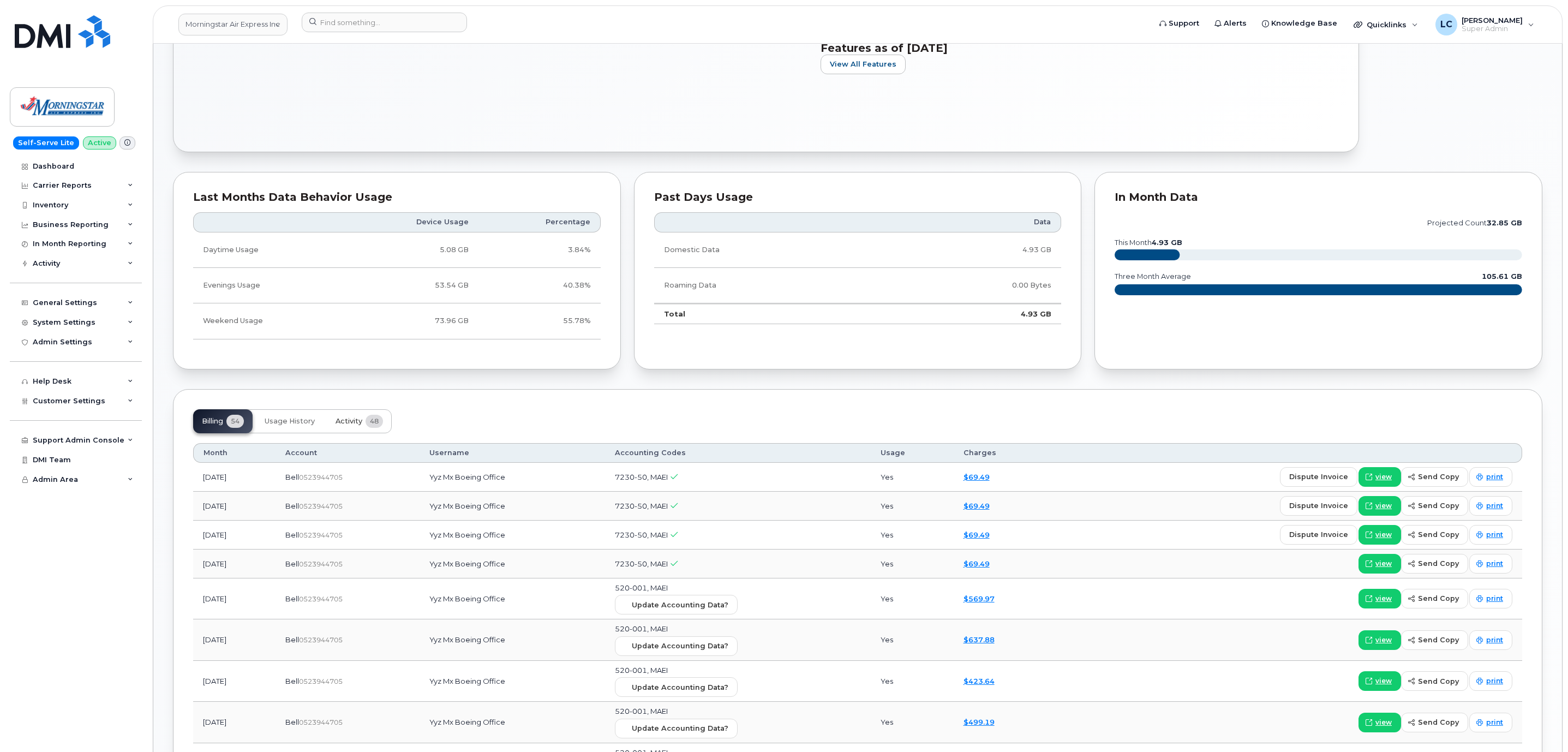
click at [374, 428] on span "48" at bounding box center [374, 421] width 18 height 13
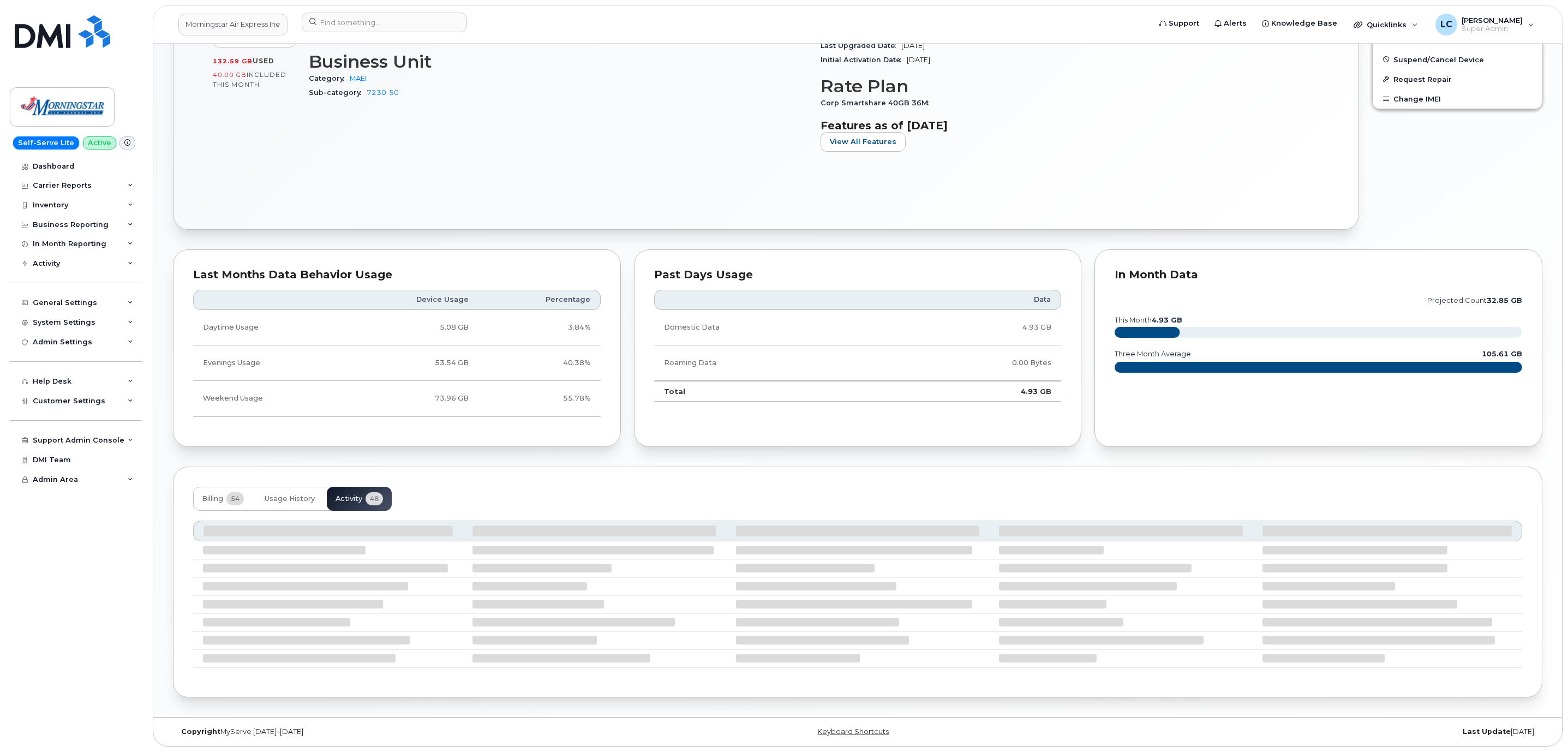
scroll to position [573, 0]
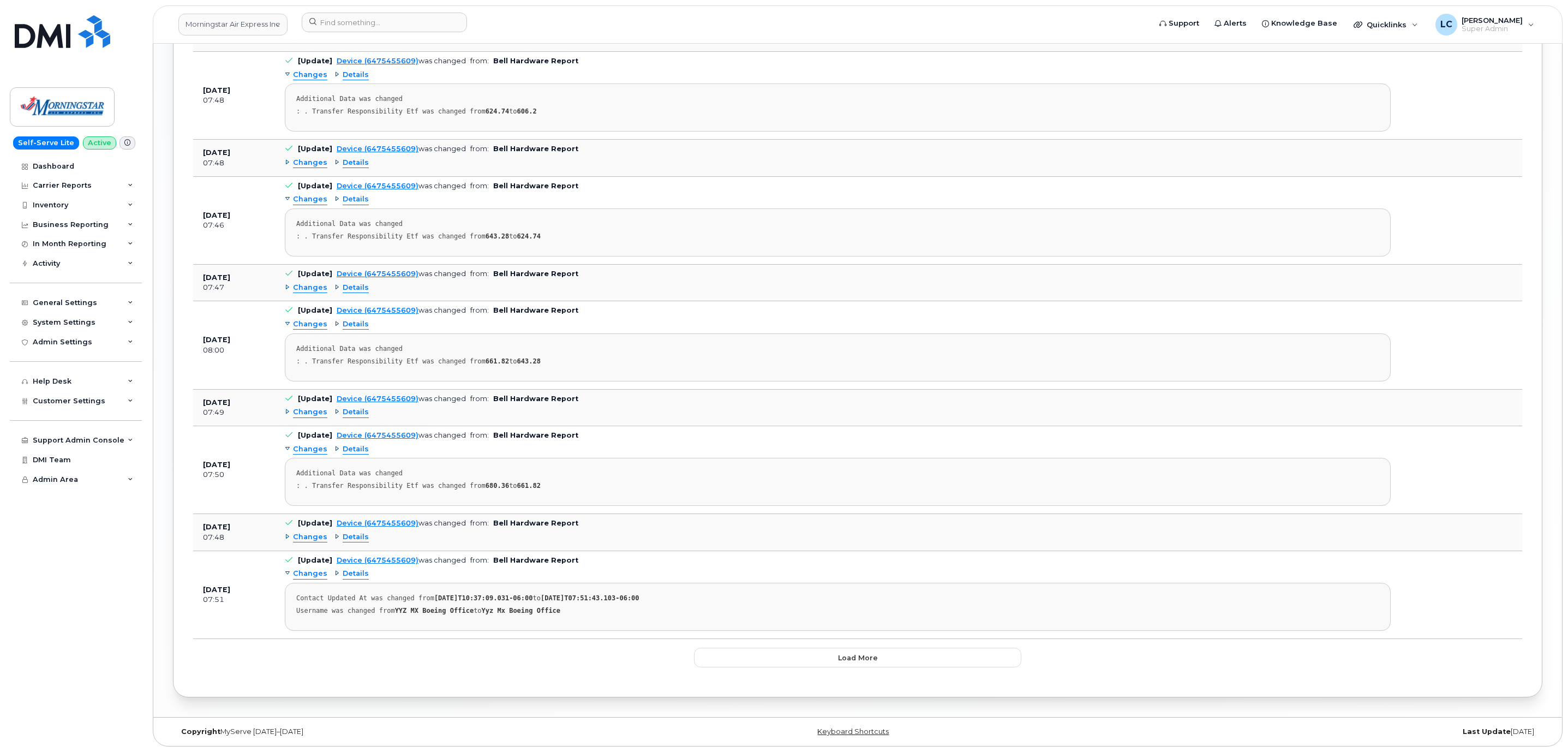
scroll to position [2057, 0]
click at [859, 653] on span "Load more" at bounding box center [857, 657] width 40 height 10
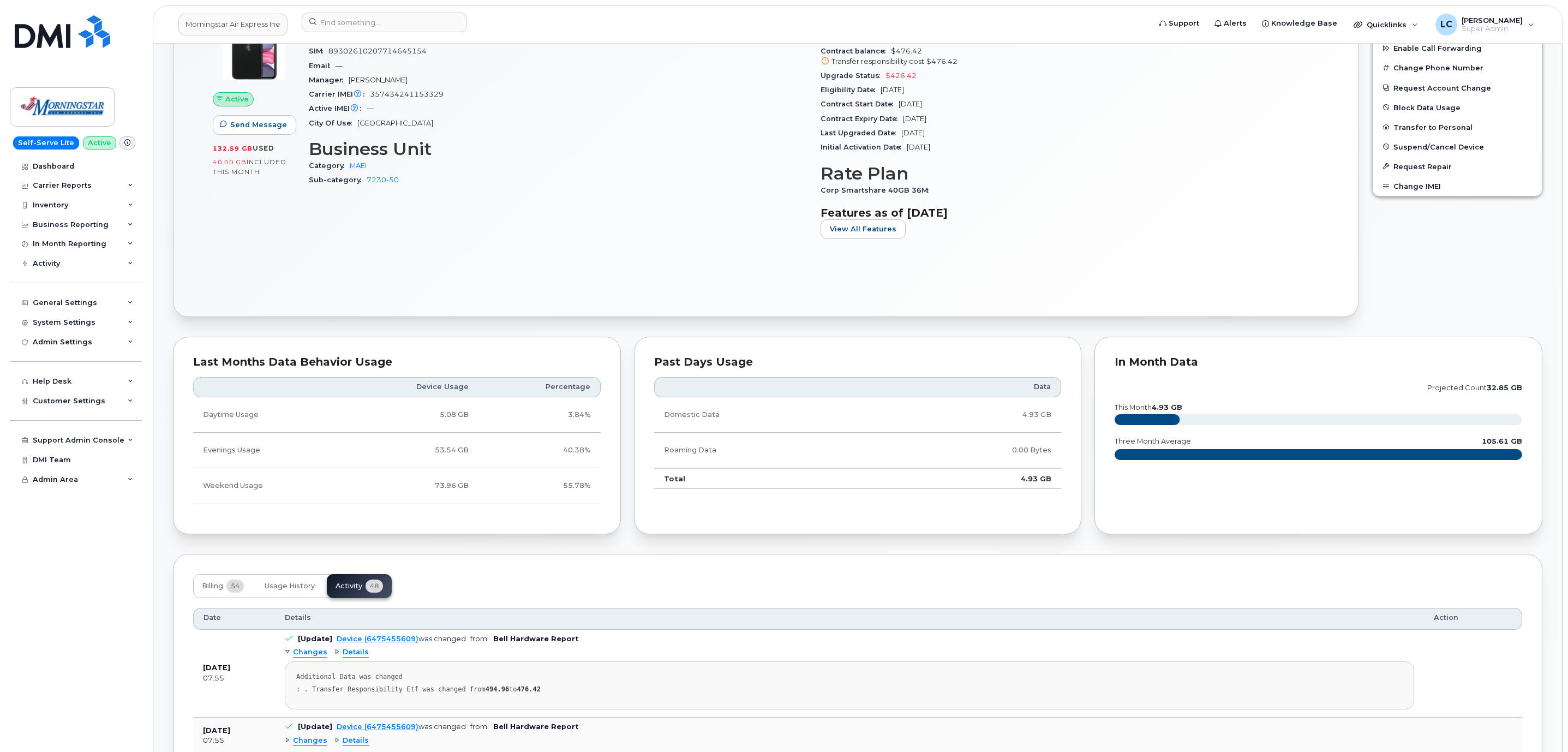
scroll to position [409, 0]
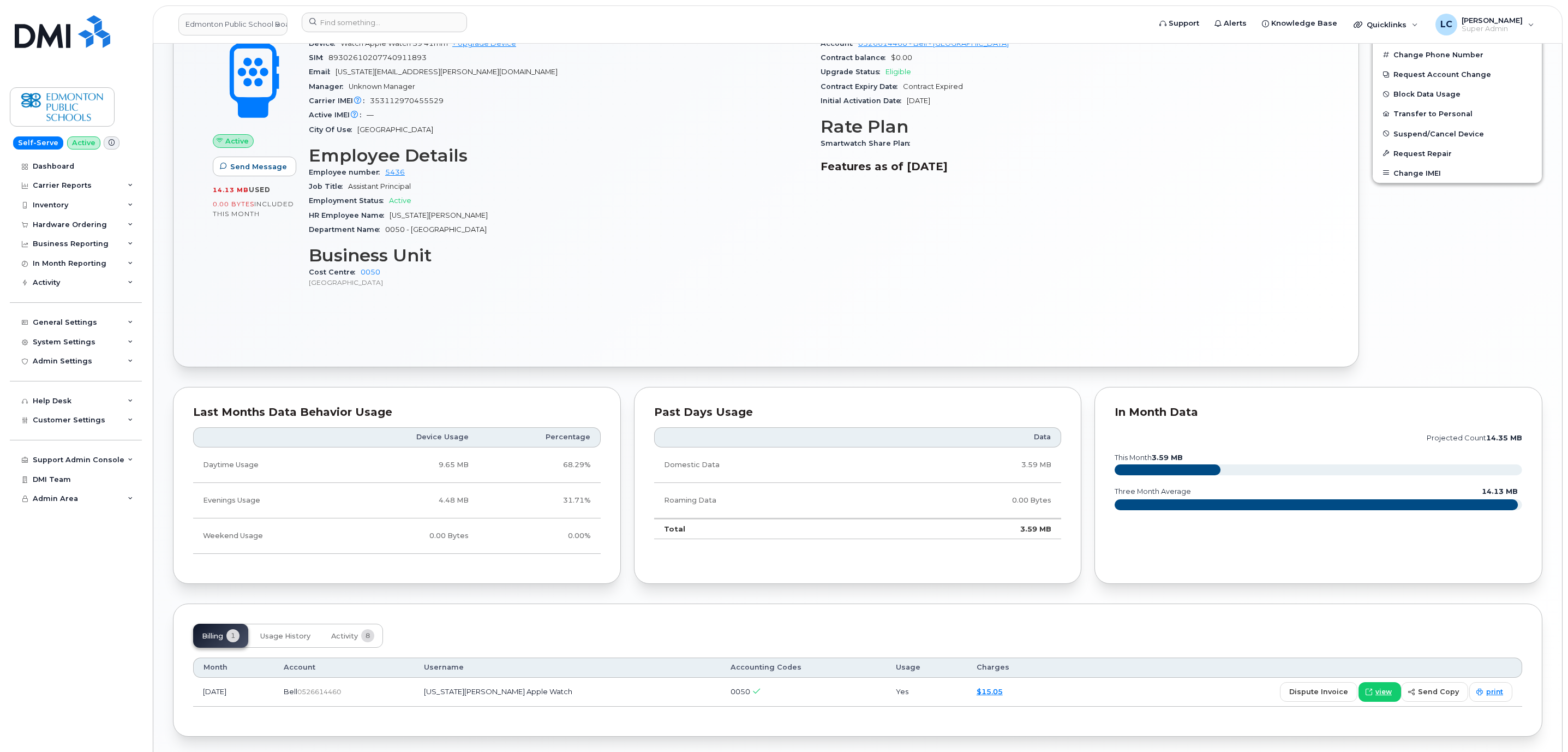
scroll to position [509, 0]
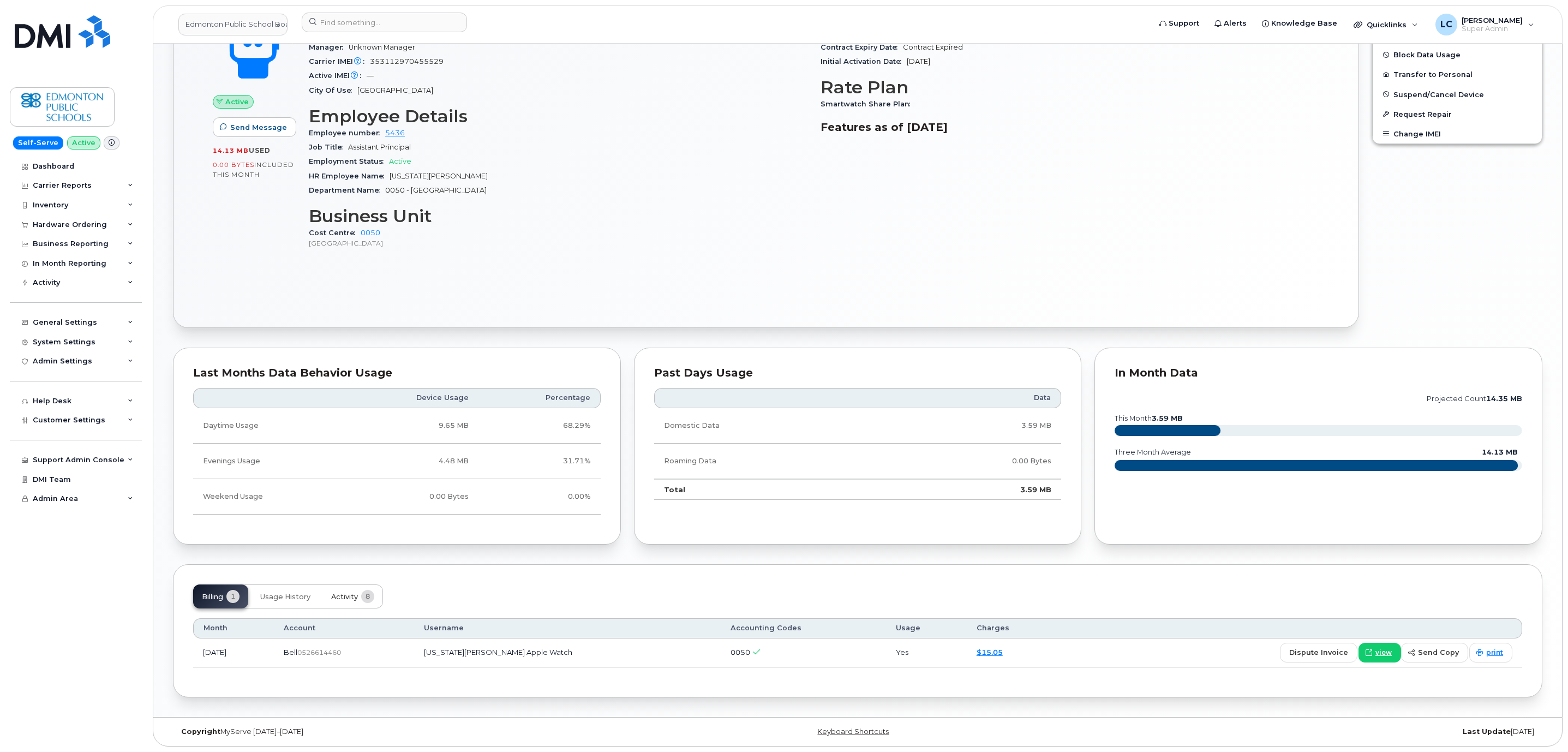
click at [345, 596] on span "Activity" at bounding box center [345, 596] width 27 height 9
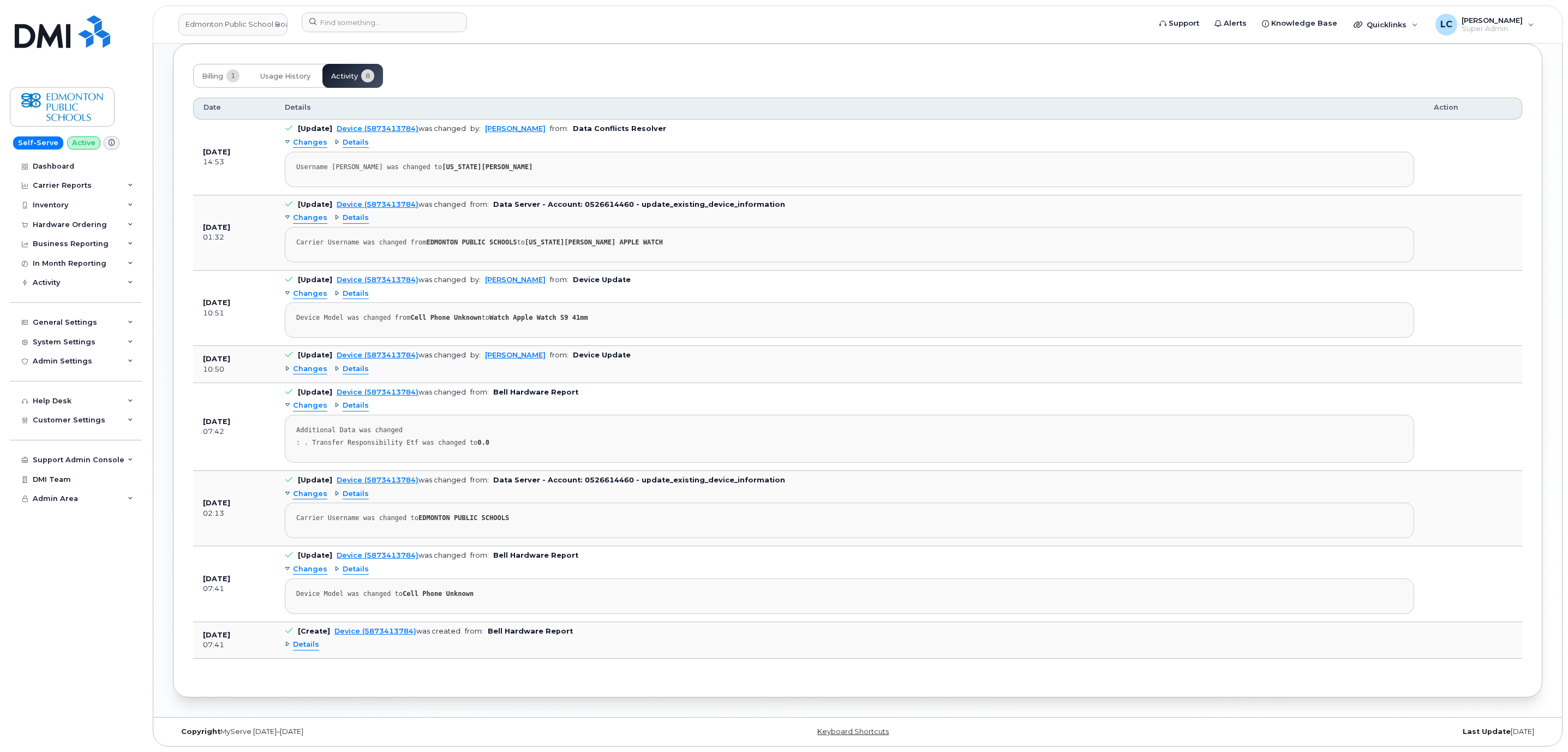
scroll to position [1036, 0]
click at [360, 367] on span "Details" at bounding box center [356, 369] width 26 height 10
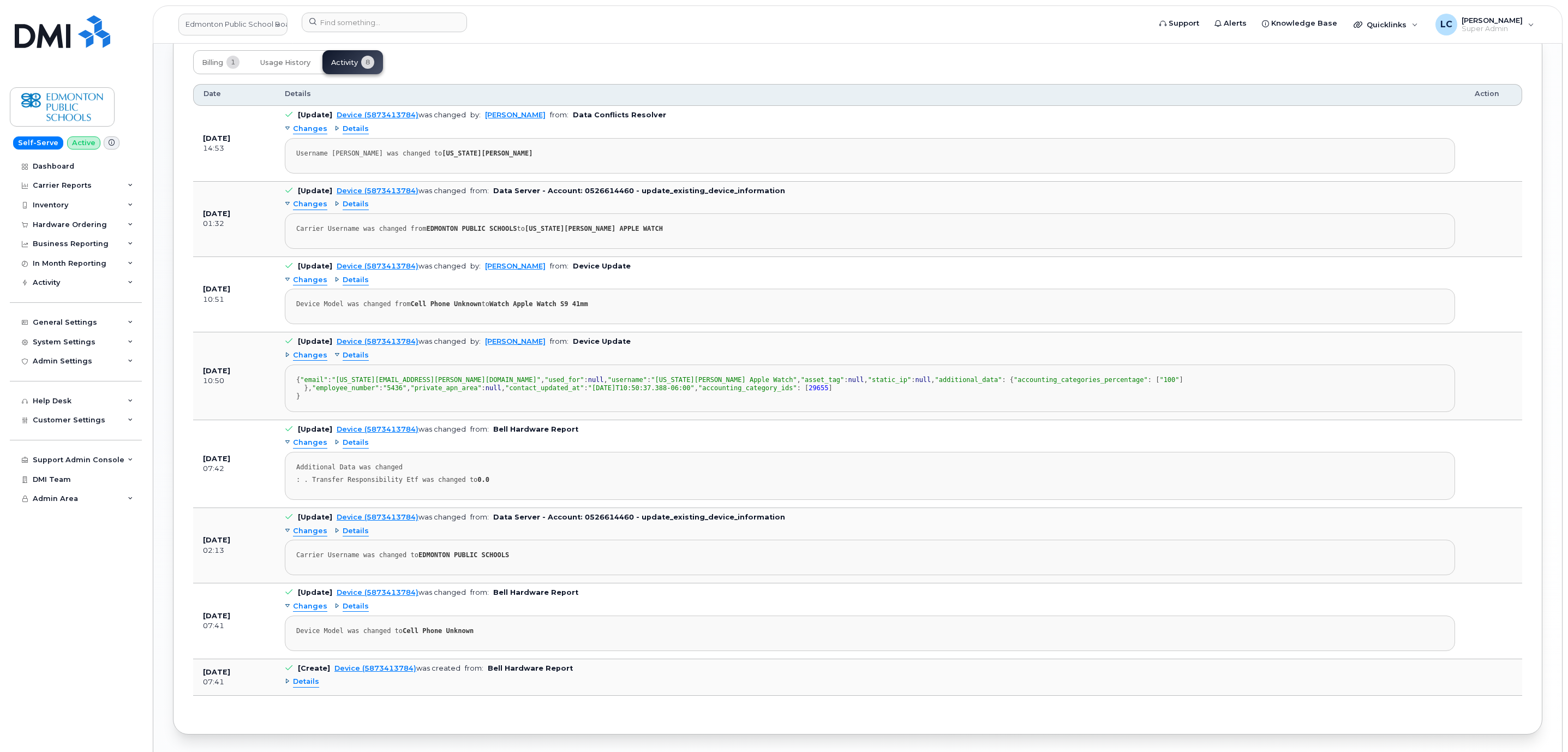
click at [320, 360] on span "Changes" at bounding box center [310, 355] width 34 height 10
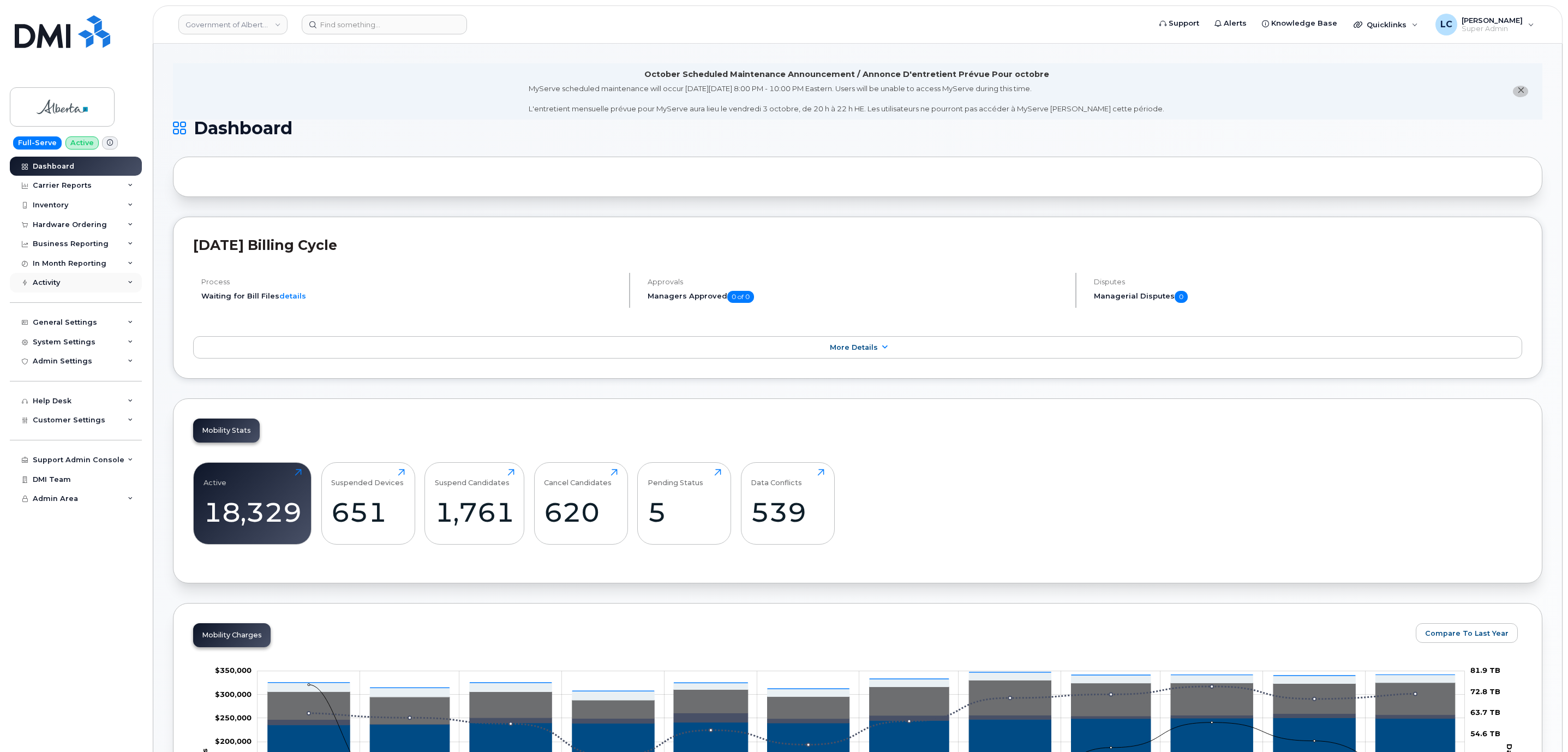
click at [90, 284] on div "Activity" at bounding box center [76, 282] width 132 height 20
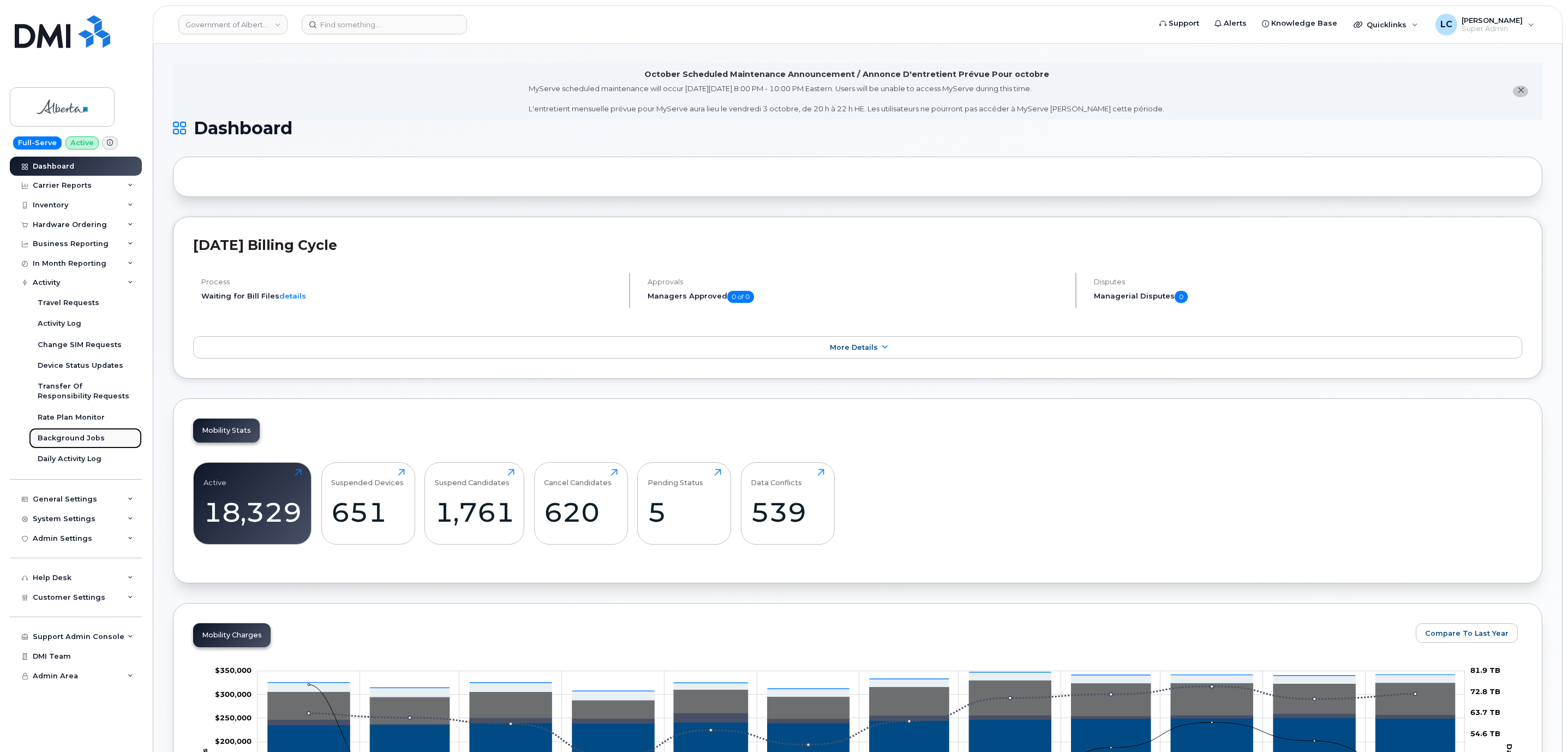
click at [82, 439] on div "Background Jobs" at bounding box center [71, 438] width 67 height 10
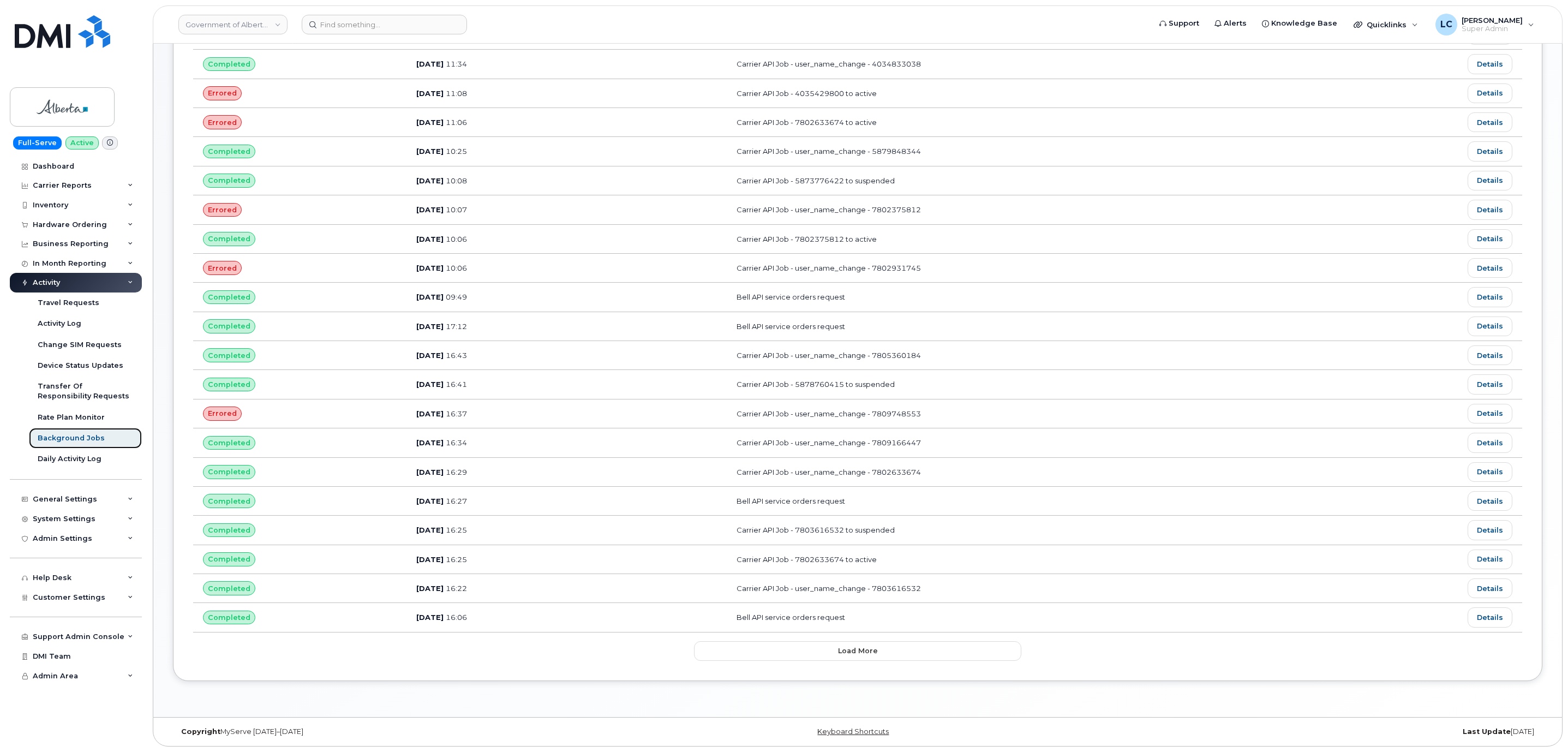
scroll to position [303, 0]
click at [1491, 404] on link "Details" at bounding box center [1489, 414] width 45 height 20
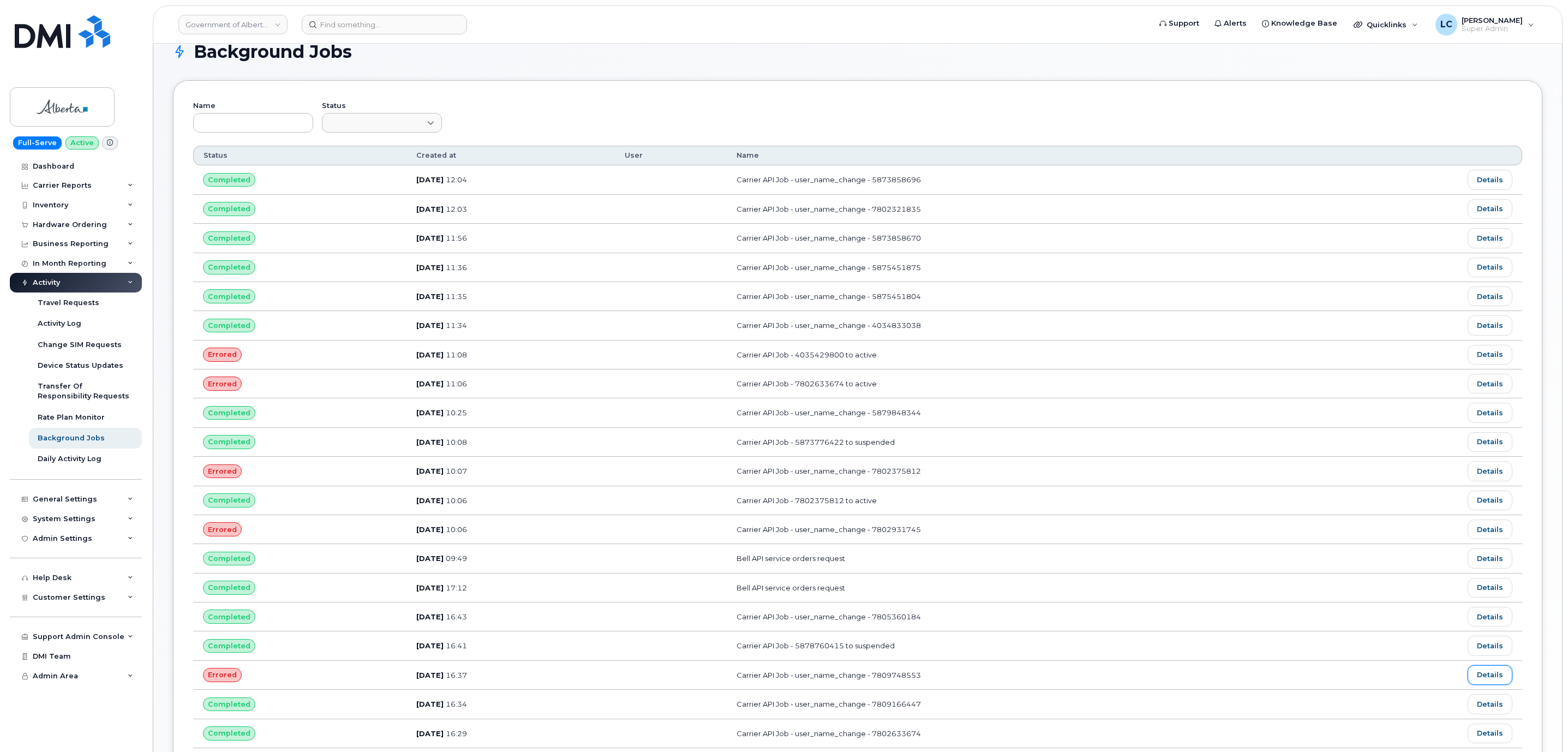
scroll to position [0, 0]
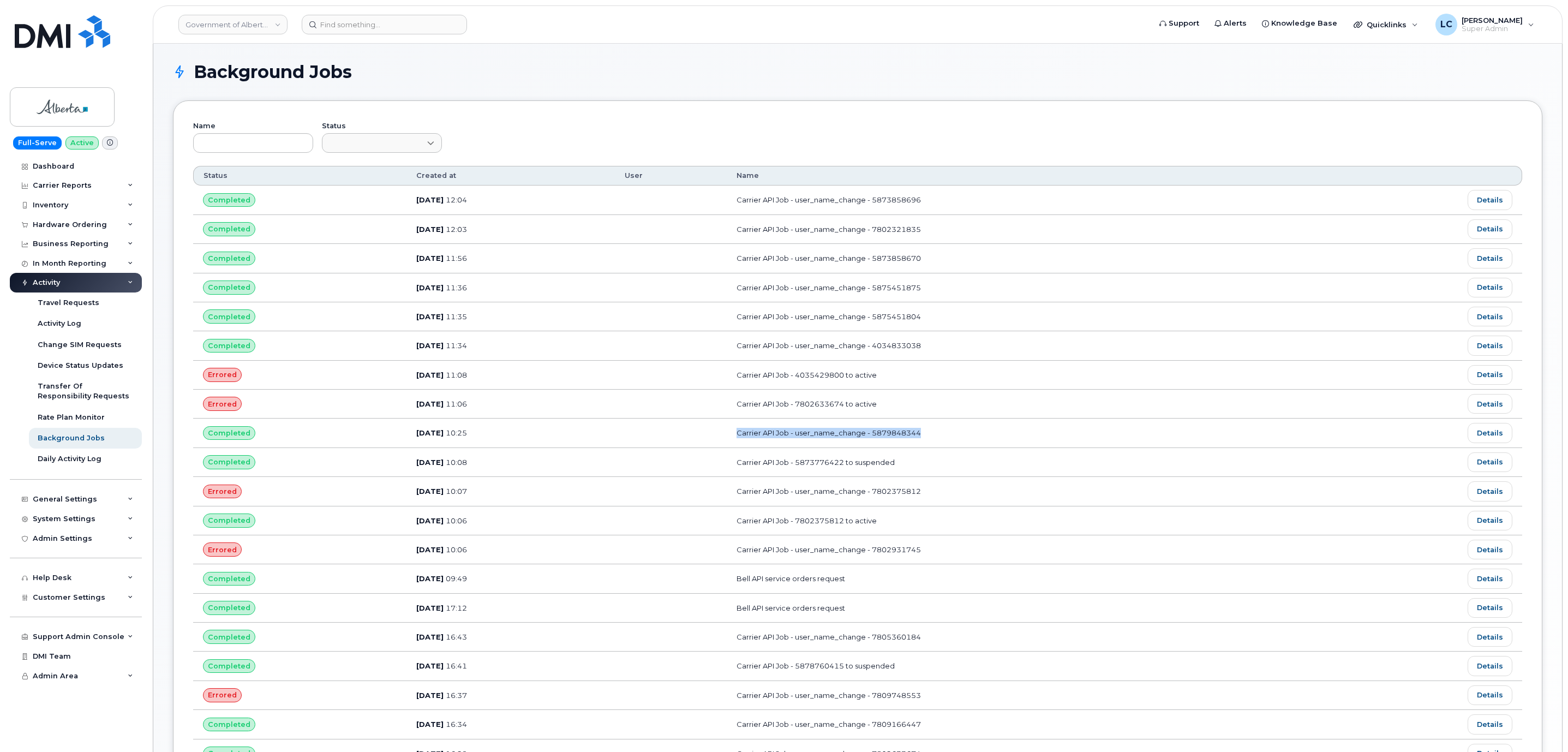
drag, startPoint x: 974, startPoint y: 441, endPoint x: 769, endPoint y: 434, distance: 205.1
click at [769, 434] on td "Carrier API Job - user_name_change - 5879848344" at bounding box center [1028, 432] width 604 height 29
click at [976, 447] on td "Carrier API Job - user_name_change - 5879848344" at bounding box center [1028, 432] width 604 height 29
click at [938, 441] on td "Carrier API Job - user_name_change - 5879848344" at bounding box center [1028, 432] width 604 height 29
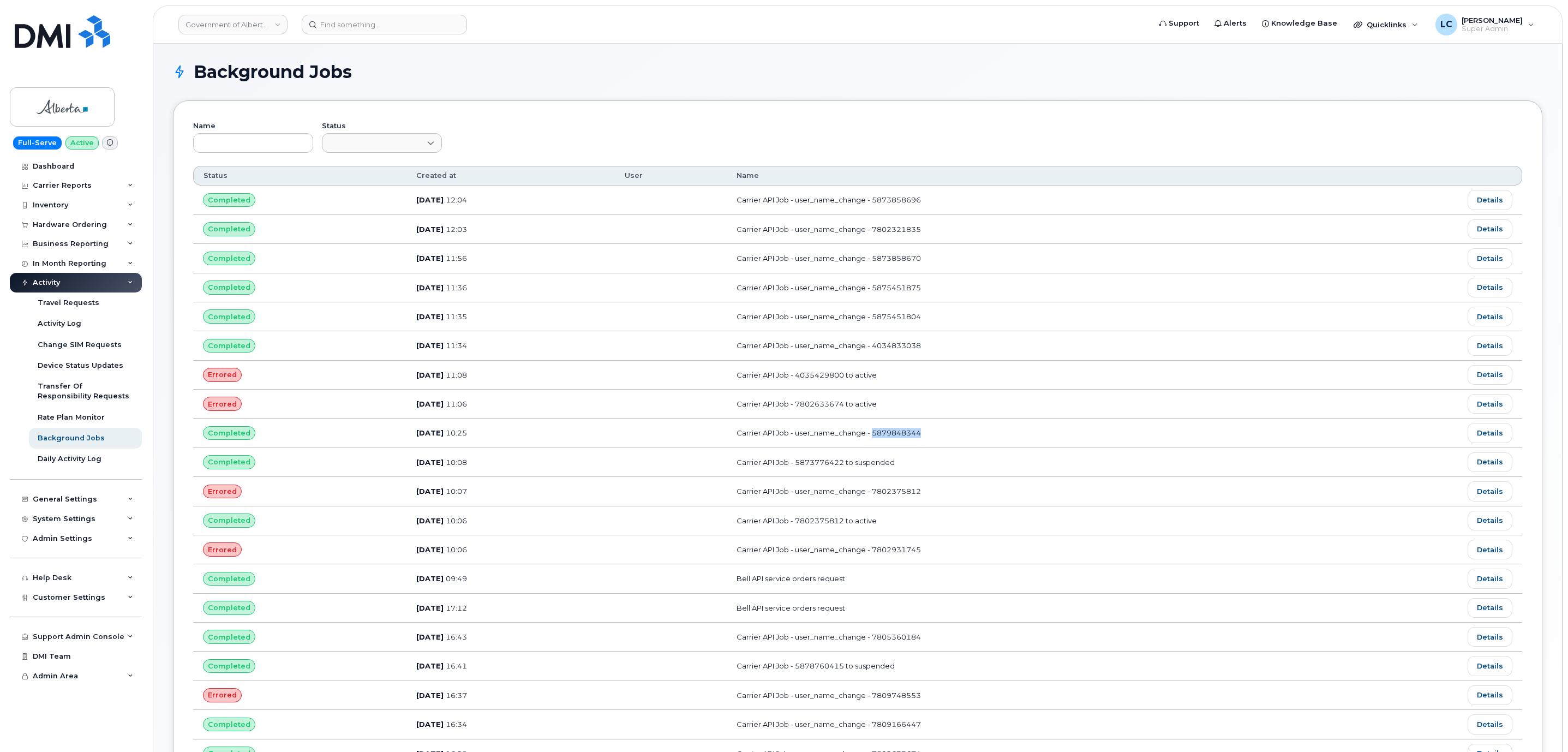
copy td "5879848344"
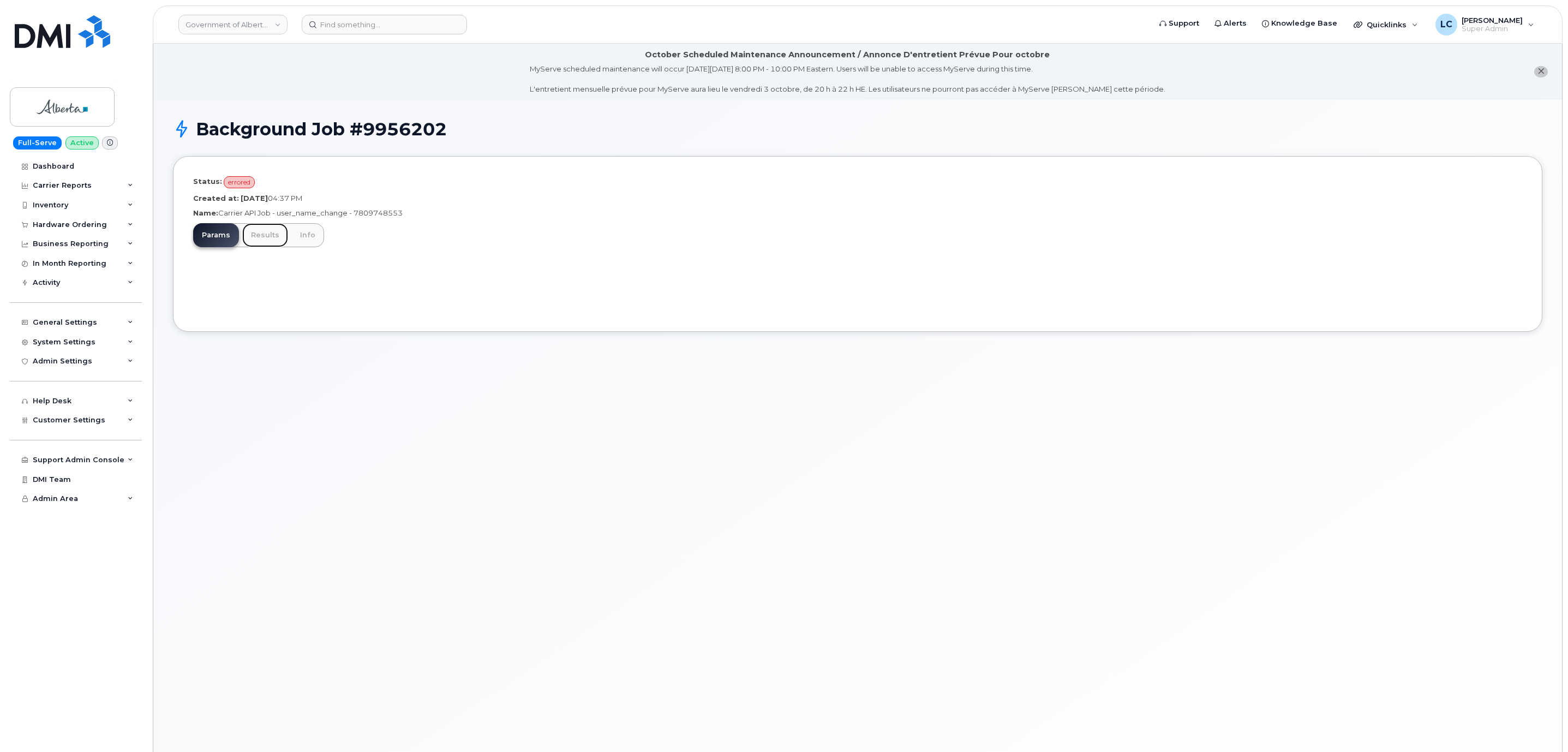
click at [267, 238] on link "Results" at bounding box center [265, 235] width 46 height 24
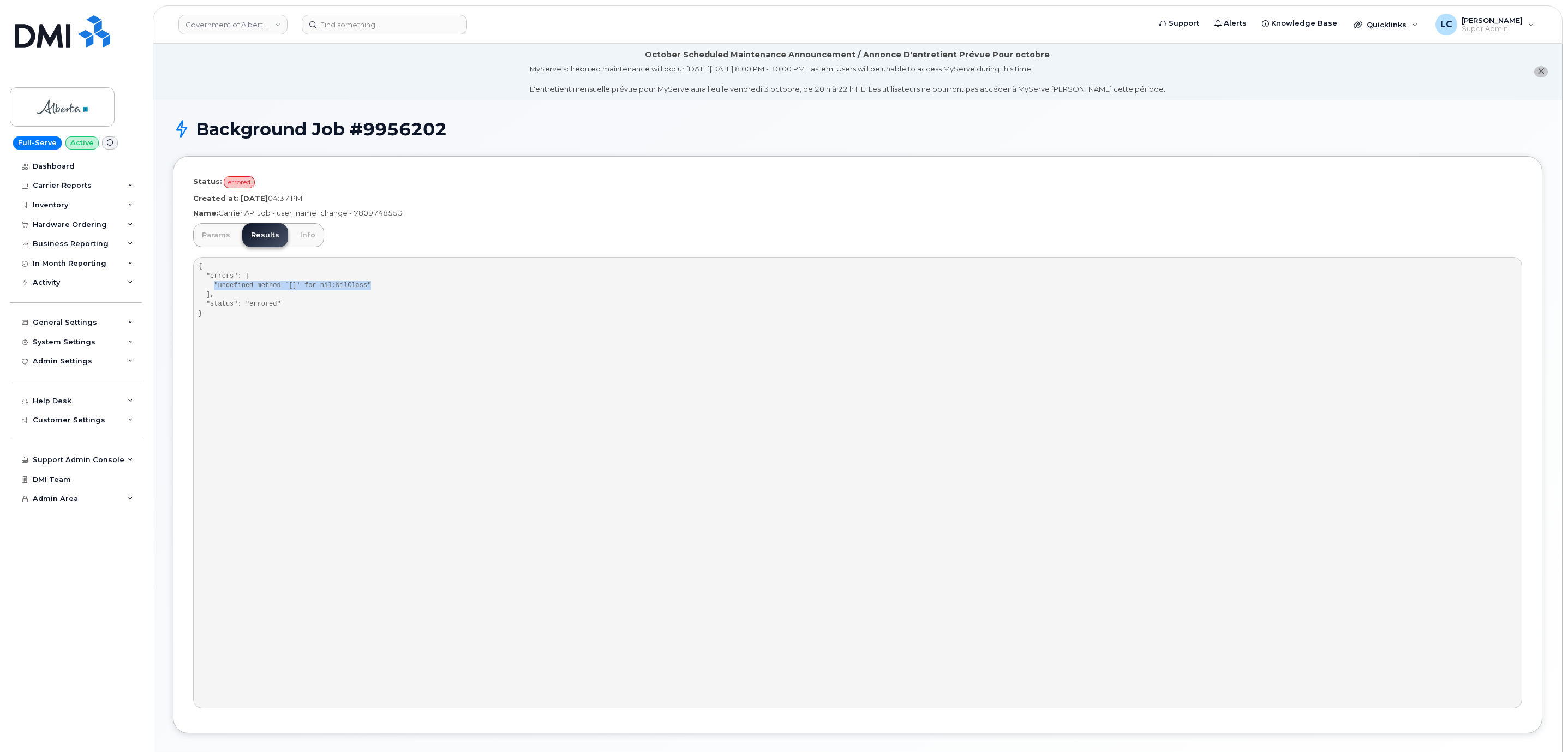
drag, startPoint x: 362, startPoint y: 285, endPoint x: 215, endPoint y: 288, distance: 147.0
click at [215, 288] on pre "{ "errors": [ "undefined method `[]' for nil:NilClass" ], "status": "errored" }" at bounding box center [857, 482] width 1329 height 451
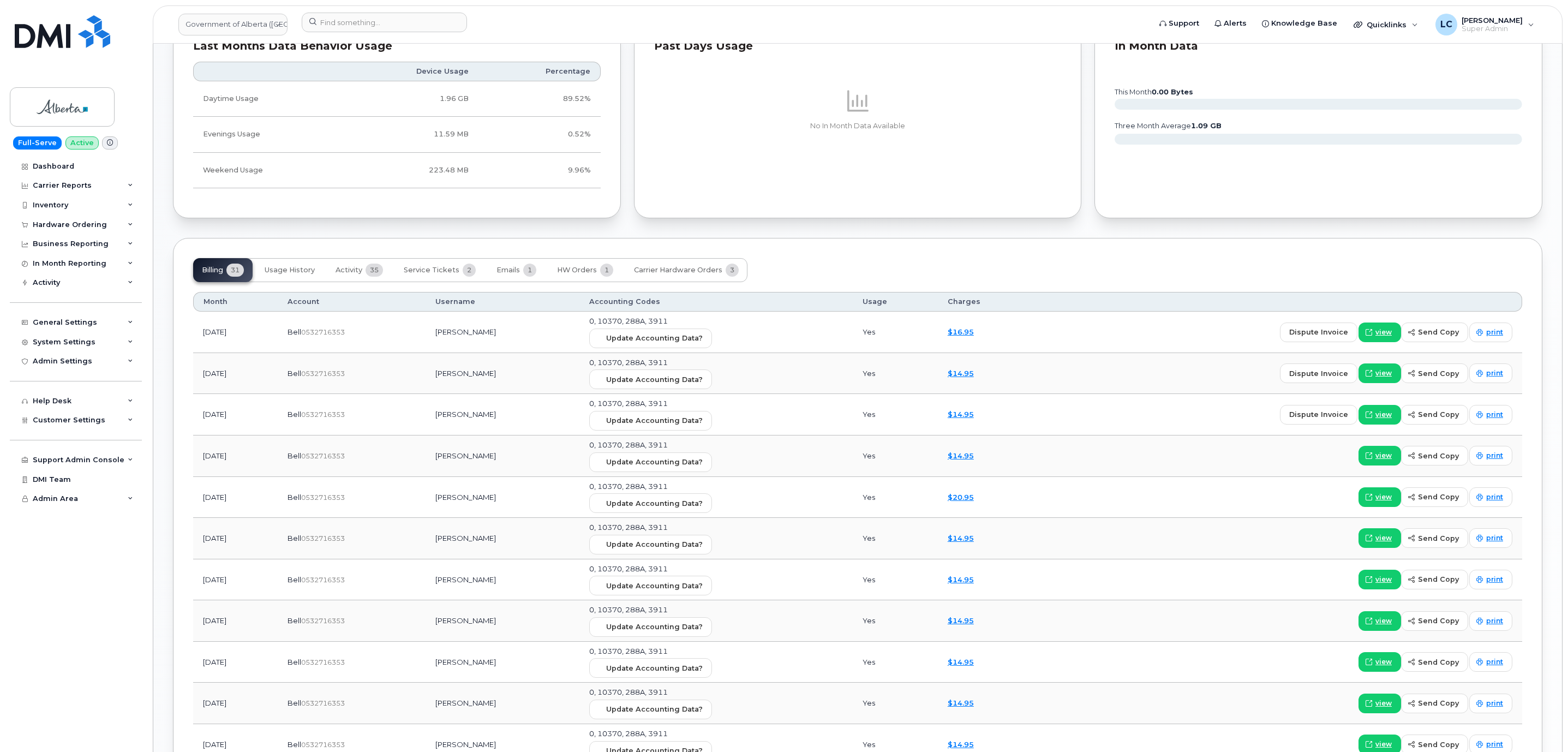
scroll to position [900, 0]
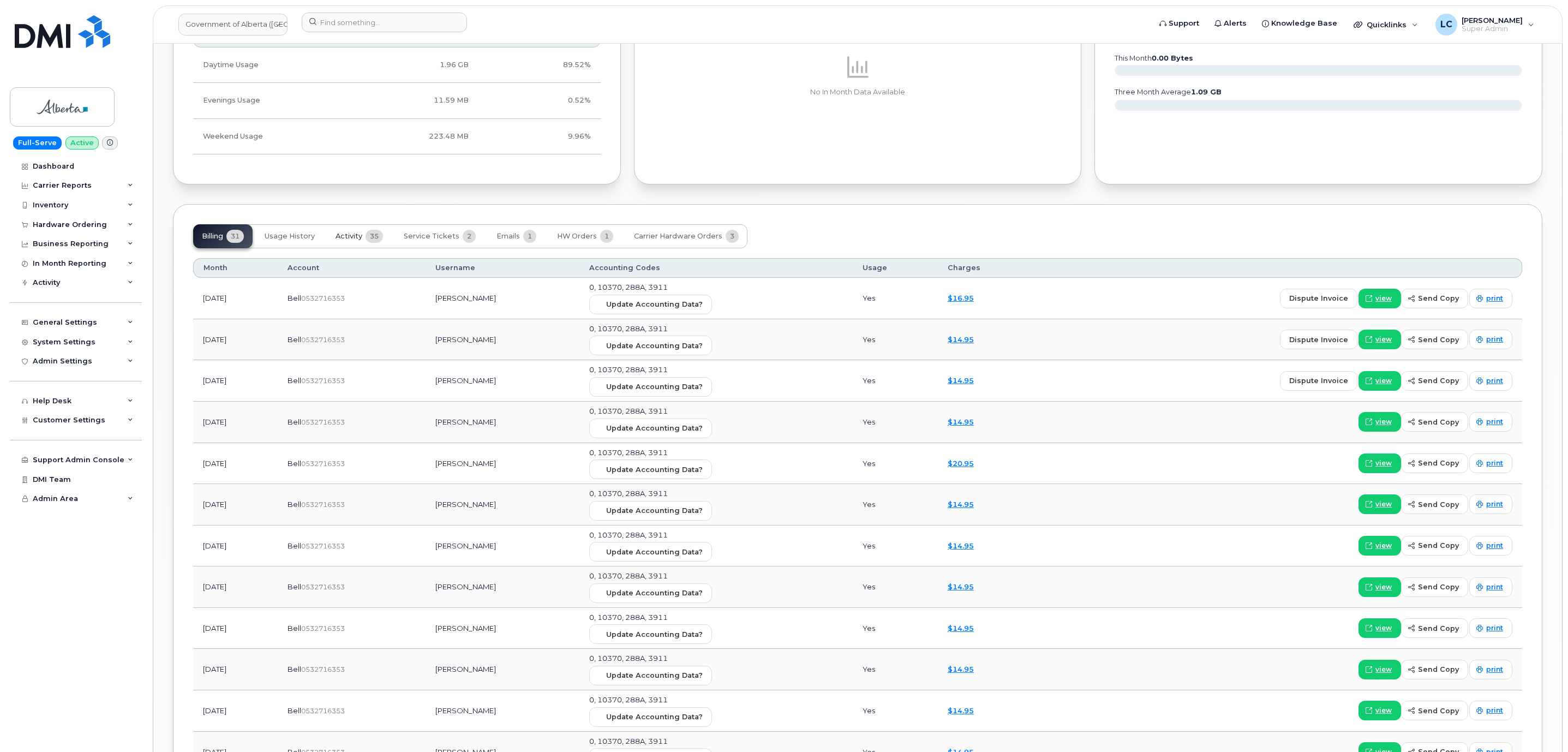
click at [348, 240] on span "Activity" at bounding box center [349, 236] width 27 height 9
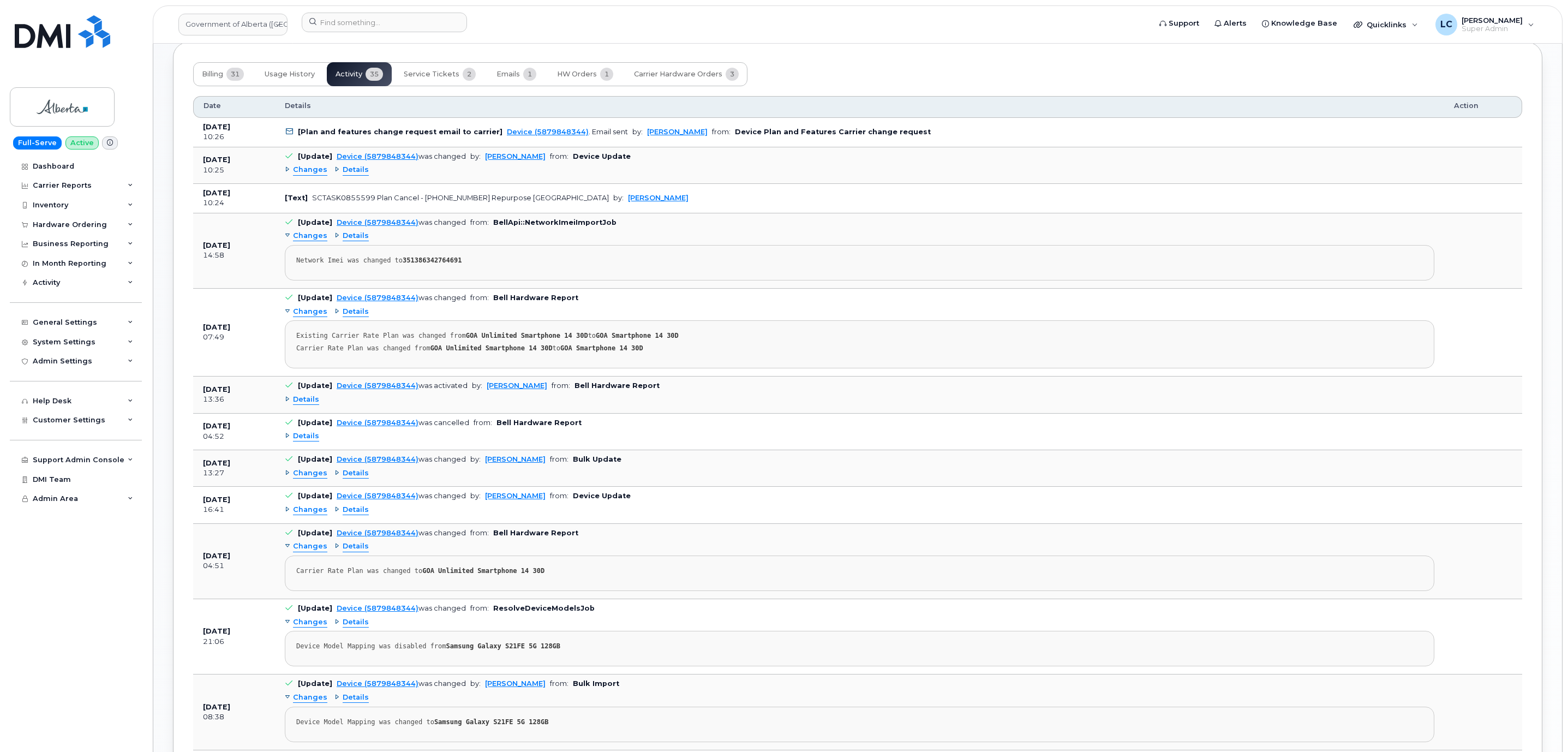
scroll to position [1064, 0]
click at [349, 170] on span "Details" at bounding box center [356, 168] width 26 height 10
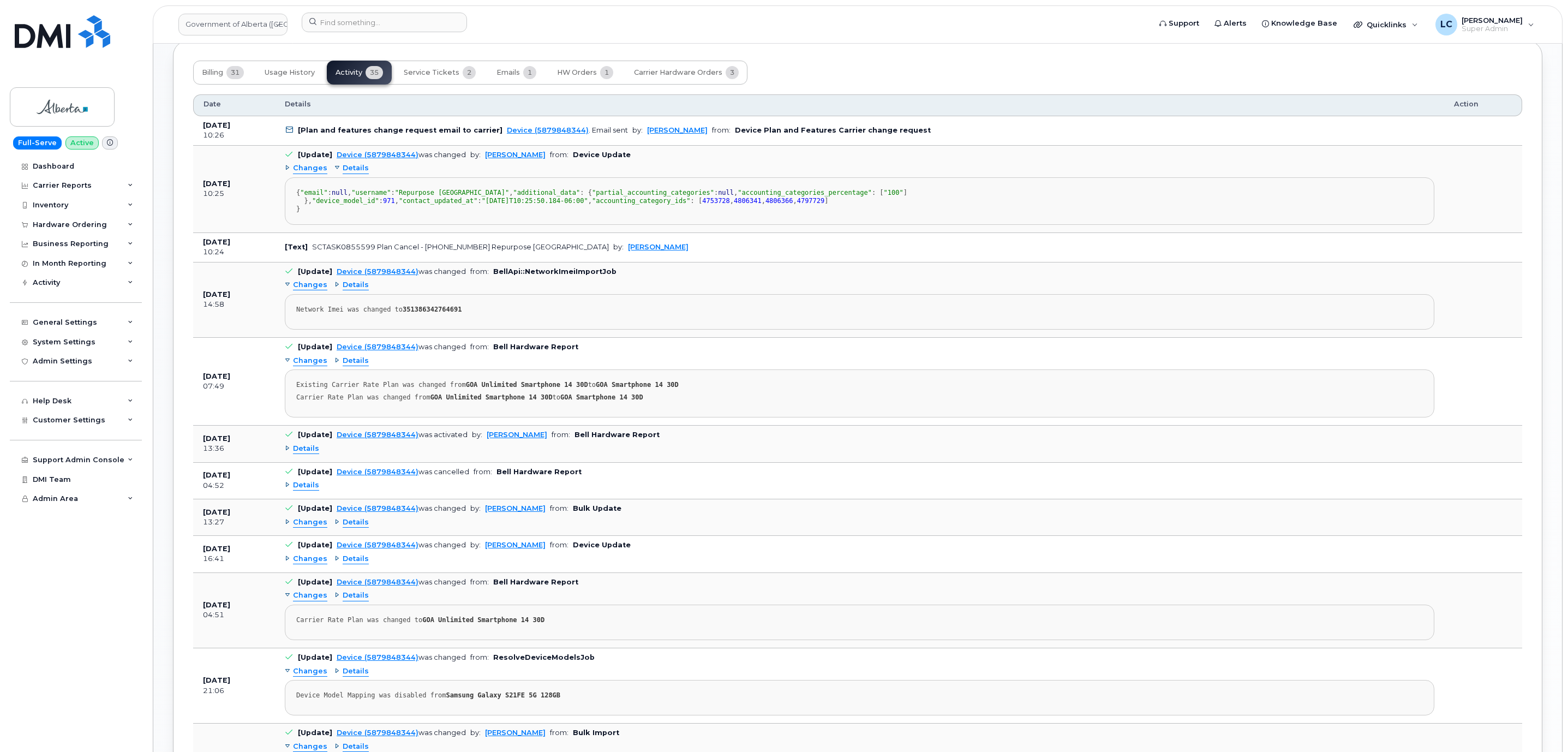
click at [300, 173] on span "Changes" at bounding box center [310, 168] width 34 height 10
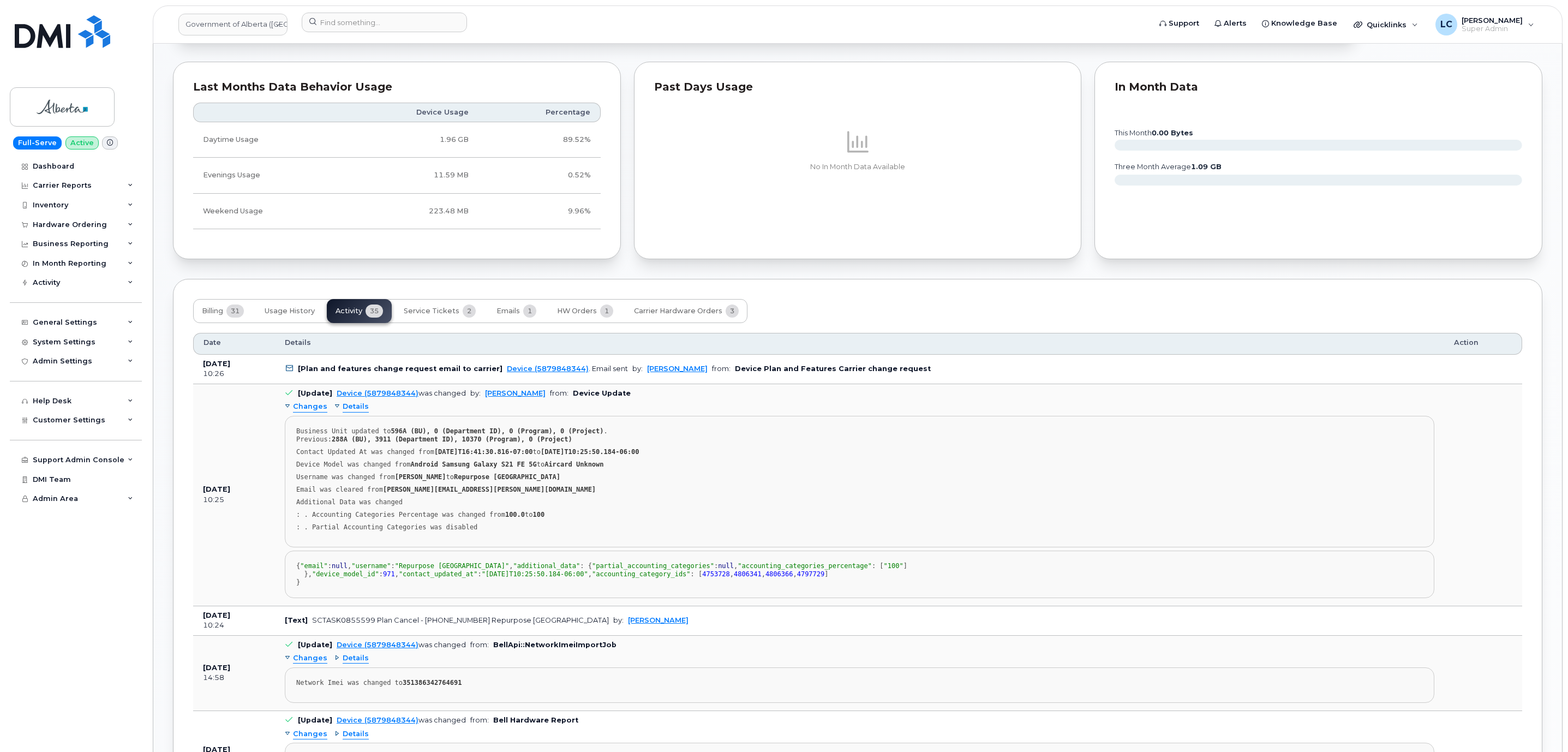
scroll to position [818, 0]
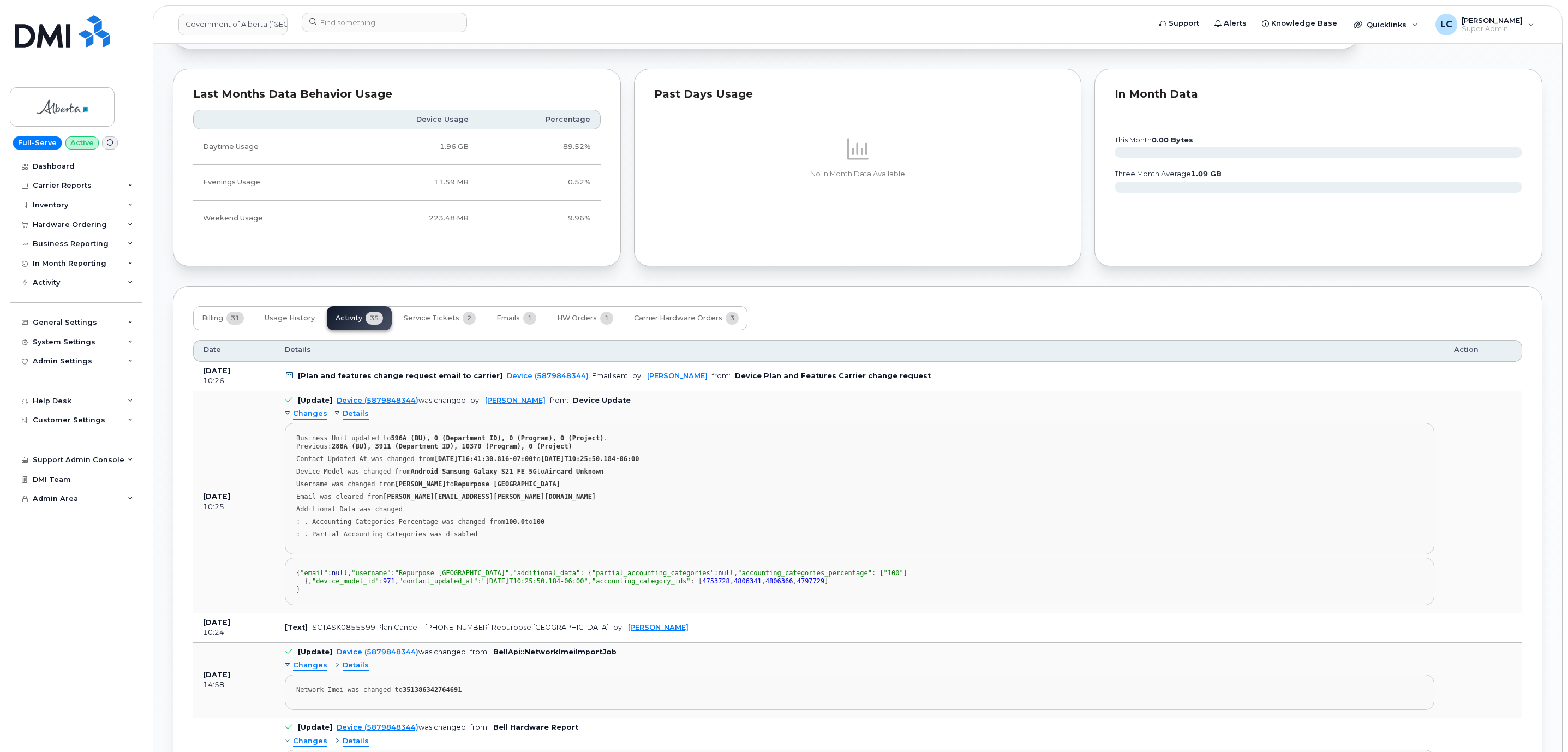
click at [365, 10] on header "Government of Alberta (GOA) Support Alerts Knowledge Base Quicklinks Suspend / …" at bounding box center [857, 24] width 1409 height 38
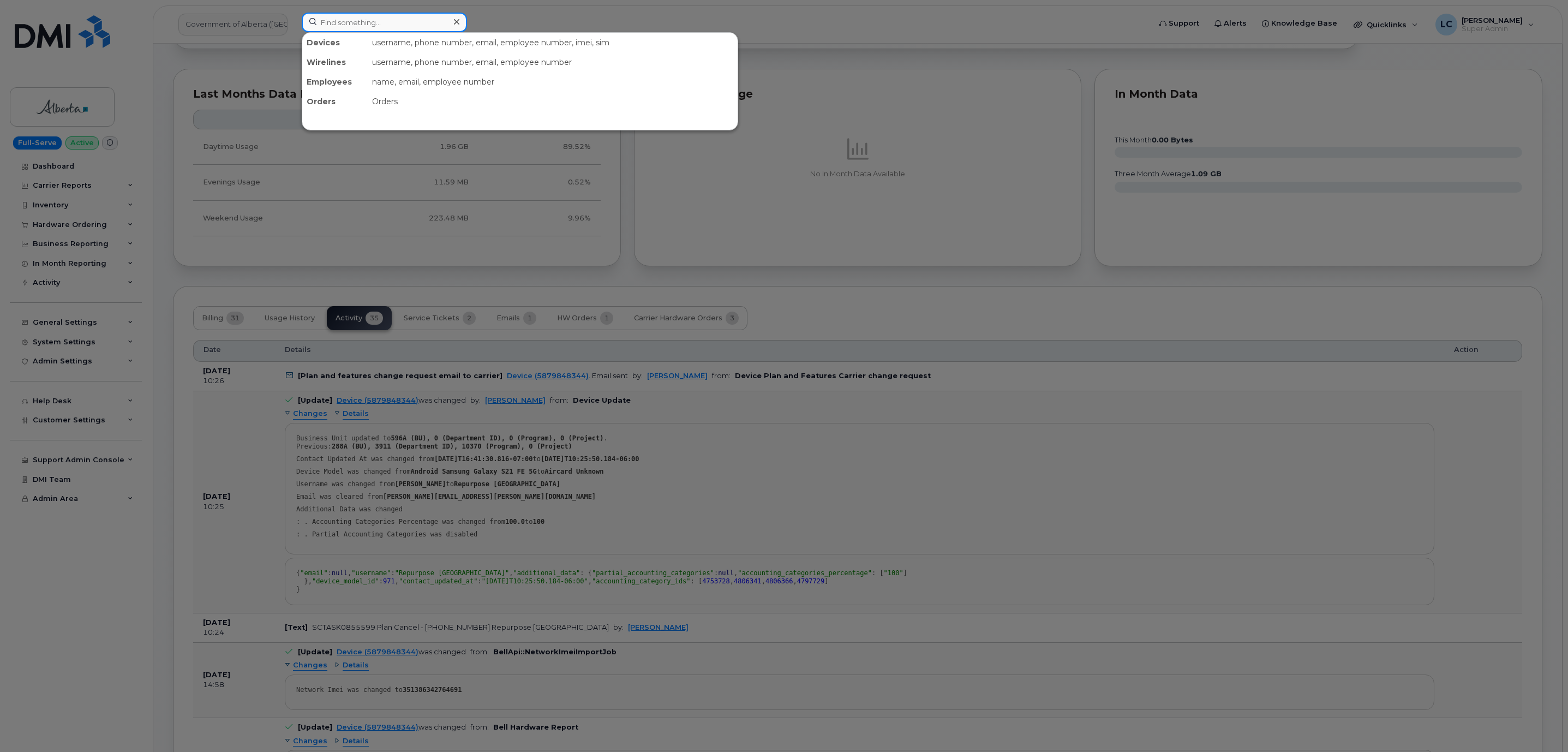
click at [377, 20] on input at bounding box center [384, 23] width 165 height 20
paste input "7782318597"
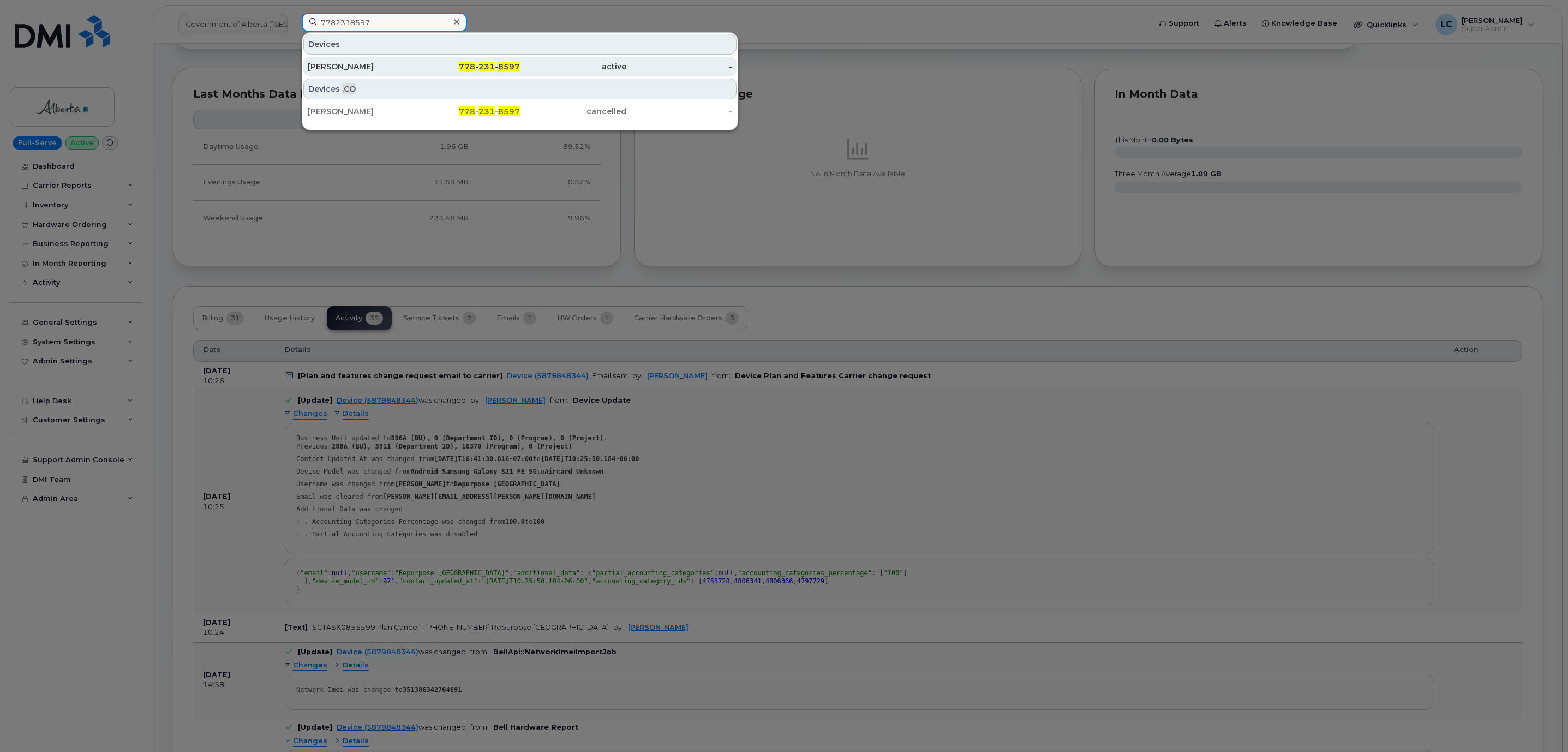
type input "7782318597"
click at [543, 68] on div "active" at bounding box center [573, 66] width 106 height 11
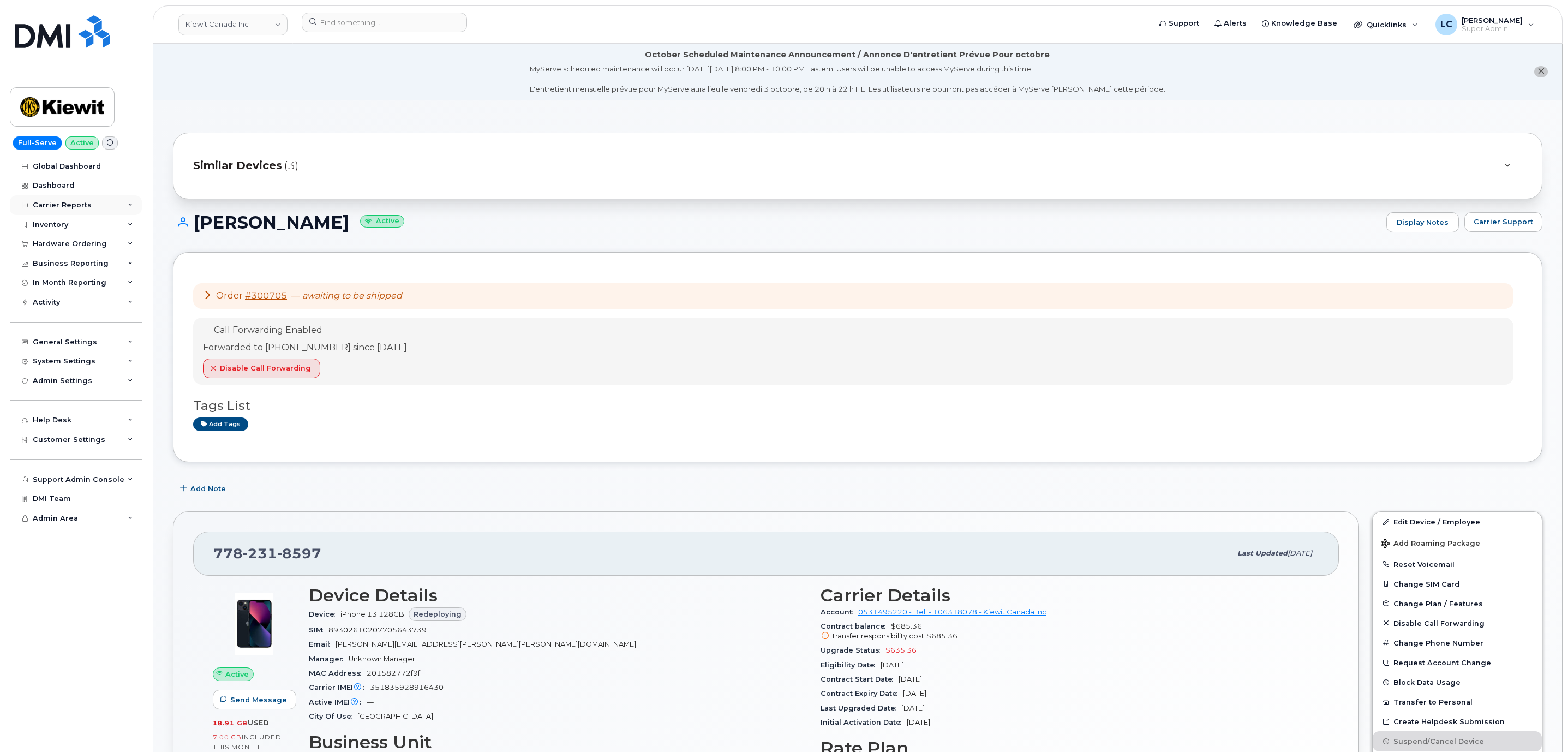
click at [89, 201] on div "Carrier Reports" at bounding box center [76, 205] width 132 height 20
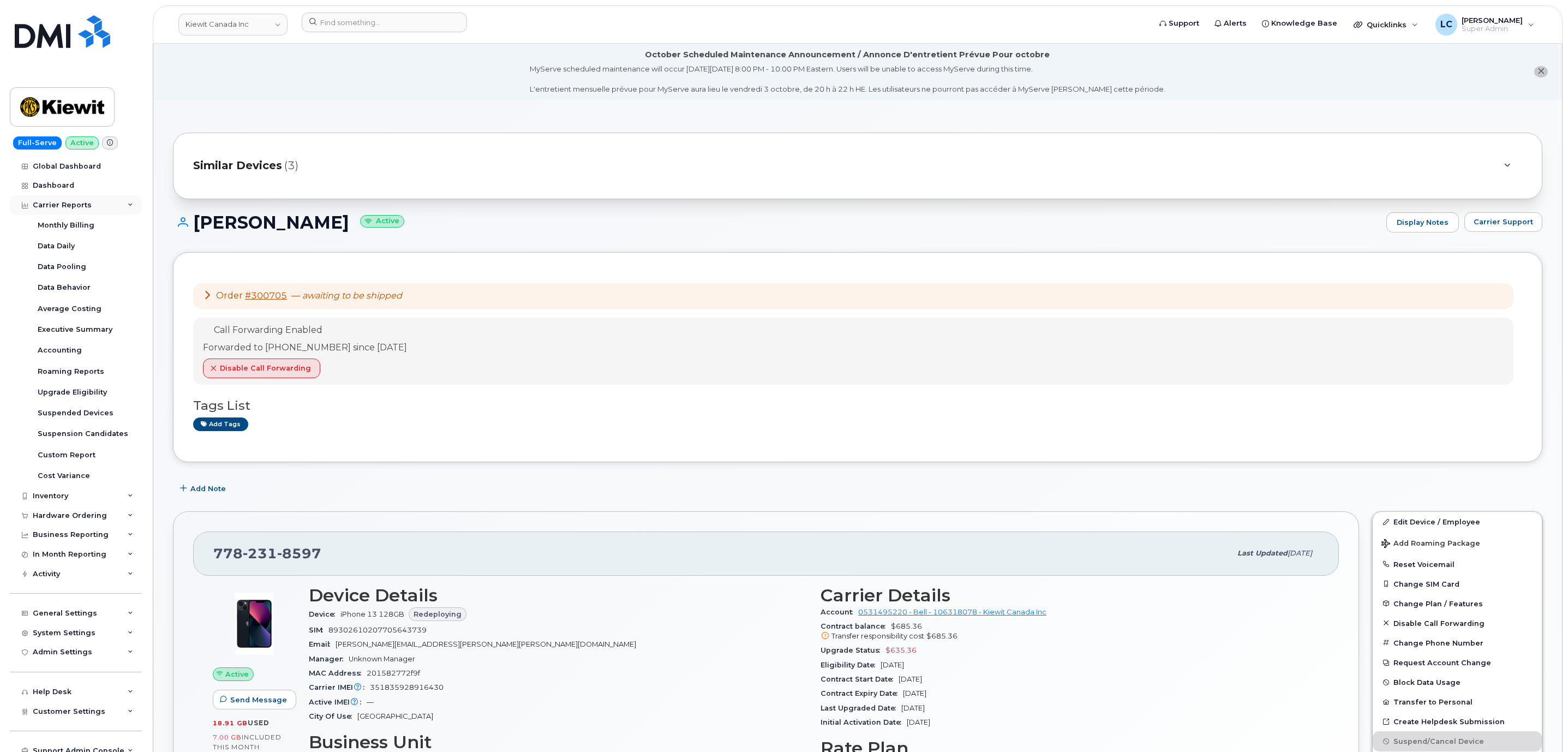
click at [89, 201] on div "Carrier Reports" at bounding box center [76, 205] width 132 height 20
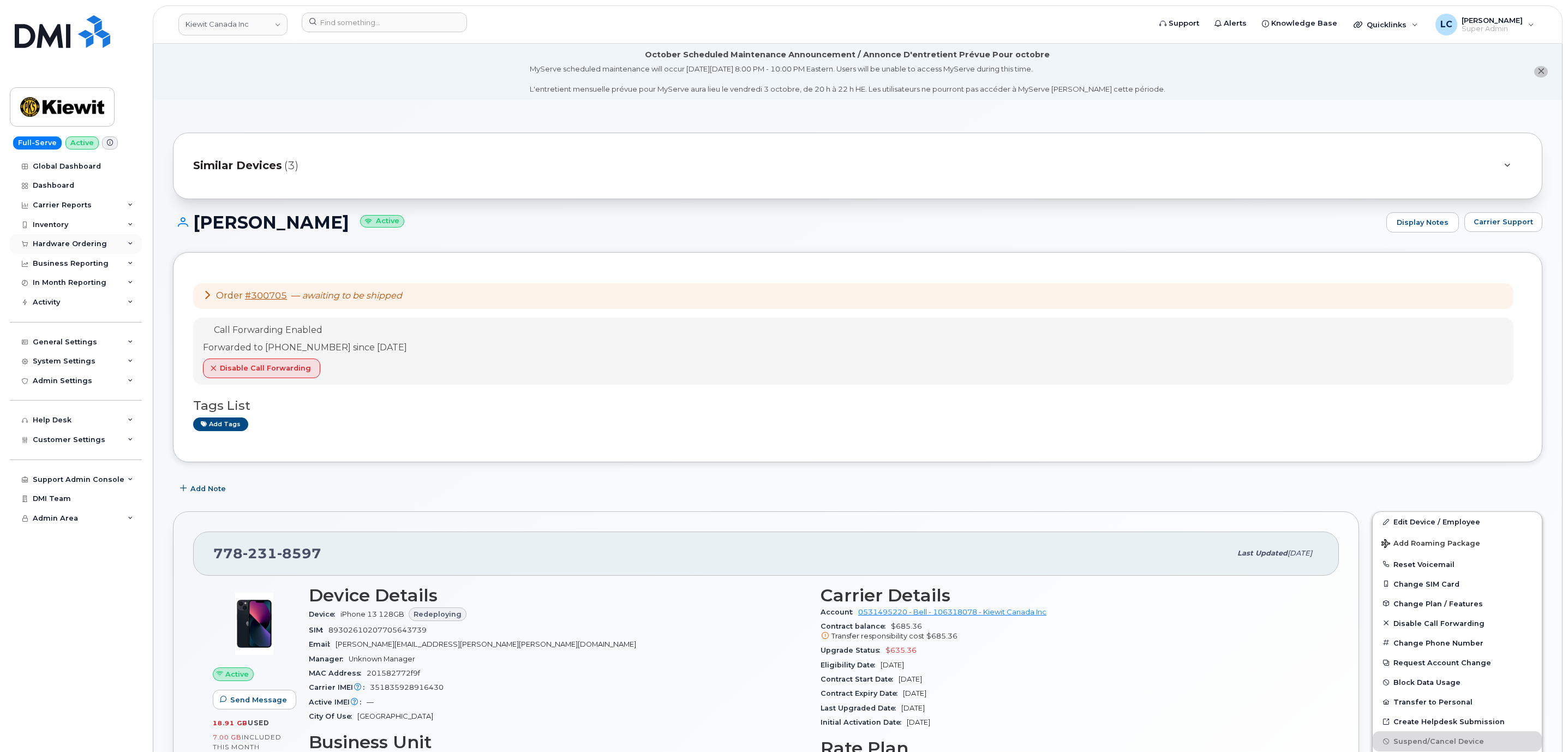
click at [121, 236] on div "Hardware Ordering" at bounding box center [76, 244] width 132 height 20
click at [259, 15] on link "Kiewit Canada Inc" at bounding box center [232, 24] width 109 height 22
type input "tc energy"
click at [257, 110] on link "TC Energy" at bounding box center [260, 109] width 160 height 22
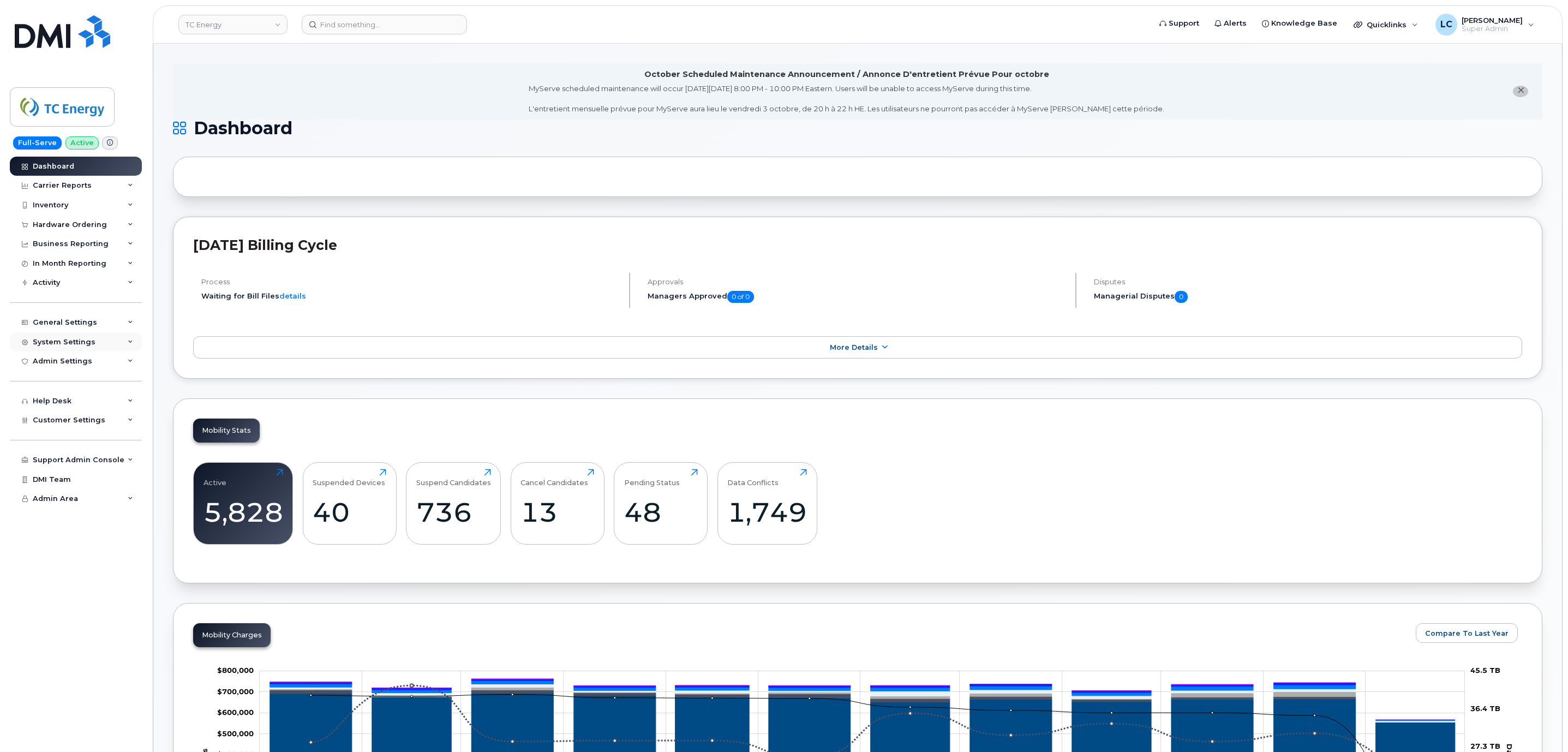
click at [118, 335] on div "System Settings" at bounding box center [76, 342] width 132 height 20
click at [115, 323] on div "General Settings" at bounding box center [76, 323] width 132 height 20
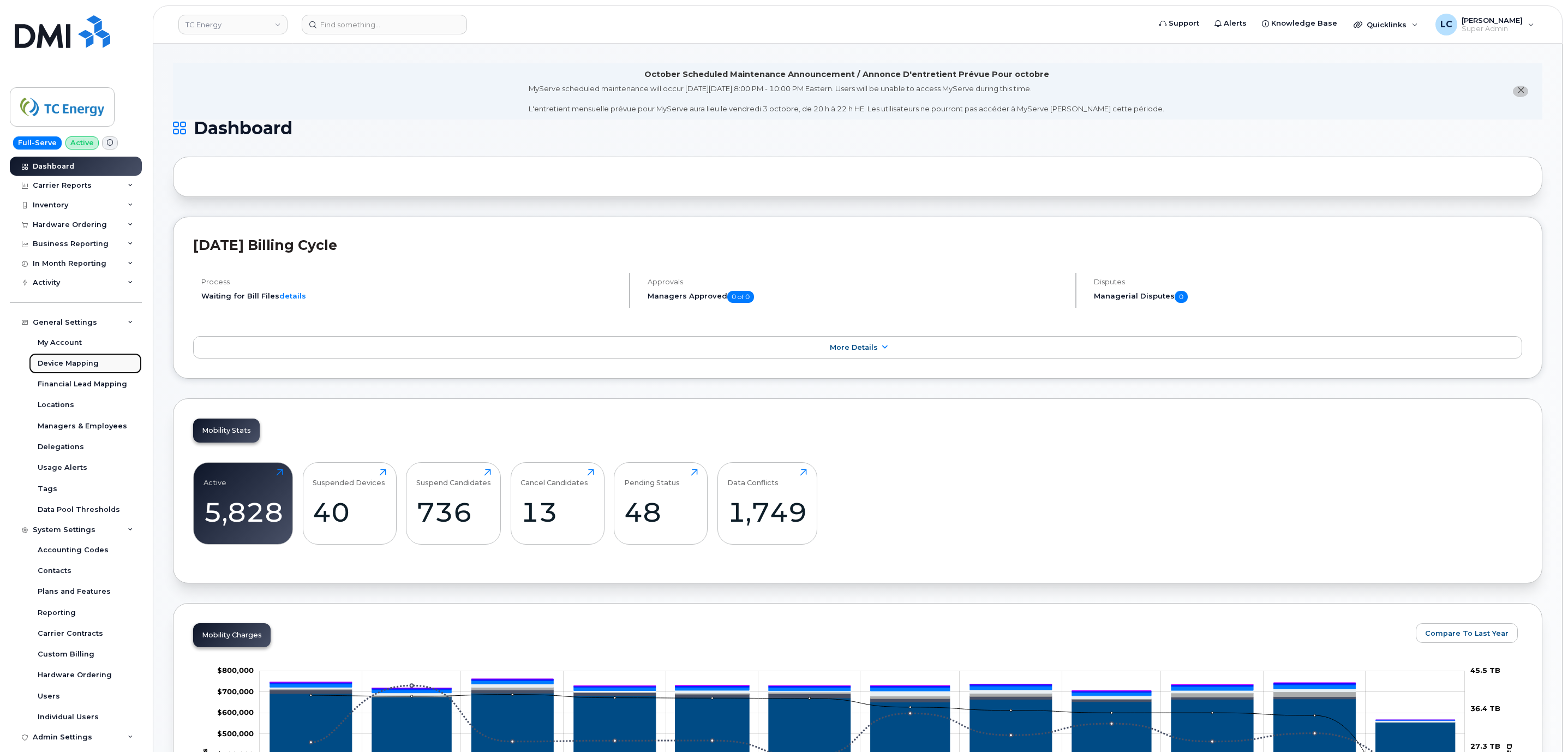
click at [92, 365] on div "Device Mapping" at bounding box center [68, 363] width 61 height 10
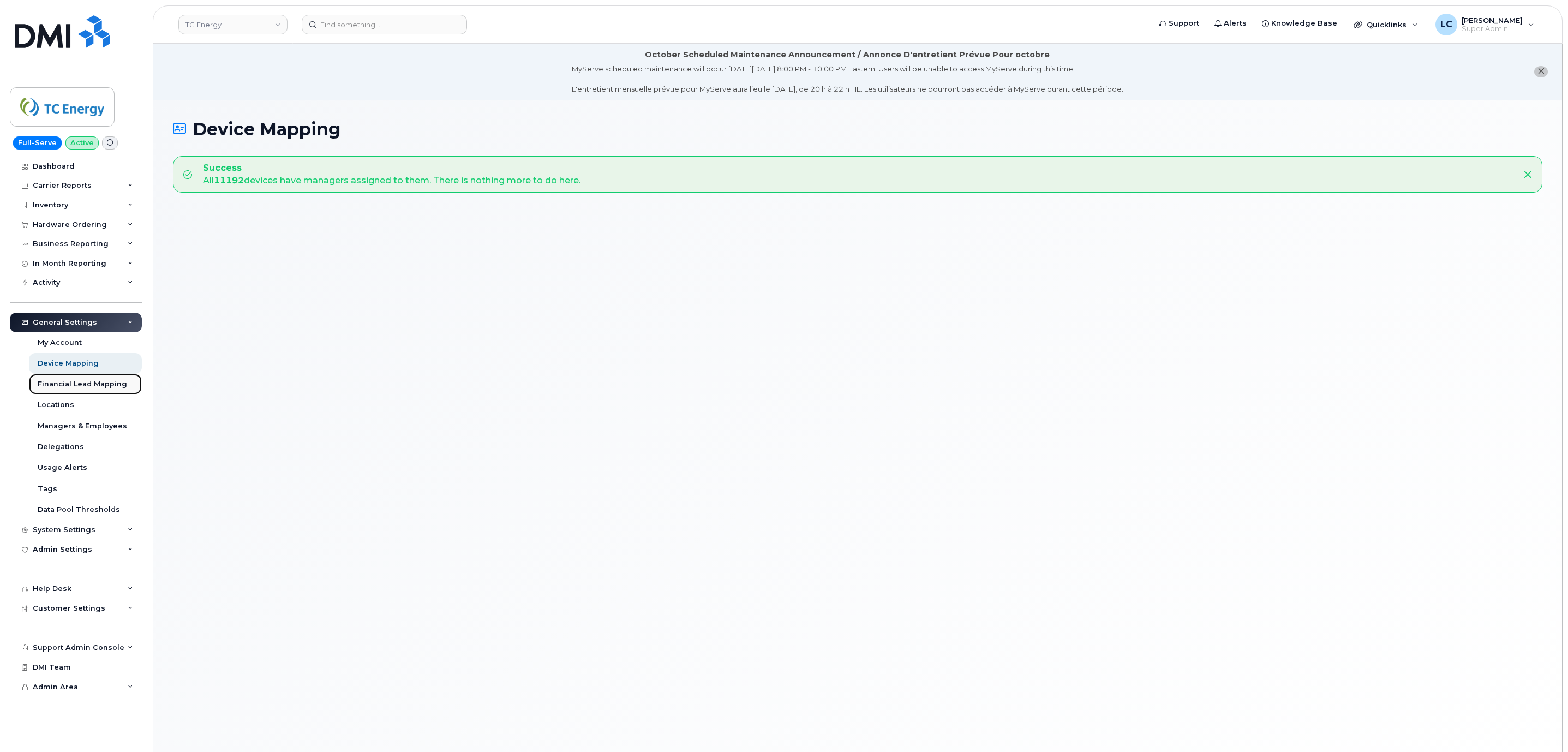
click at [106, 383] on div "Financial Lead Mapping" at bounding box center [82, 384] width 90 height 10
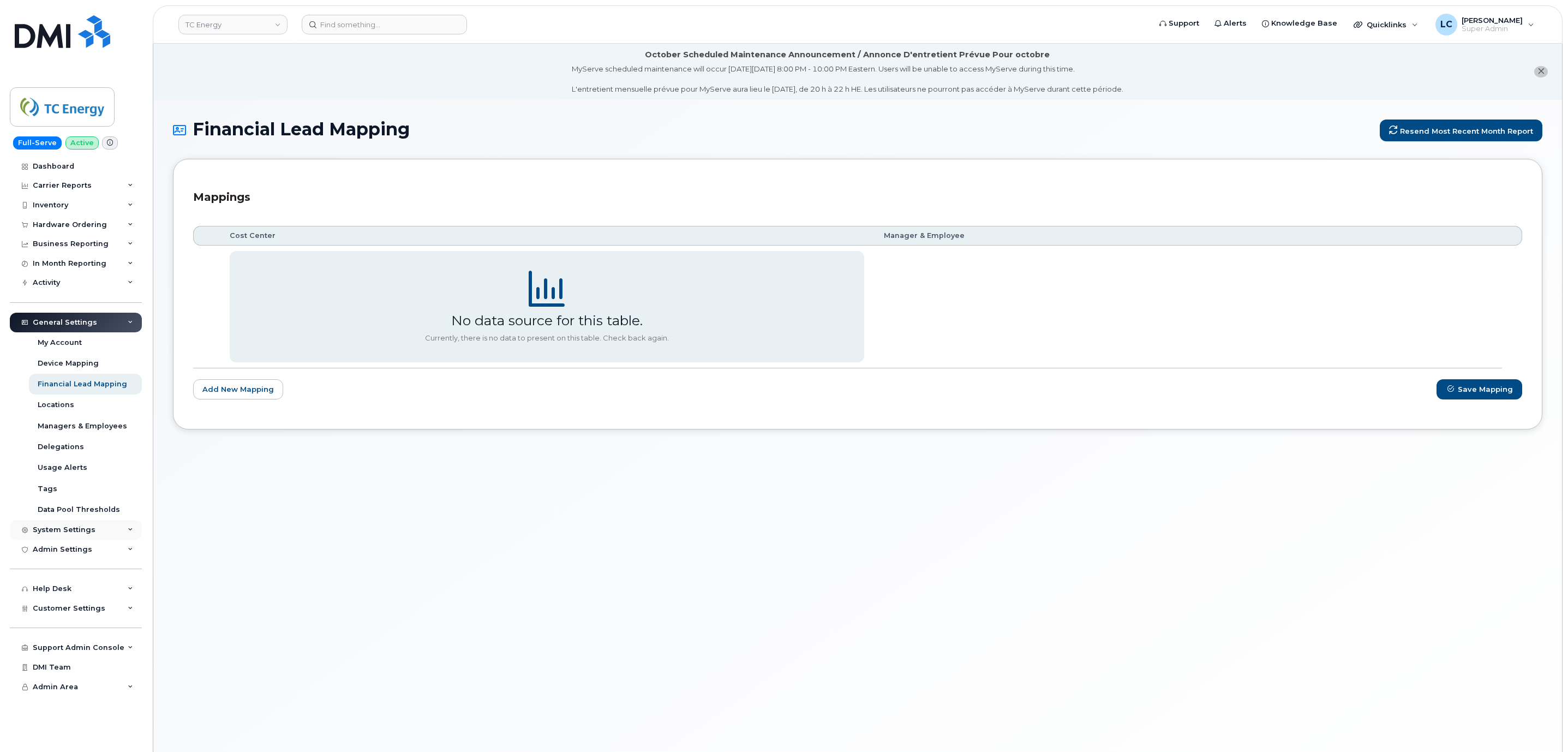
click at [87, 532] on div "System Settings" at bounding box center [64, 529] width 63 height 9
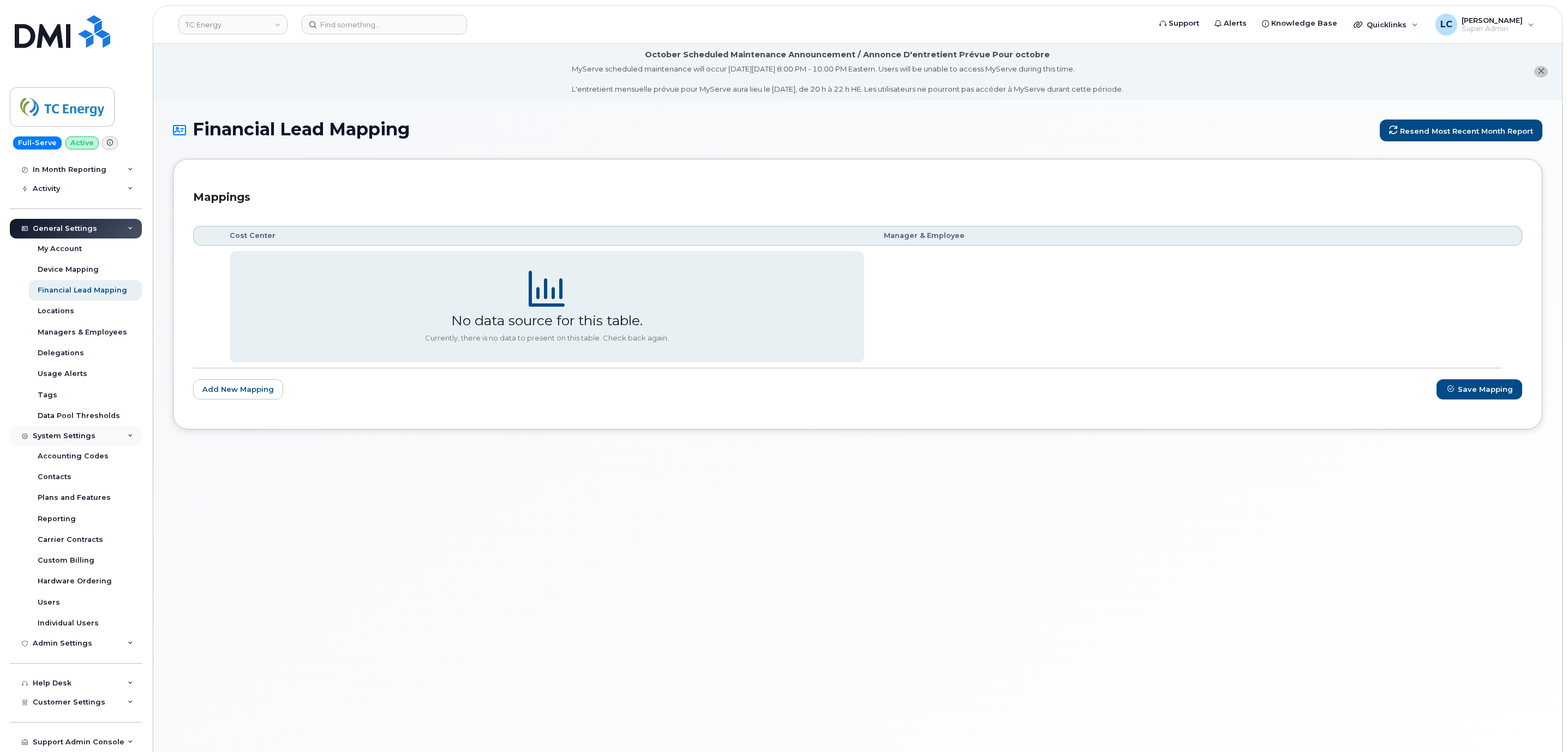
scroll to position [132, 0]
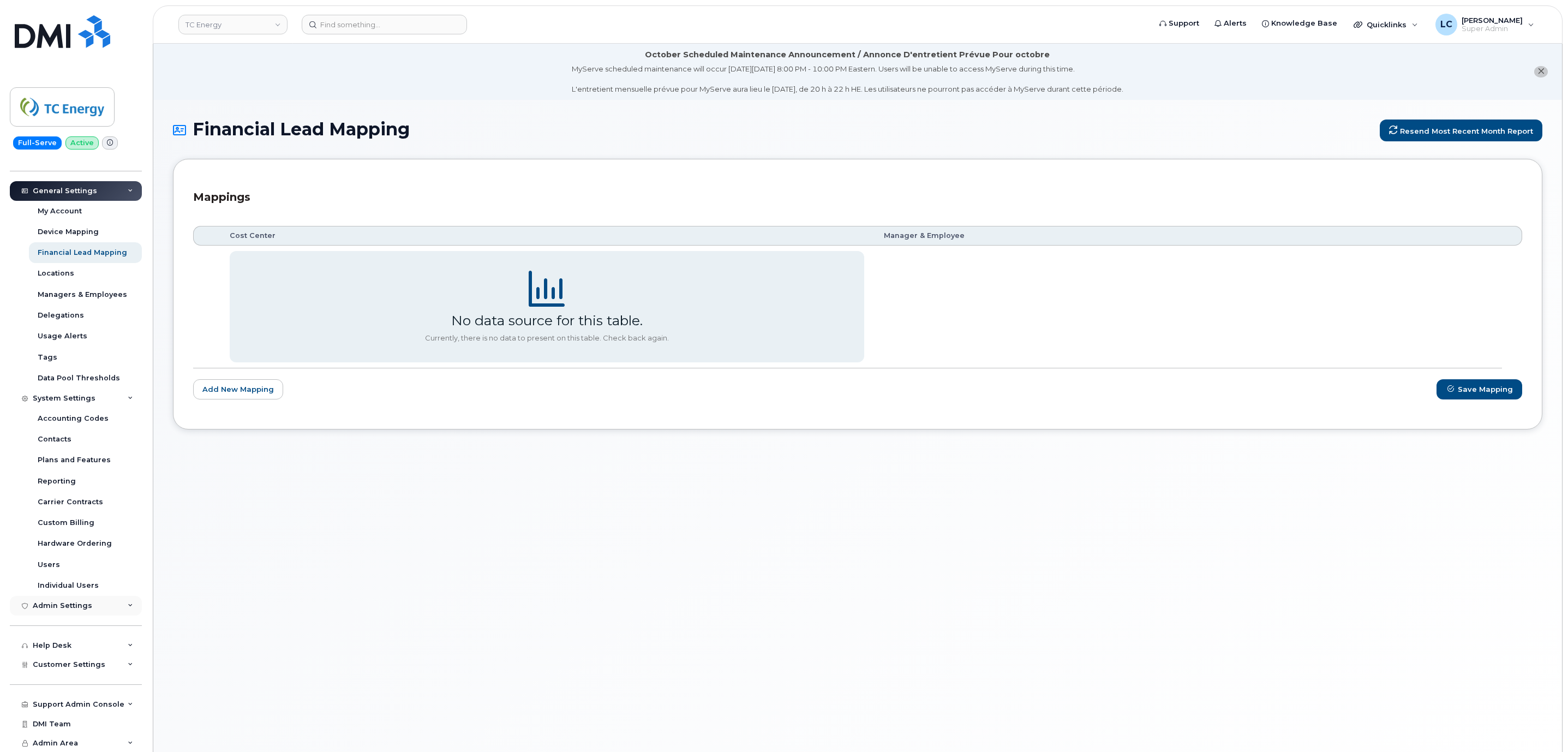
click at [110, 612] on div "Admin Settings" at bounding box center [76, 606] width 132 height 20
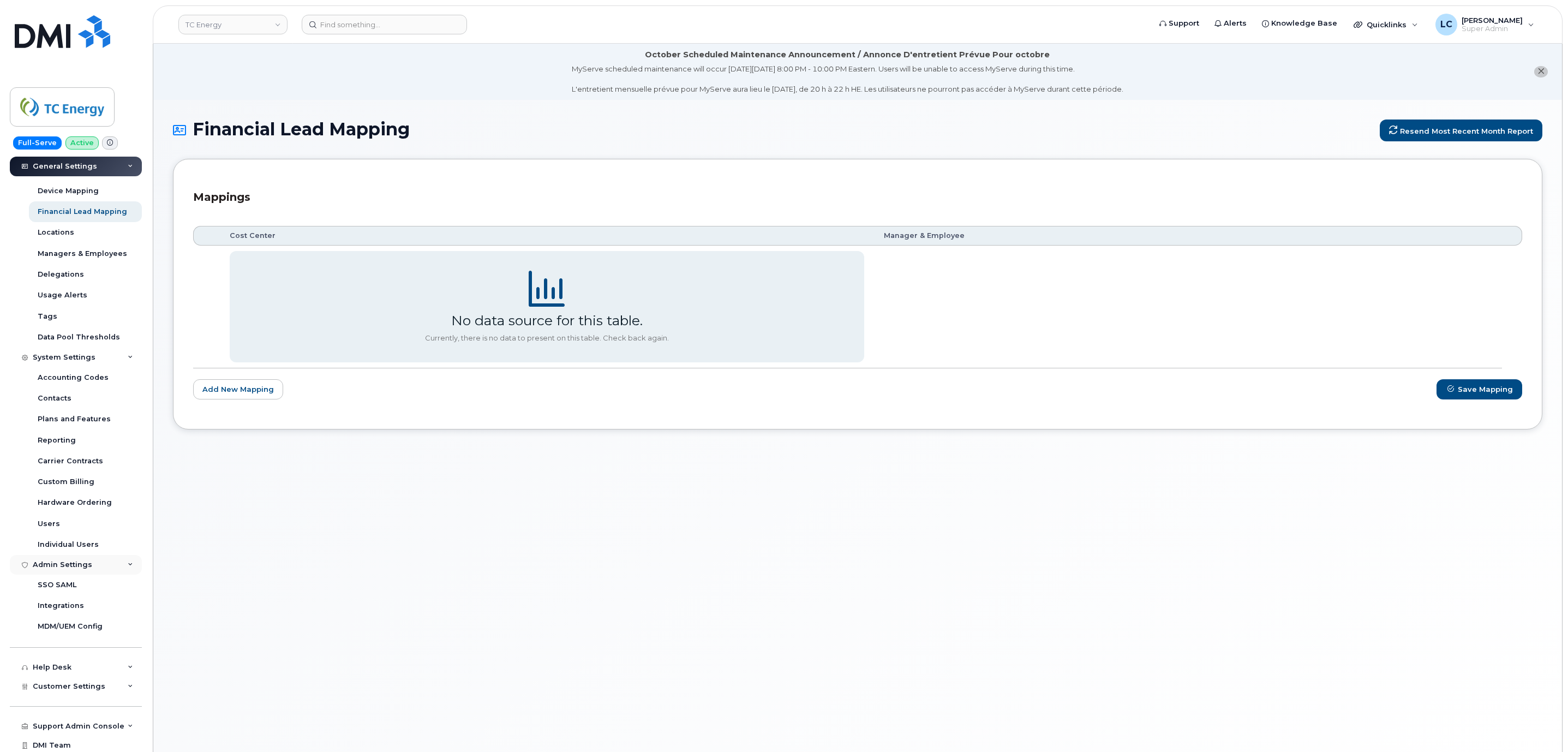
scroll to position [194, 0]
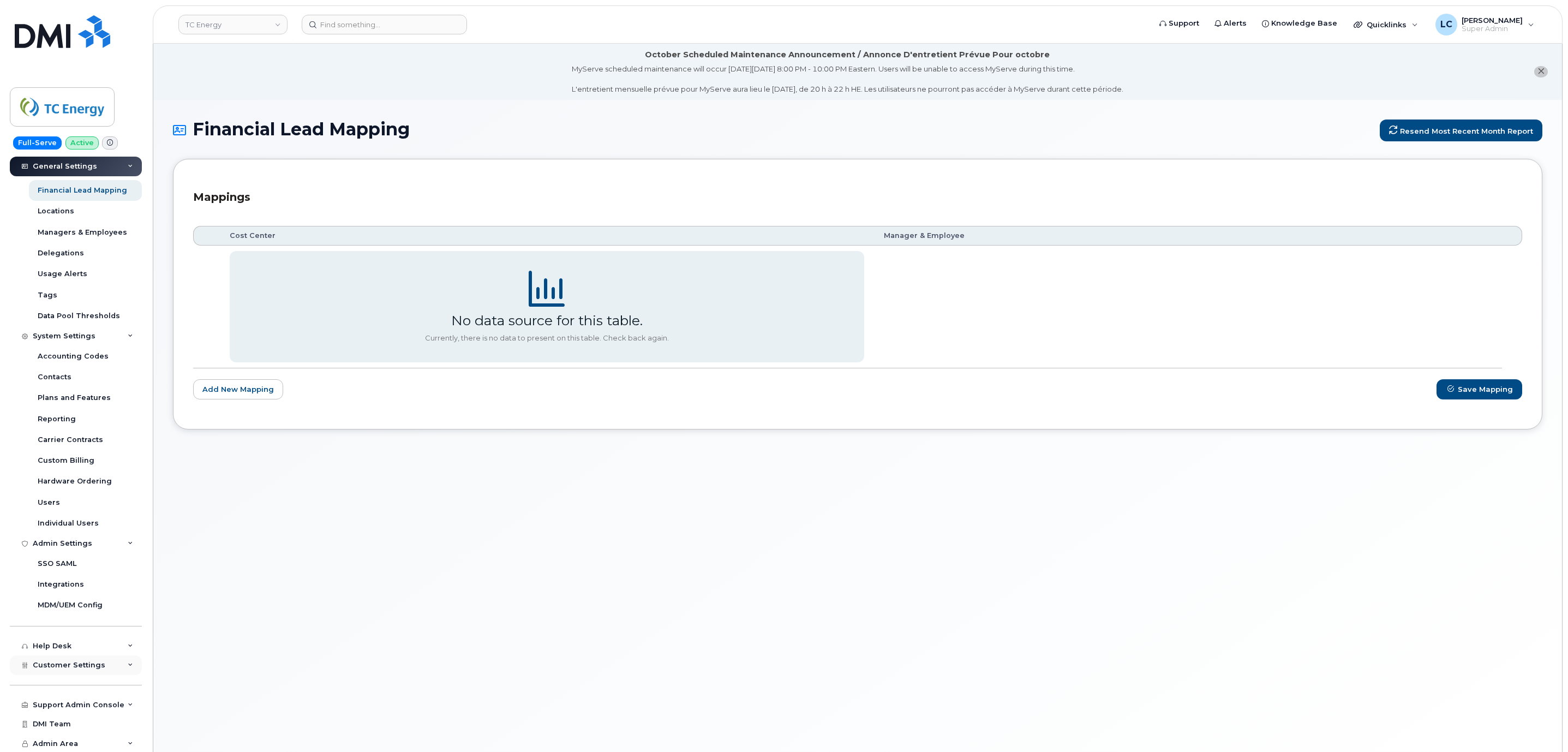
click at [111, 664] on div "Customer Settings" at bounding box center [76, 665] width 132 height 20
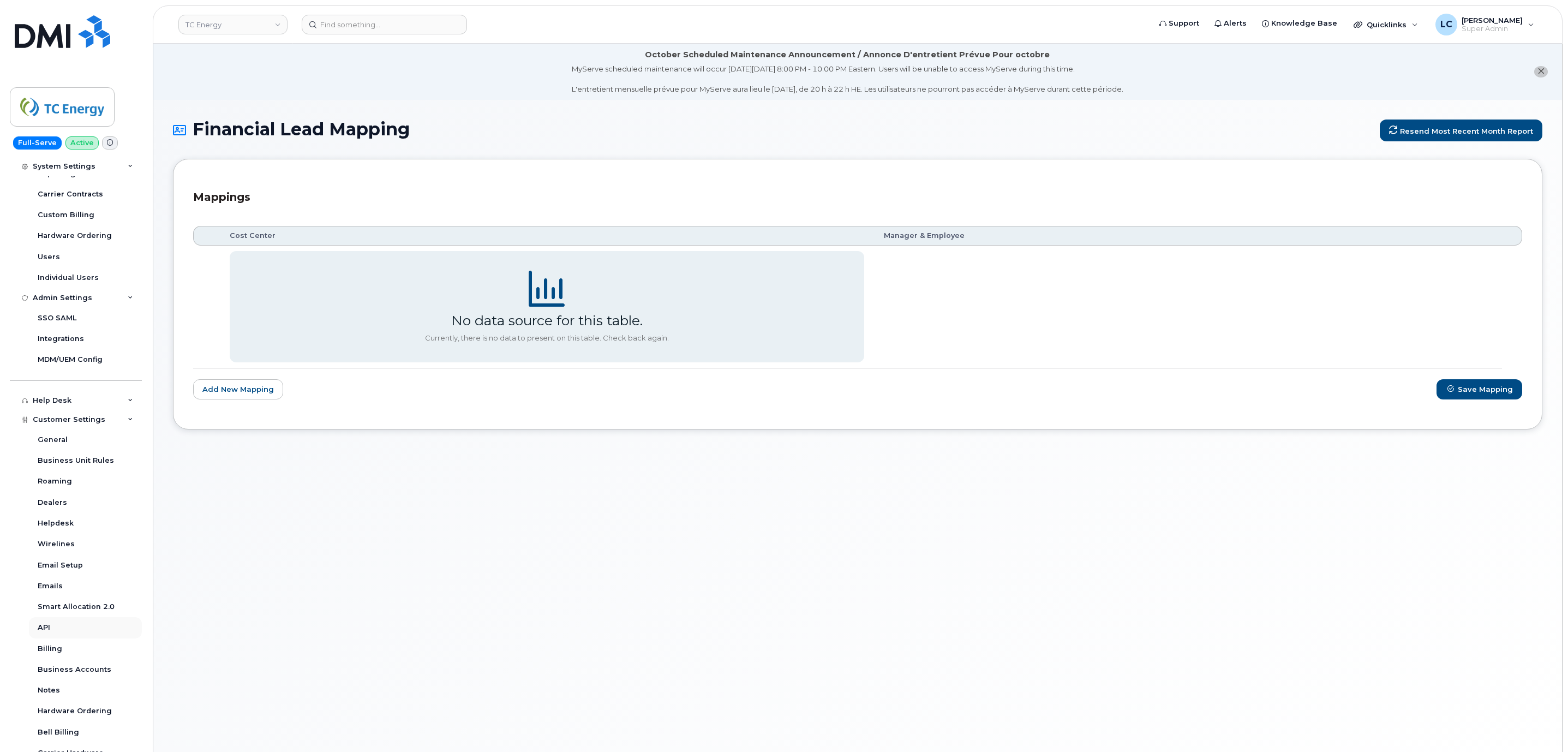
scroll to position [521, 0]
click at [92, 626] on div "Hardware Ordering" at bounding box center [75, 629] width 74 height 10
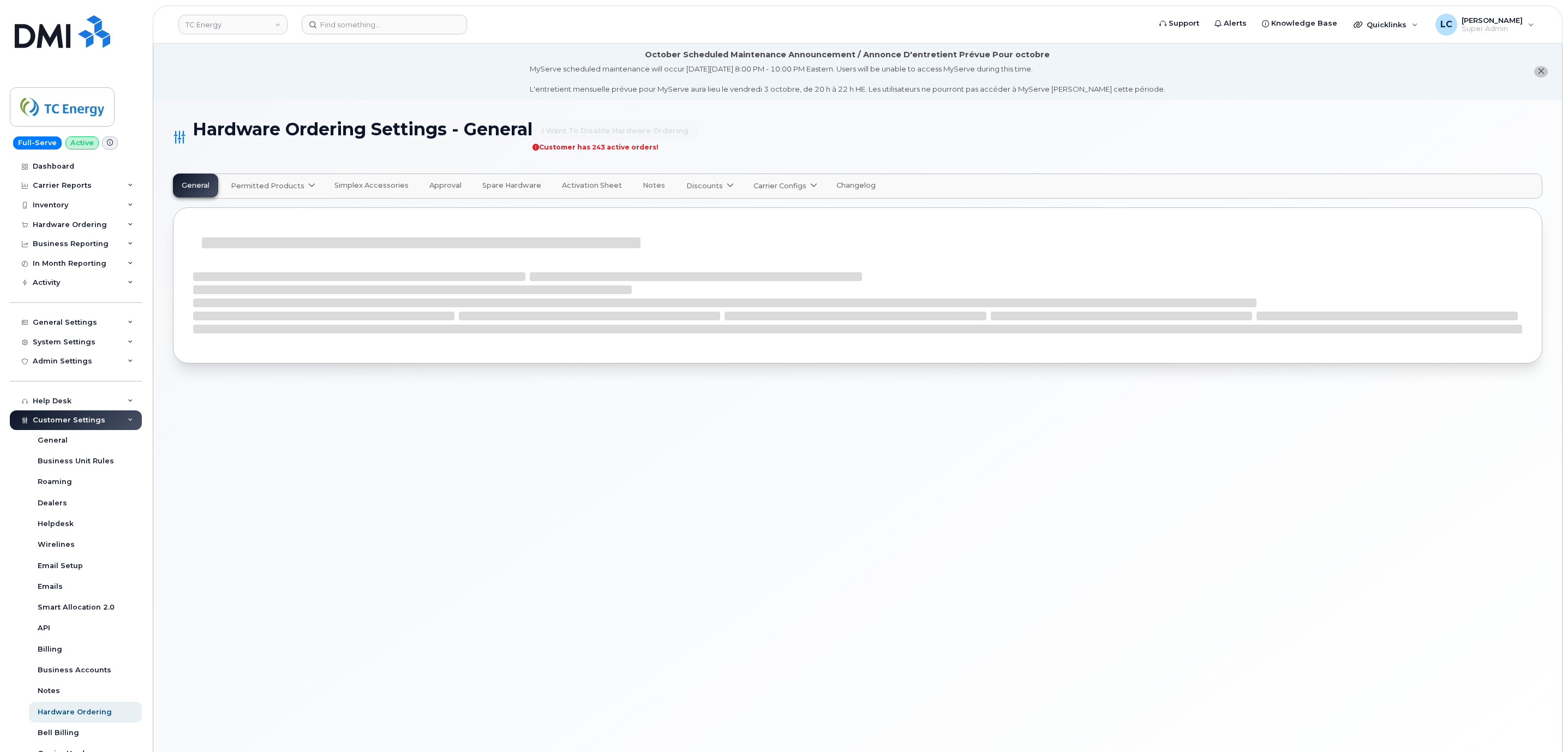
click at [437, 187] on span "Approval" at bounding box center [445, 185] width 32 height 9
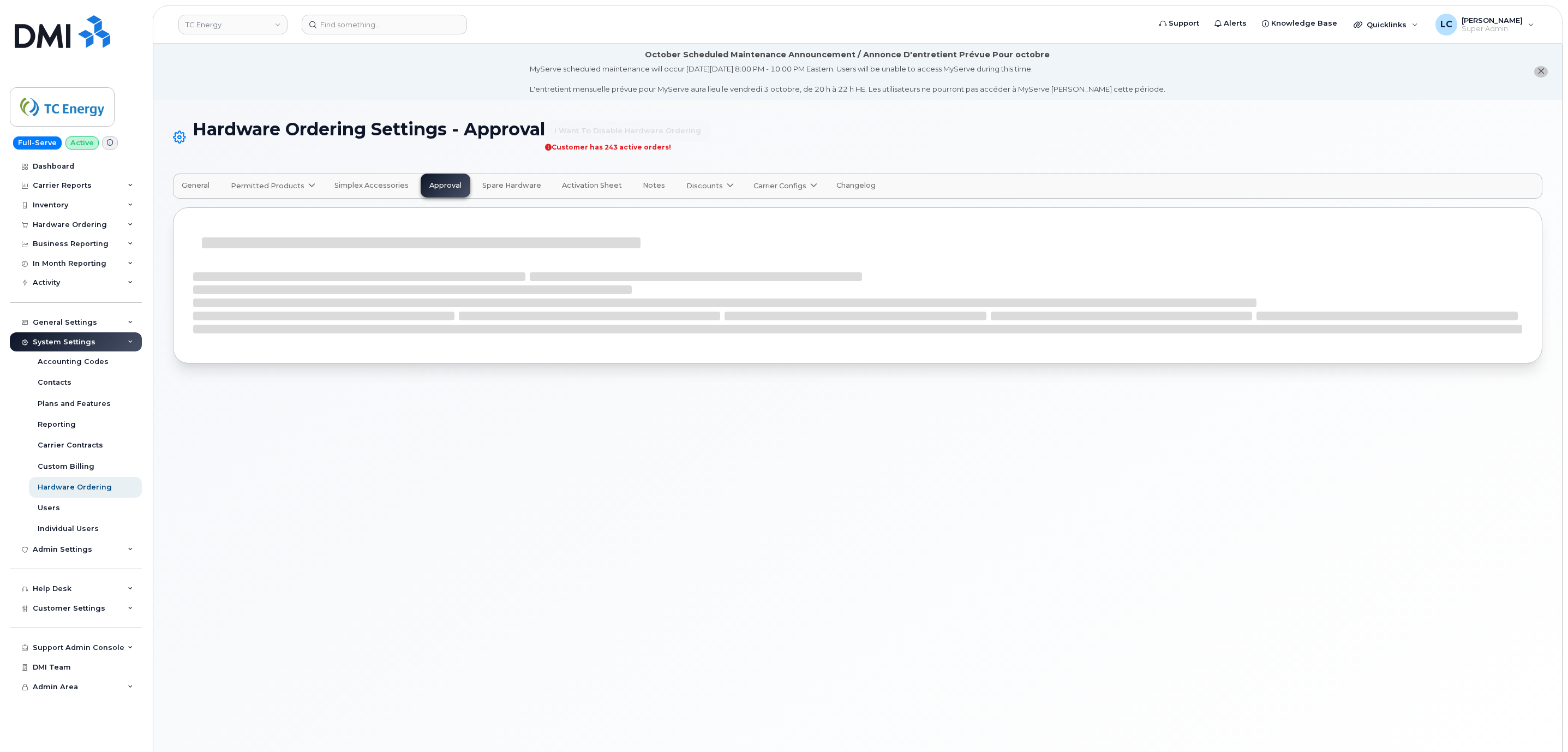
select select "mandatory"
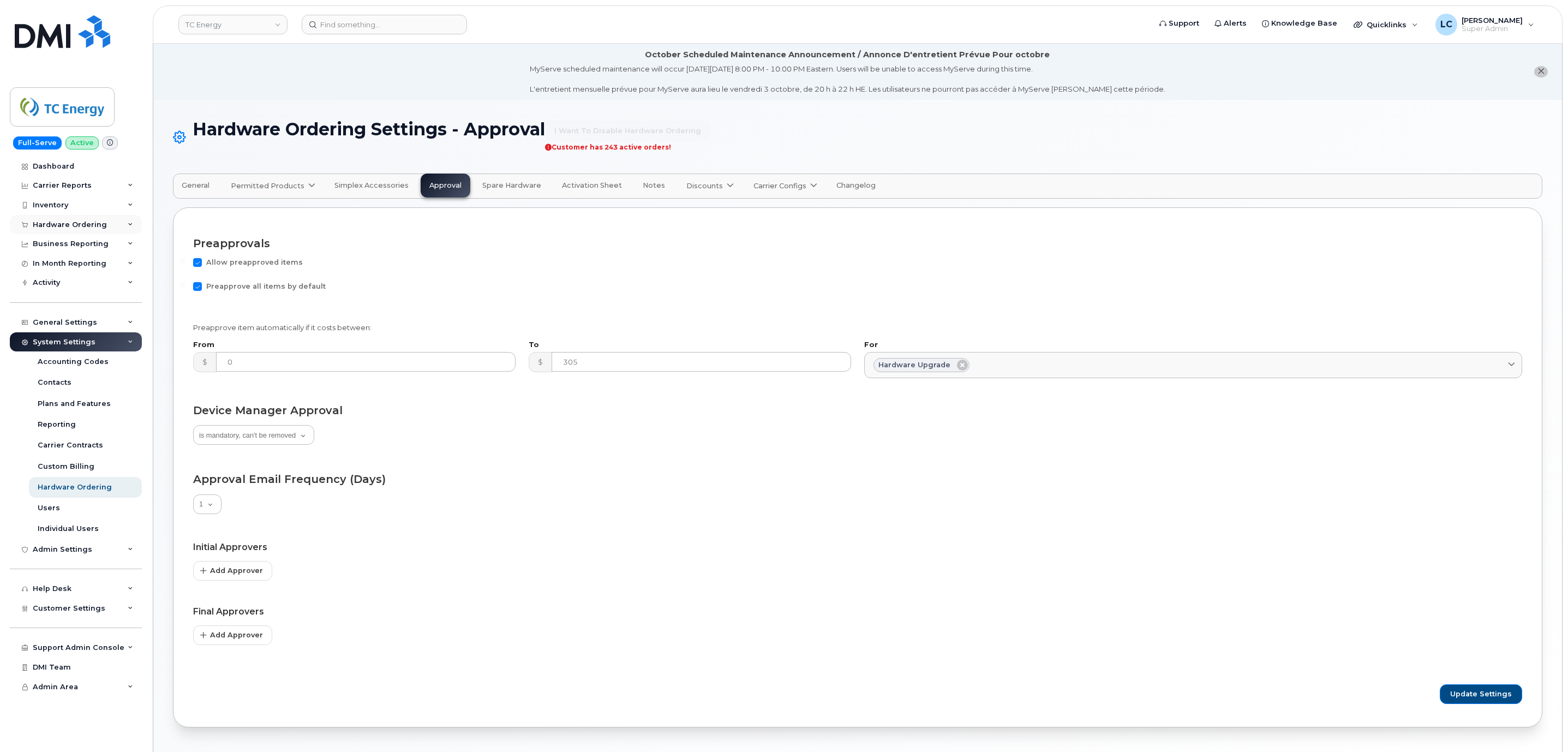
click at [121, 221] on div "Hardware Ordering" at bounding box center [76, 224] width 132 height 20
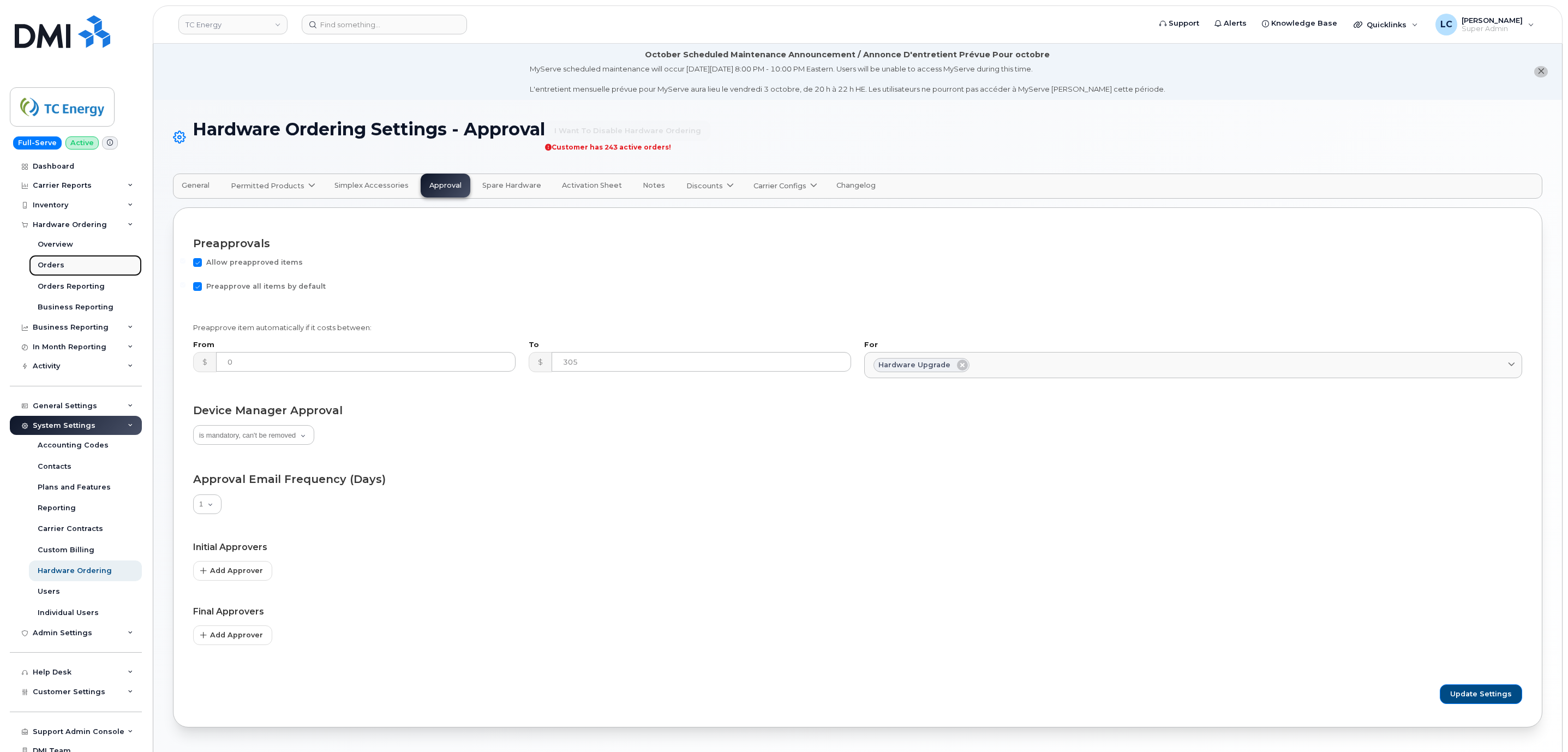
click at [98, 257] on link "Orders" at bounding box center [85, 265] width 113 height 21
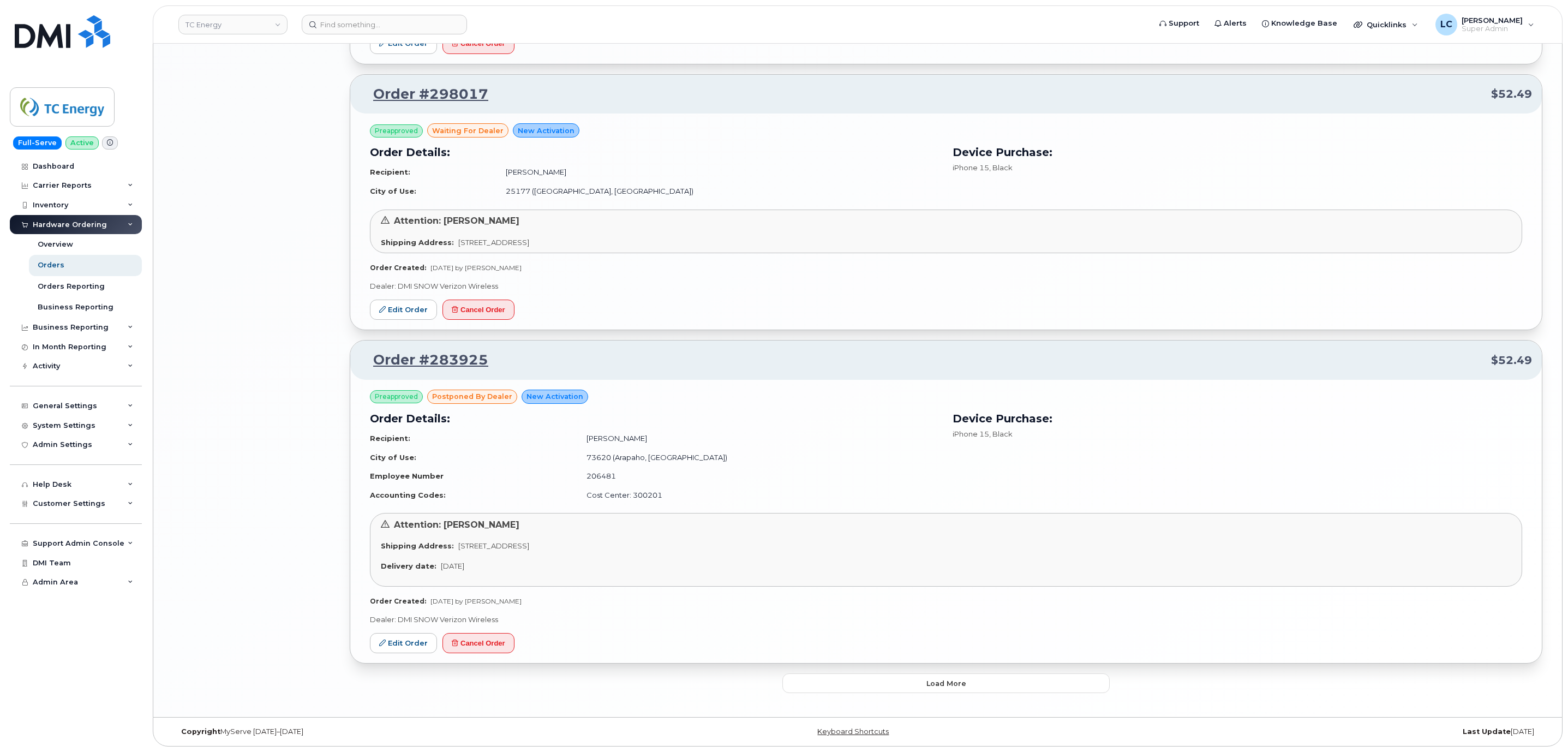
scroll to position [1939, 0]
click at [969, 675] on button "Load more" at bounding box center [946, 683] width 328 height 20
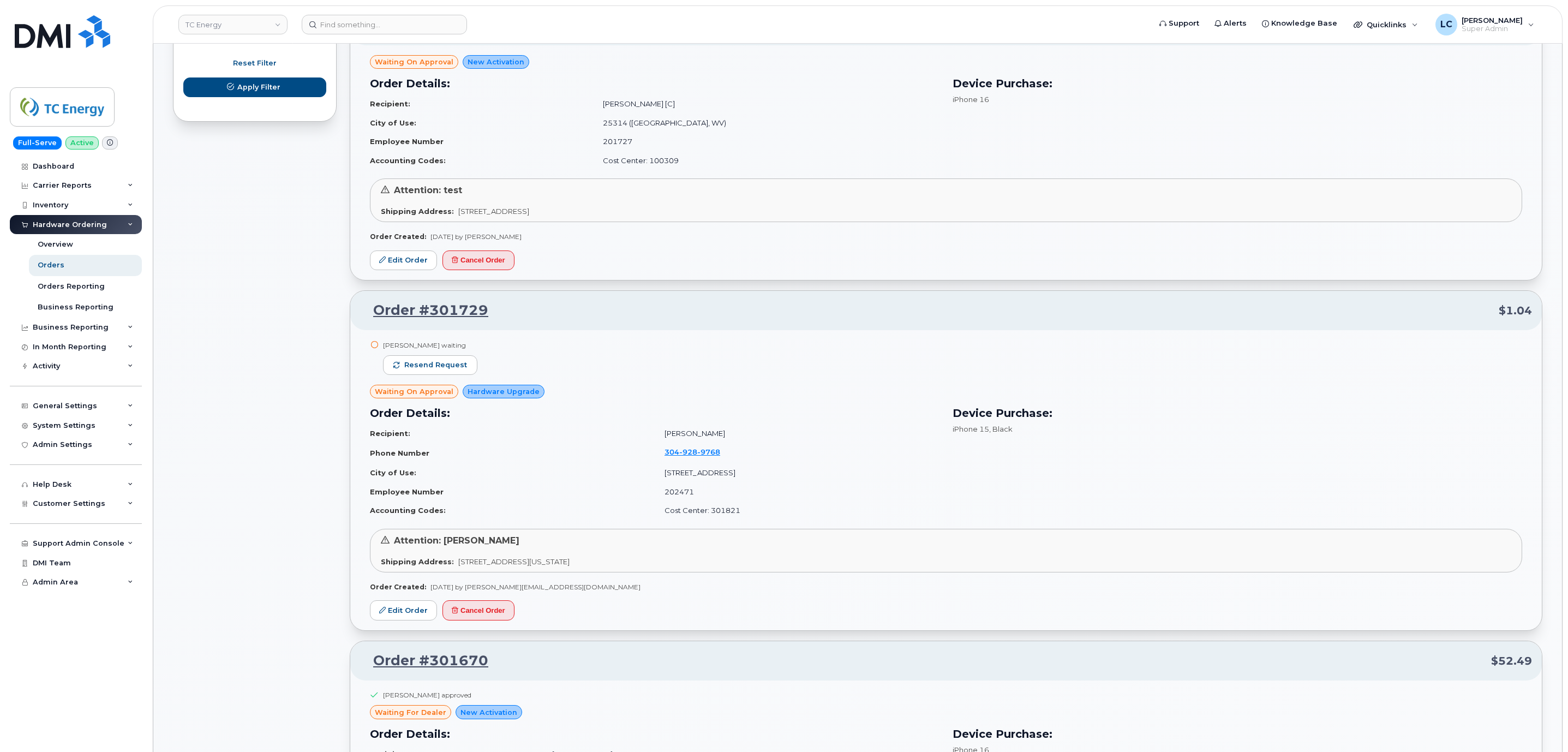
scroll to position [737, 0]
click at [460, 316] on link "Order #301729" at bounding box center [424, 309] width 128 height 20
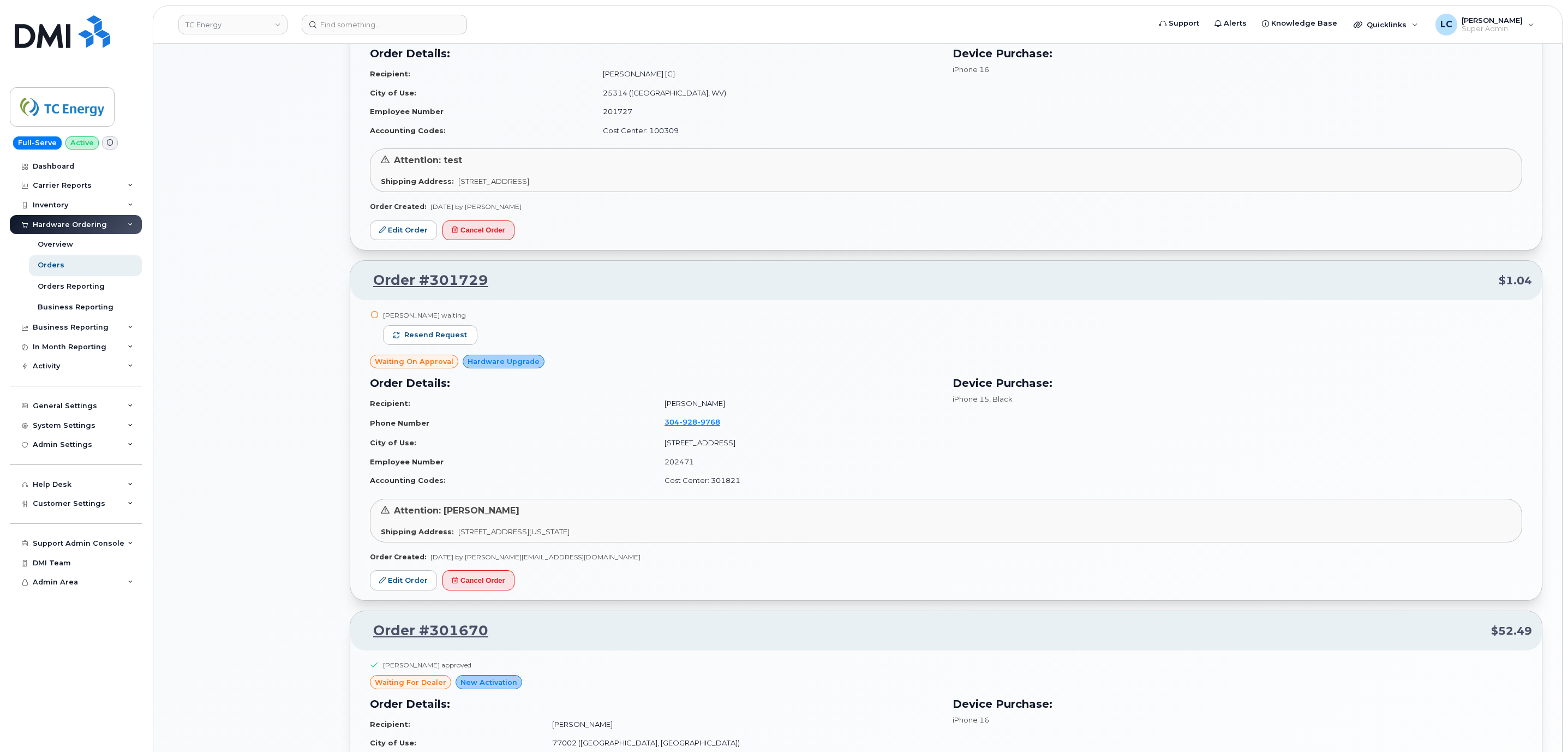
scroll to position [818, 0]
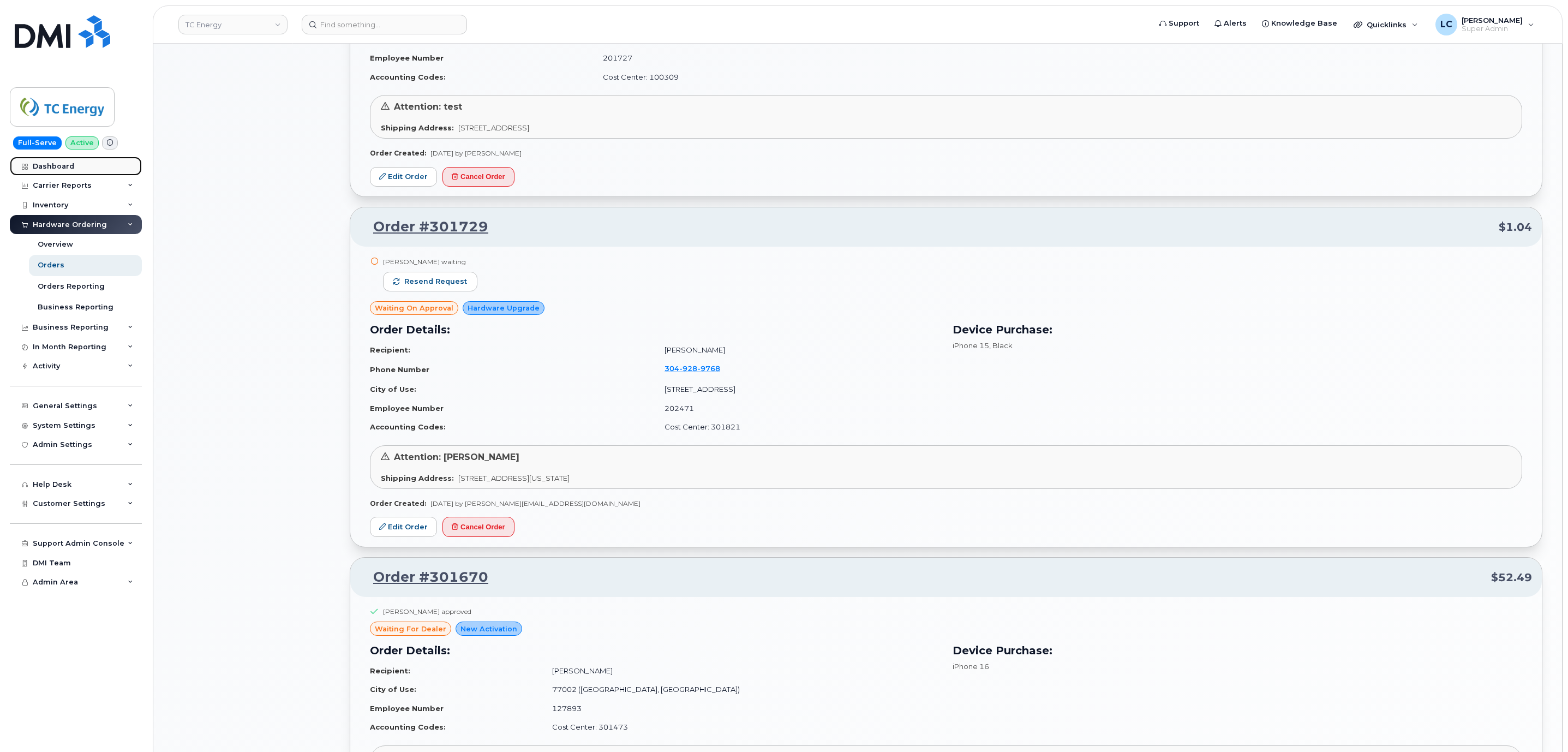
click at [74, 164] on link "Dashboard" at bounding box center [76, 167] width 132 height 20
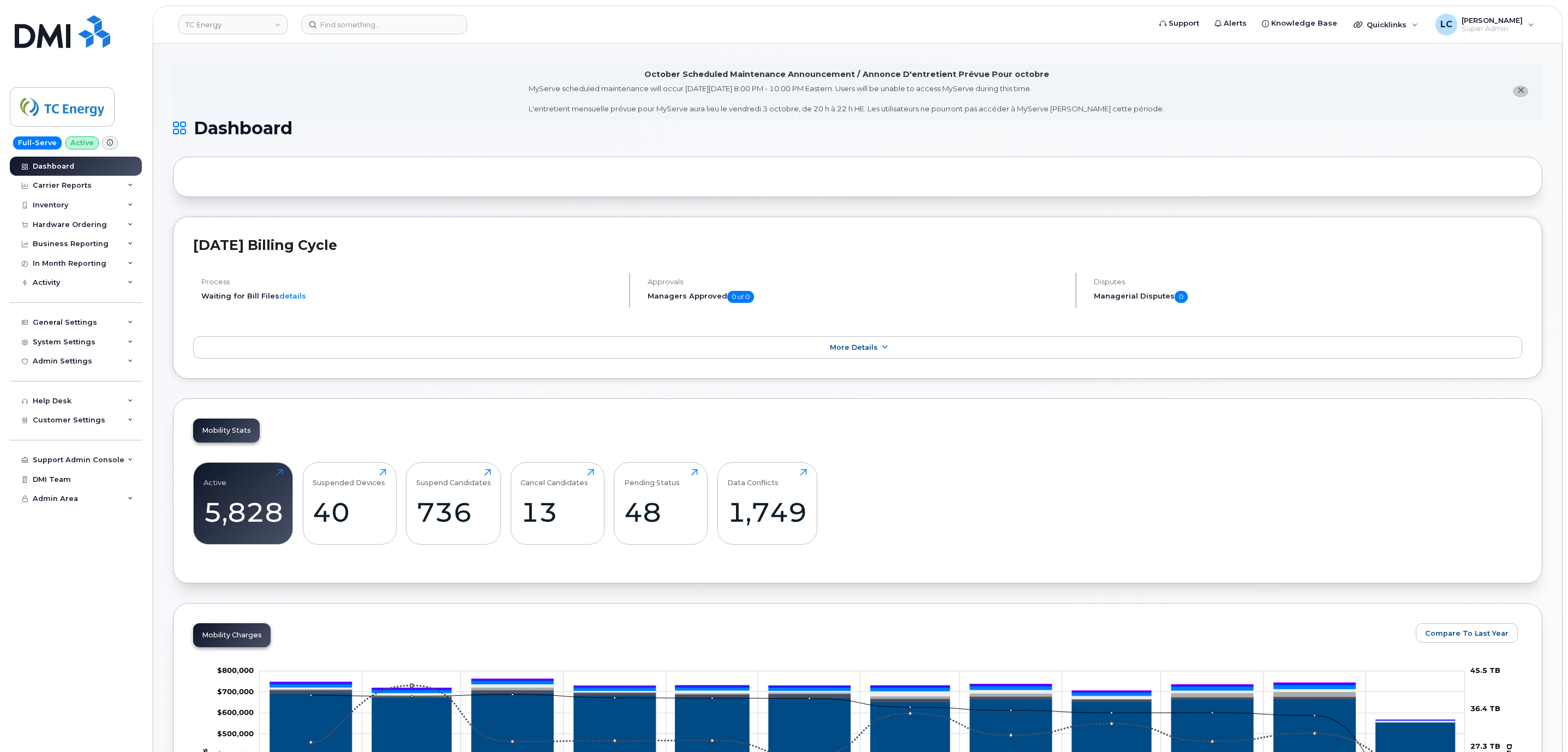
click at [483, 121] on h1 "Dashboard" at bounding box center [855, 128] width 1364 height 18
click at [528, 185] on div at bounding box center [857, 177] width 1369 height 40
click at [1463, 187] on div at bounding box center [857, 177] width 1369 height 40
click at [1465, 187] on div at bounding box center [857, 177] width 1369 height 40
click at [245, 21] on link "TC Energy" at bounding box center [232, 24] width 109 height 20
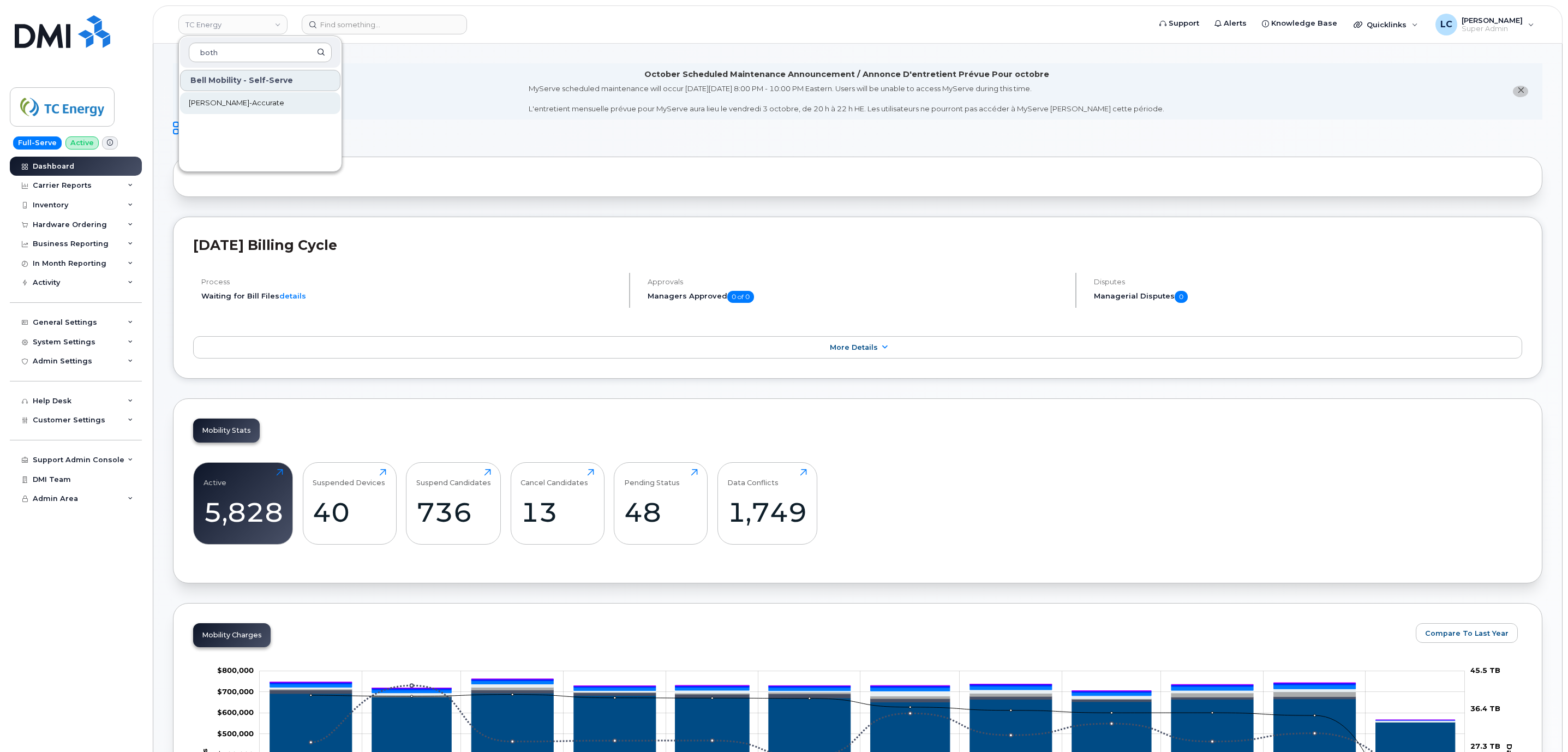
type input "both"
click at [267, 110] on link "Bothwell-Accurate" at bounding box center [260, 103] width 160 height 22
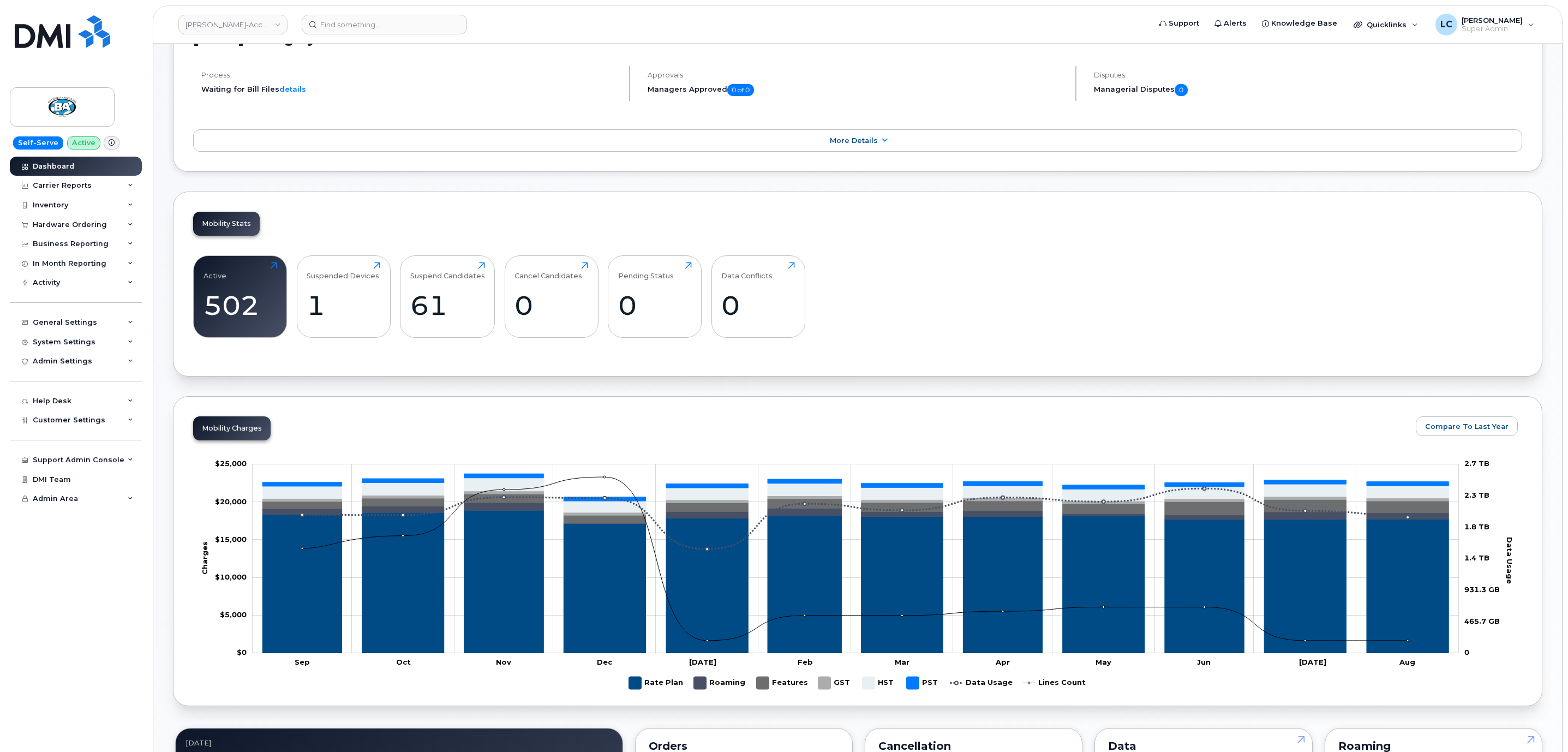
scroll to position [328, 0]
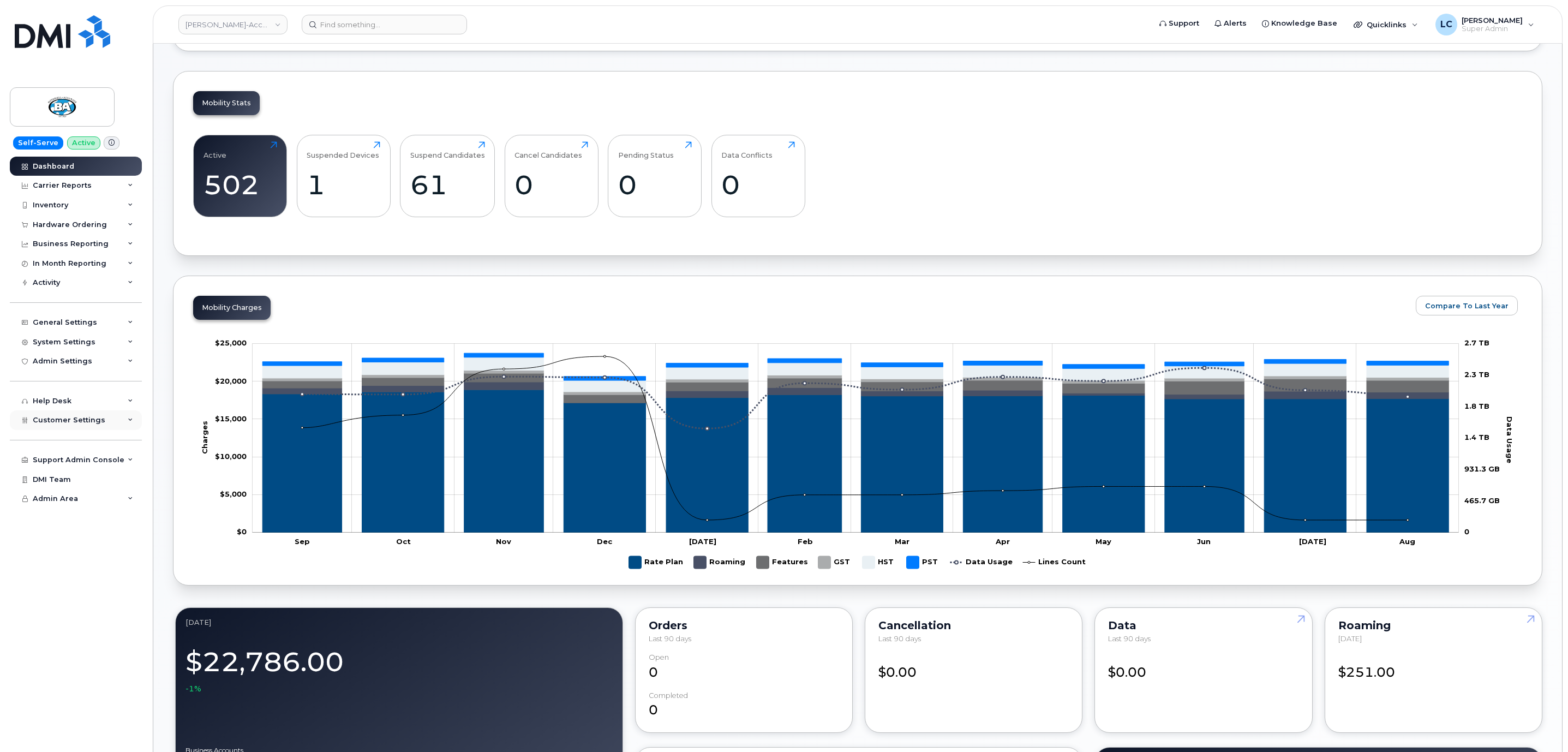
click at [76, 416] on span "Customer Settings" at bounding box center [69, 420] width 73 height 8
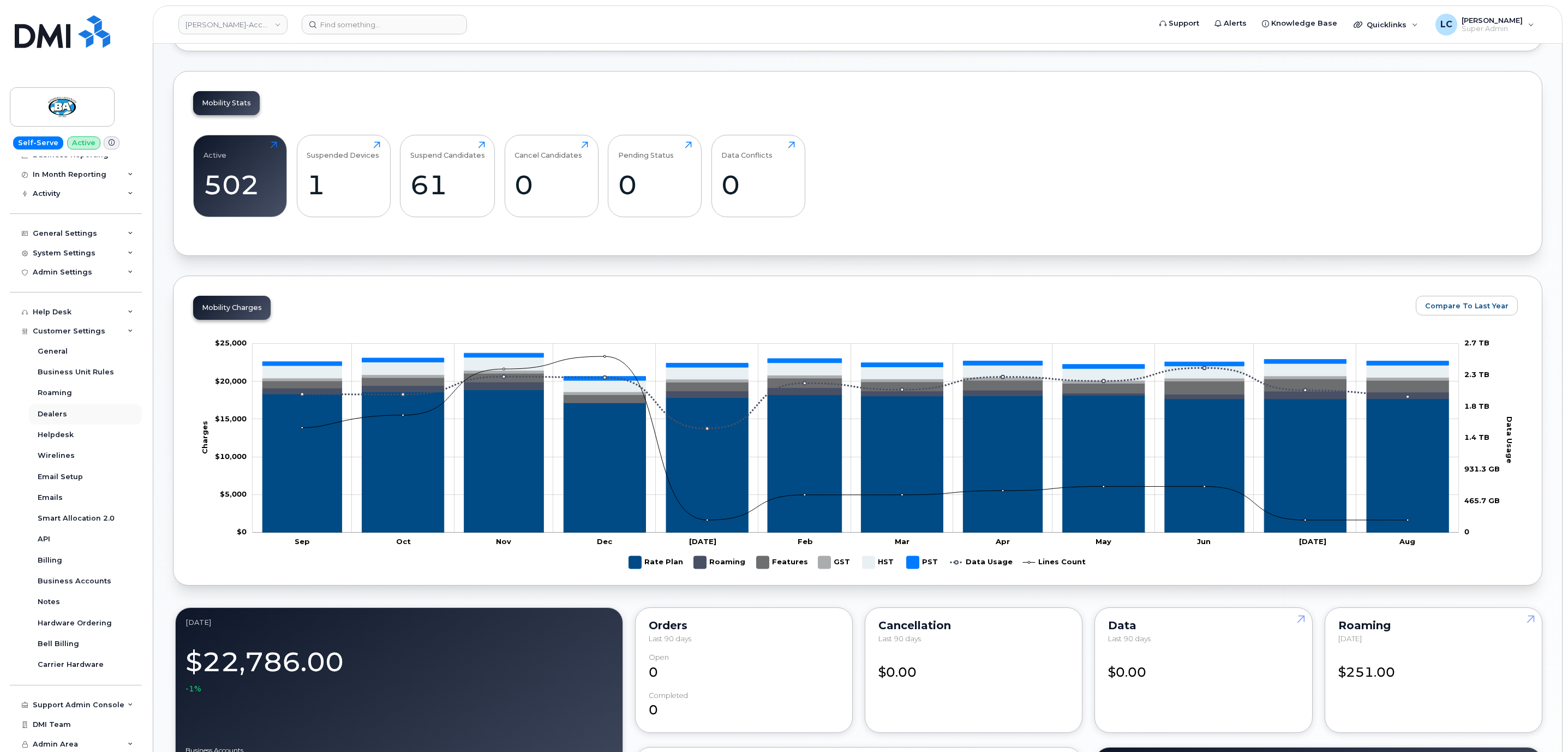
scroll to position [90, 0]
click at [71, 578] on div "Business Accounts" at bounding box center [74, 580] width 74 height 10
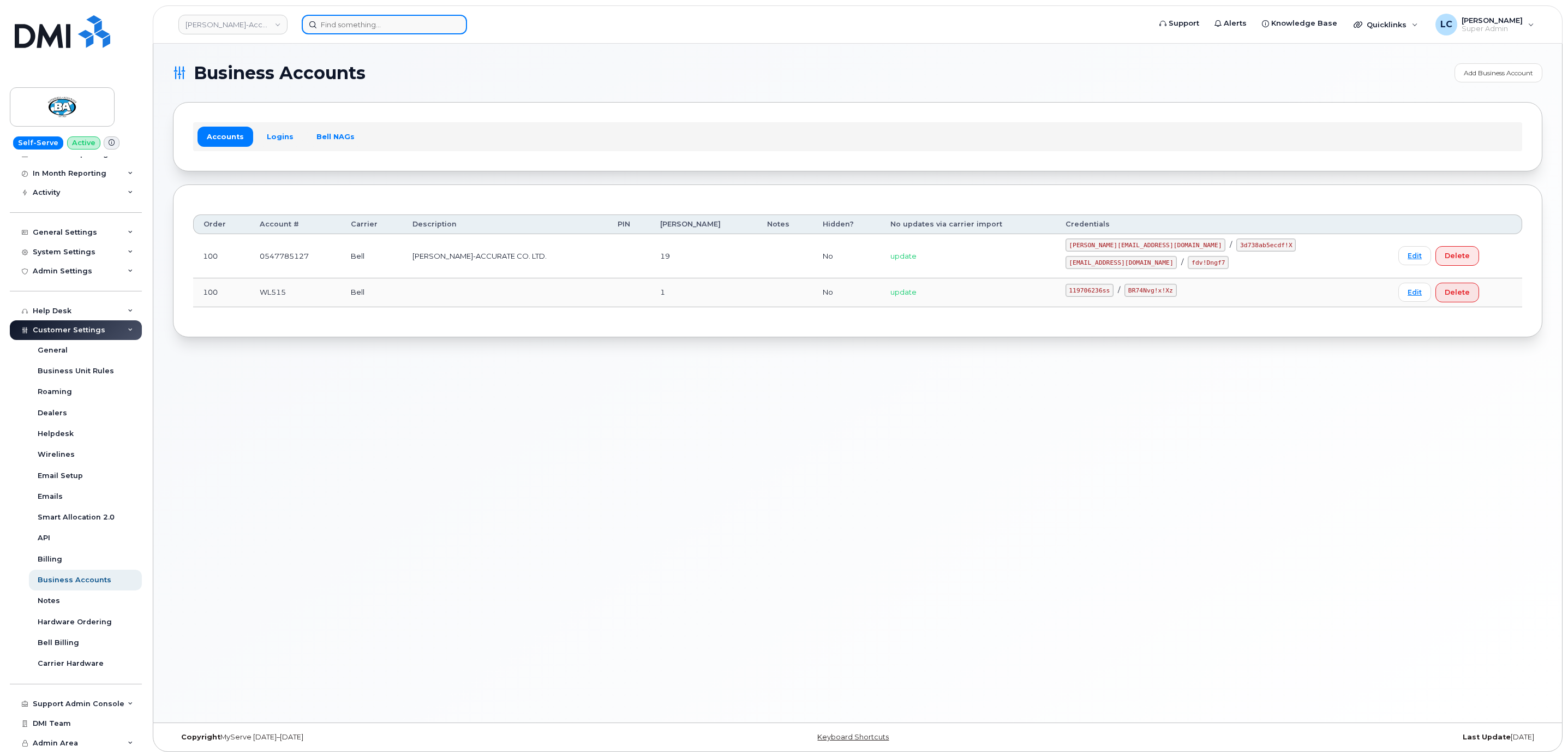
click at [372, 24] on input at bounding box center [384, 24] width 165 height 20
paste input "2179090637"
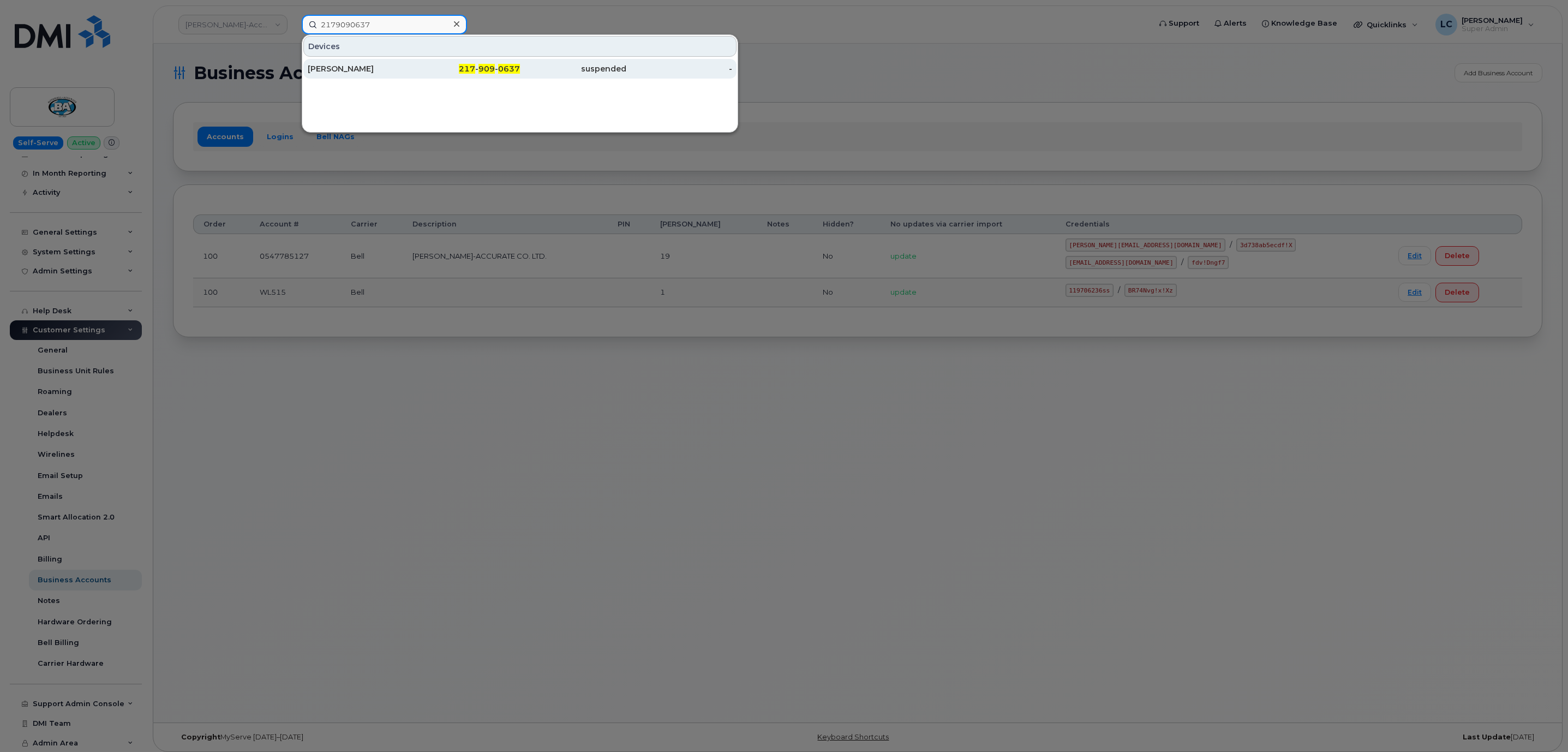
type input "2179090637"
click at [445, 73] on div "217 - 909 - 0637" at bounding box center [467, 69] width 106 height 11
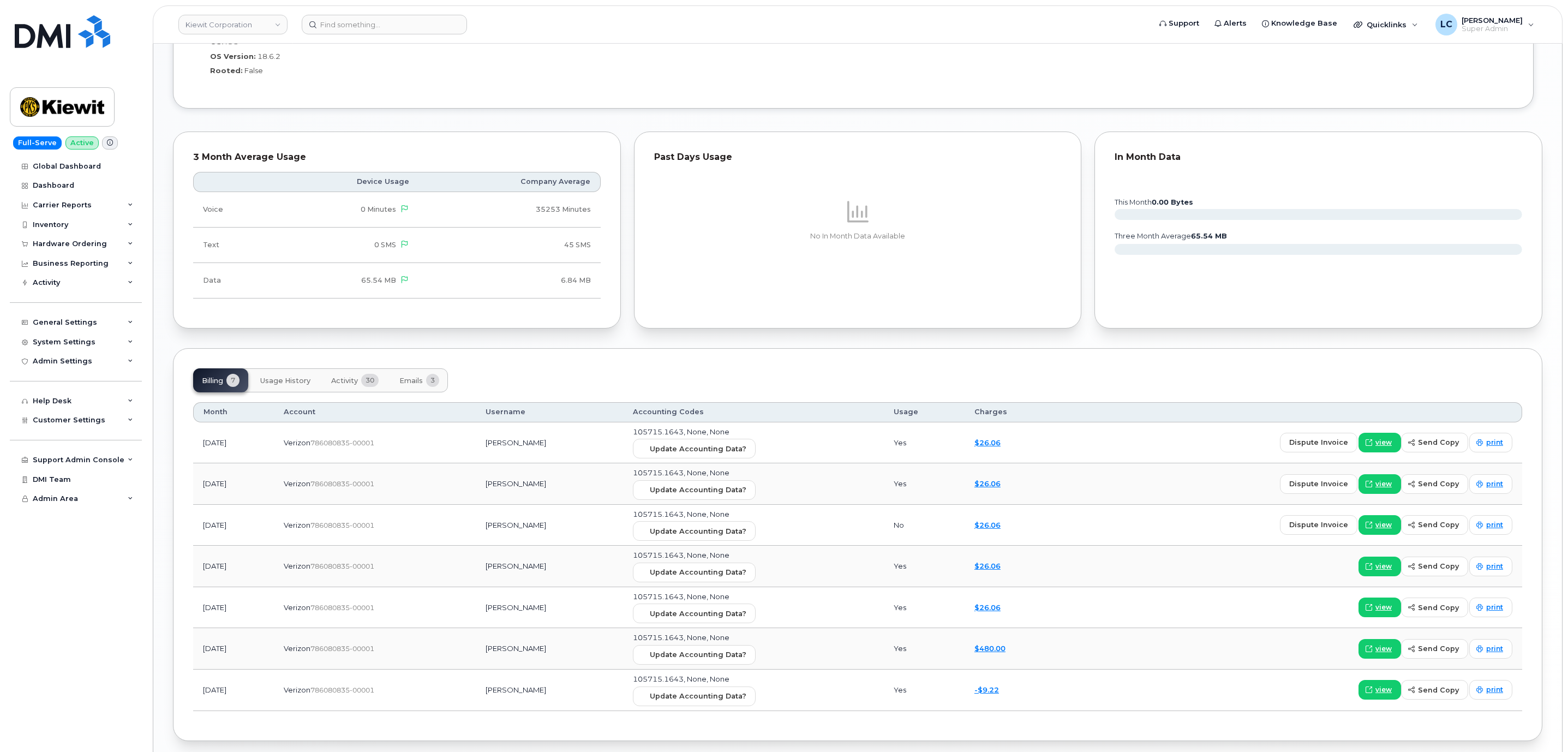
scroll to position [1064, 0]
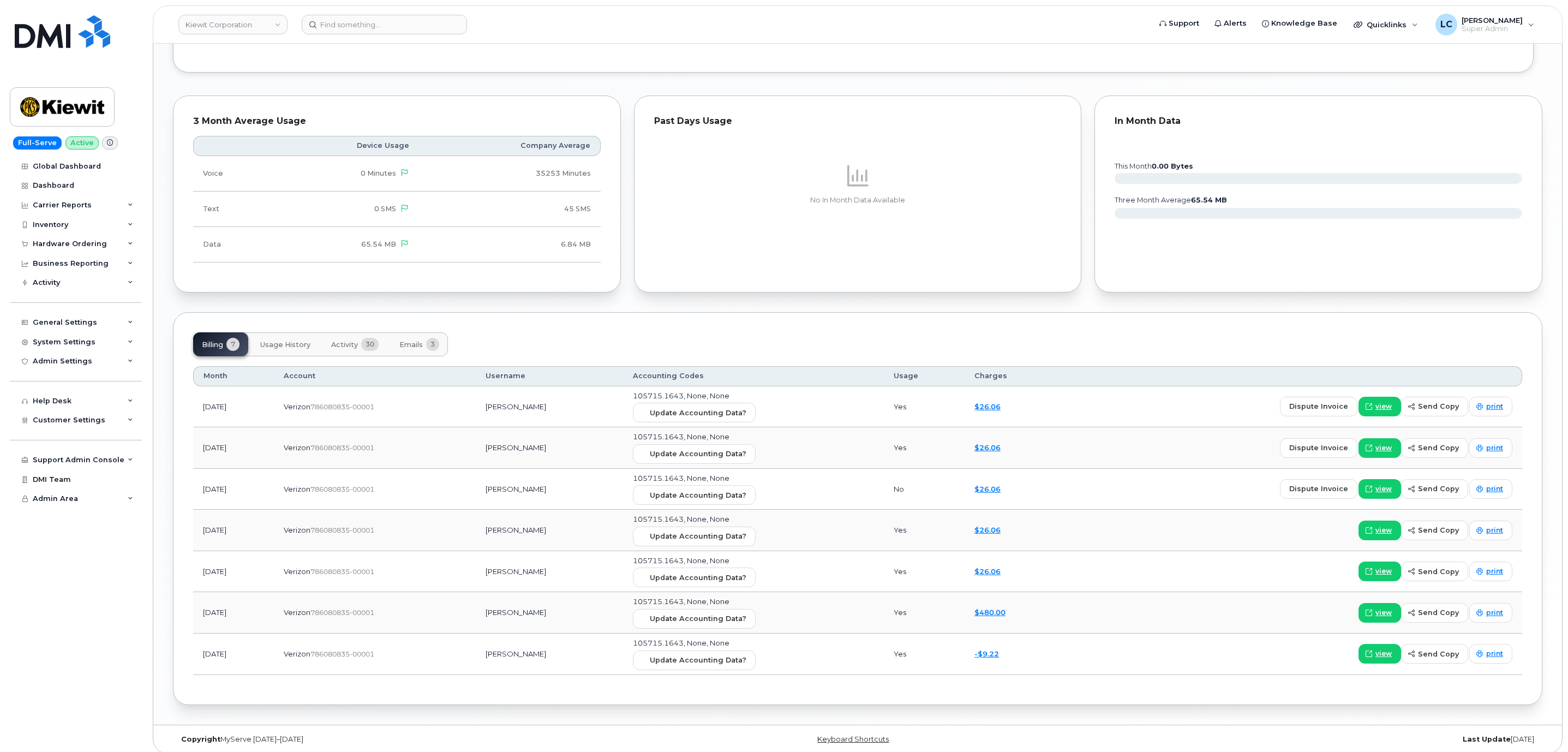
click at [340, 349] on span "Activity" at bounding box center [345, 345] width 27 height 9
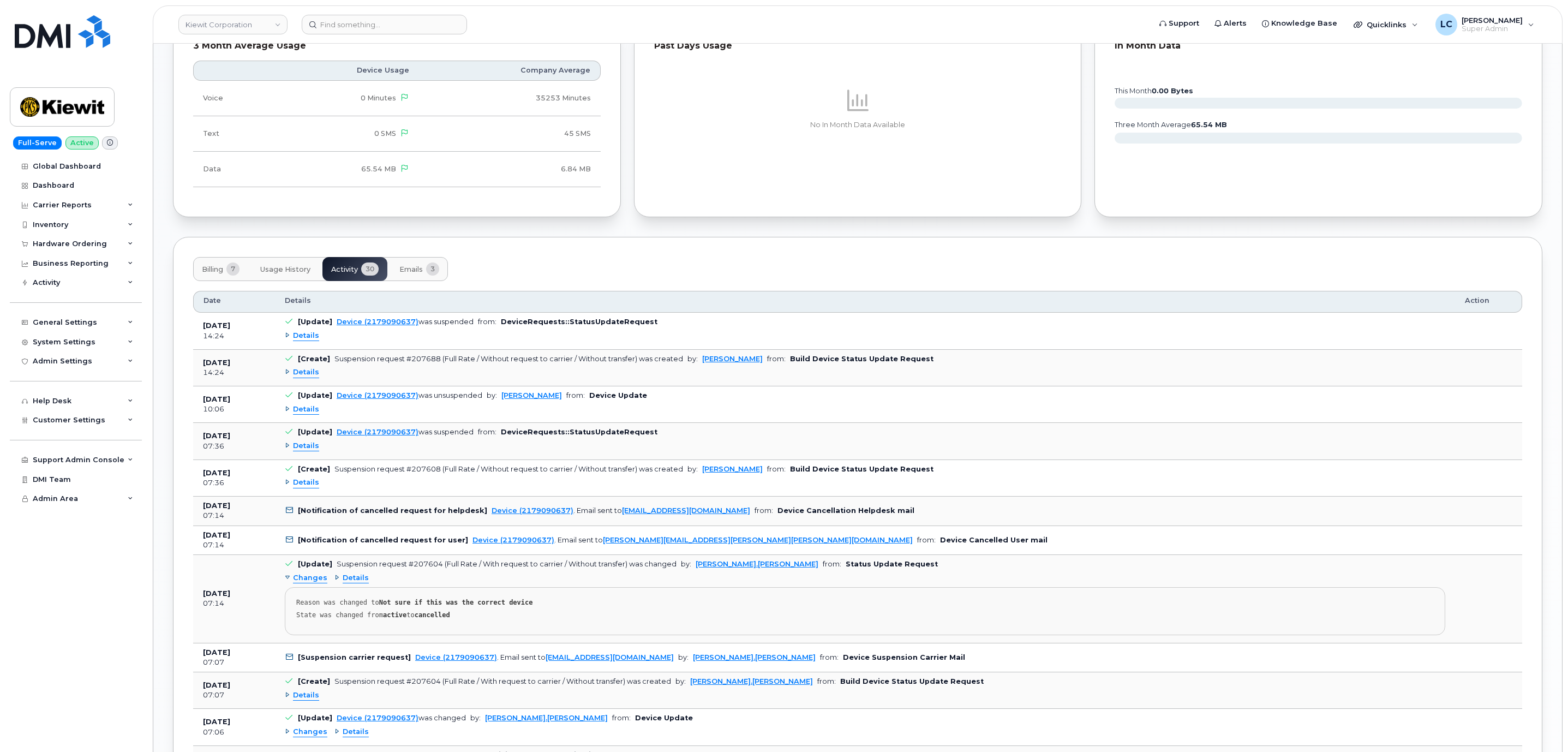
scroll to position [1145, 0]
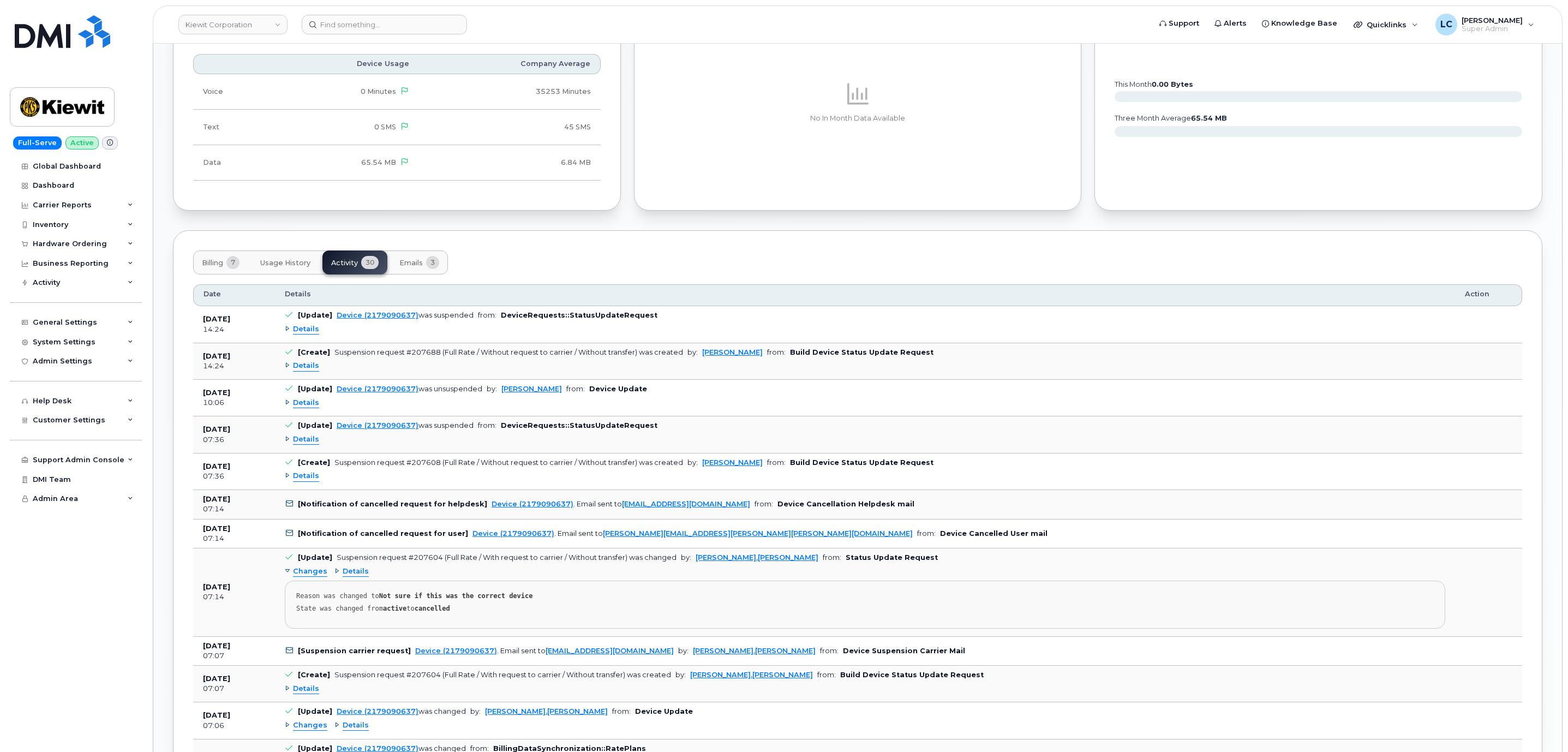
click at [307, 481] on span "Details" at bounding box center [306, 476] width 26 height 10
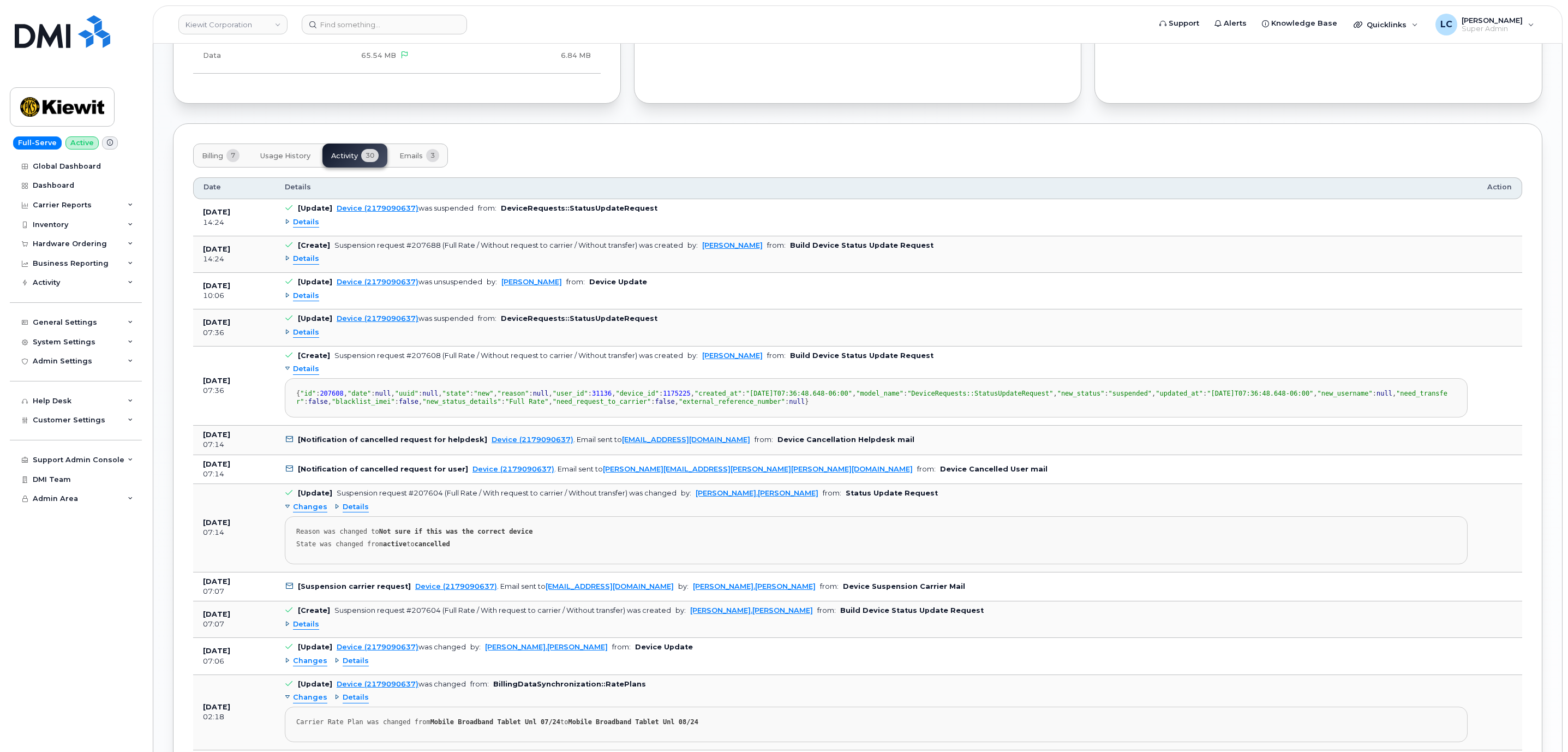
scroll to position [1636, 0]
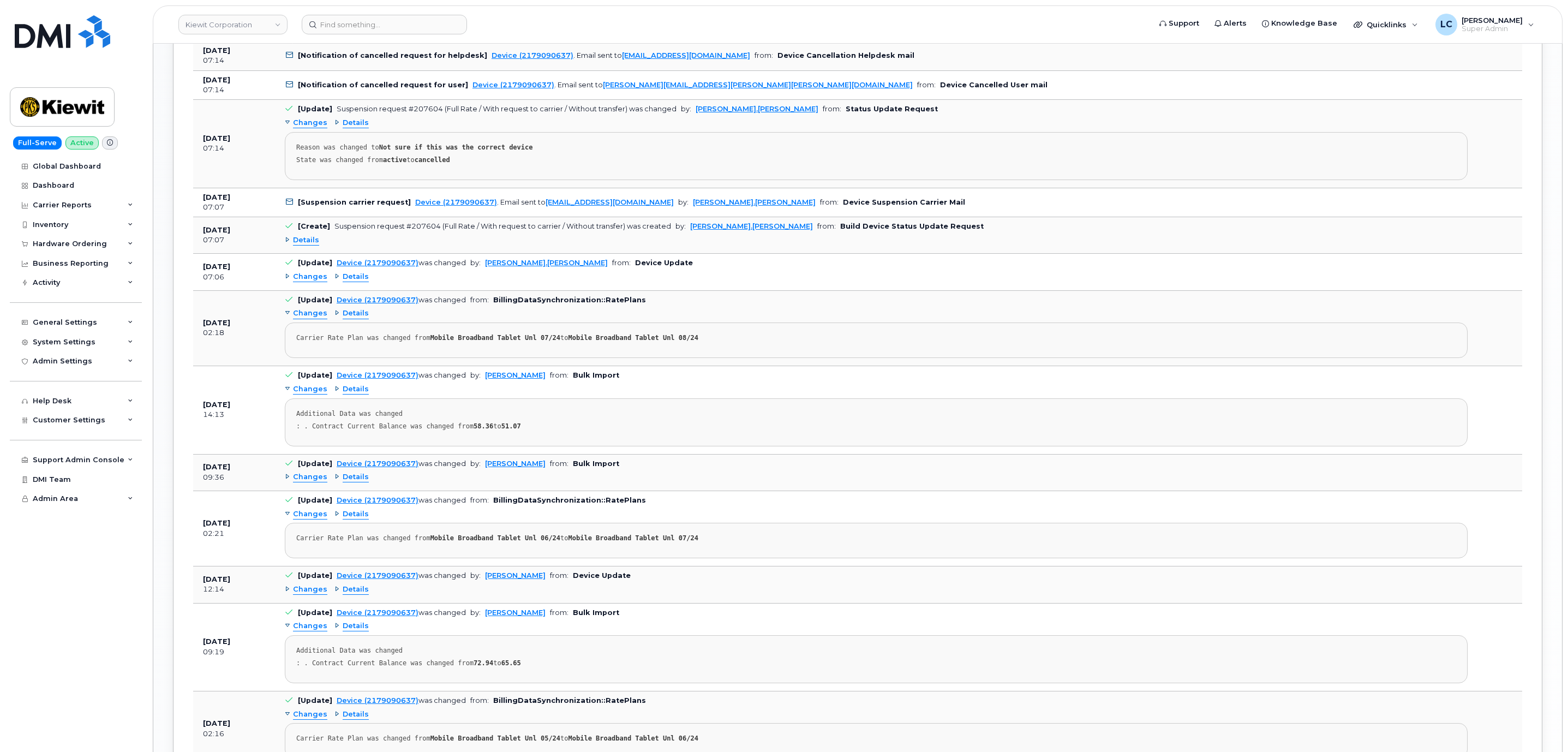
click at [313, 282] on span "Changes" at bounding box center [310, 276] width 34 height 10
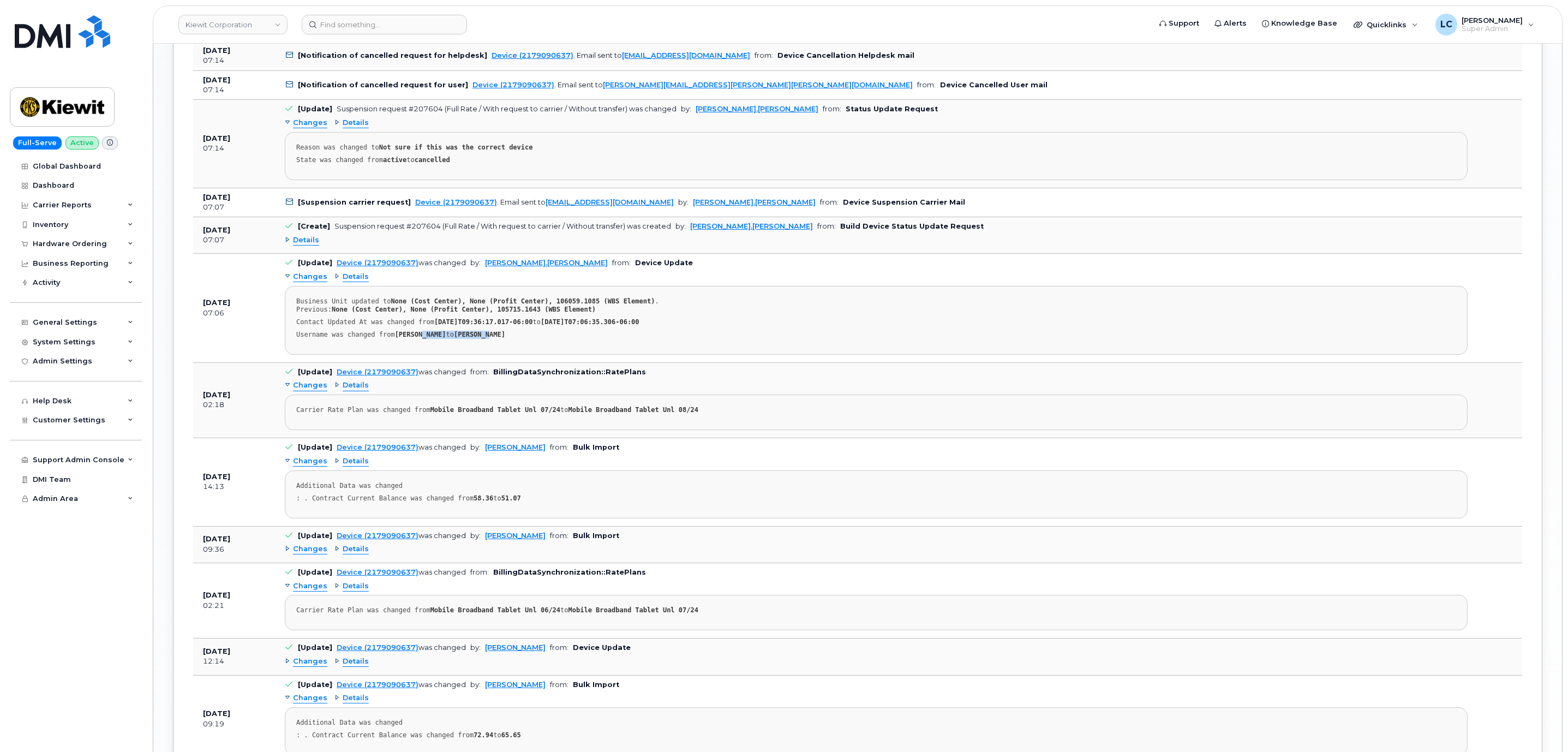
drag, startPoint x: 416, startPoint y: 489, endPoint x: 489, endPoint y: 483, distance: 73.2
click at [489, 338] on div "Username was changed from ARTURO ALVAREZ to Kris Pike" at bounding box center [876, 334] width 1160 height 8
click at [303, 245] on span "Details" at bounding box center [306, 240] width 26 height 10
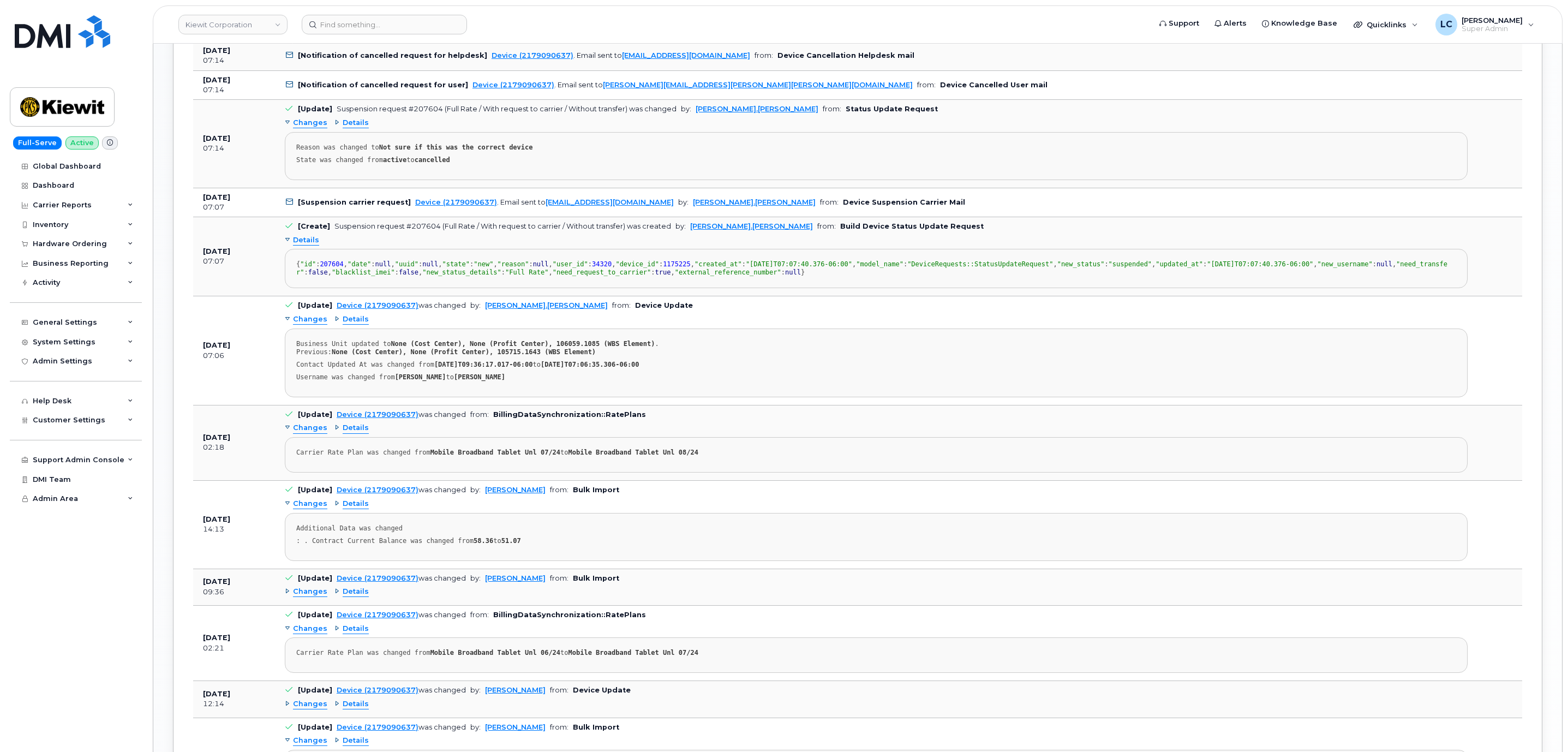
click at [364, 206] on b "[Suspension carrier request]" at bounding box center [354, 202] width 113 height 8
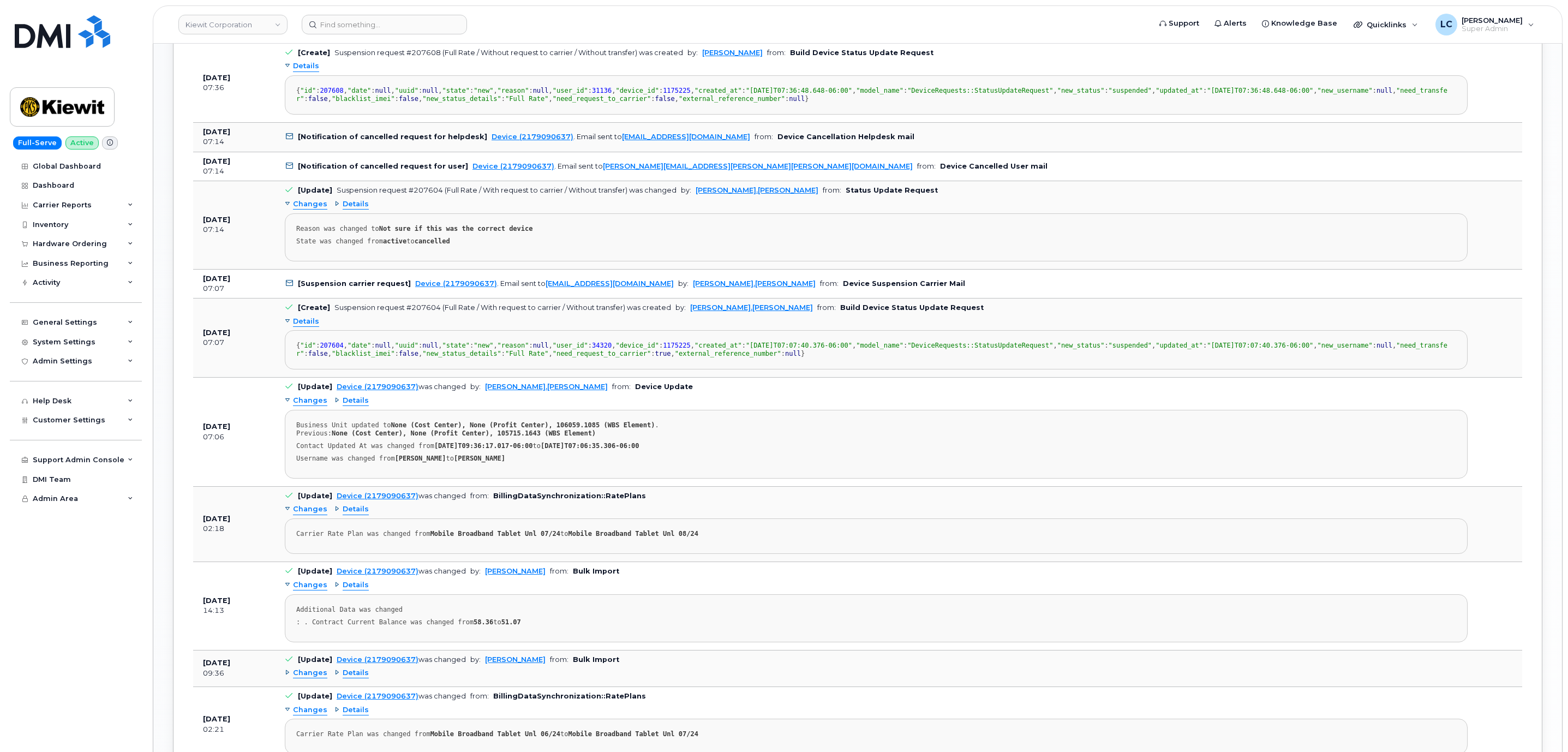
scroll to position [1555, 0]
drag, startPoint x: 406, startPoint y: 344, endPoint x: 678, endPoint y: 338, distance: 272.1
click at [678, 270] on td "[Update] Suspension request #207604 (Full Rate / With request to carrier / With…" at bounding box center [876, 226] width 1202 height 88
click at [235, 123] on td "Sep 23, 2025 07:36" at bounding box center [234, 84] width 82 height 79
click at [371, 171] on b "[Notification of cancelled request for user]" at bounding box center [382, 167] width 170 height 8
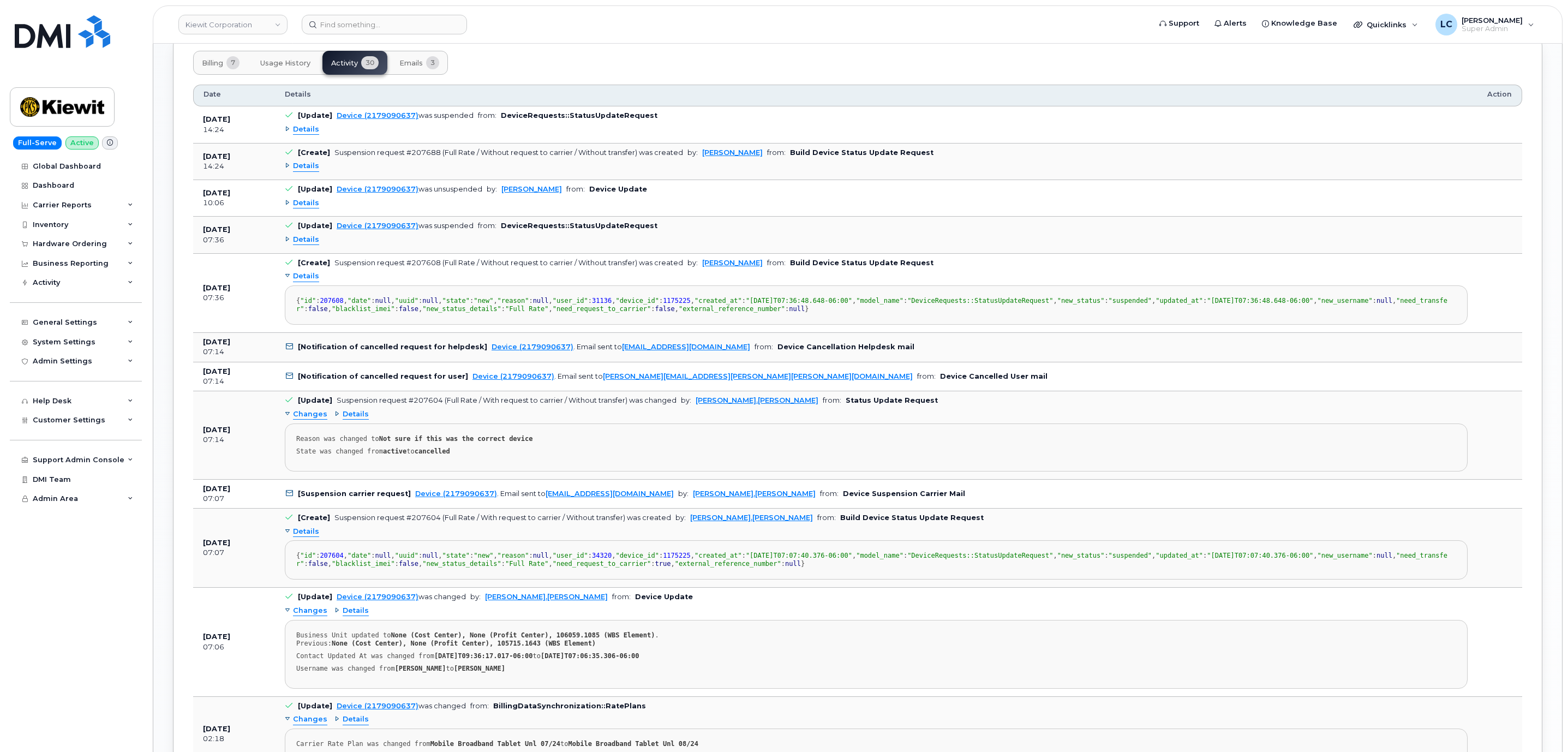
scroll to position [1309, 0]
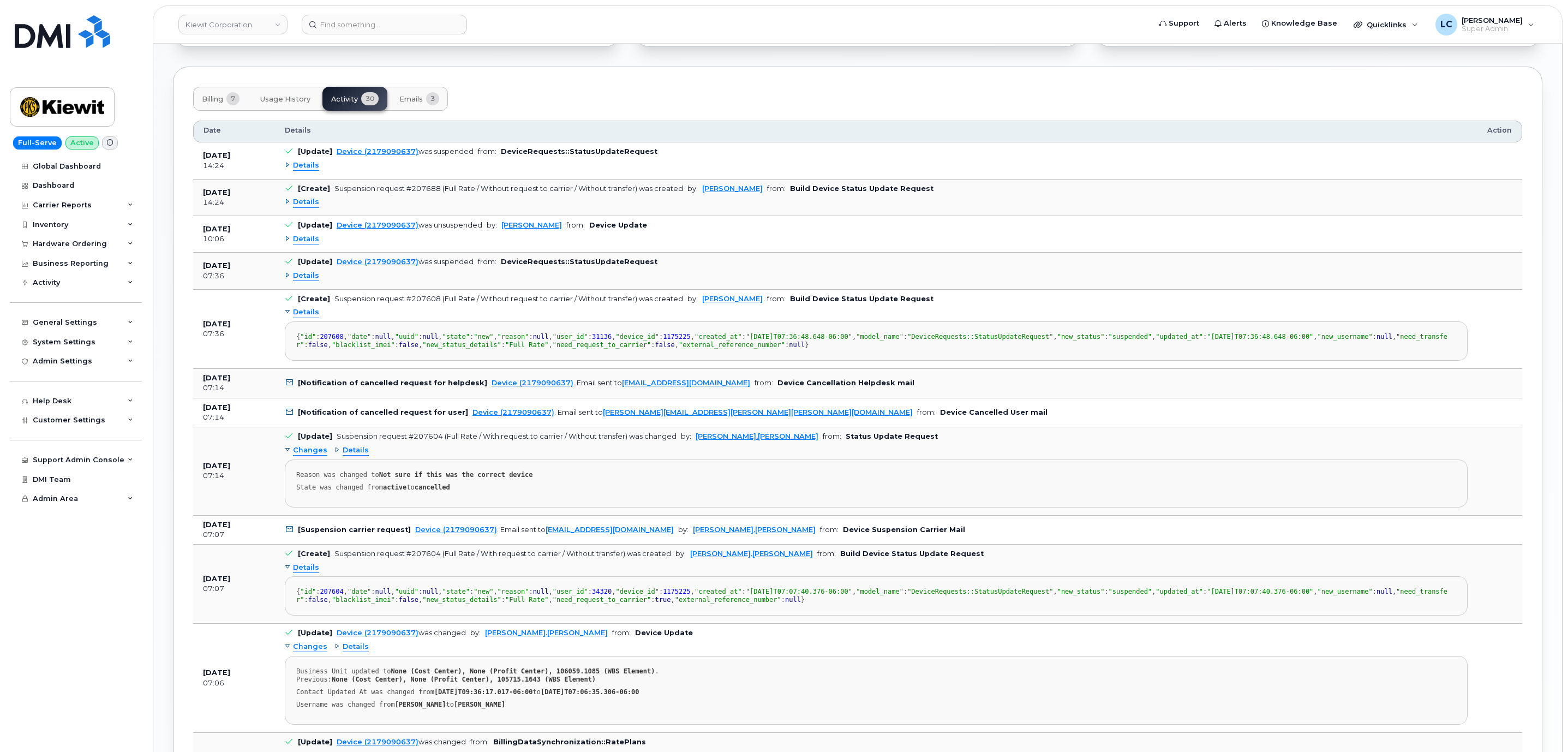
click at [317, 281] on span "Details" at bounding box center [306, 276] width 26 height 10
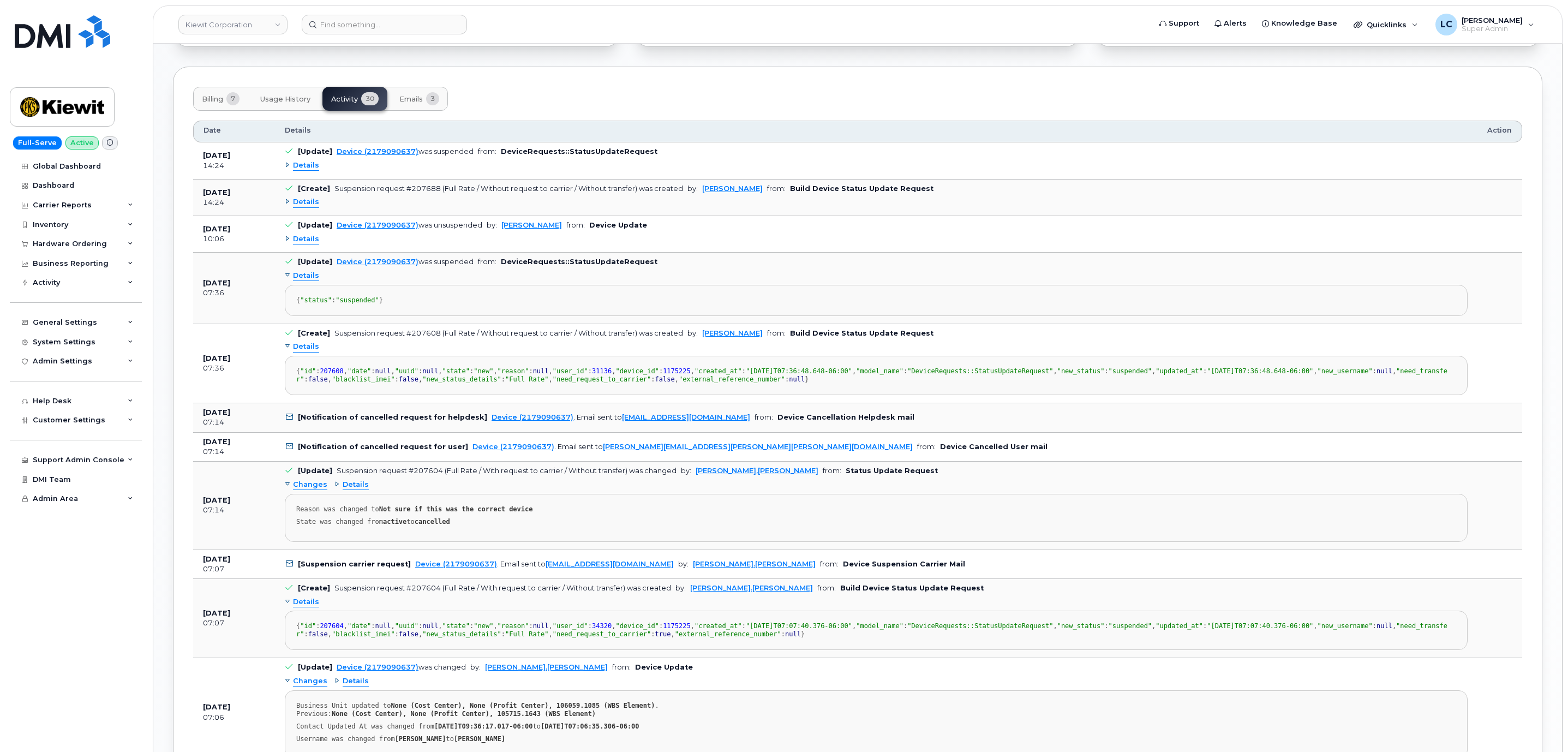
click at [310, 245] on span "Details" at bounding box center [306, 239] width 26 height 10
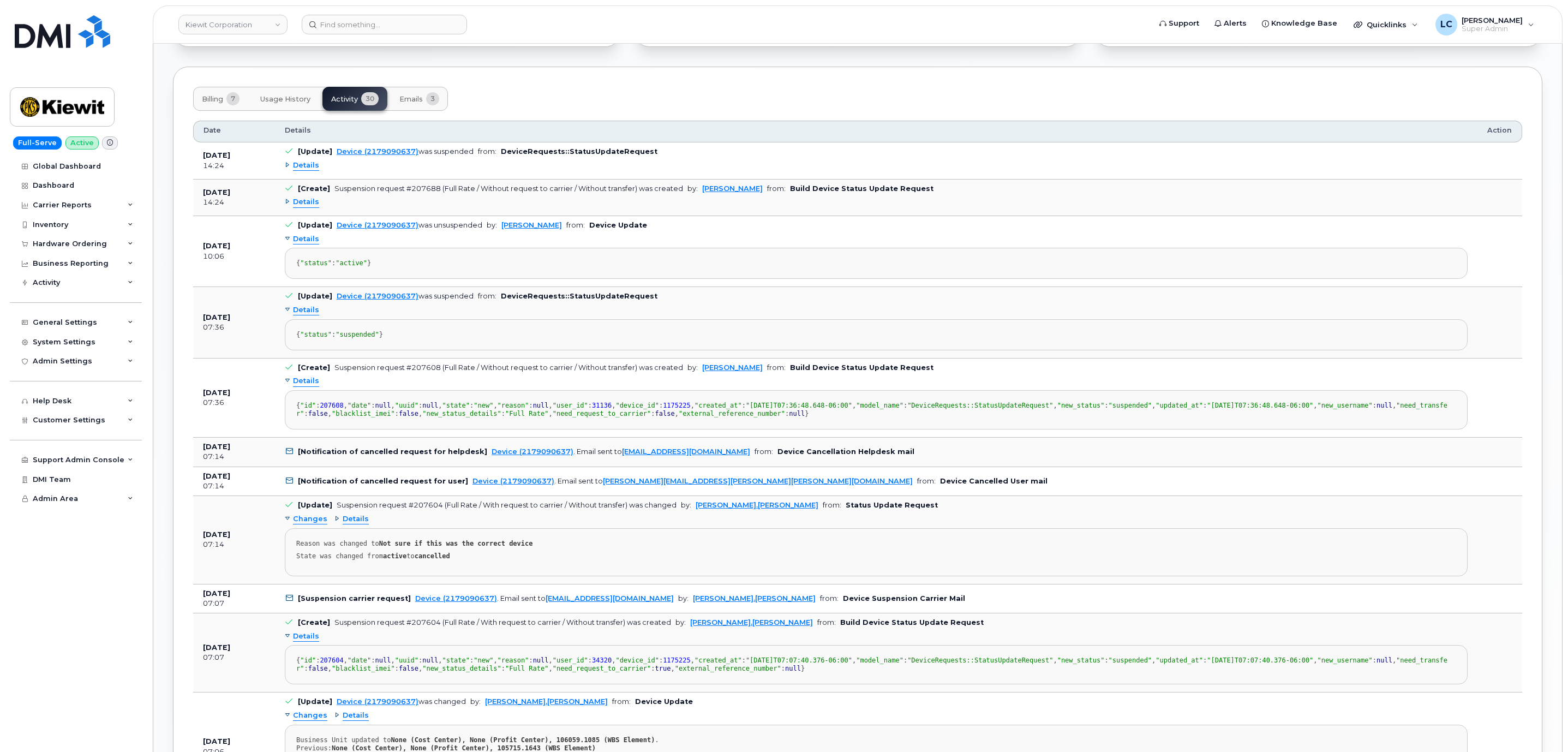
click at [312, 207] on span "Details" at bounding box center [306, 202] width 26 height 10
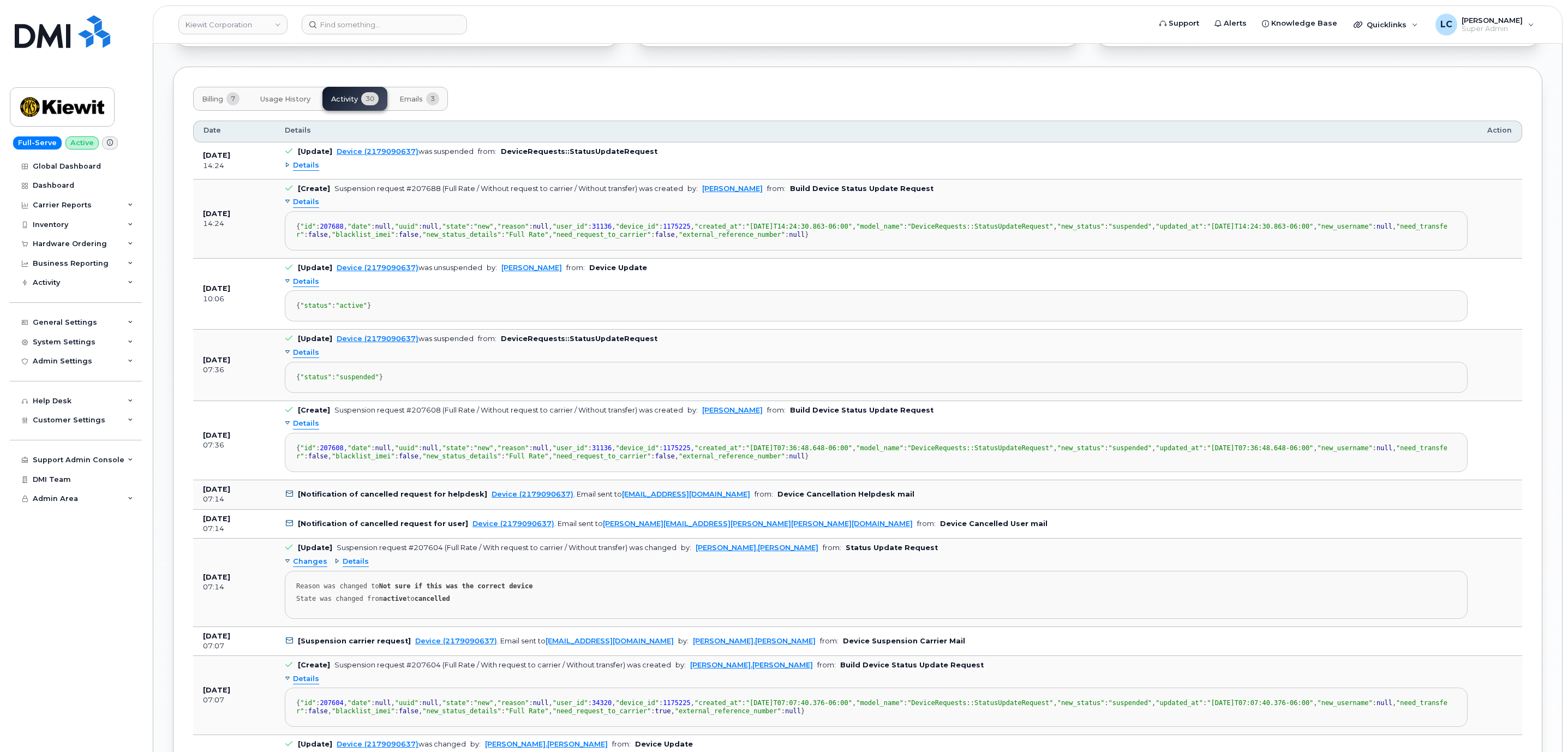
click at [308, 174] on div "Details" at bounding box center [876, 166] width 1183 height 18
click at [311, 171] on span "Details" at bounding box center [306, 165] width 26 height 10
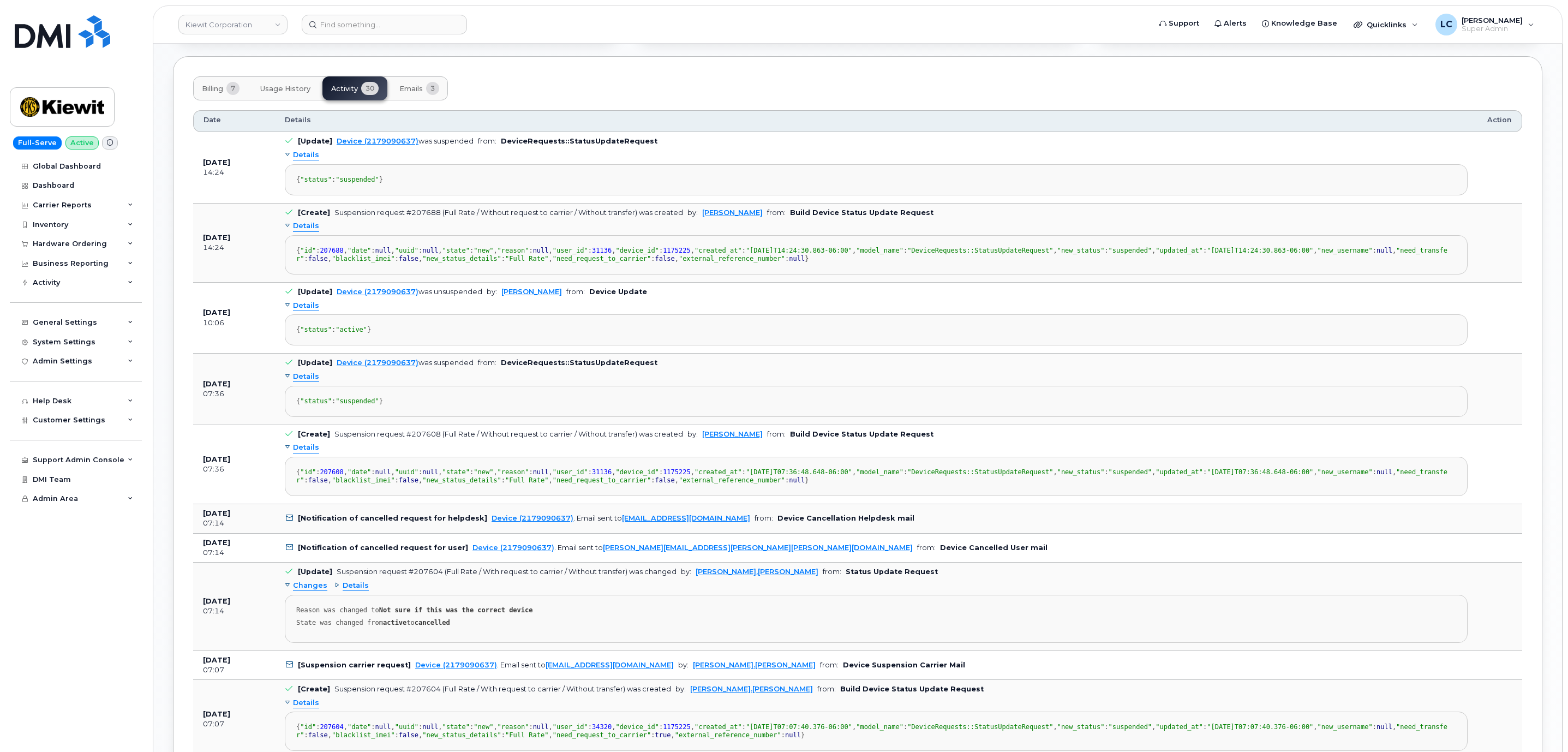
scroll to position [1227, 0]
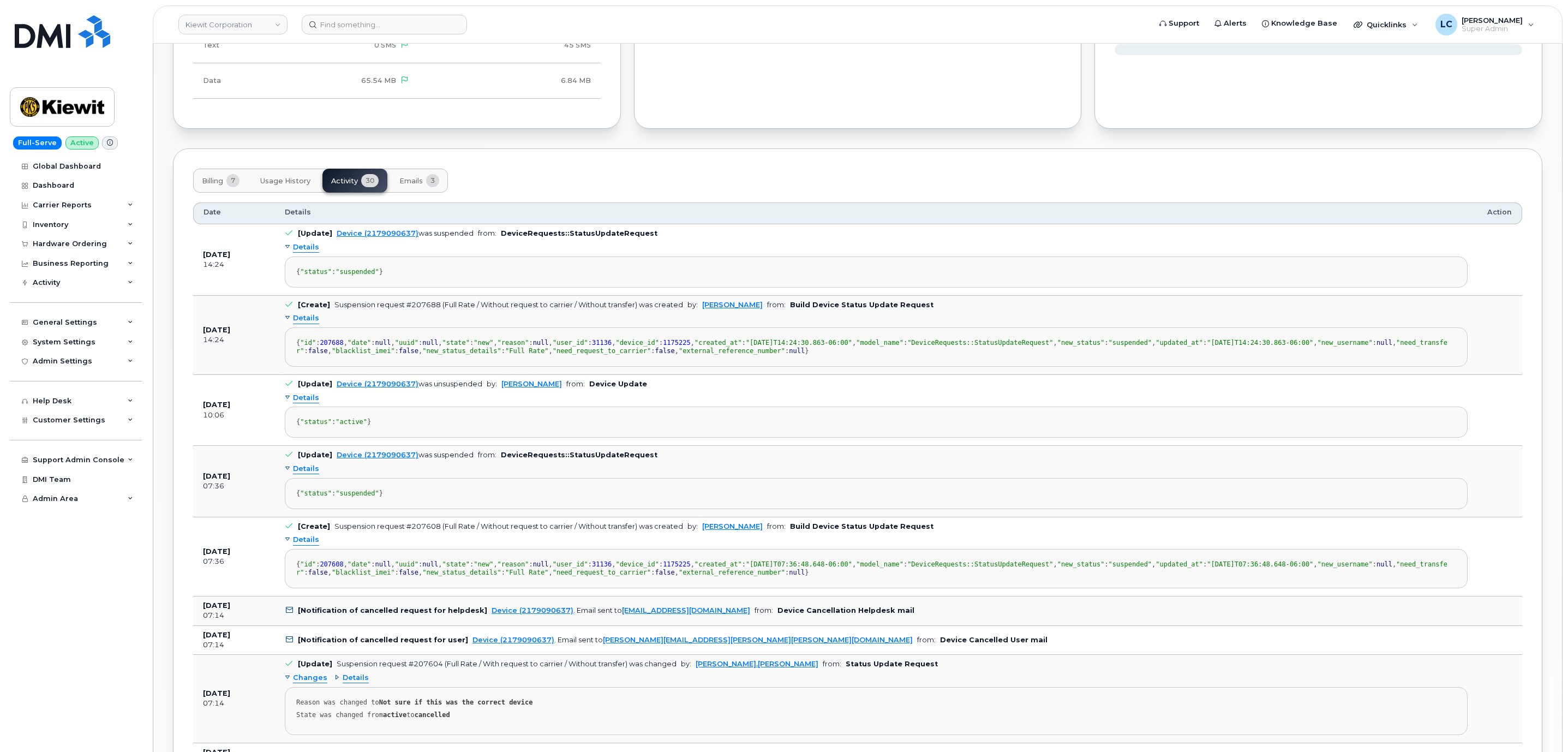
click at [417, 184] on span "Emails" at bounding box center [411, 181] width 23 height 9
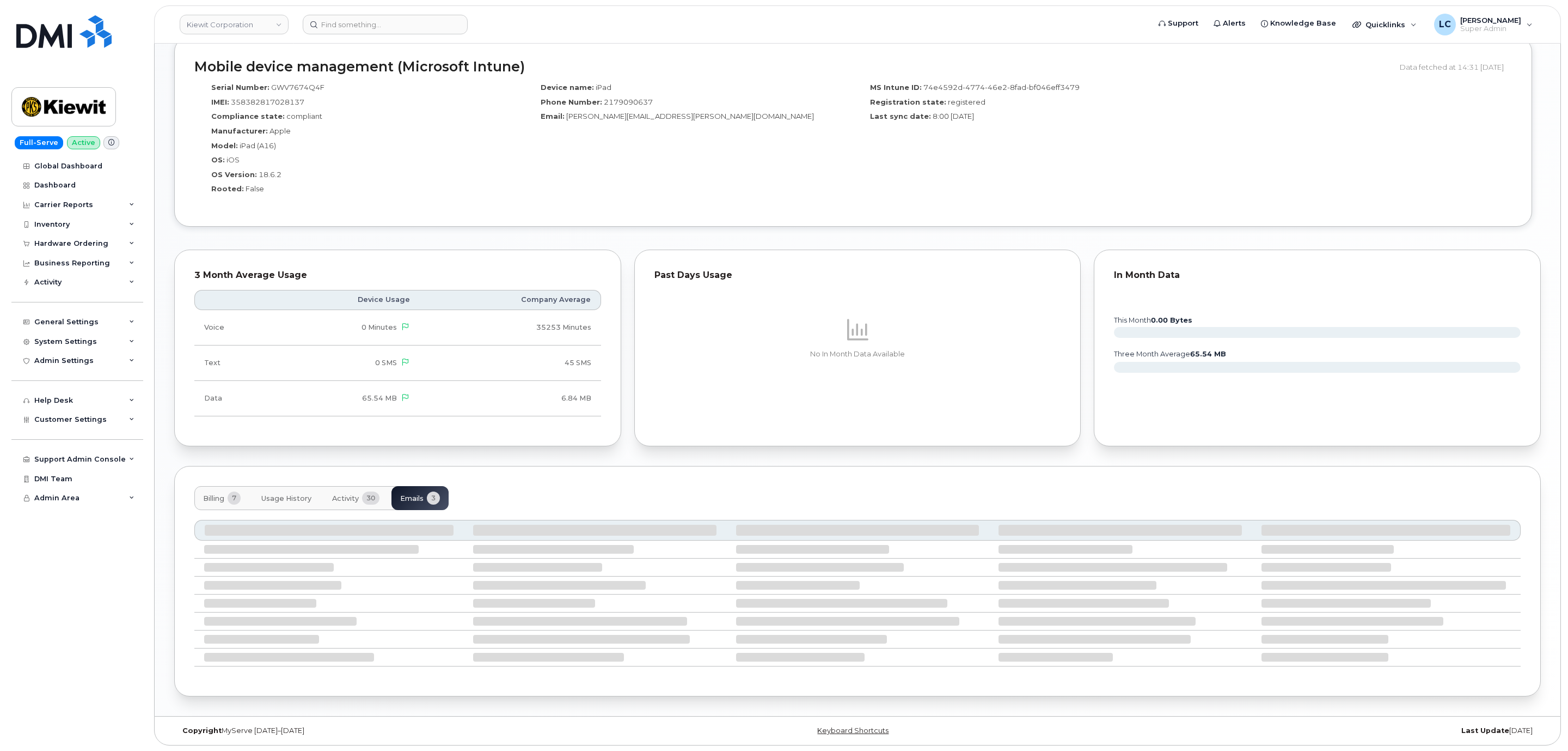
scroll to position [848, 0]
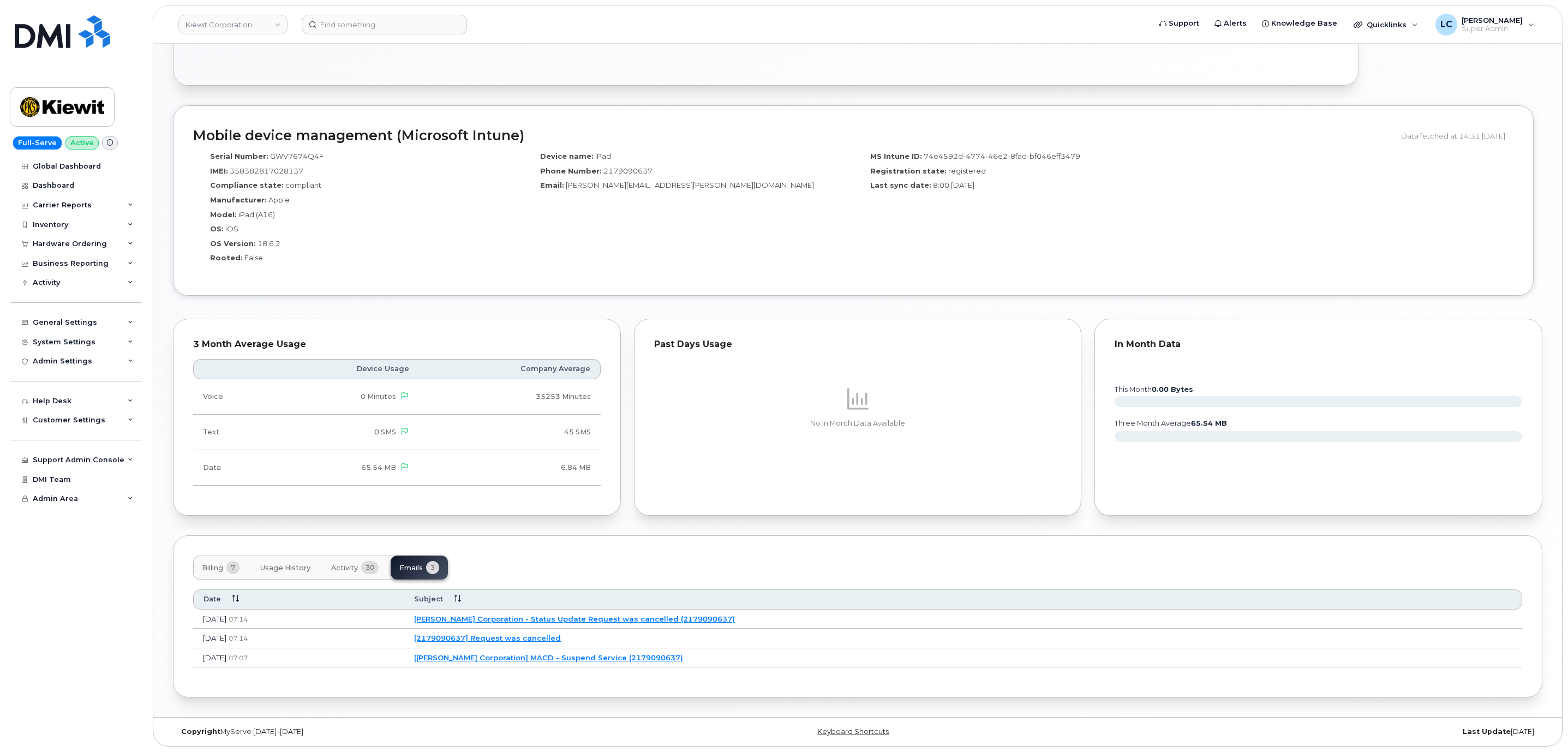
drag, startPoint x: 616, startPoint y: 635, endPoint x: 938, endPoint y: 659, distance: 322.9
click at [943, 659] on td "[Kiewit Corporation] MACD - Suspend Service (2179090637)" at bounding box center [963, 658] width 1118 height 20
click at [560, 633] on link "[2179090637] Request was cancelled" at bounding box center [487, 637] width 147 height 9
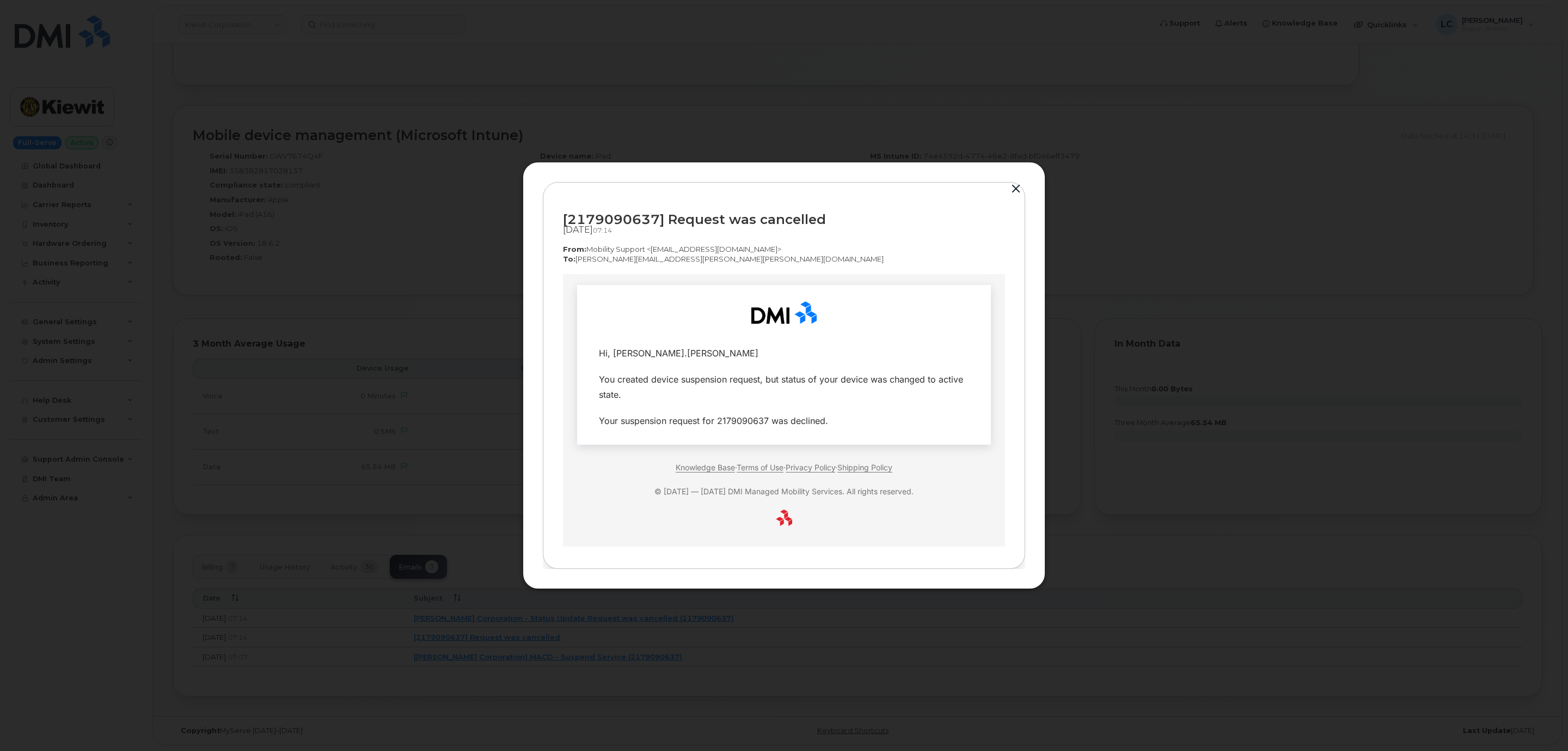
scroll to position [0, 0]
click at [1017, 187] on button "button" at bounding box center [1016, 189] width 16 height 15
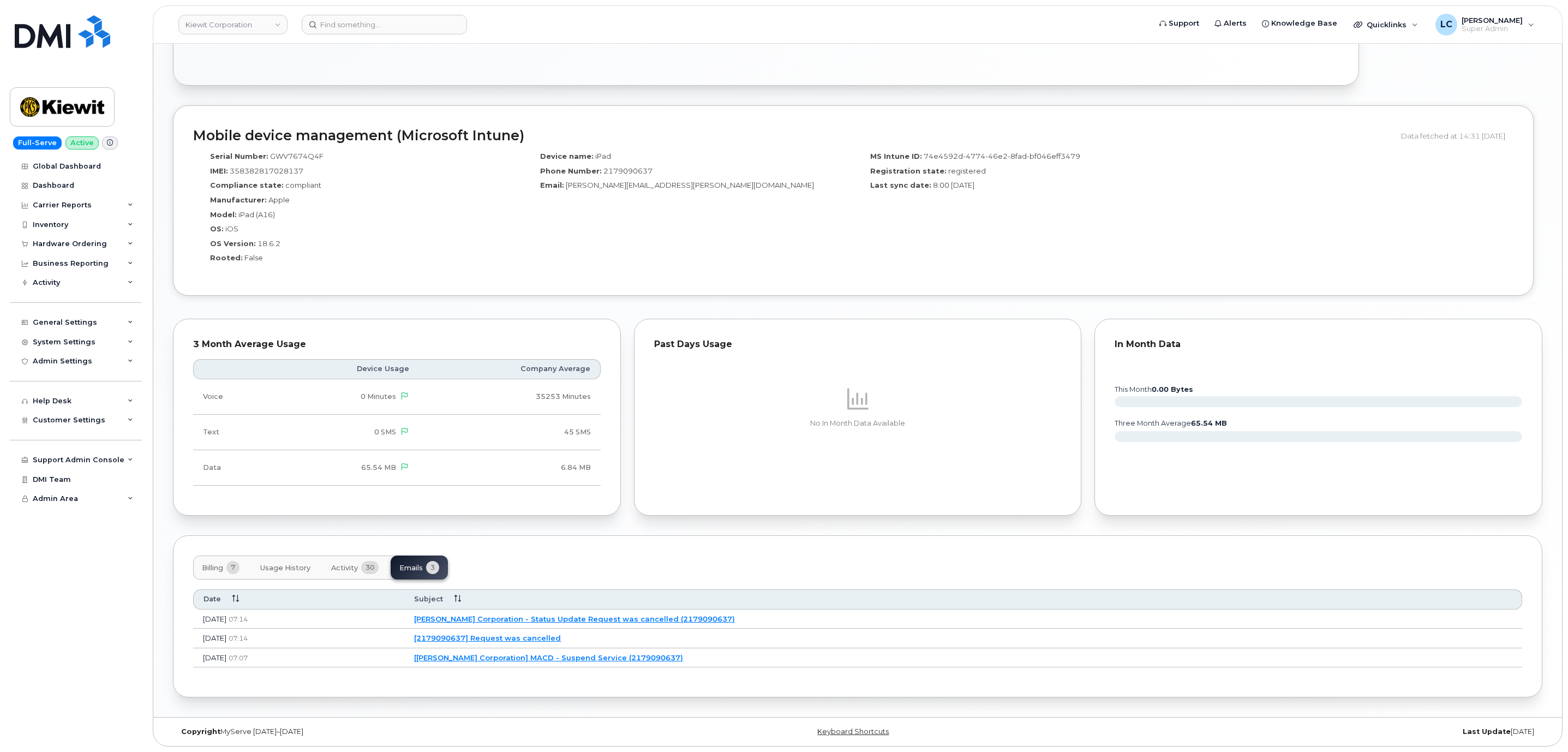
click at [679, 614] on link "Kiewit Corporation - Status Update Request was cancelled (2179090637)" at bounding box center [575, 618] width 321 height 9
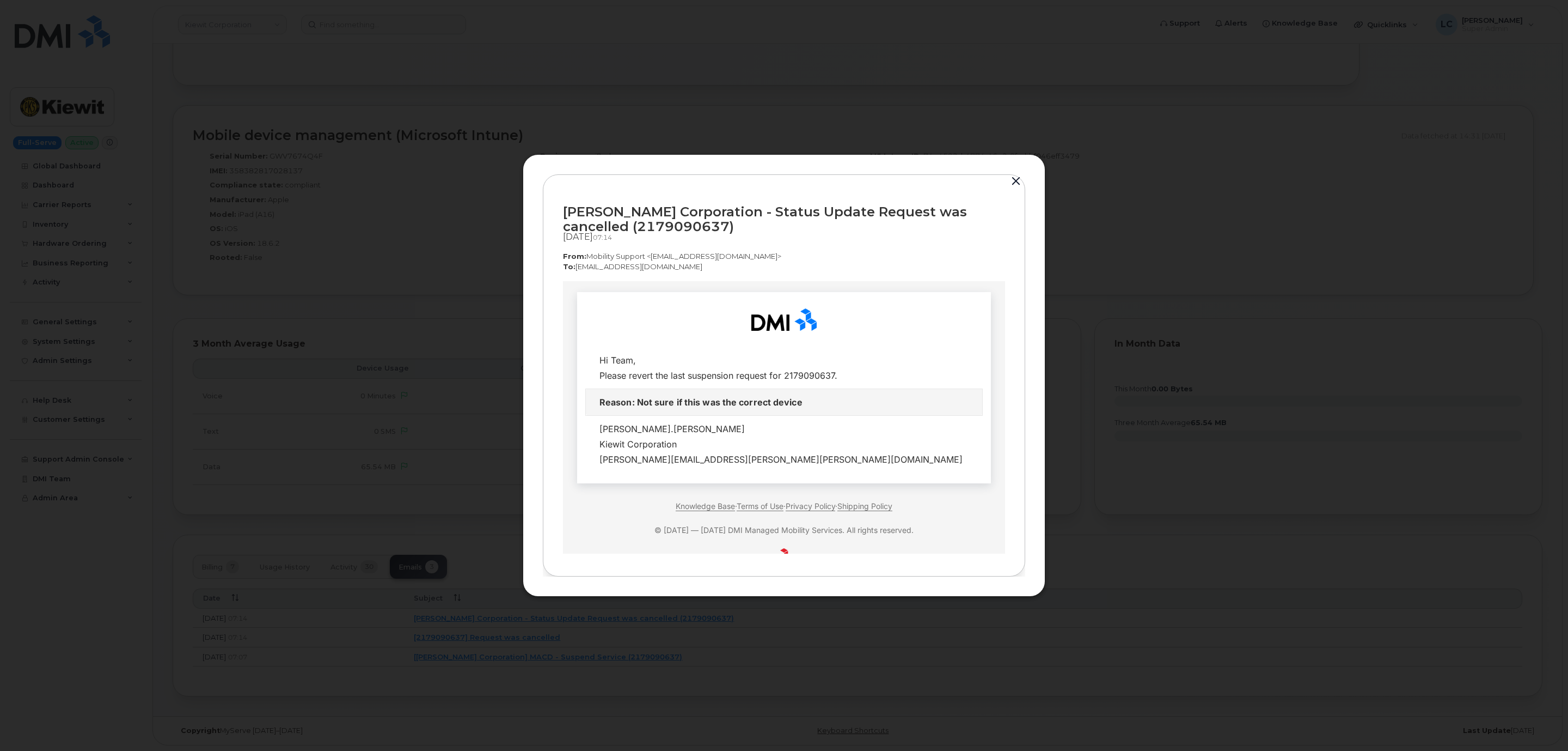
click at [1016, 177] on button "button" at bounding box center [1016, 181] width 16 height 15
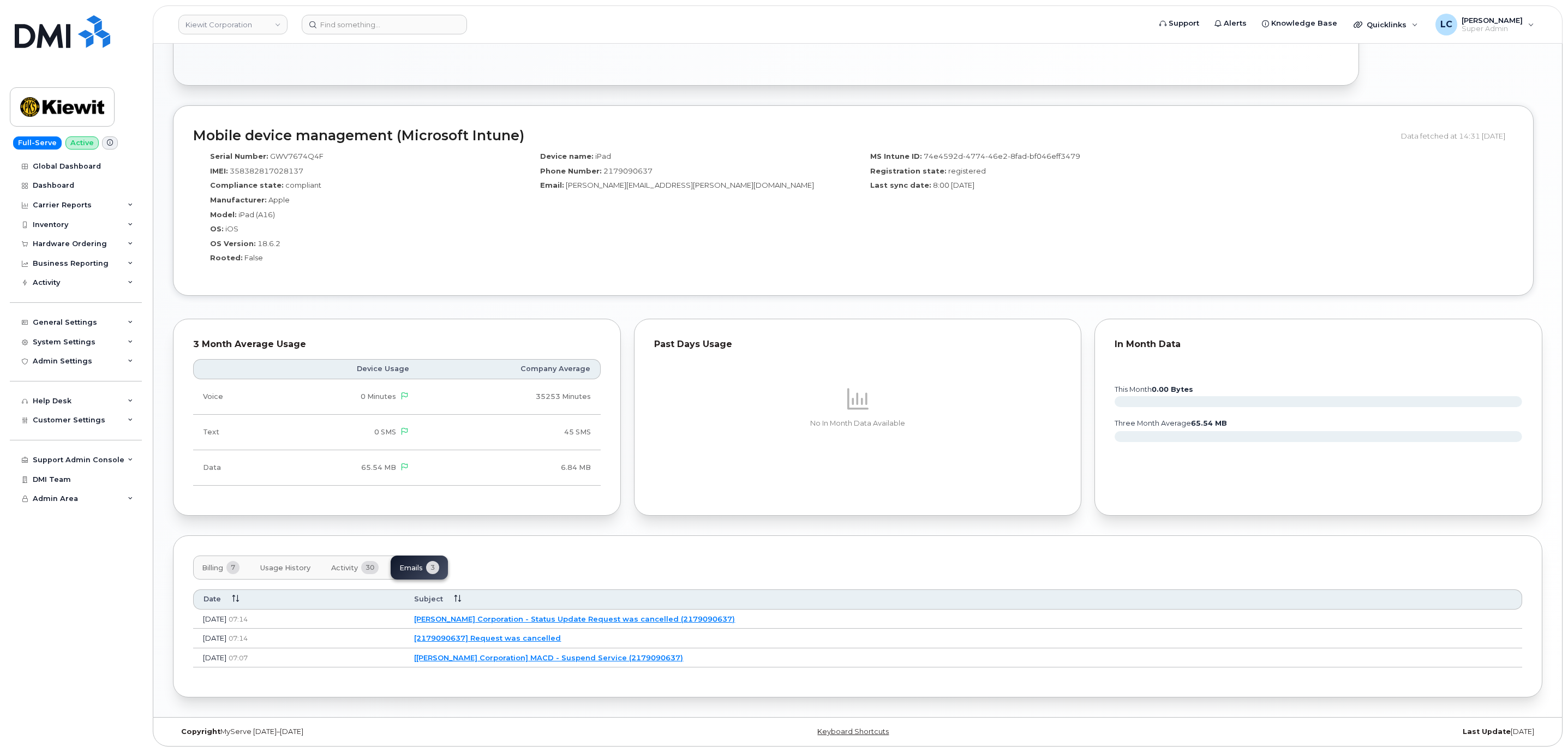
click at [362, 561] on span "30" at bounding box center [370, 567] width 18 height 13
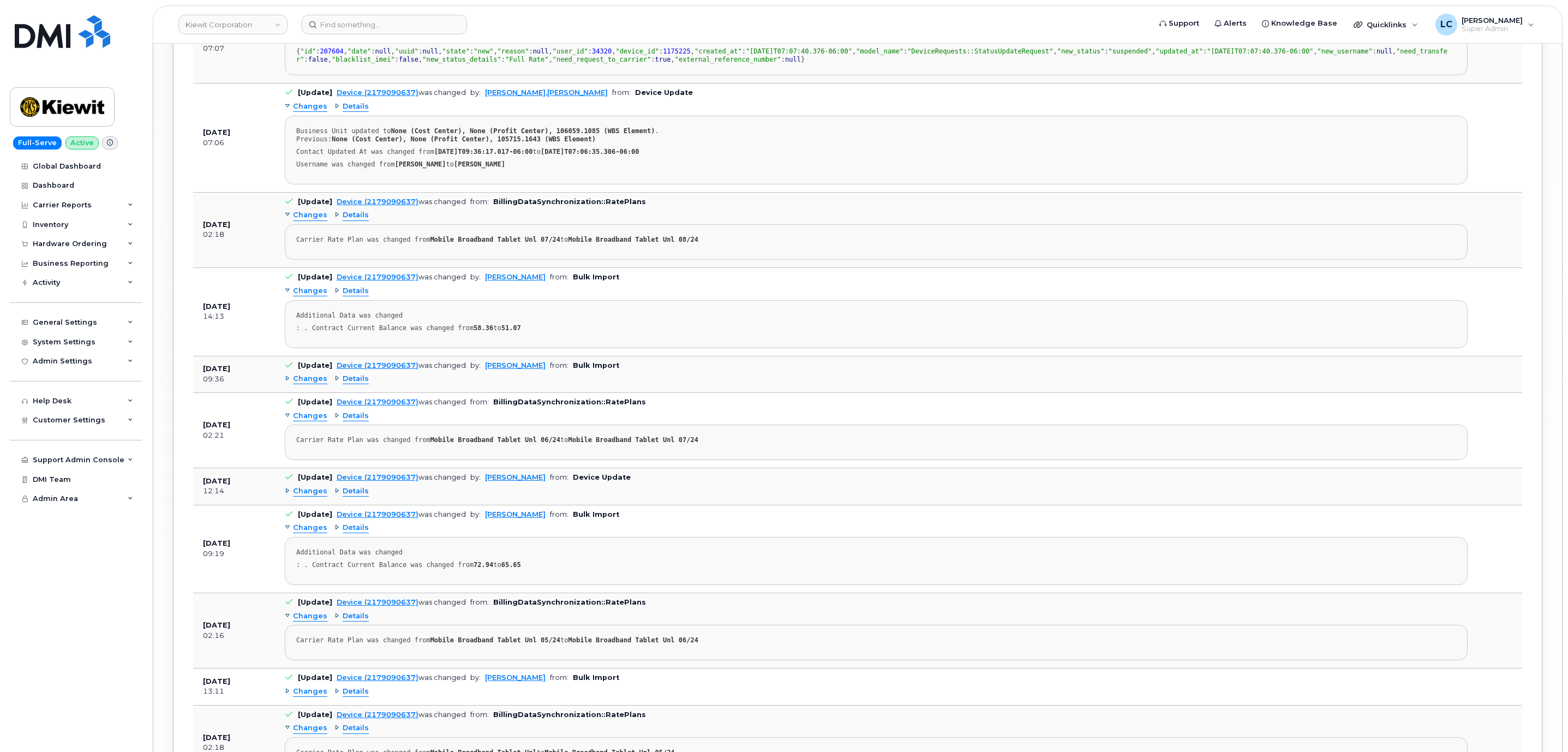
scroll to position [2077, 0]
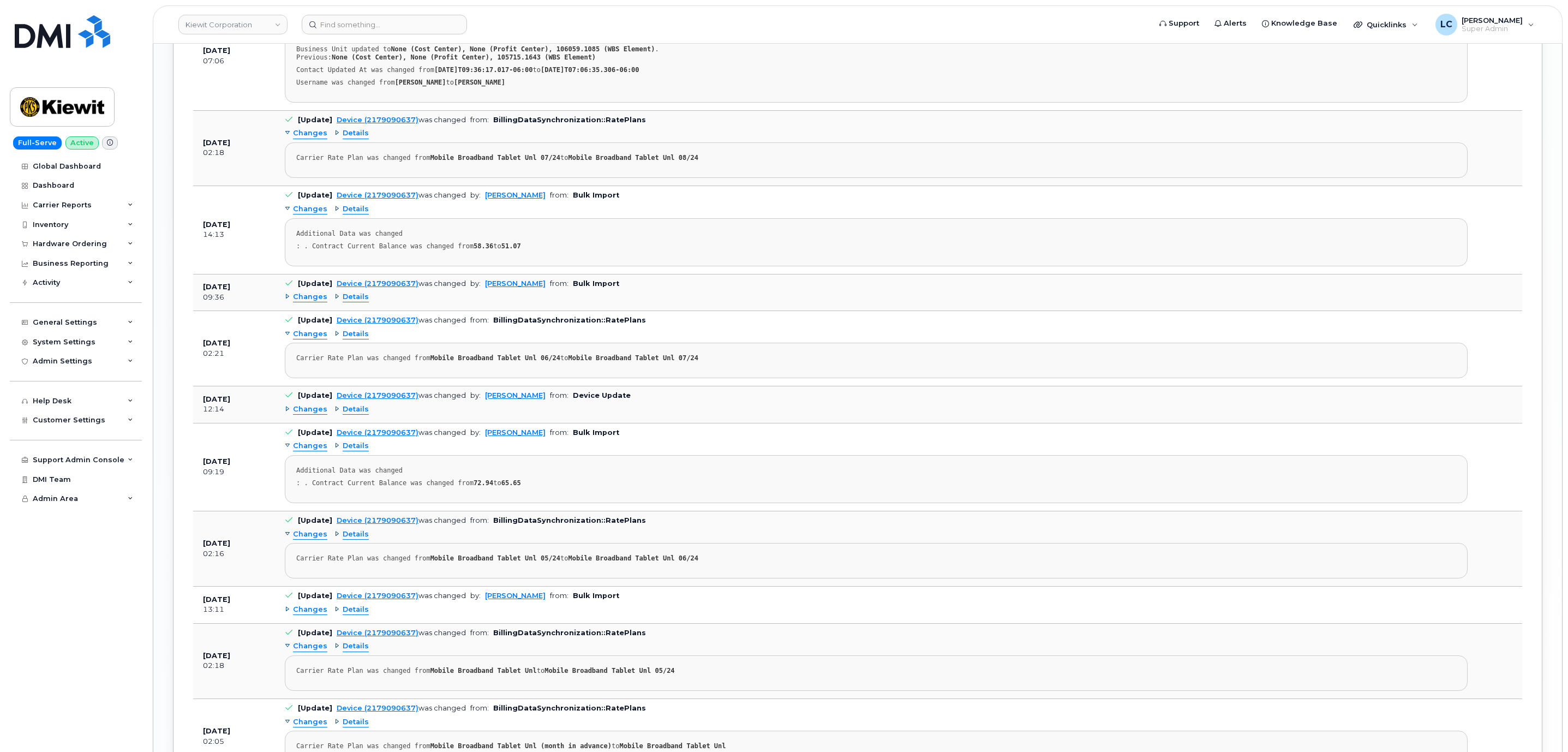
click at [343, 30] on span "Details" at bounding box center [356, 24] width 26 height 10
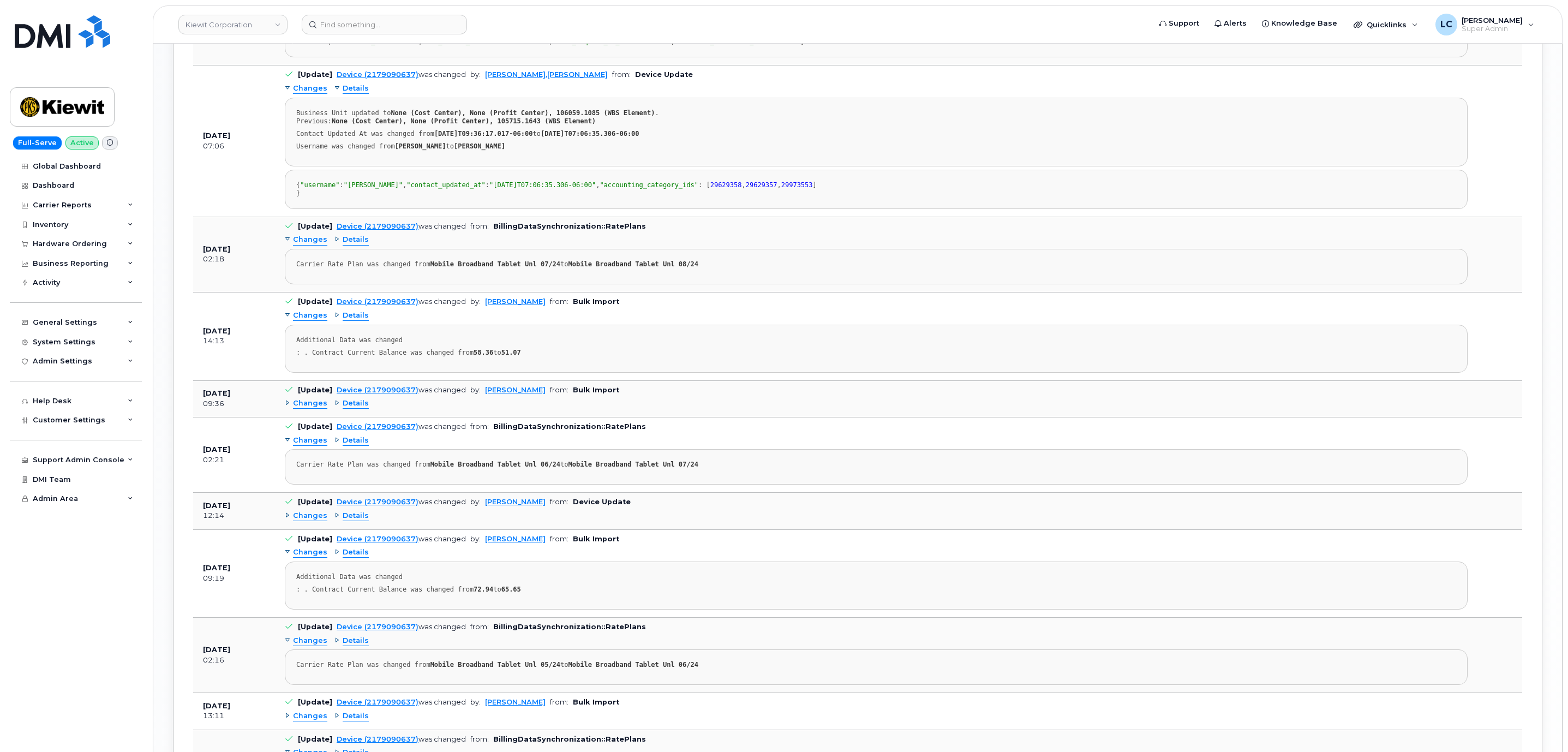
scroll to position [1995, 0]
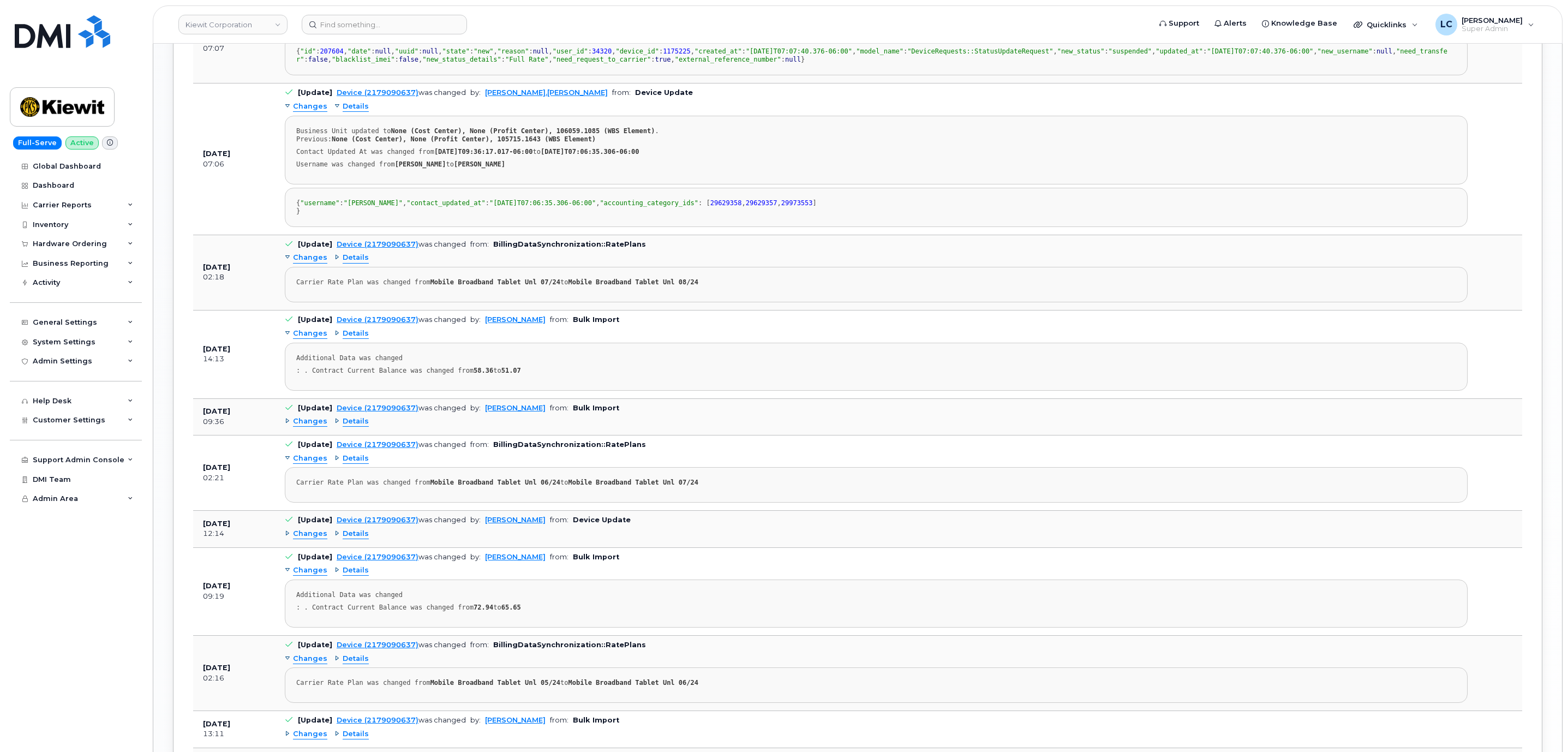
click at [535, 64] on div "{ "id" : 207604 , "date" : null , "uuid" : null , "state" : "new" , "reason" : …" at bounding box center [876, 56] width 1160 height 16
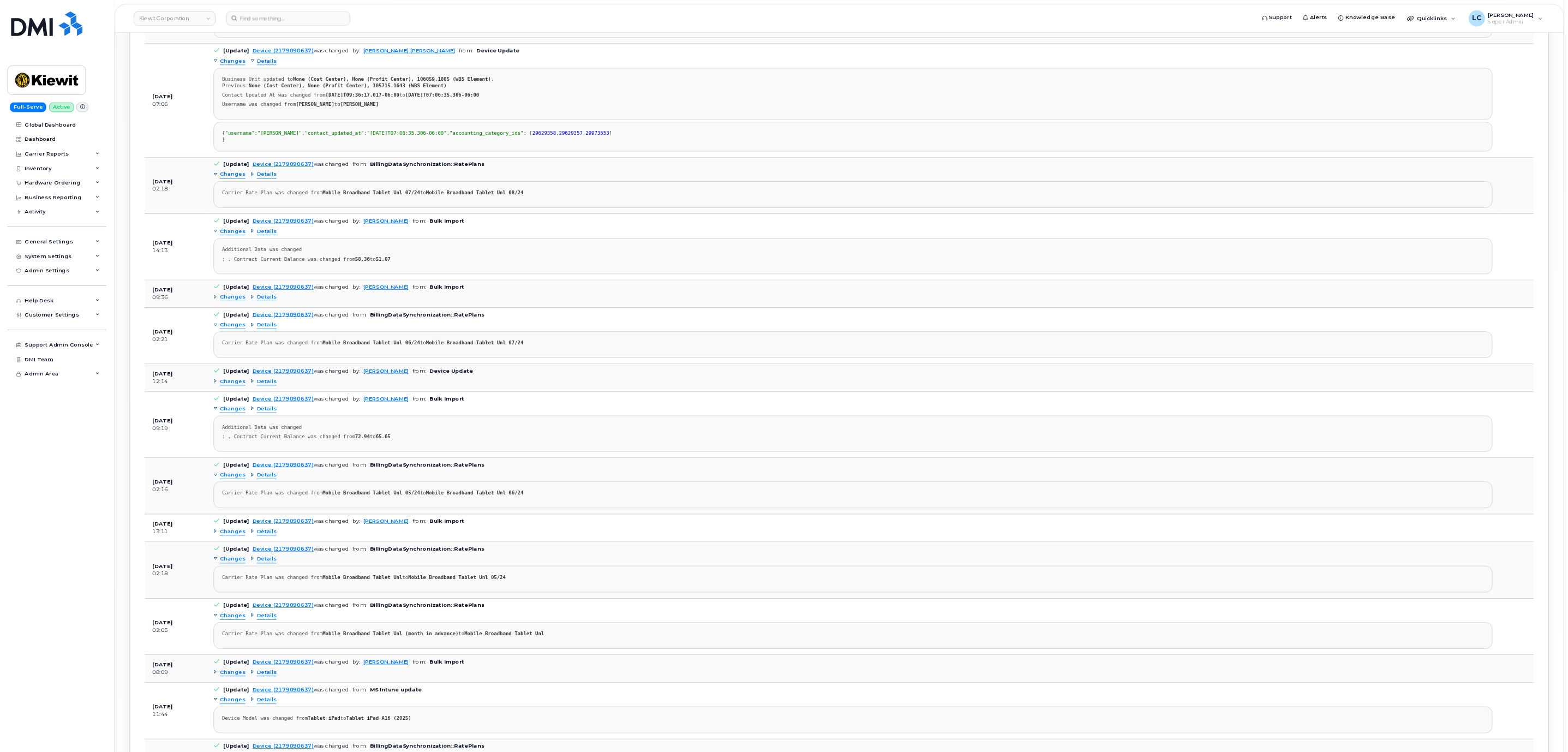
scroll to position [1996, 0]
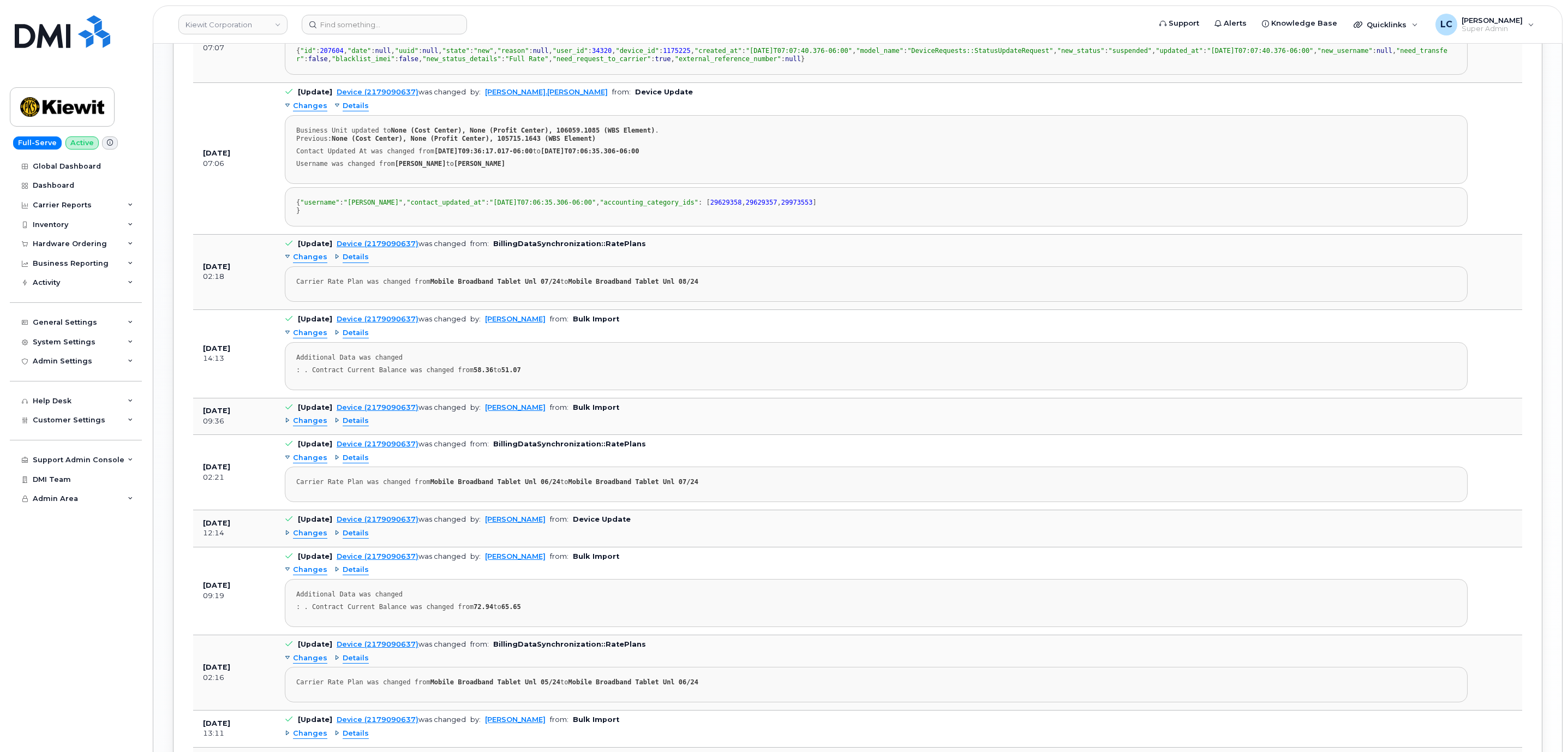
click at [309, 32] on span "Details" at bounding box center [306, 27] width 26 height 10
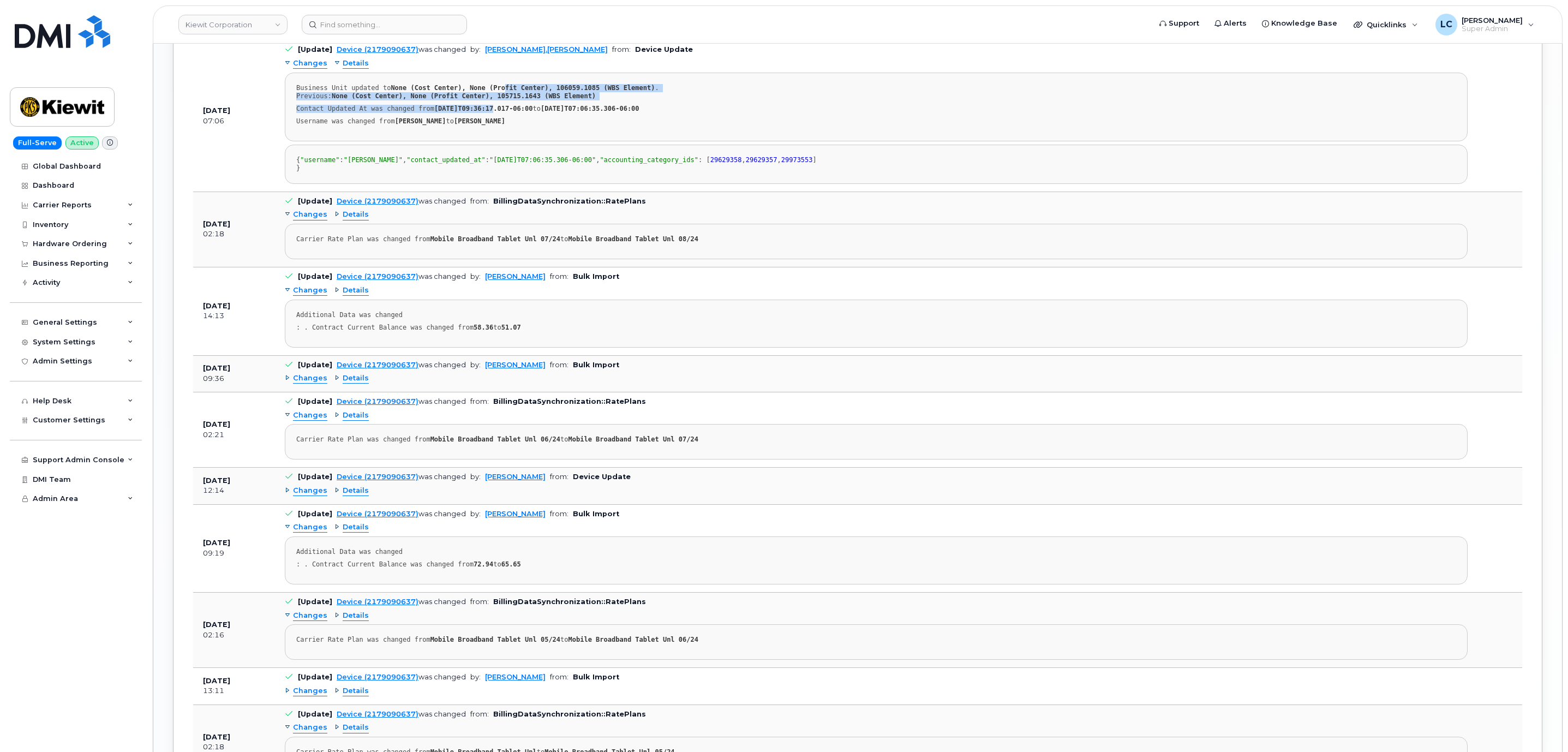
drag, startPoint x: 483, startPoint y: 445, endPoint x: 480, endPoint y: 450, distance: 5.8
click at [480, 141] on pre "Business Unit updated to None (Cost Center), None (Profit Center), 106059.1085 …" at bounding box center [876, 107] width 1183 height 69
click at [468, 17] on div "Suspension request #207604 (Full Rate / With request to carrier / Without trans…" at bounding box center [503, 12] width 337 height 8
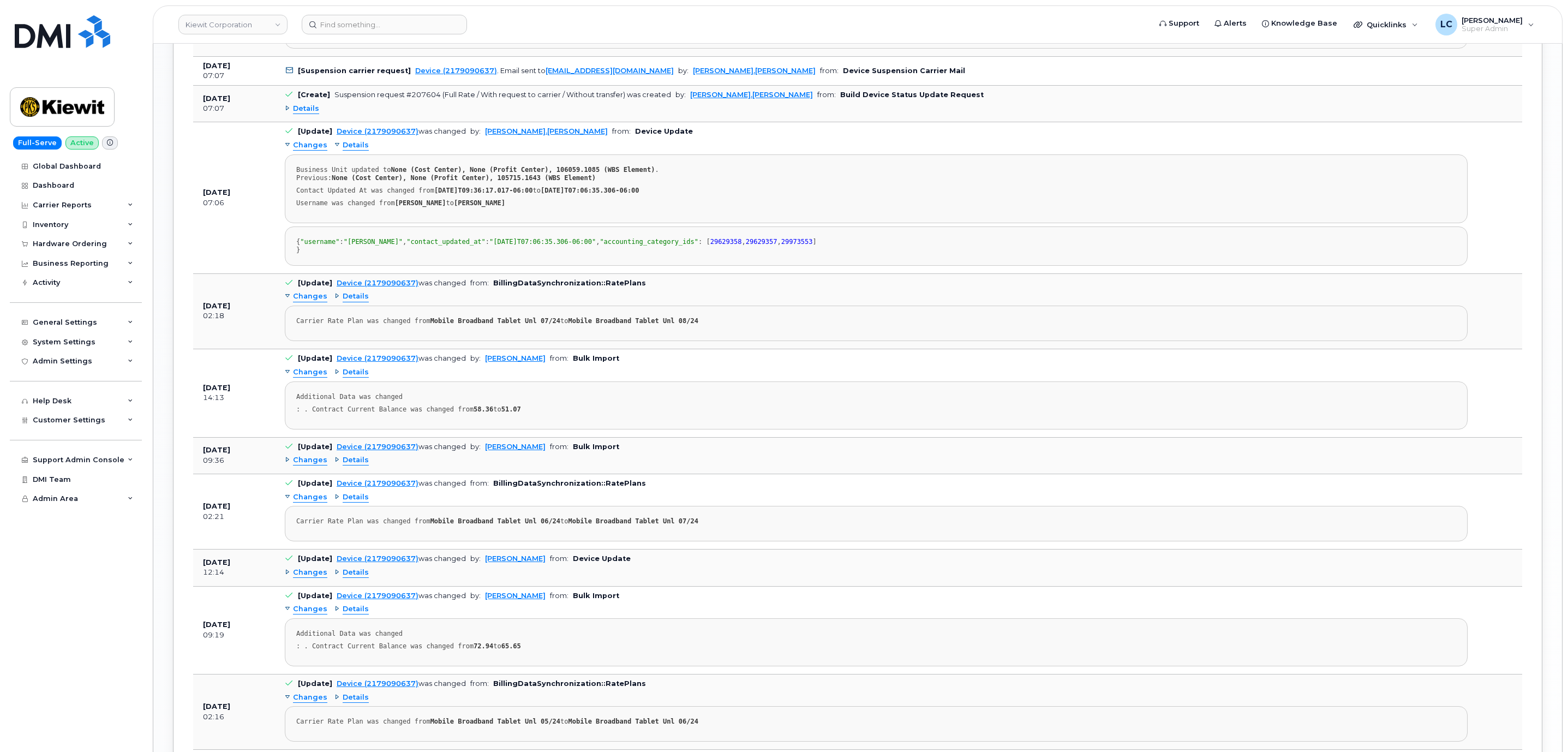
scroll to position [1832, 0]
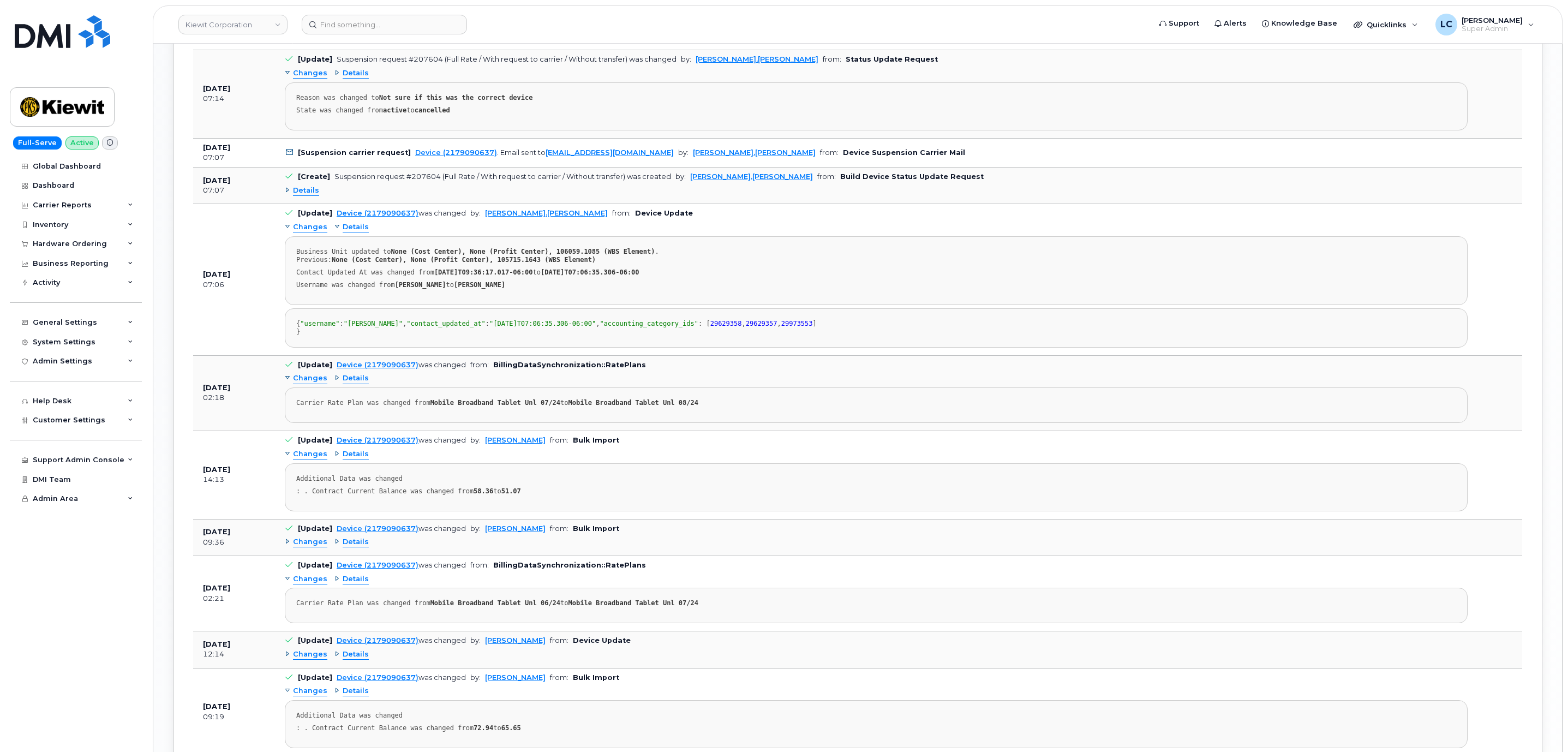
click at [347, 79] on span "Details" at bounding box center [356, 73] width 26 height 10
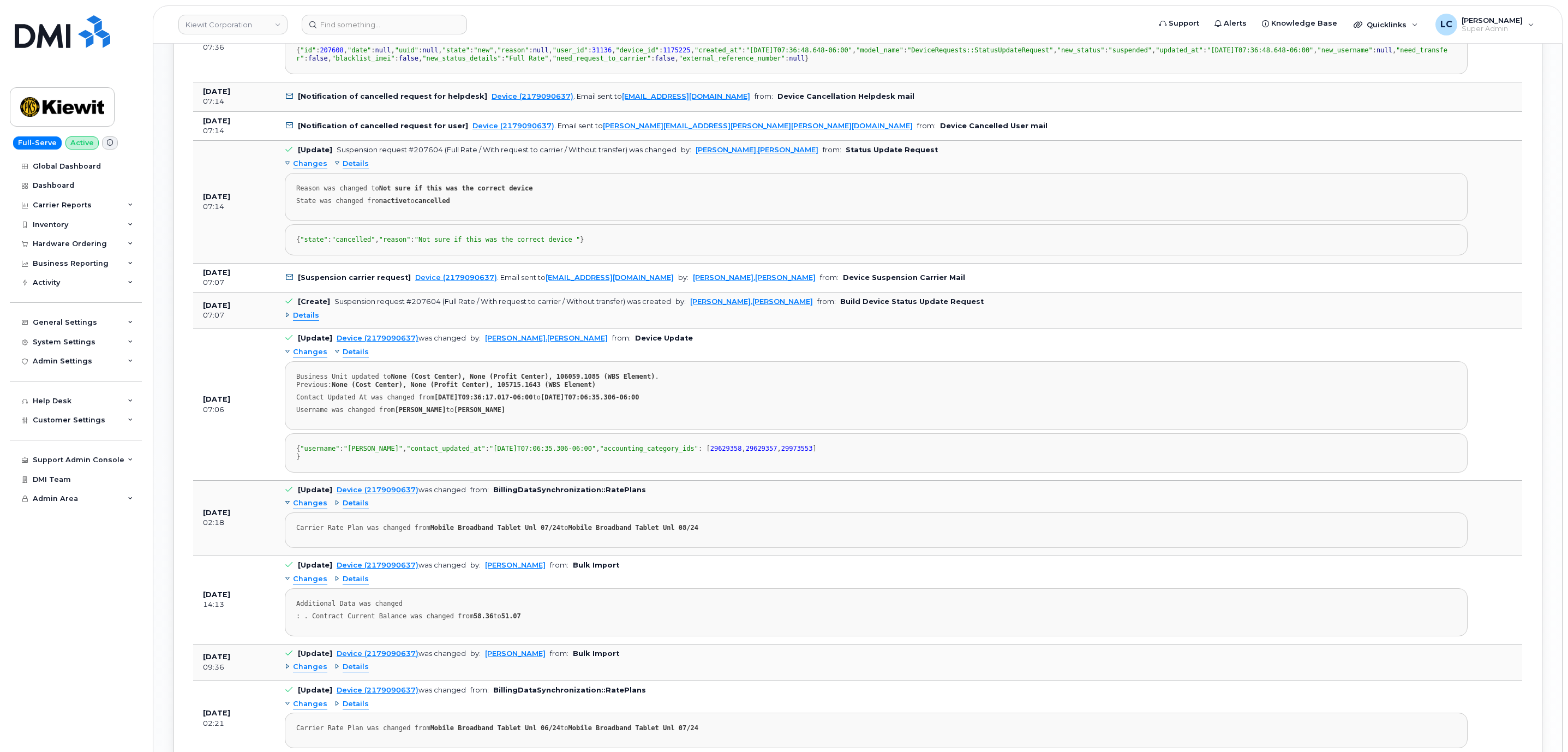
scroll to position [1750, 0]
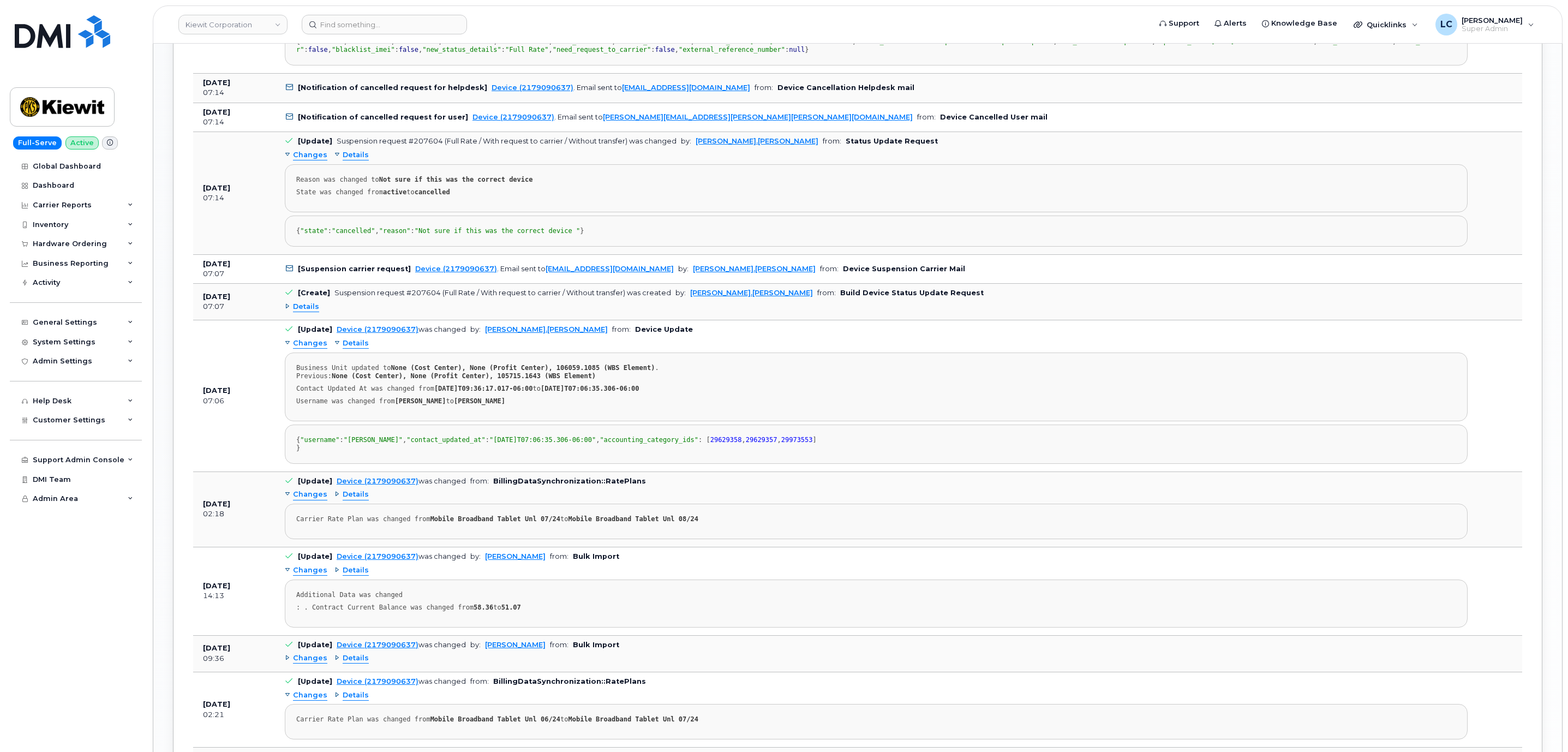
click at [306, 23] on span "Details" at bounding box center [306, 17] width 26 height 10
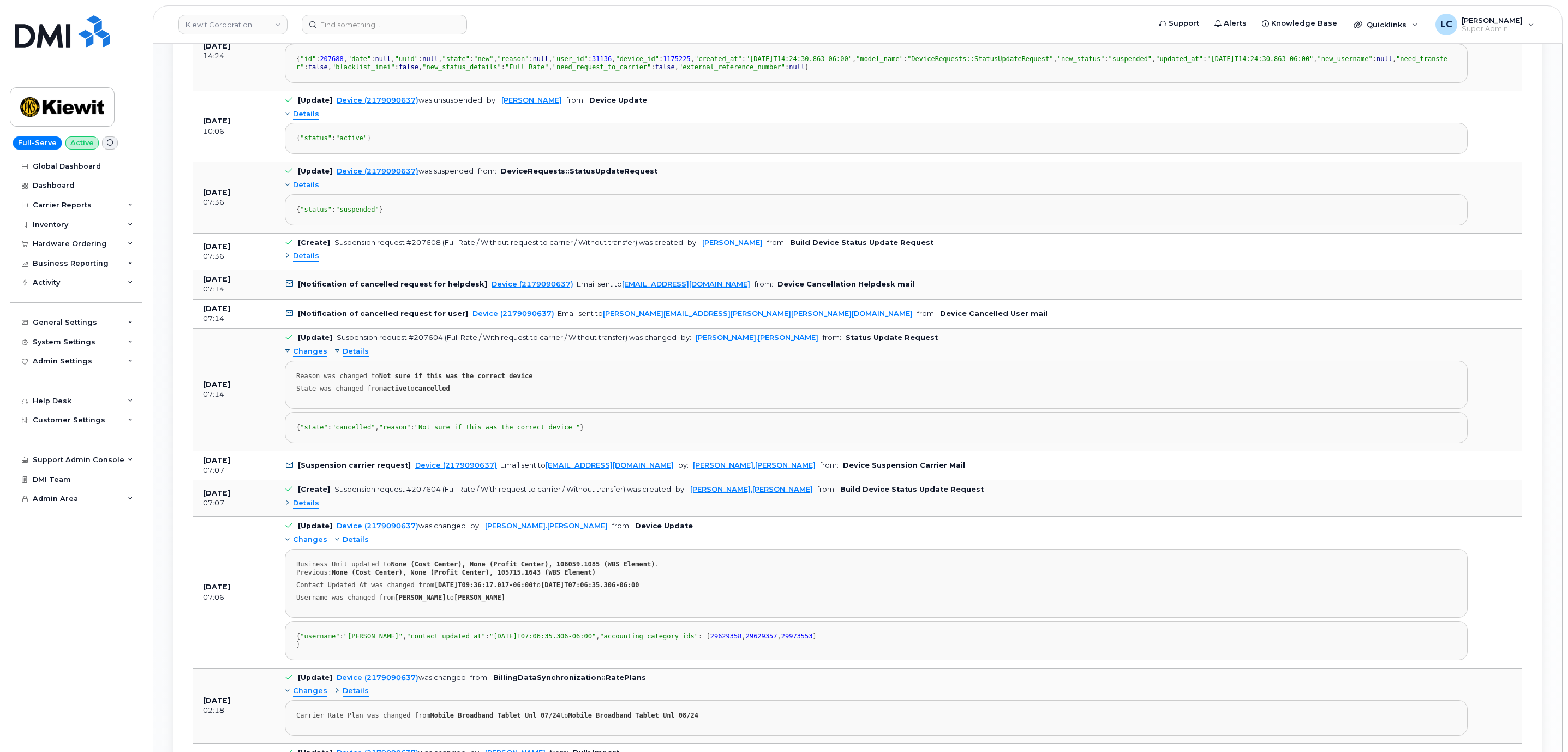
scroll to position [1505, 0]
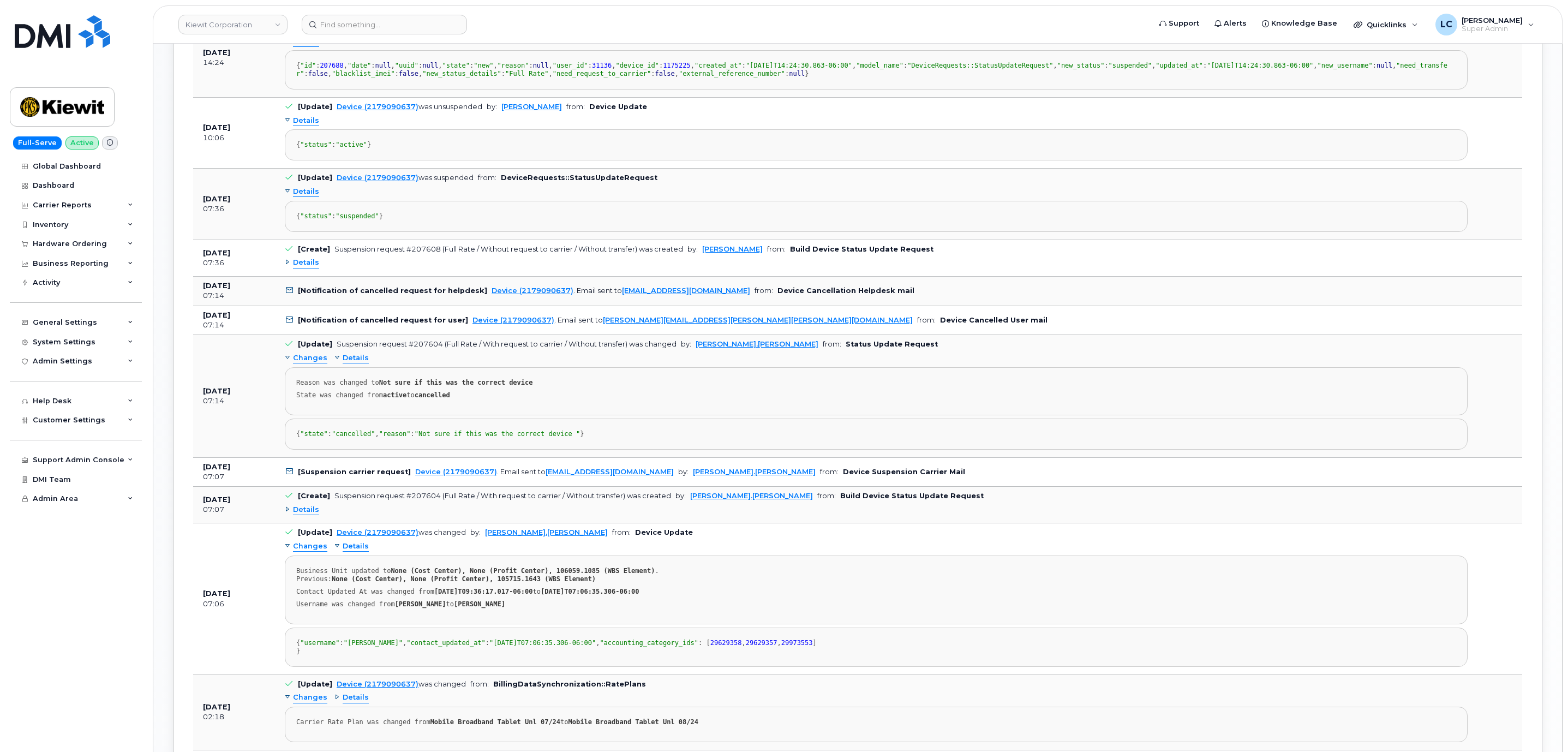
click at [301, 197] on span "Details" at bounding box center [306, 192] width 26 height 10
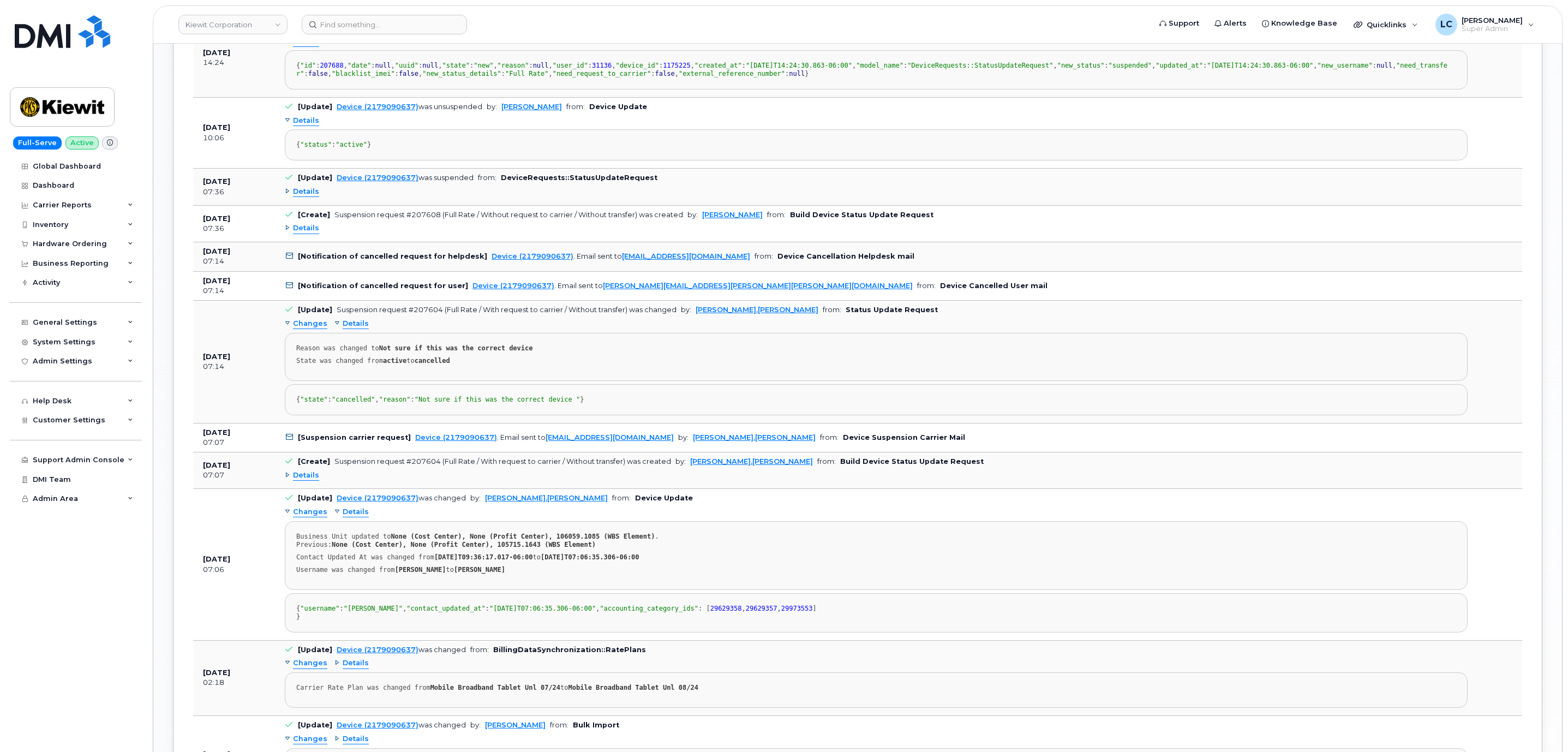
click at [309, 126] on span "Details" at bounding box center [306, 121] width 26 height 10
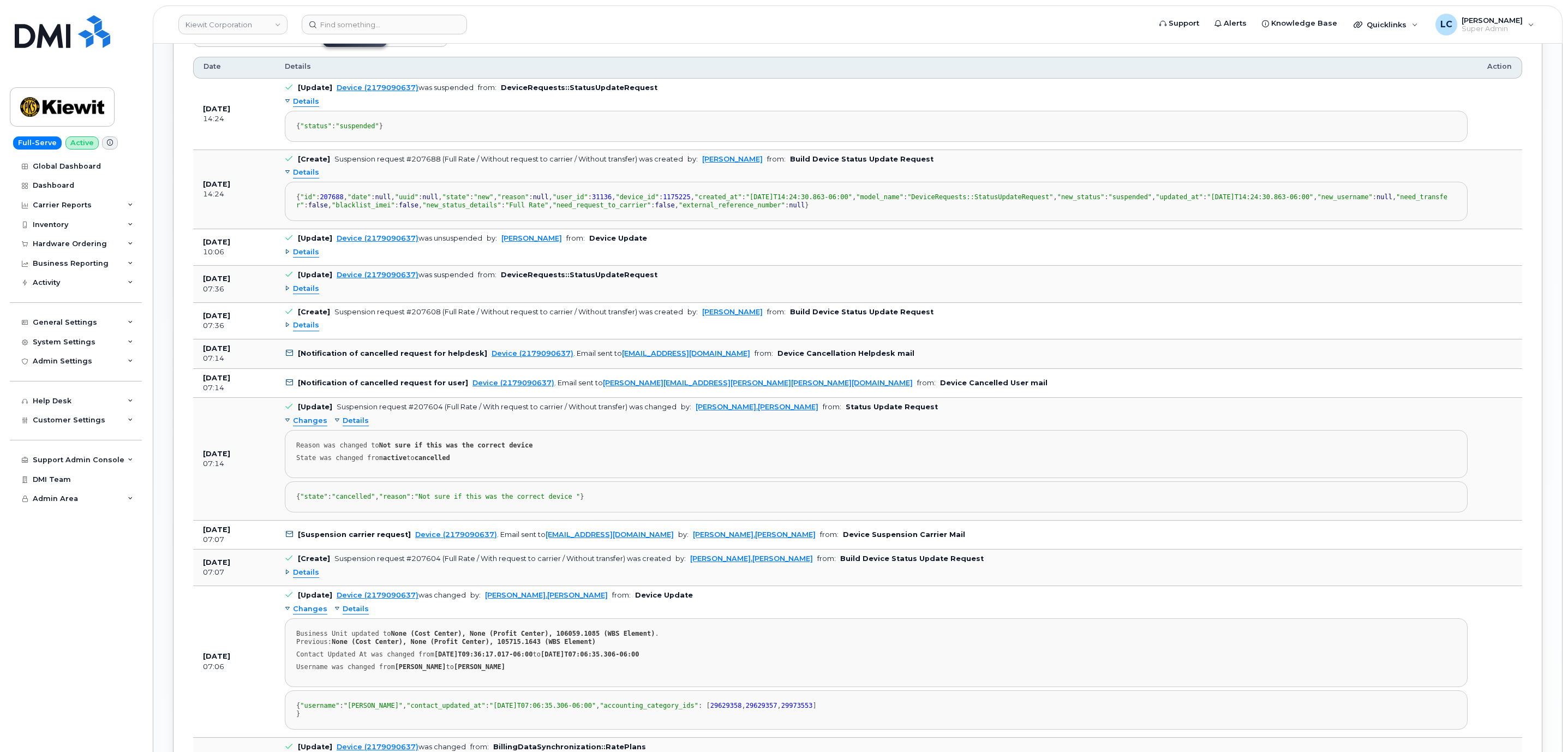
scroll to position [1341, 0]
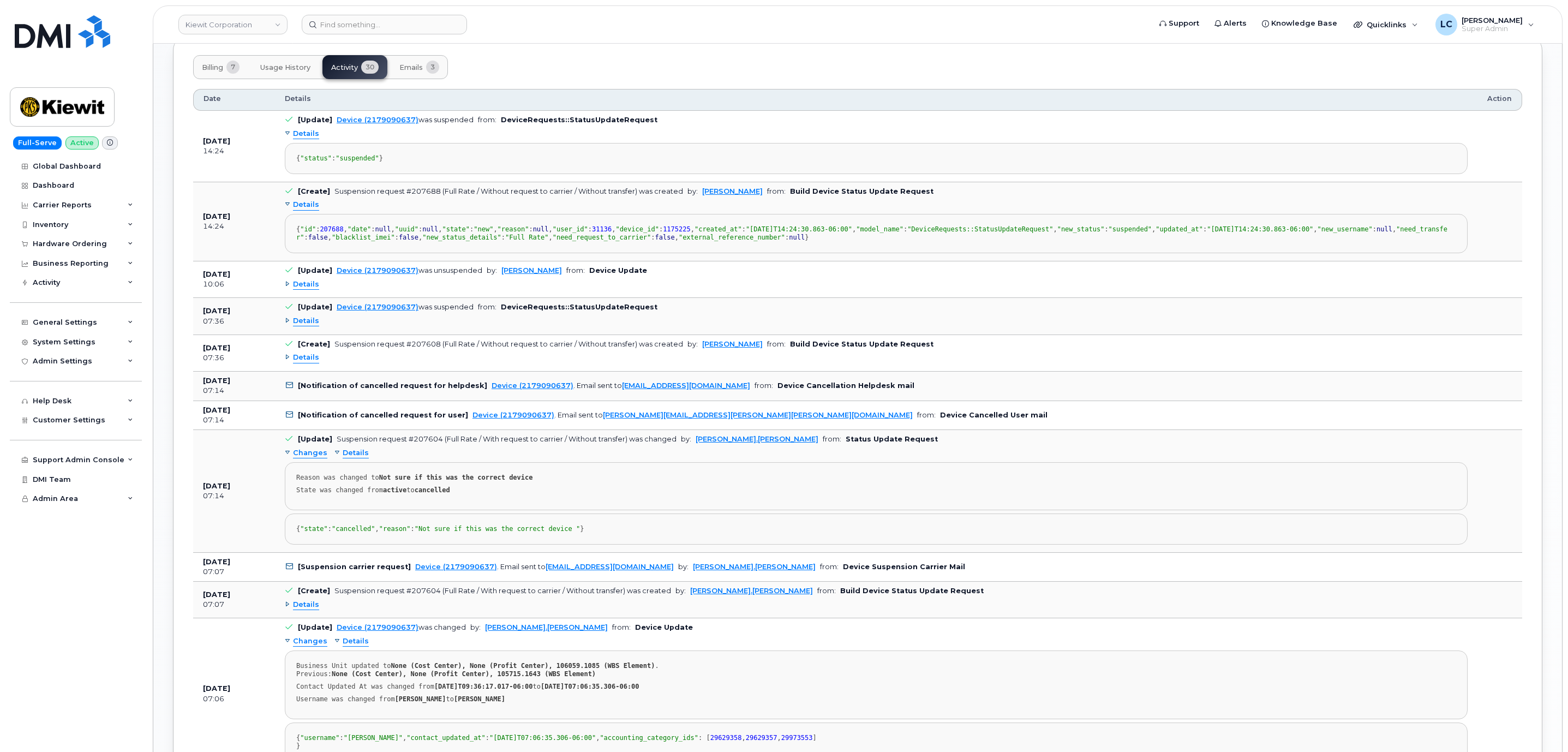
click at [309, 210] on span "Details" at bounding box center [306, 204] width 26 height 10
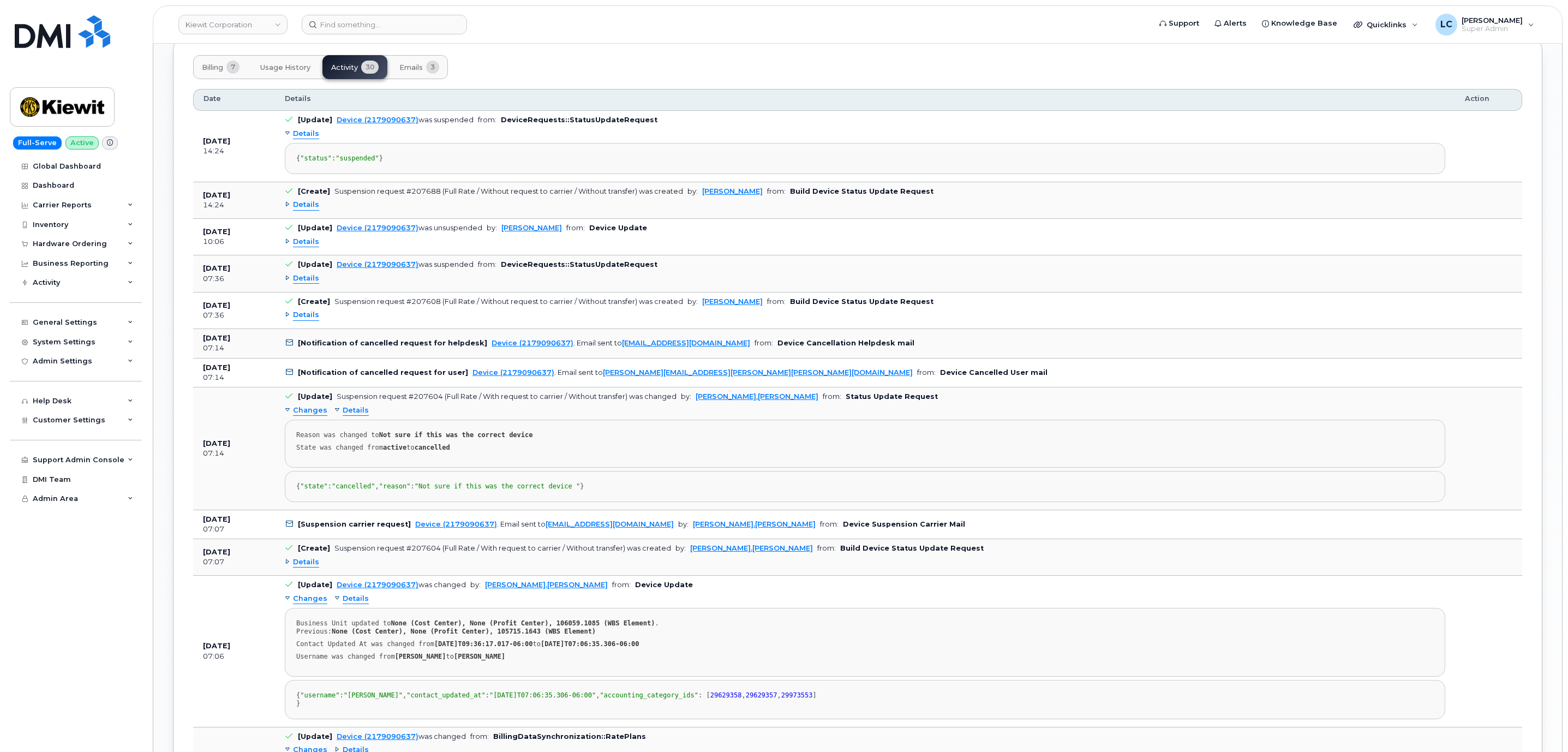
click at [841, 151] on pre "{ "status" : "suspended" }" at bounding box center [865, 158] width 1160 height 31
click at [313, 320] on span "Details" at bounding box center [306, 315] width 26 height 10
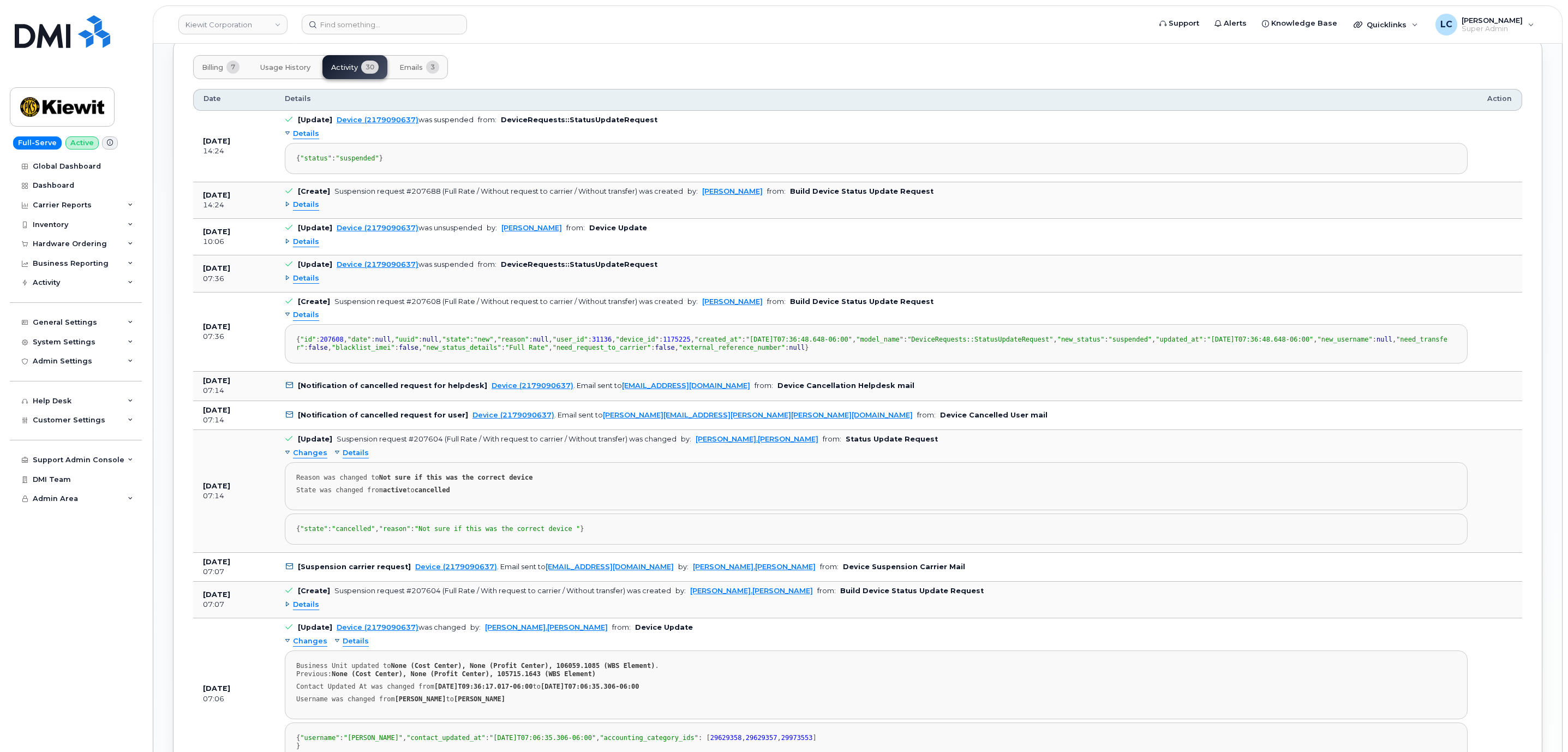
click at [309, 284] on span "Details" at bounding box center [306, 278] width 26 height 10
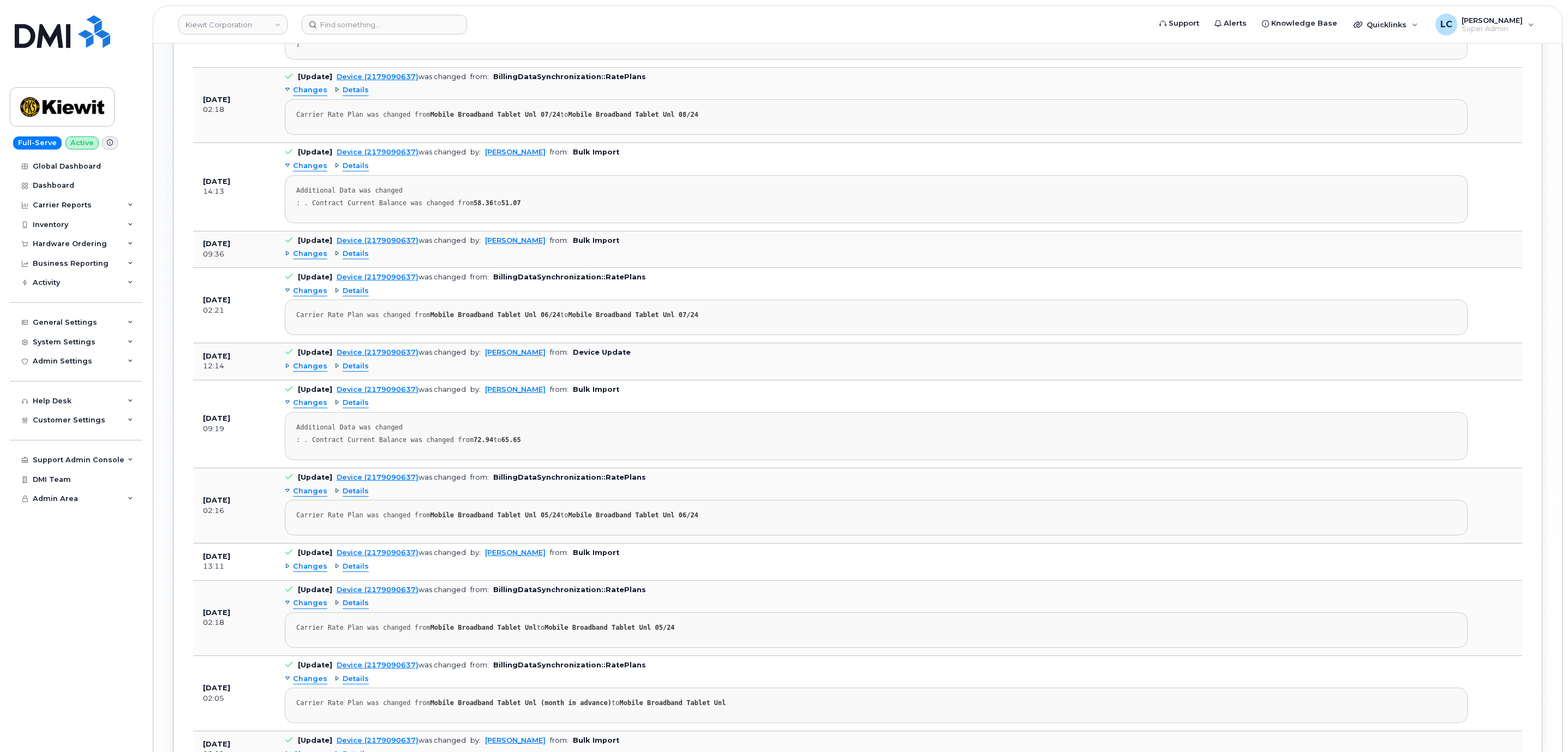
scroll to position [2159, 0]
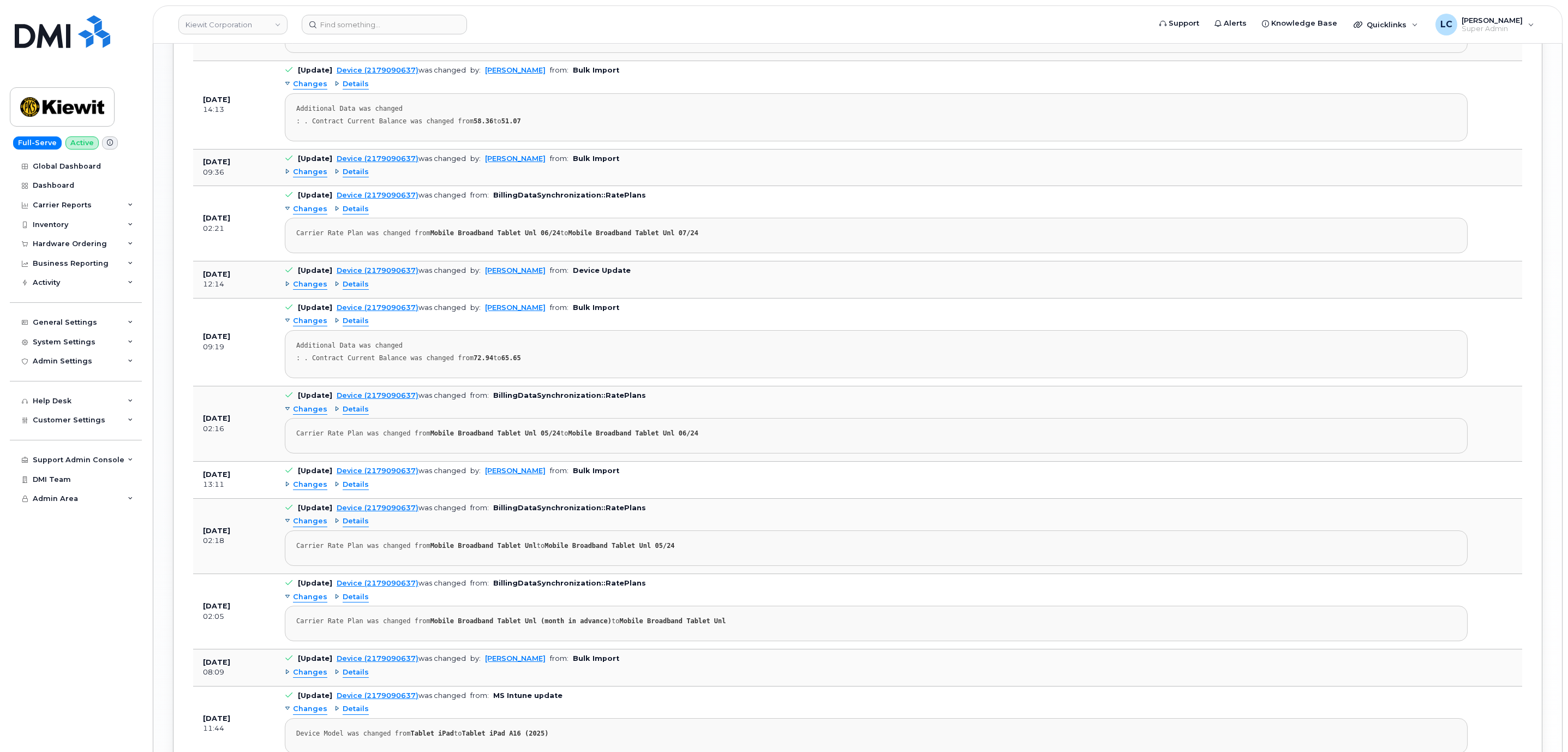
click at [353, 177] on span "Details" at bounding box center [356, 172] width 26 height 10
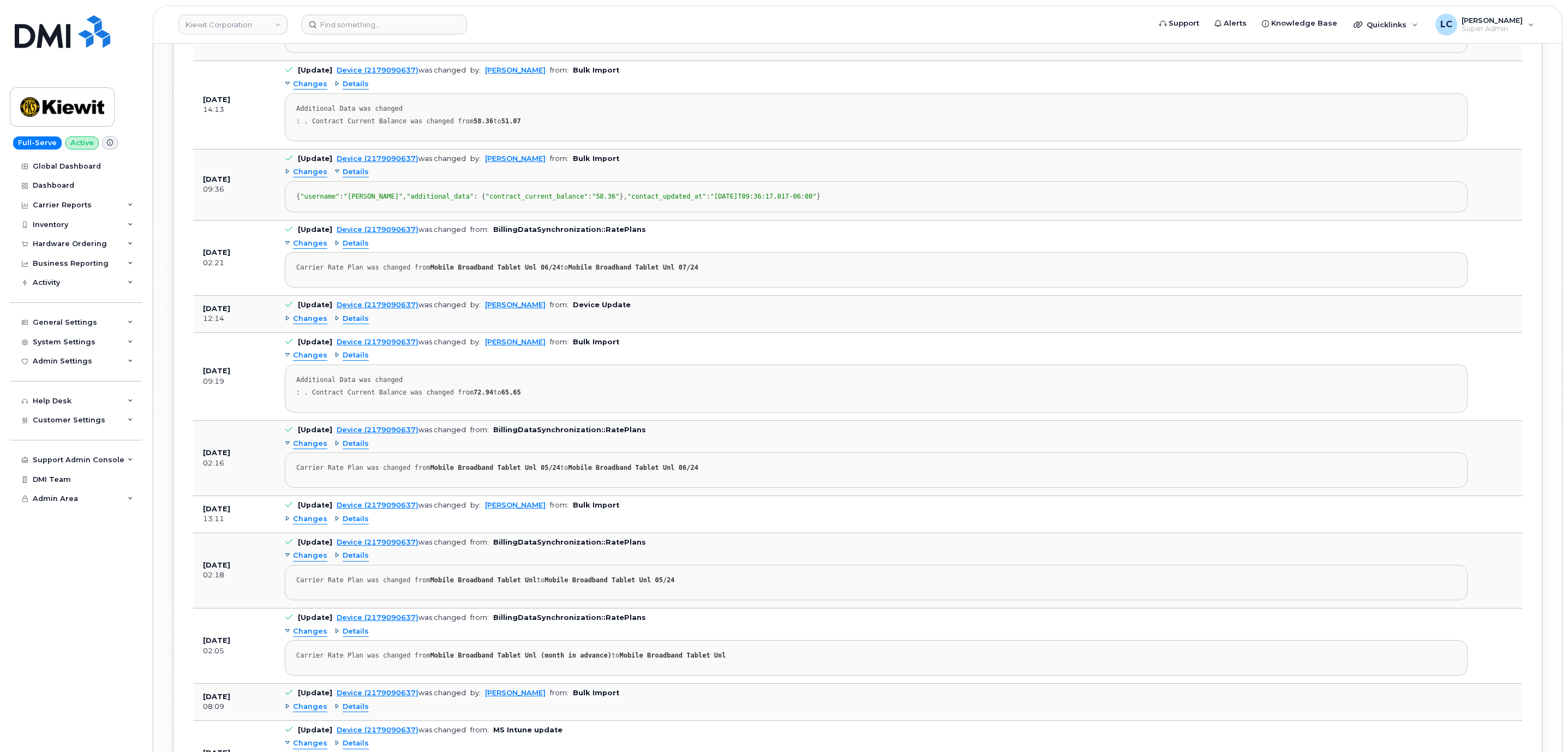
click at [293, 177] on span "Changes" at bounding box center [310, 172] width 34 height 10
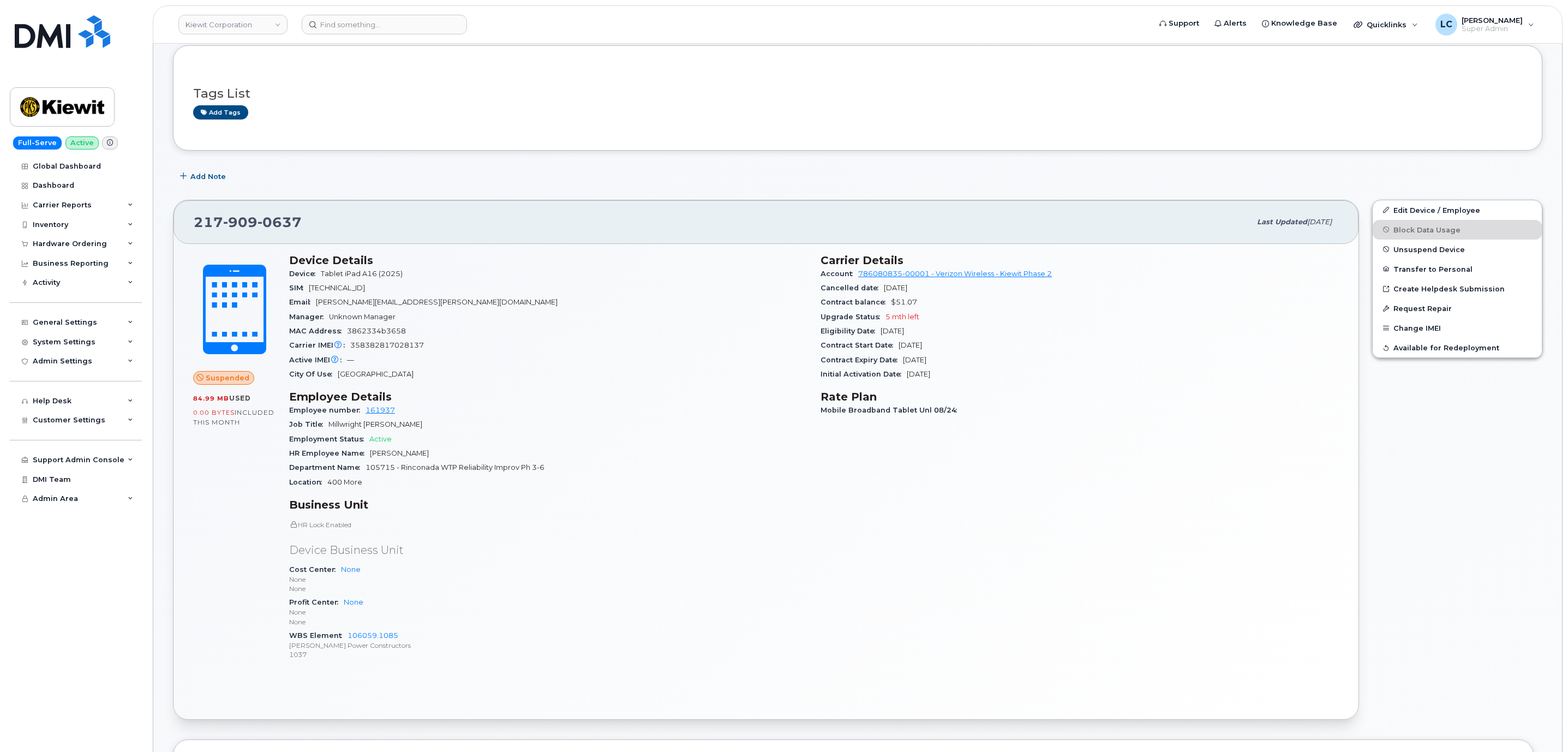
scroll to position [195, 0]
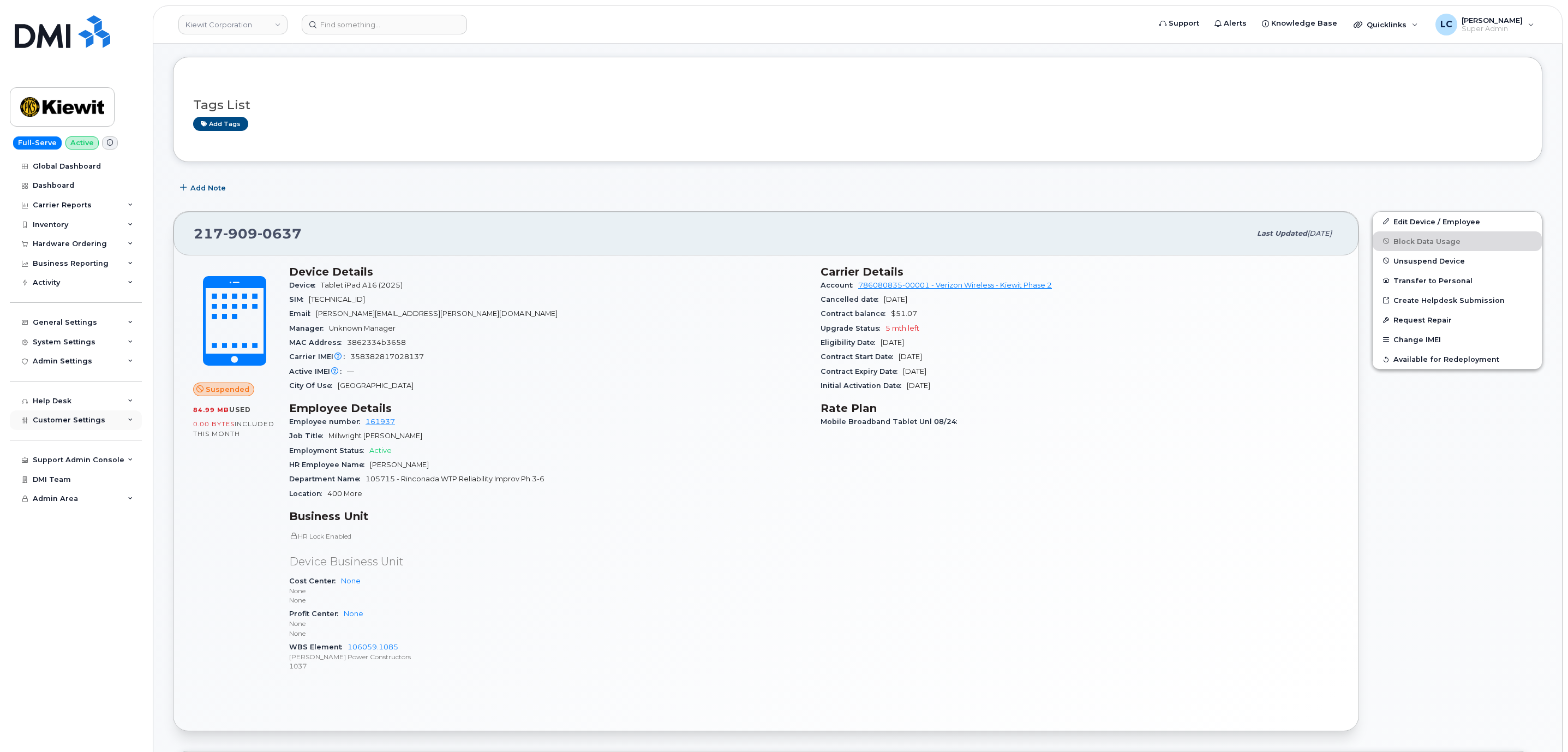
click at [110, 420] on div "Customer Settings" at bounding box center [76, 420] width 132 height 20
click at [98, 416] on span "Customer Settings" at bounding box center [69, 420] width 73 height 8
click at [106, 420] on div "Customer Settings" at bounding box center [76, 420] width 132 height 20
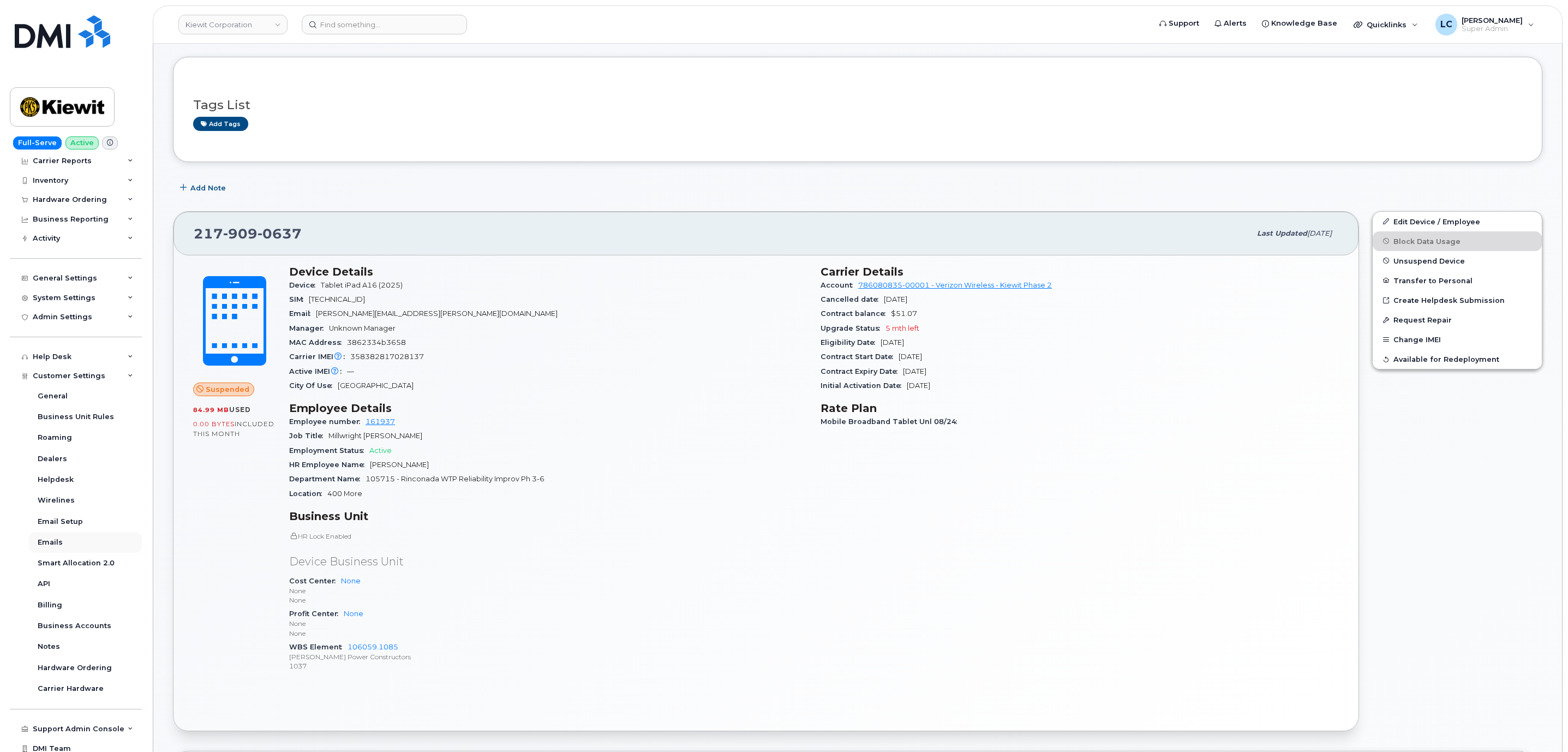
scroll to position [69, 0]
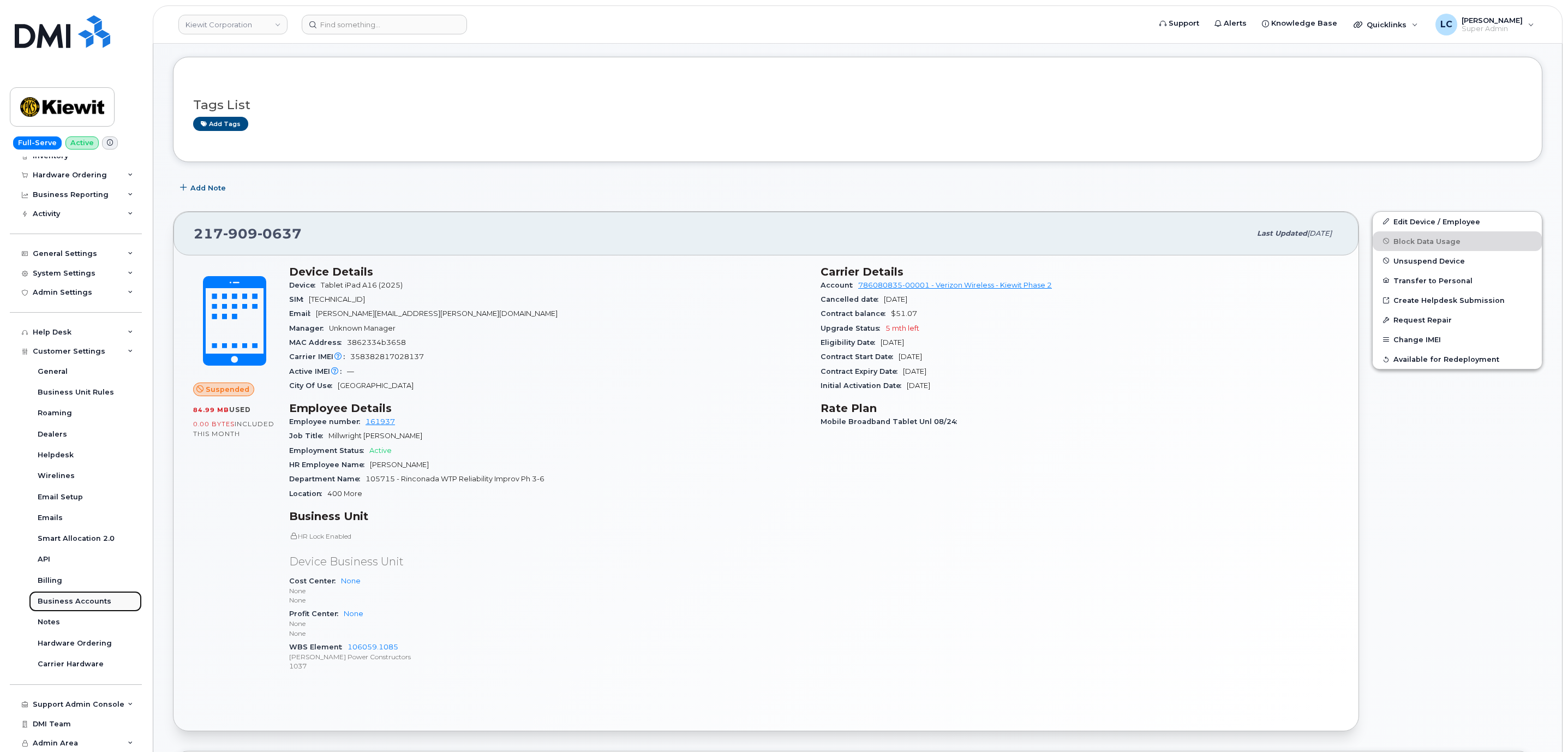
click at [79, 601] on div "Business Accounts" at bounding box center [74, 601] width 74 height 10
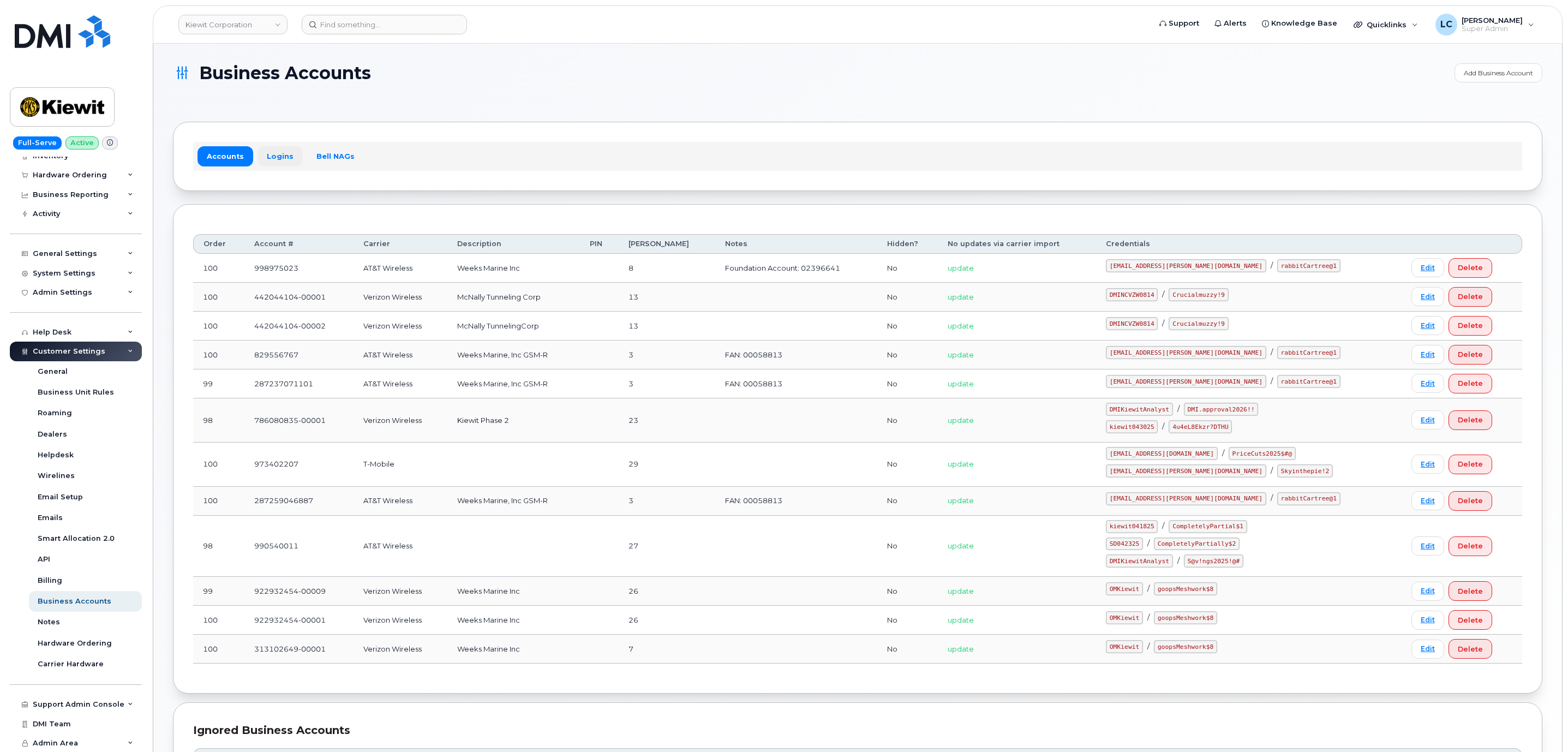
click at [282, 163] on link "Logins" at bounding box center [280, 156] width 45 height 20
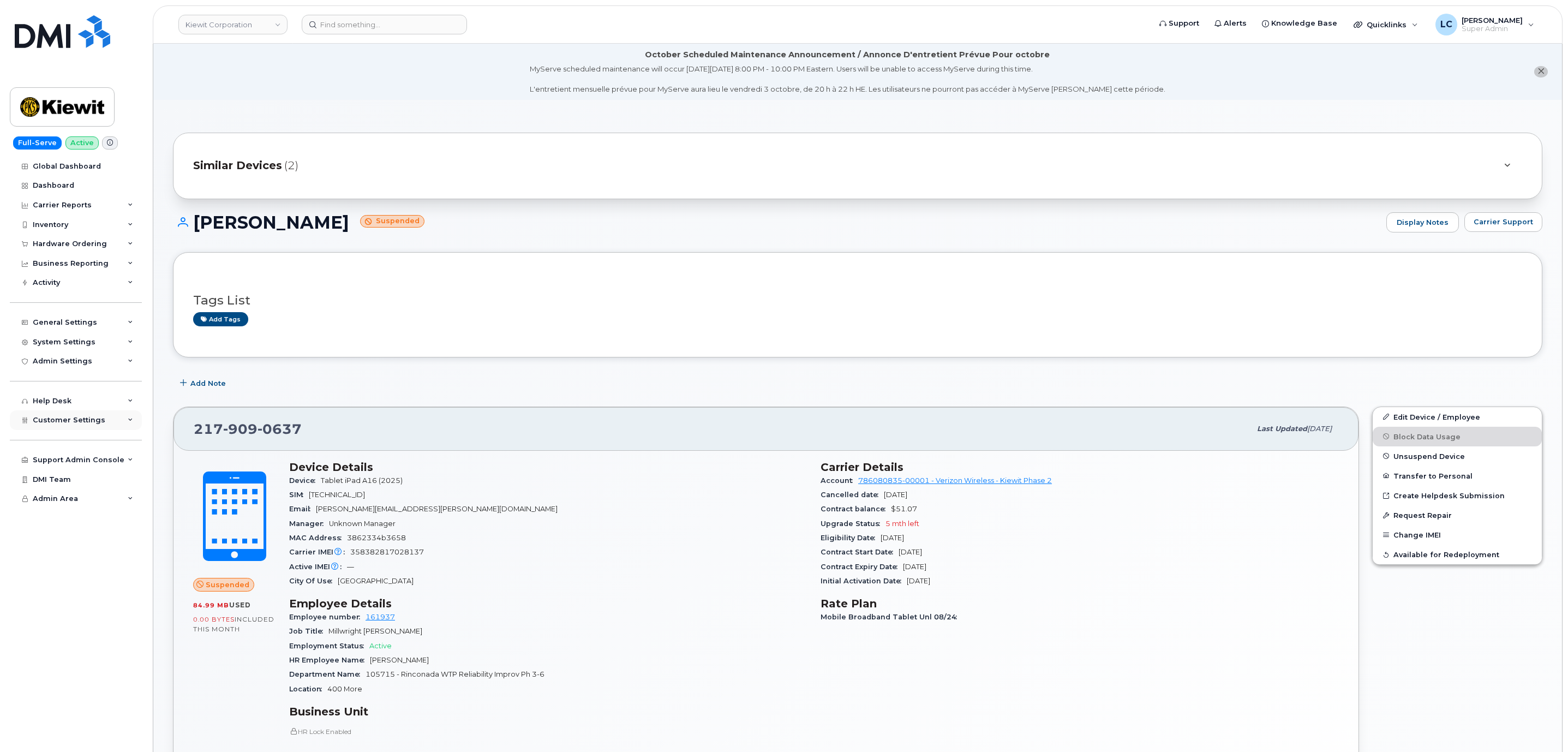
click at [113, 420] on div "Customer Settings" at bounding box center [76, 420] width 132 height 20
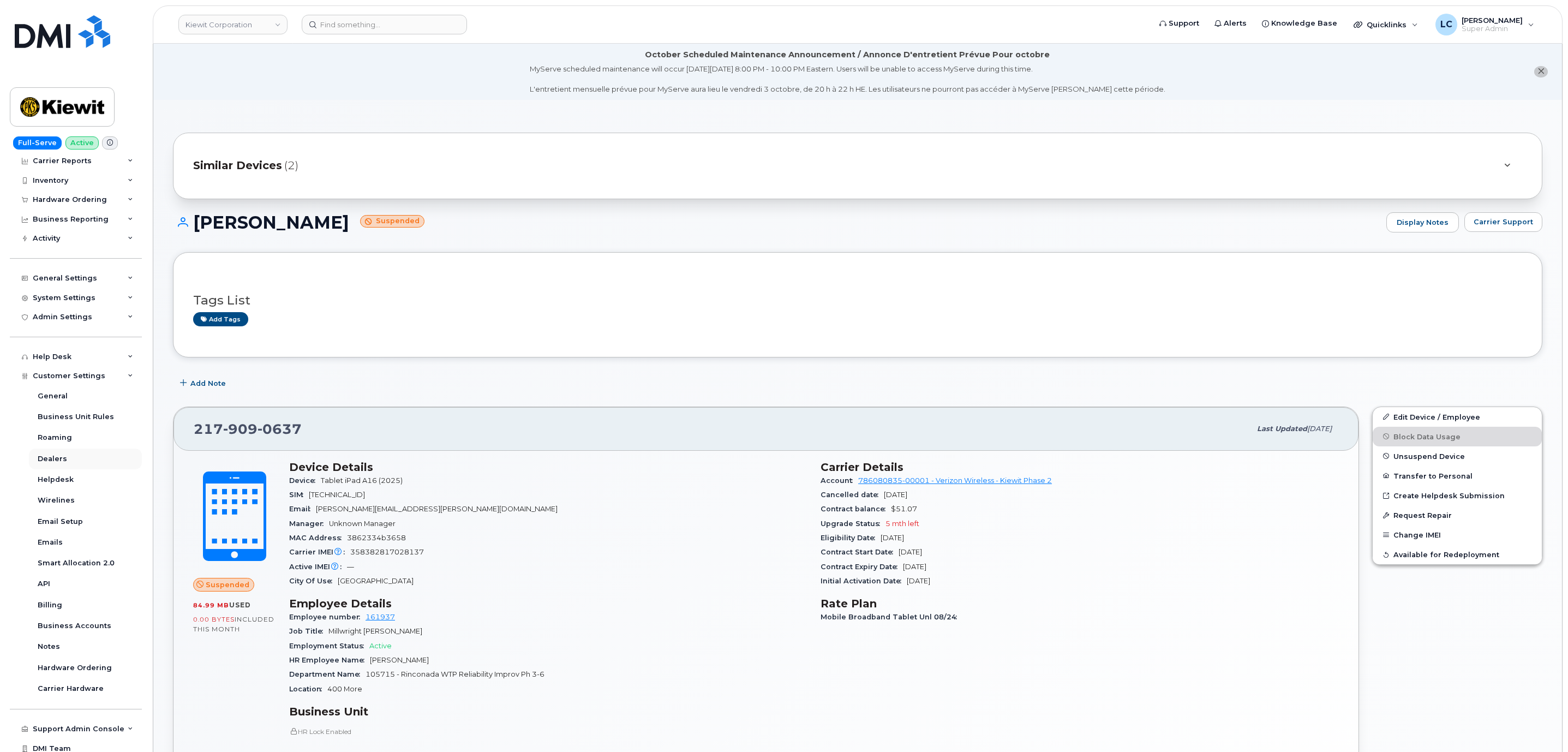
scroll to position [69, 0]
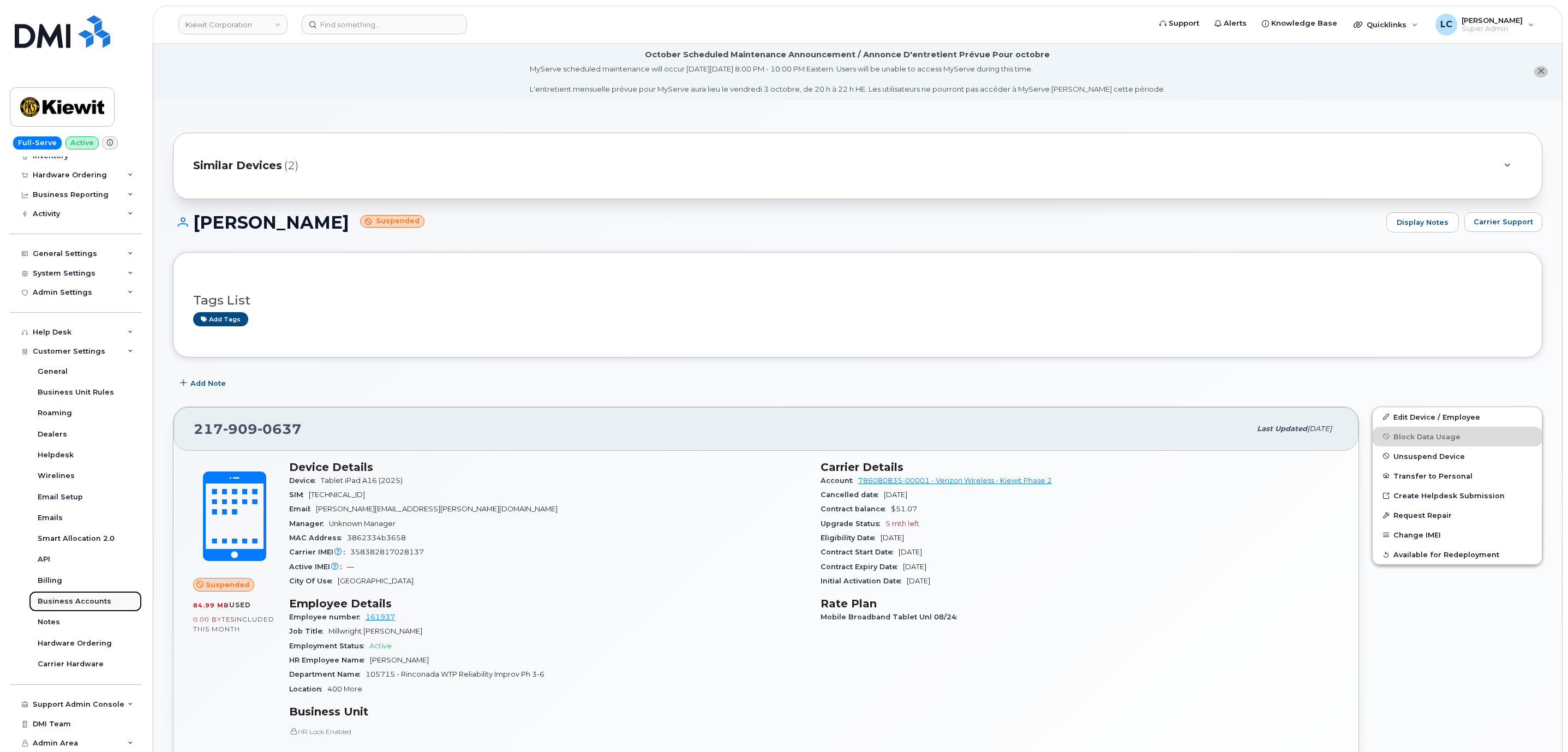
click at [84, 598] on div "Business Accounts" at bounding box center [74, 601] width 74 height 10
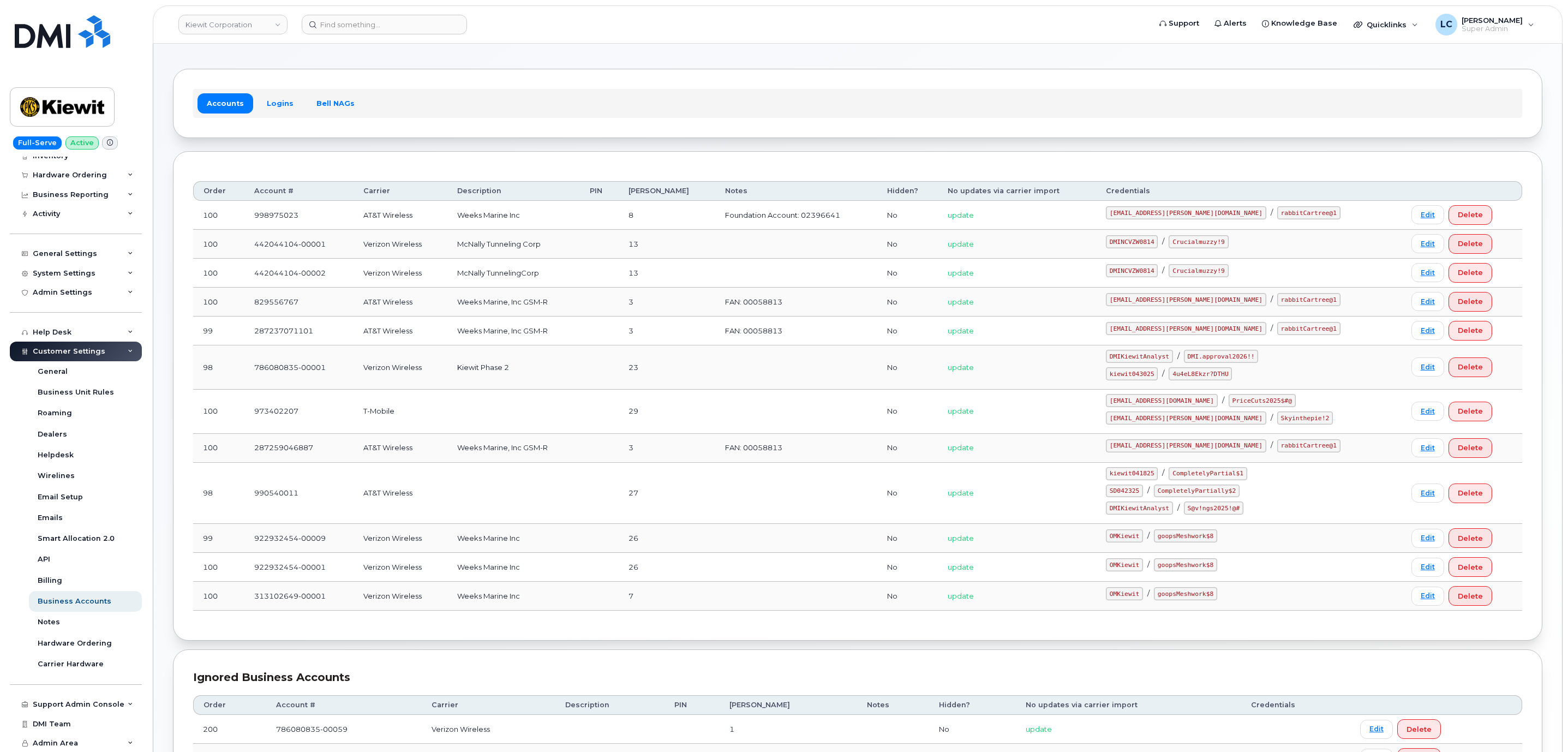
scroll to position [82, 0]
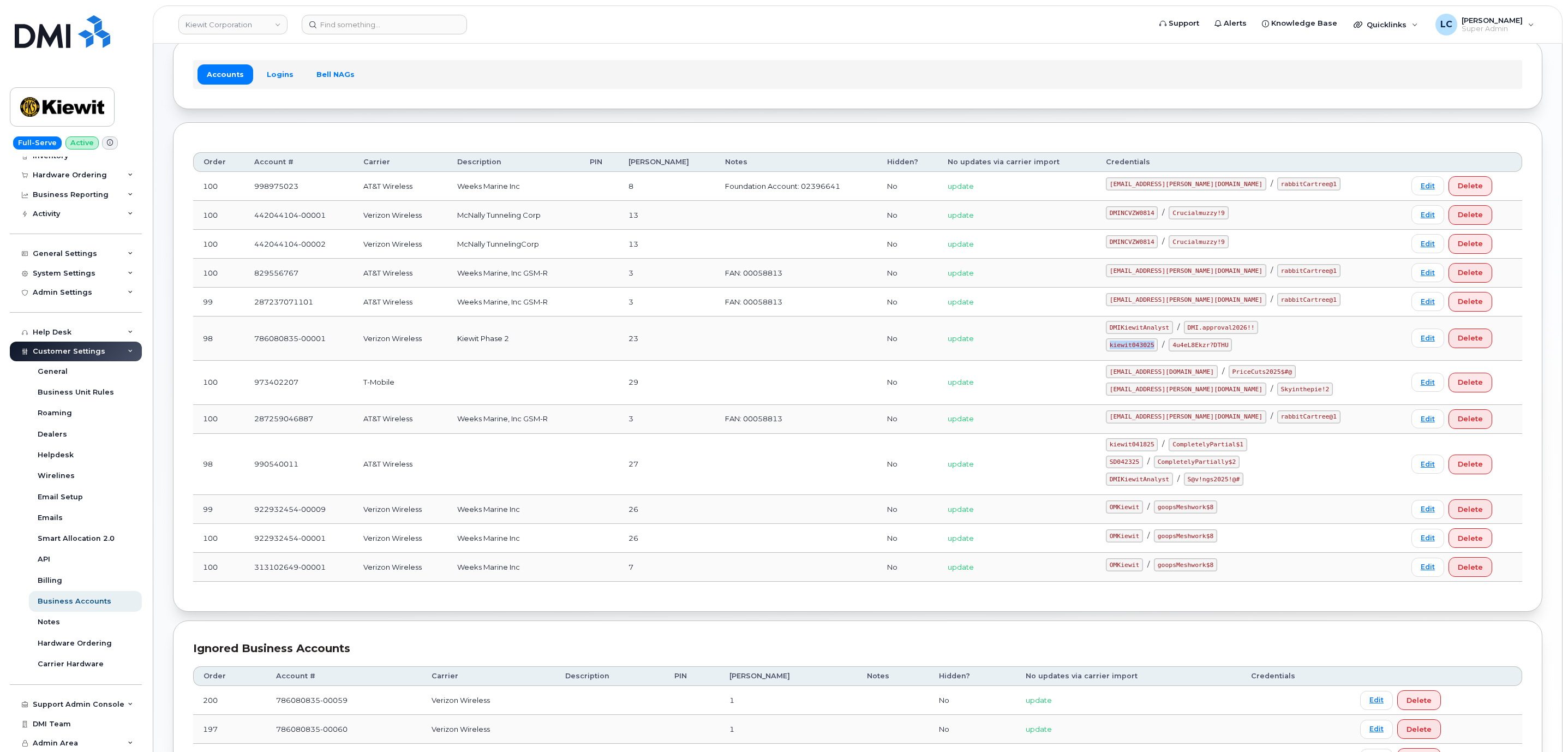
drag, startPoint x: 1136, startPoint y: 349, endPoint x: 1181, endPoint y: 353, distance: 45.2
click at [1158, 351] on code "kiewit043025" at bounding box center [1131, 345] width 52 height 13
drag, startPoint x: 1200, startPoint y: 349, endPoint x: 1258, endPoint y: 353, distance: 58.1
click at [1258, 351] on div "kiewit043025 / 4u4eL8Ekzr?DTHU" at bounding box center [1248, 345] width 286 height 13
copy code "4u4eL8Ekzr?DTHU"
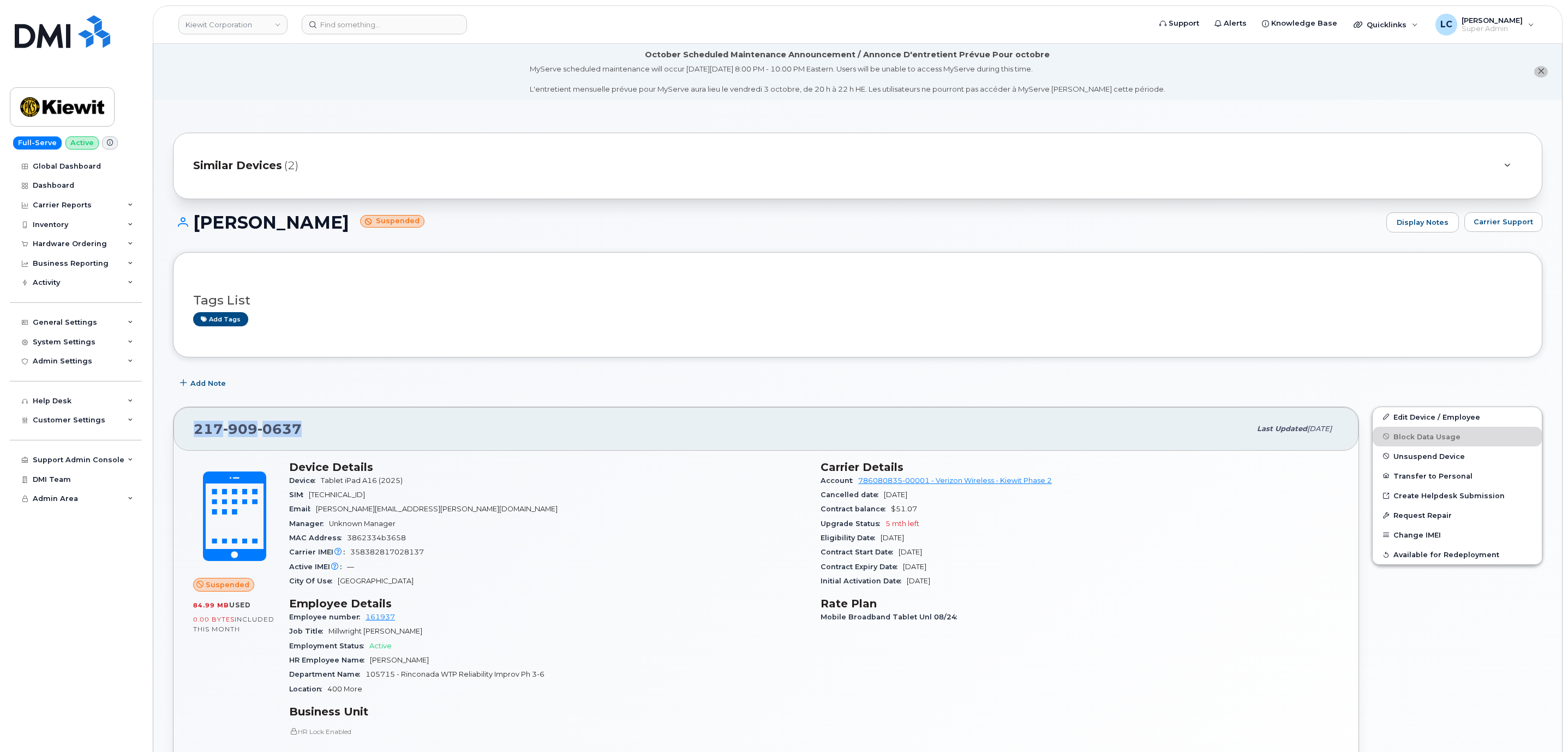
drag, startPoint x: 304, startPoint y: 432, endPoint x: 195, endPoint y: 427, distance: 109.1
click at [195, 427] on div "[PHONE_NUMBER]" at bounding box center [722, 429] width 1057 height 23
copy span "[PHONE_NUMBER]"
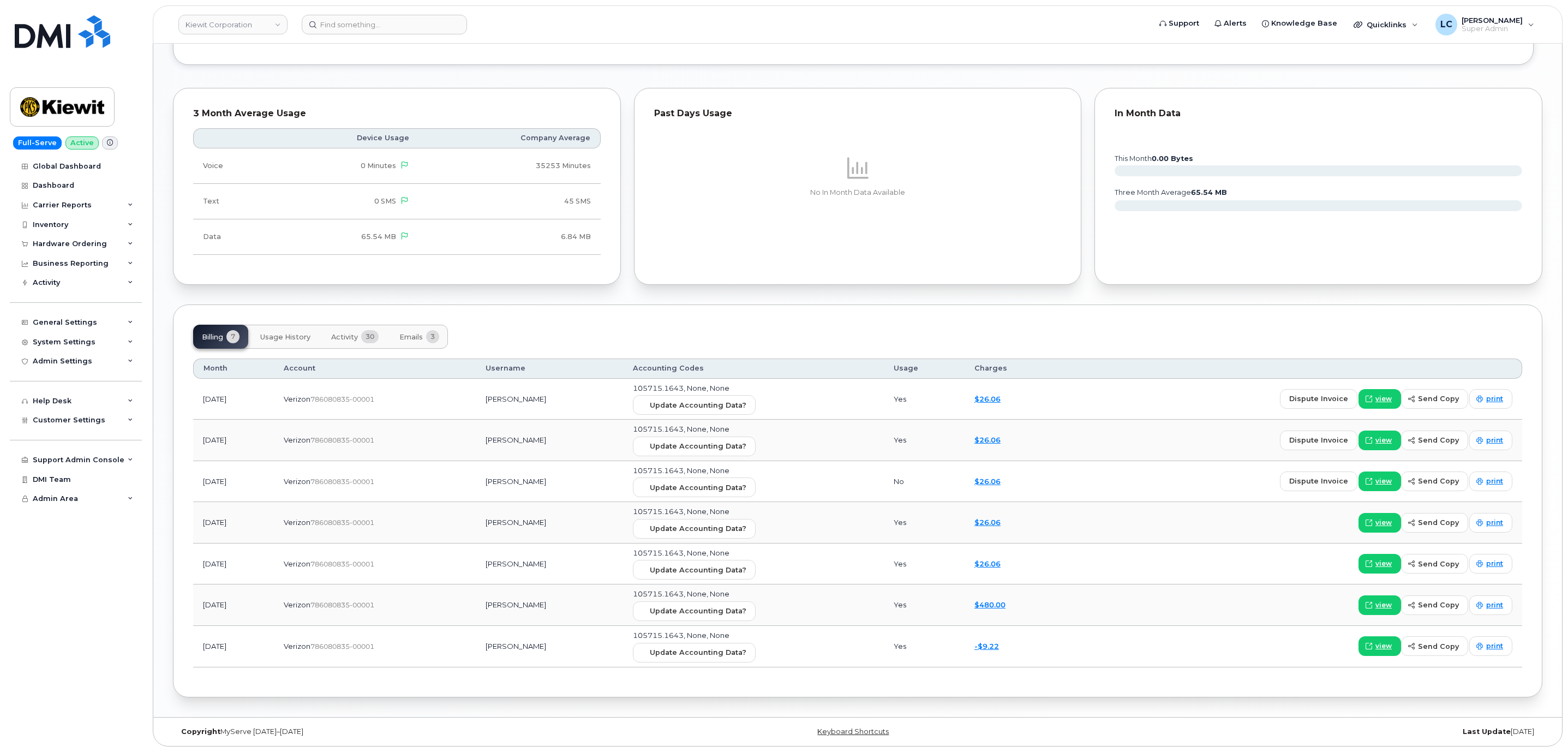
scroll to position [1080, 0]
click at [350, 335] on span "Activity" at bounding box center [345, 337] width 27 height 9
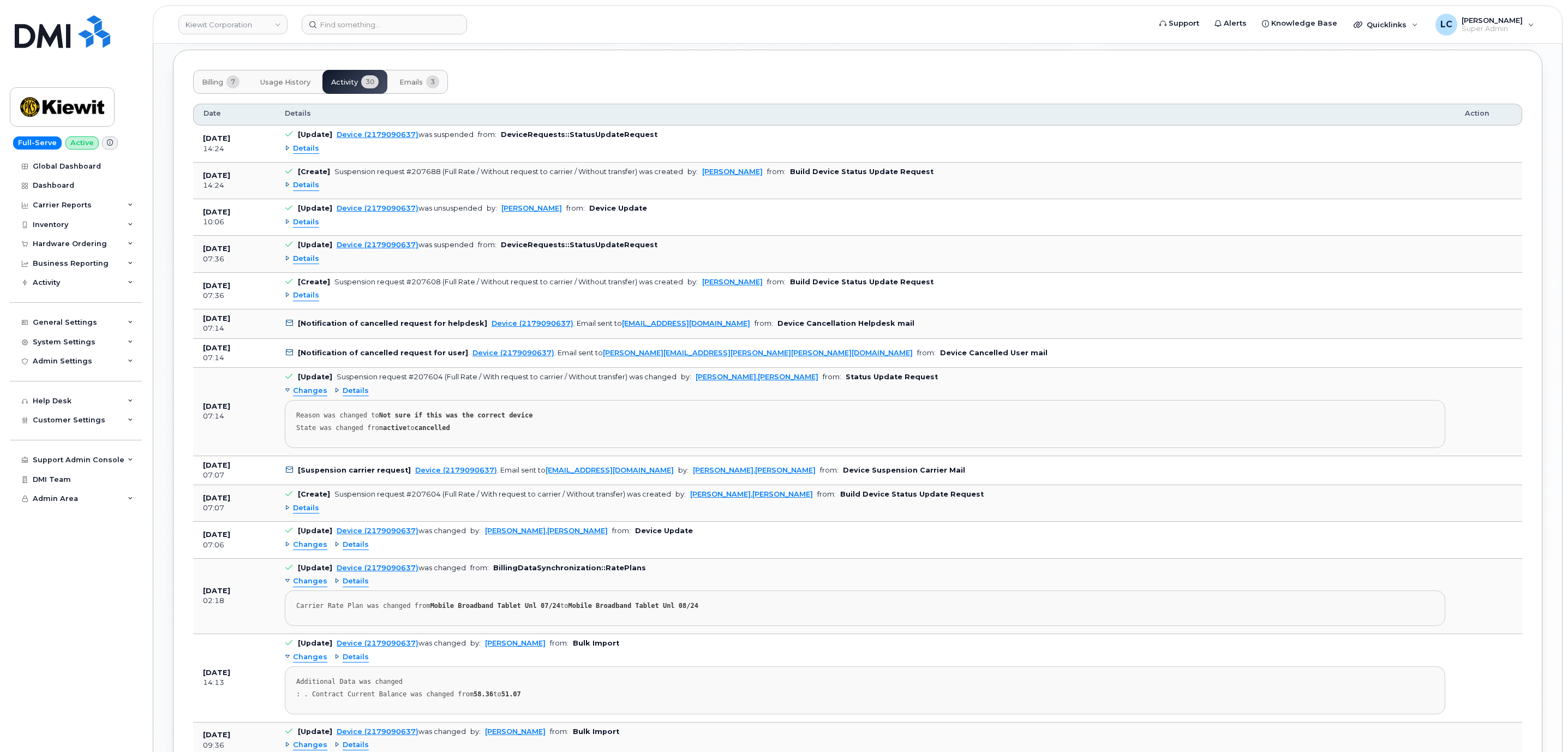
scroll to position [1326, 0]
click at [310, 301] on span "Details" at bounding box center [306, 296] width 26 height 10
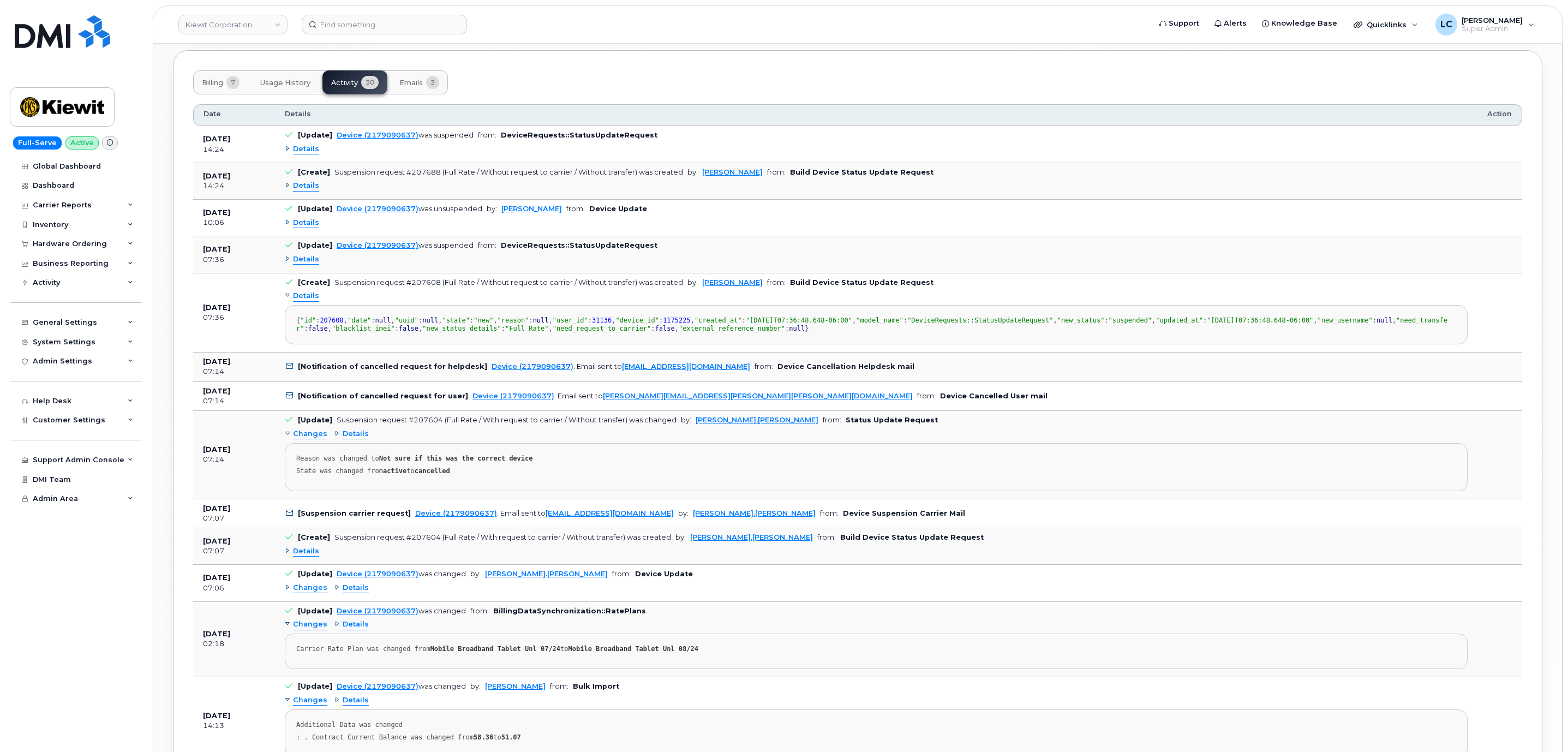
click at [310, 301] on span "Details" at bounding box center [306, 296] width 26 height 10
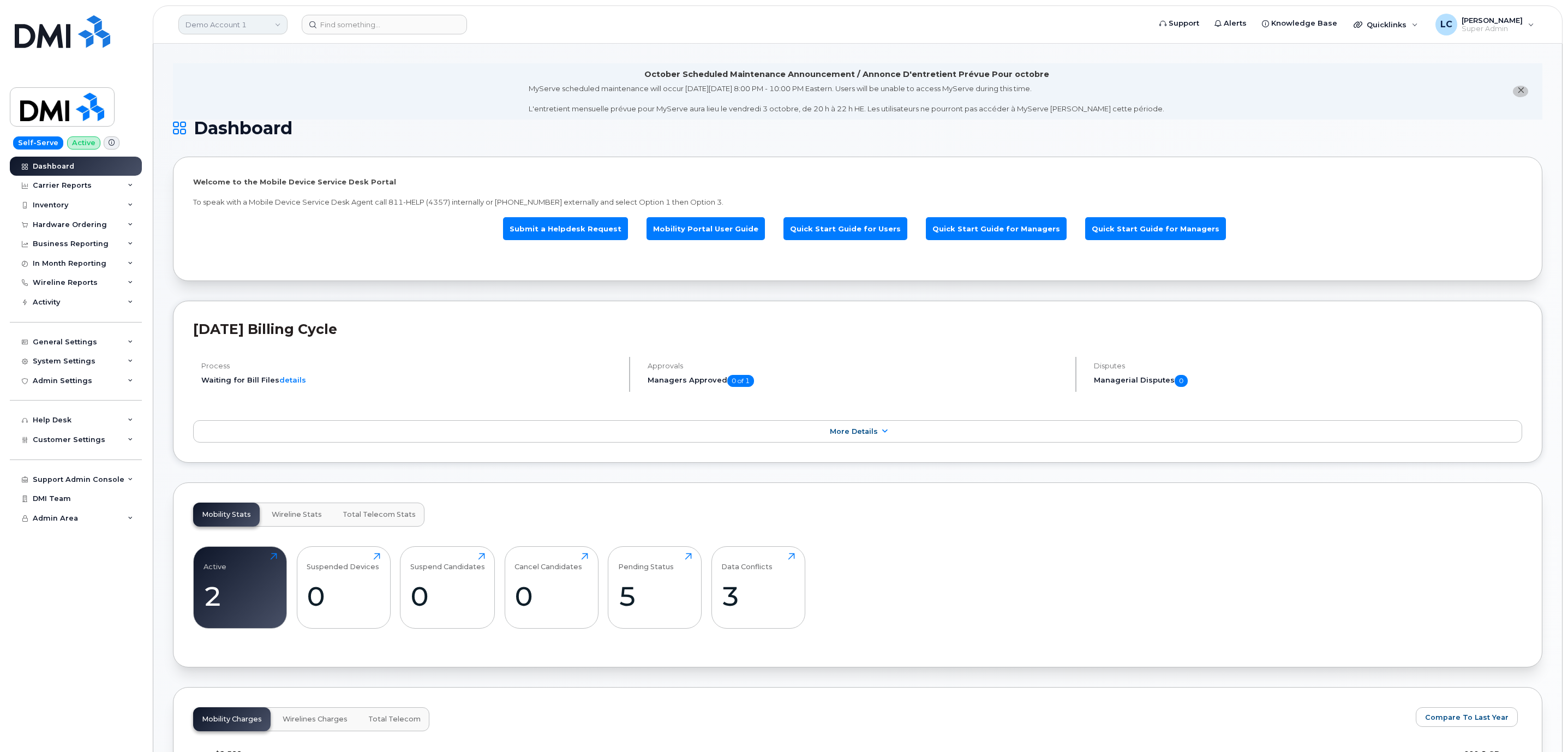
click at [256, 24] on link "Demo Account 1" at bounding box center [232, 24] width 109 height 20
click at [262, 56] on input at bounding box center [260, 52] width 143 height 20
drag, startPoint x: 413, startPoint y: 77, endPoint x: 376, endPoint y: 67, distance: 38.3
click at [414, 77] on li "October Scheduled Maintenance Announcement / Annonce D'entretient Prévue Pour o…" at bounding box center [857, 91] width 1369 height 56
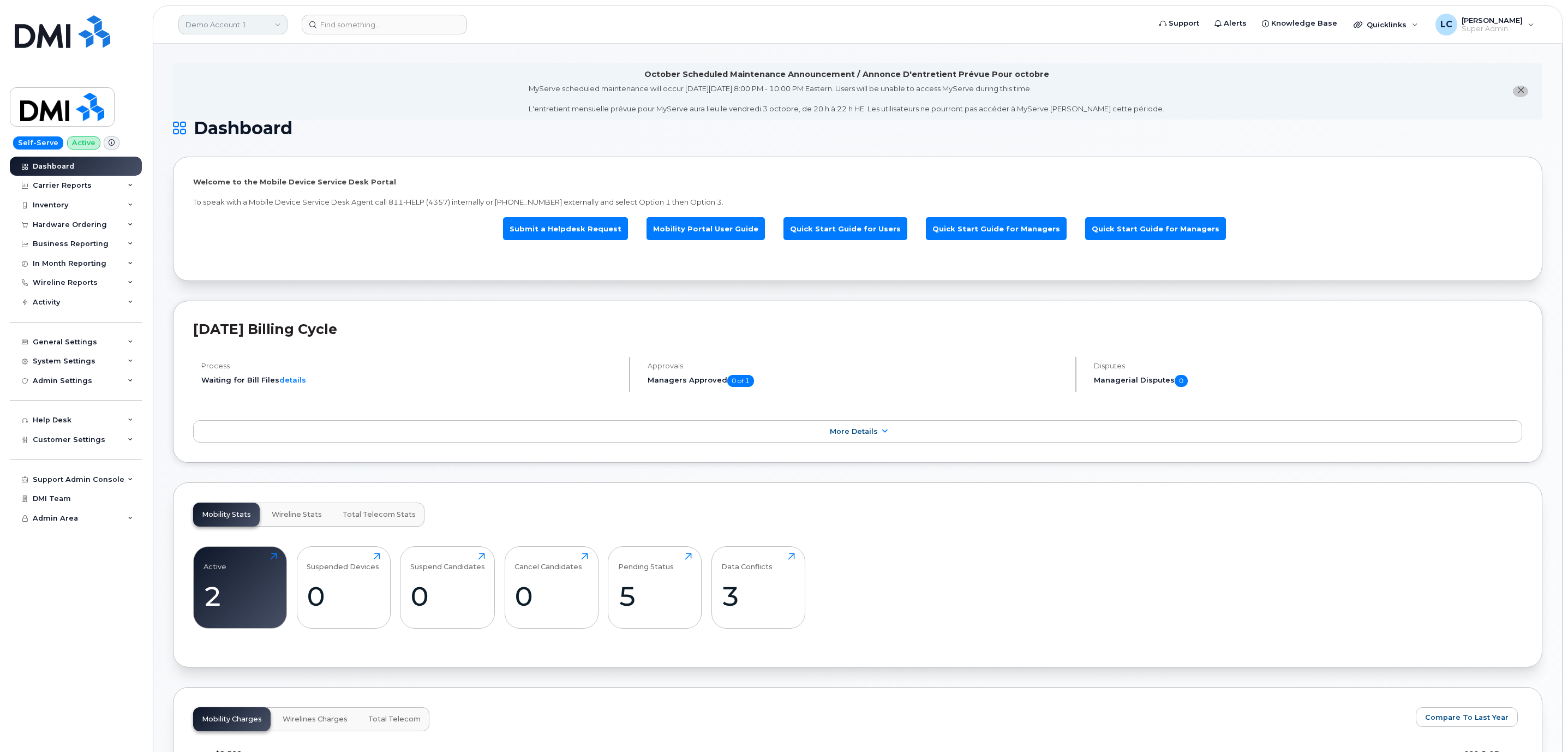
click at [257, 23] on link "Demo Account 1" at bounding box center [232, 24] width 109 height 20
type input "Hilton"
click at [216, 115] on div "DMI Inc Hilton Domestic Operating Company Inc" at bounding box center [260, 118] width 163 height 98
click at [221, 109] on span "Hilton Domestic Operating Company Inc" at bounding box center [251, 103] width 126 height 21
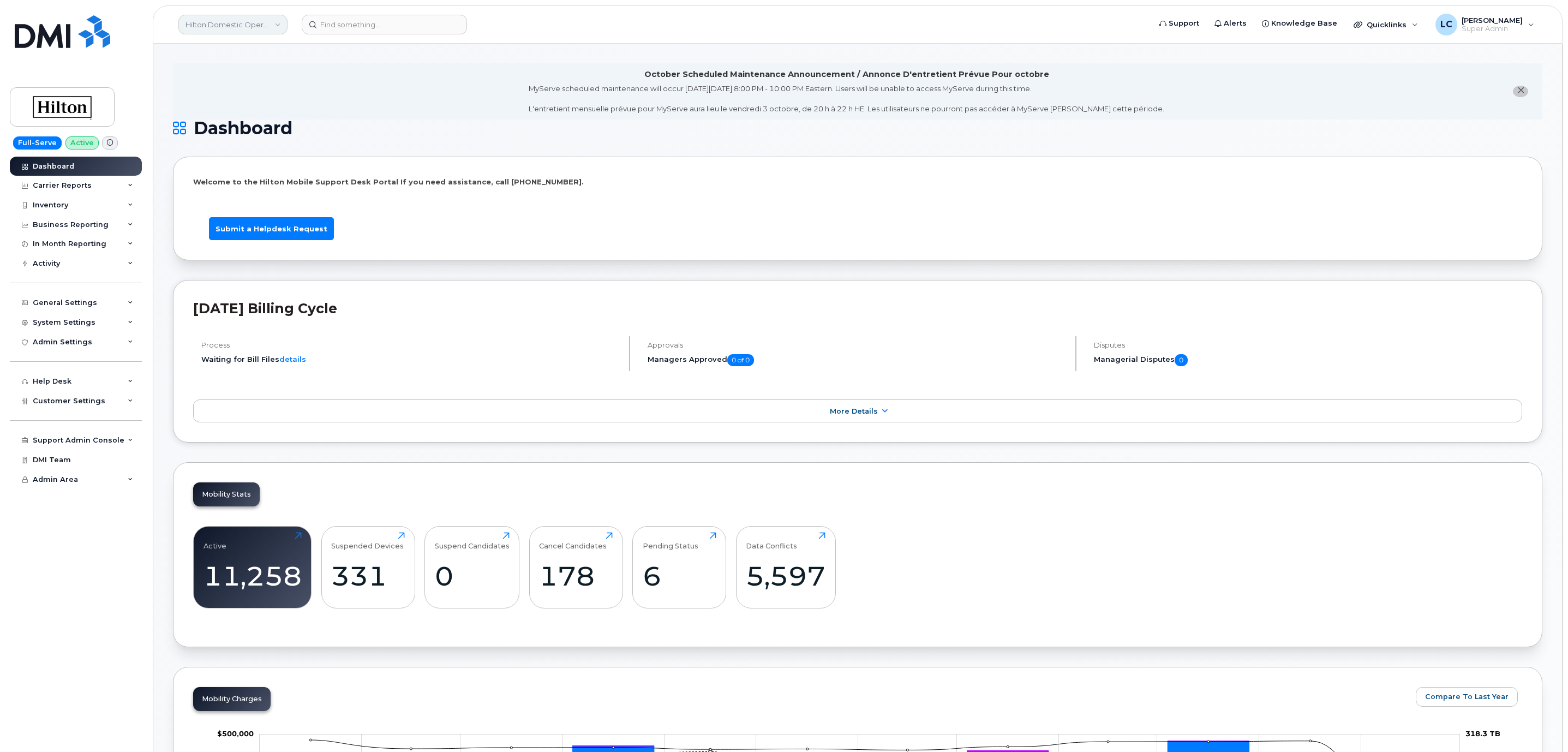
click at [272, 25] on link "Hilton Domestic Operating Company Inc" at bounding box center [232, 24] width 109 height 20
click at [359, 64] on li "October Scheduled Maintenance Announcement / Annonce D'entretient Prévue Pour o…" at bounding box center [857, 91] width 1369 height 56
click at [69, 198] on div "Inventory" at bounding box center [76, 205] width 132 height 20
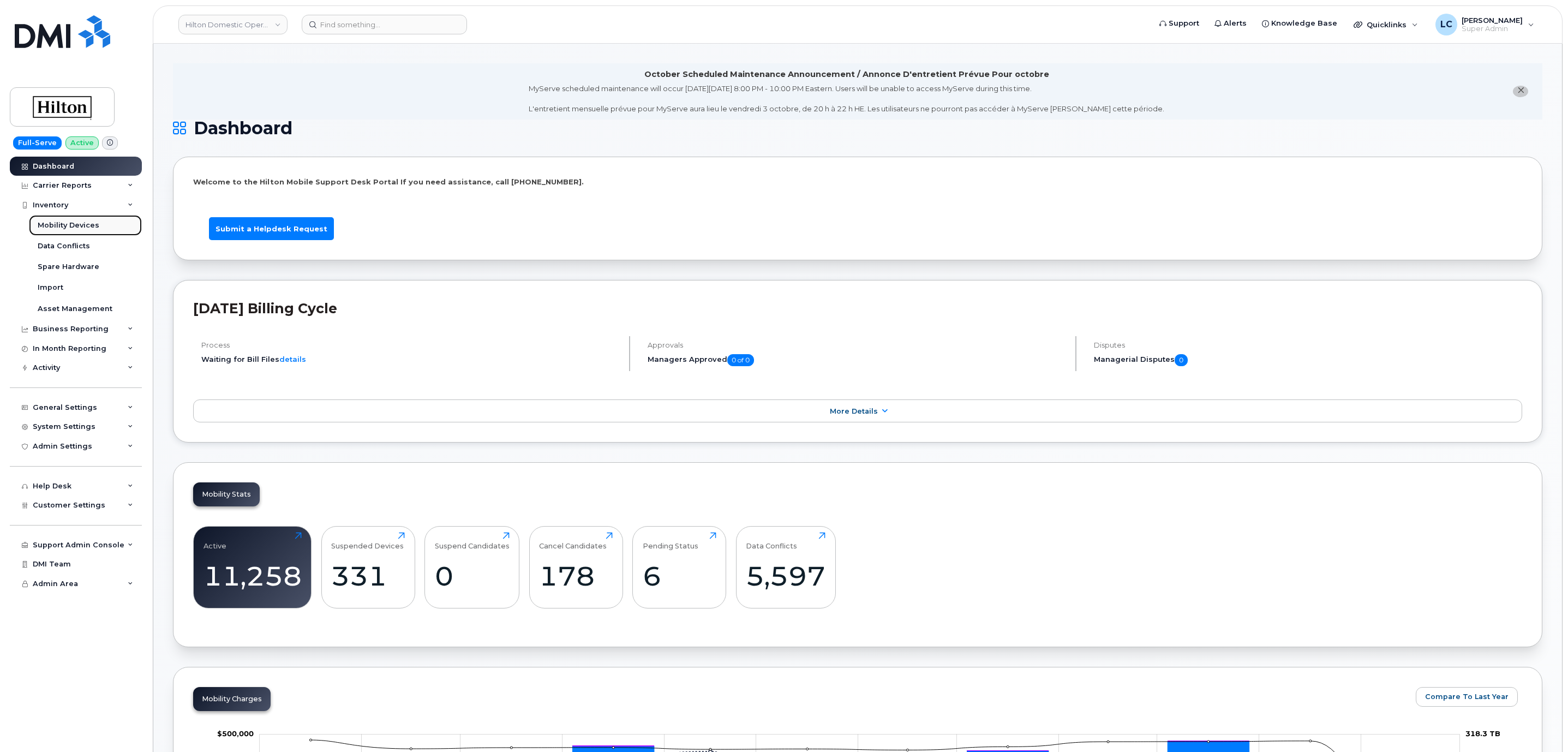
click at [70, 223] on div "Mobility Devices" at bounding box center [68, 225] width 62 height 10
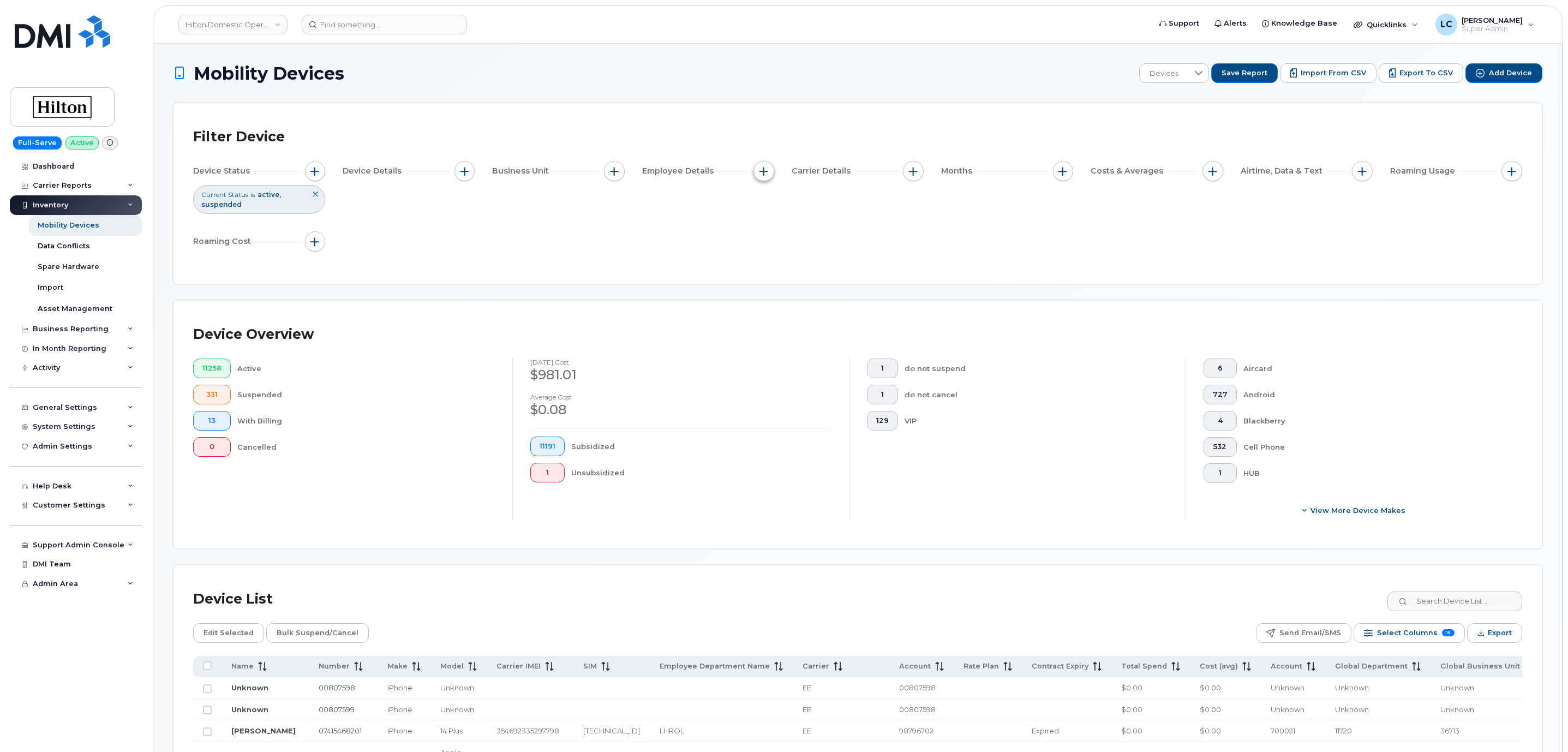
click at [767, 168] on span "button" at bounding box center [764, 171] width 9 height 9
click at [843, 287] on label "Employee Department Name" at bounding box center [833, 290] width 113 height 10
click at [771, 287] on input "Employee Department Name" at bounding box center [767, 290] width 9 height 9
checkbox input "true"
click at [841, 312] on span "contains" at bounding box center [825, 312] width 95 height 20
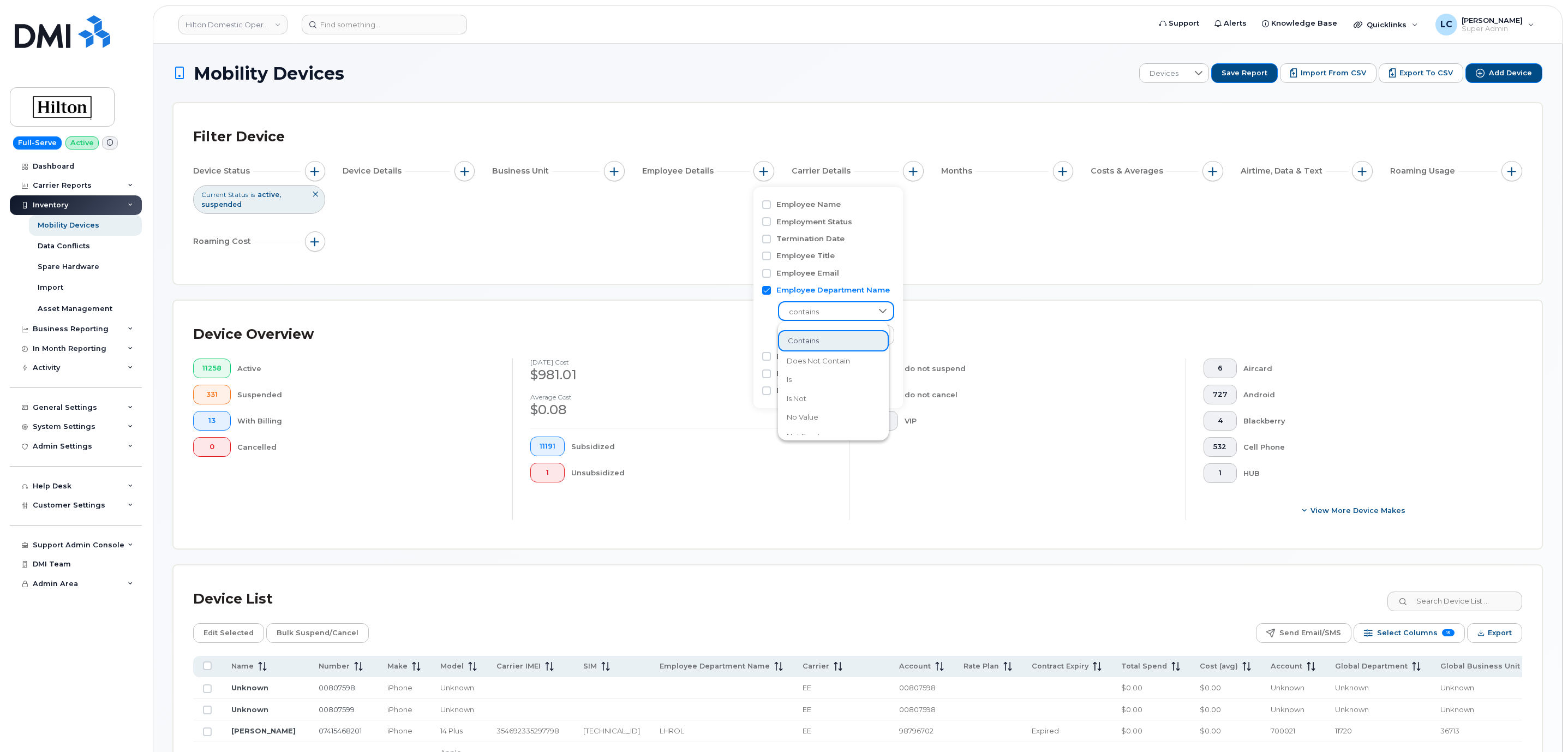
click at [841, 312] on span "contains" at bounding box center [825, 312] width 93 height 20
click at [848, 332] on input at bounding box center [836, 335] width 117 height 20
click at [848, 333] on input at bounding box center [836, 335] width 117 height 20
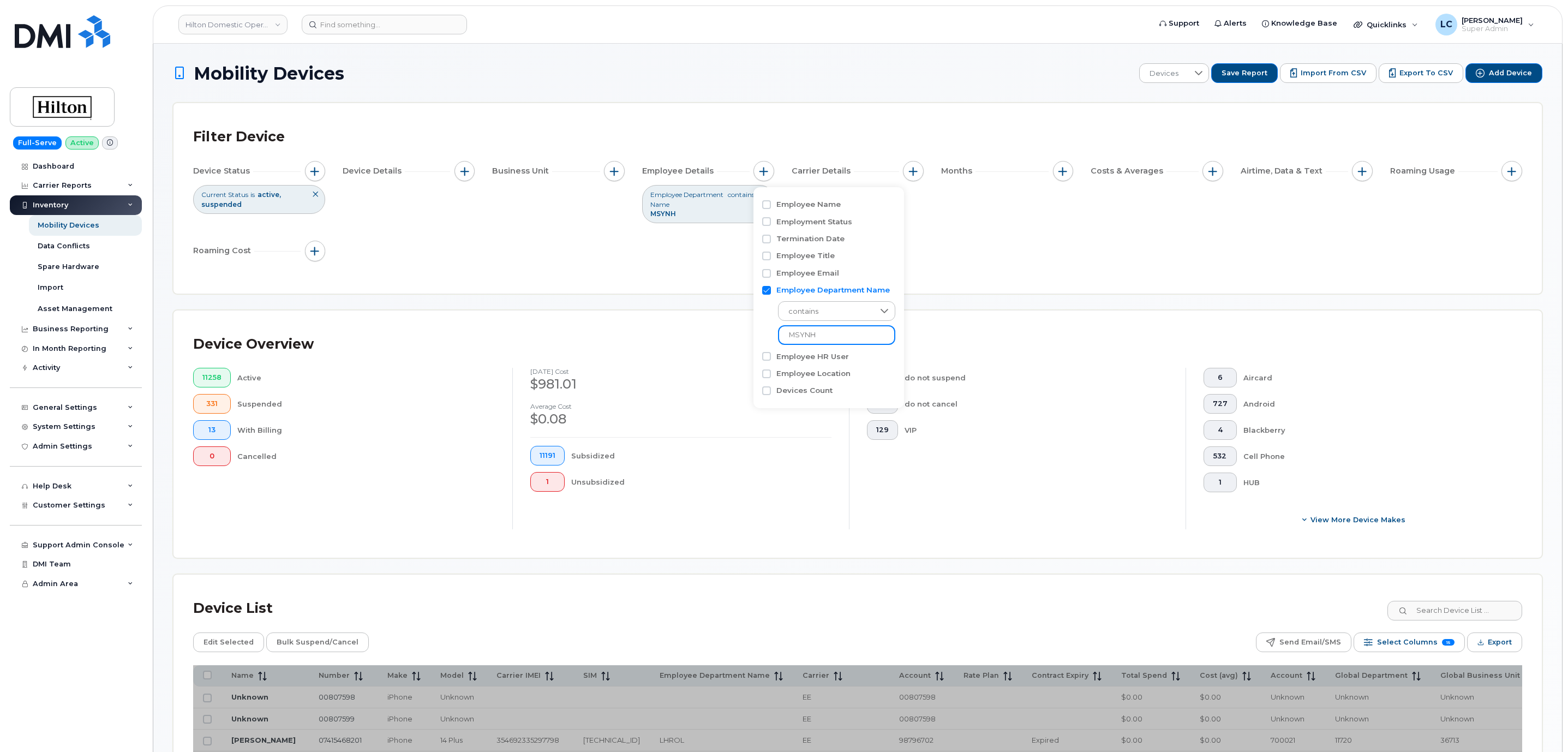
type input "MSYNH"
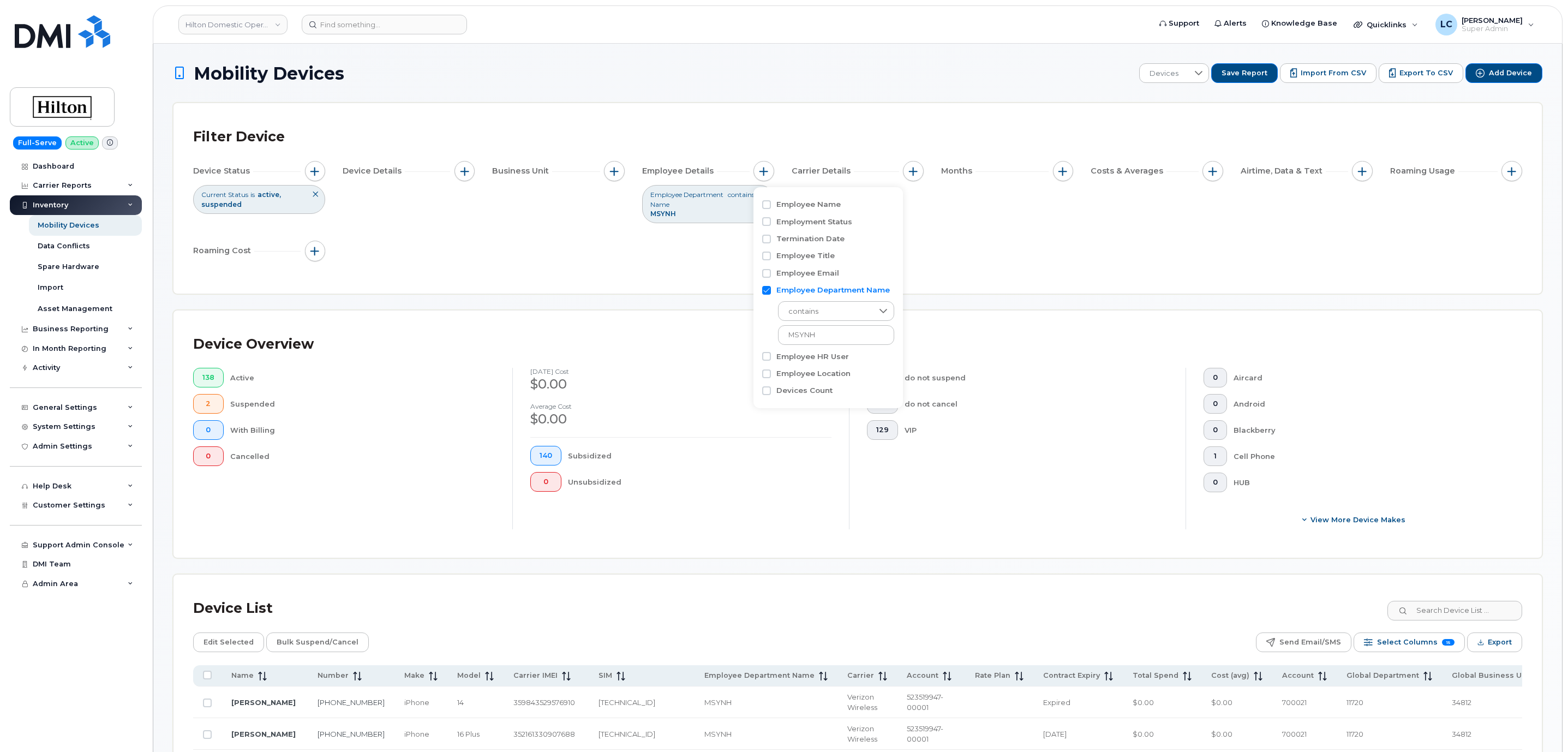
click at [969, 271] on div "Filter Device Device Status Current Status is active suspended Device Details B…" at bounding box center [857, 198] width 1329 height 151
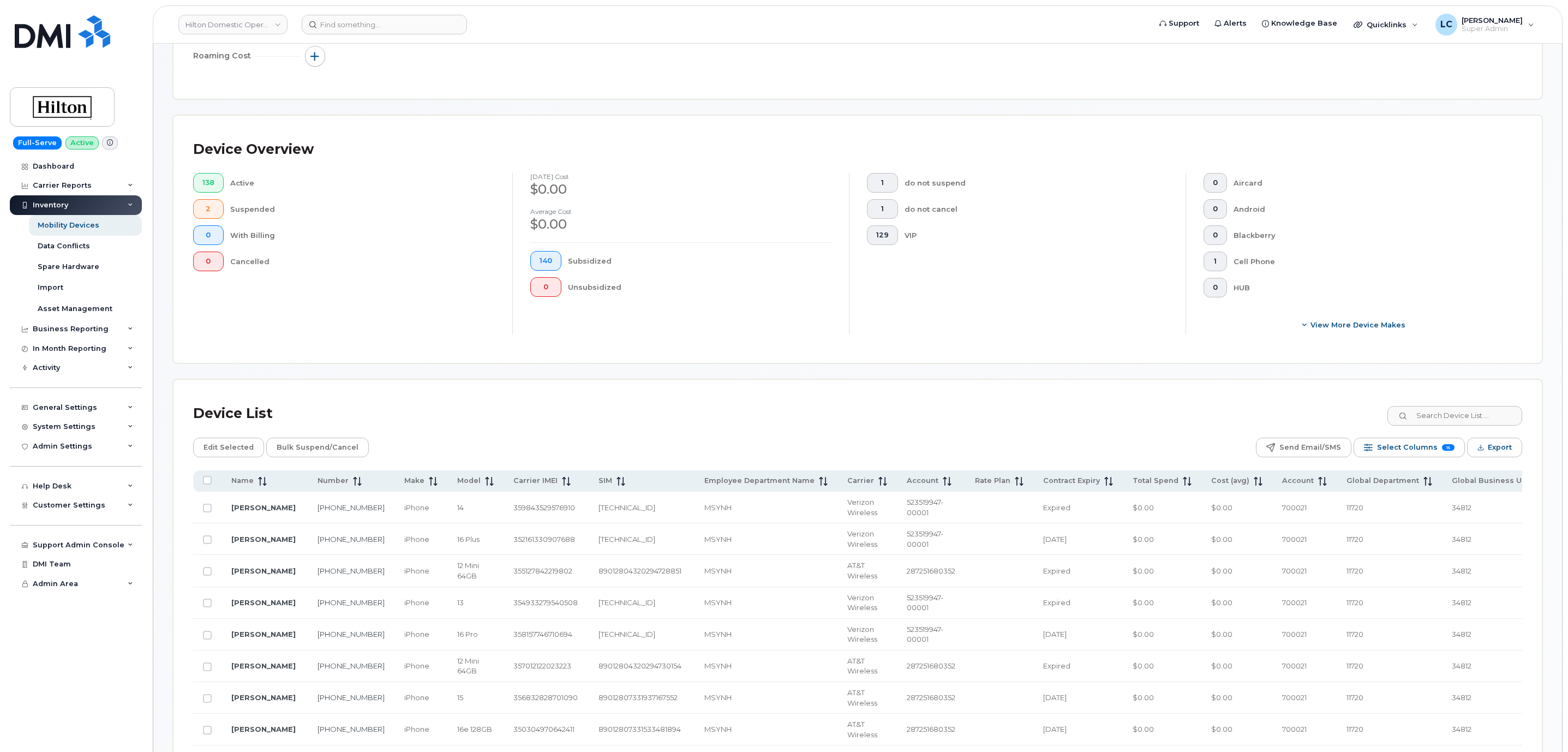
scroll to position [245, 0]
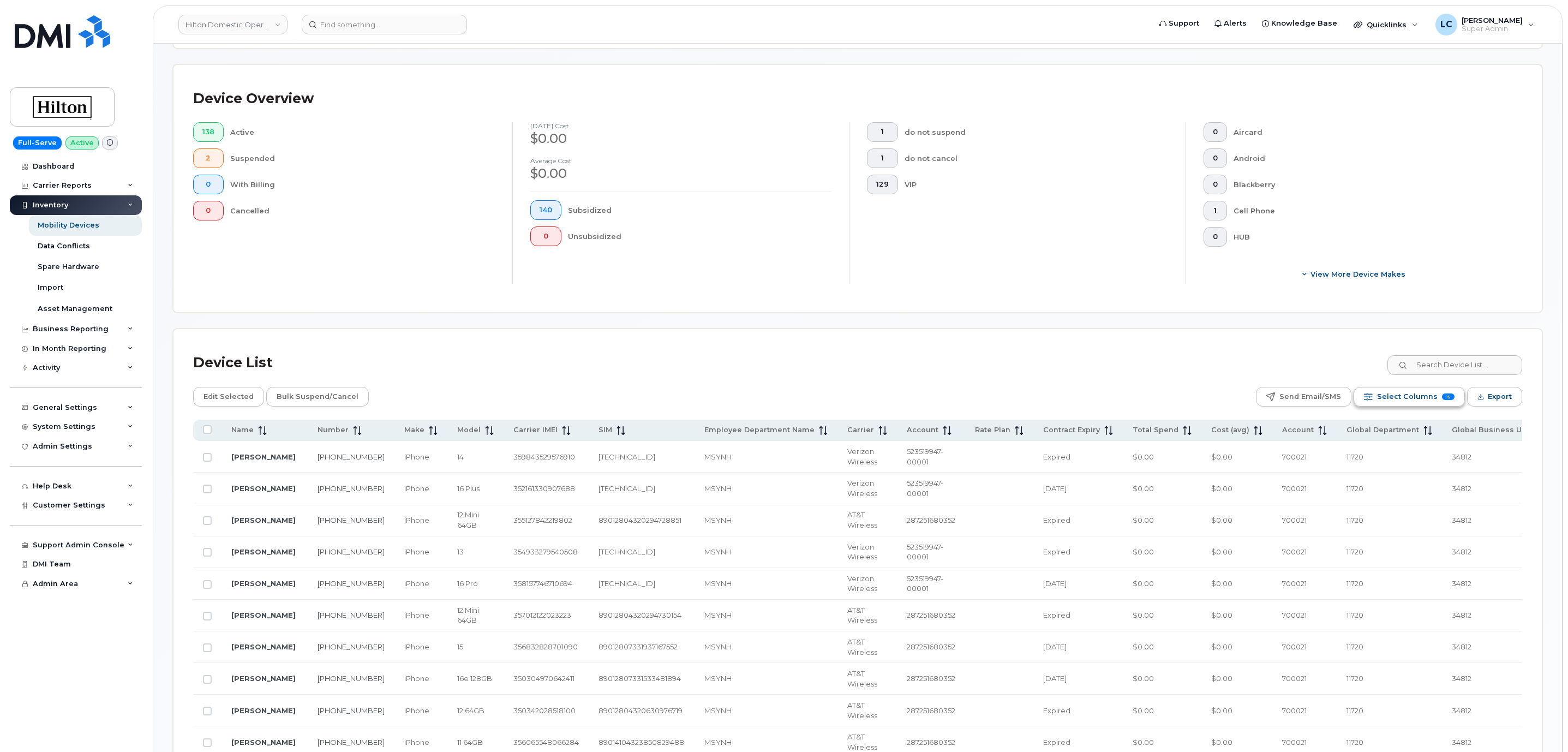
click at [1412, 398] on span "Select Columns" at bounding box center [1407, 396] width 60 height 16
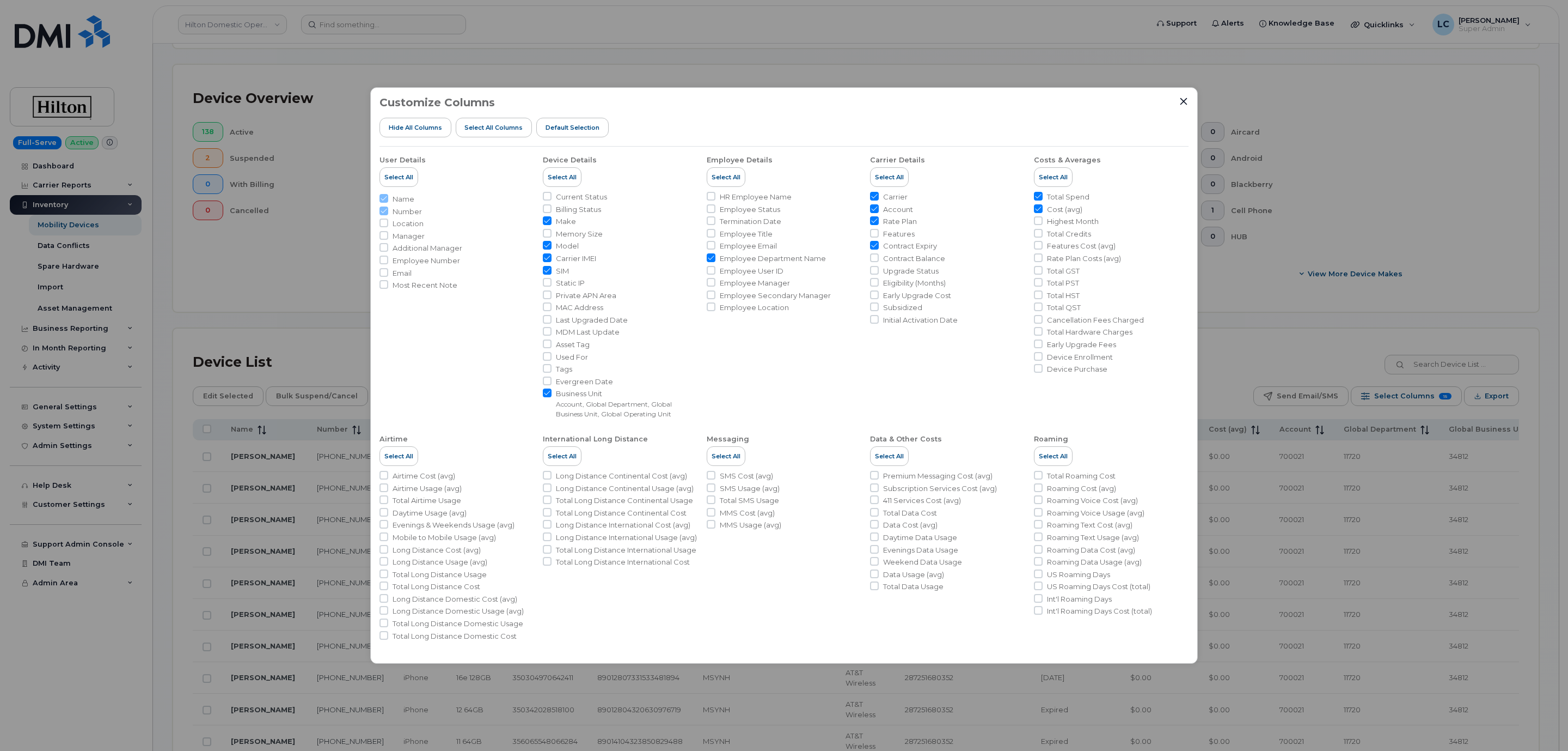
click at [544, 393] on input "Business Unit Account, Global Department, Global Business Unit, Global Operatin…" at bounding box center [547, 393] width 9 height 9
checkbox input "false"
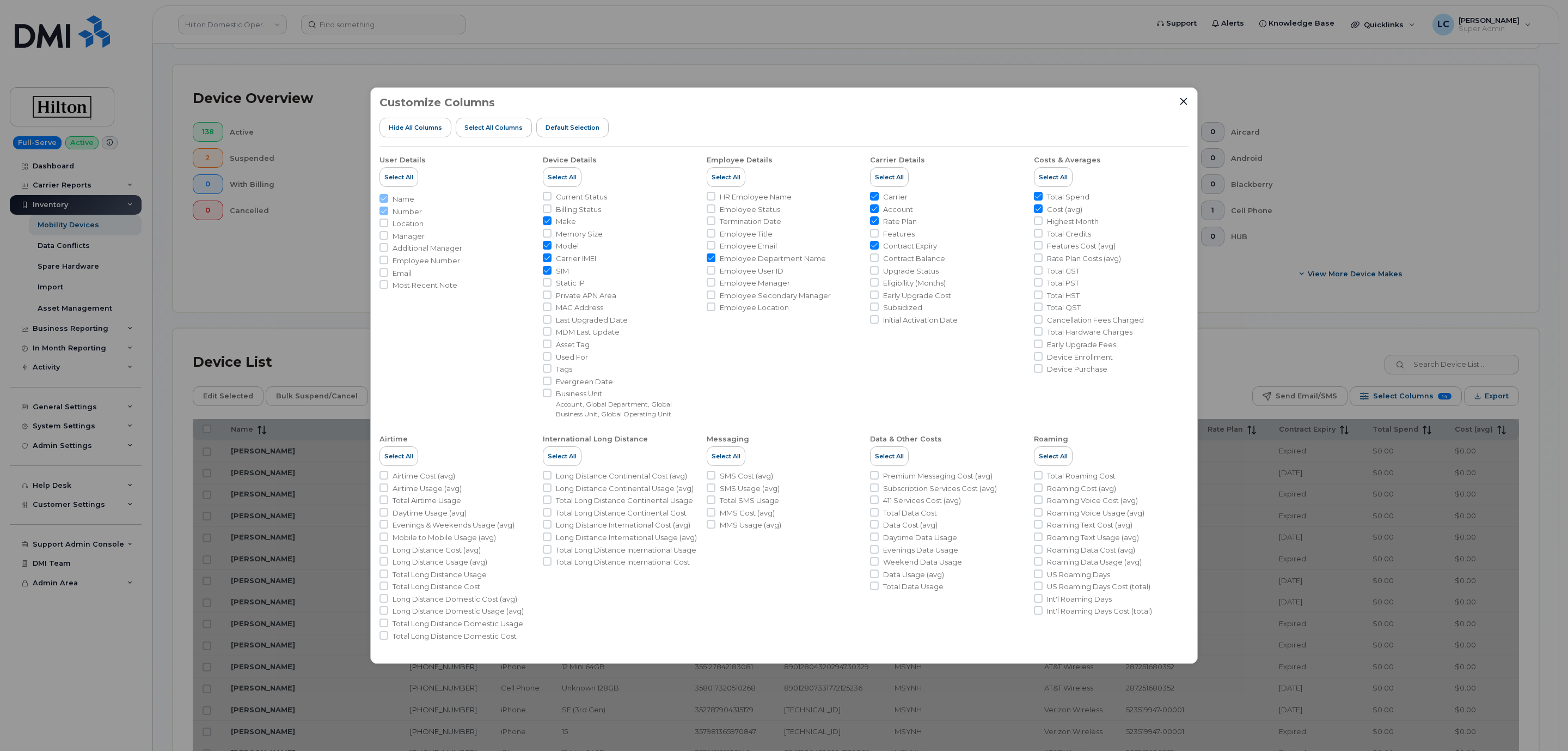
click at [709, 255] on input "Employee Department Name" at bounding box center [711, 258] width 9 height 9
checkbox input "false"
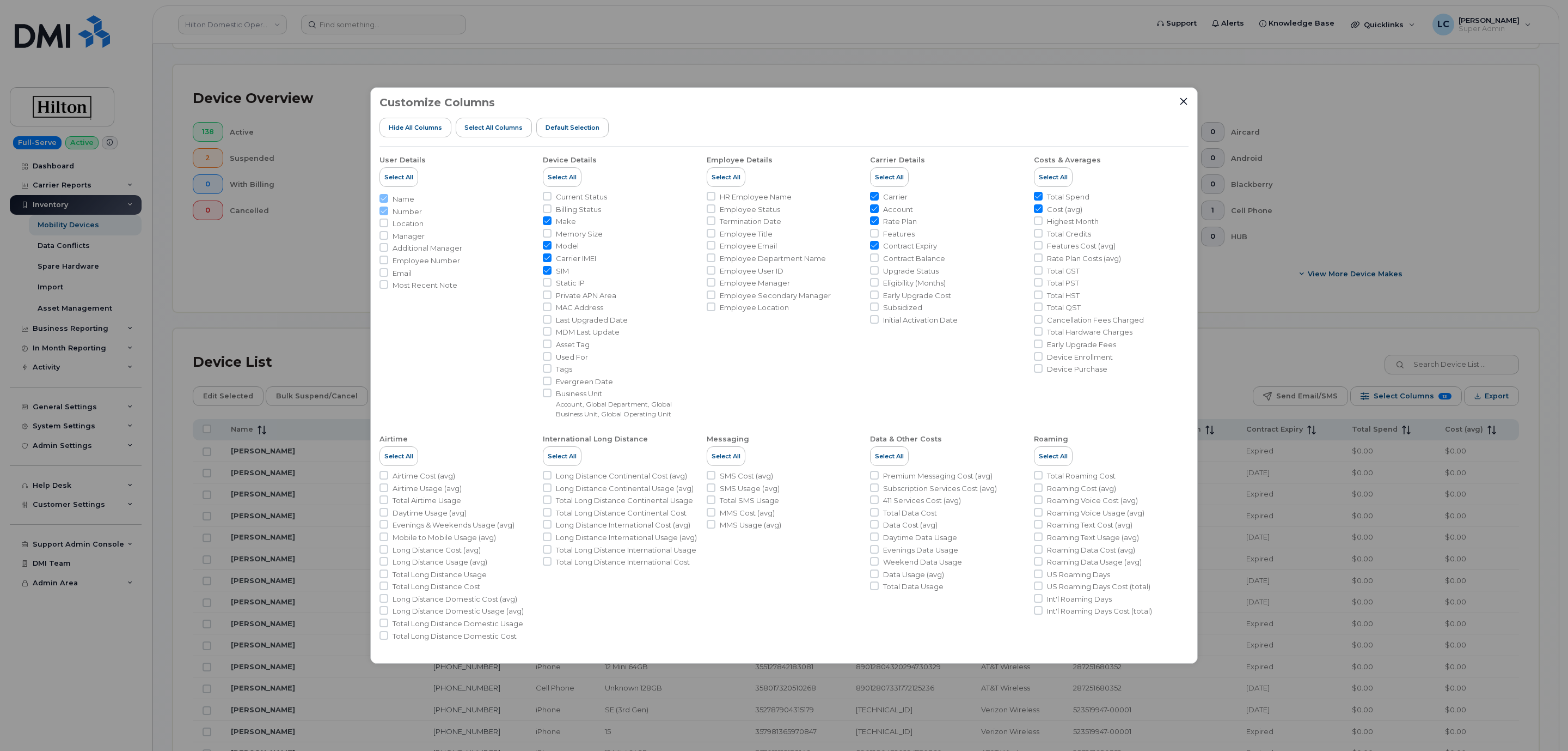
click at [873, 247] on input "Contract Expiry" at bounding box center [874, 245] width 9 height 9
checkbox input "false"
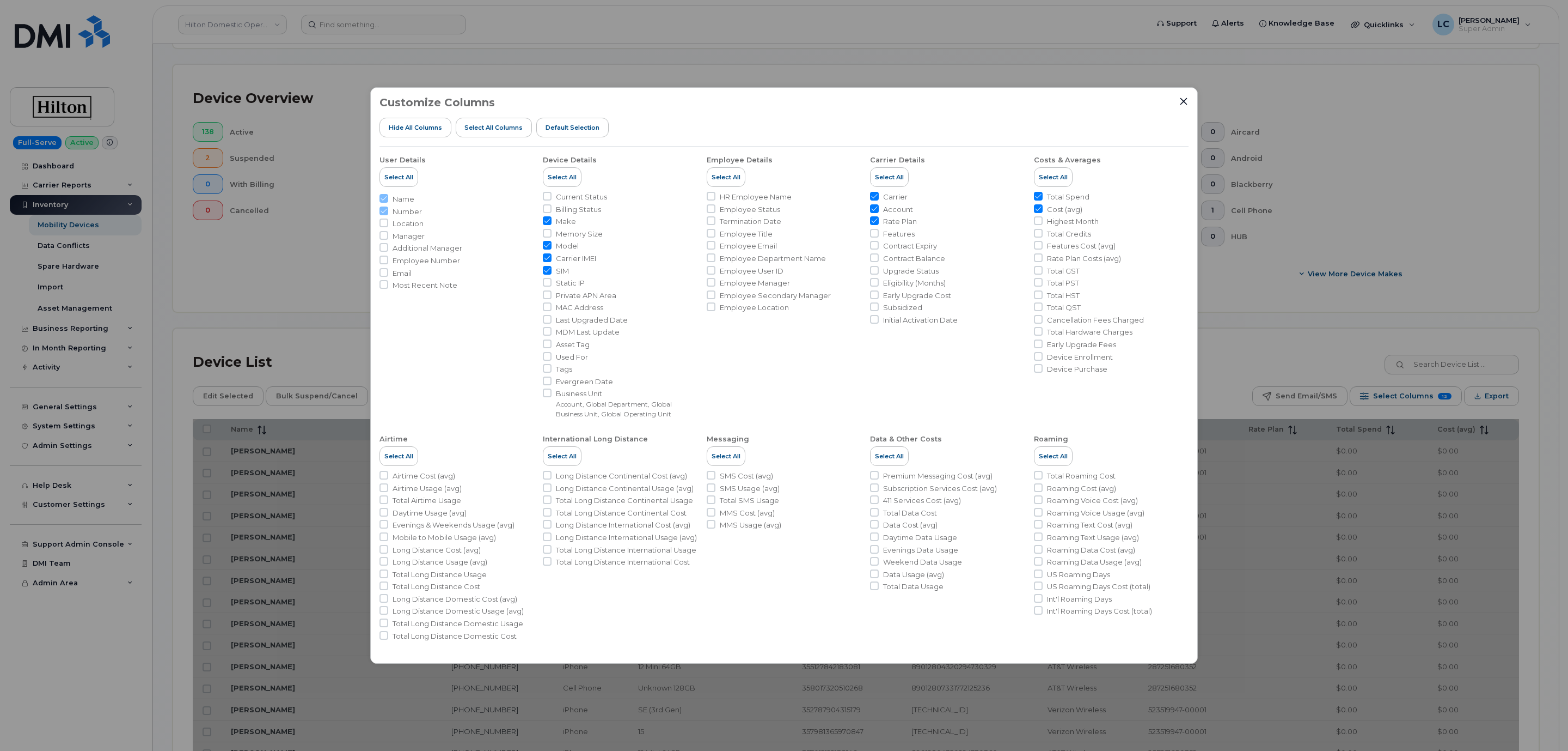
click at [875, 208] on input "Account" at bounding box center [874, 208] width 9 height 9
checkbox input "false"
click at [873, 189] on li "Carrier Details Select All Carrier Account Rate Plan Features Contract Expiry C…" at bounding box center [947, 283] width 155 height 272
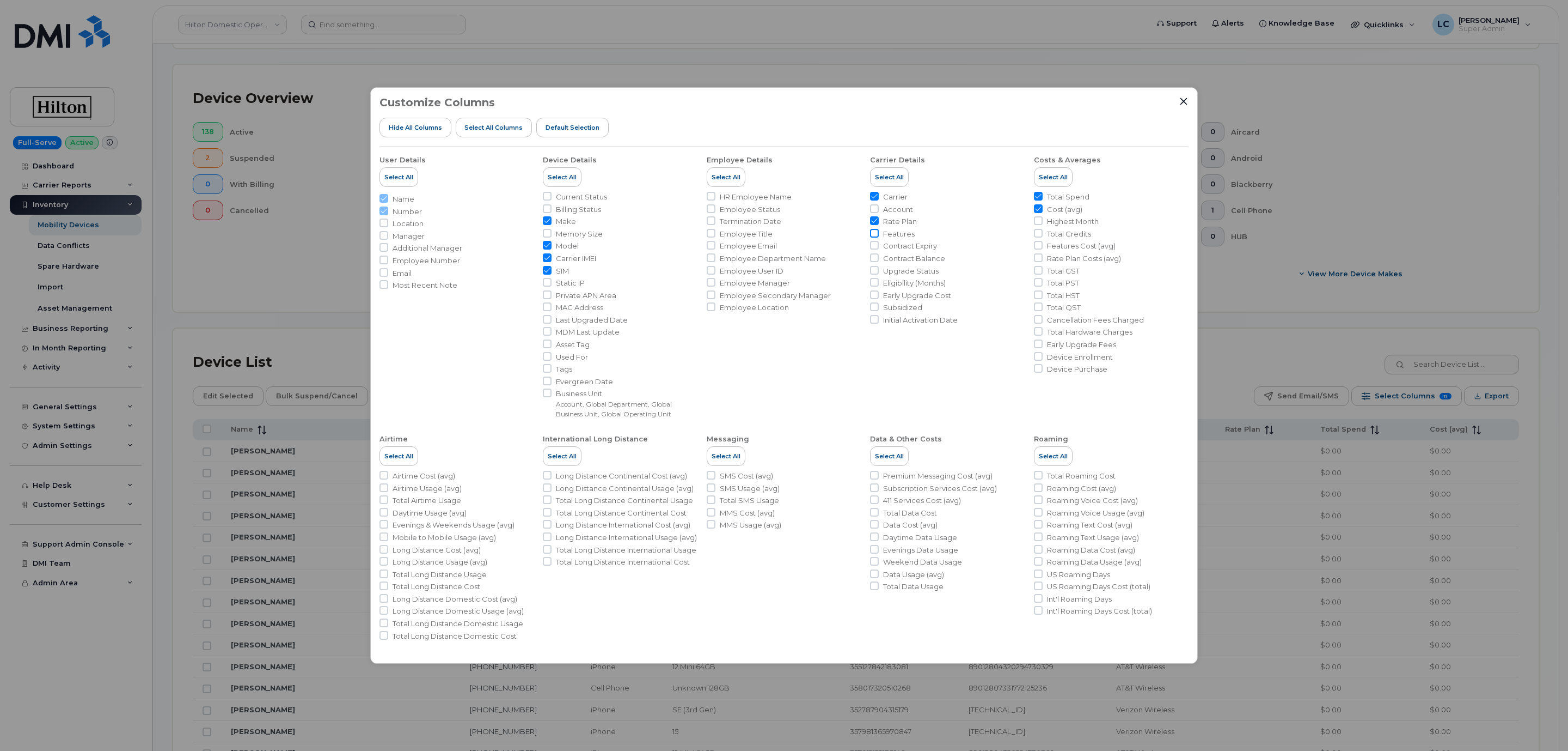
click at [873, 236] on input "Features" at bounding box center [874, 233] width 9 height 9
checkbox input "true"
click at [1035, 209] on input "Cost (avg)" at bounding box center [1038, 208] width 9 height 9
checkbox input "false"
click at [1037, 197] on input "Total Spend" at bounding box center [1038, 196] width 9 height 9
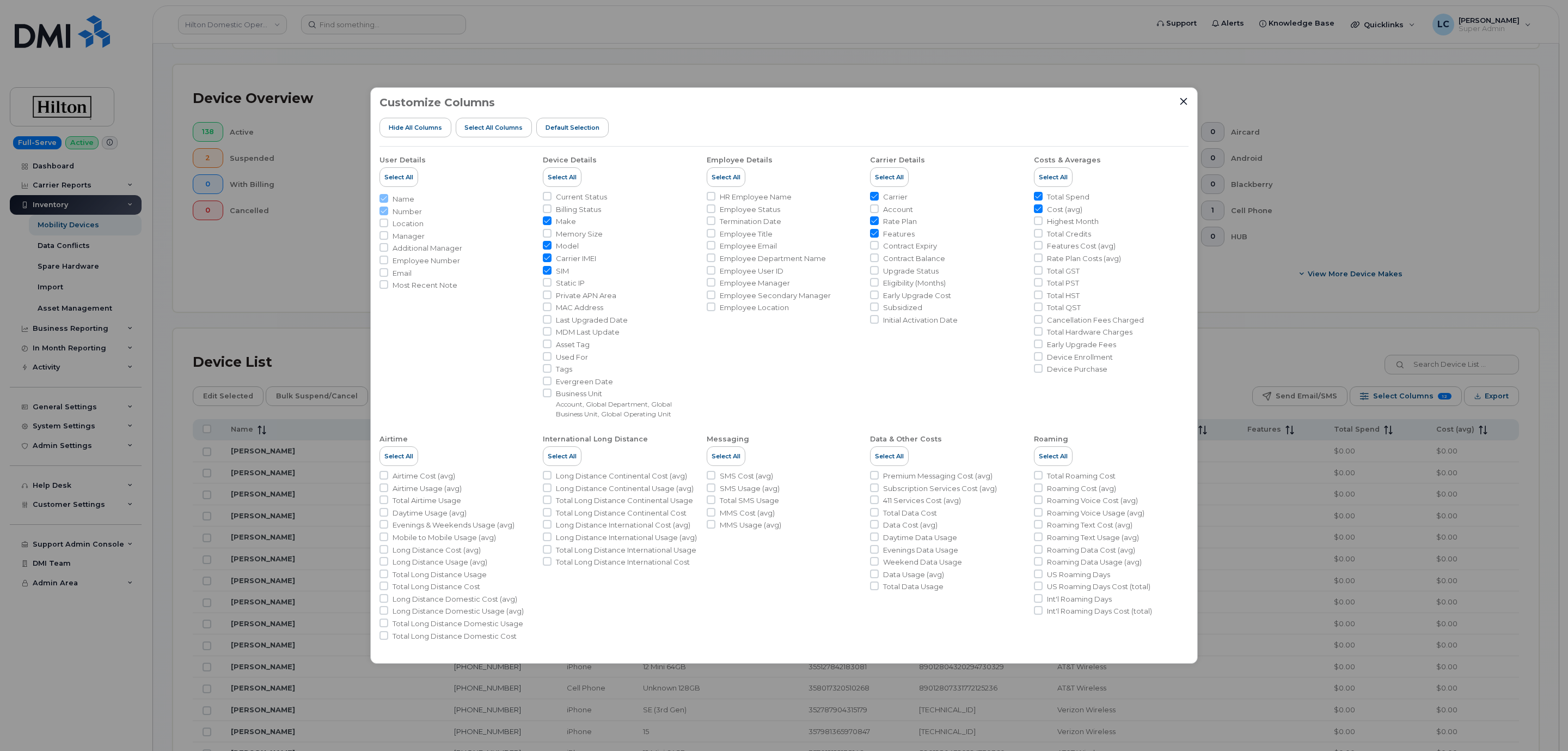
checkbox input "false"
click at [1181, 103] on icon "Close" at bounding box center [1184, 102] width 7 height 7
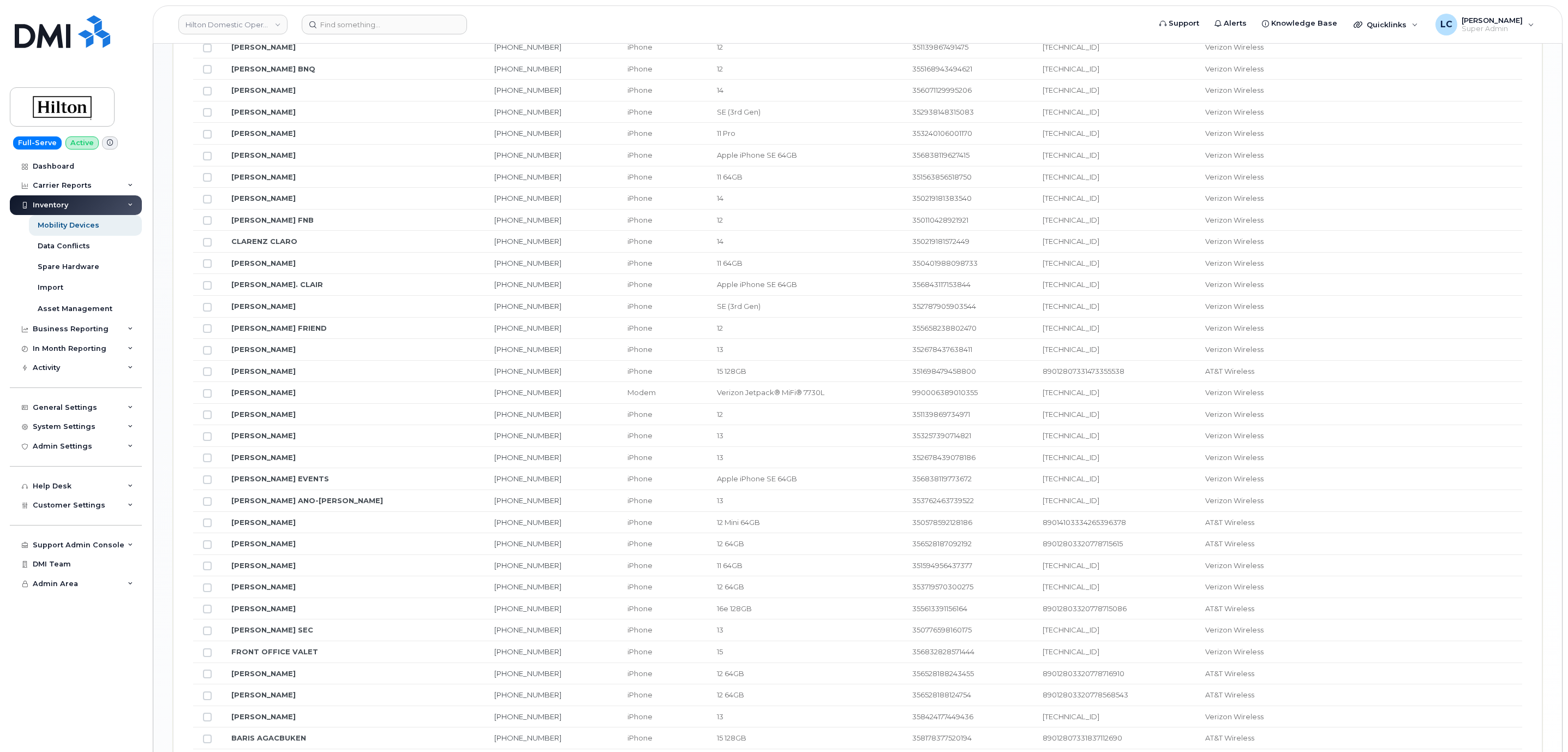
scroll to position [1130, 0]
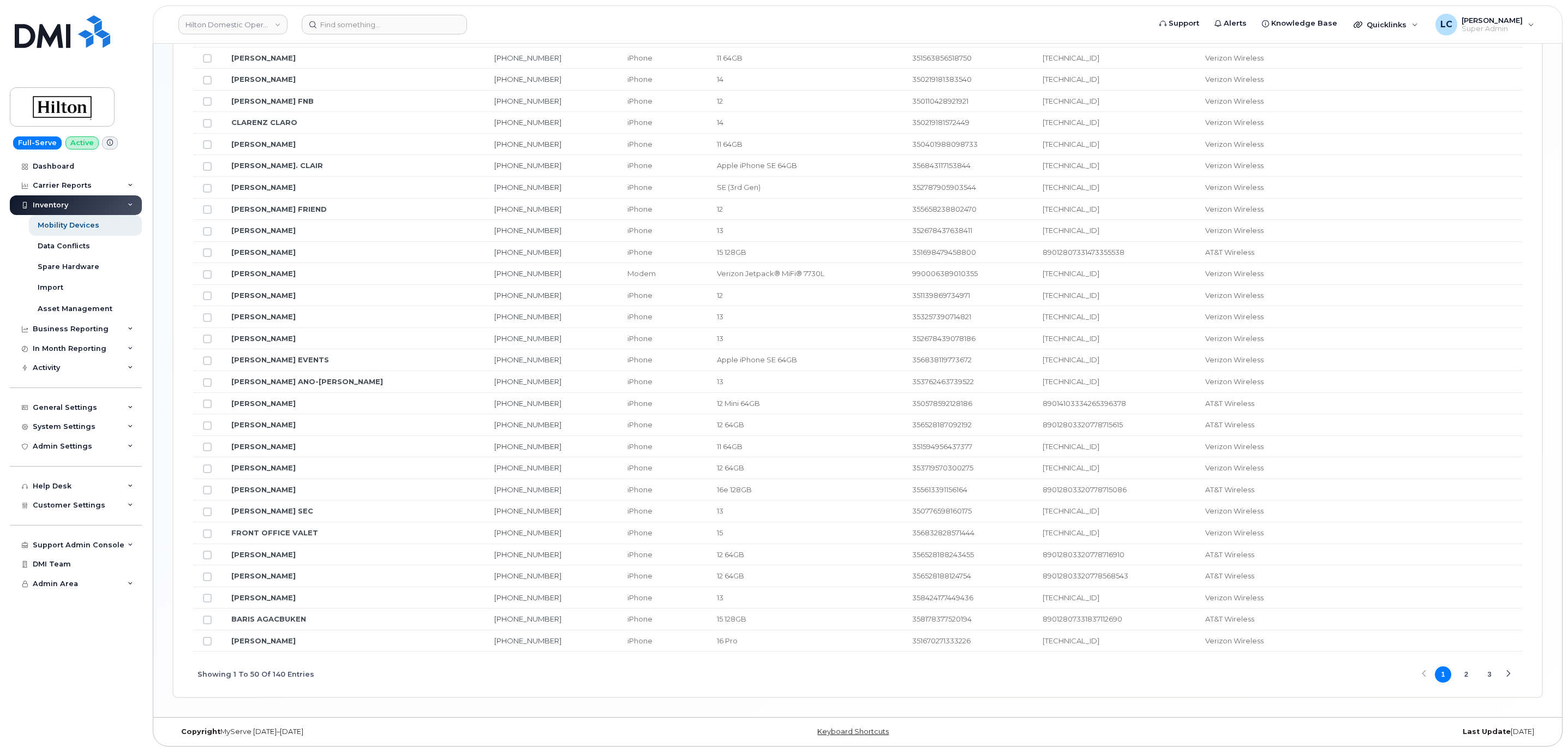
click at [1464, 673] on button "2" at bounding box center [1466, 674] width 16 height 16
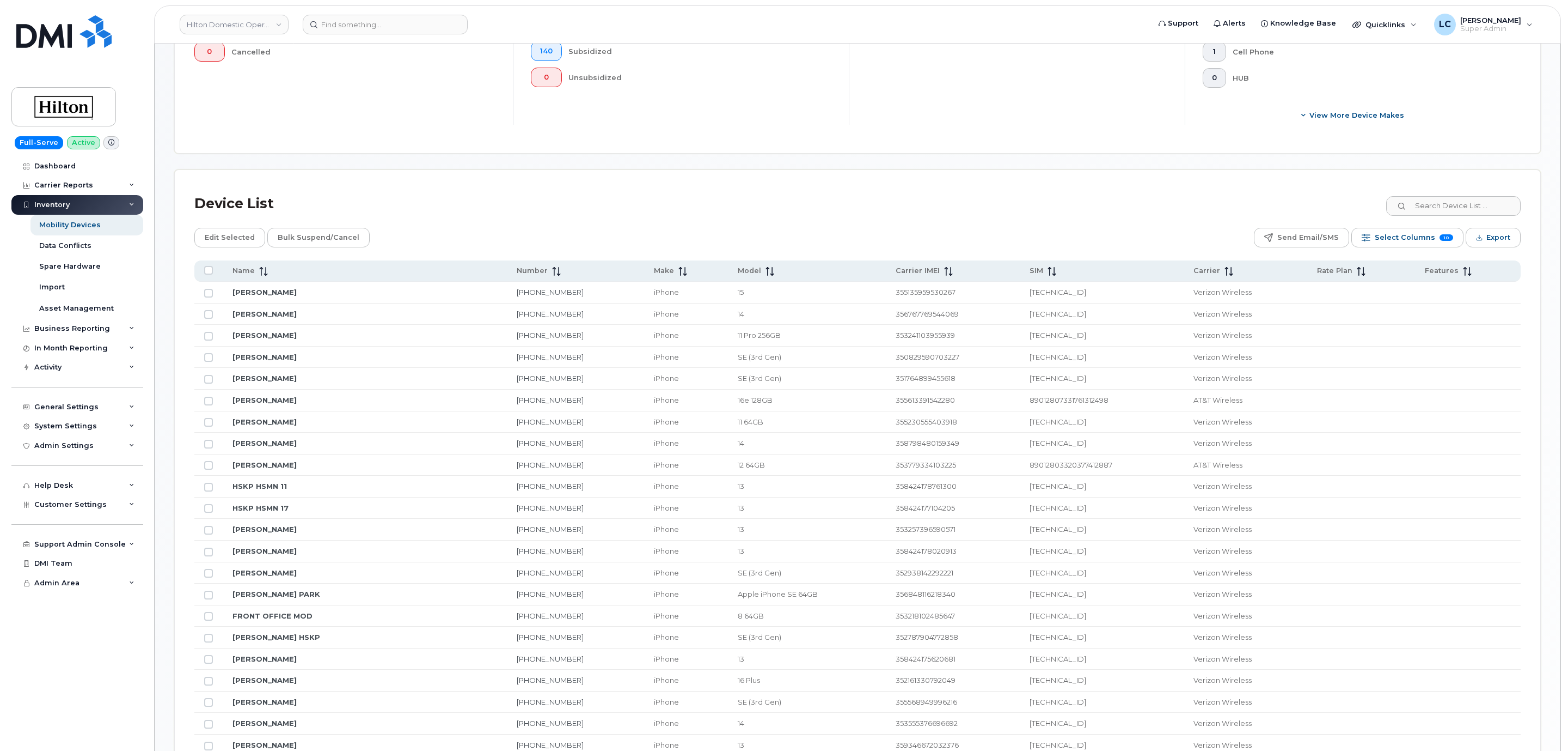
scroll to position [409, 0]
click at [1421, 234] on span "Select Columns" at bounding box center [1403, 233] width 60 height 16
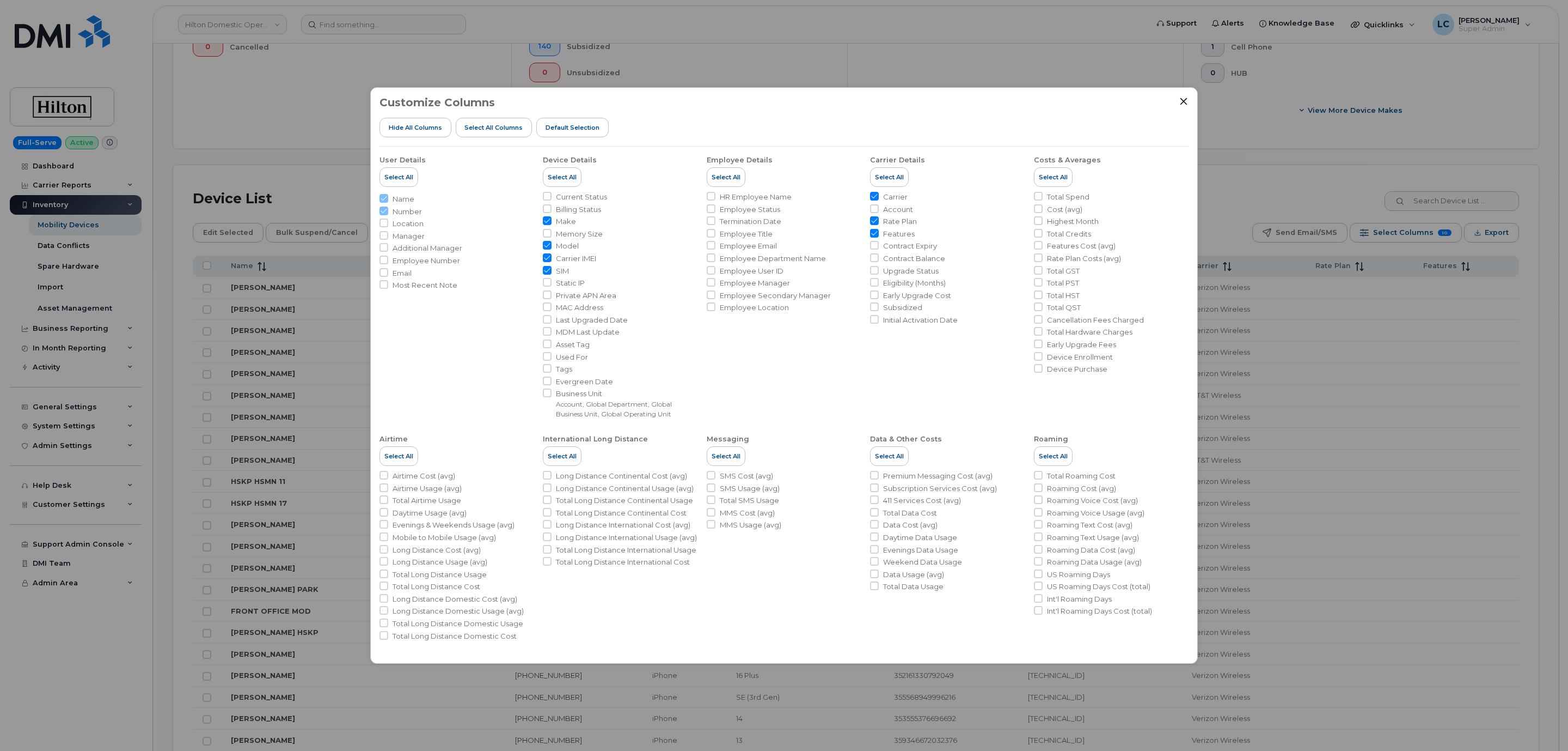
click at [774, 260] on span "Employee Department Name" at bounding box center [772, 258] width 106 height 10
click at [715, 260] on input "Employee Department Name" at bounding box center [711, 258] width 9 height 9
checkbox input "true"
click at [1191, 97] on div "Customize Columns Hide All Columns Select all Columns Default Selection User De…" at bounding box center [784, 375] width 828 height 576
click at [1185, 105] on icon "Close" at bounding box center [1183, 101] width 9 height 9
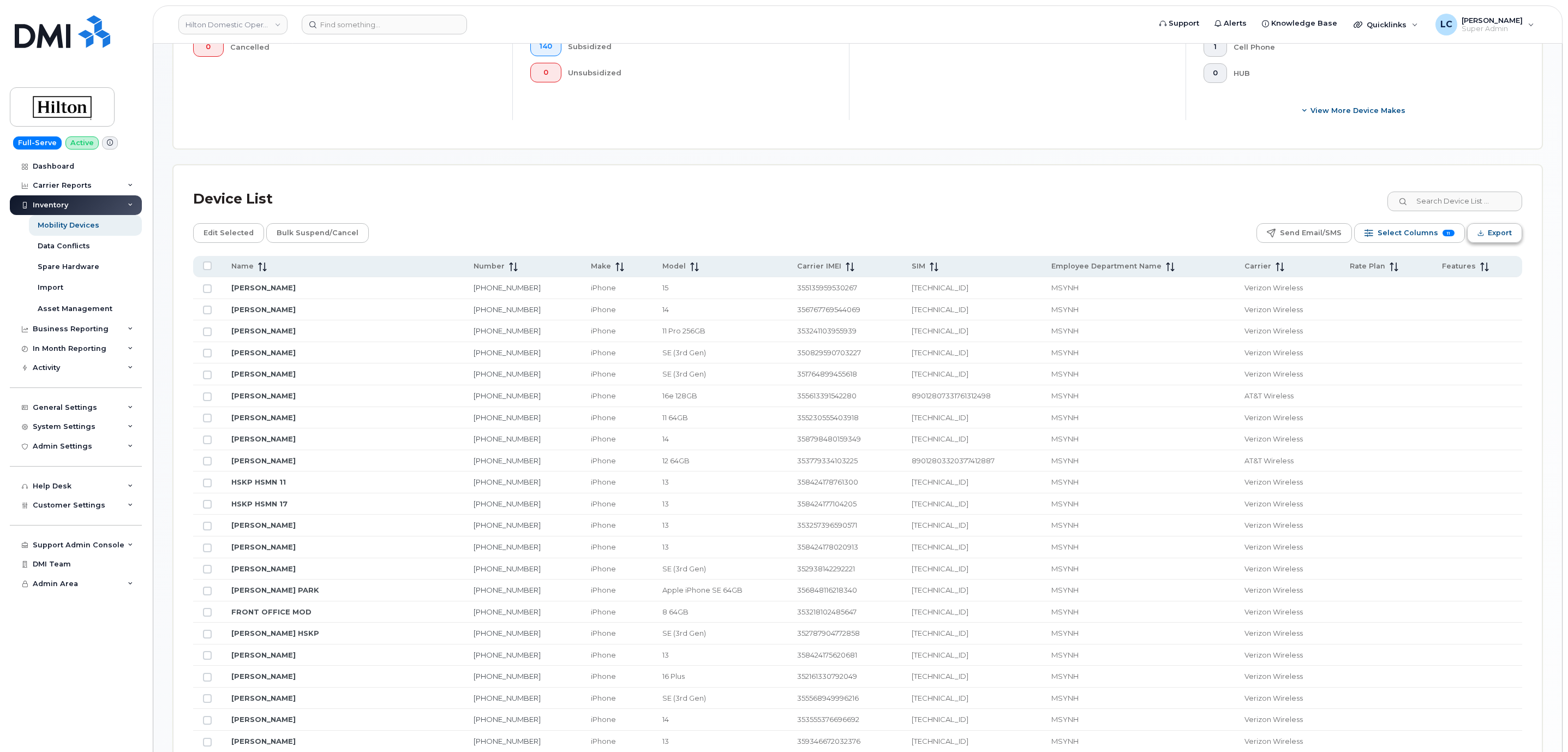
click at [1499, 235] on span "Export" at bounding box center [1499, 233] width 24 height 16
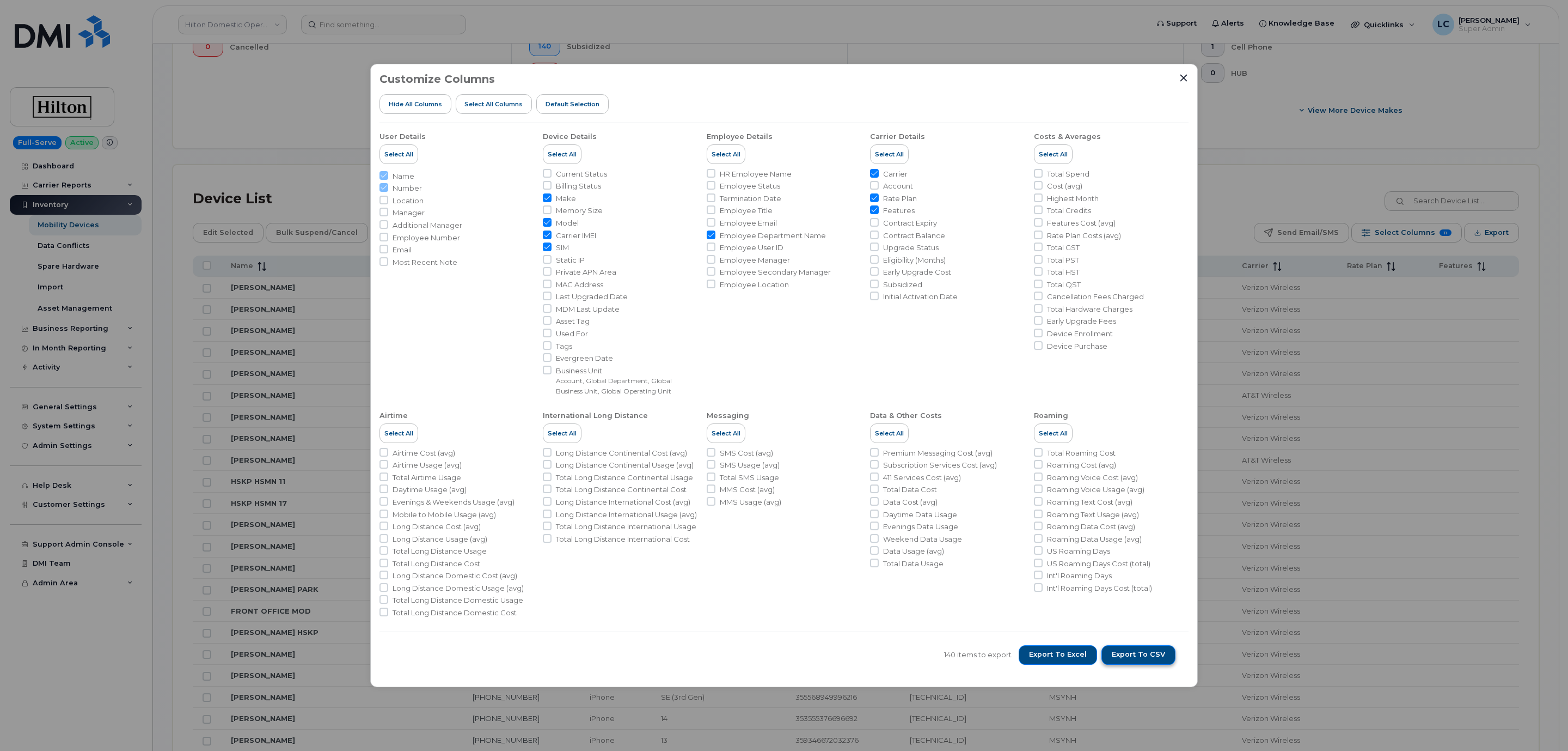
click at [1141, 649] on span "Export to CSV" at bounding box center [1138, 654] width 54 height 10
click at [1067, 654] on span "Export to Excel" at bounding box center [1057, 654] width 58 height 10
click at [1072, 658] on span "Export to Excel" at bounding box center [1057, 654] width 58 height 10
